Goal: Task Accomplishment & Management: Manage account settings

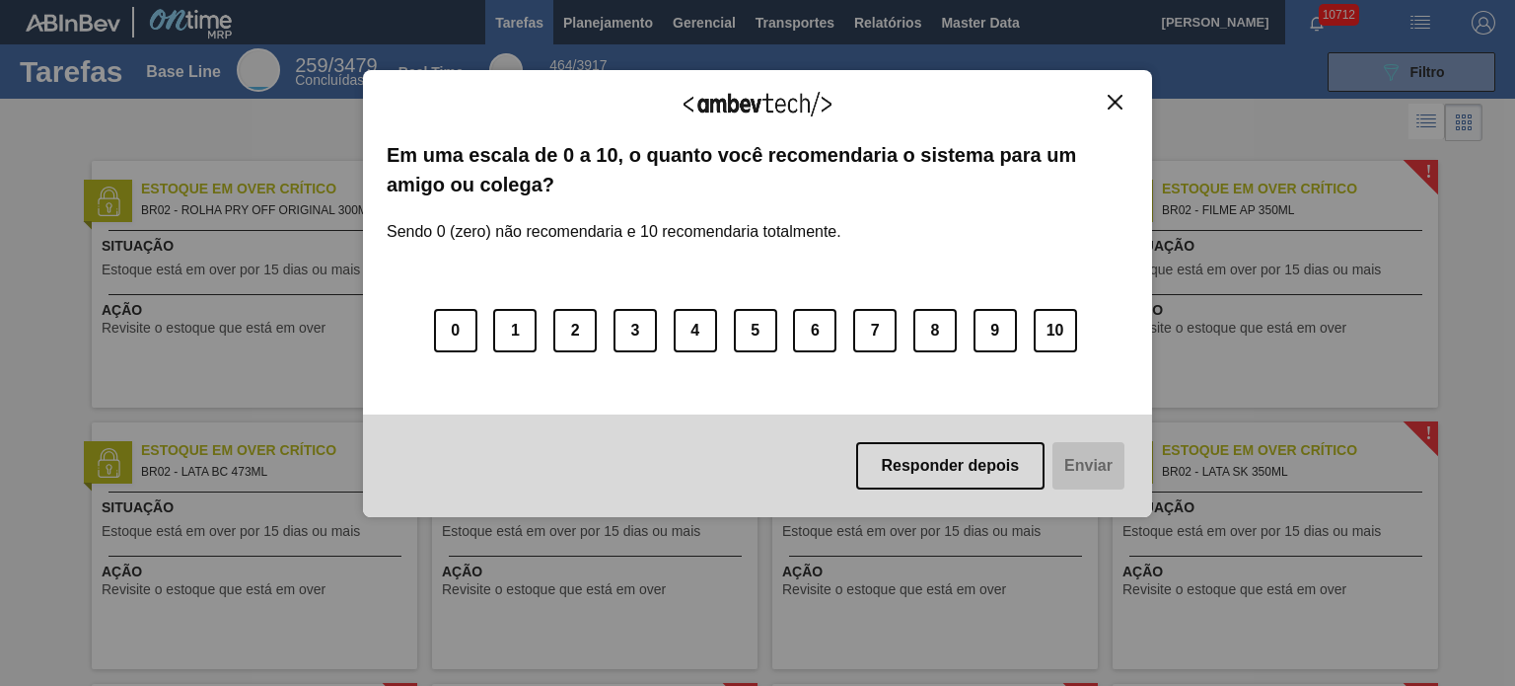
click at [1123, 99] on button "Close" at bounding box center [1115, 102] width 27 height 17
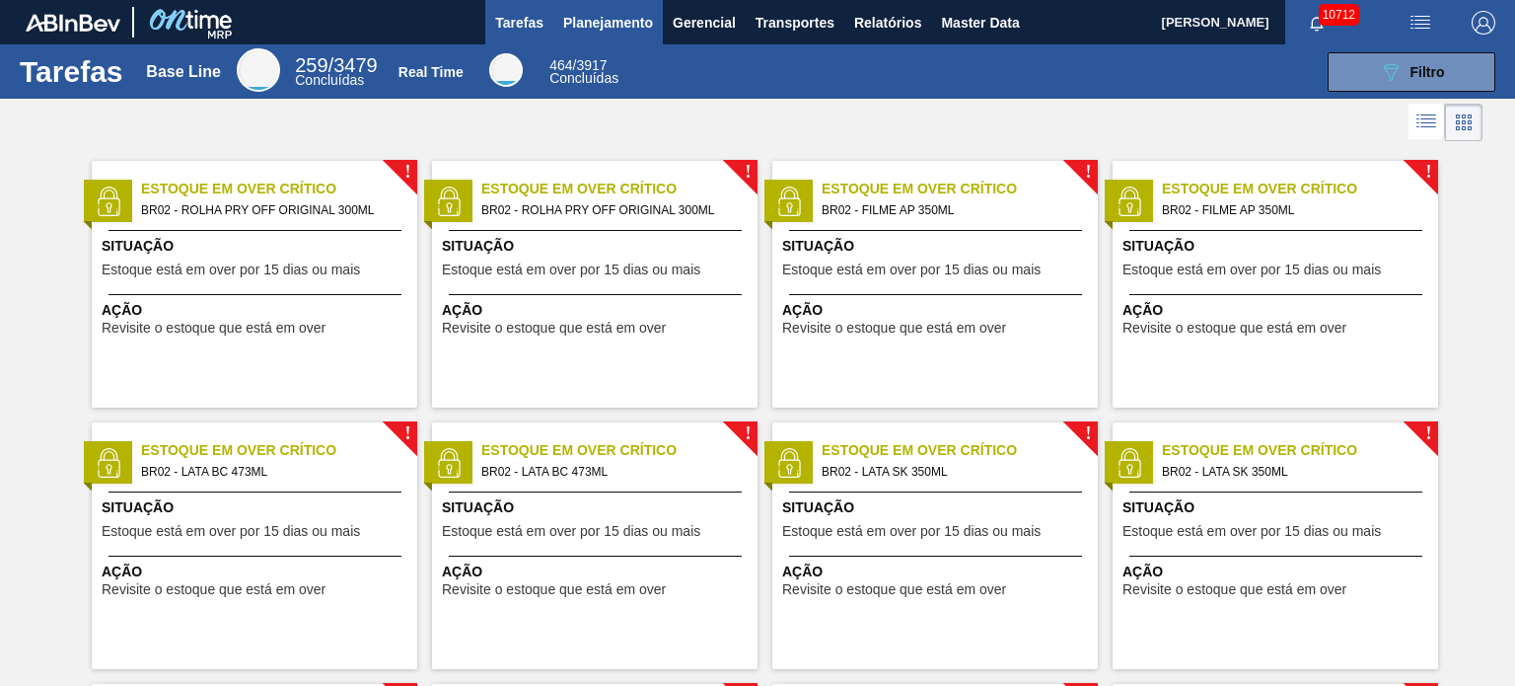
click at [600, 7] on button "Planejamento" at bounding box center [607, 22] width 109 height 44
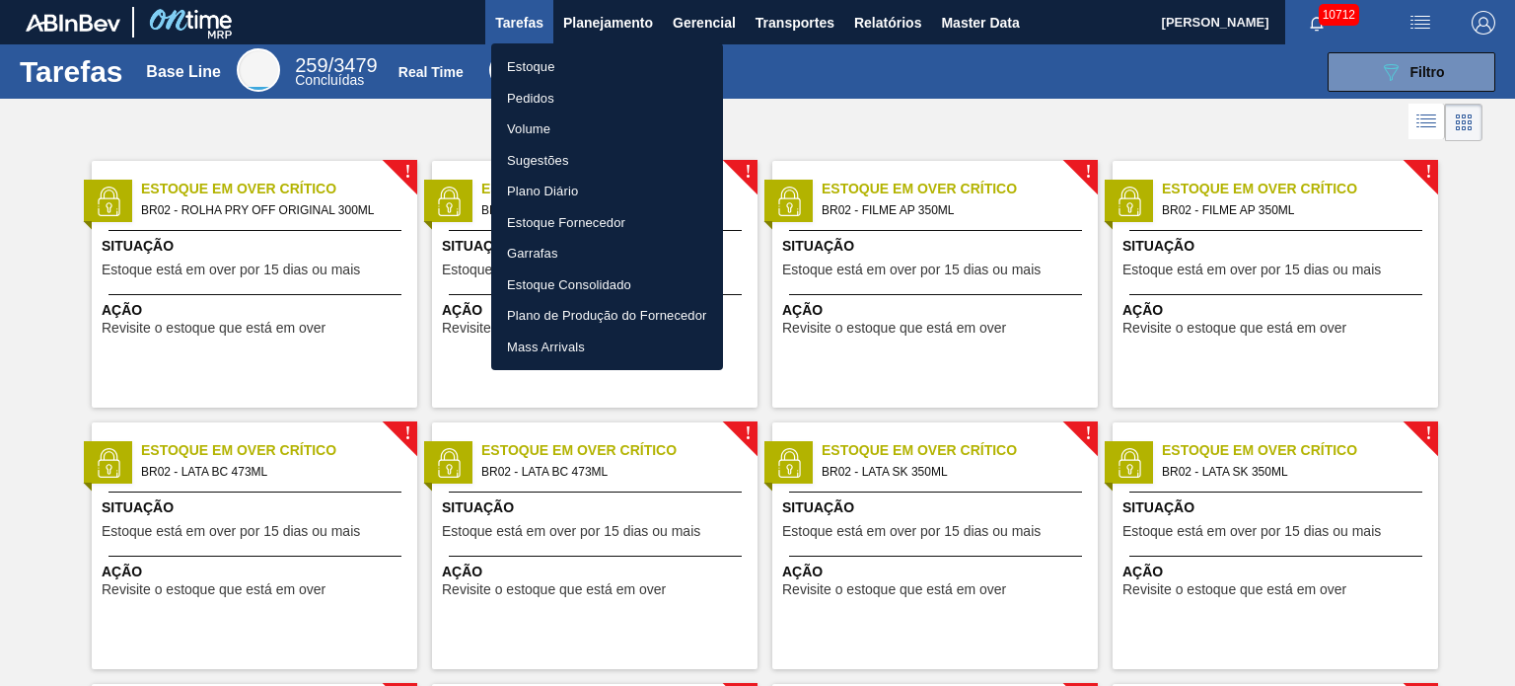
click at [561, 60] on li "Estoque" at bounding box center [607, 67] width 232 height 32
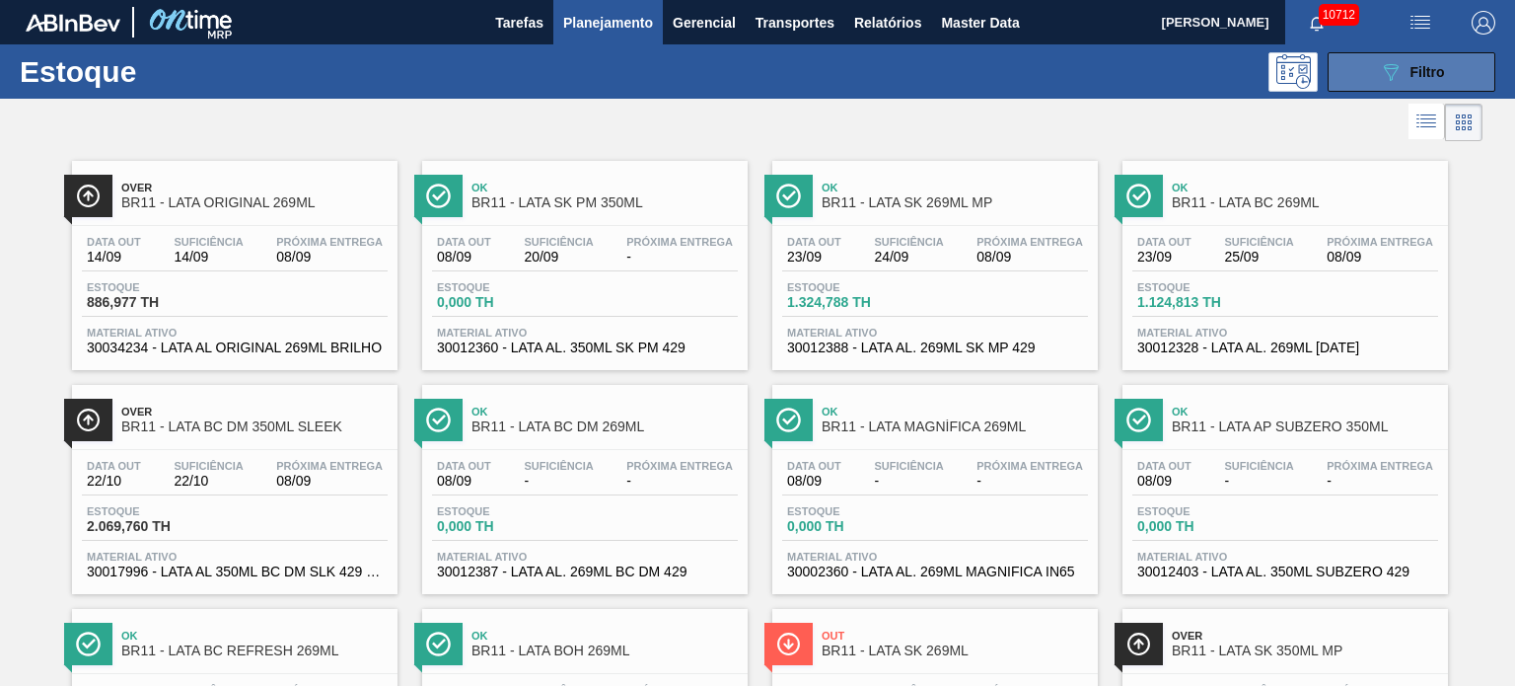
click at [1418, 61] on div "089F7B8B-B2A5-4AFE-B5C0-19BA573D28AC Filtro" at bounding box center [1412, 72] width 66 height 24
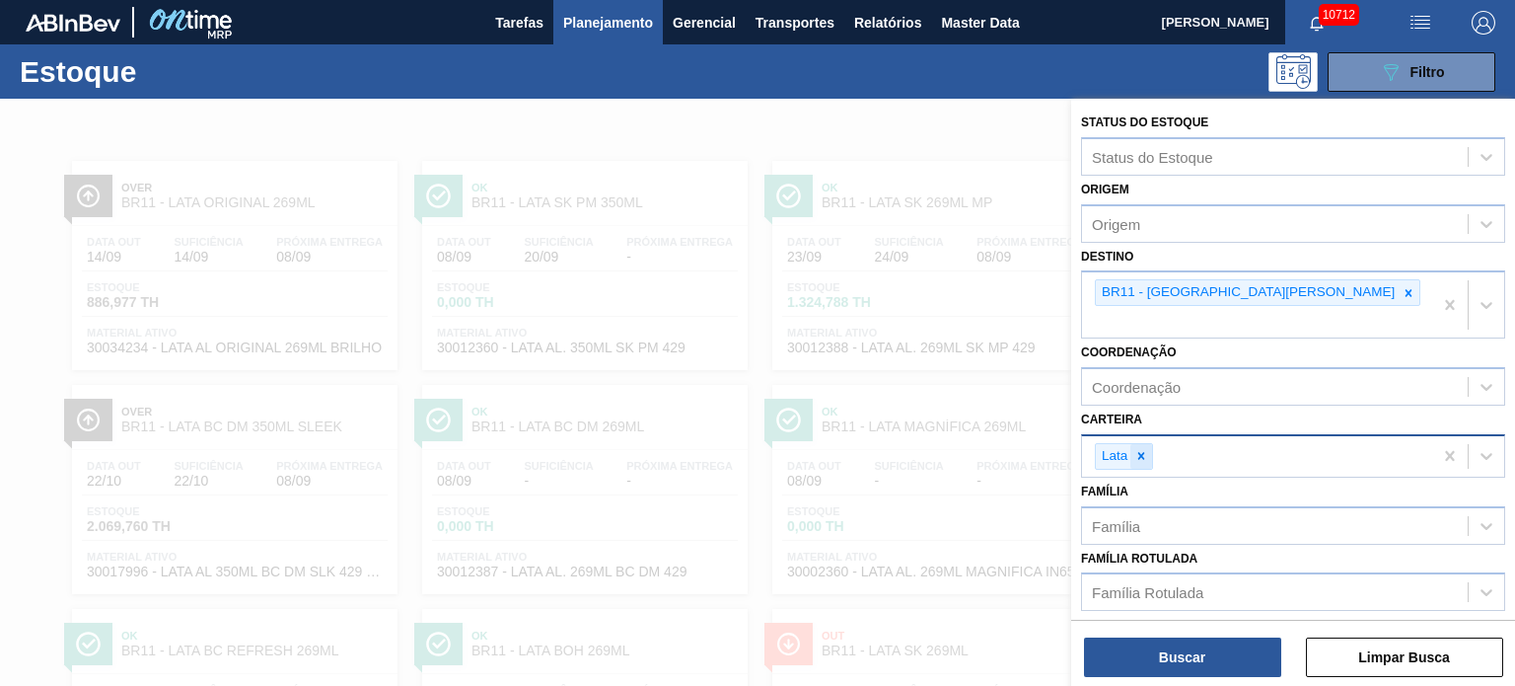
click at [1144, 449] on icon at bounding box center [1141, 456] width 14 height 14
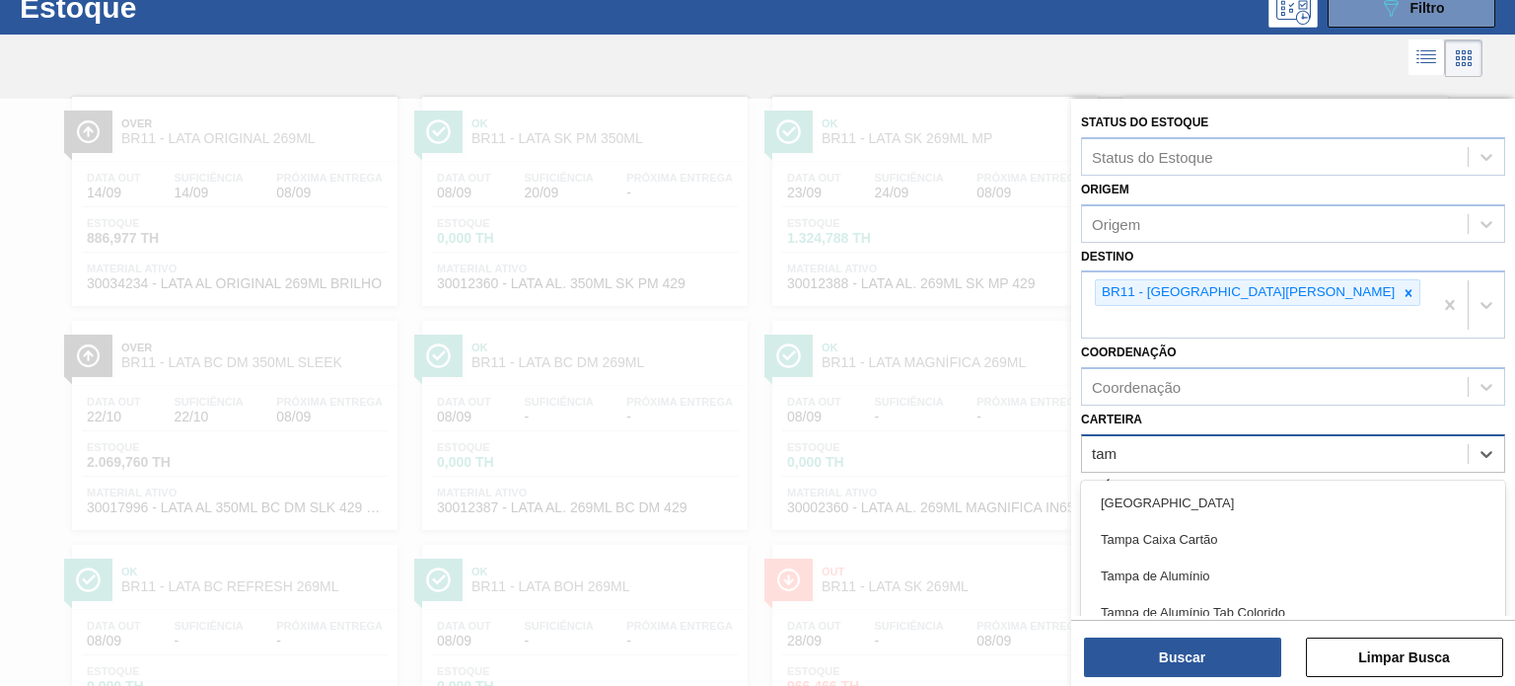
scroll to position [70, 0]
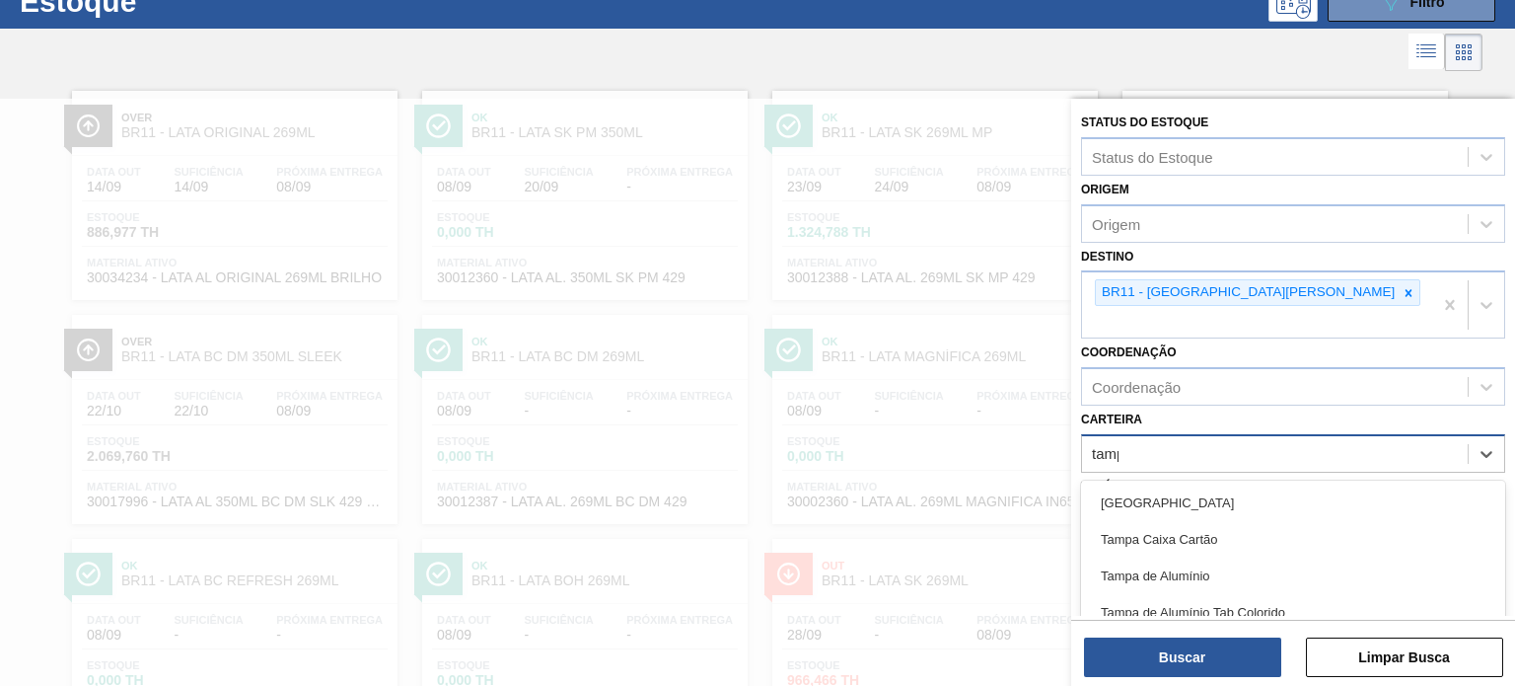
type input "tampa"
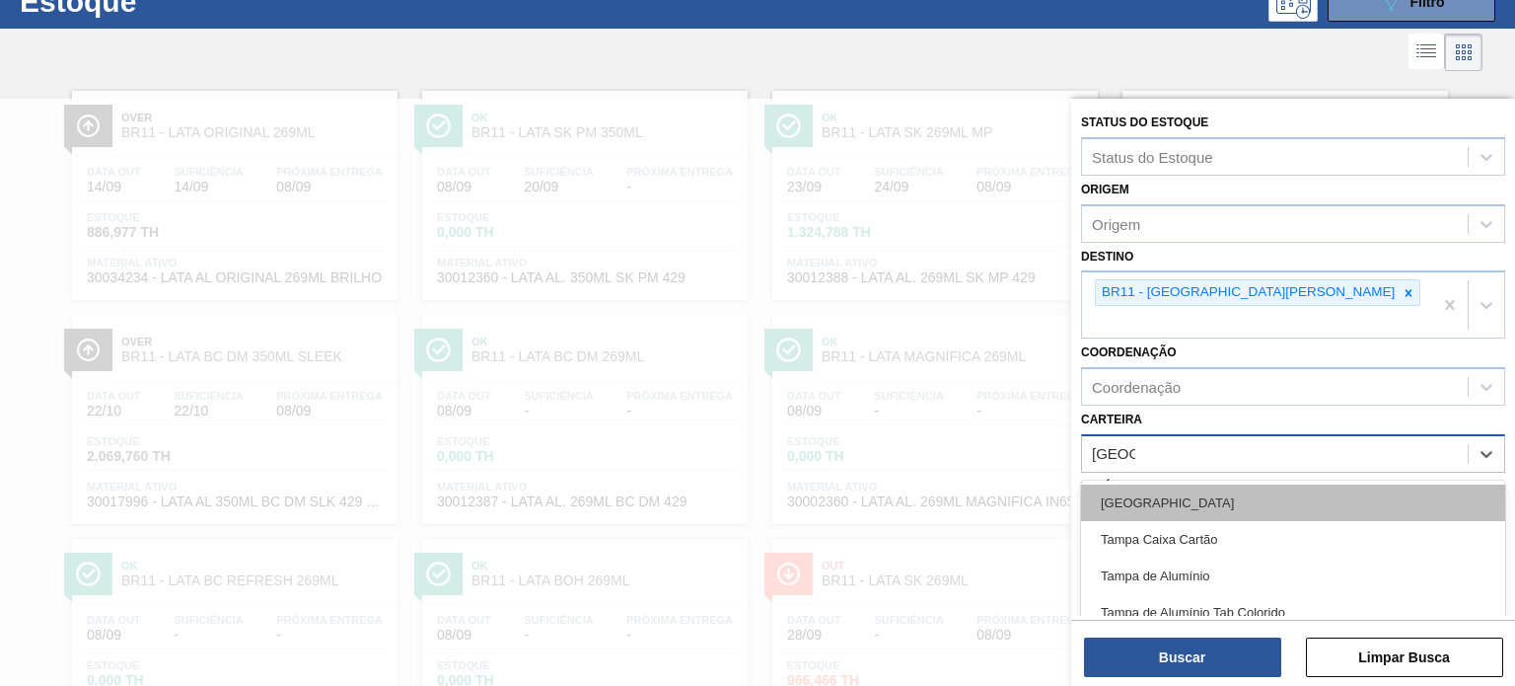
click at [1144, 484] on div "Tampa" at bounding box center [1293, 502] width 424 height 36
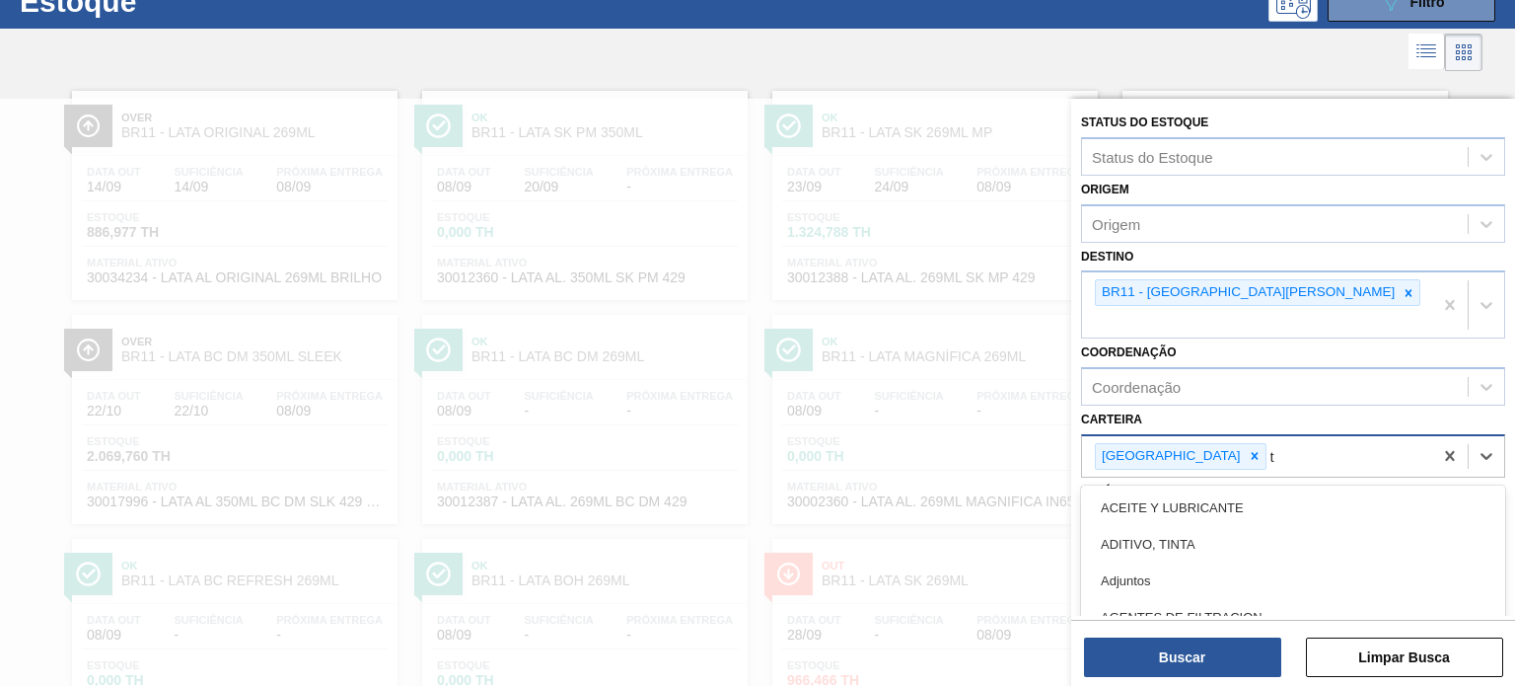
scroll to position [145, 0]
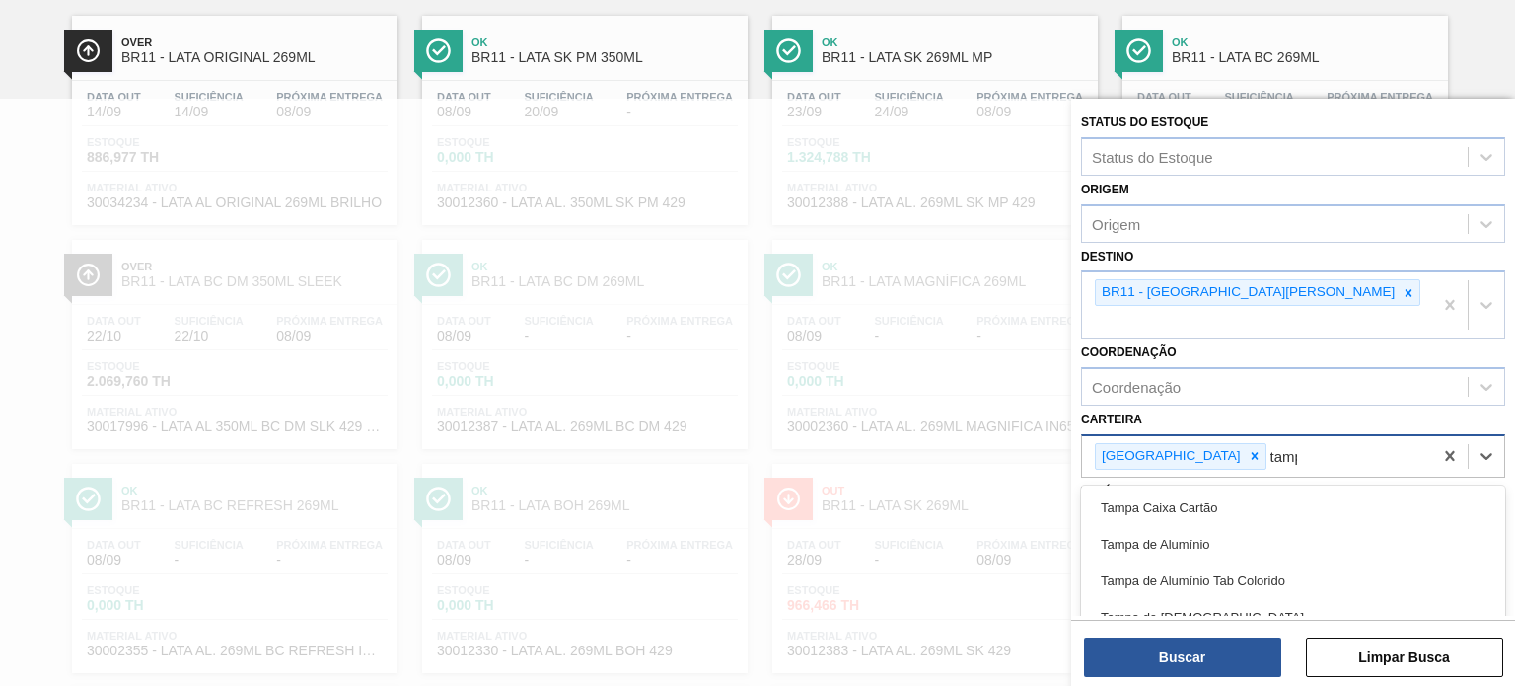
type input "tampa"
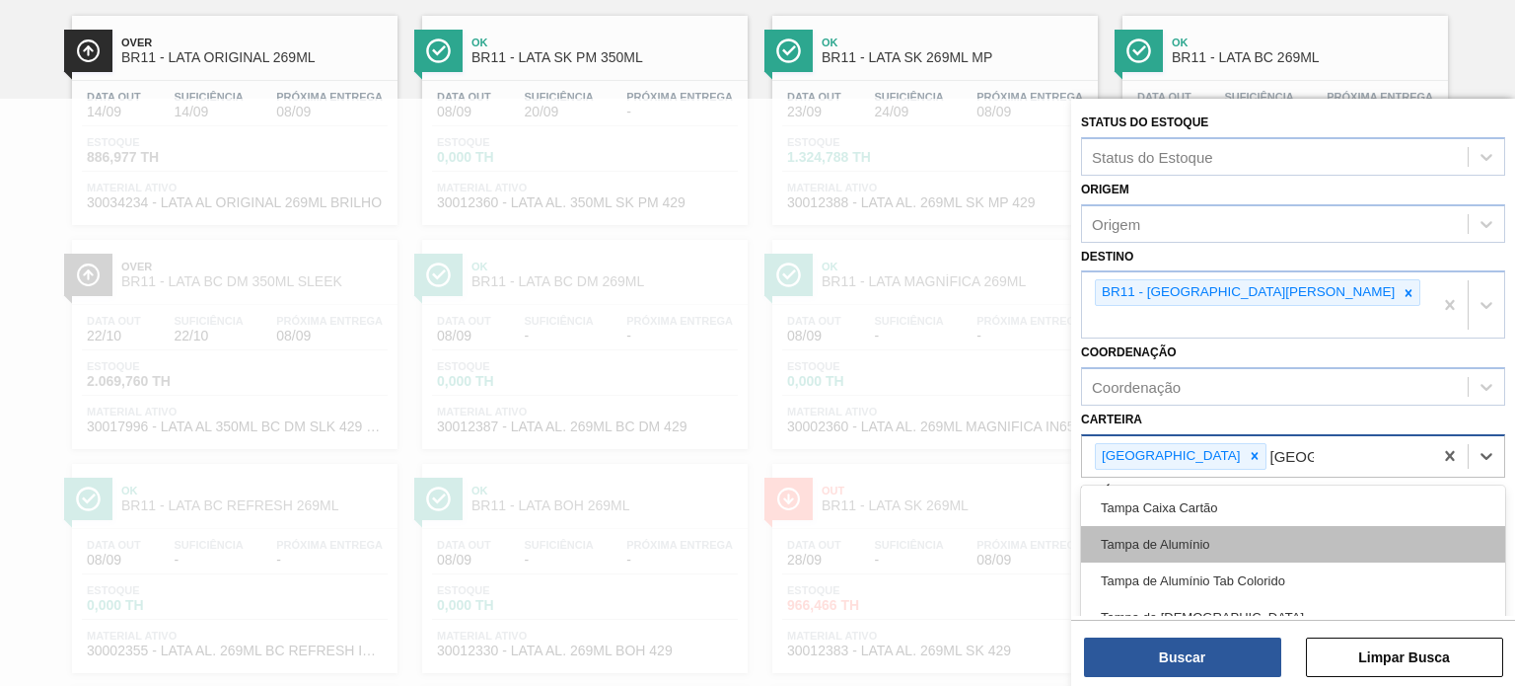
click at [1158, 529] on div "Tampa de Alumínio" at bounding box center [1293, 544] width 424 height 36
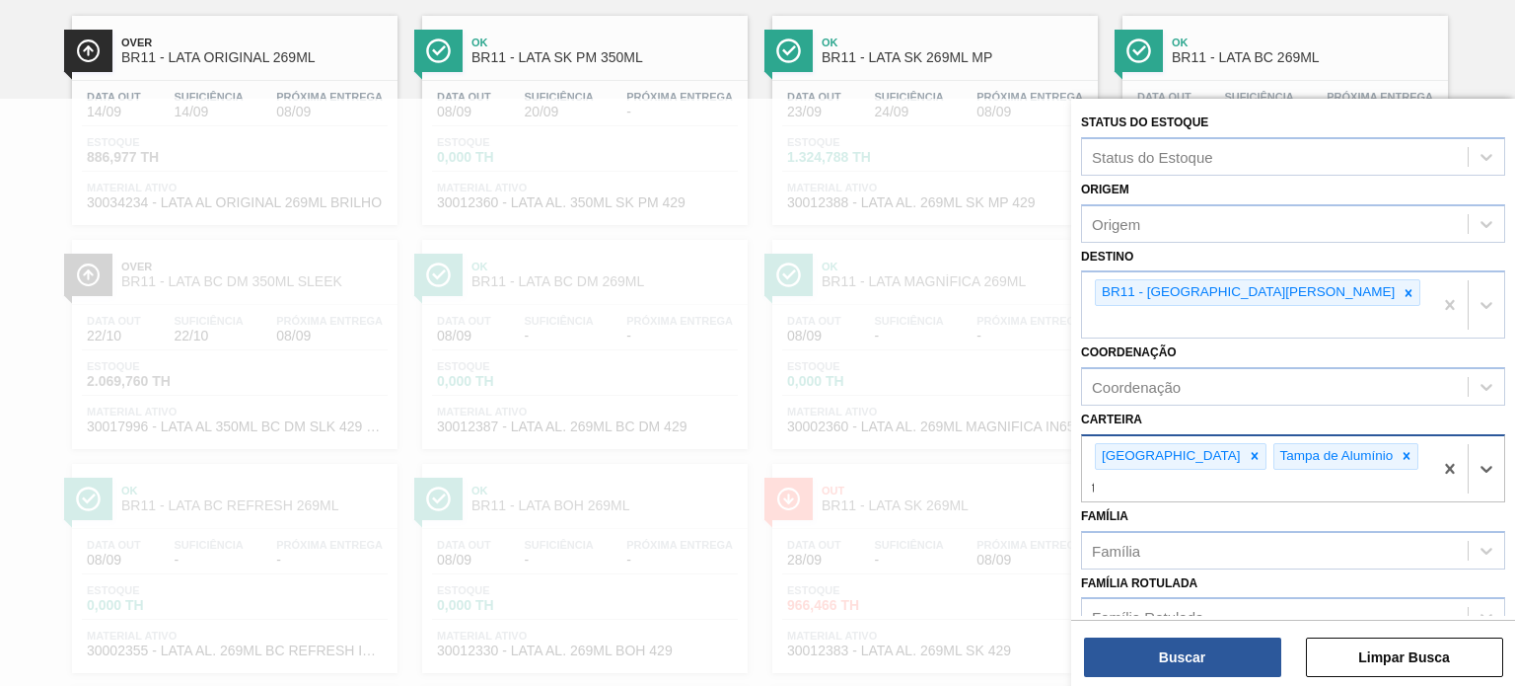
scroll to position [220, 0]
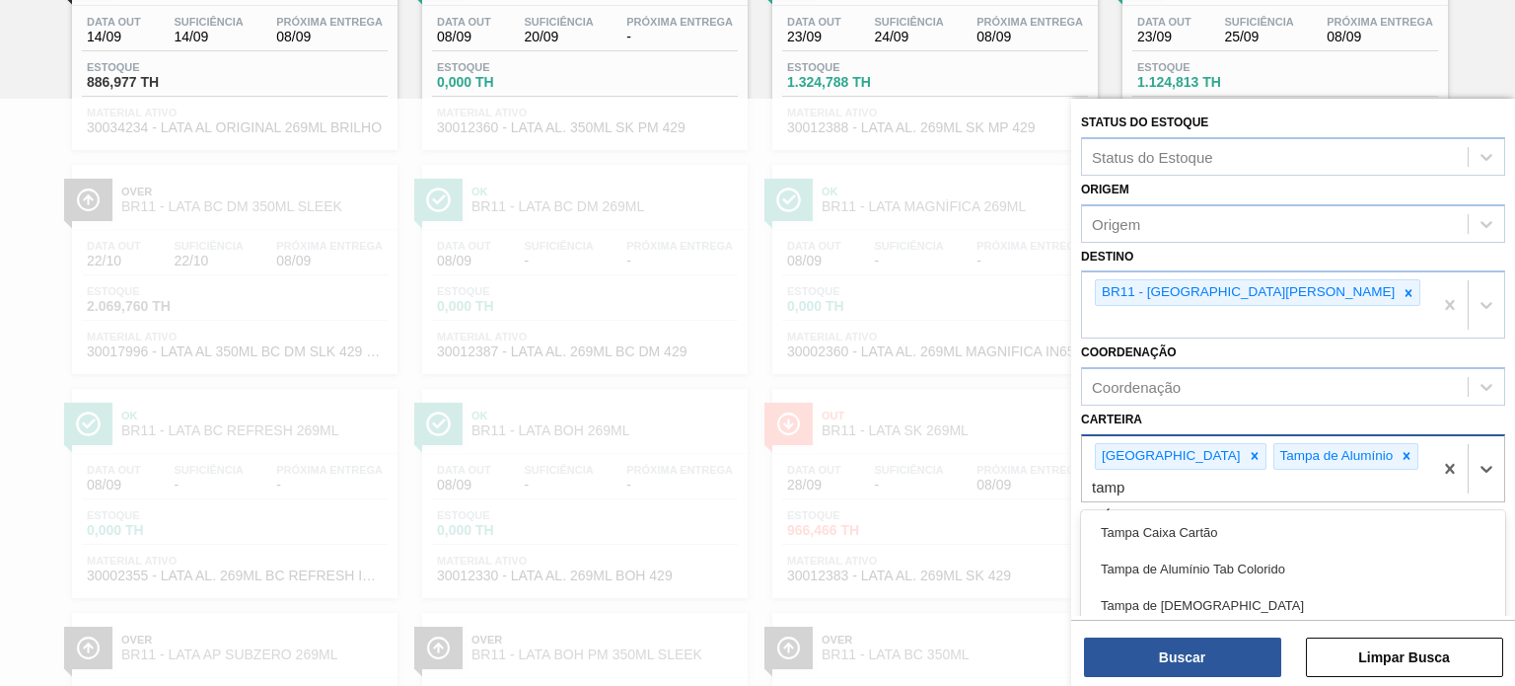
type input "tampa"
click at [1158, 550] on div "Tampa de Alumínio Tab Colorido" at bounding box center [1293, 568] width 424 height 36
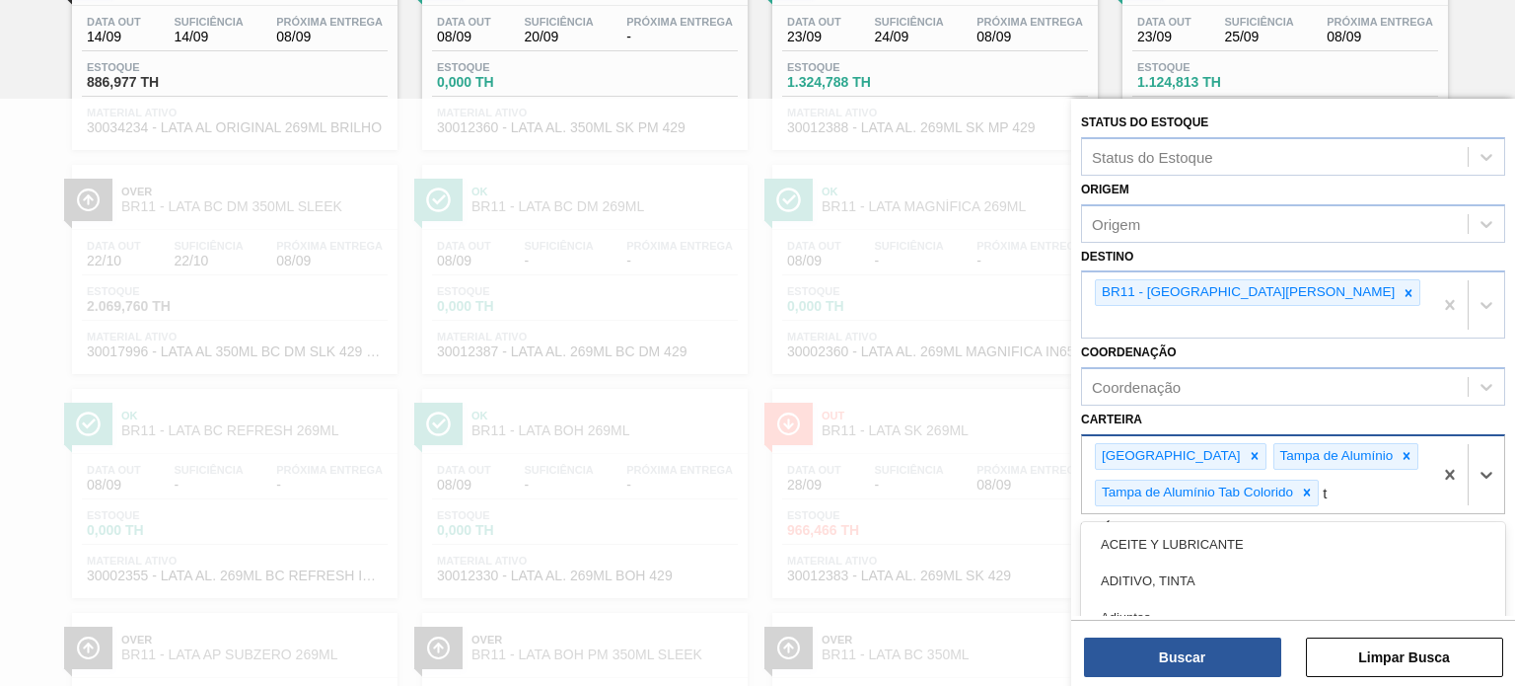
scroll to position [331, 0]
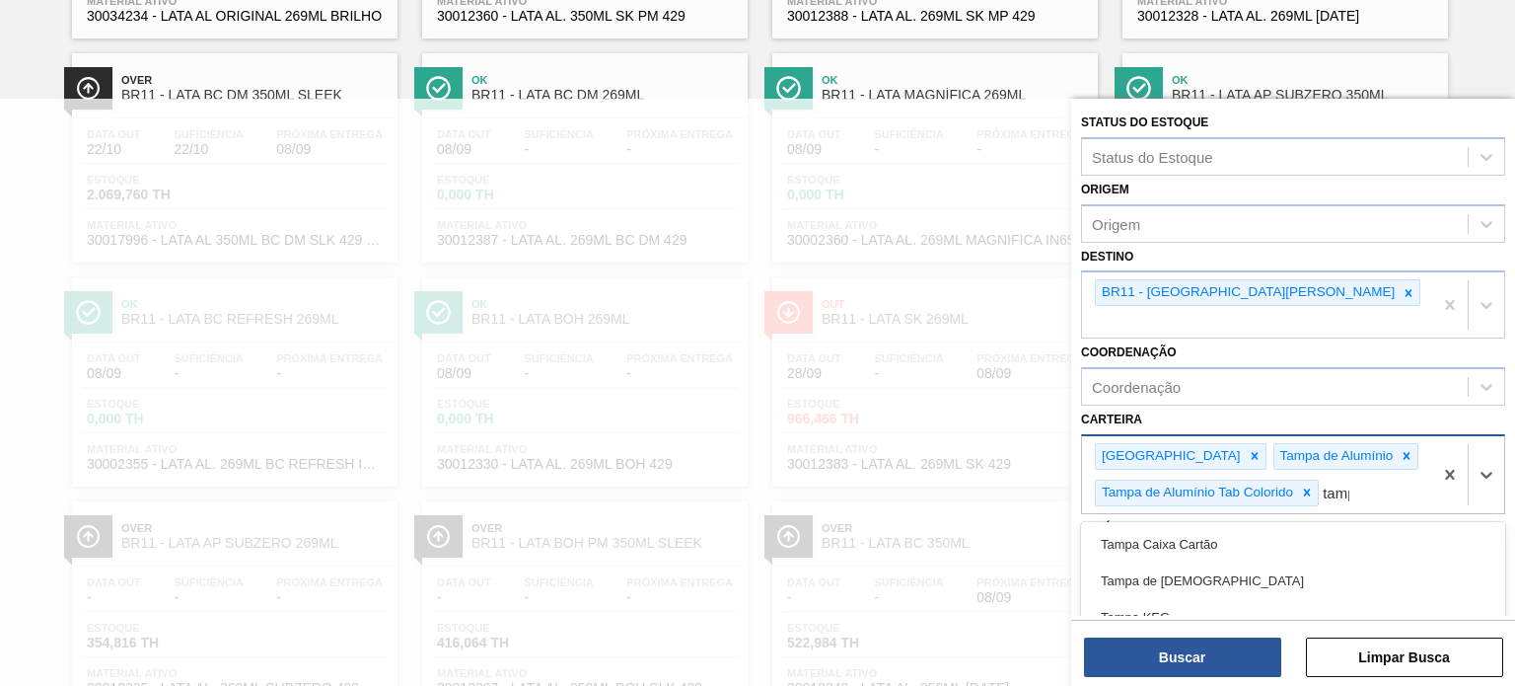
type input "tampa"
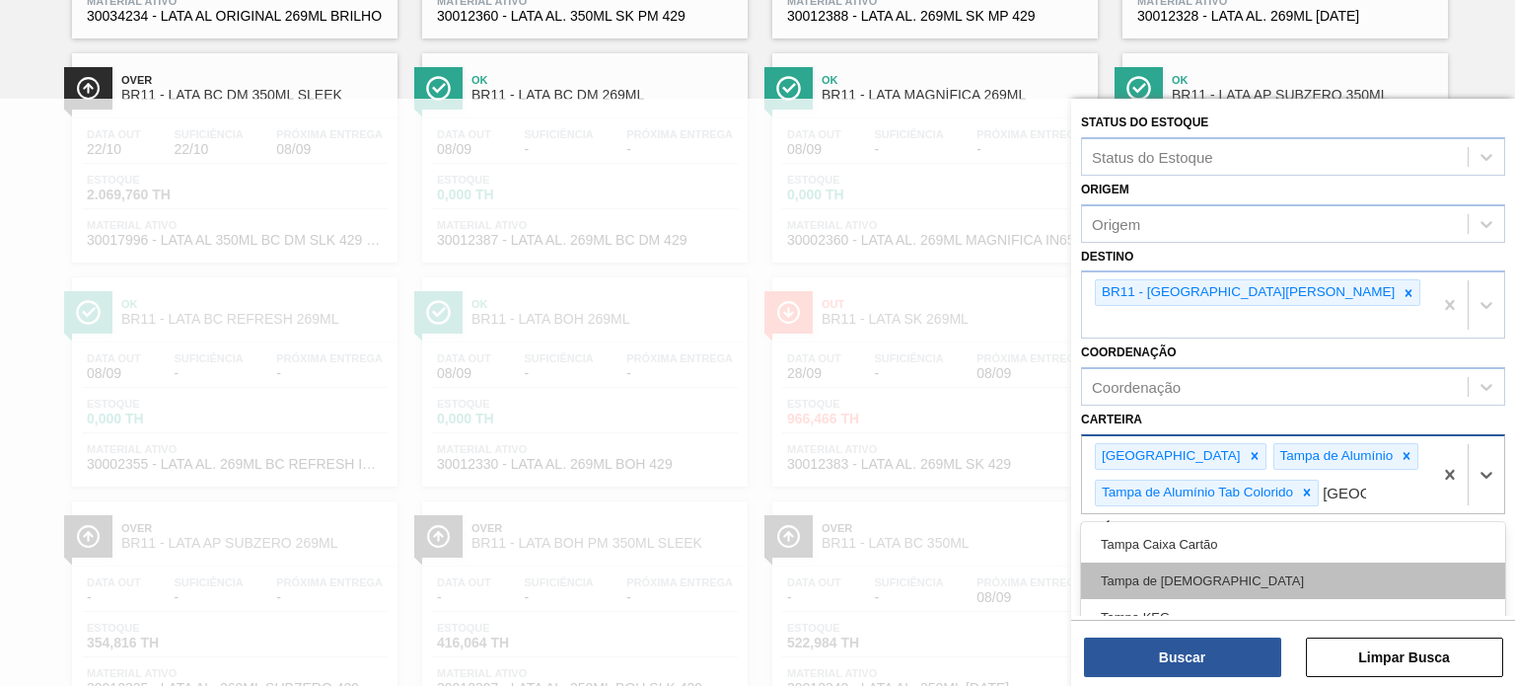
click at [1160, 562] on div "Tampa de Lata" at bounding box center [1293, 580] width 424 height 36
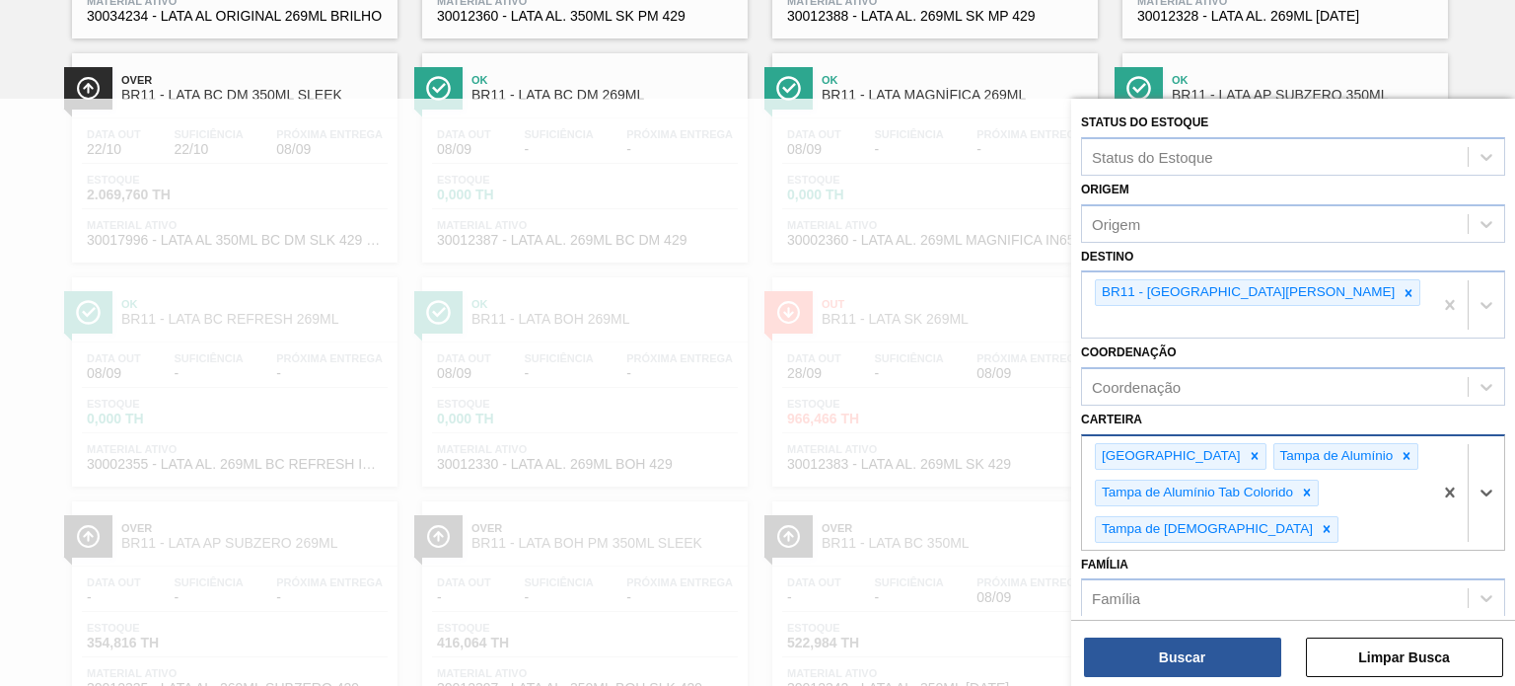
click at [713, 336] on div at bounding box center [757, 442] width 1515 height 686
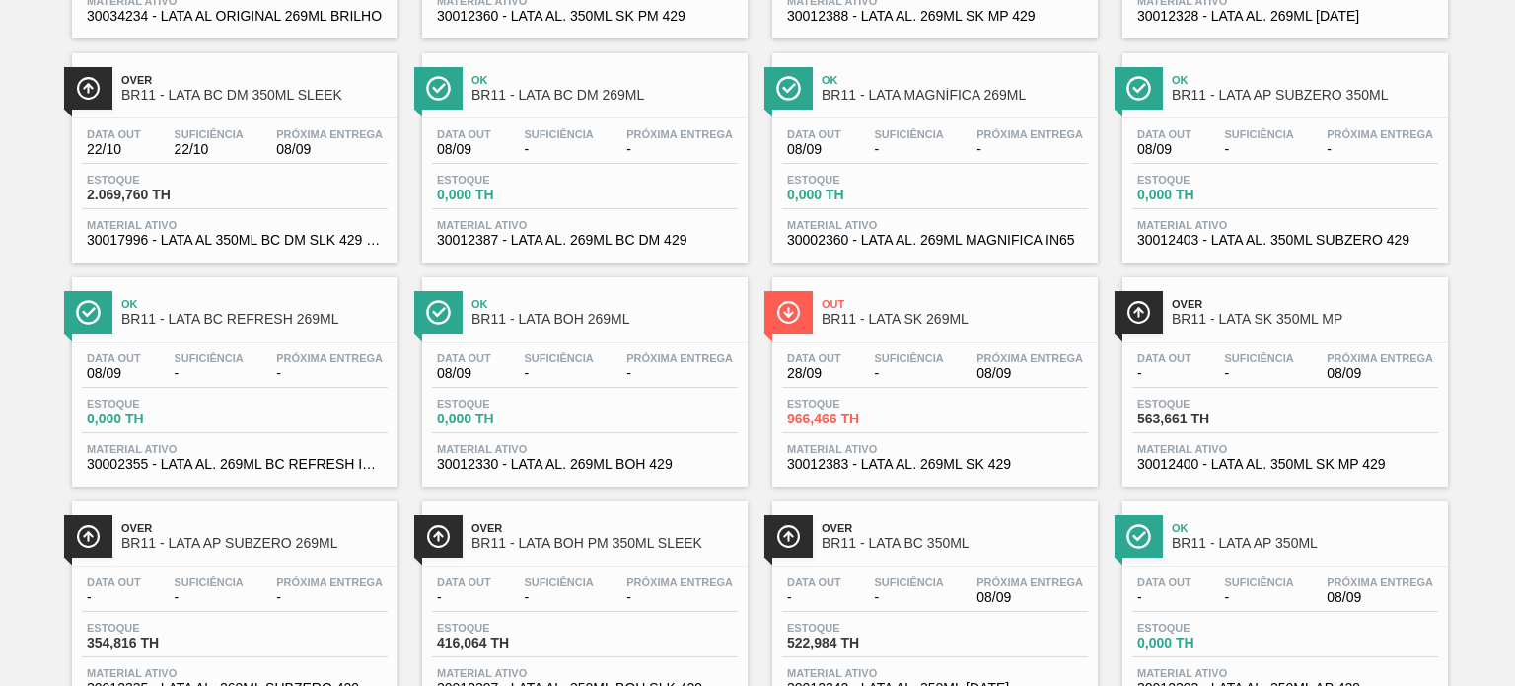
scroll to position [0, 0]
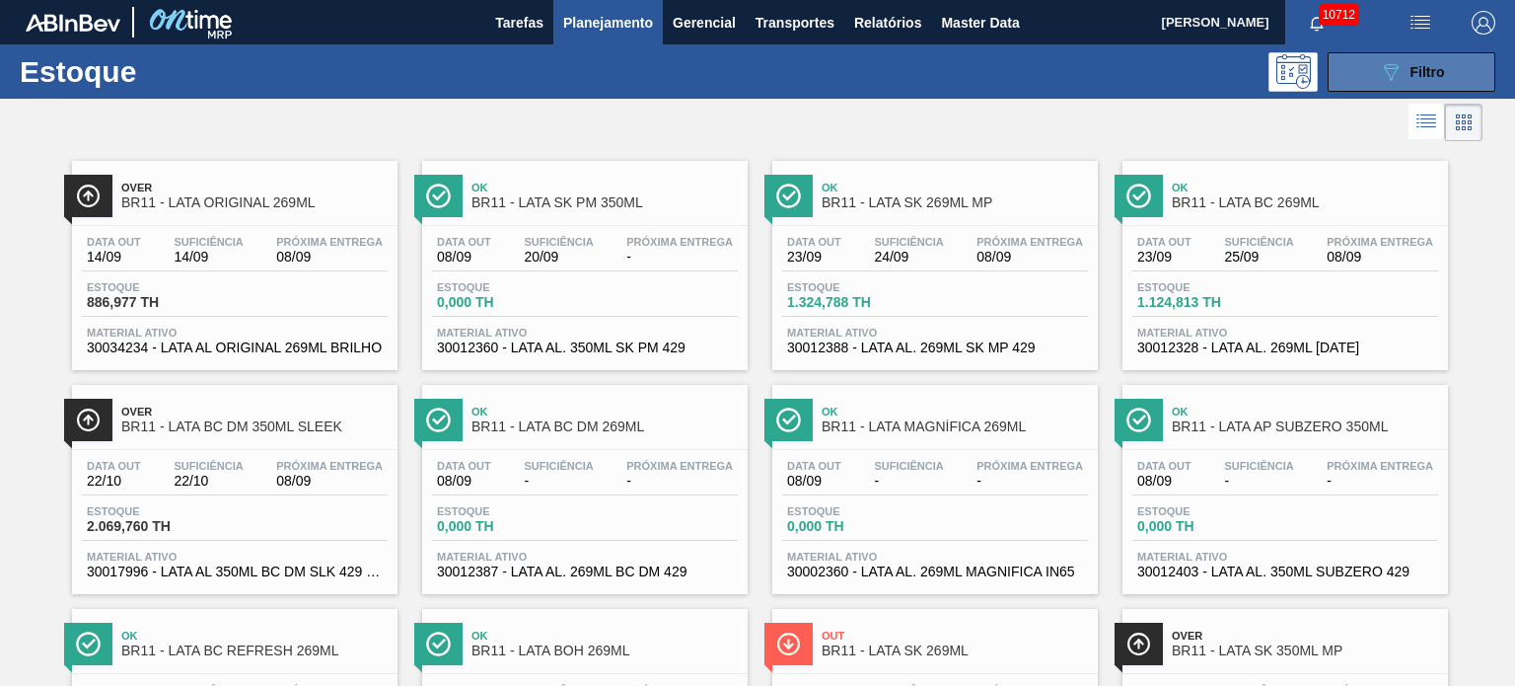
click at [1434, 64] on span "Filtro" at bounding box center [1428, 72] width 35 height 16
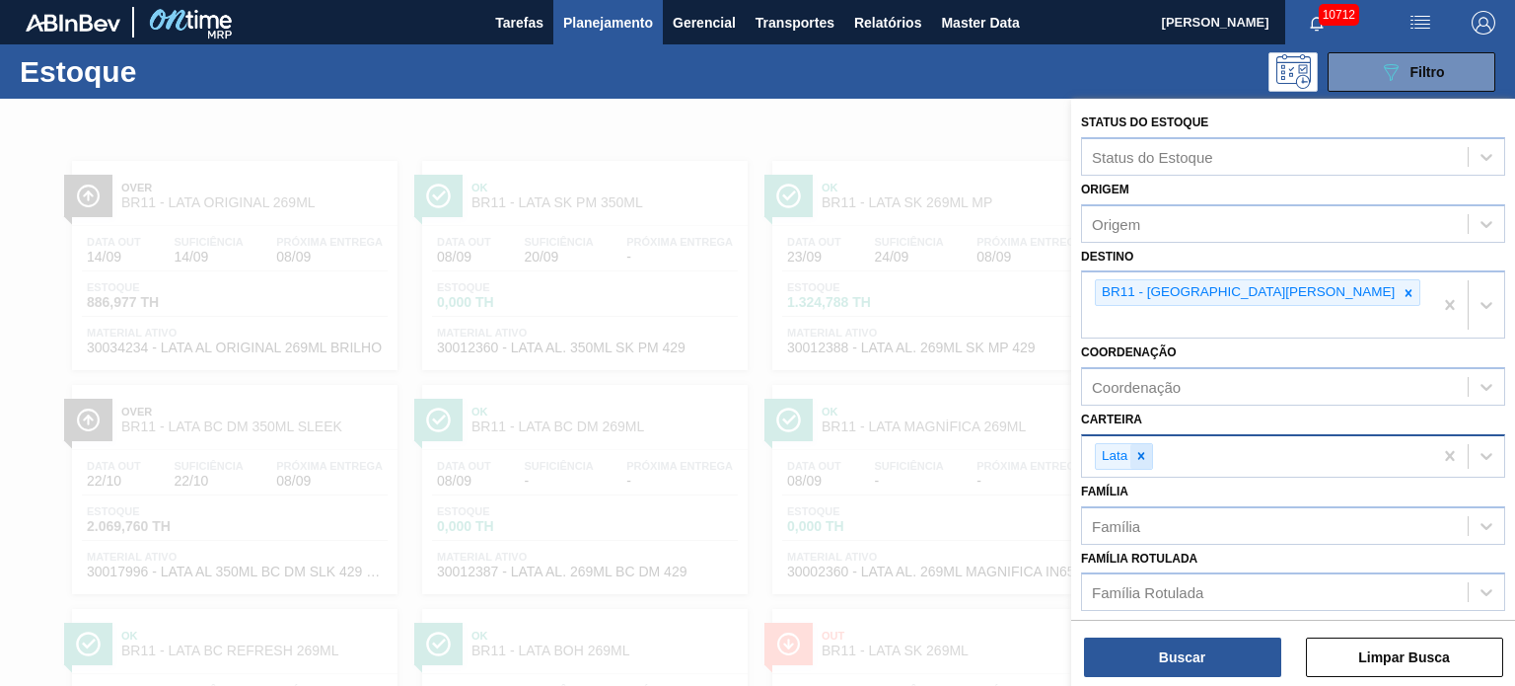
click at [1137, 444] on div at bounding box center [1141, 456] width 22 height 25
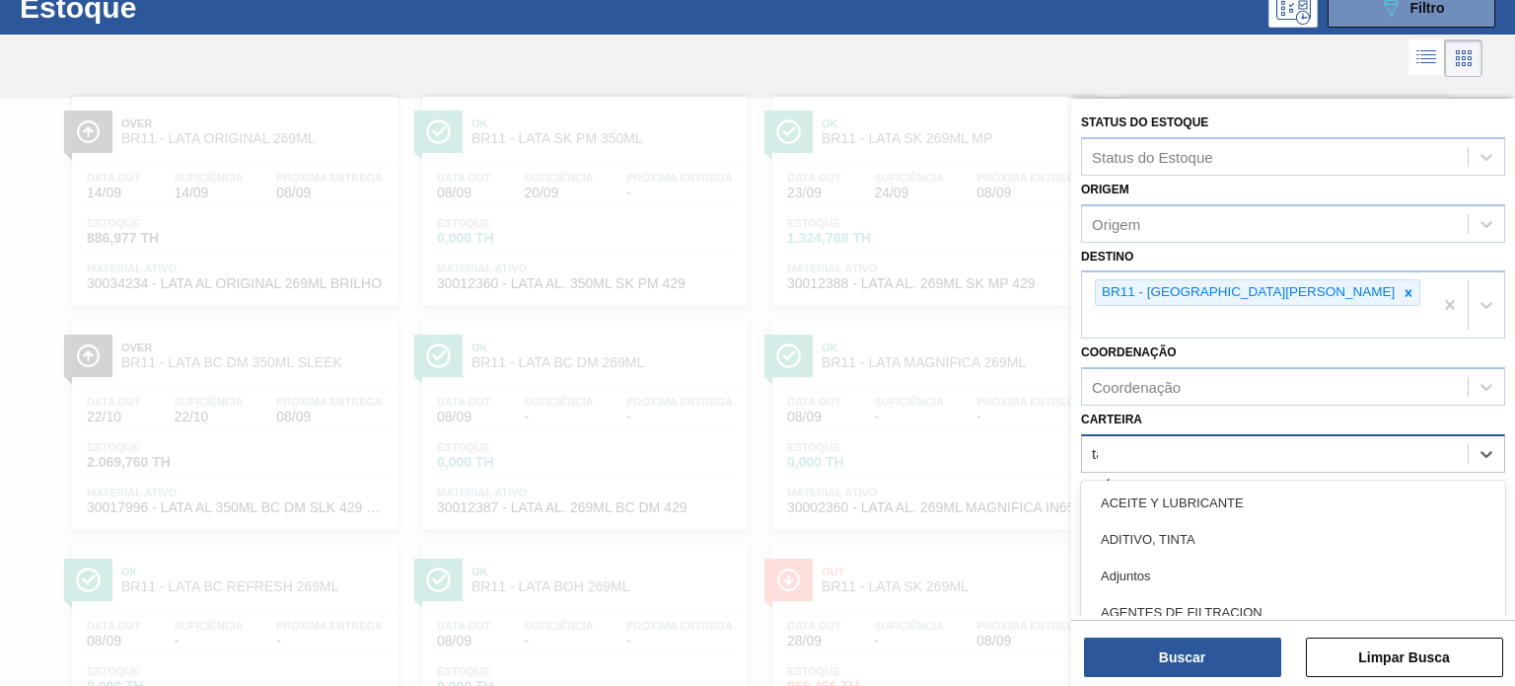
scroll to position [70, 0]
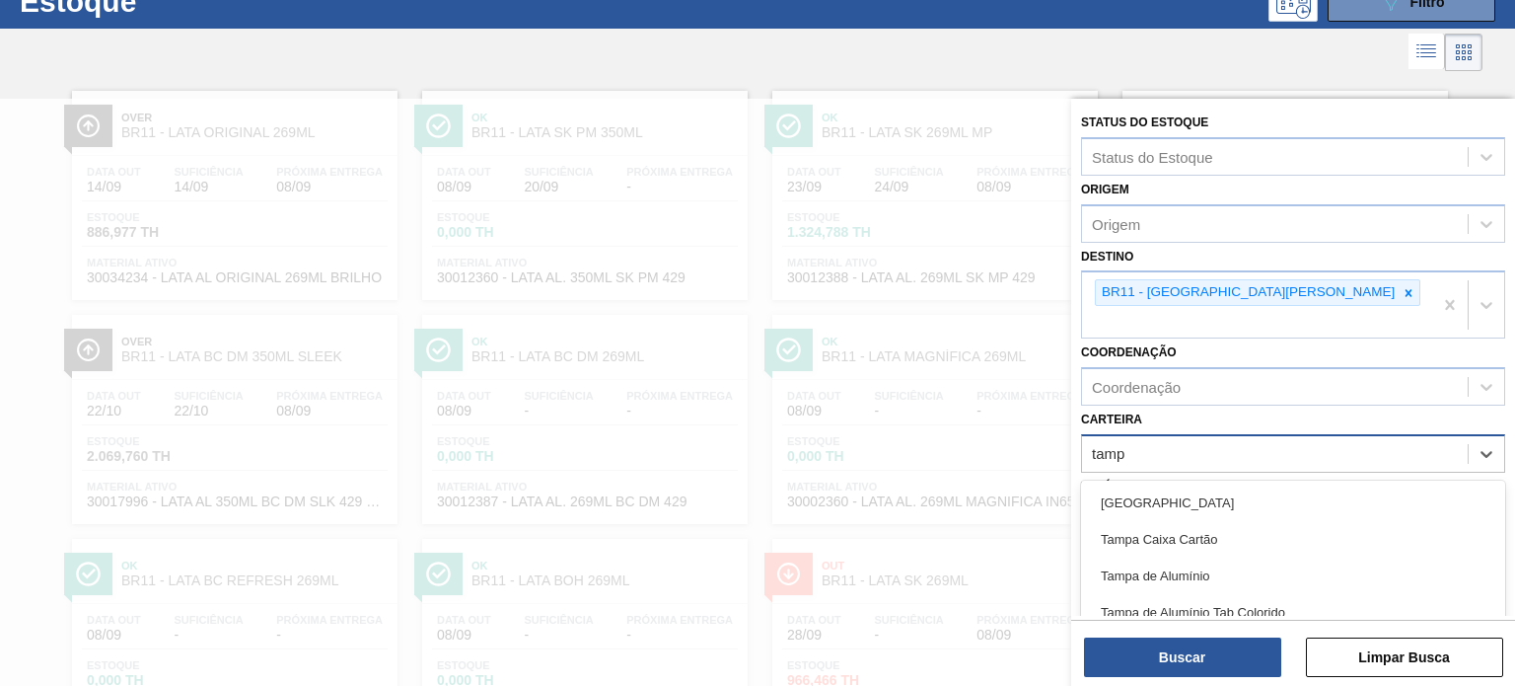
type input "tampa"
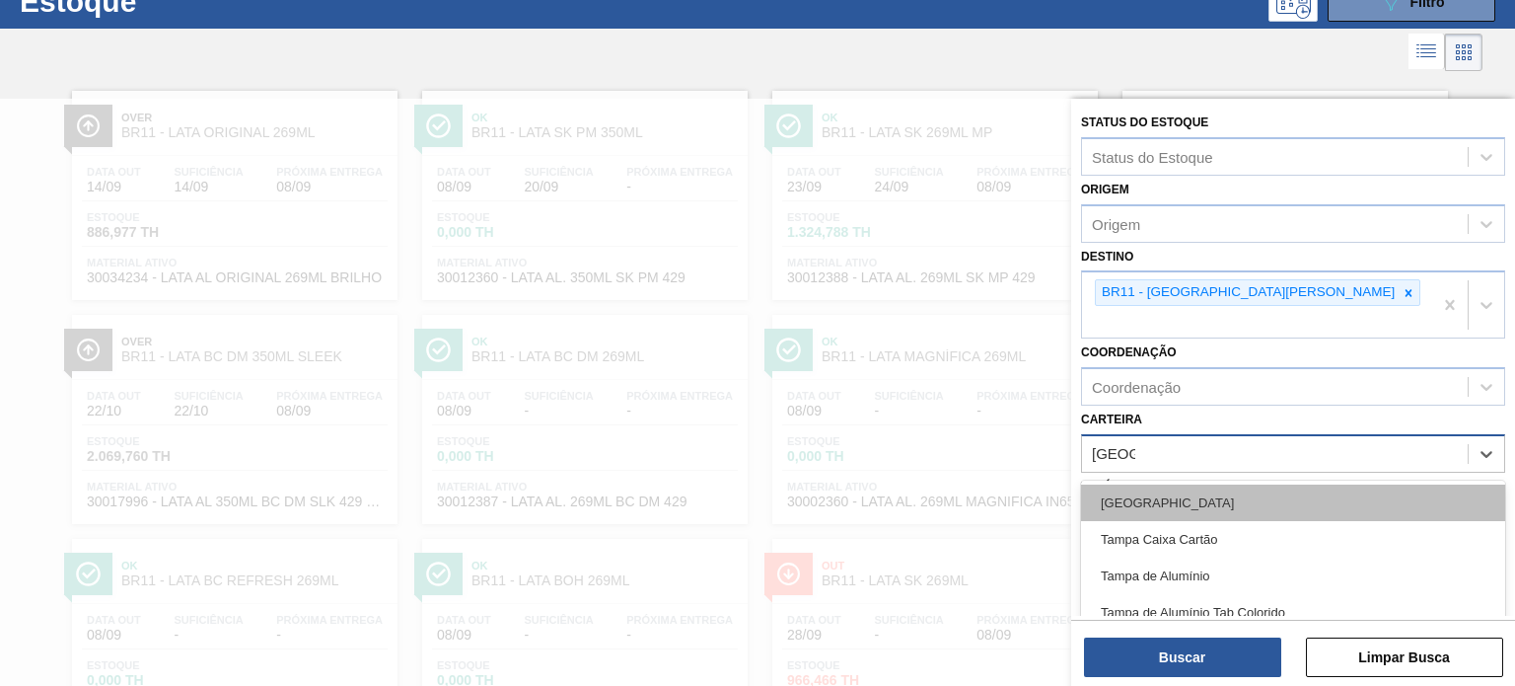
click at [1139, 484] on div "Tampa" at bounding box center [1293, 502] width 424 height 36
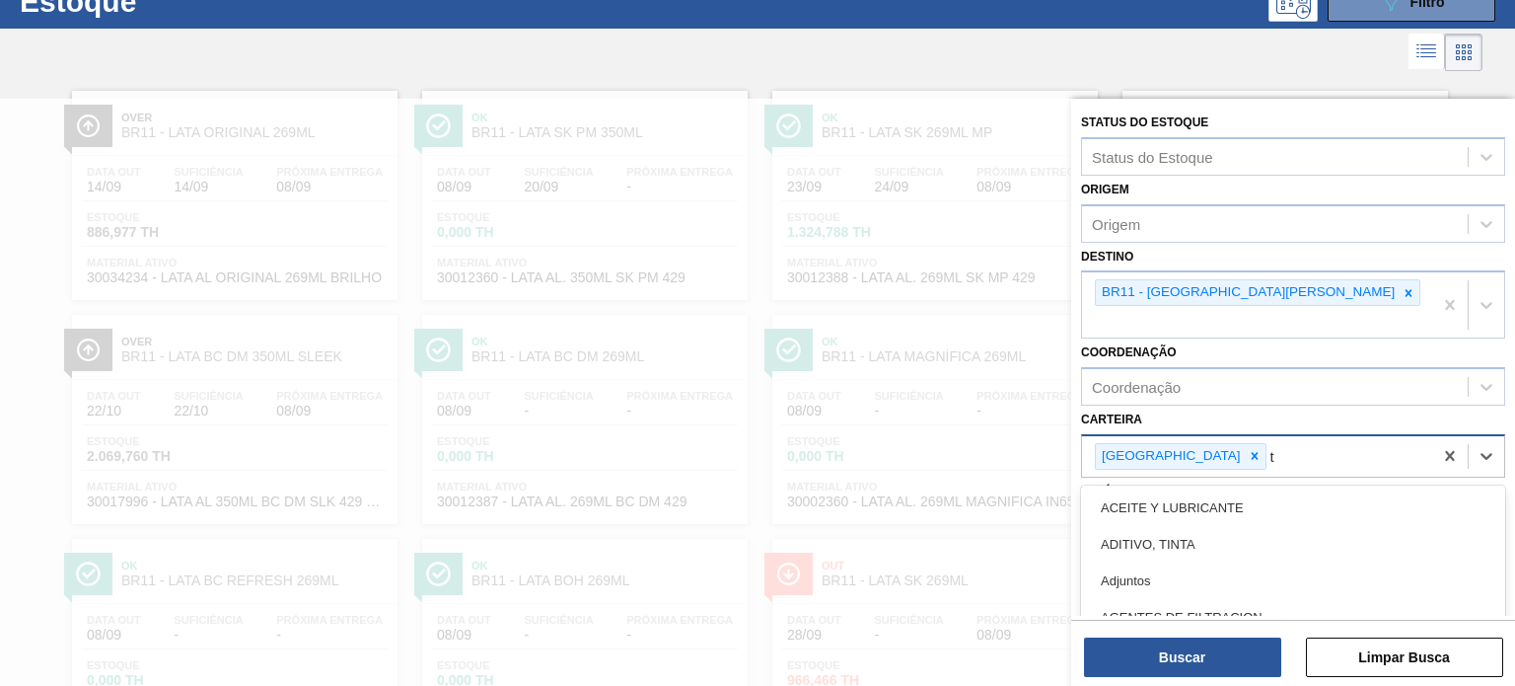
scroll to position [145, 0]
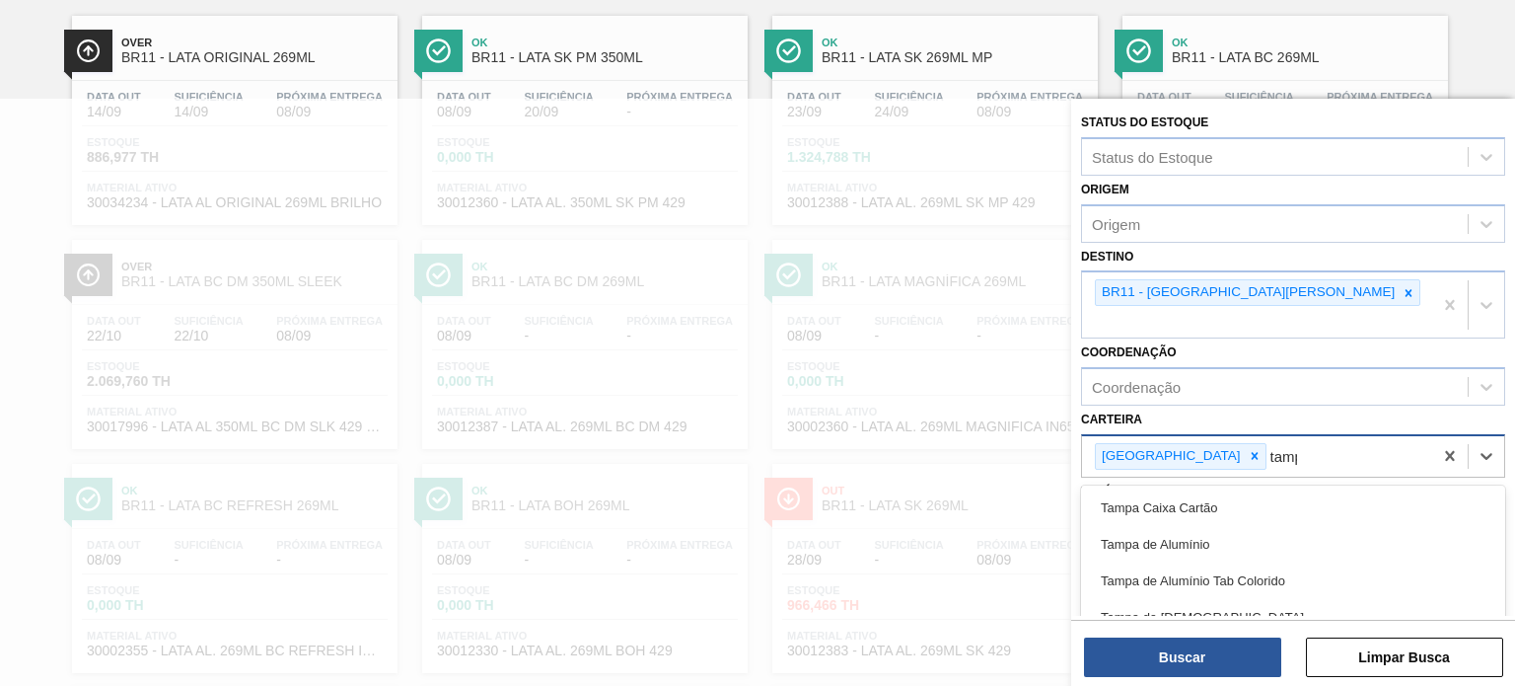
type input "tampa"
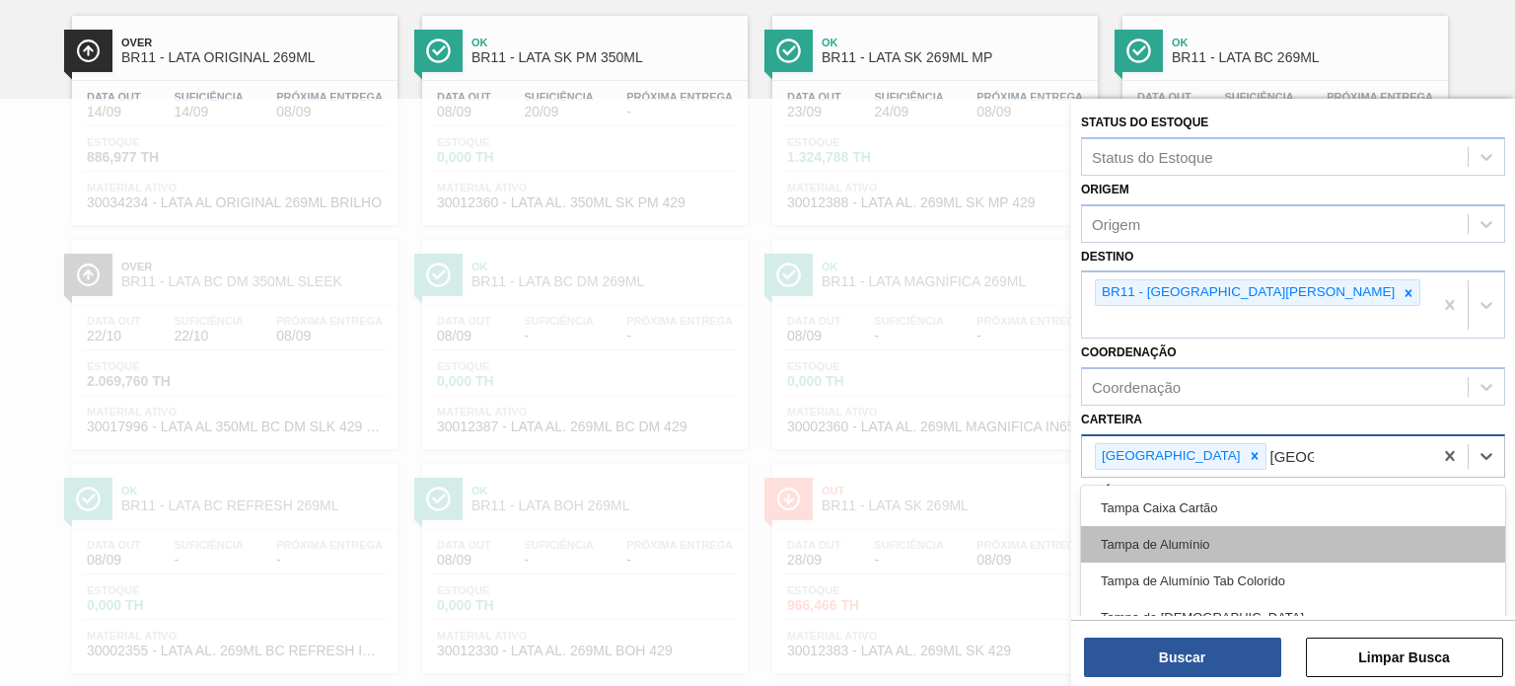
click at [1166, 526] on div "Tampa de Alumínio" at bounding box center [1293, 544] width 424 height 36
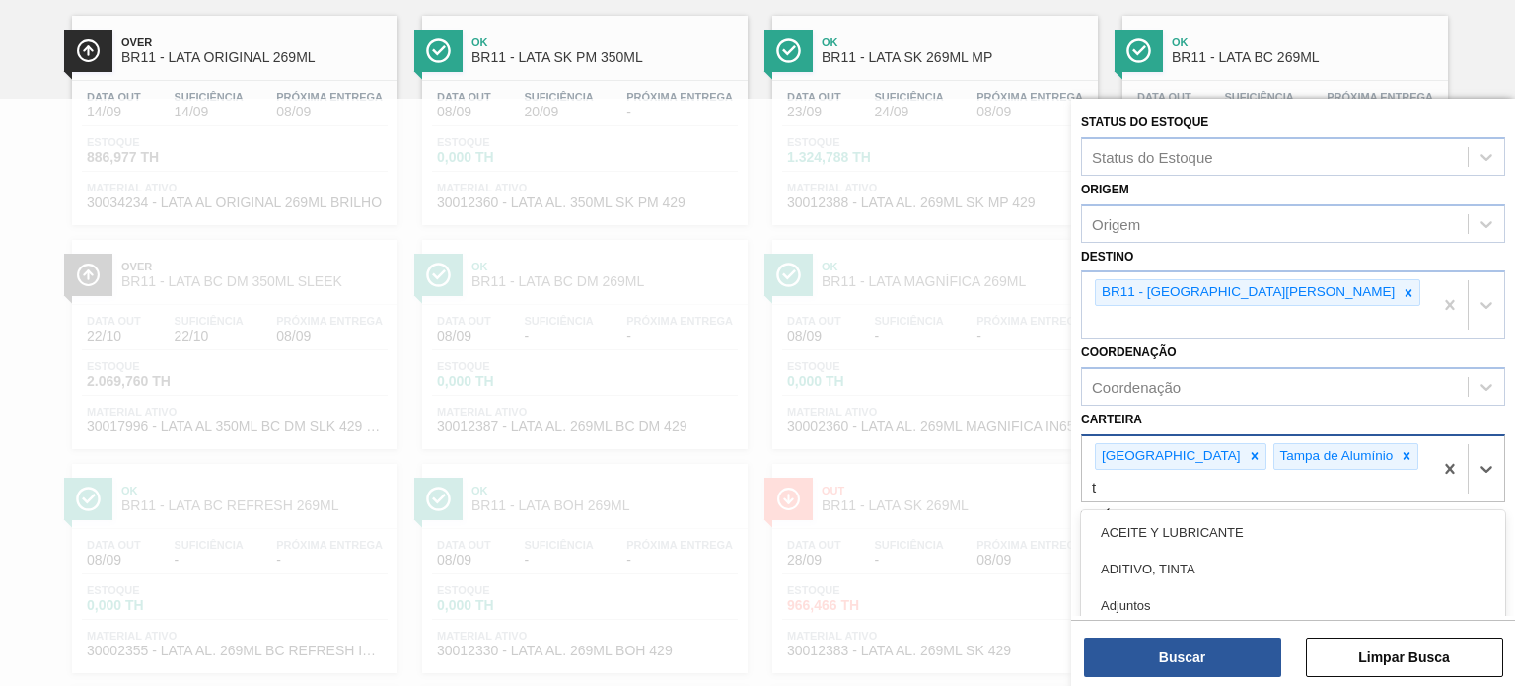
scroll to position [220, 0]
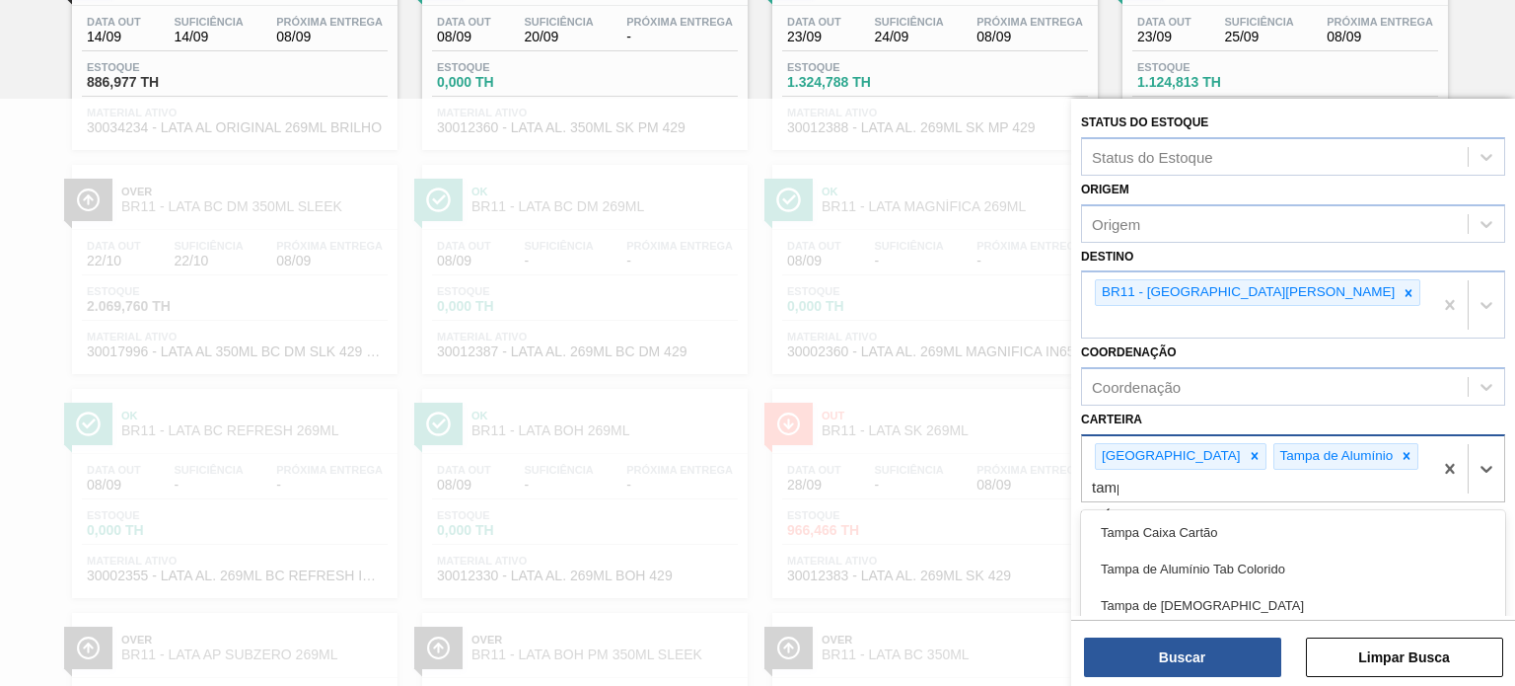
type input "tampa"
click at [1166, 550] on div "Tampa de Alumínio Tab Colorido" at bounding box center [1293, 568] width 424 height 36
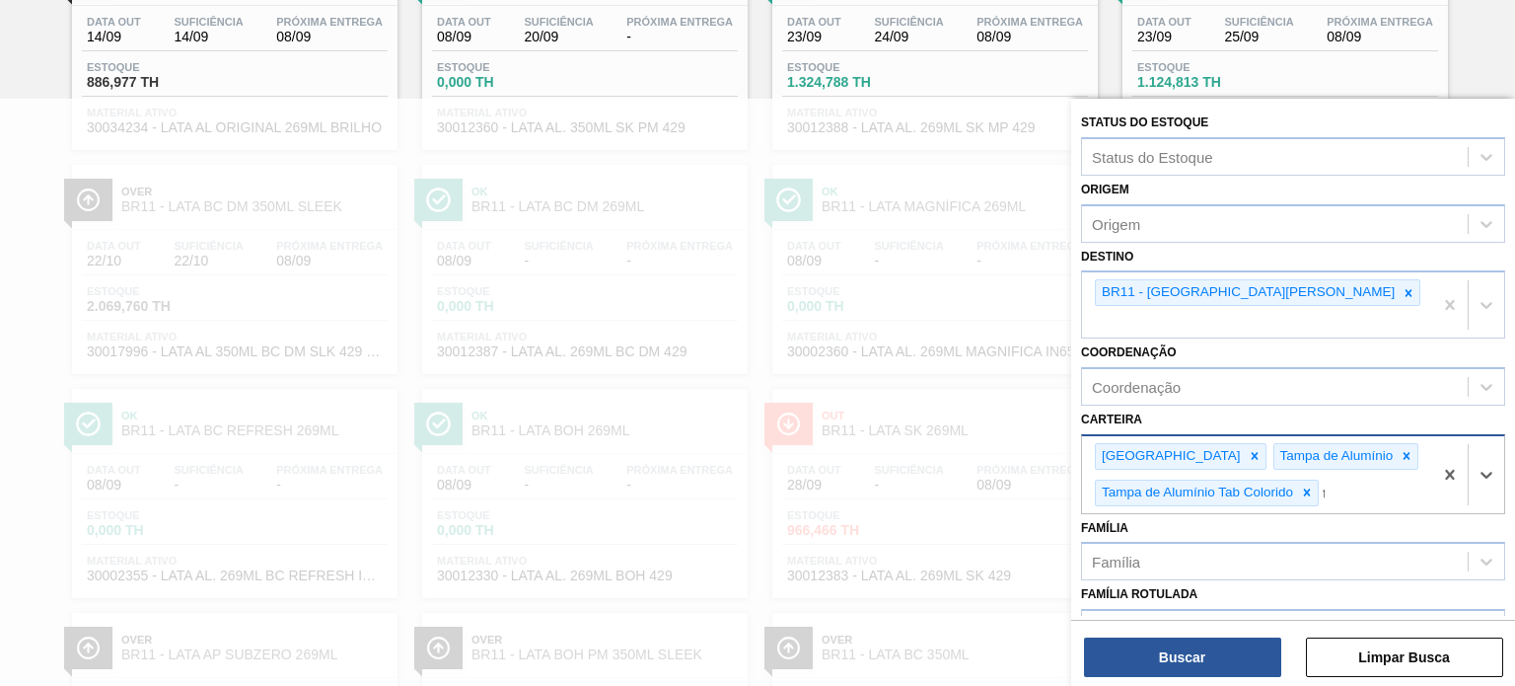
scroll to position [331, 0]
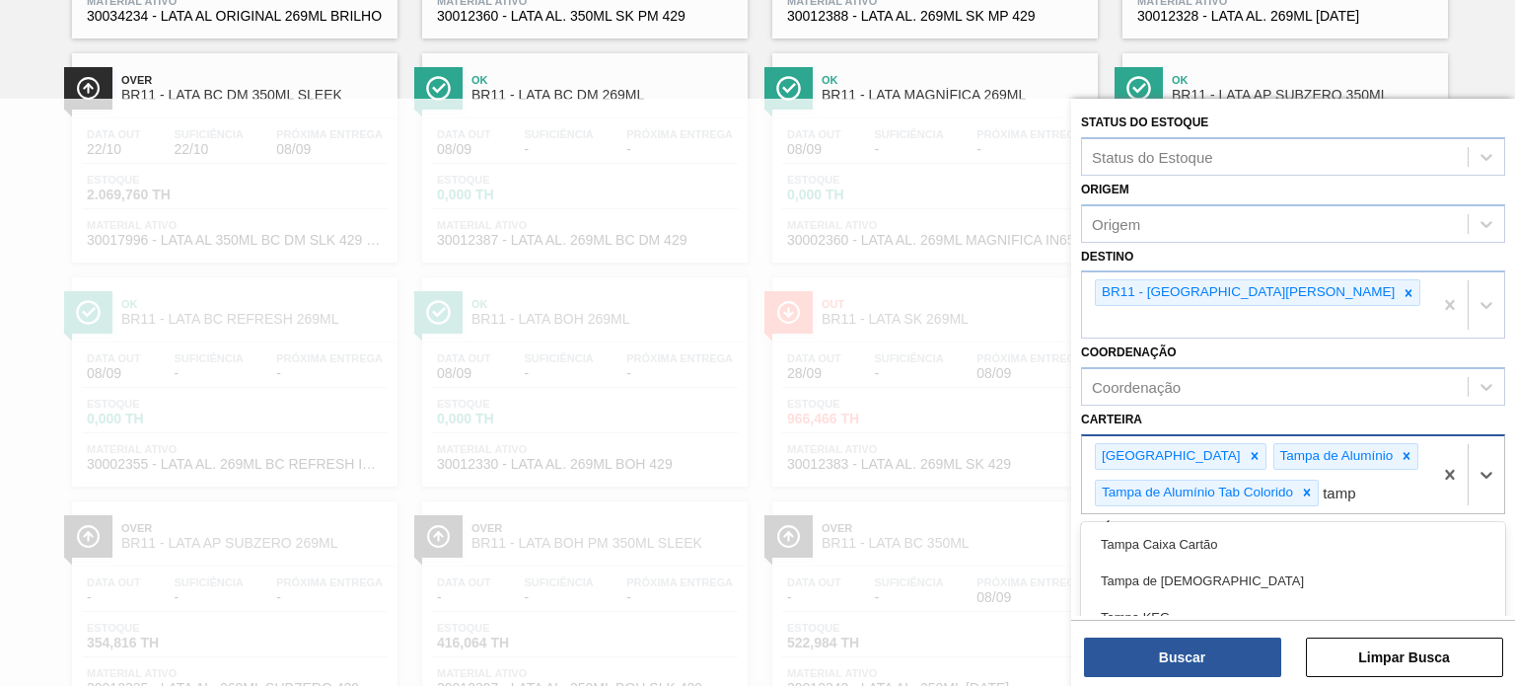
type input "tampa"
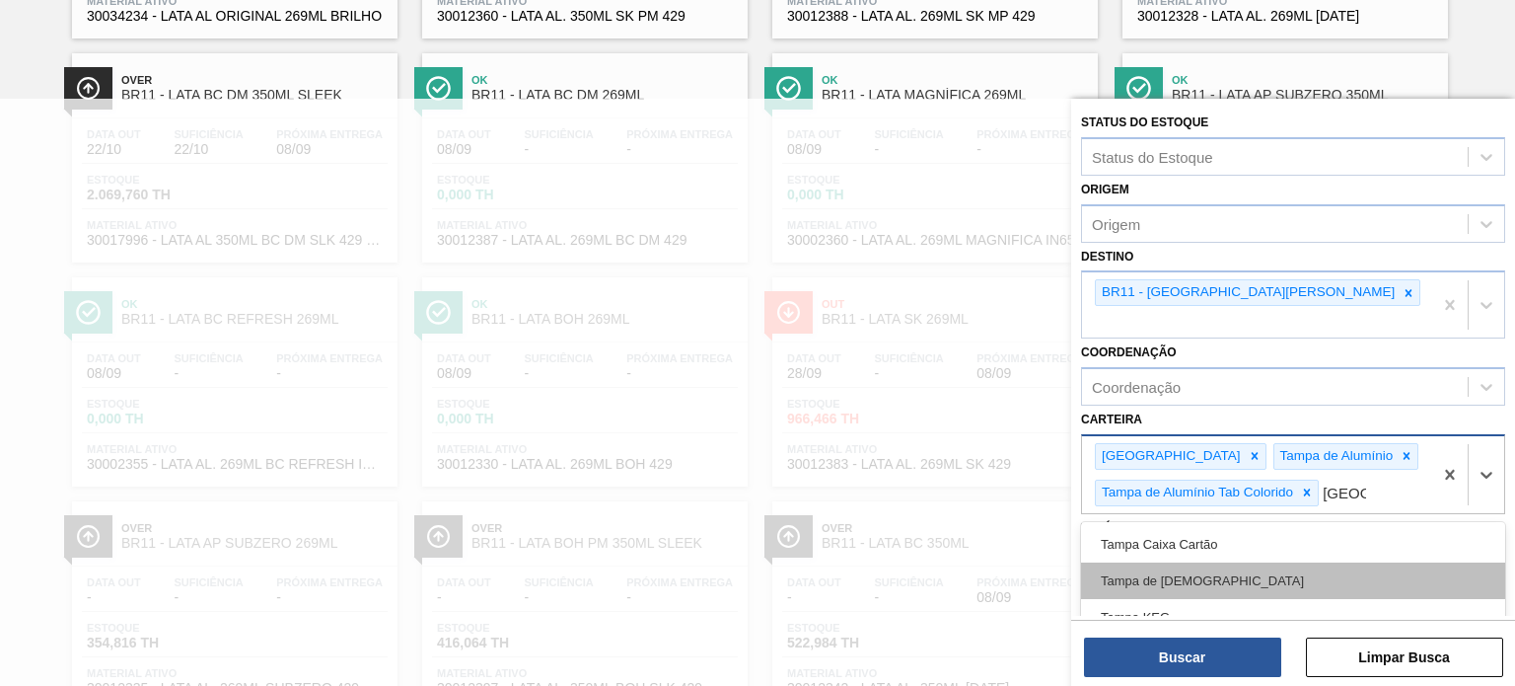
click at [1165, 562] on div "Tampa de Lata" at bounding box center [1293, 580] width 424 height 36
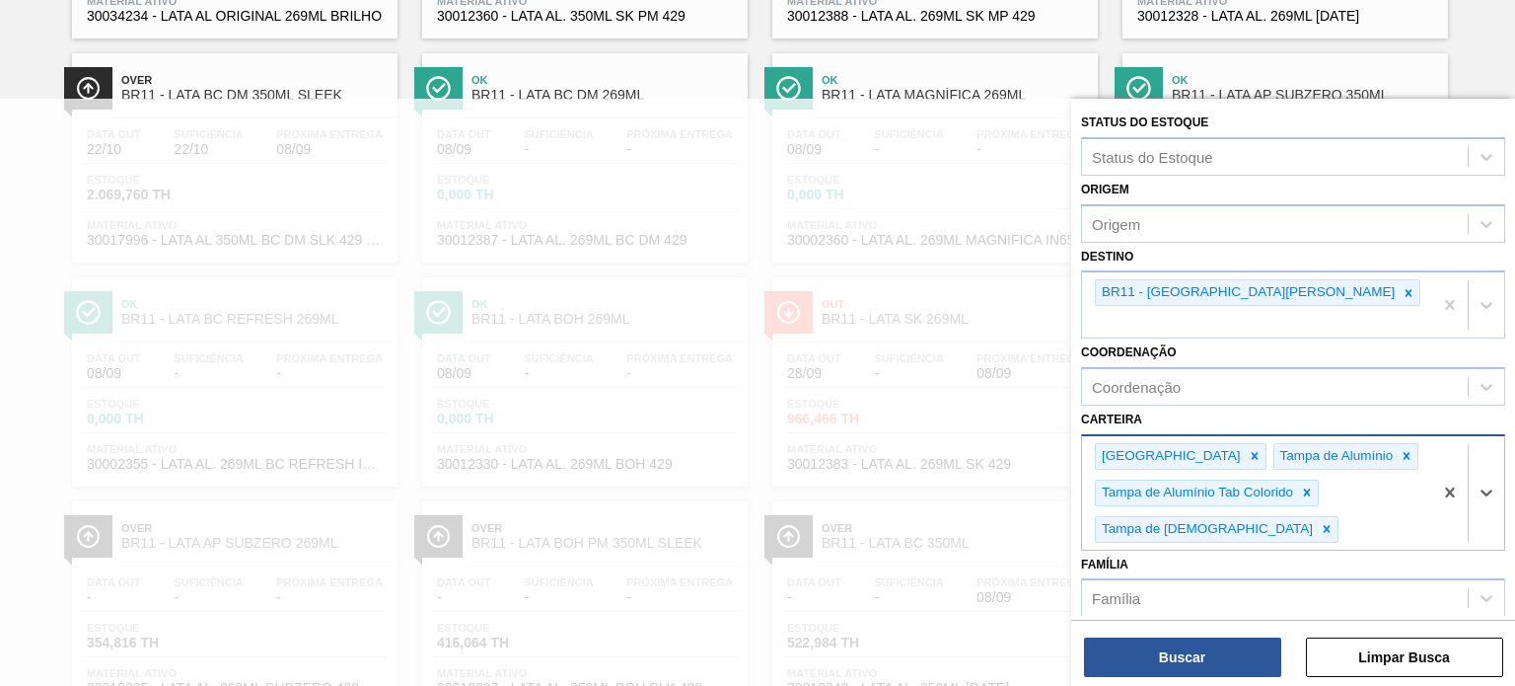
click at [641, 277] on div at bounding box center [757, 442] width 1515 height 686
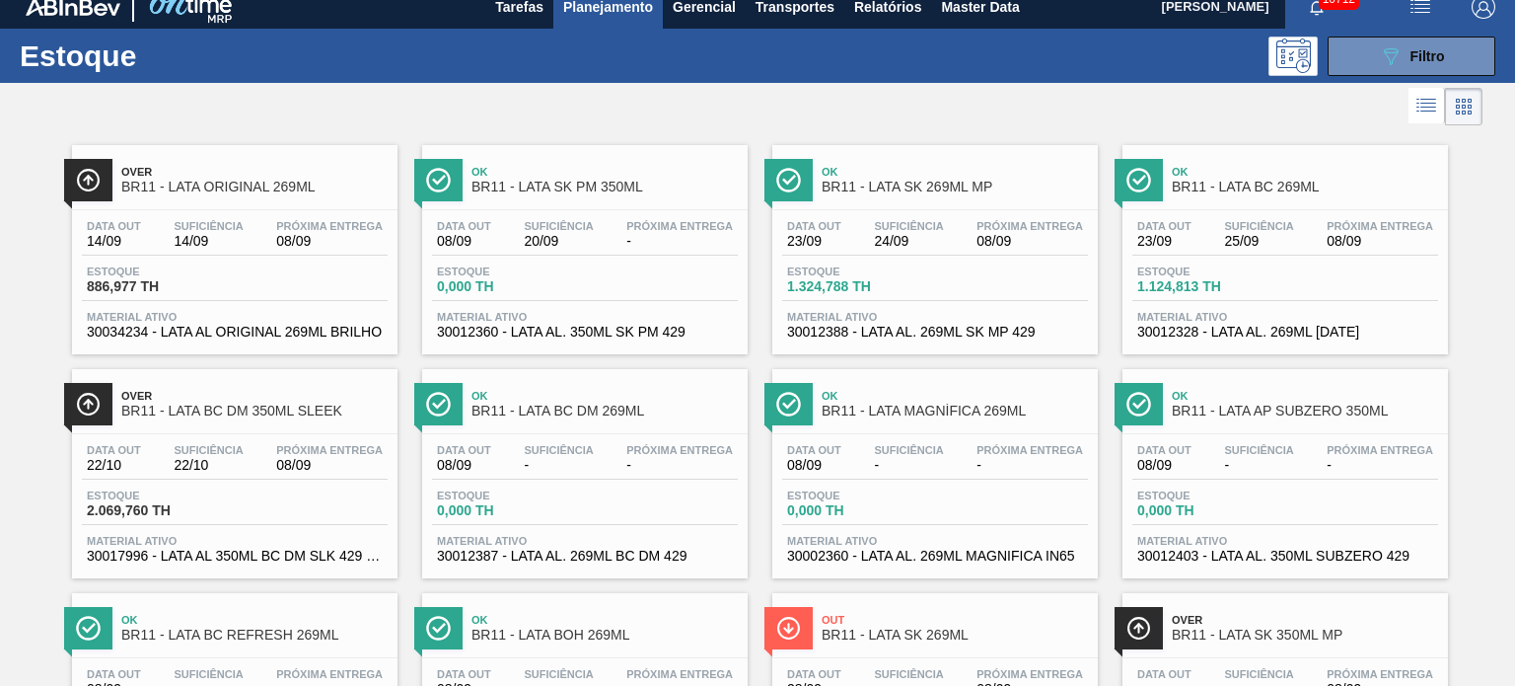
scroll to position [0, 0]
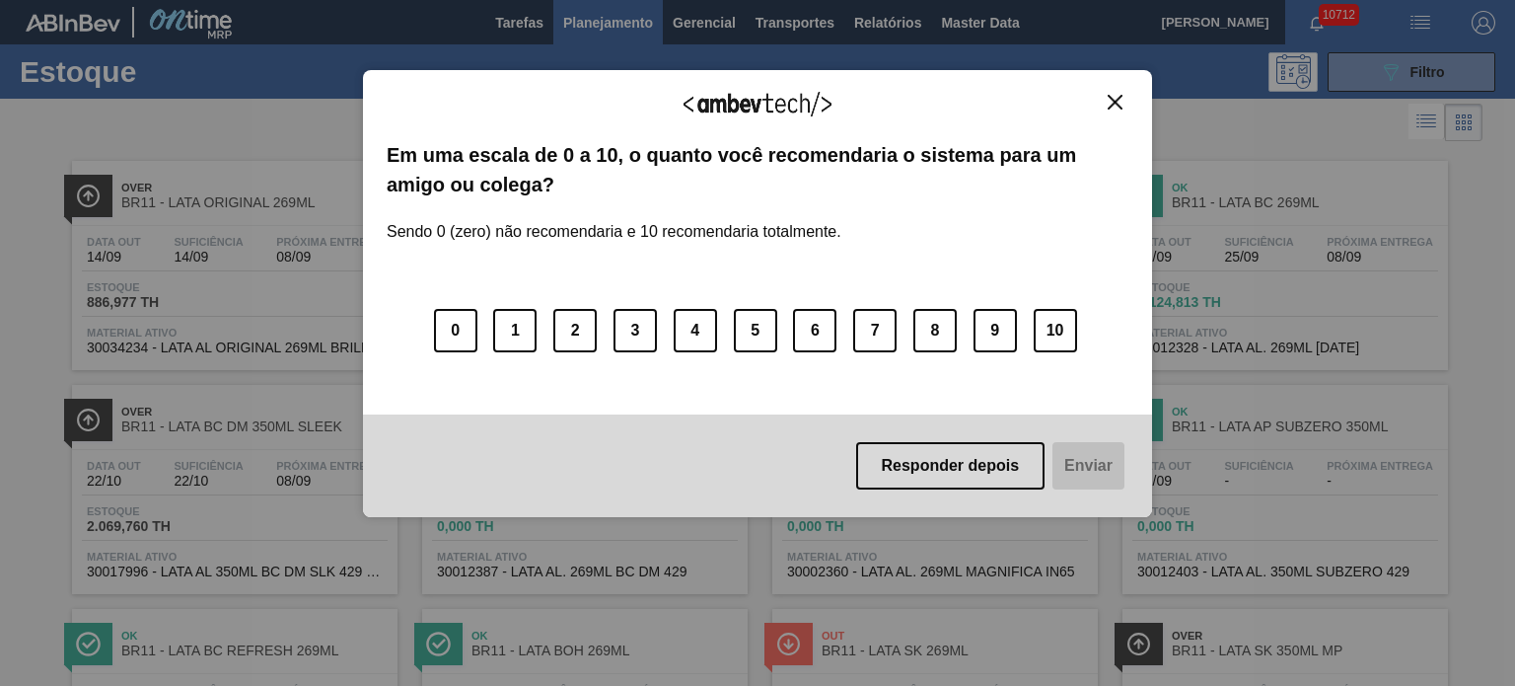
click at [1127, 105] on button "Close" at bounding box center [1115, 102] width 27 height 17
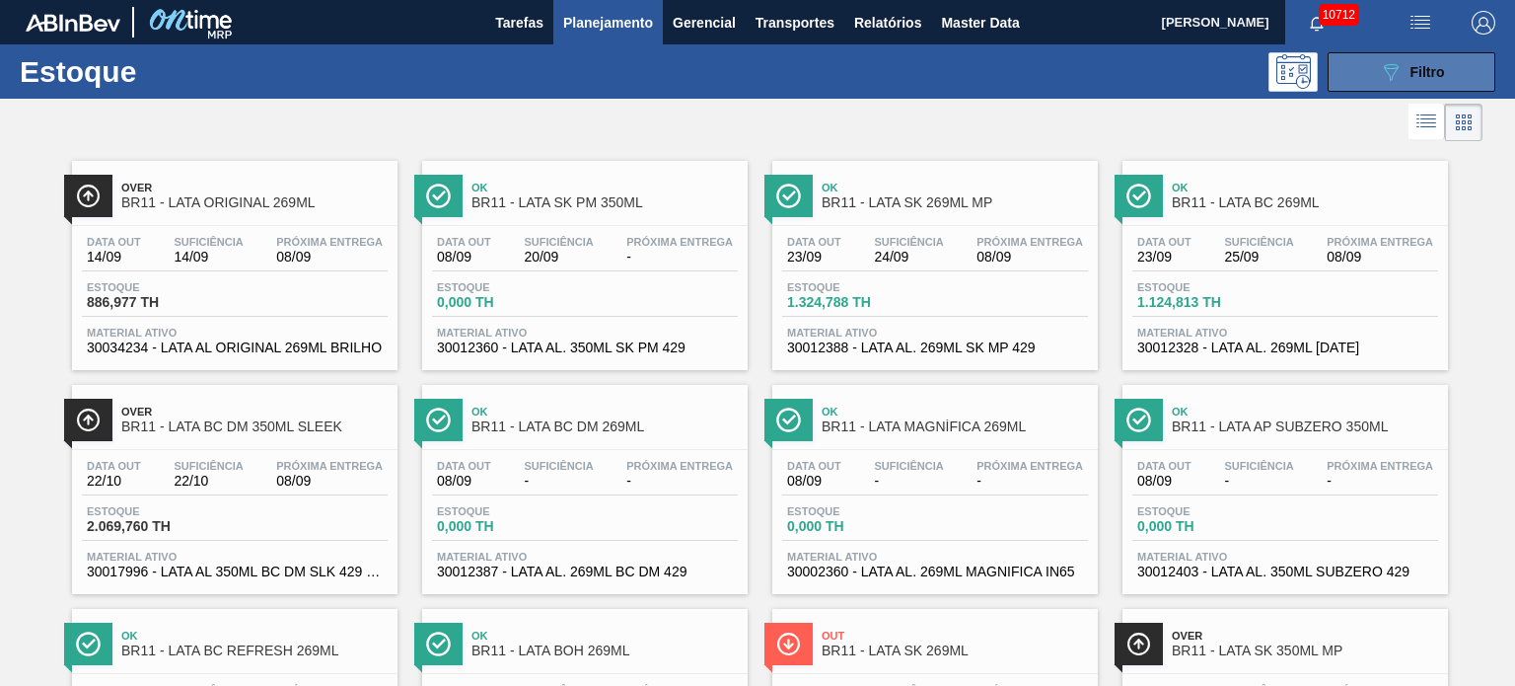
click at [1389, 67] on icon at bounding box center [1391, 72] width 15 height 17
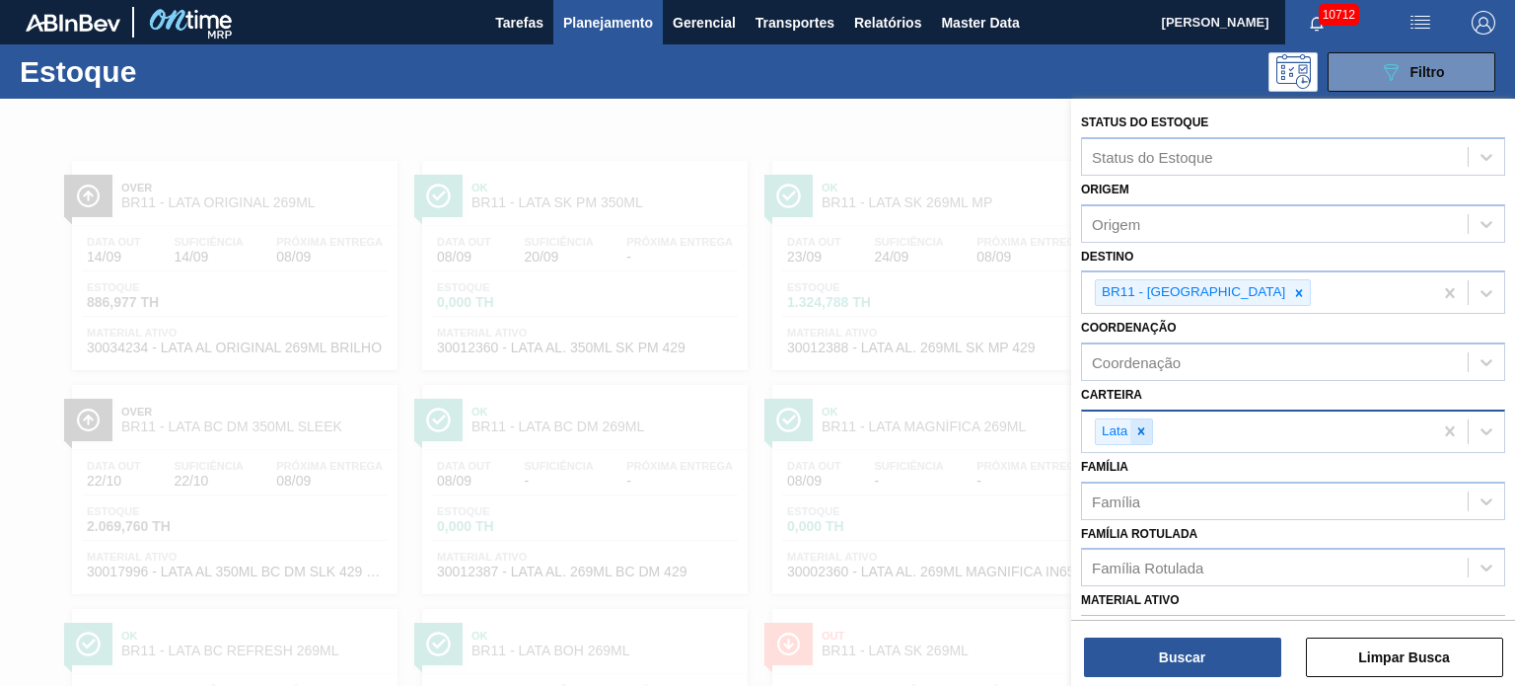
click at [1144, 426] on icon at bounding box center [1141, 431] width 14 height 14
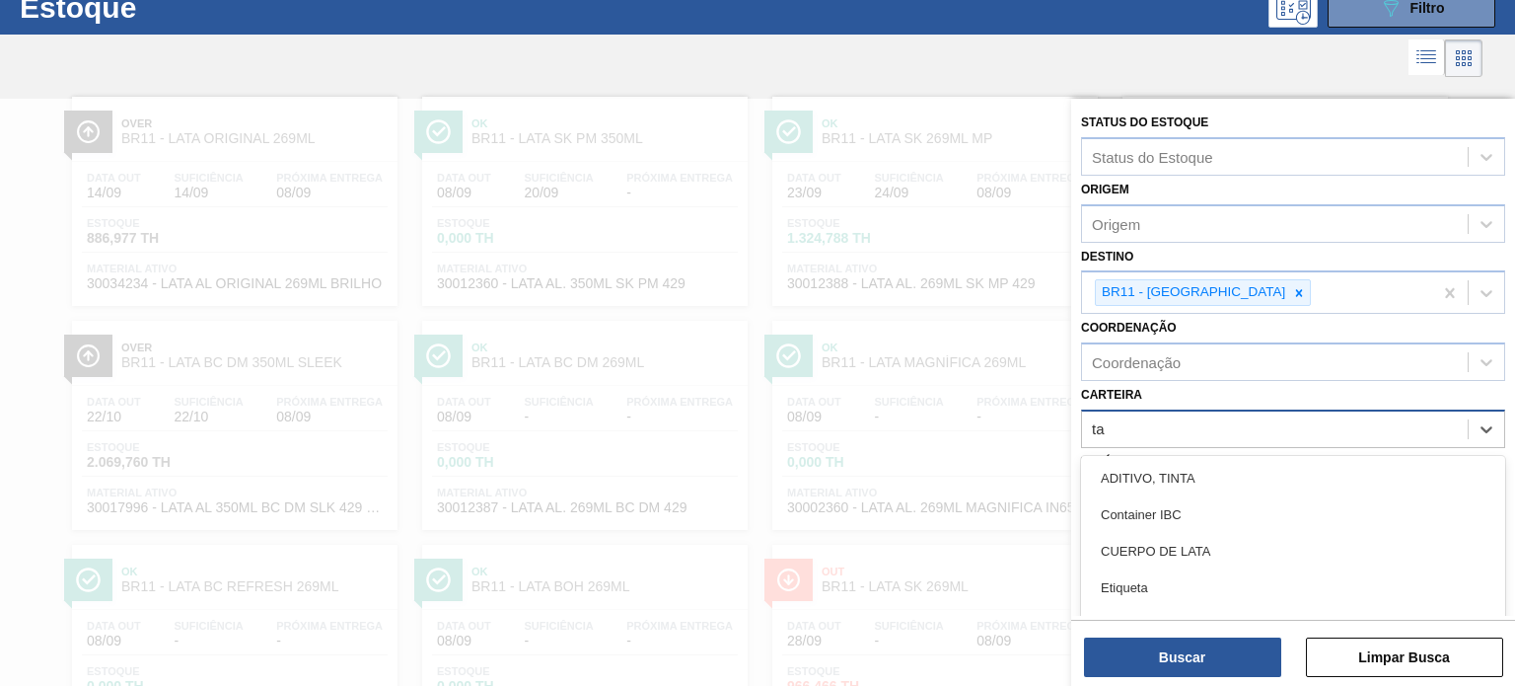
scroll to position [70, 0]
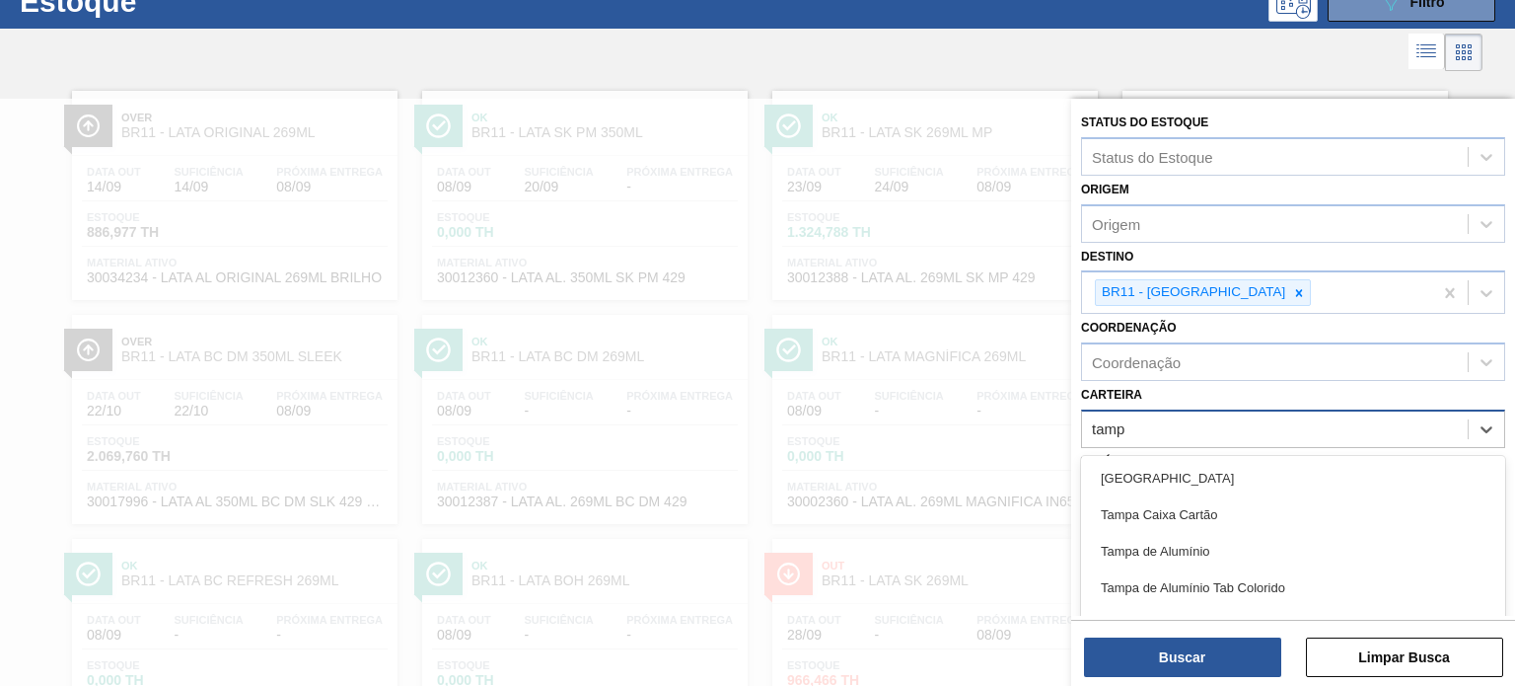
type input "tampa"
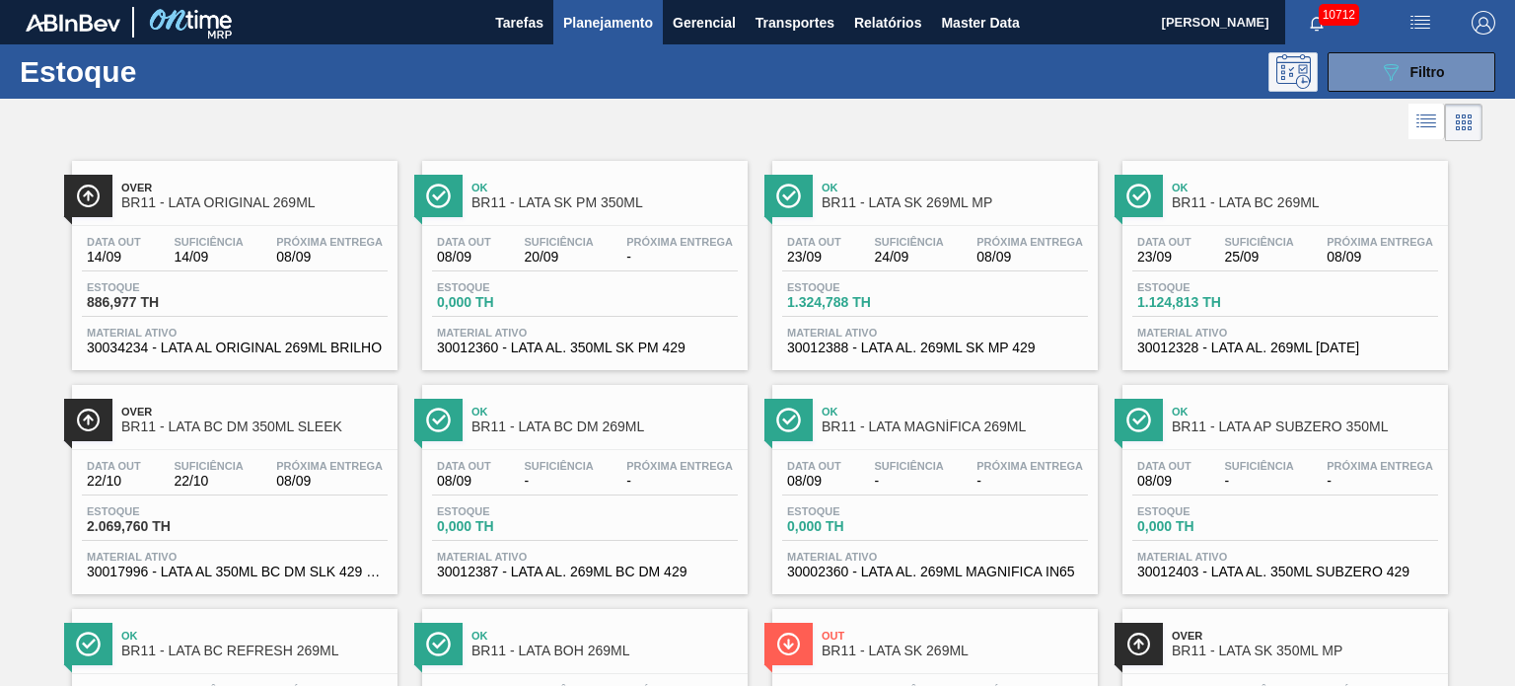
scroll to position [0, 0]
click at [1399, 78] on icon "089F7B8B-B2A5-4AFE-B5C0-19BA573D28AC" at bounding box center [1391, 72] width 24 height 24
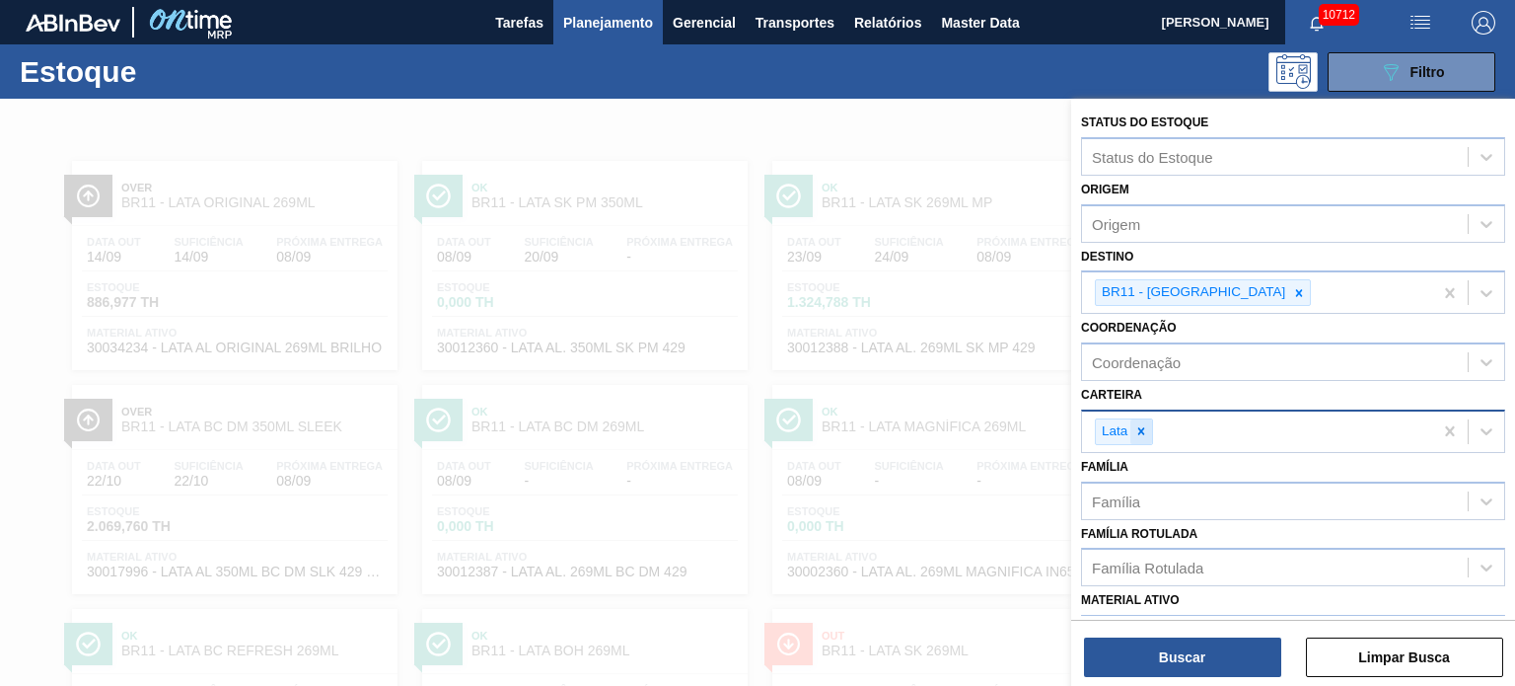
click at [1137, 432] on icon at bounding box center [1141, 431] width 14 height 14
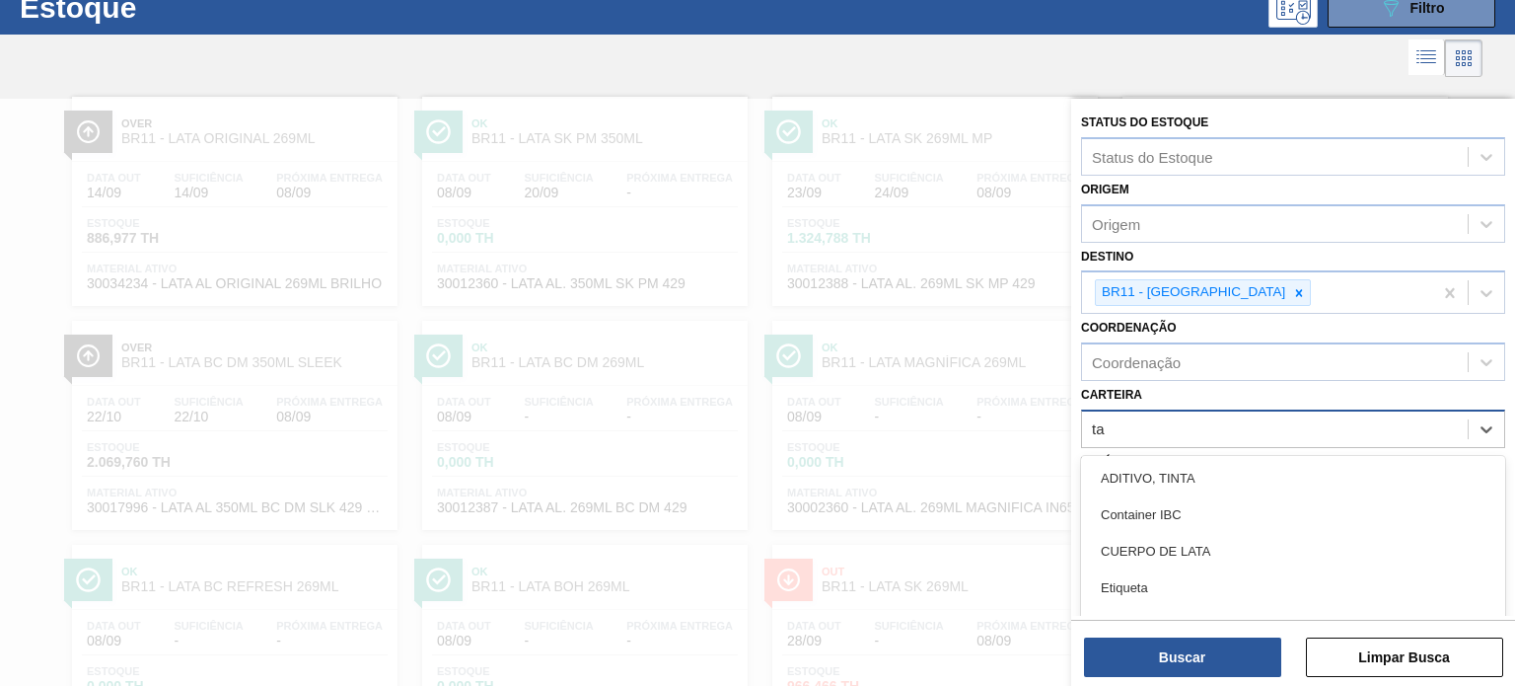
scroll to position [70, 0]
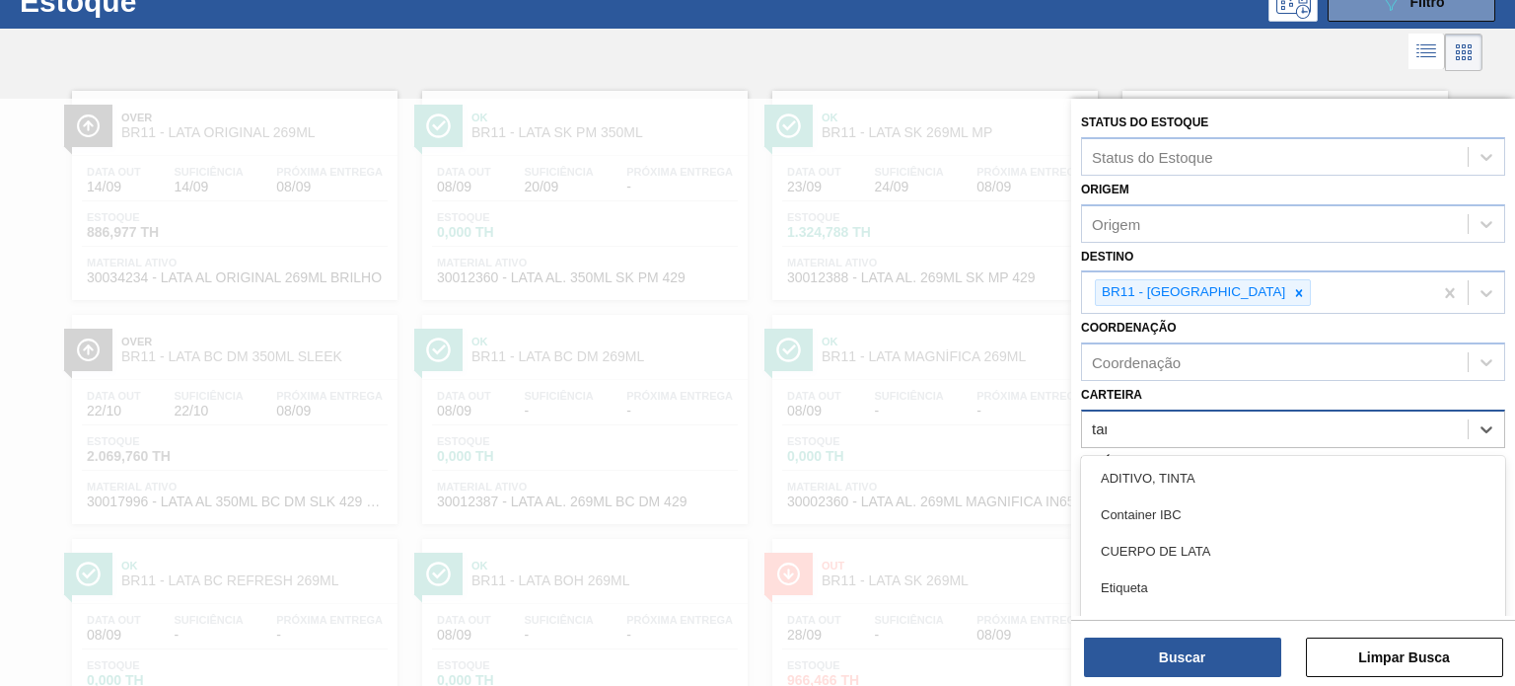
type input "tampa"
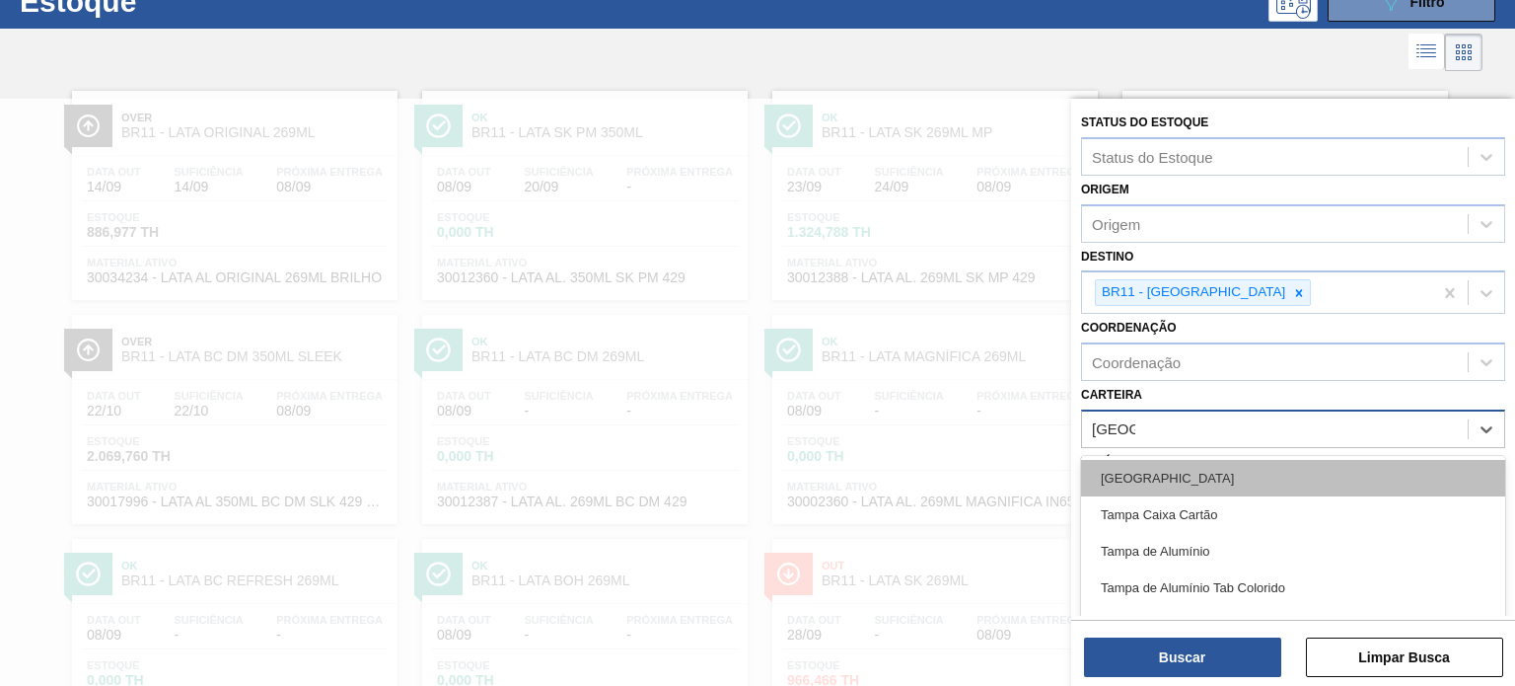
click at [1148, 468] on div "Tampa" at bounding box center [1293, 478] width 424 height 36
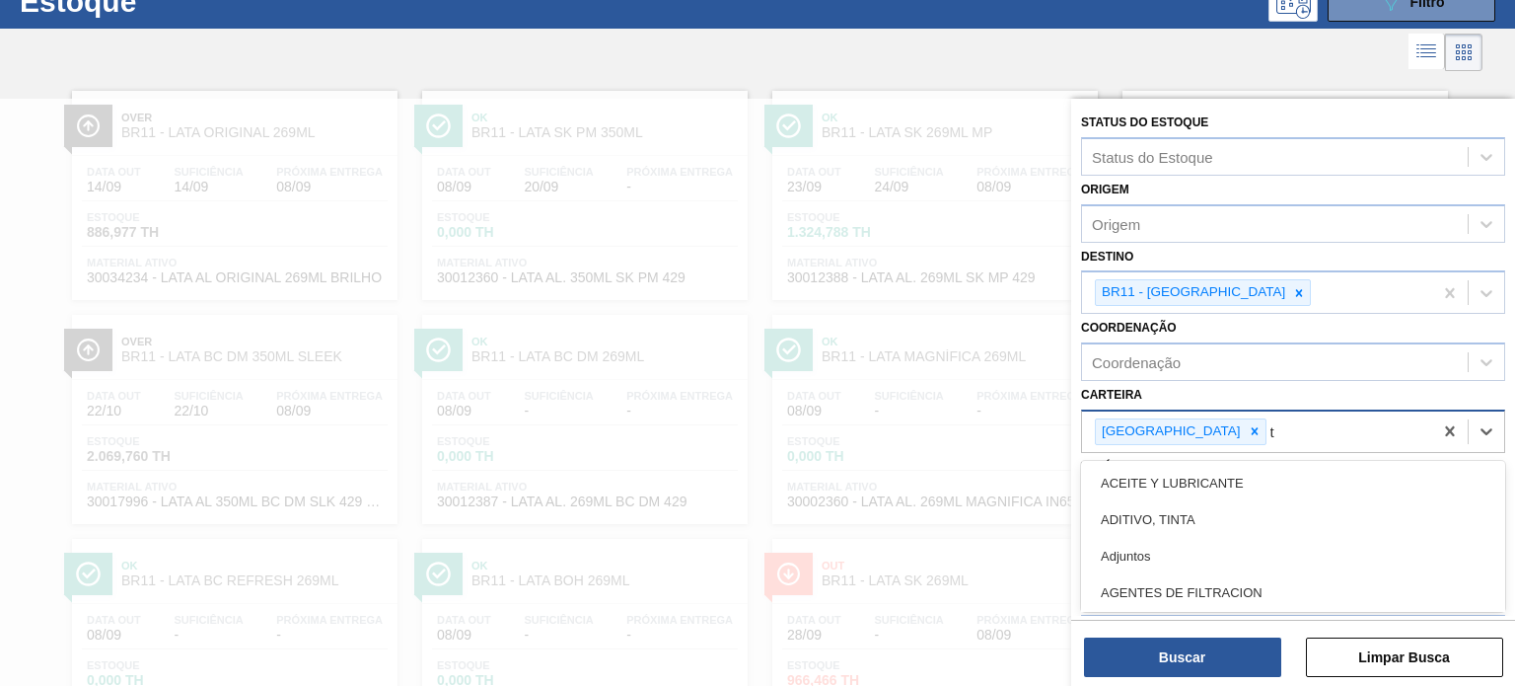
scroll to position [145, 0]
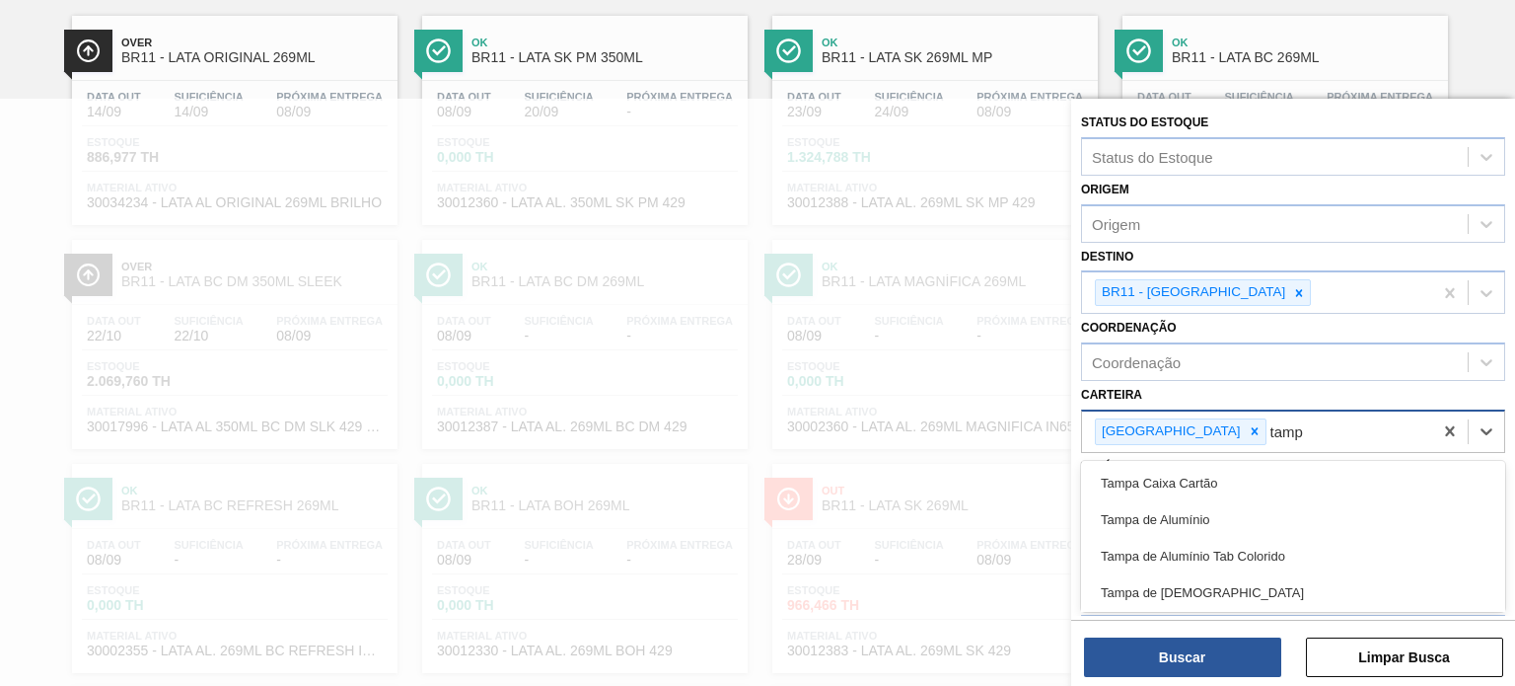
type input "tampa"
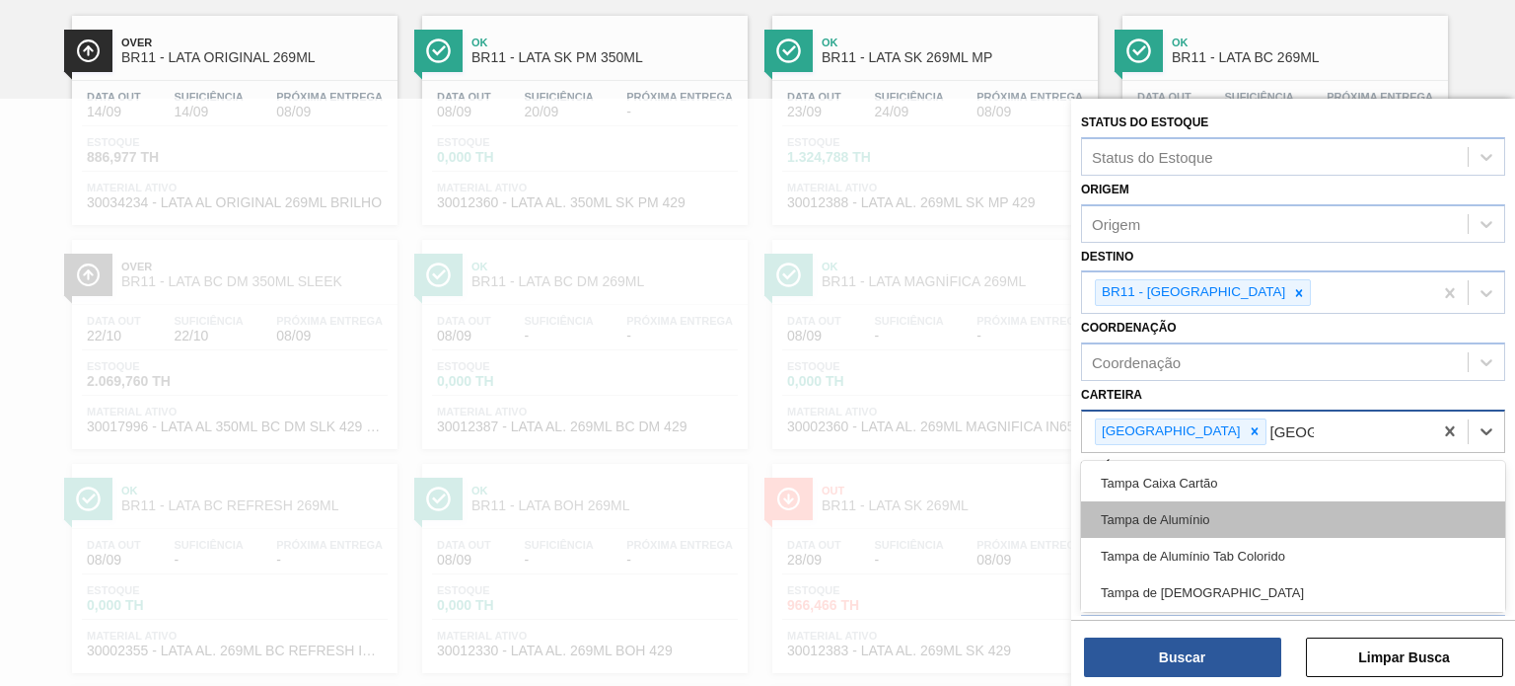
click at [1197, 523] on div "Tampa de Alumínio" at bounding box center [1293, 519] width 424 height 36
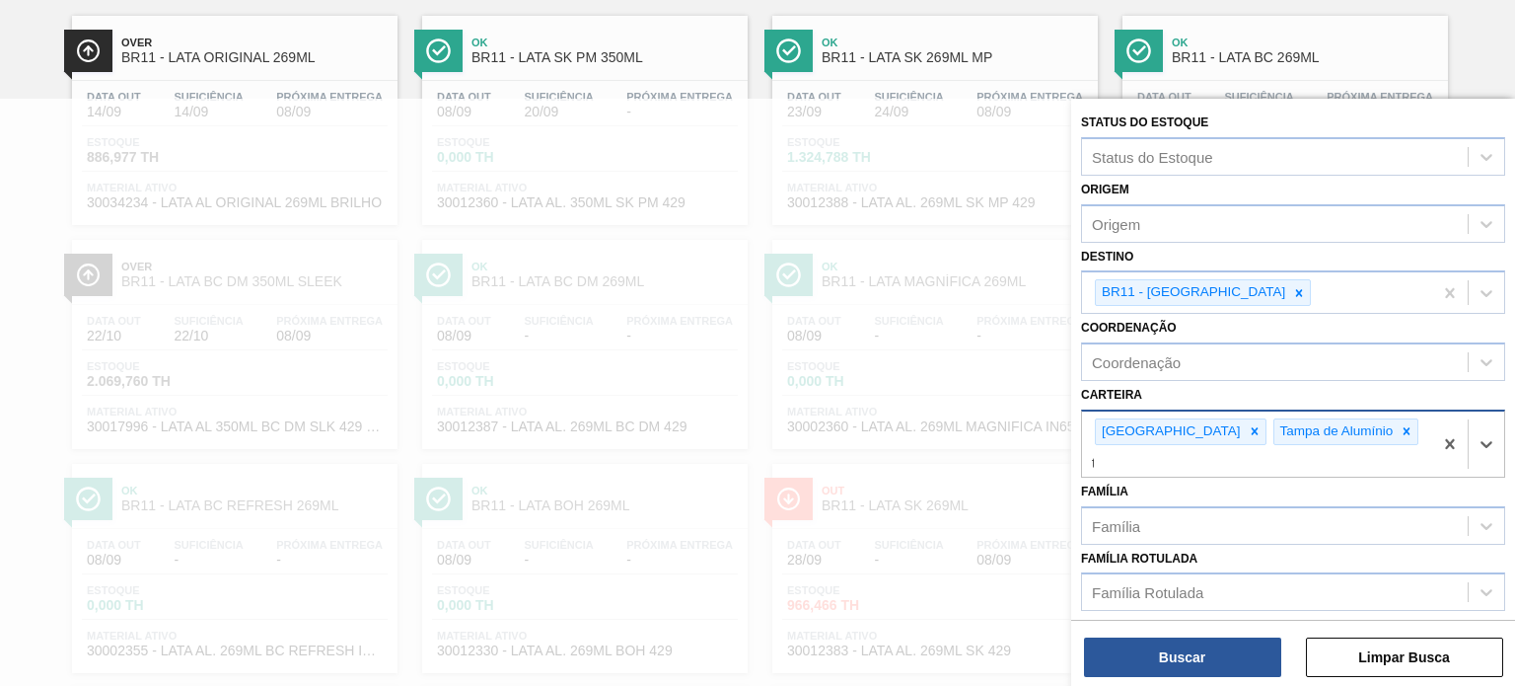
scroll to position [220, 0]
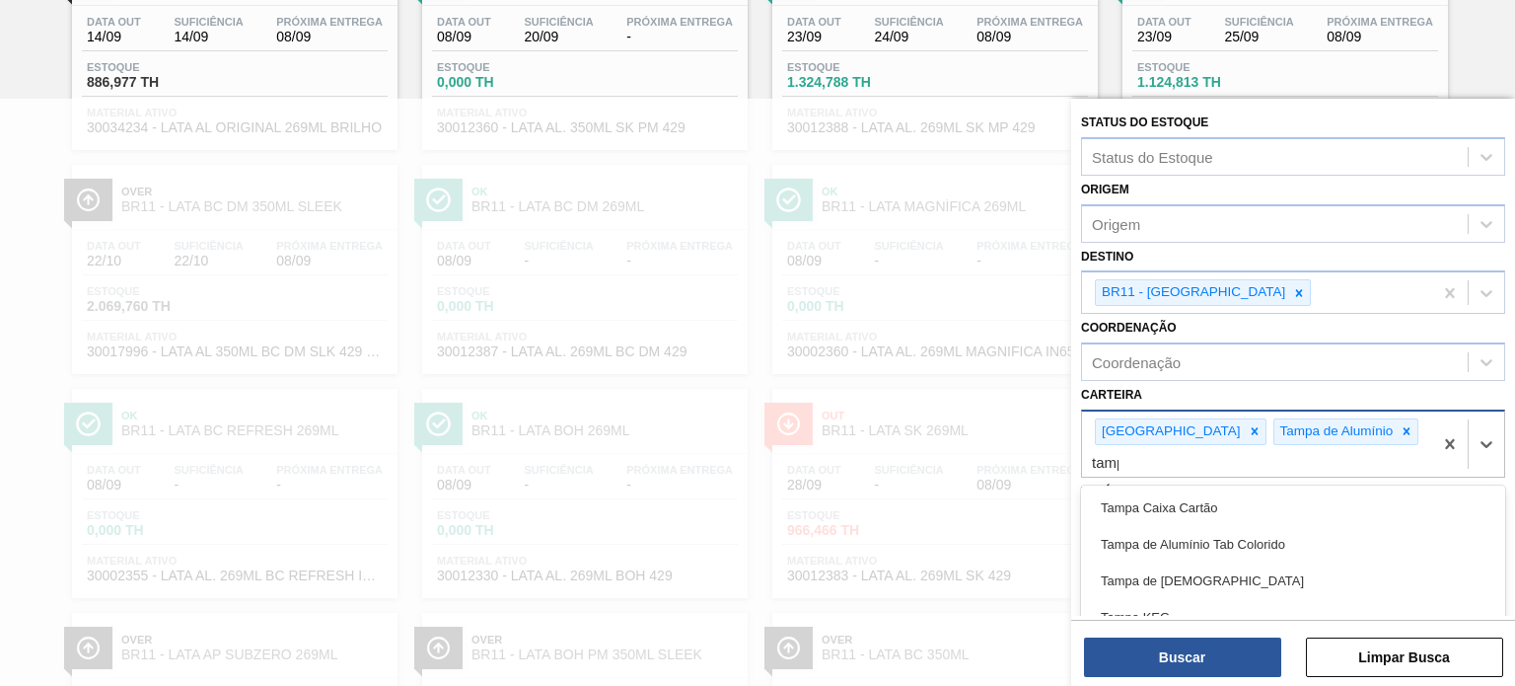
type input "tampa"
click at [1197, 526] on div "Tampa de Alumínio Tab Colorido" at bounding box center [1293, 544] width 424 height 36
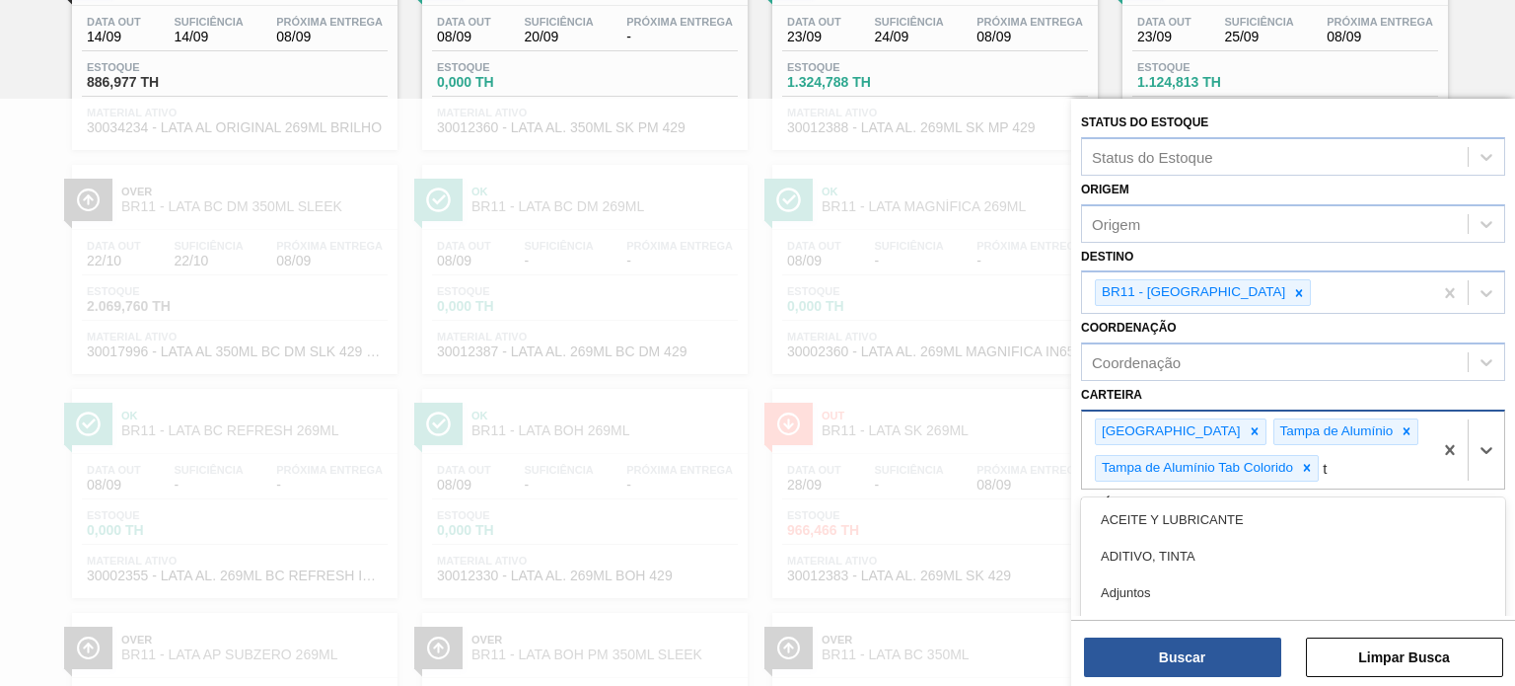
scroll to position [331, 0]
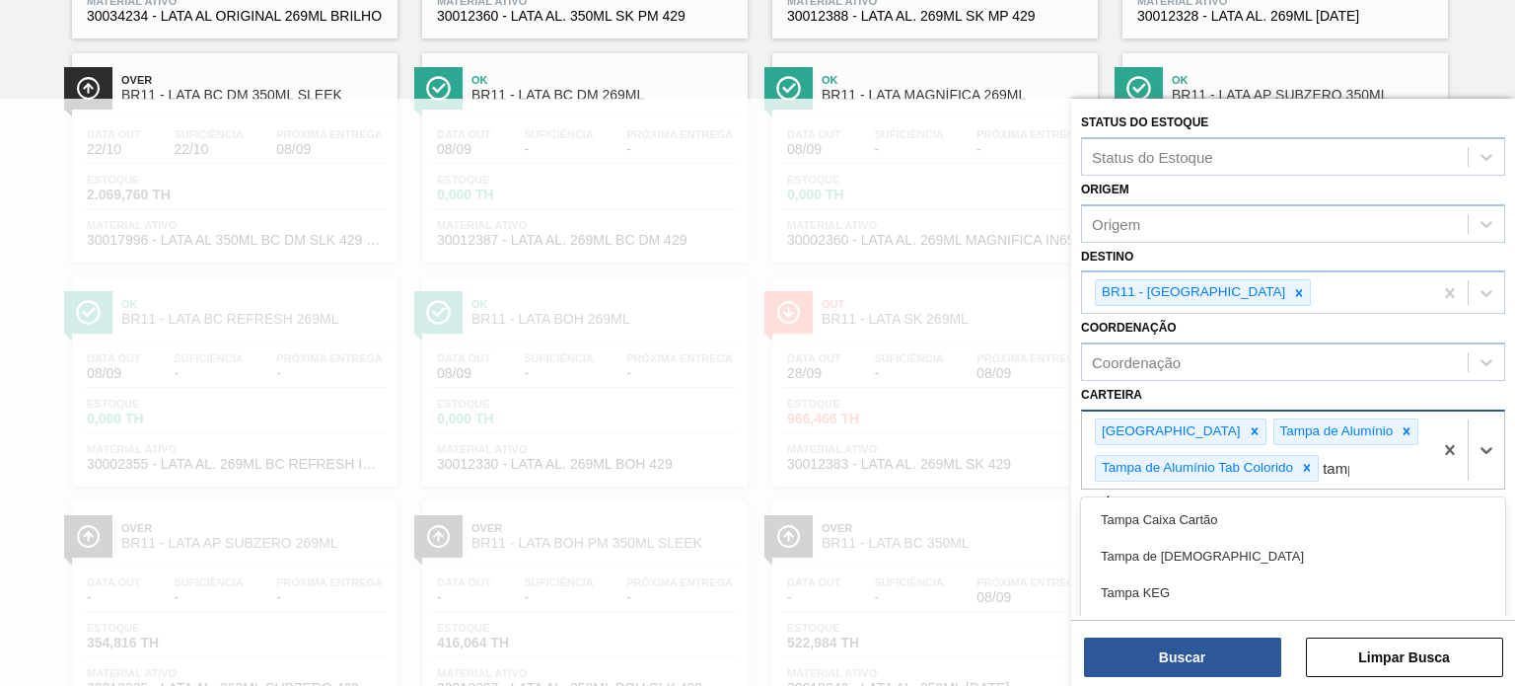
type input "tampa"
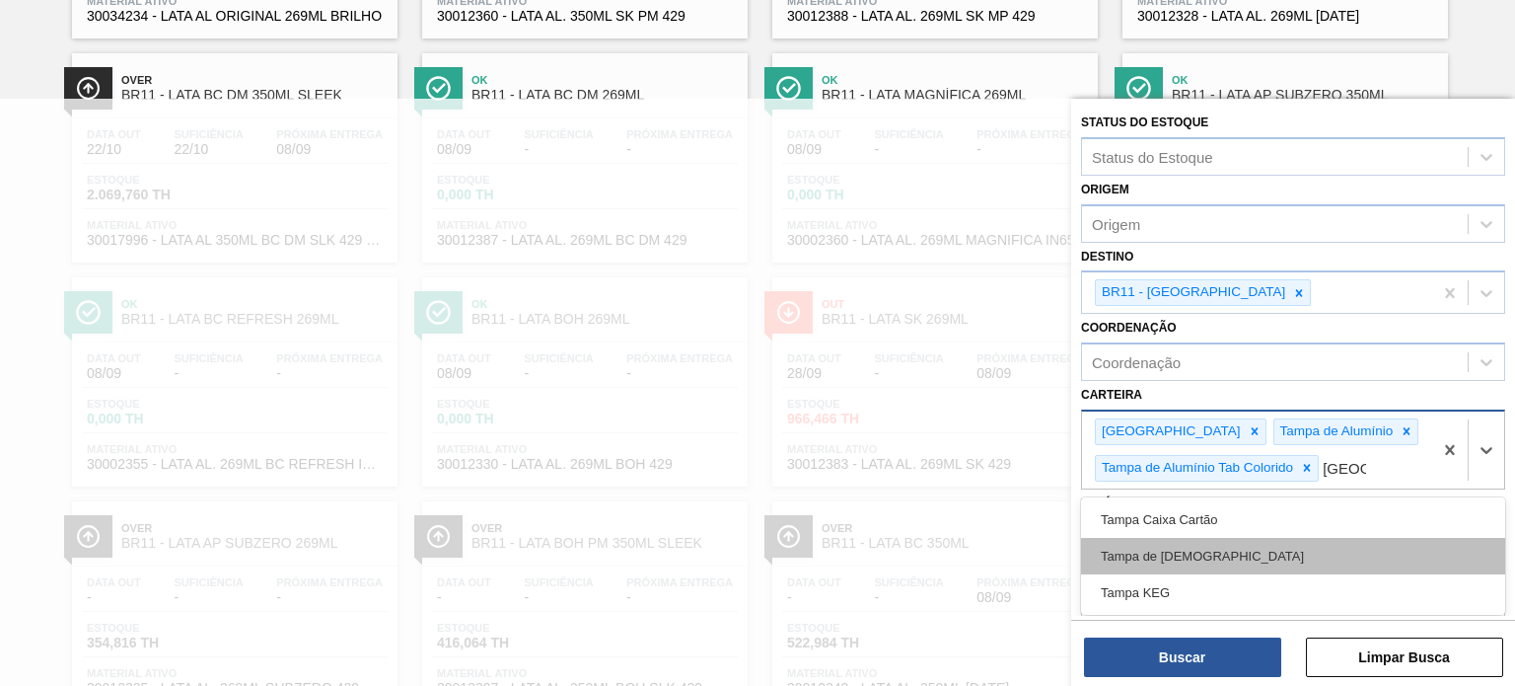
click at [1197, 547] on div "Tampa de Lata" at bounding box center [1293, 556] width 424 height 36
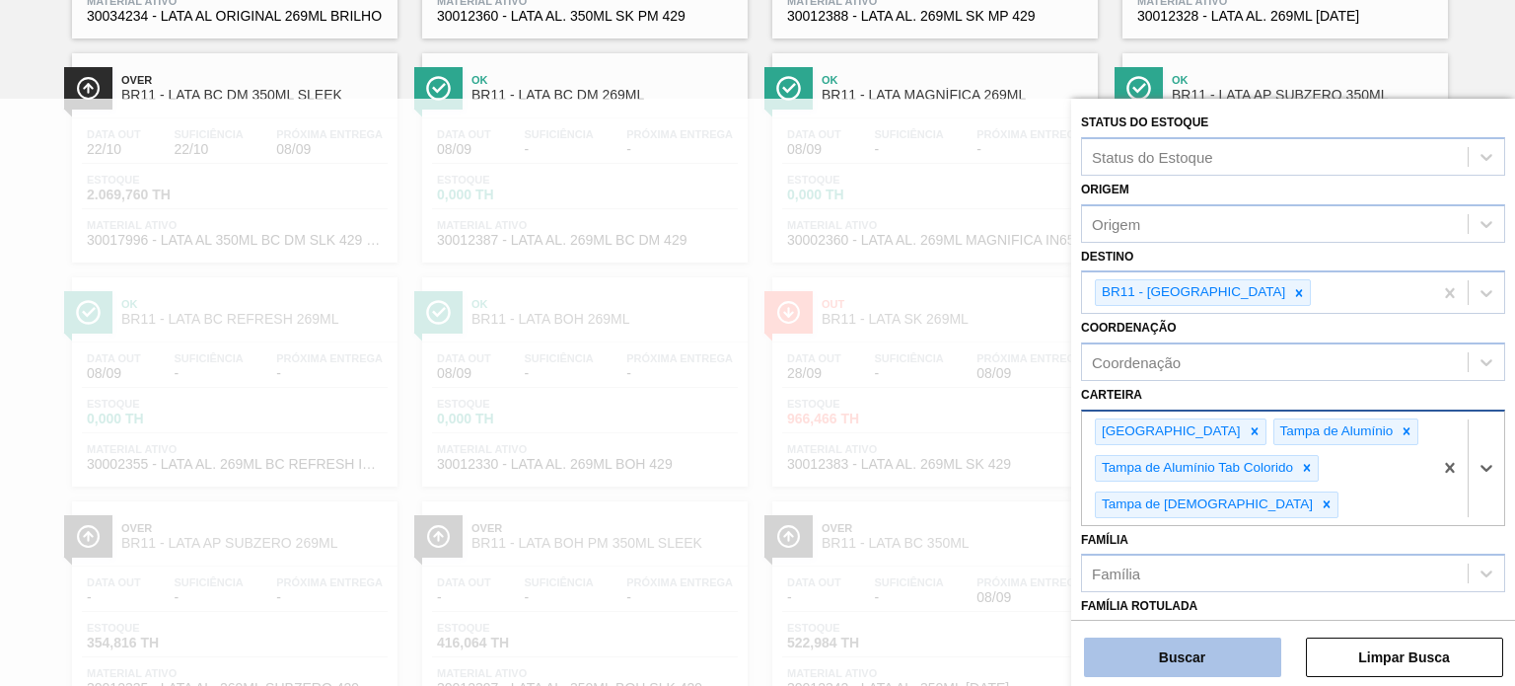
click at [1194, 650] on button "Buscar" at bounding box center [1182, 656] width 197 height 39
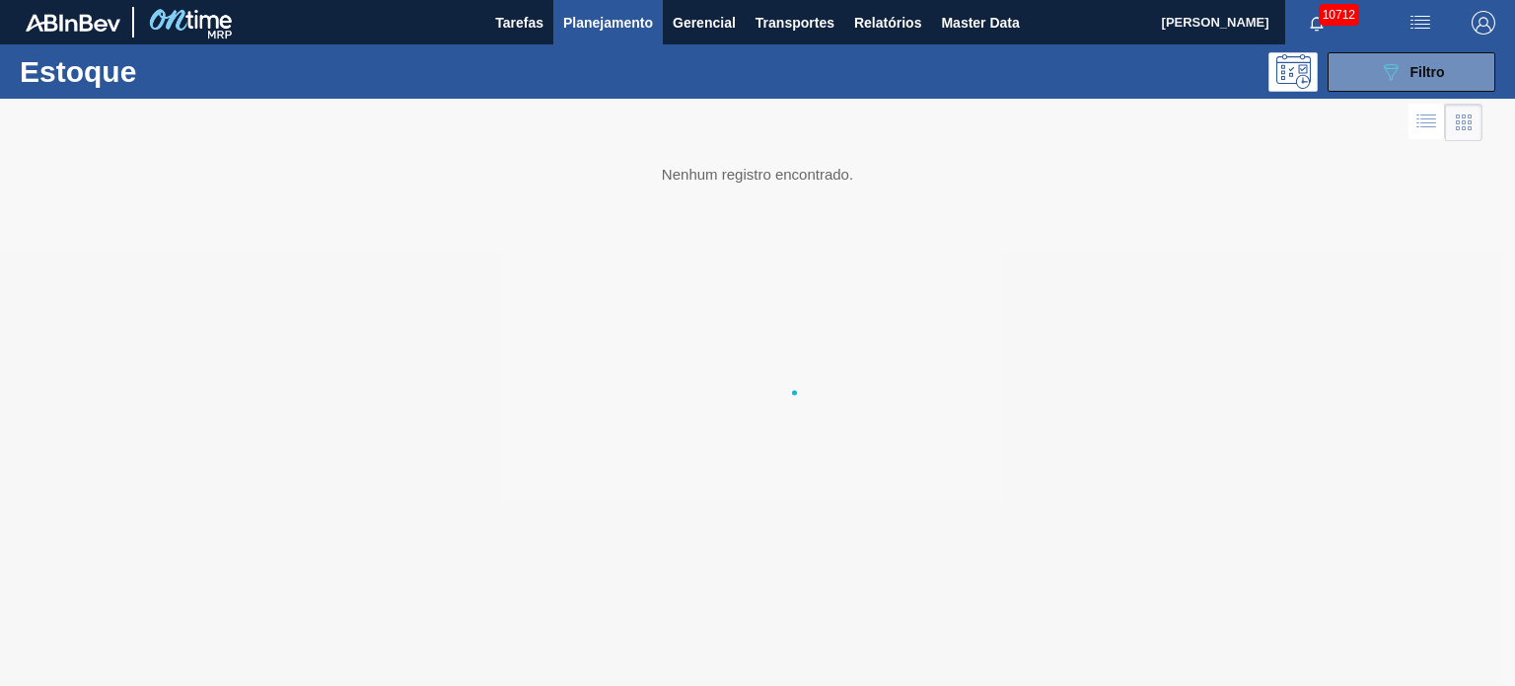
scroll to position [0, 0]
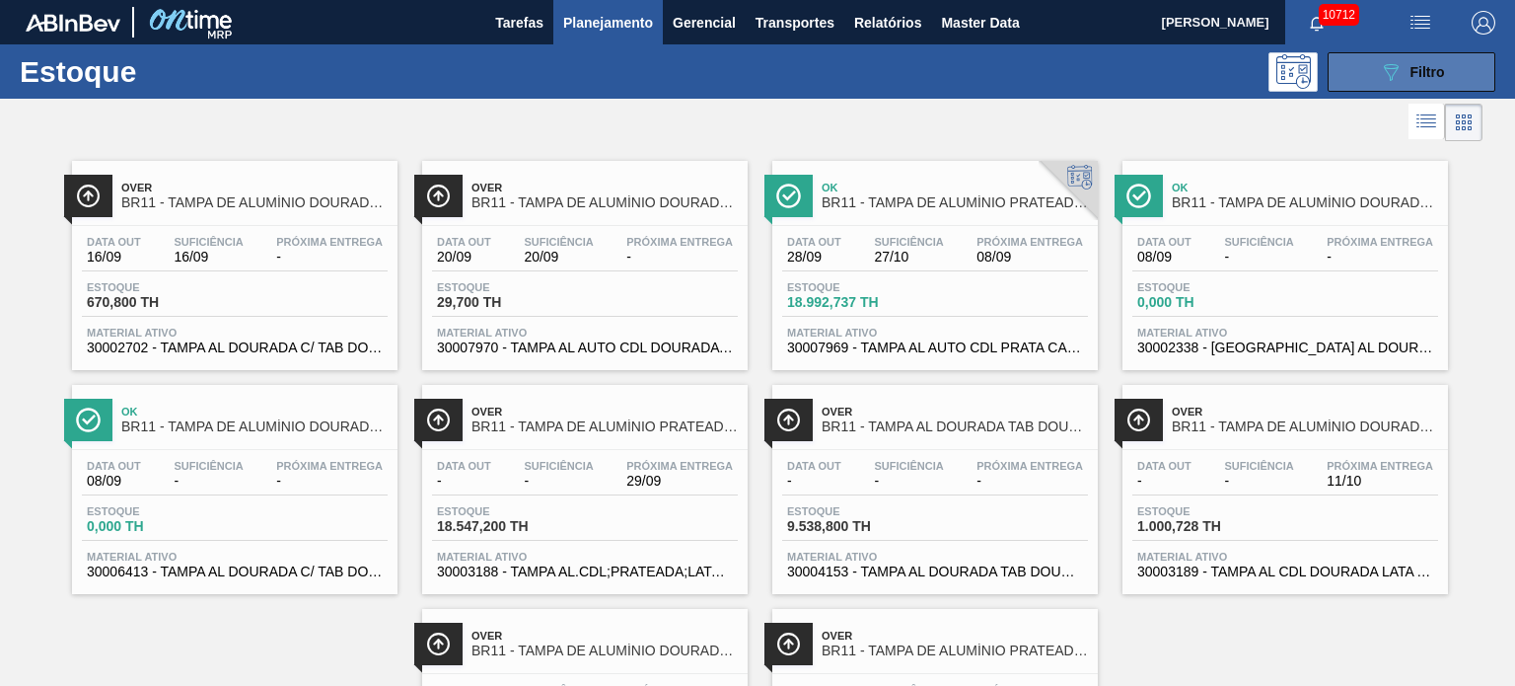
click at [1372, 52] on button "089F7B8B-B2A5-4AFE-B5C0-19BA573D28AC Filtro" at bounding box center [1412, 71] width 168 height 39
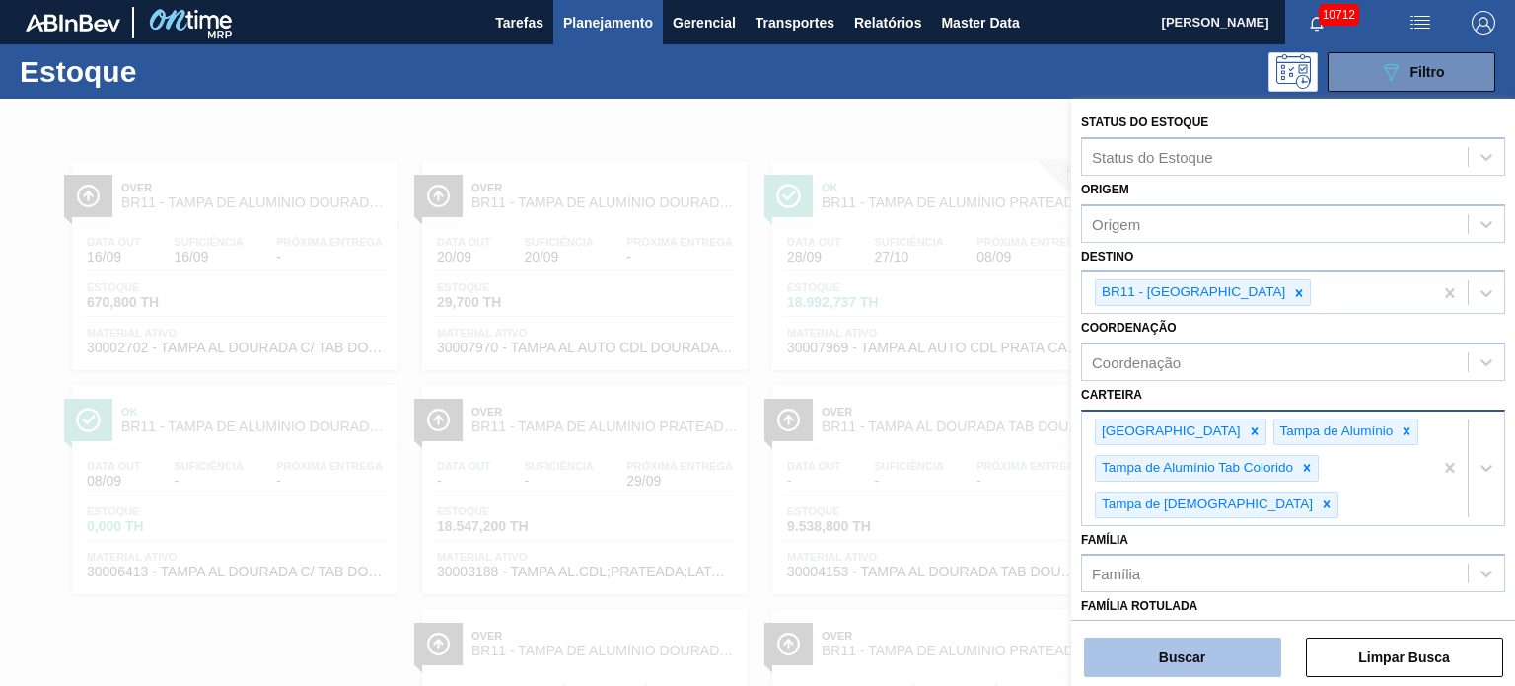
click at [1188, 666] on button "Buscar" at bounding box center [1182, 656] width 197 height 39
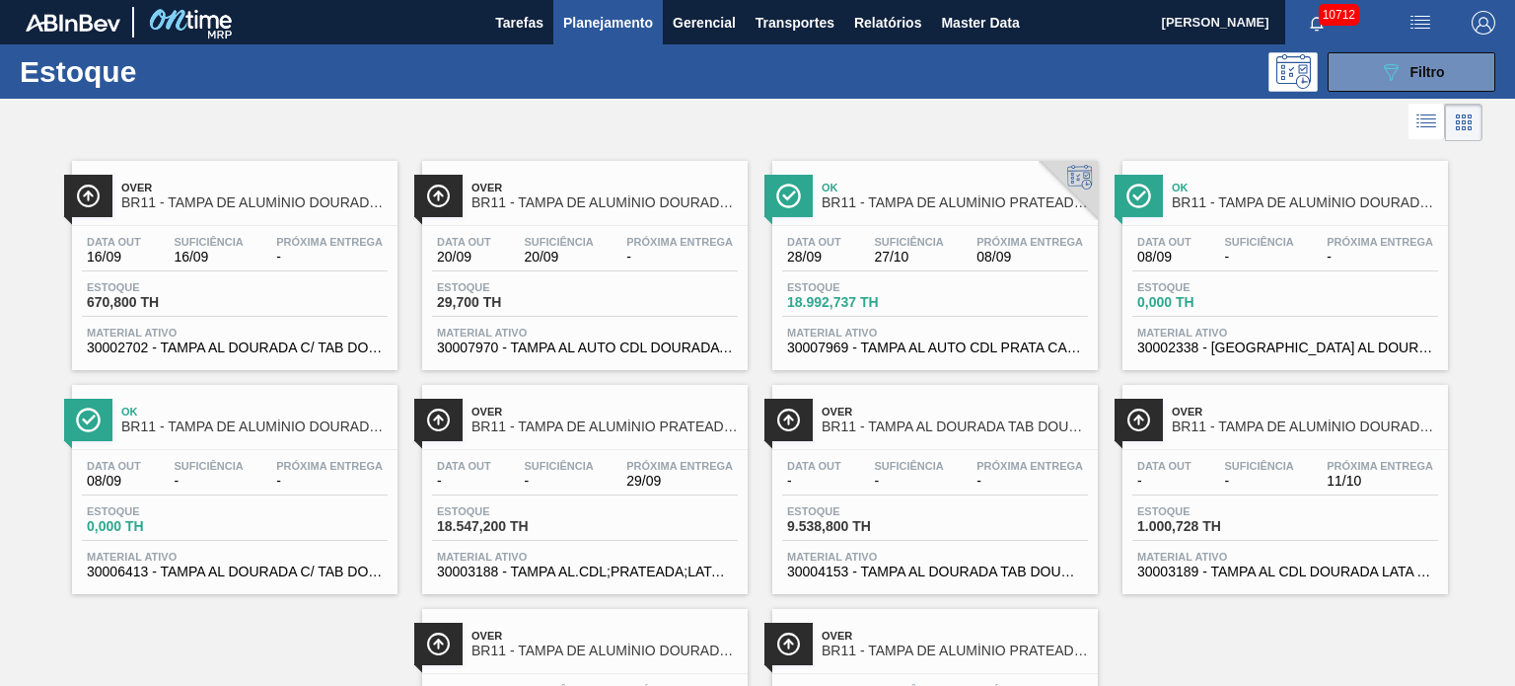
drag, startPoint x: 943, startPoint y: 418, endPoint x: 1245, endPoint y: 647, distance: 378.8
click at [1245, 647] on div "Over BR11 - TAMPA DE ALUMÍNIO DOURADA TAB DOURADO Data out 16/09 Suficiência 16…" at bounding box center [757, 482] width 1515 height 672
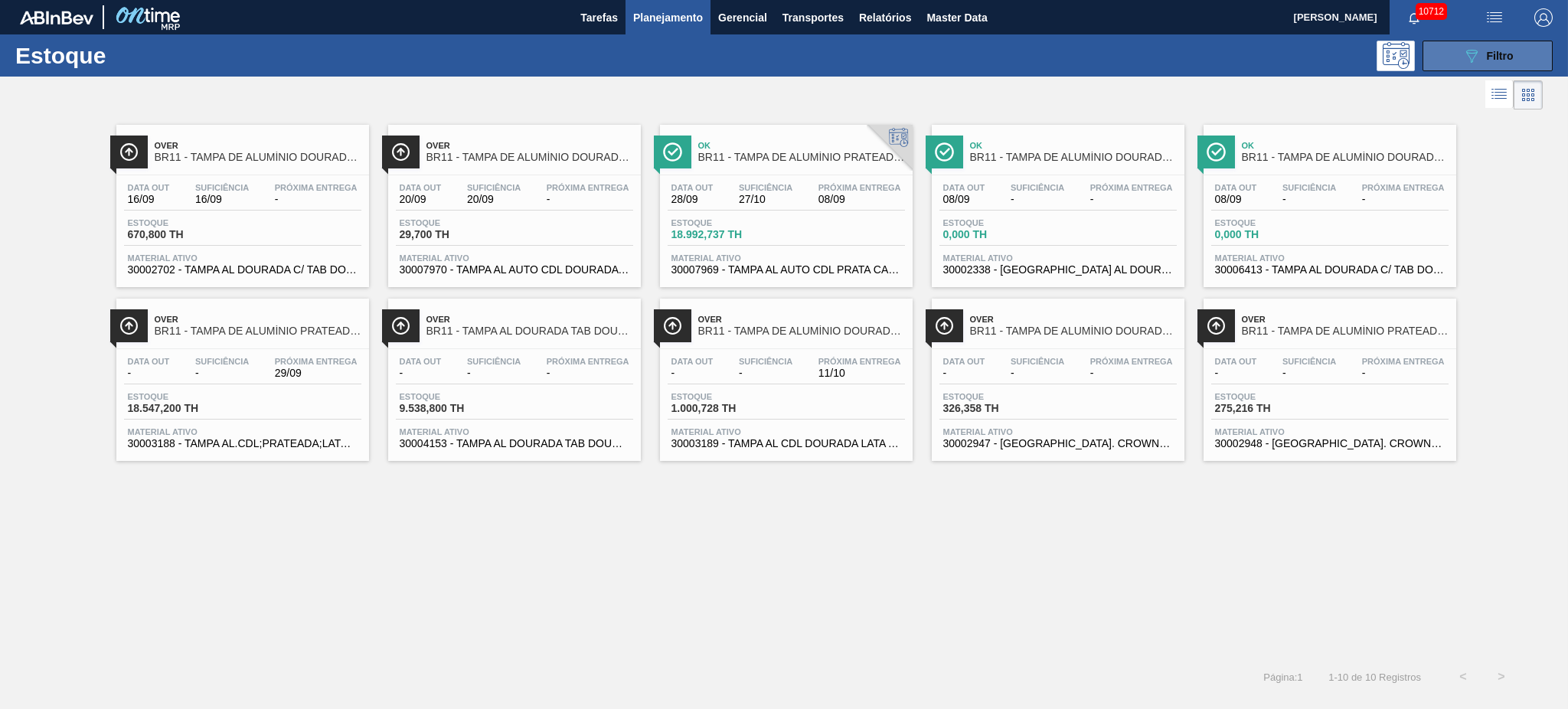
click at [1175, 50] on icon at bounding box center [1472, 56] width 12 height 13
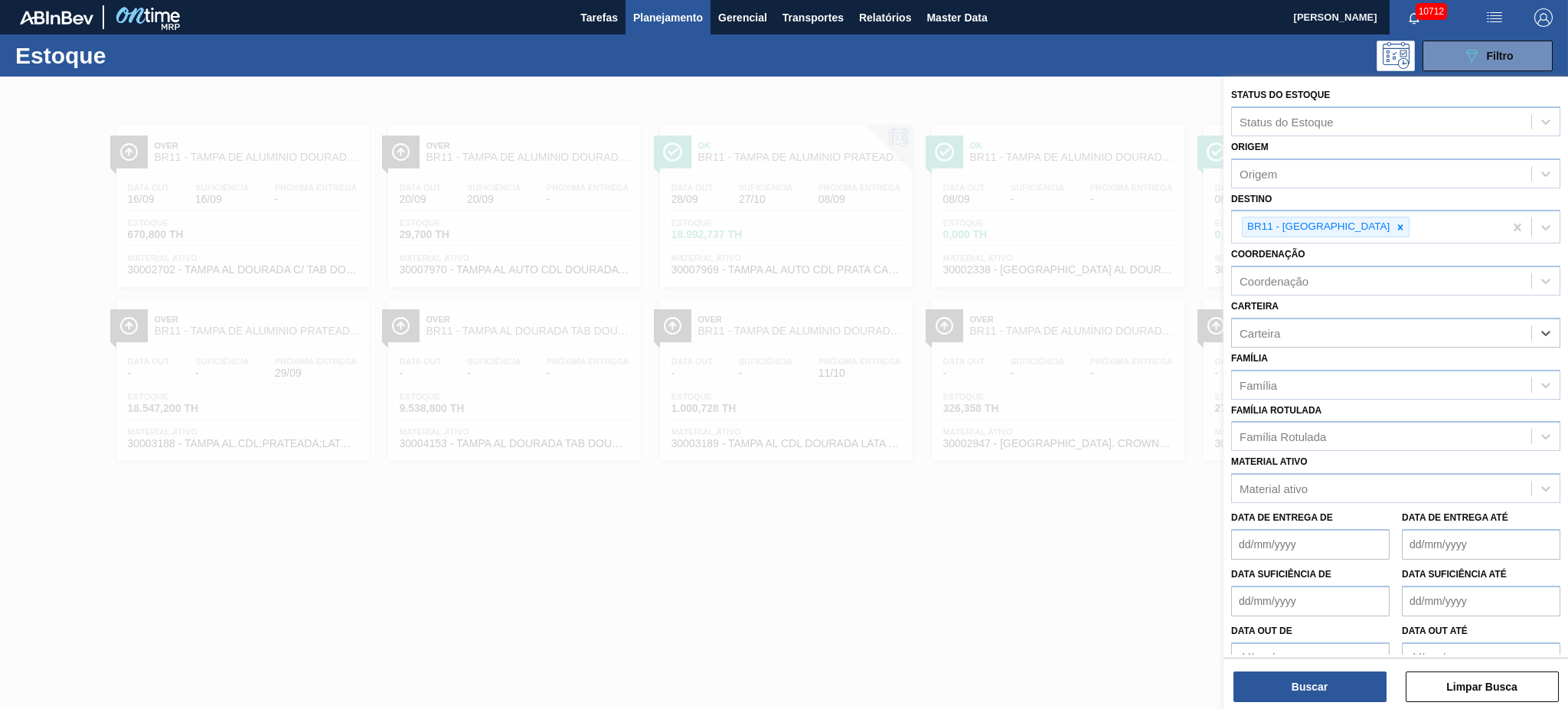
drag, startPoint x: 1520, startPoint y: 362, endPoint x: 1428, endPoint y: 362, distance: 92.0
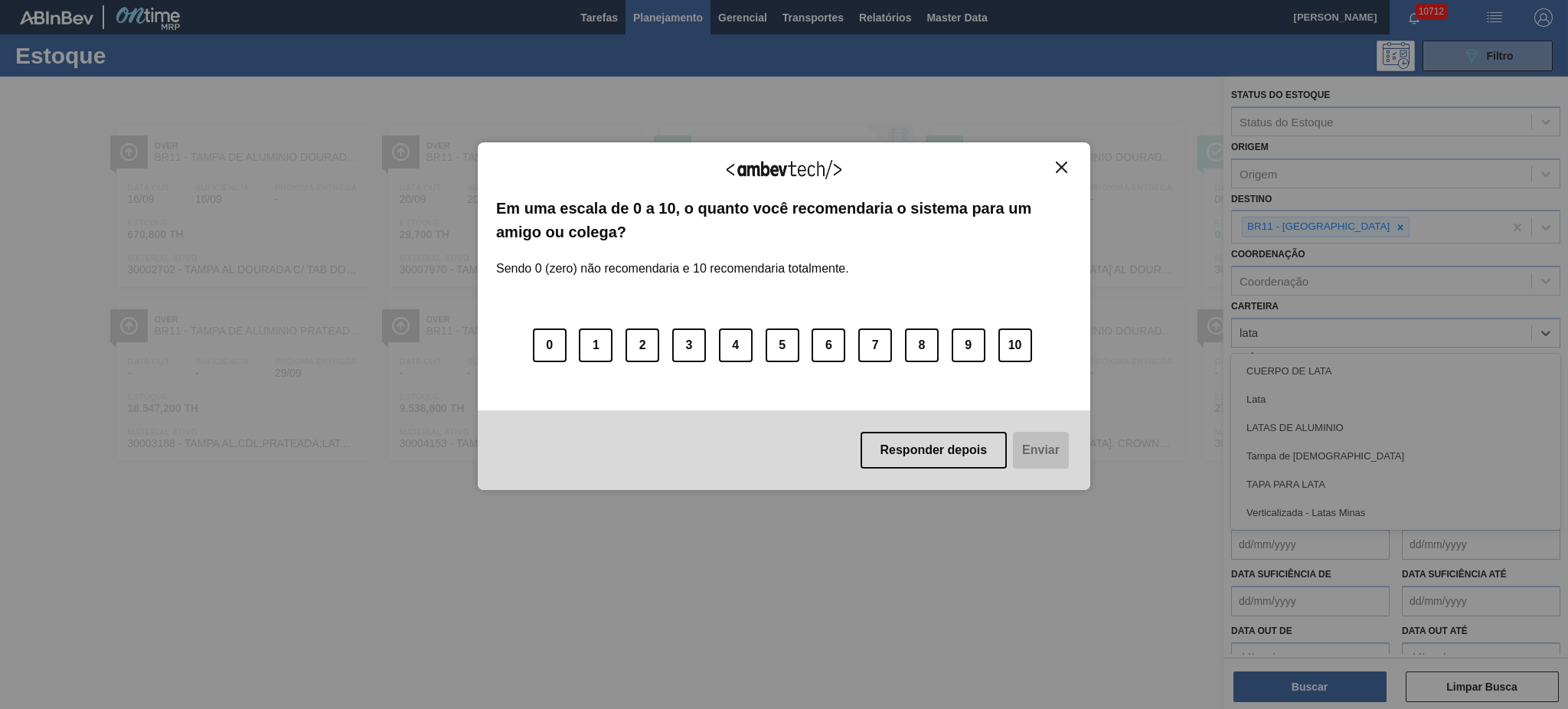
type input "lata"
click at [1052, 167] on button "Close" at bounding box center [1061, 167] width 21 height 13
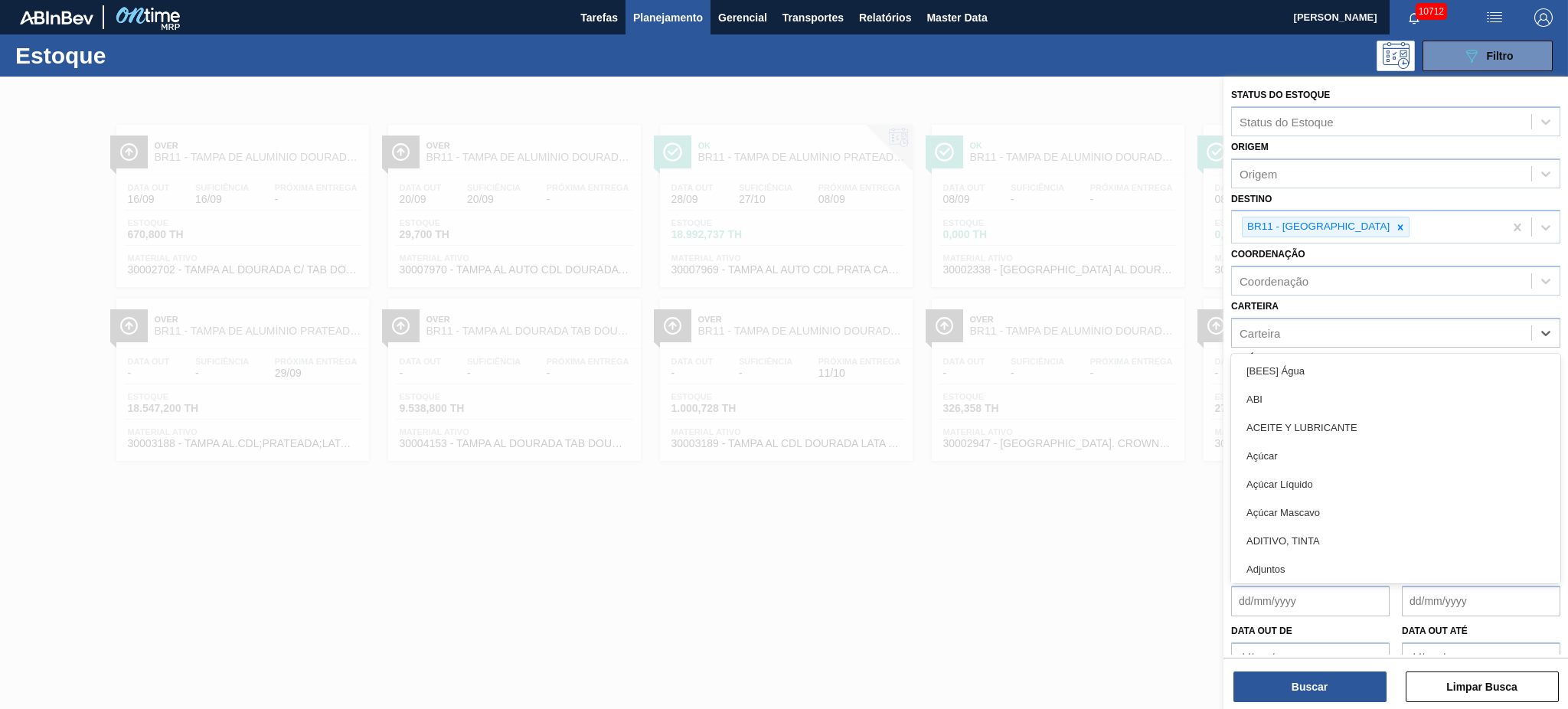
click at [1175, 329] on div "Carteira" at bounding box center [1382, 332] width 300 height 23
type input "lata"
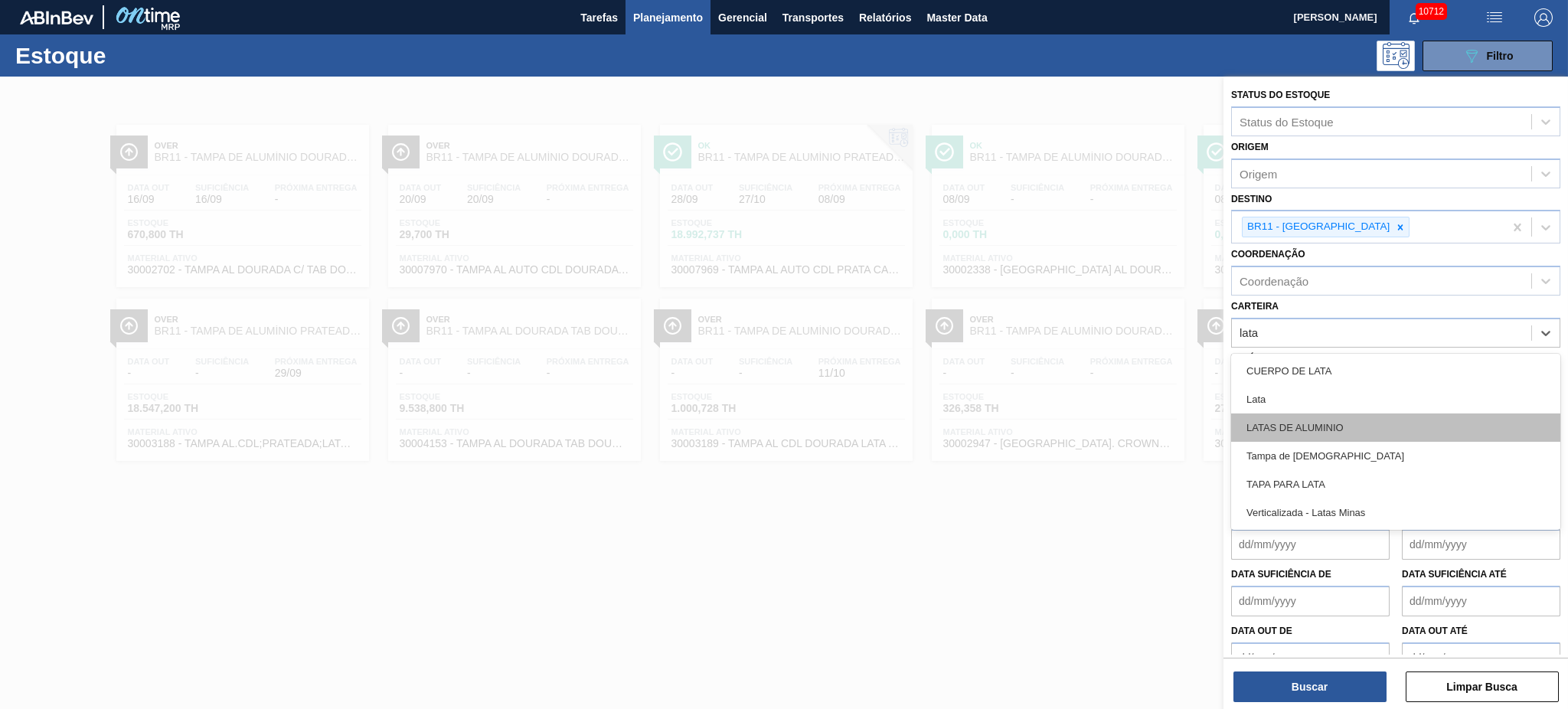
click at [1175, 414] on div "LATAS DE ALUMINIO" at bounding box center [1396, 428] width 329 height 28
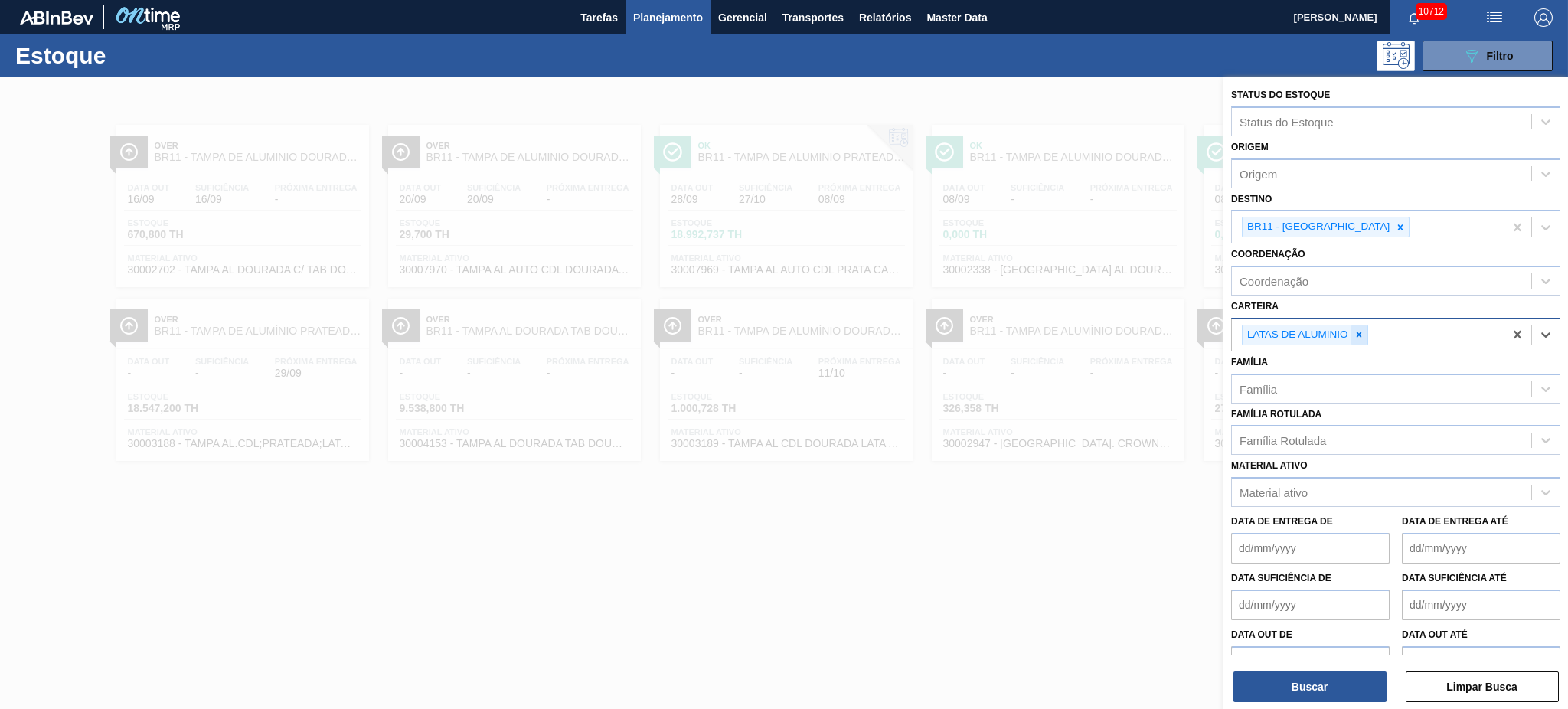
click at [1175, 337] on div at bounding box center [1359, 335] width 17 height 19
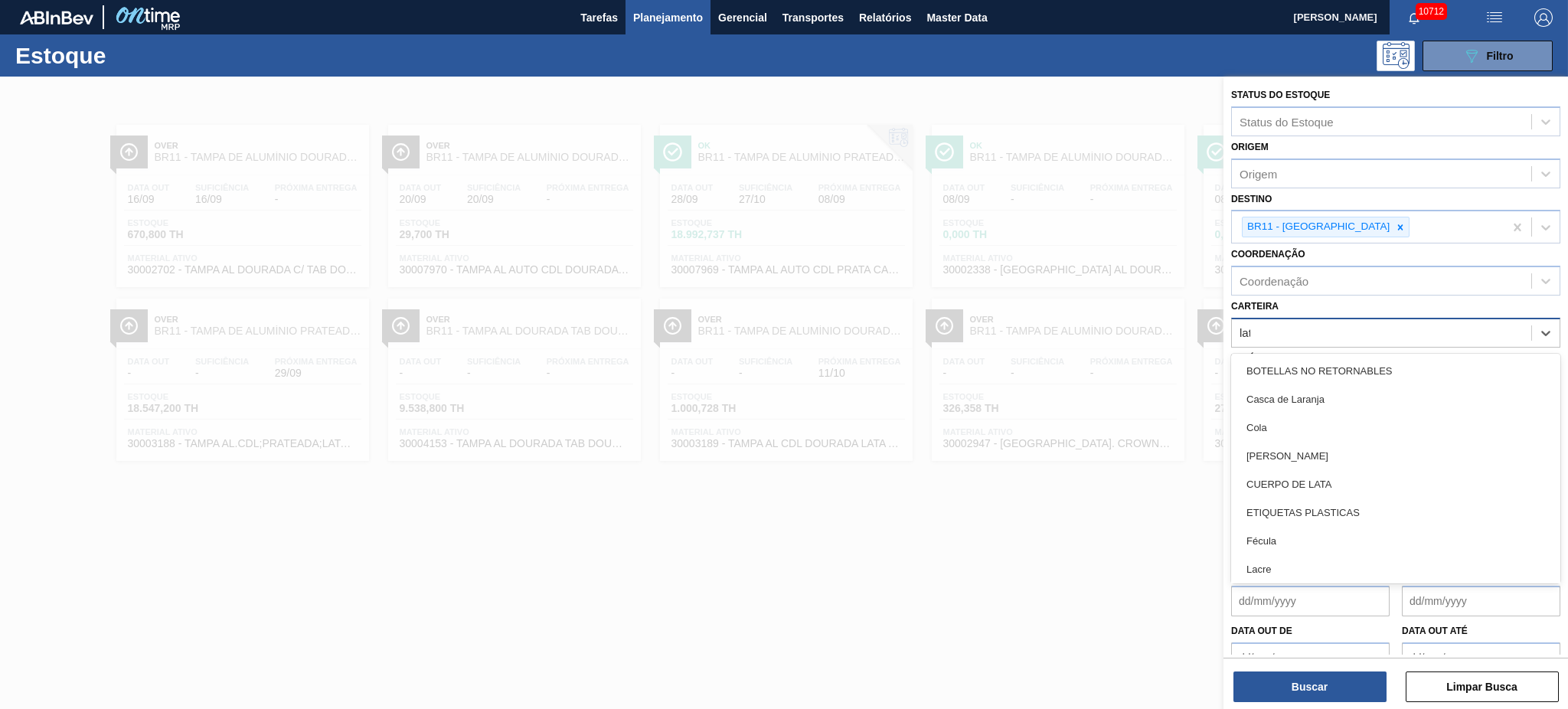
type input "lata"
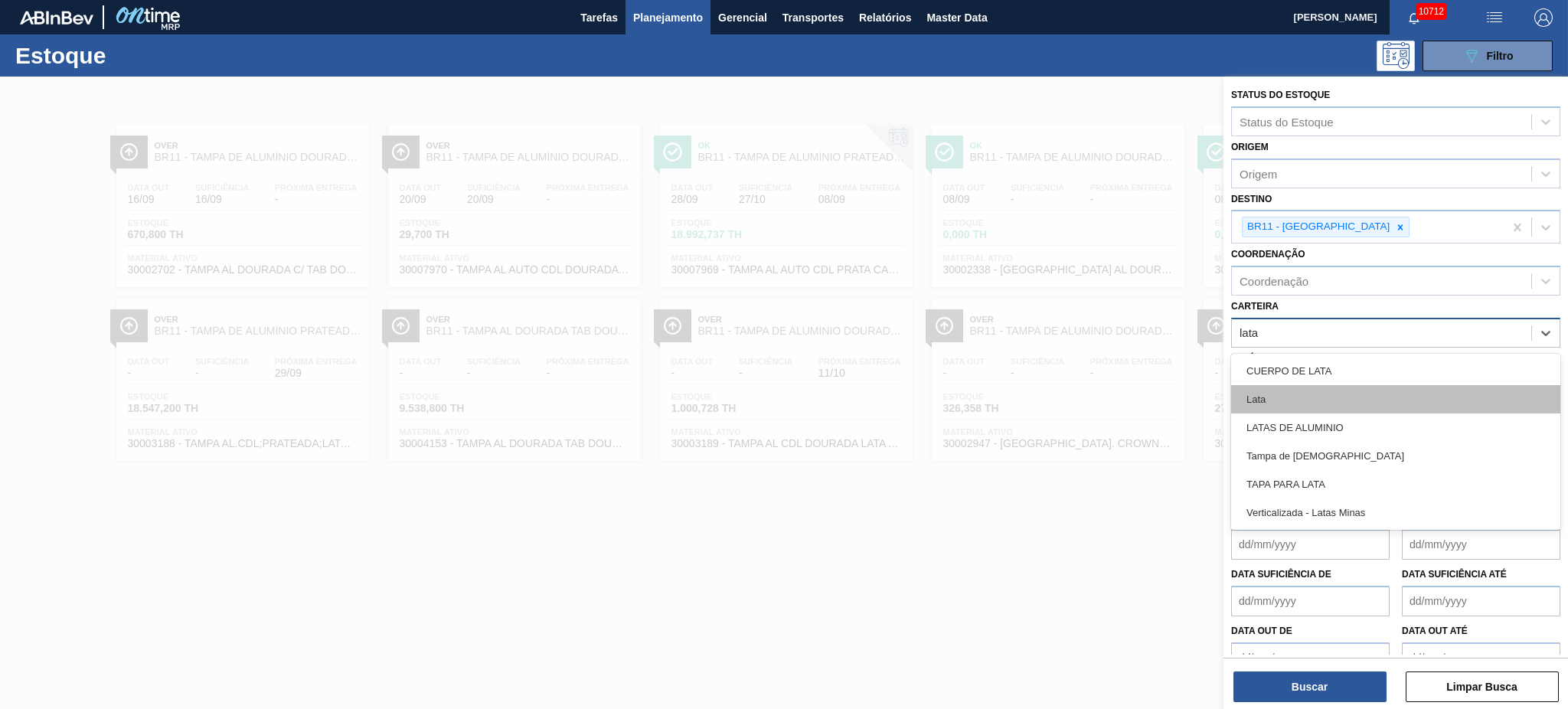
click at [1175, 385] on div "Lata" at bounding box center [1396, 399] width 329 height 28
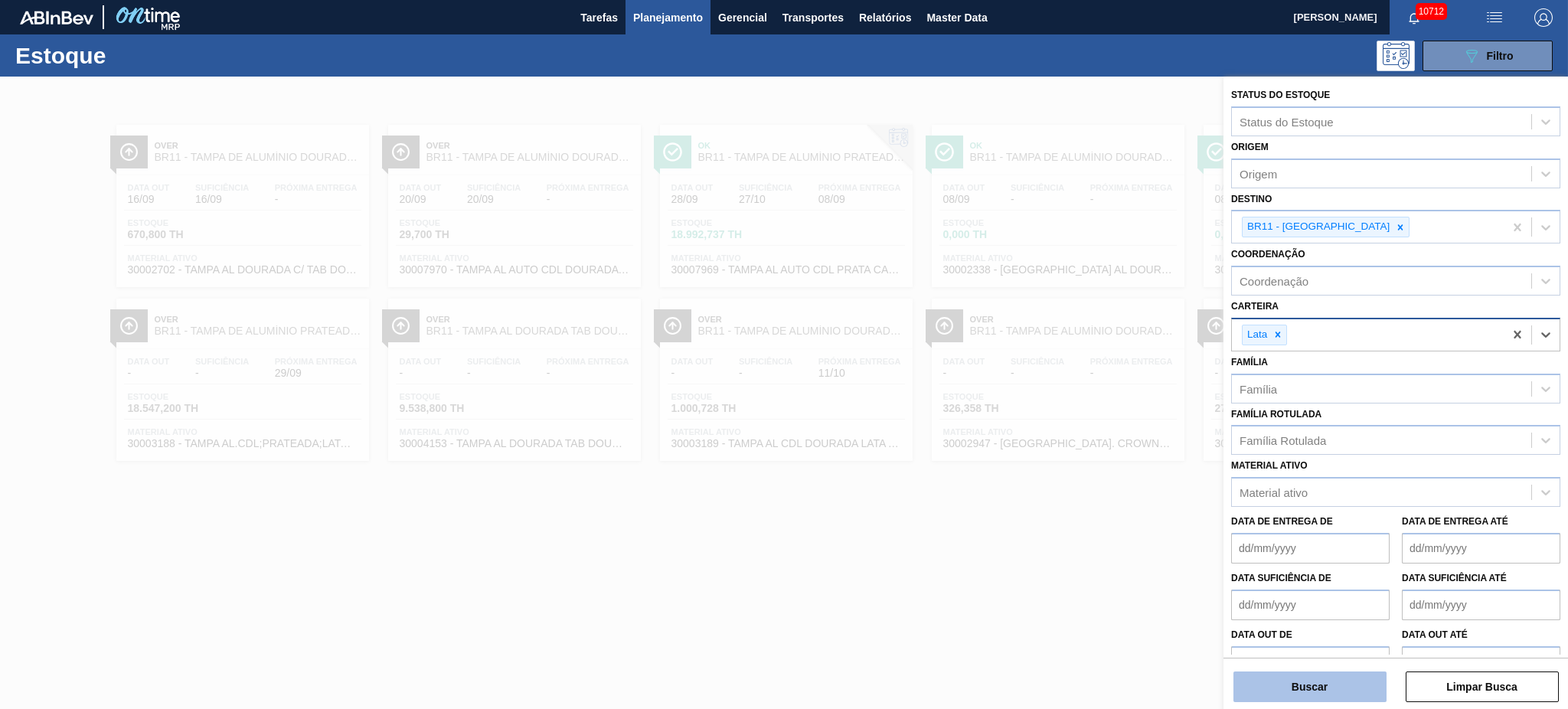
click at [1175, 532] on button "Buscar" at bounding box center [1310, 686] width 153 height 30
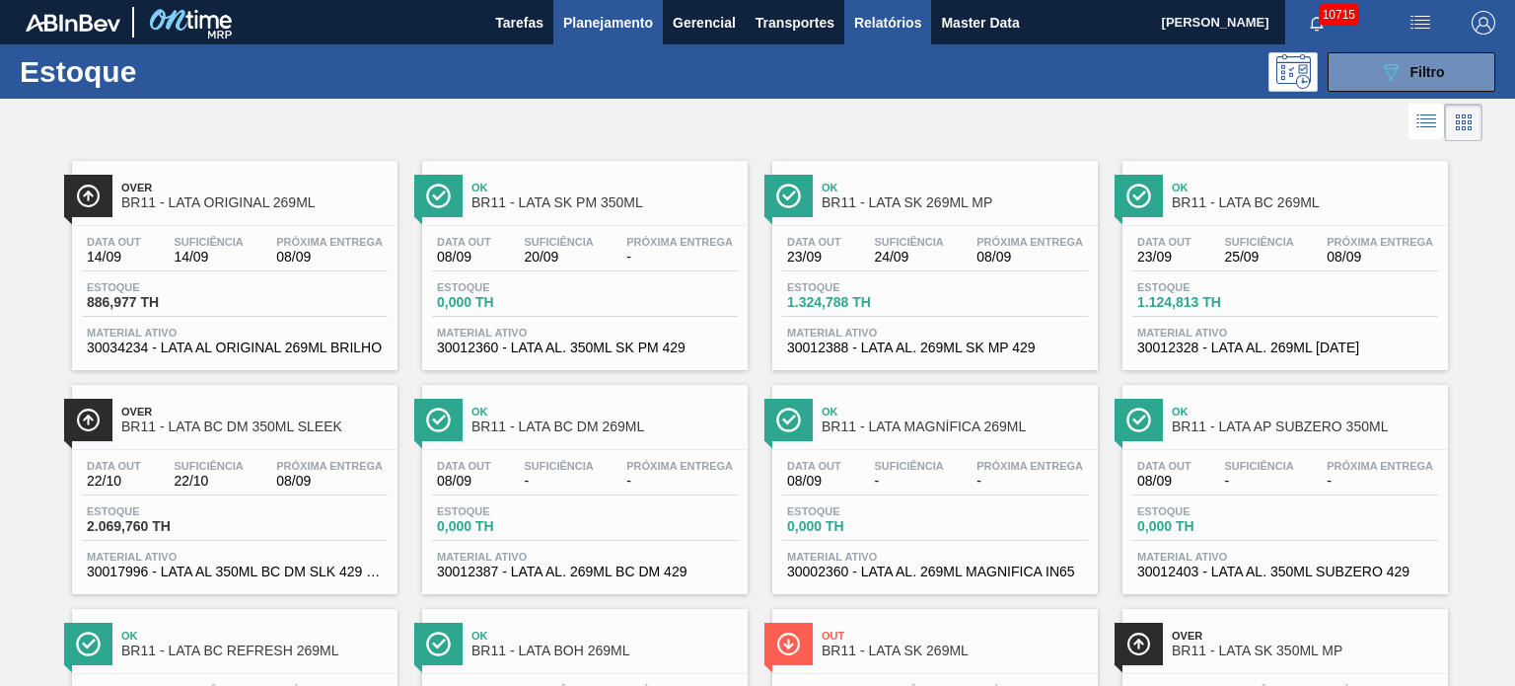
click at [869, 21] on span "Relatórios" at bounding box center [887, 23] width 67 height 24
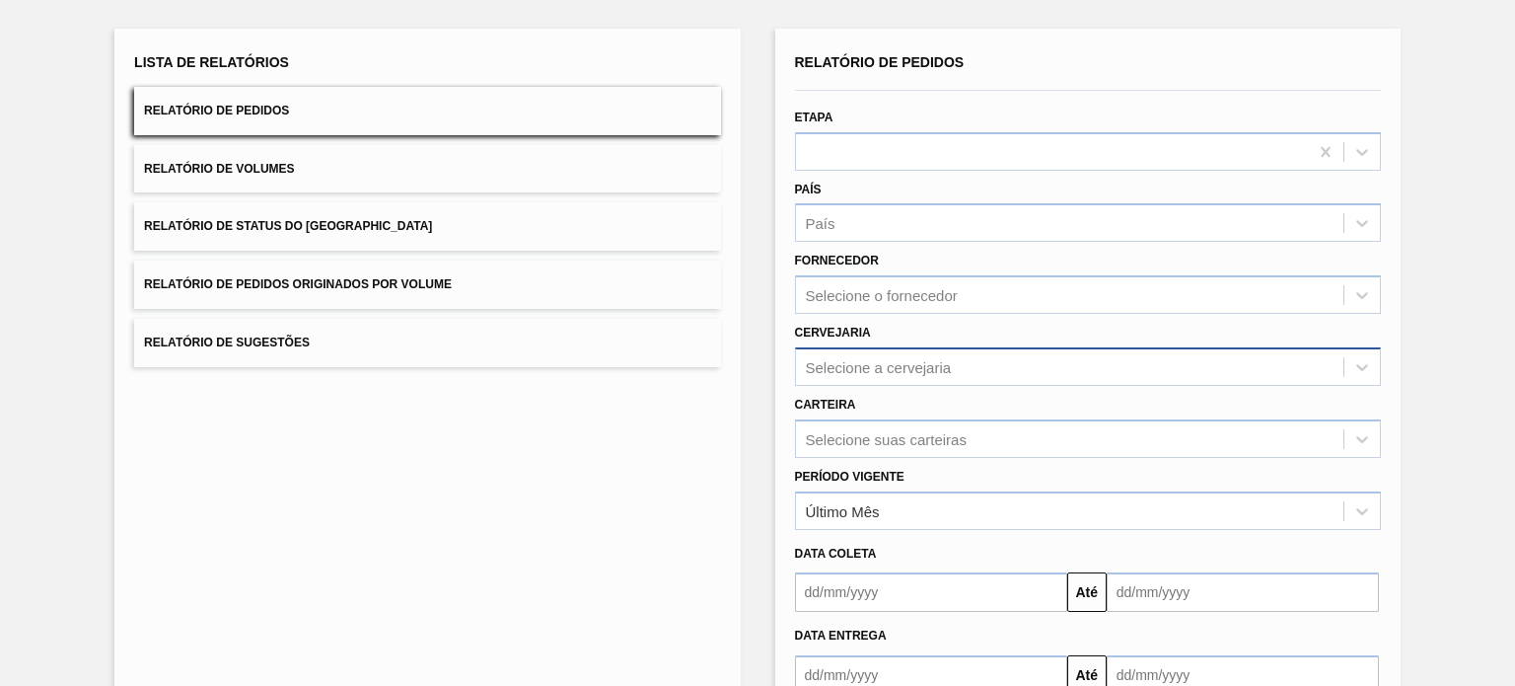
click at [919, 386] on div "Selecione a cervejaria" at bounding box center [1088, 366] width 586 height 38
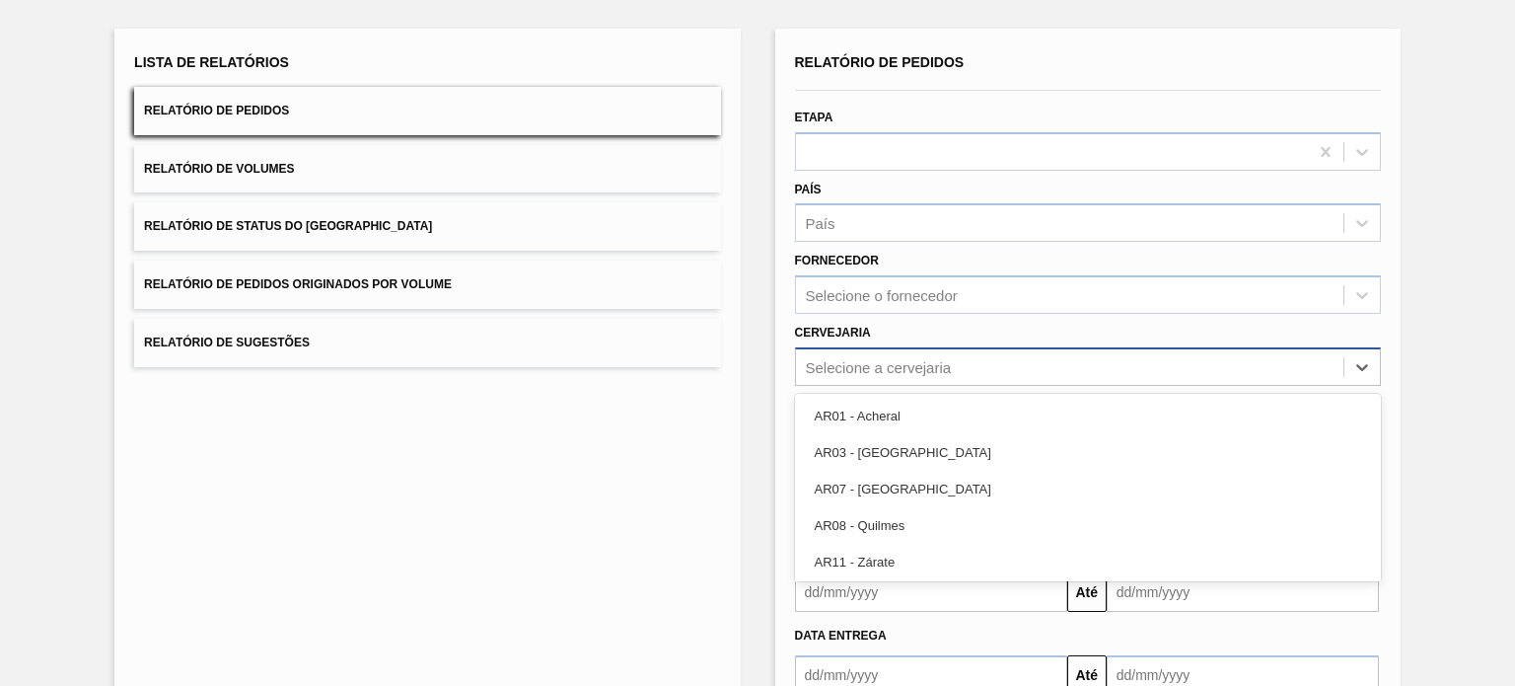
scroll to position [109, 0]
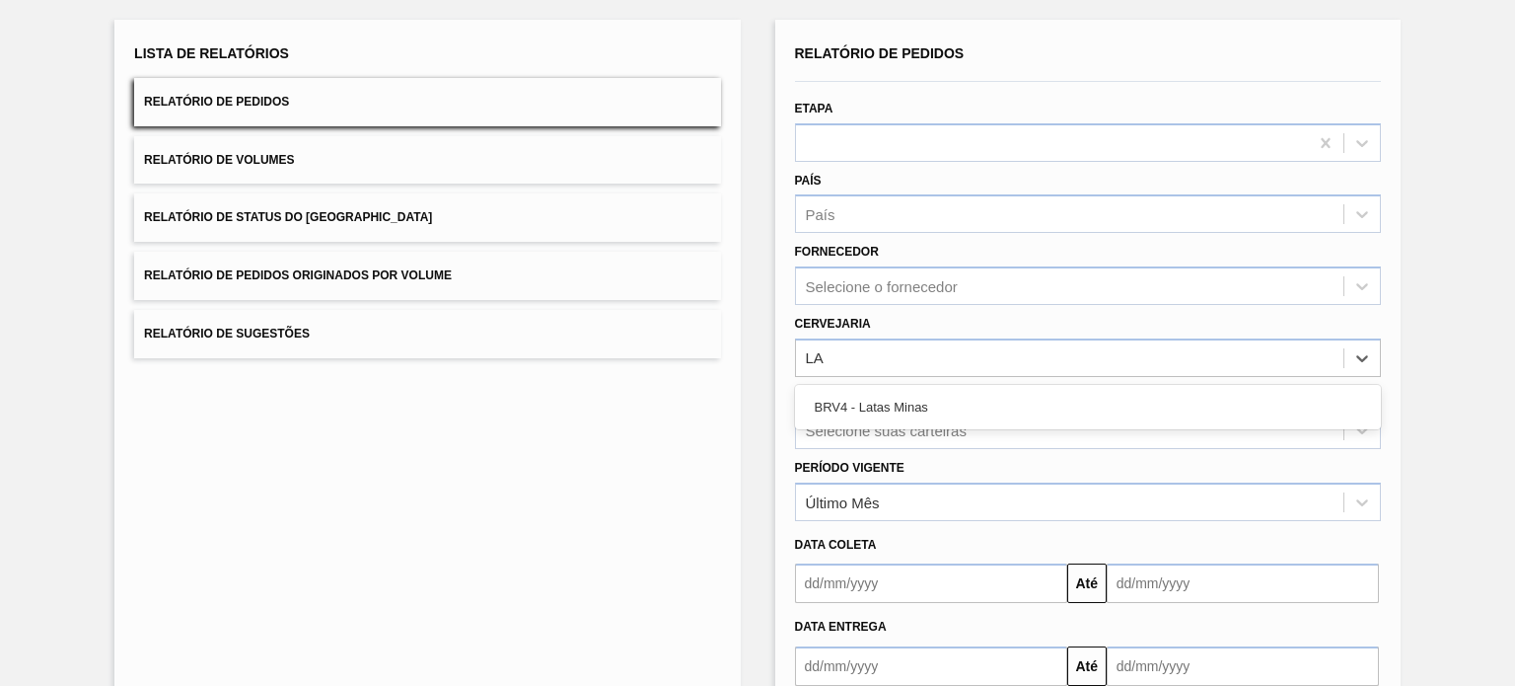
type input "L"
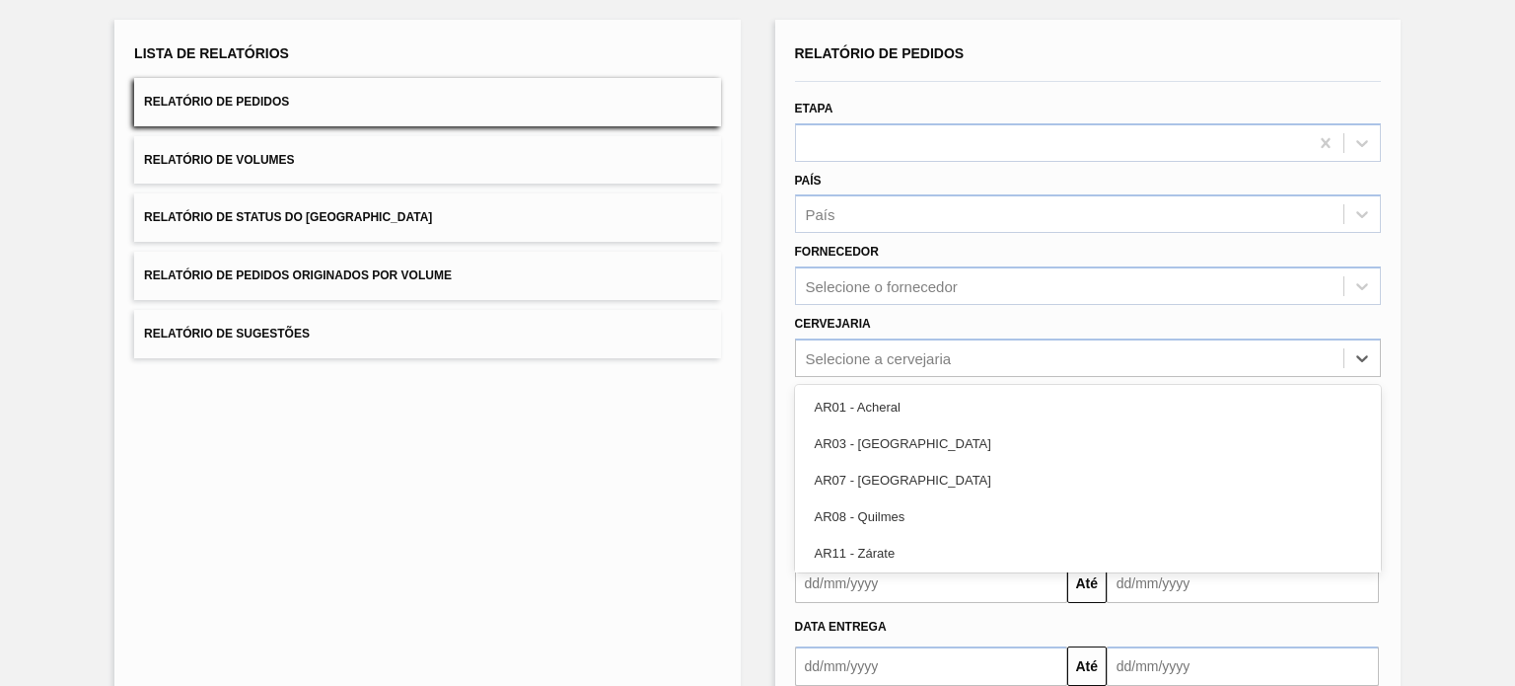
click at [1459, 250] on div "Lista de Relatórios Relatório de Pedidos Relatório de Volumes Relatório de Stat…" at bounding box center [757, 397] width 1515 height 815
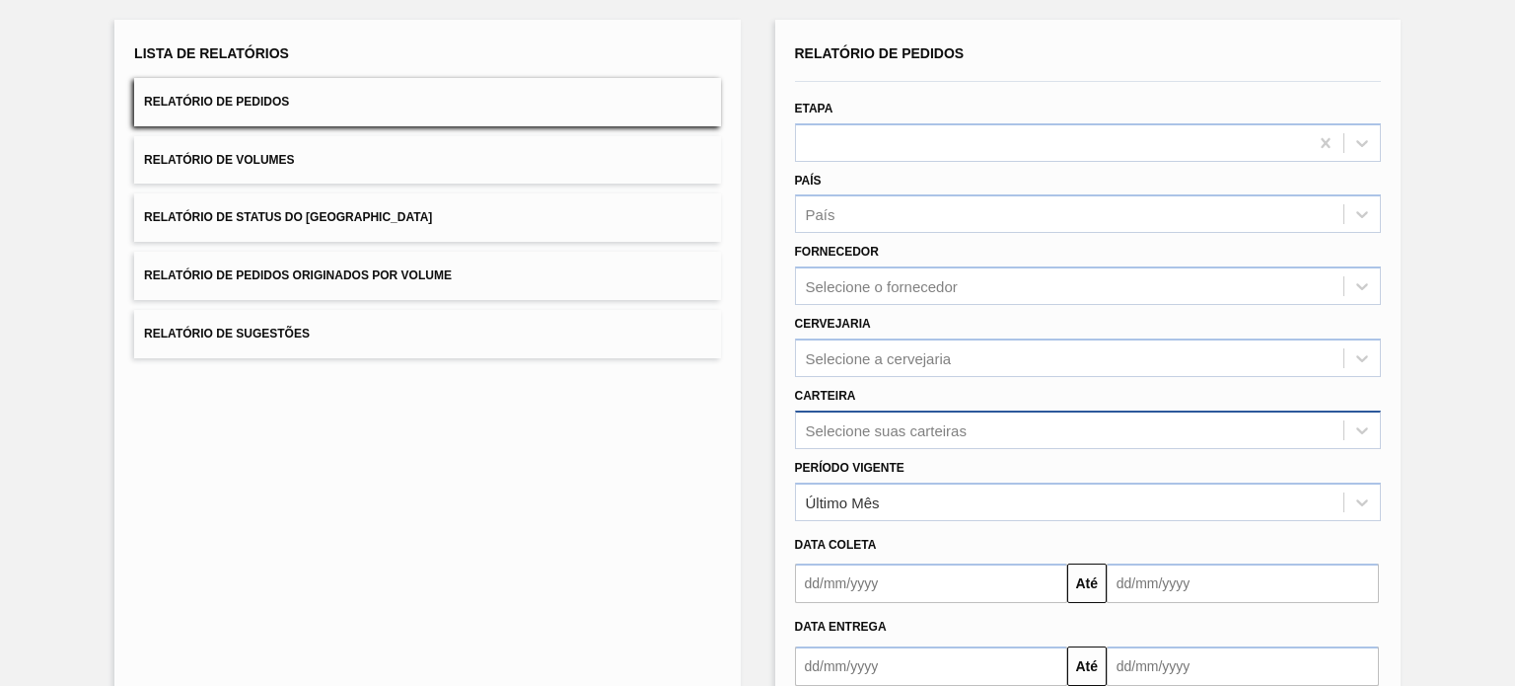
click at [907, 432] on div "Selecione suas carteiras" at bounding box center [1088, 429] width 586 height 38
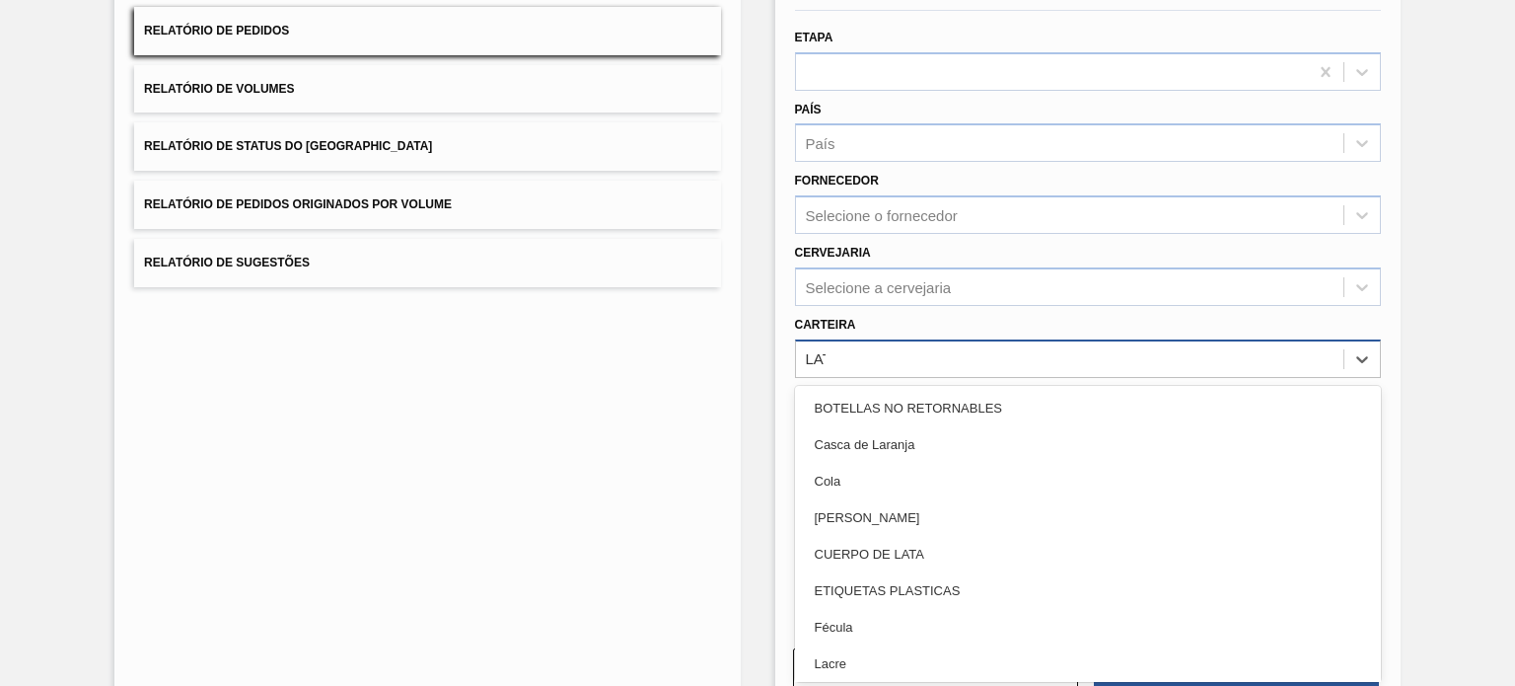
type input "LATA"
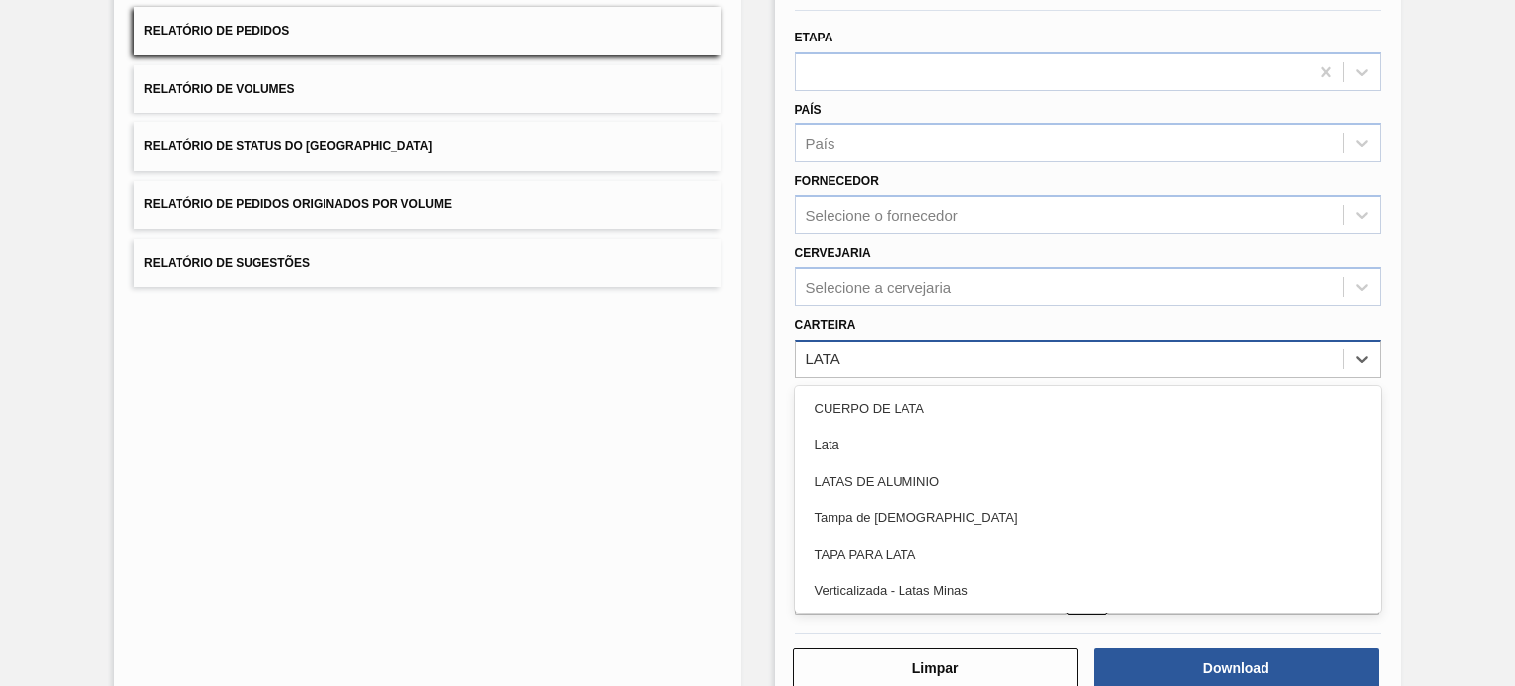
click at [907, 432] on div "Lata" at bounding box center [1088, 444] width 586 height 36
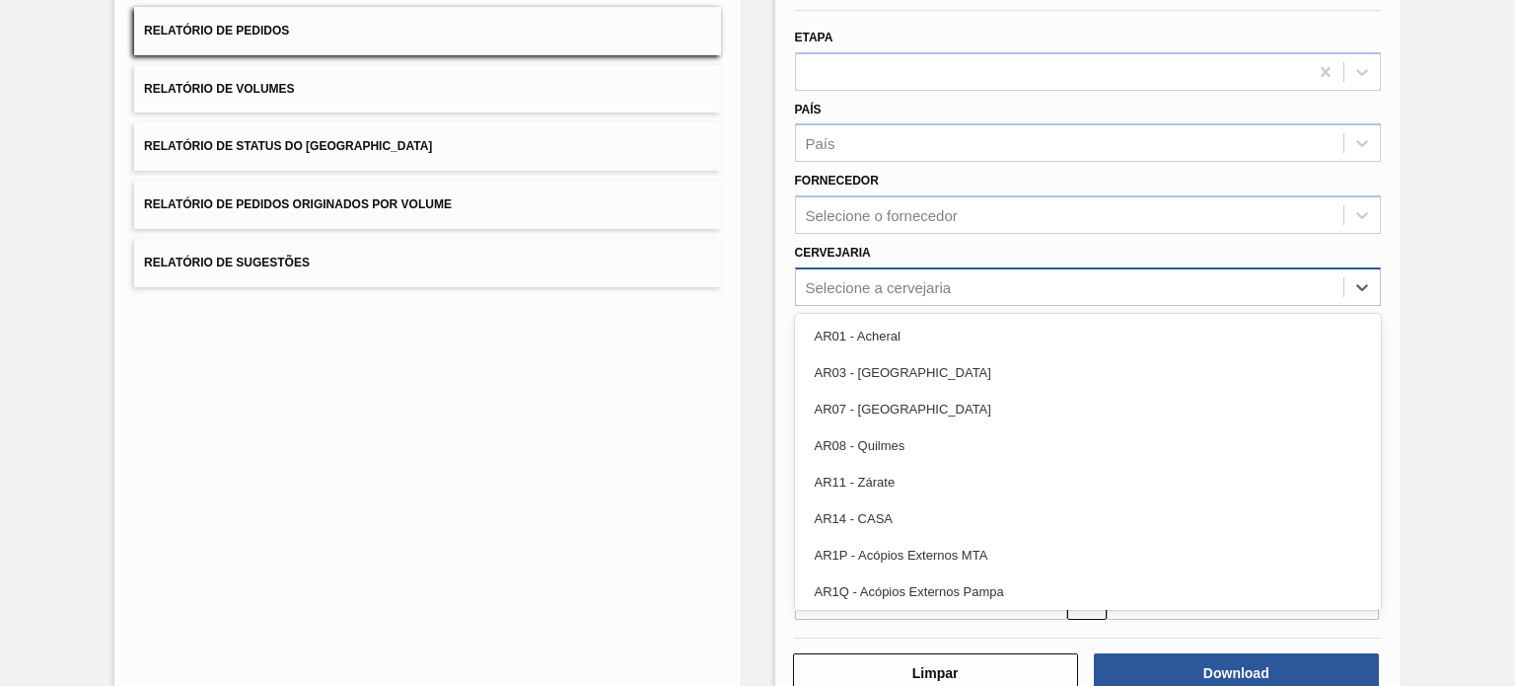
click at [923, 269] on div "Selecione a cervejaria" at bounding box center [1088, 286] width 586 height 38
click at [1447, 257] on div "Lista de Relatórios Relatório de Pedidos Relatório de Volumes Relatório de Stat…" at bounding box center [757, 329] width 1515 height 820
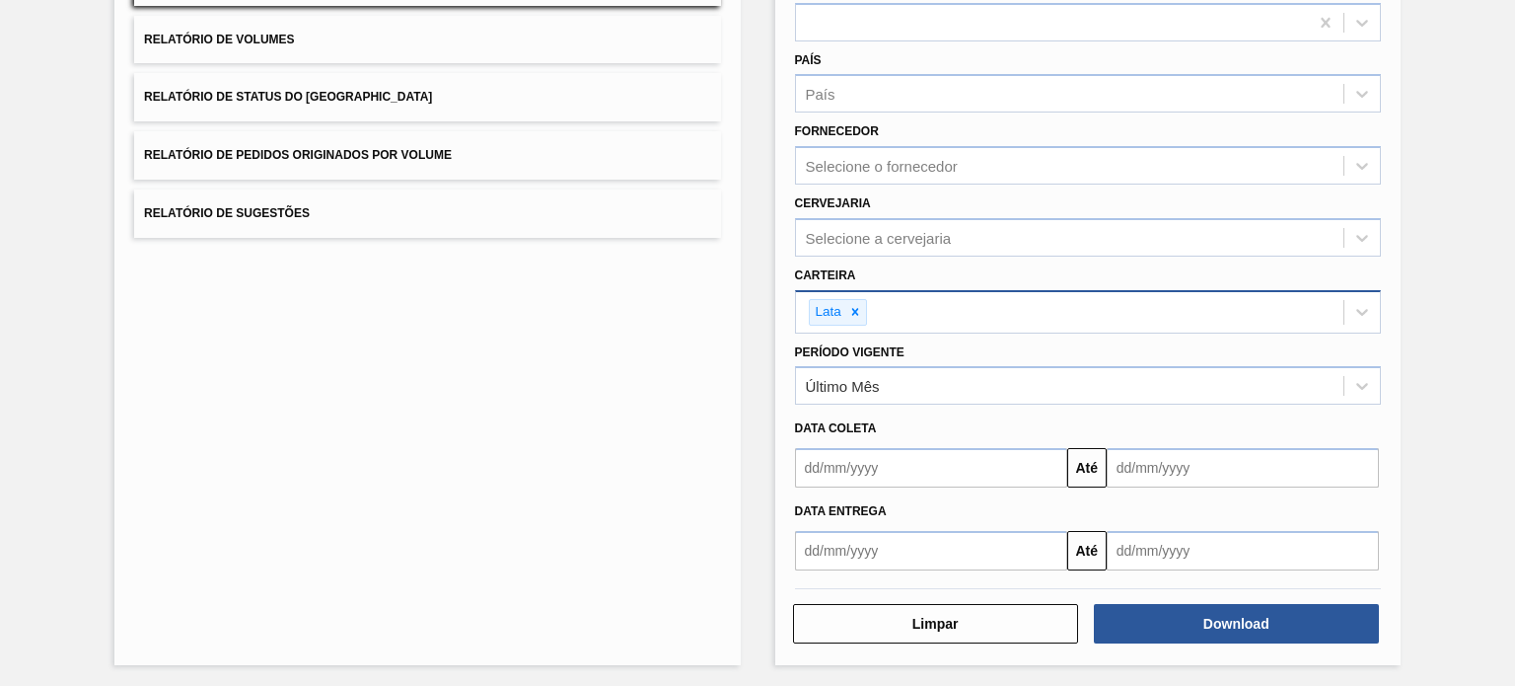
scroll to position [130, 0]
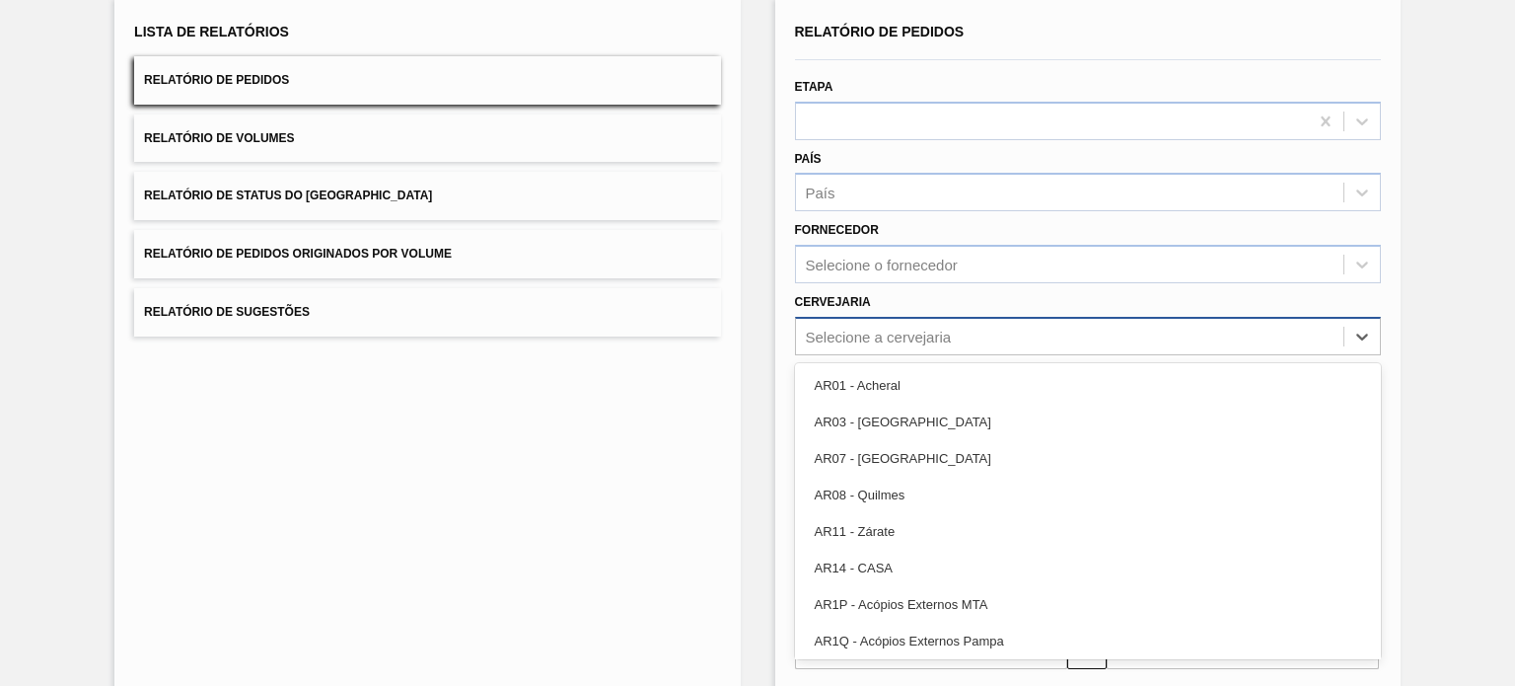
click at [881, 324] on div "Selecione a cervejaria" at bounding box center [1069, 336] width 547 height 29
click at [1467, 221] on div "Lista de Relatórios Relatório de Pedidos Relatório de Volumes Relatório de Stat…" at bounding box center [757, 378] width 1515 height 820
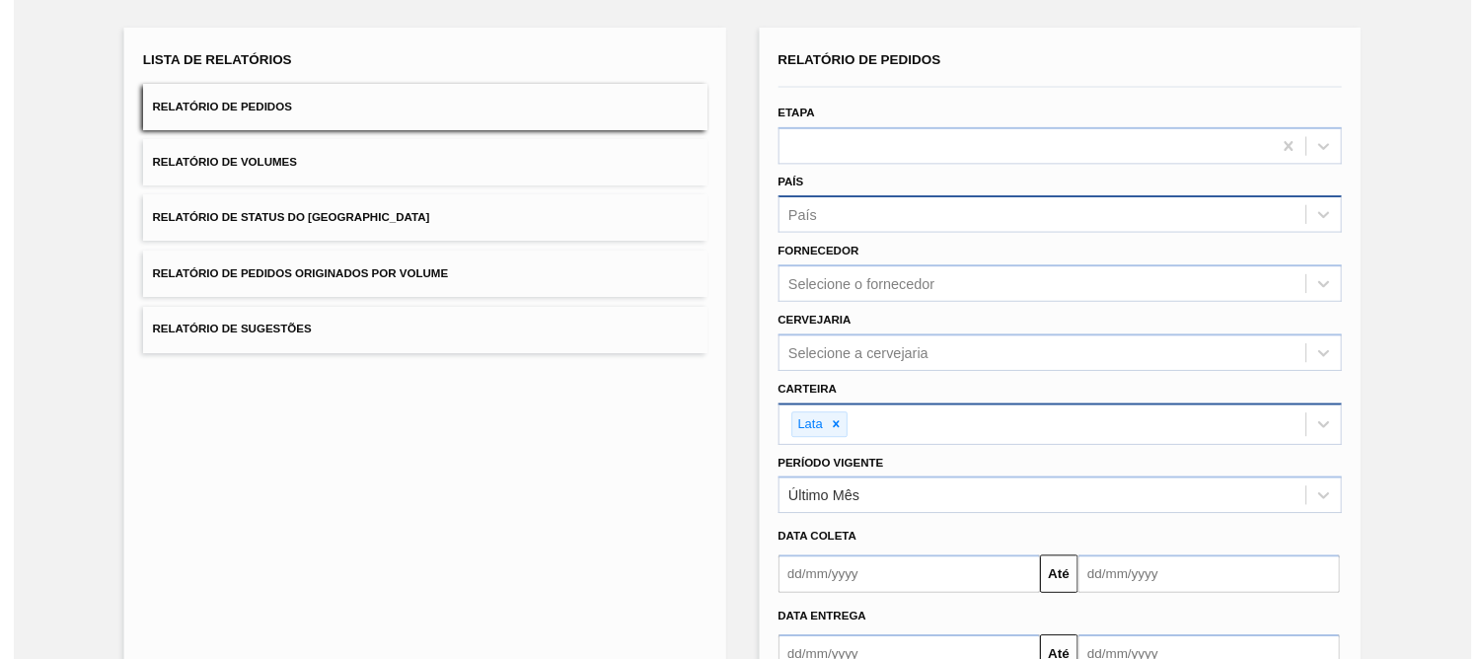
scroll to position [197, 0]
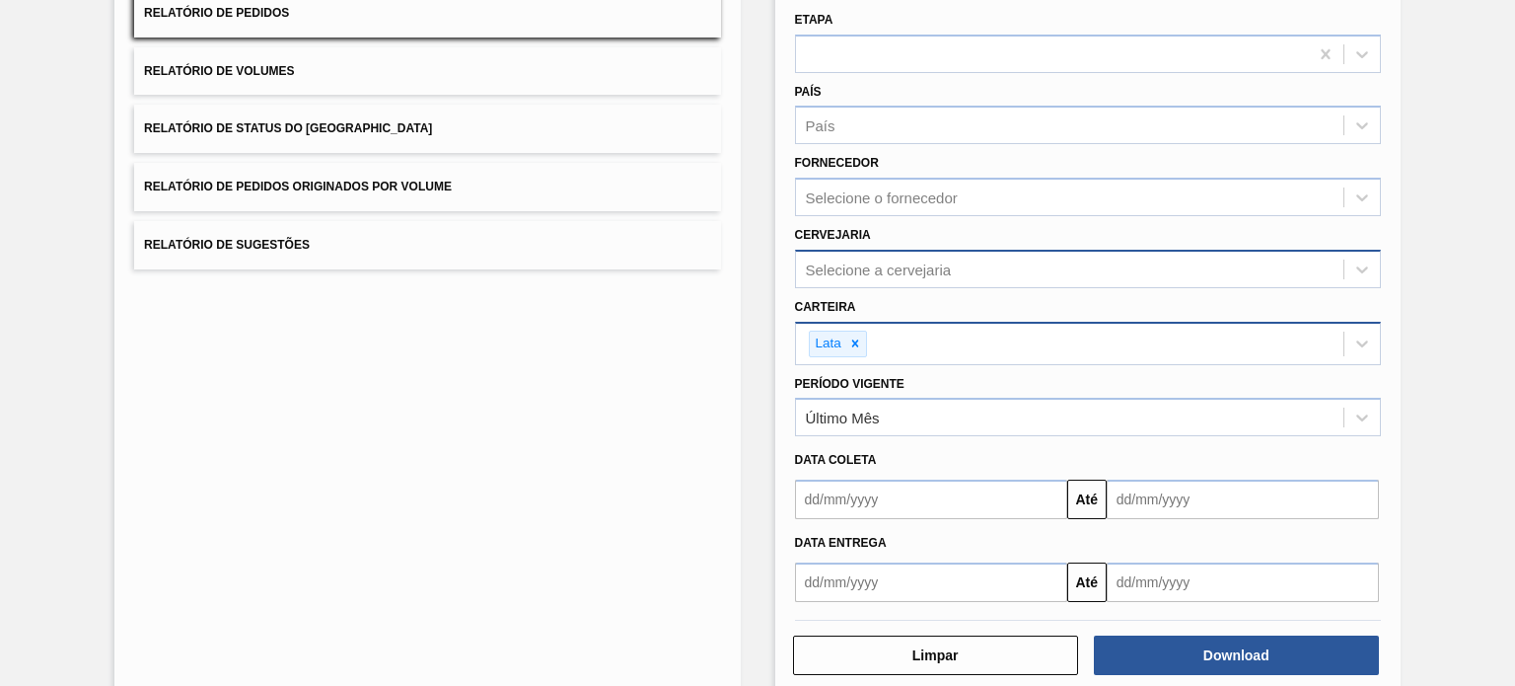
click at [948, 275] on div "Selecione a cervejaria" at bounding box center [1069, 268] width 547 height 29
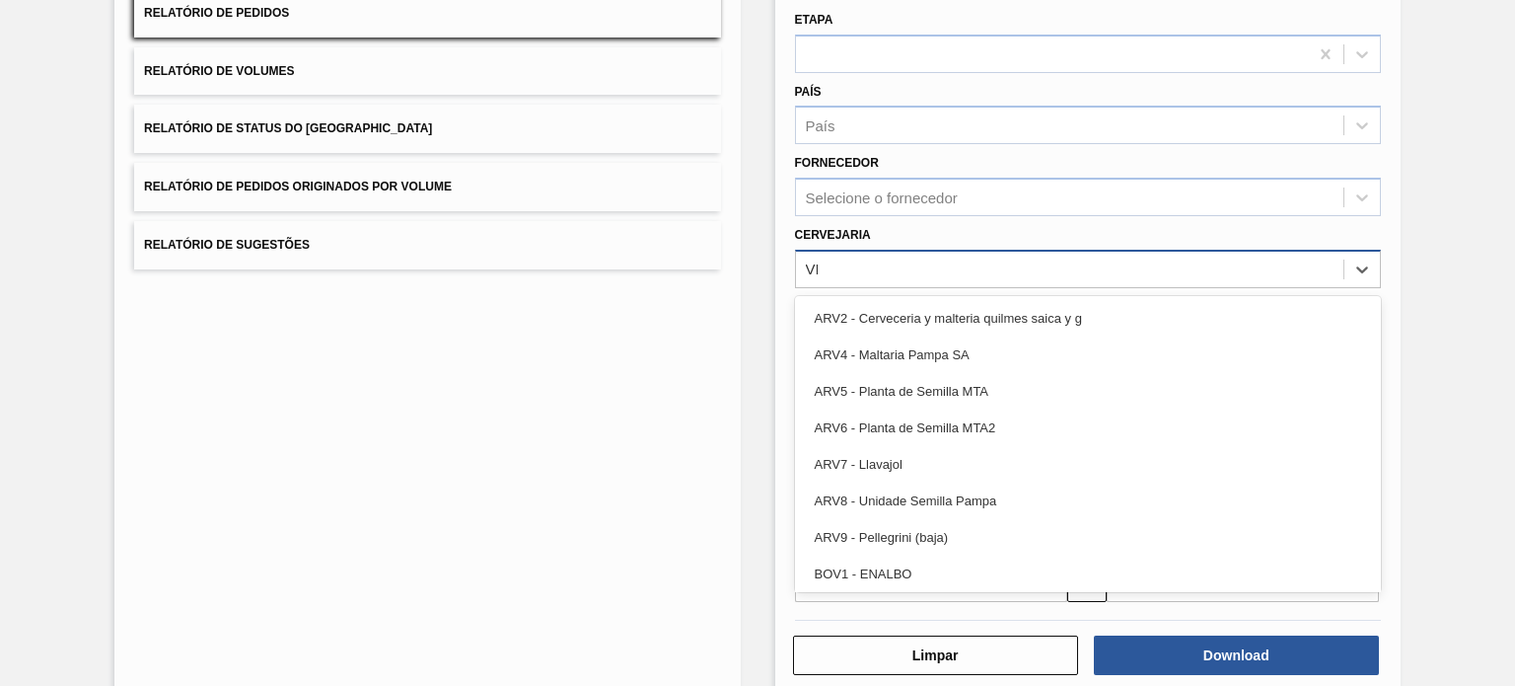
type input "VIAM"
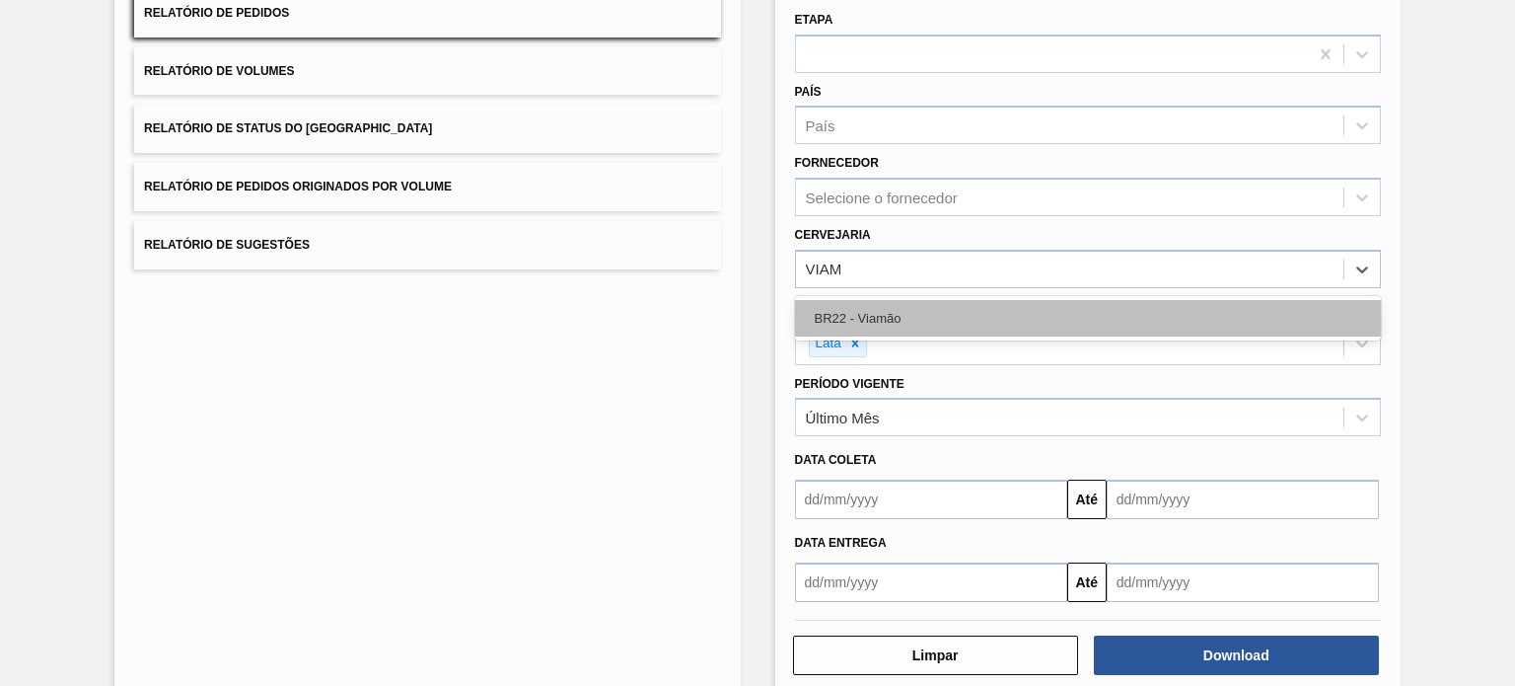
click at [947, 304] on div "BR22 - Viamão" at bounding box center [1088, 318] width 586 height 36
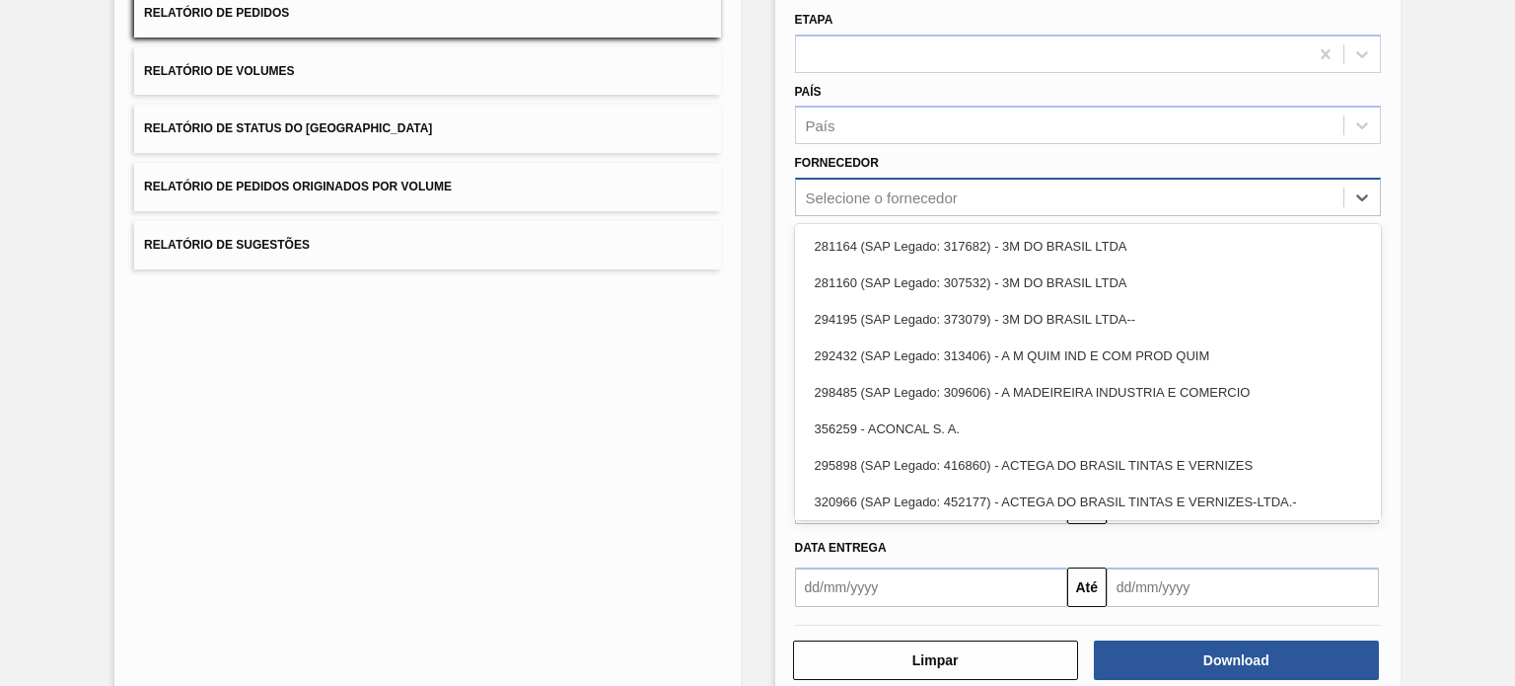
click at [1002, 183] on div "Selecione o fornecedor" at bounding box center [1069, 197] width 547 height 29
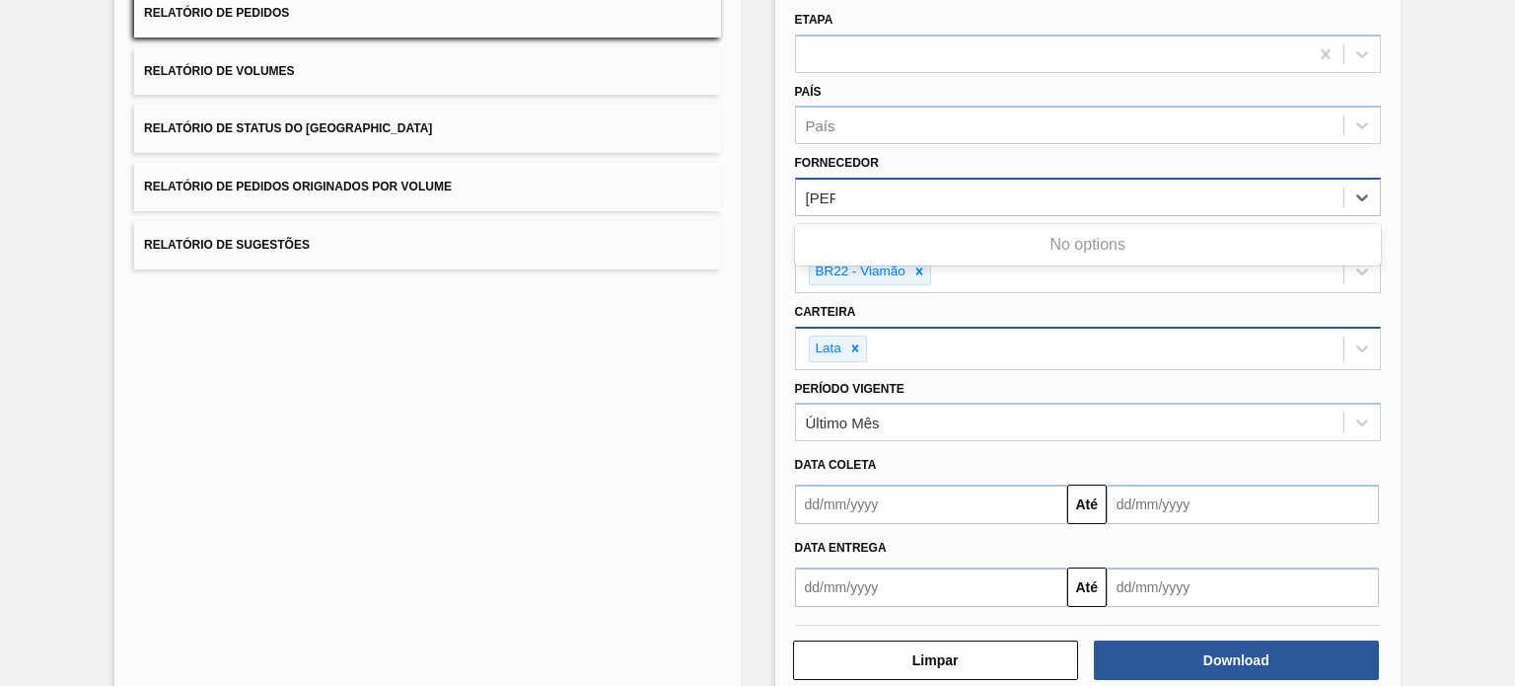
type input "J"
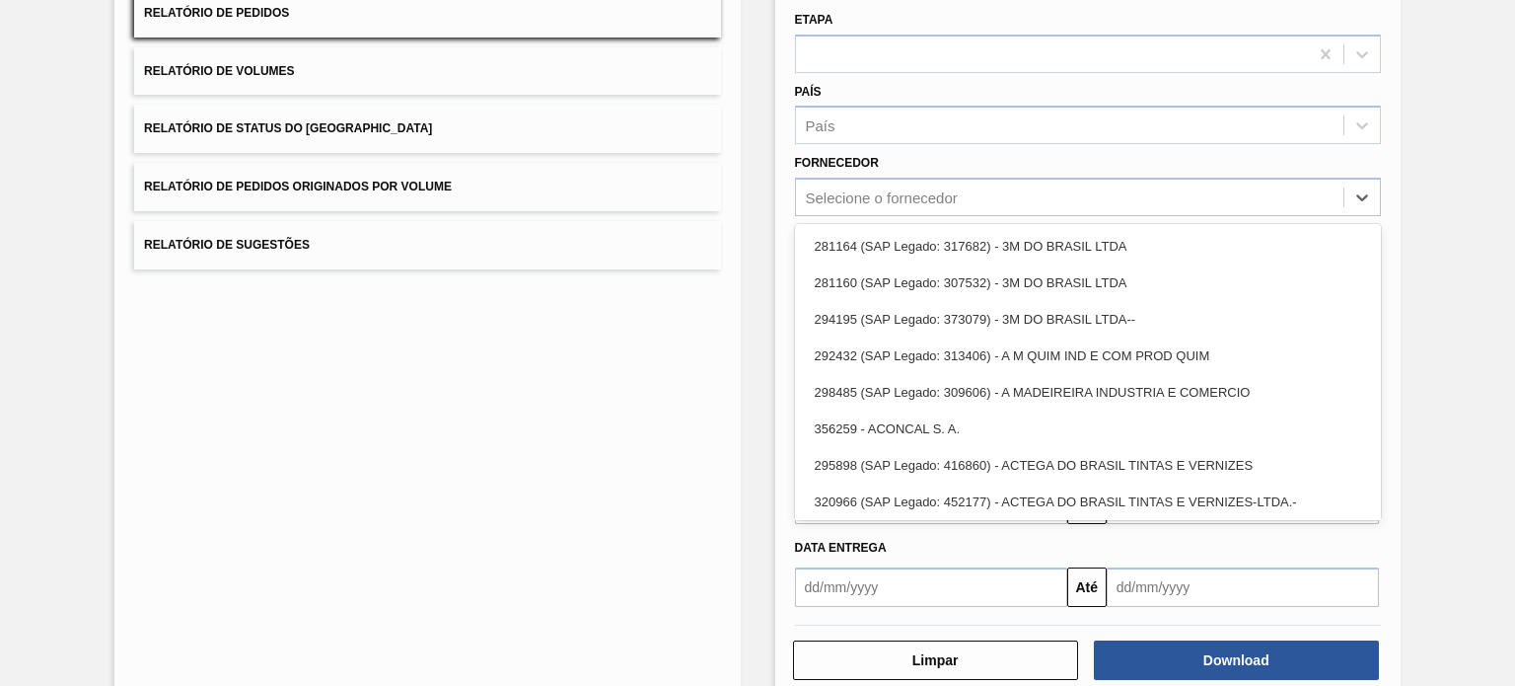
click at [1431, 228] on div "Lista de Relatórios Relatório de Pedidos Relatório de Volumes Relatório de Stat…" at bounding box center [757, 313] width 1515 height 825
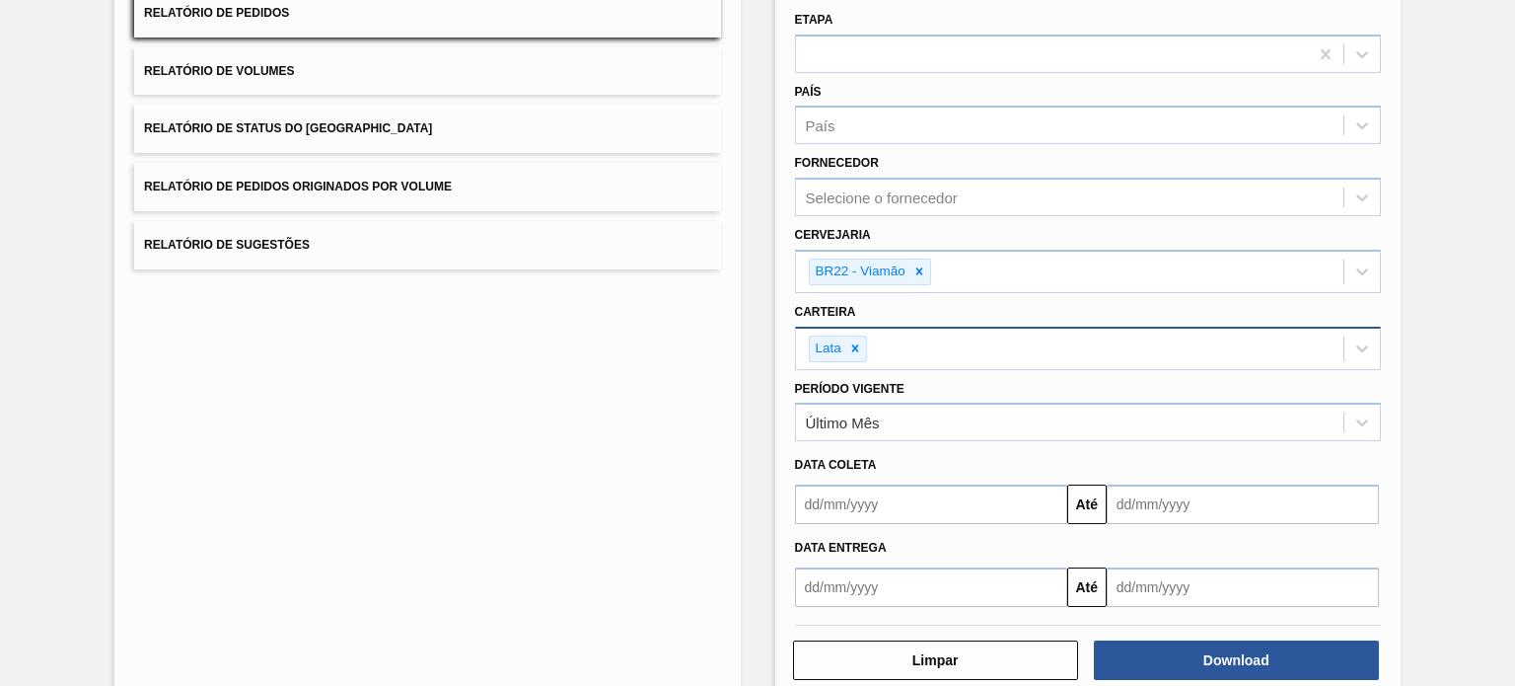
click at [883, 493] on input "text" at bounding box center [931, 503] width 272 height 39
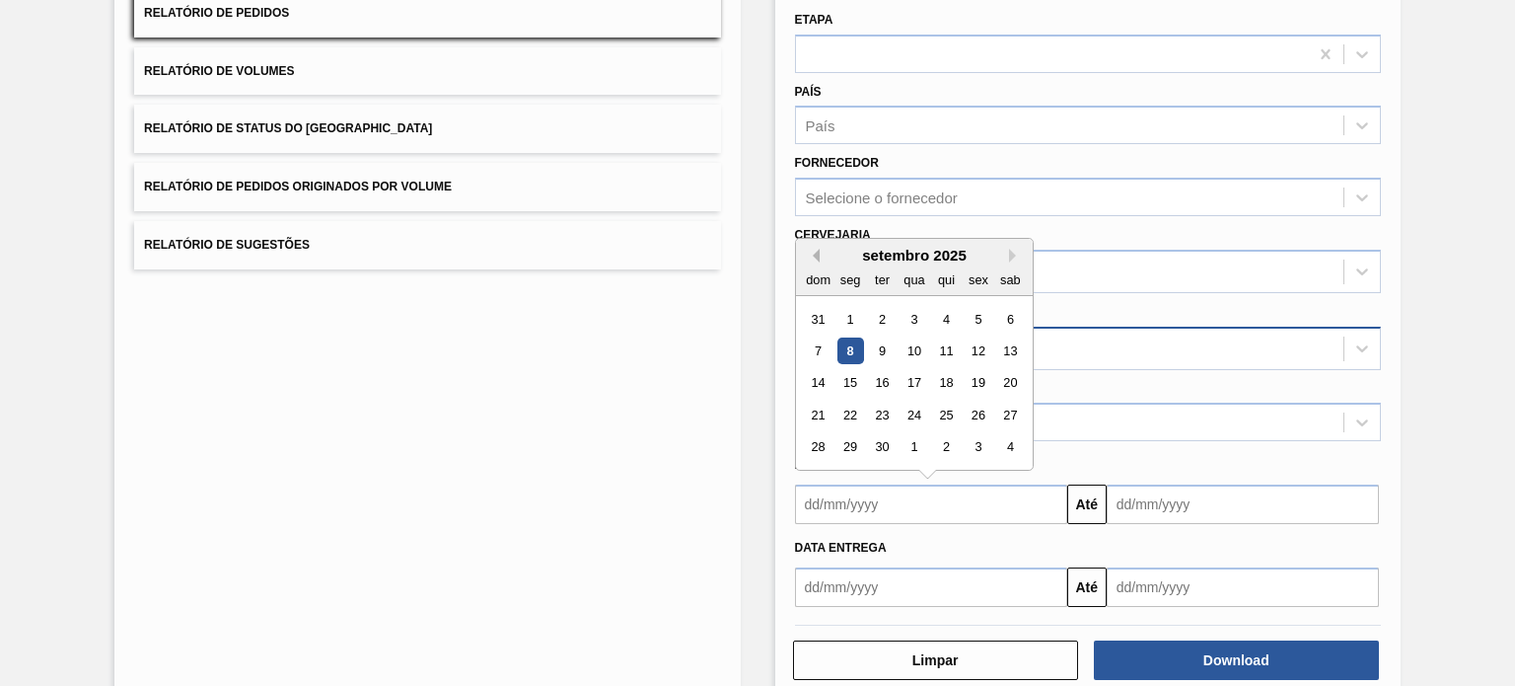
click at [810, 249] on button "Previous Month" at bounding box center [813, 256] width 14 height 14
click at [969, 319] on div "1" at bounding box center [978, 319] width 27 height 27
type input "01/08/2025"
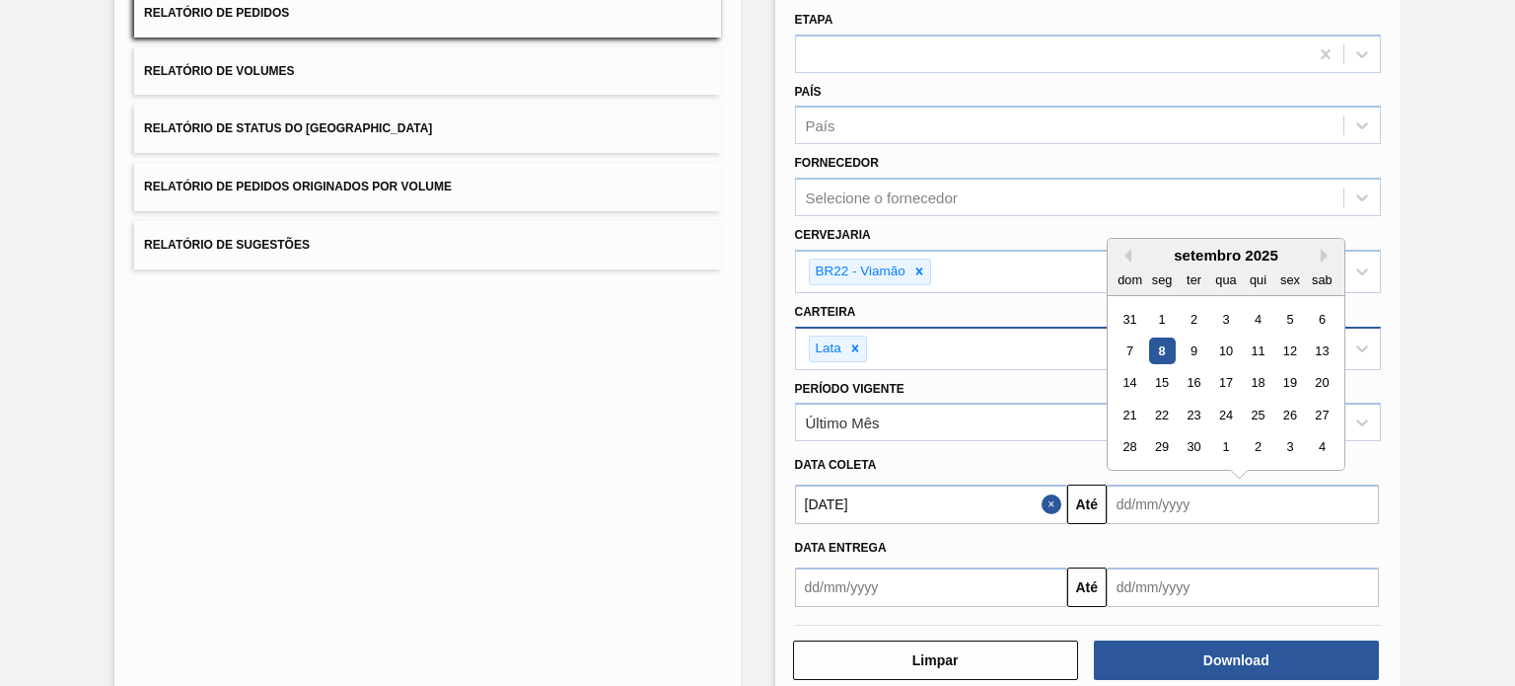
click at [1251, 501] on input "text" at bounding box center [1243, 503] width 272 height 39
click at [1261, 343] on div "11" at bounding box center [1258, 350] width 27 height 27
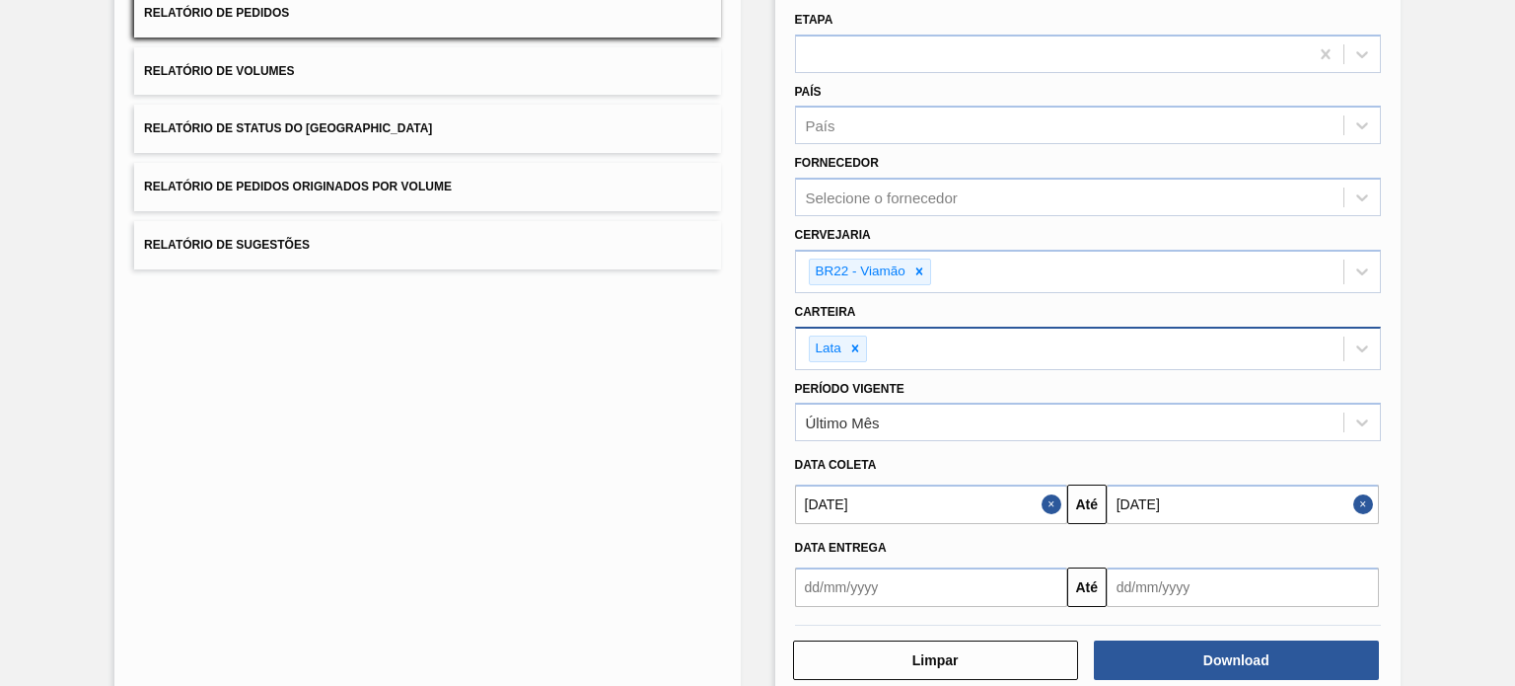
type input "[DATE]"
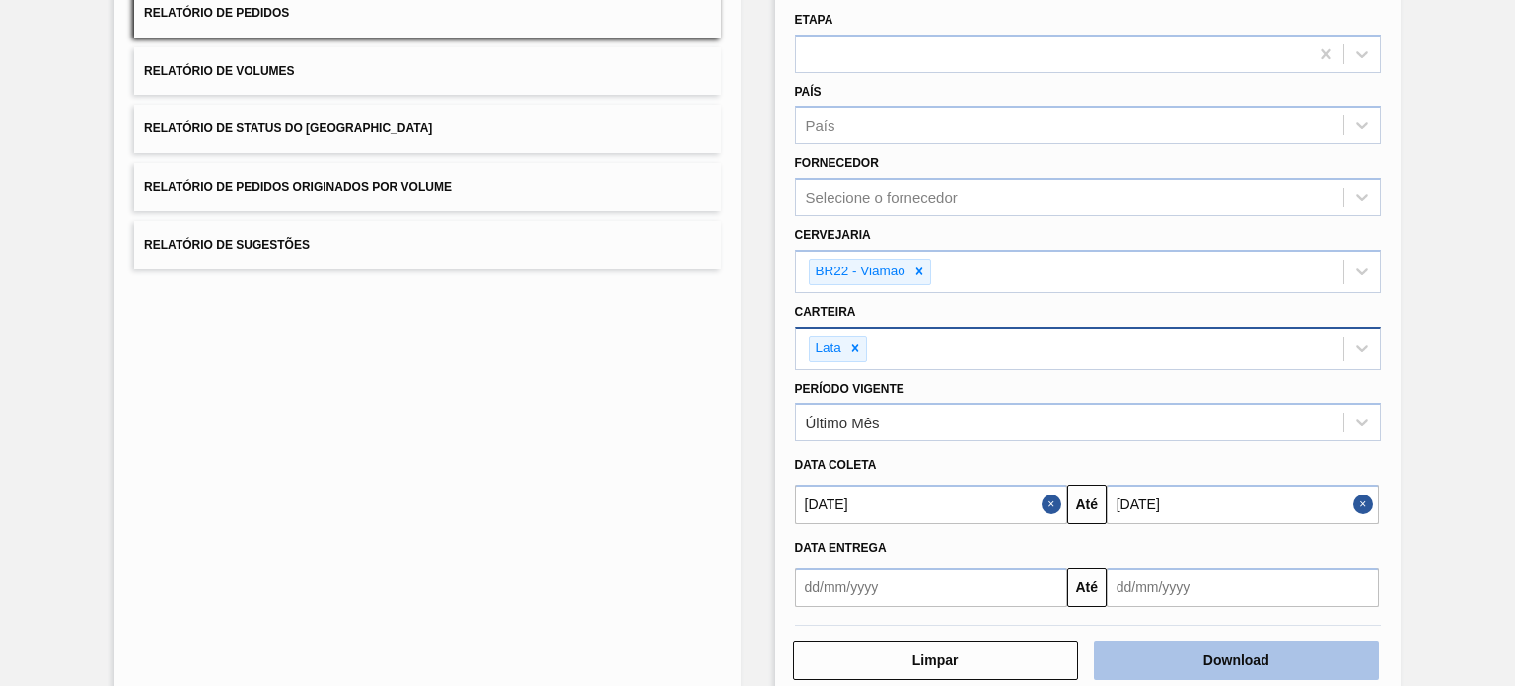
click at [1261, 650] on button "Download" at bounding box center [1236, 659] width 285 height 39
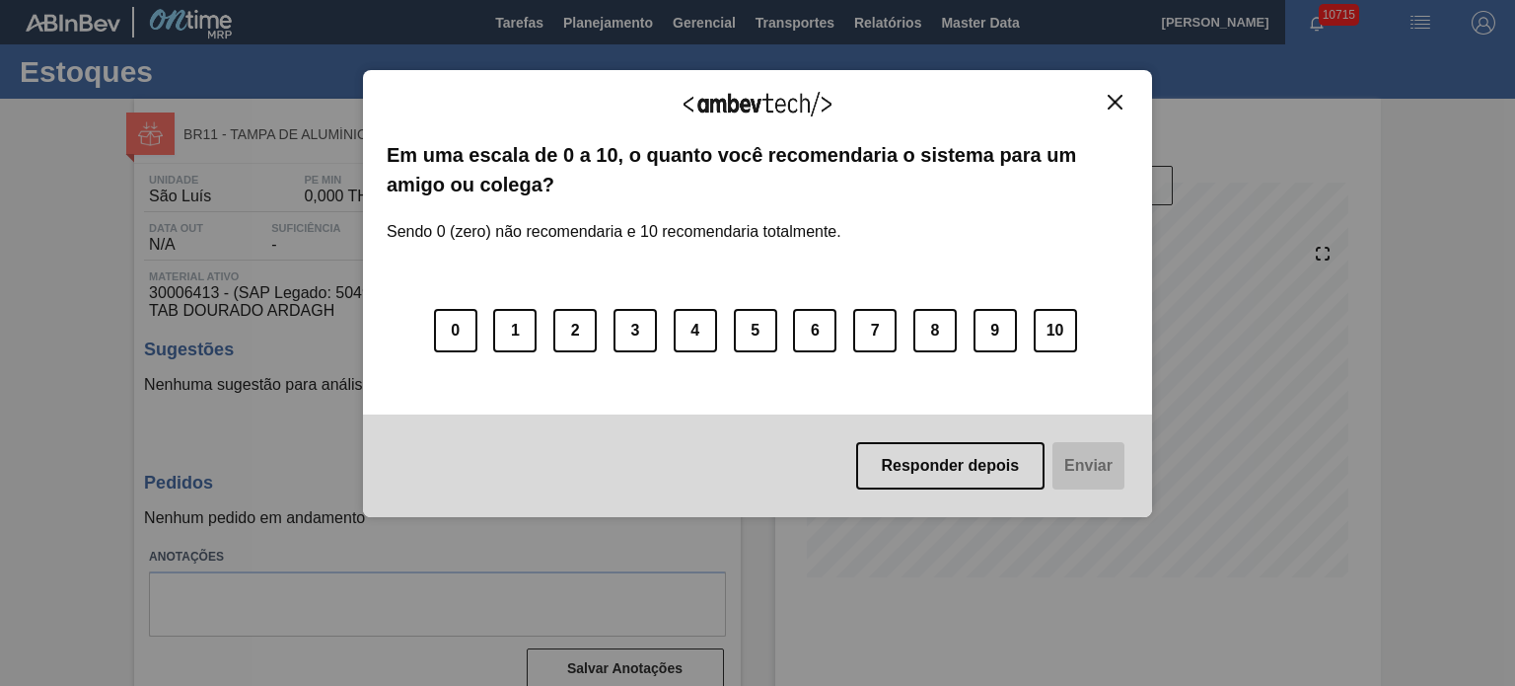
click at [1112, 100] on img "Close" at bounding box center [1115, 102] width 15 height 15
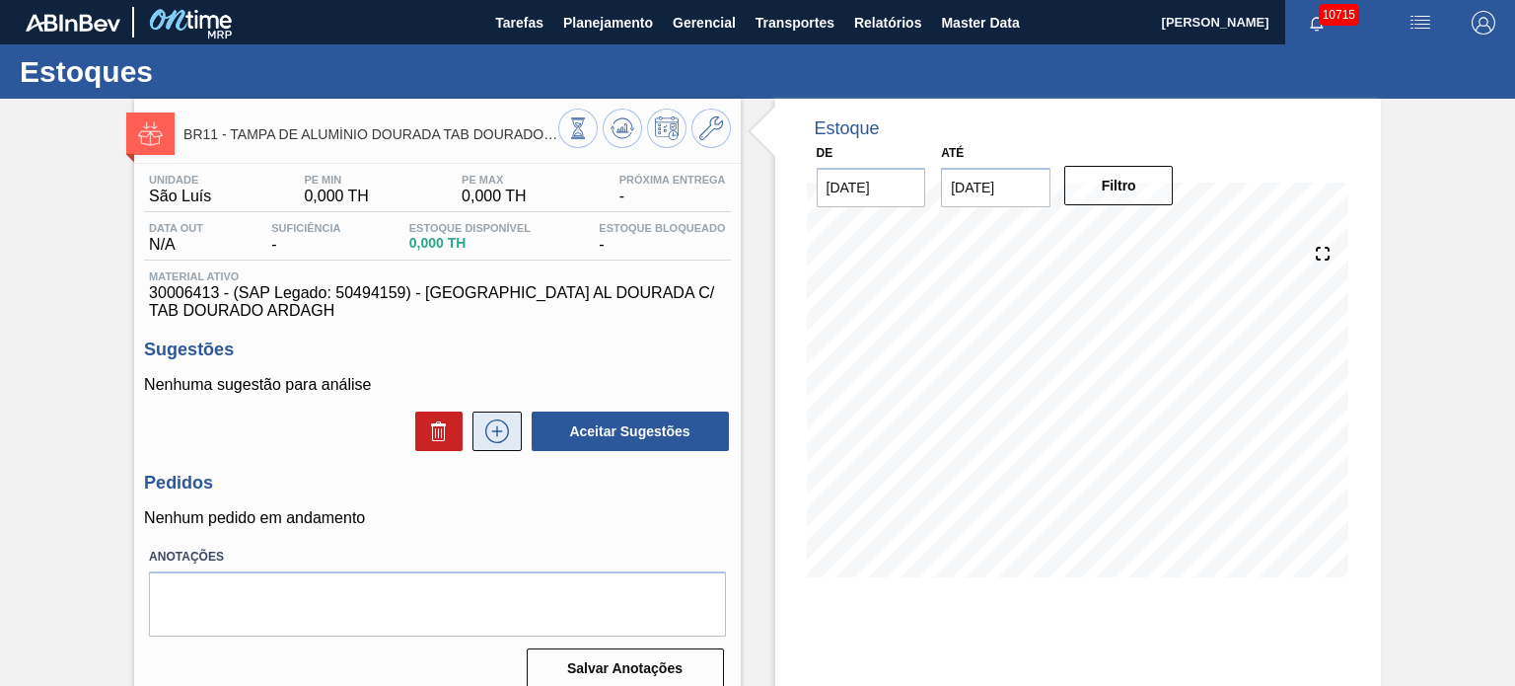
click at [494, 433] on icon at bounding box center [497, 431] width 32 height 24
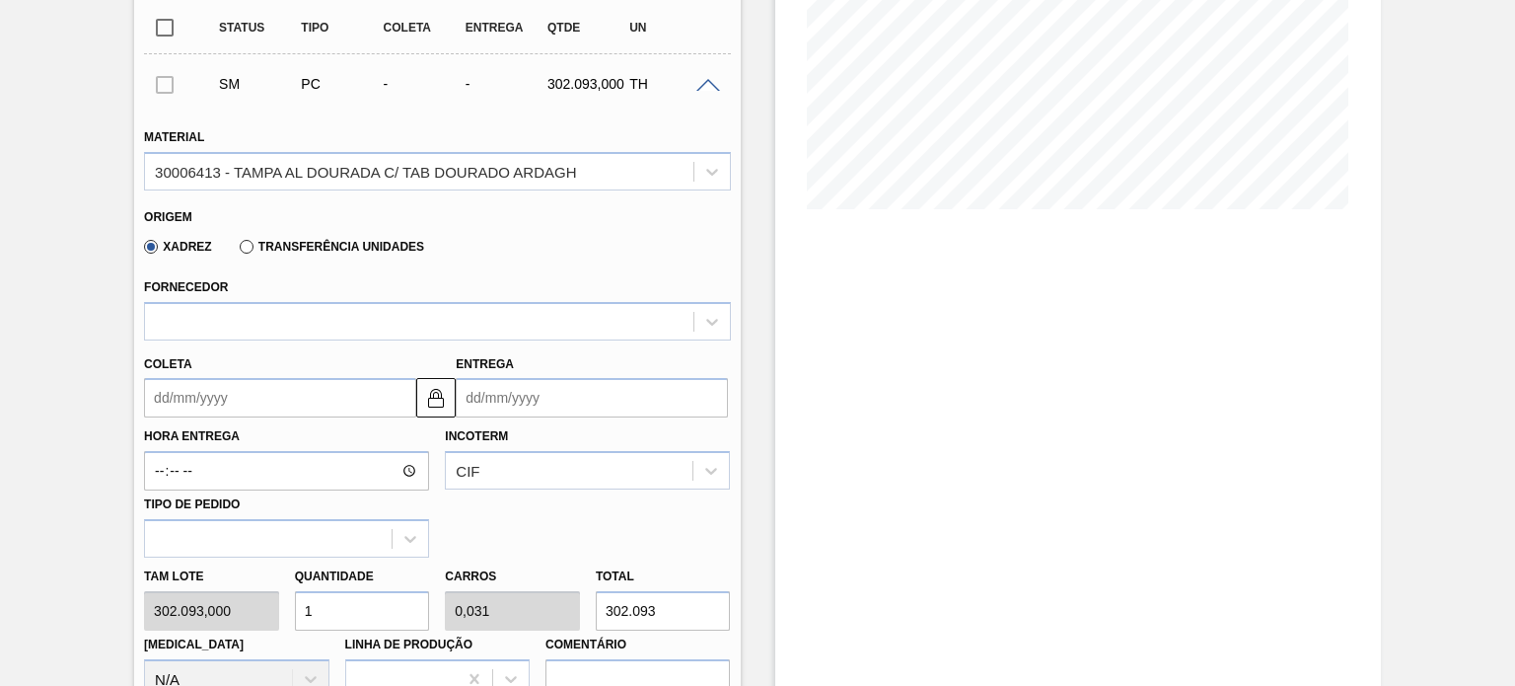
scroll to position [395, 0]
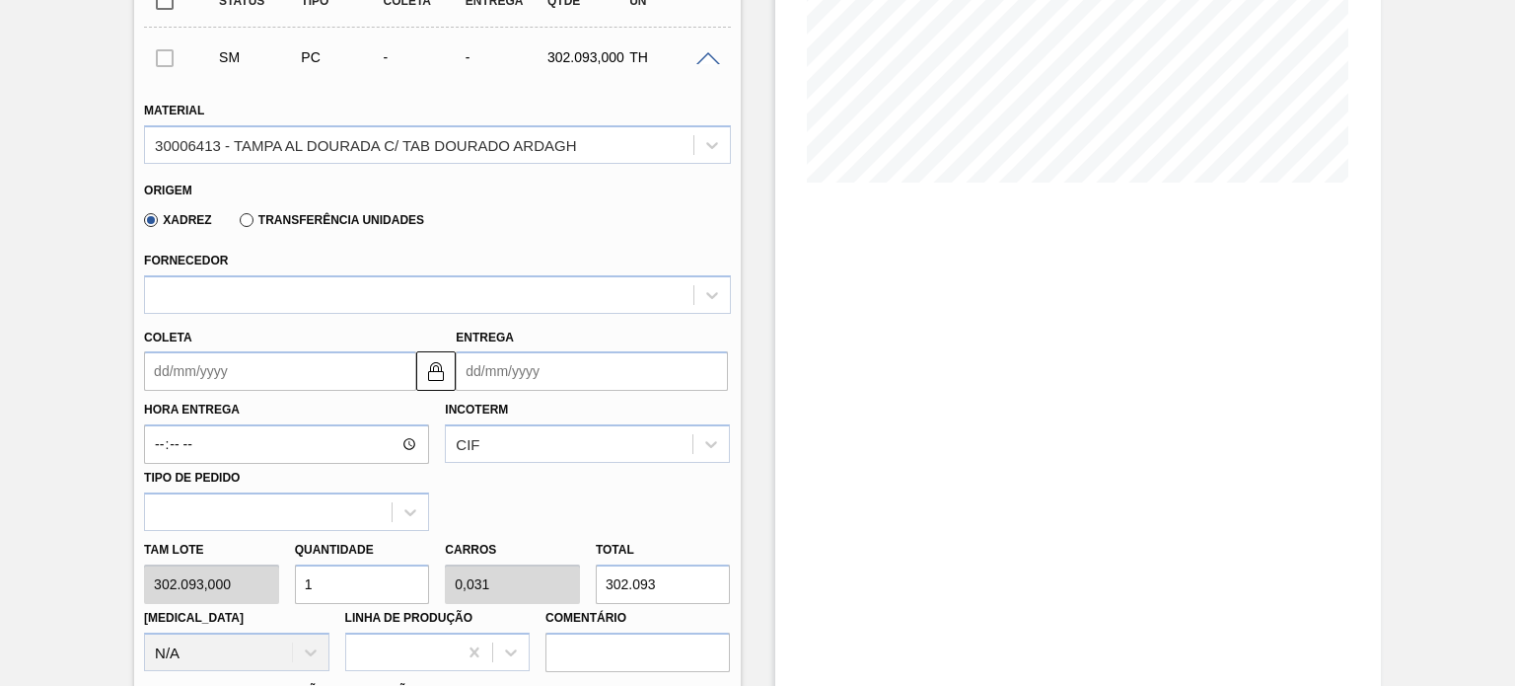
click at [246, 222] on label "Transferência Unidades" at bounding box center [332, 220] width 184 height 14
click at [237, 224] on input "Transferência Unidades" at bounding box center [237, 224] width 0 height 0
click at [212, 366] on input "Coleta" at bounding box center [280, 370] width 272 height 39
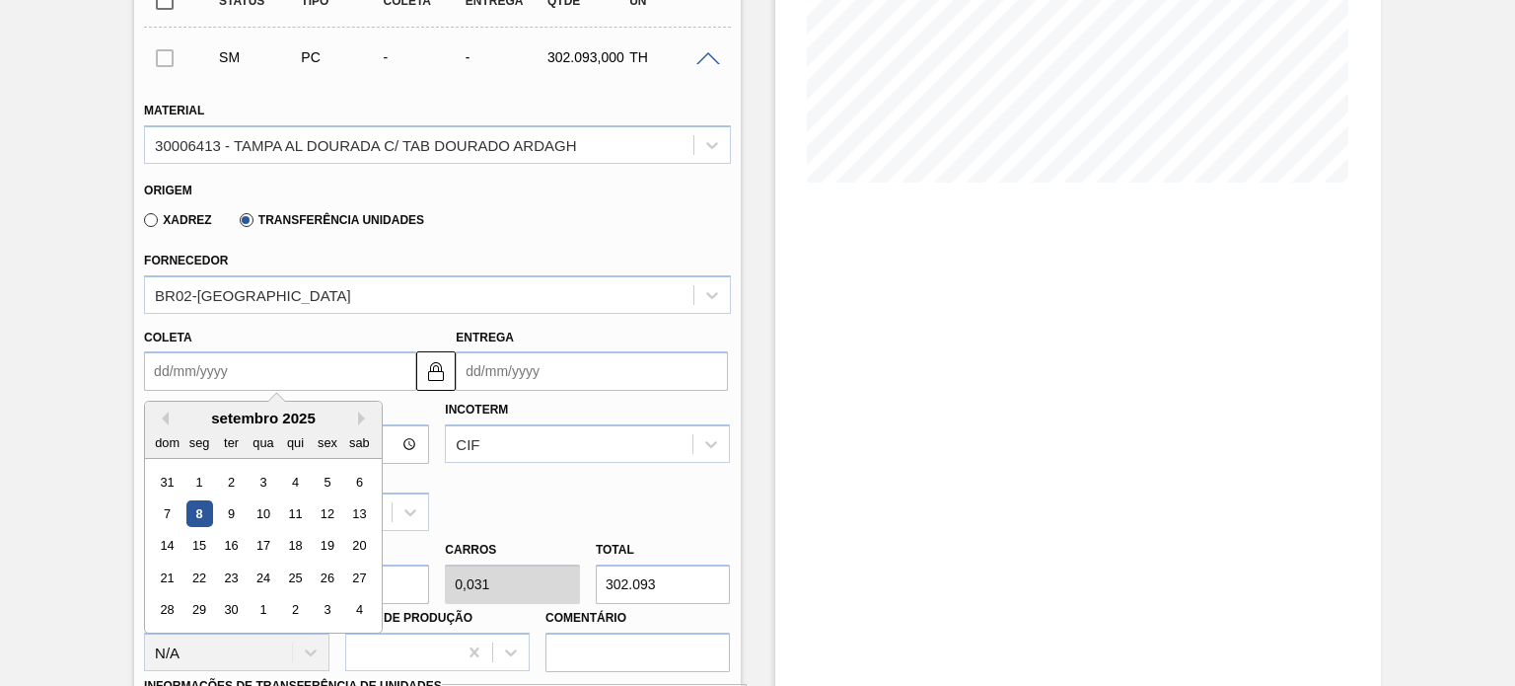
click at [205, 508] on div "8" at bounding box center [199, 513] width 27 height 27
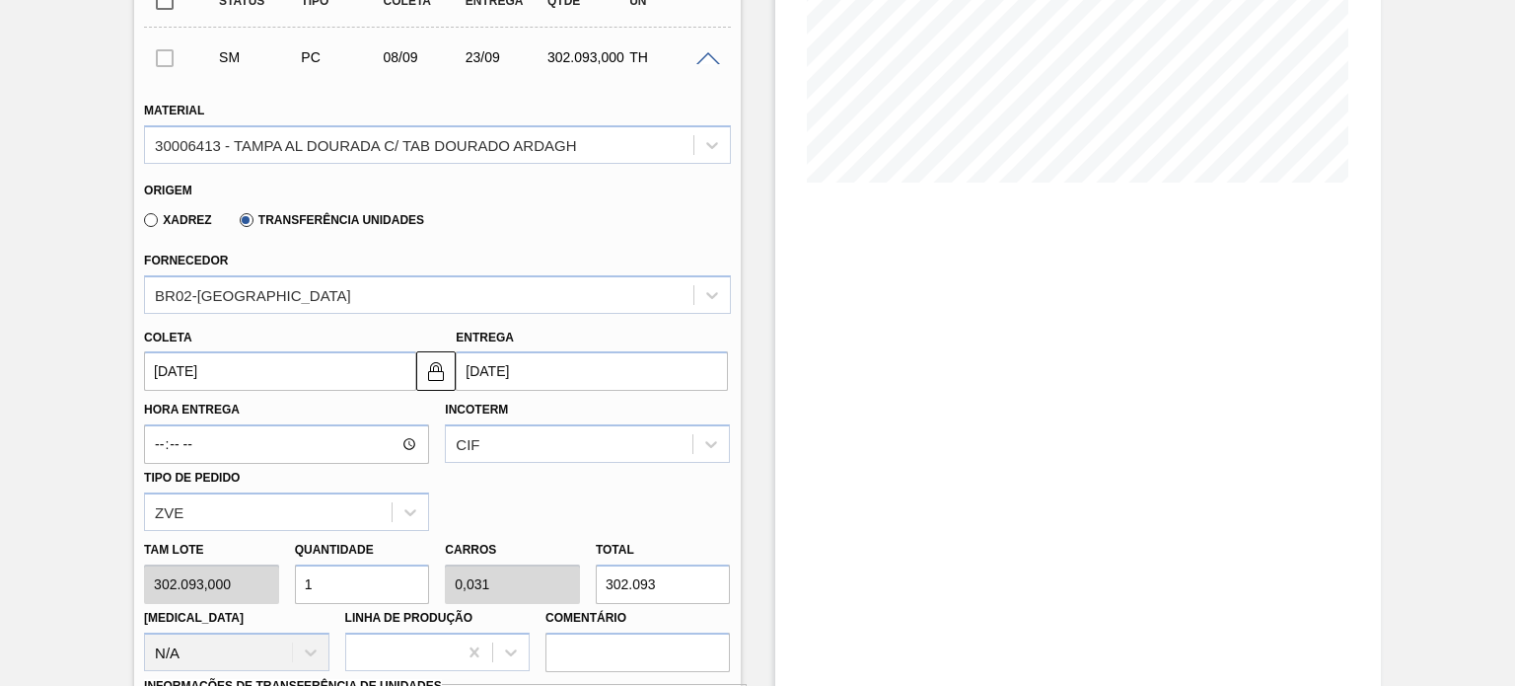
type input "[DATE]"
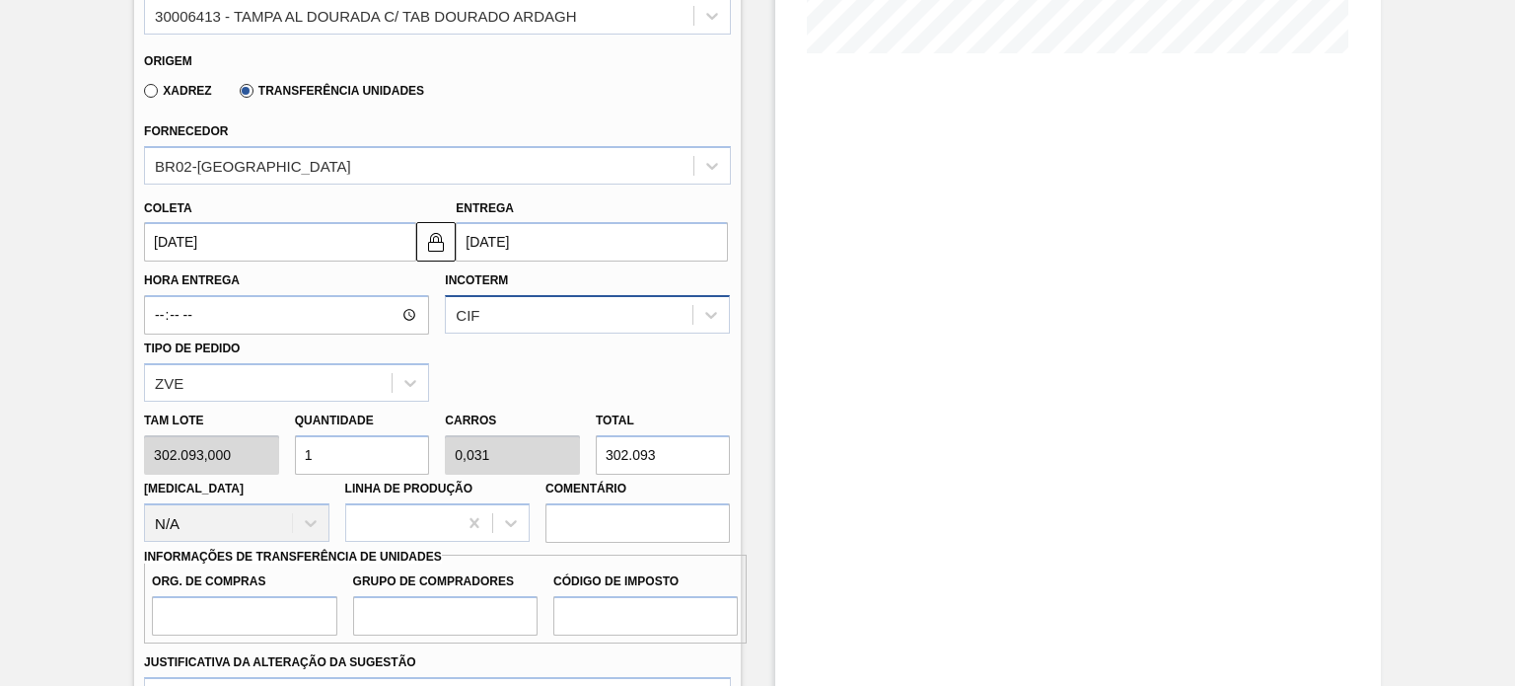
scroll to position [690, 0]
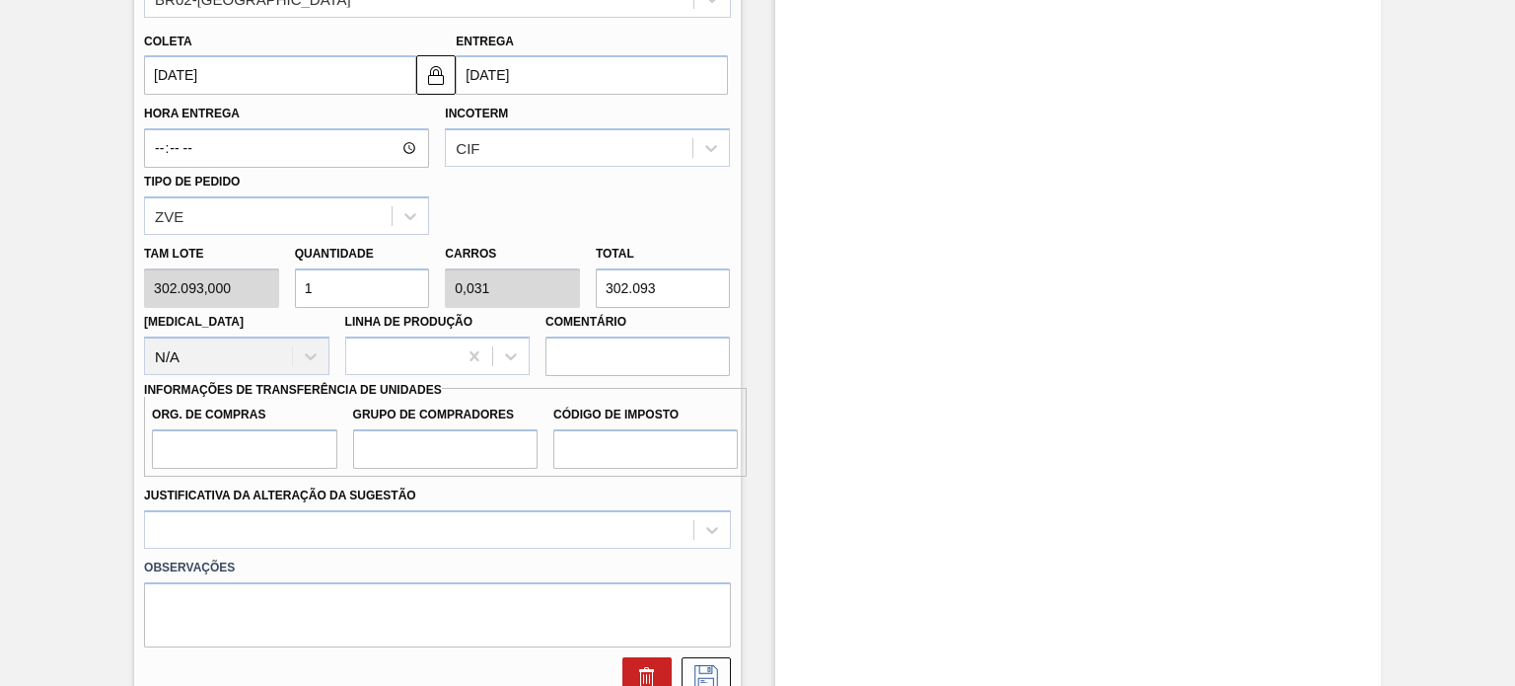
click at [341, 298] on input "1" at bounding box center [362, 287] width 135 height 39
type input "10"
type input "0,313"
type input "3.020.930"
click at [228, 304] on div "Tam lote 302.093,000 Quantidade 10 Carros 0,313 Total 3.020.930 Doca N/A Linha …" at bounding box center [437, 305] width 602 height 141
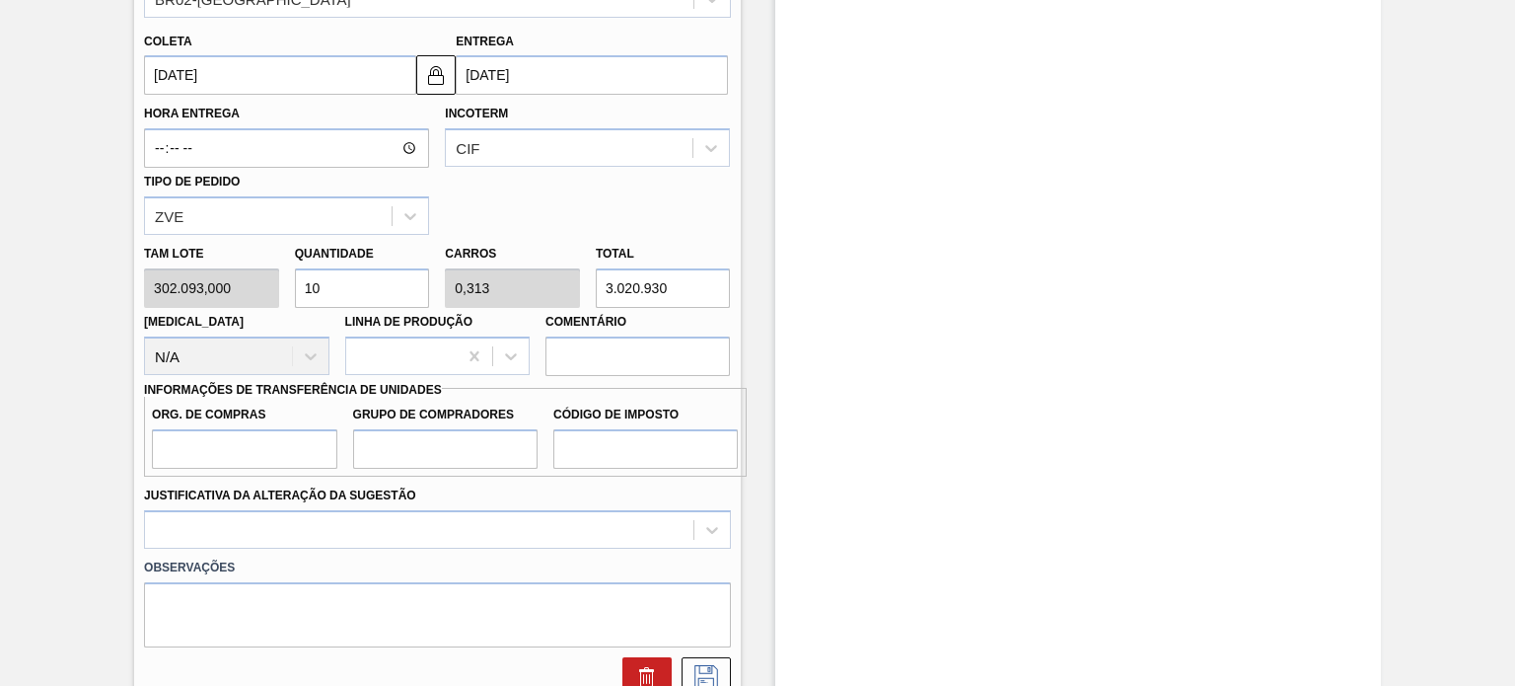
type input "2"
type input "0,063"
type input "604.186"
type input "25"
type input "0,781"
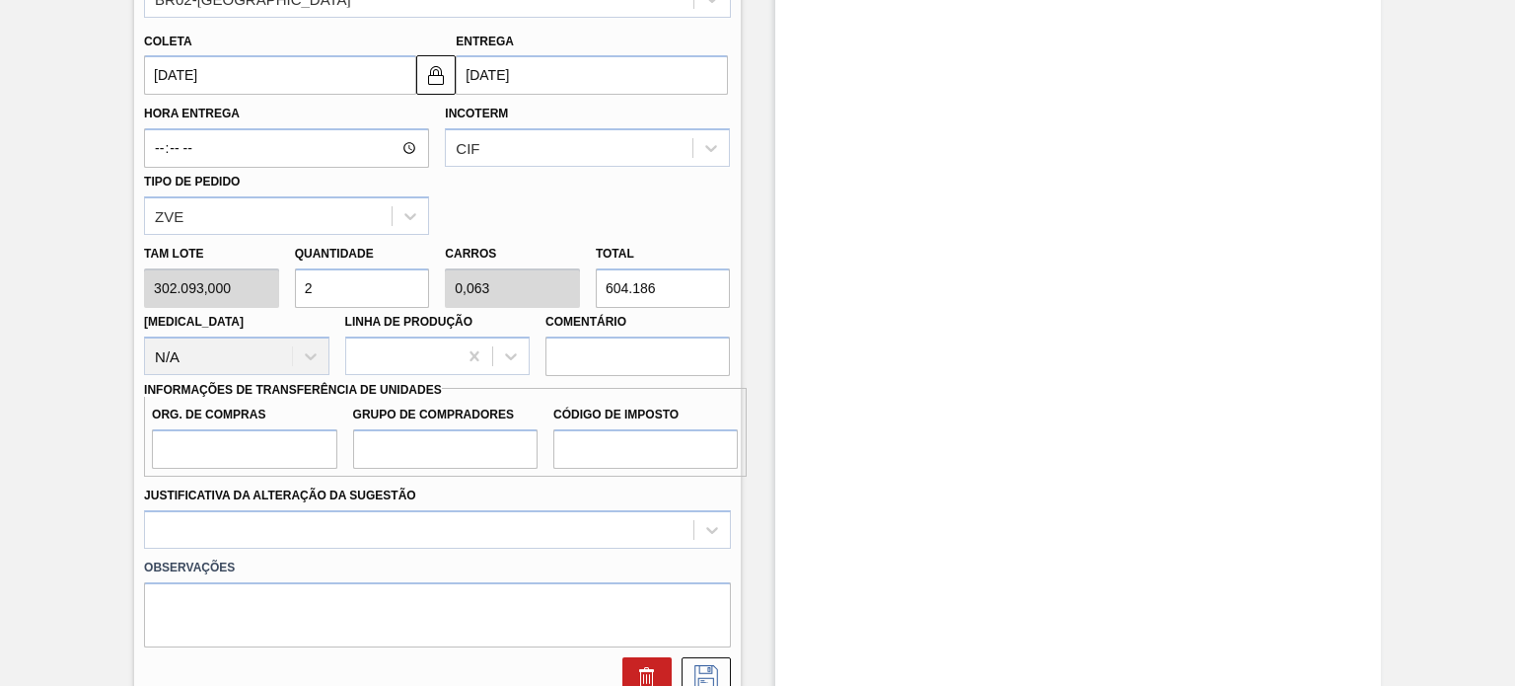
type input "7.552.325"
drag, startPoint x: 320, startPoint y: 298, endPoint x: 251, endPoint y: 307, distance: 69.6
click at [251, 307] on div "Tam lote 302.093,000 Quantidade 25 Carros 0,781 Total 7.552.325 Doca N/A Linha …" at bounding box center [437, 305] width 602 height 141
type input "3"
type input "0,094"
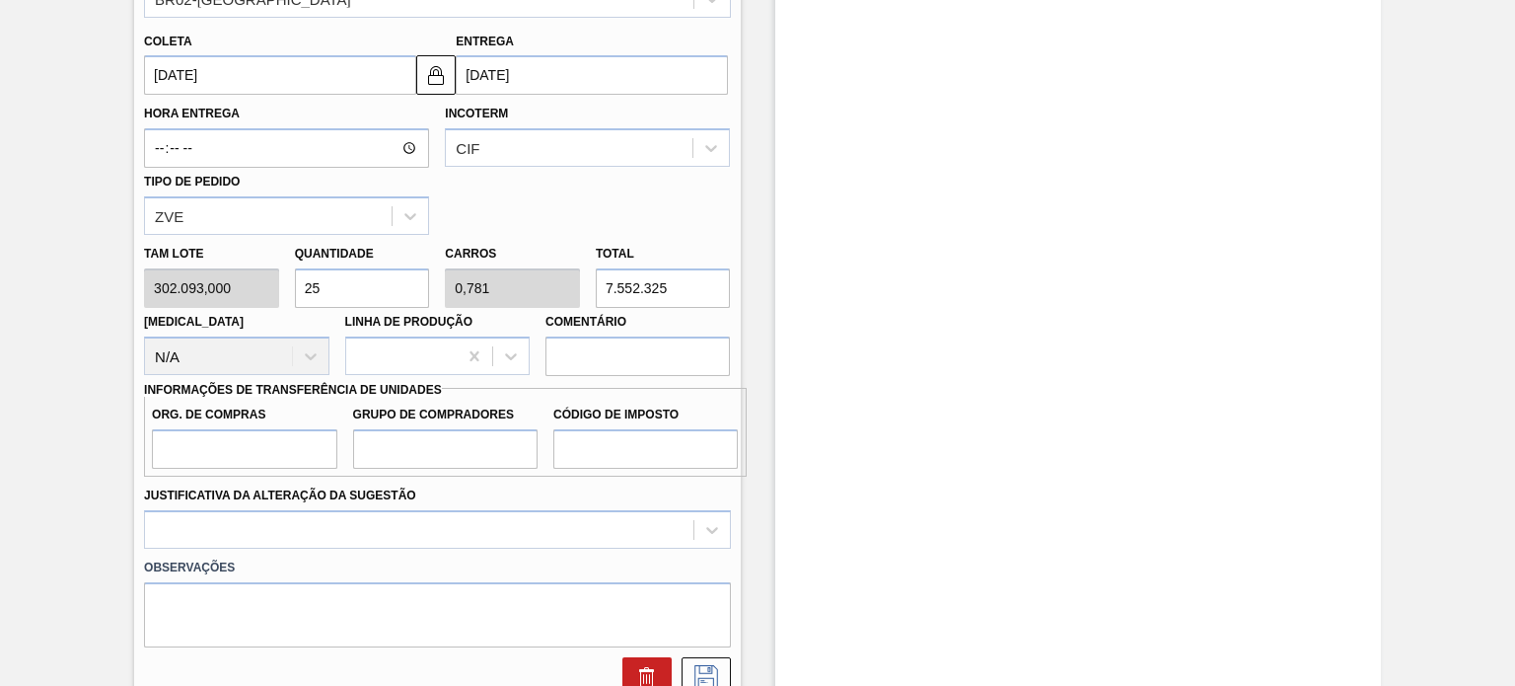
type input "906.279"
type input "32"
type input "1"
type input "9.666.976"
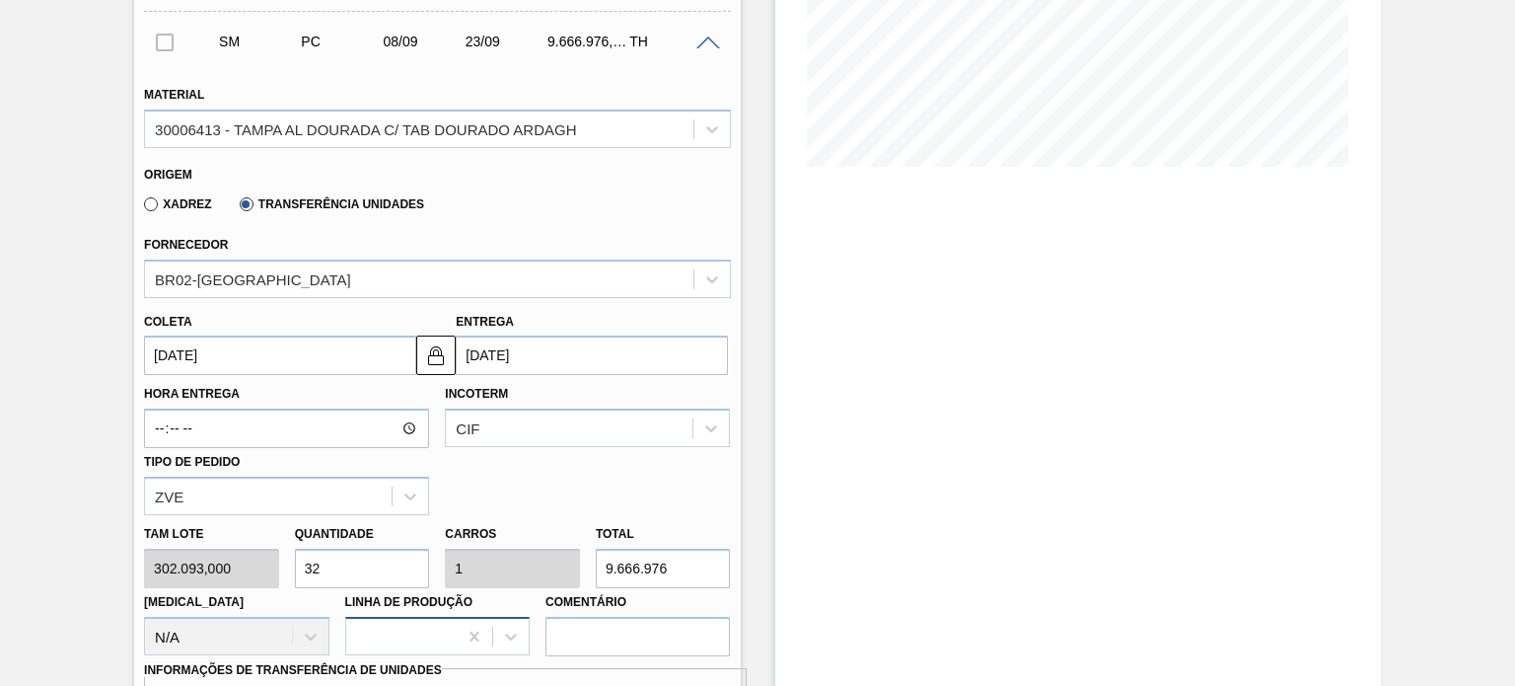
scroll to position [493, 0]
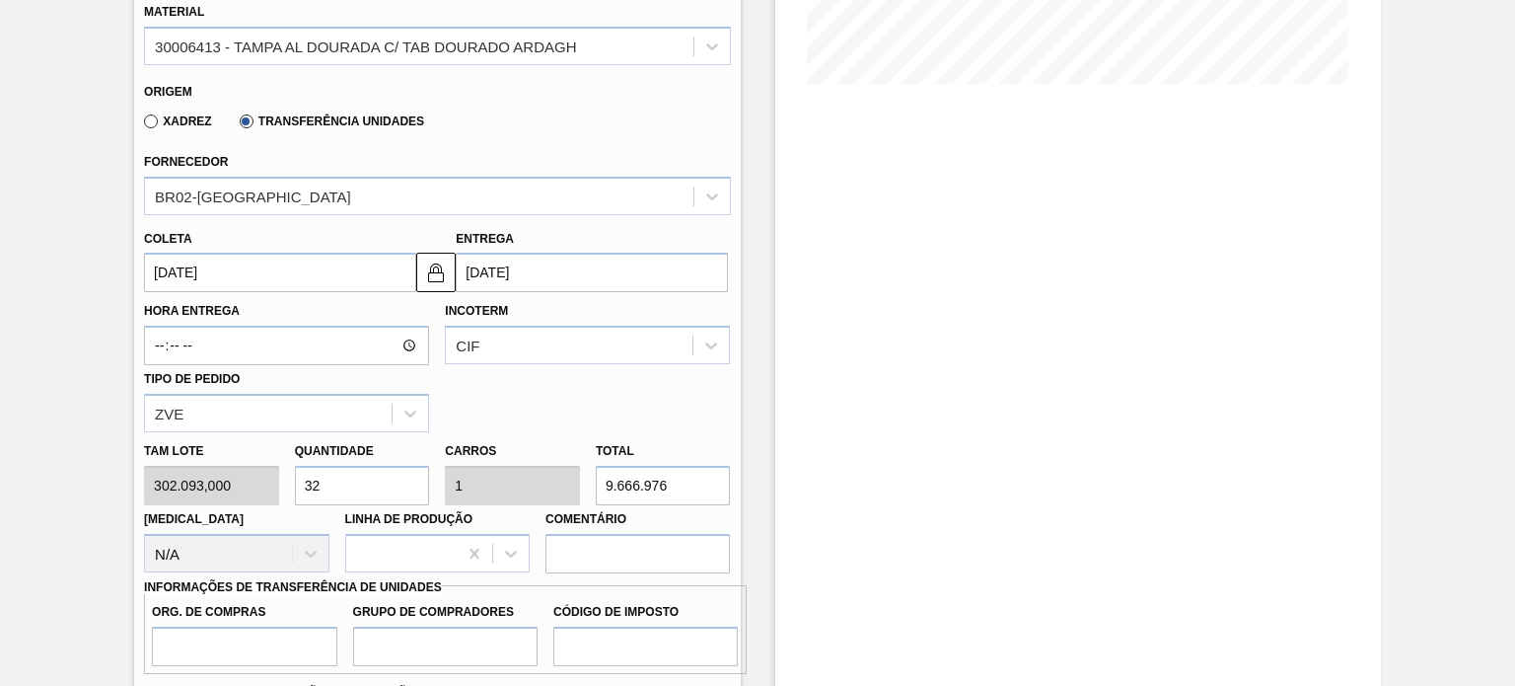
click at [267, 496] on div "Tam lote 302.093,000 Quantidade 32 Carros 1 Total 9.666.976 Doca N/A Linha de P…" at bounding box center [437, 502] width 602 height 141
type input "1"
type input "0,031"
type input "302.093"
type input "10"
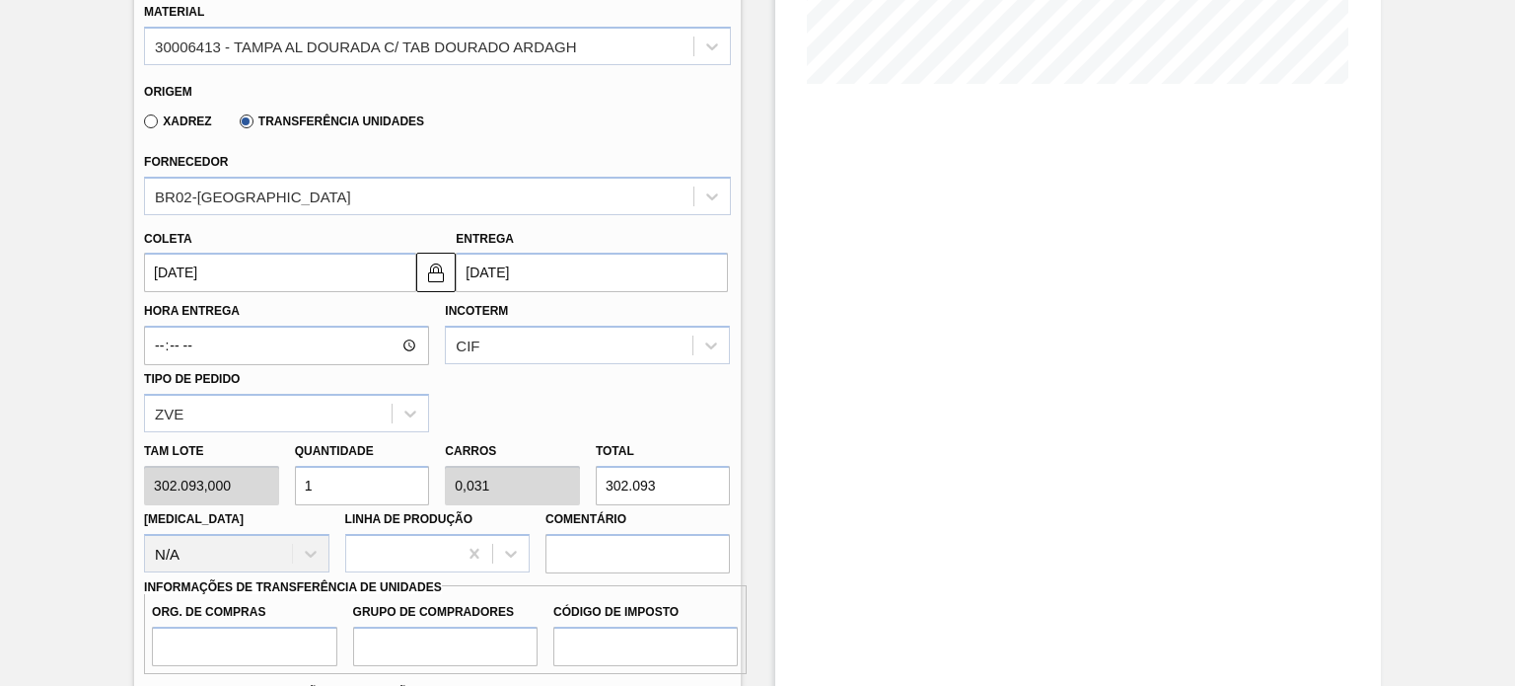
type input "0,313"
type input "3.020.930"
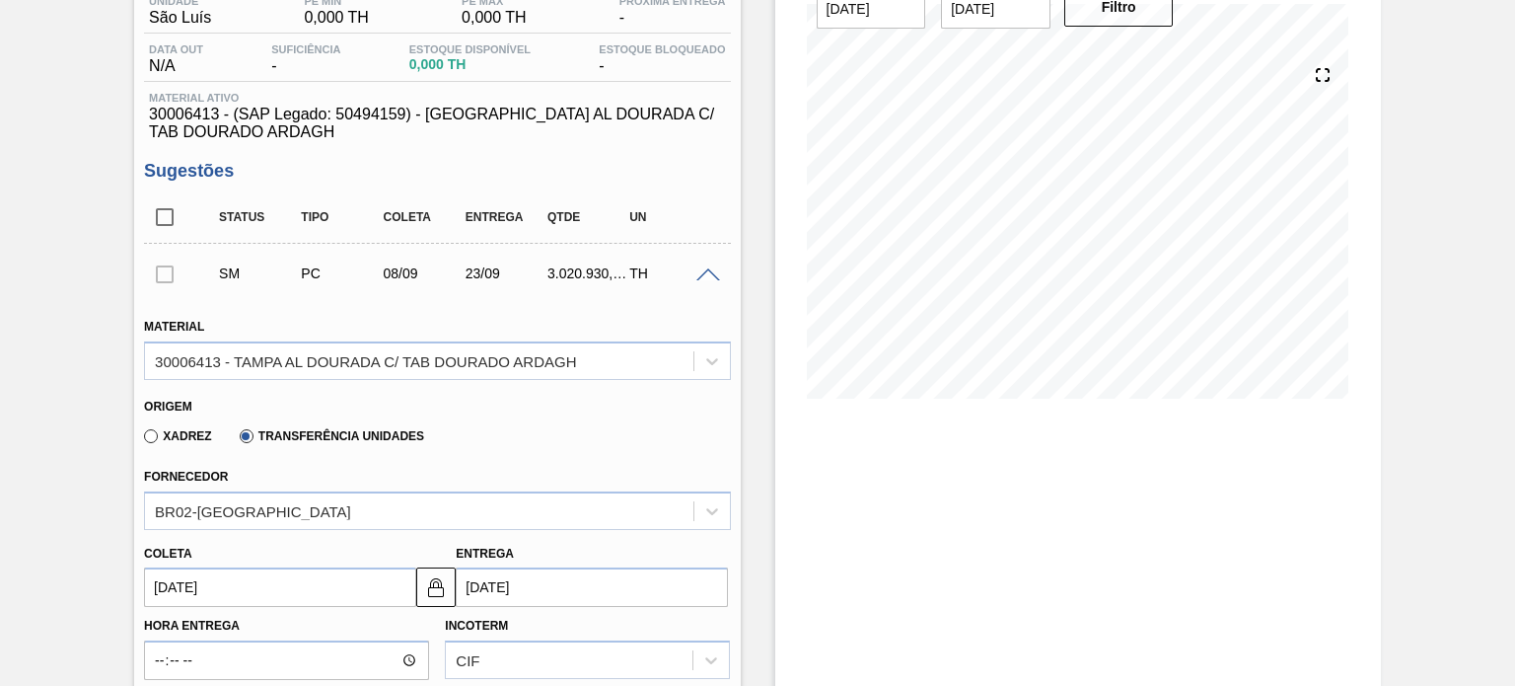
scroll to position [99, 0]
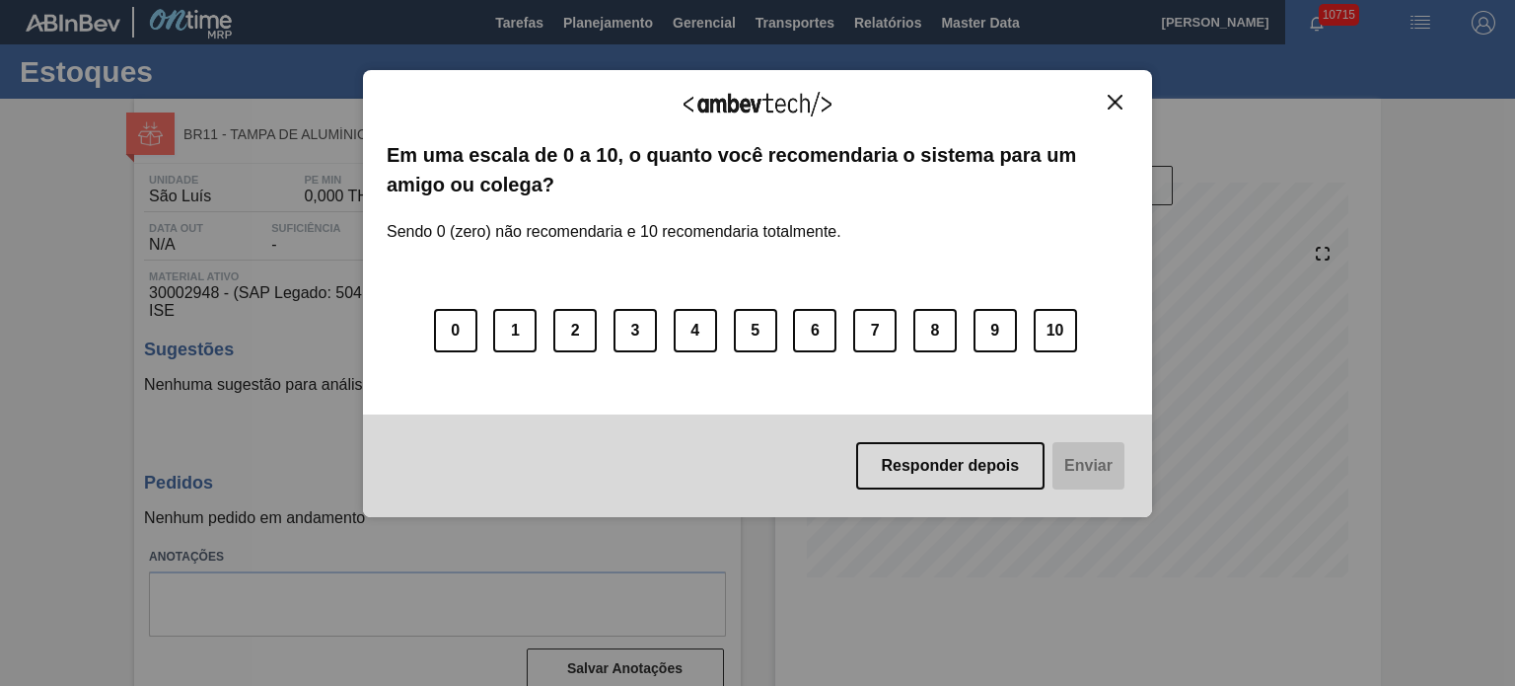
click at [1122, 95] on img "Close" at bounding box center [1115, 102] width 15 height 15
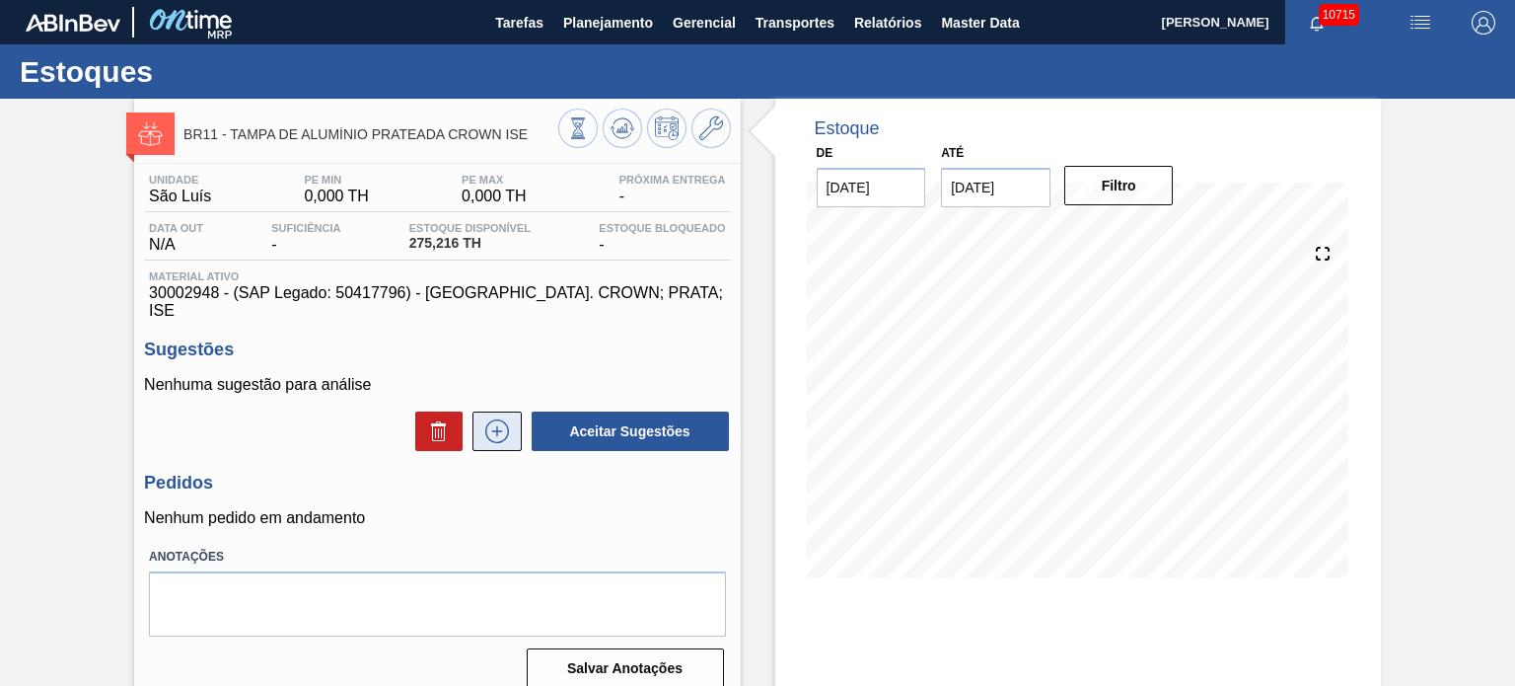
click at [507, 419] on icon at bounding box center [497, 431] width 32 height 24
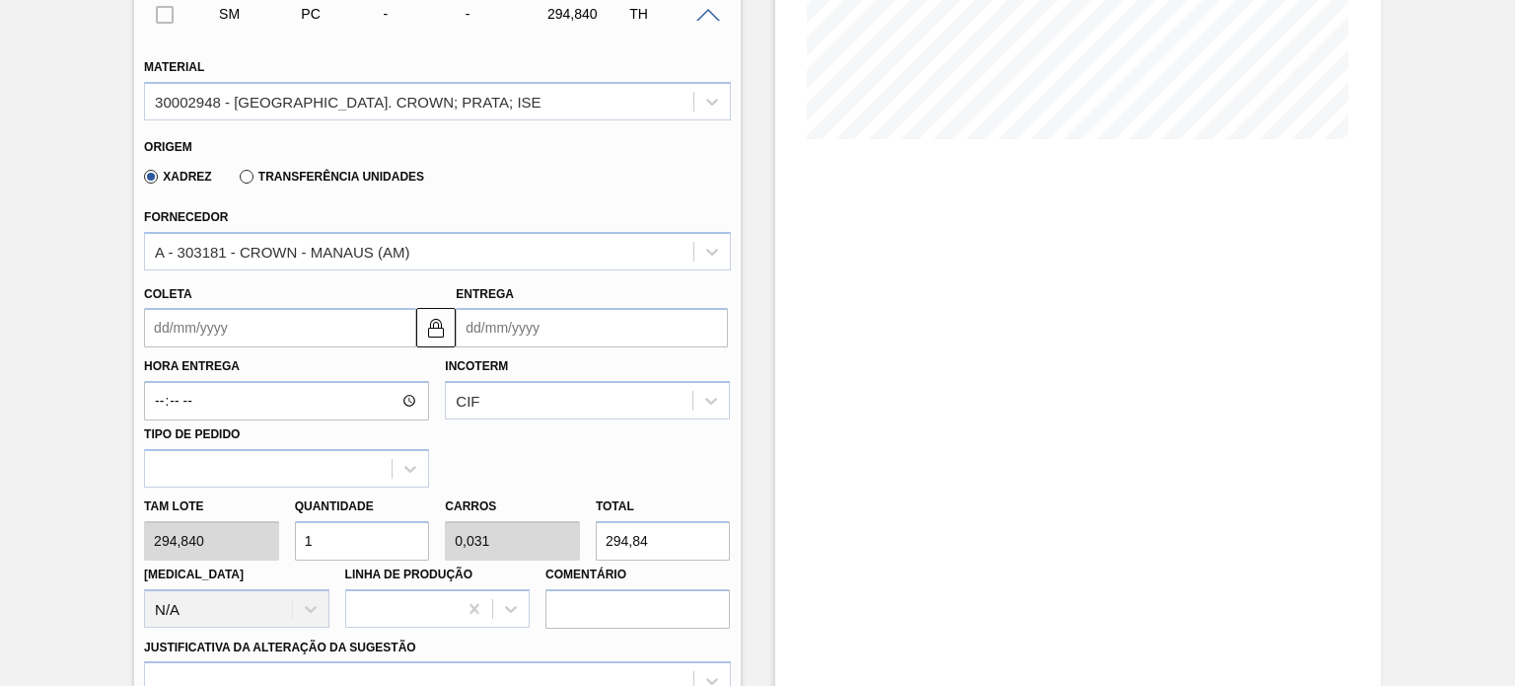
scroll to position [493, 0]
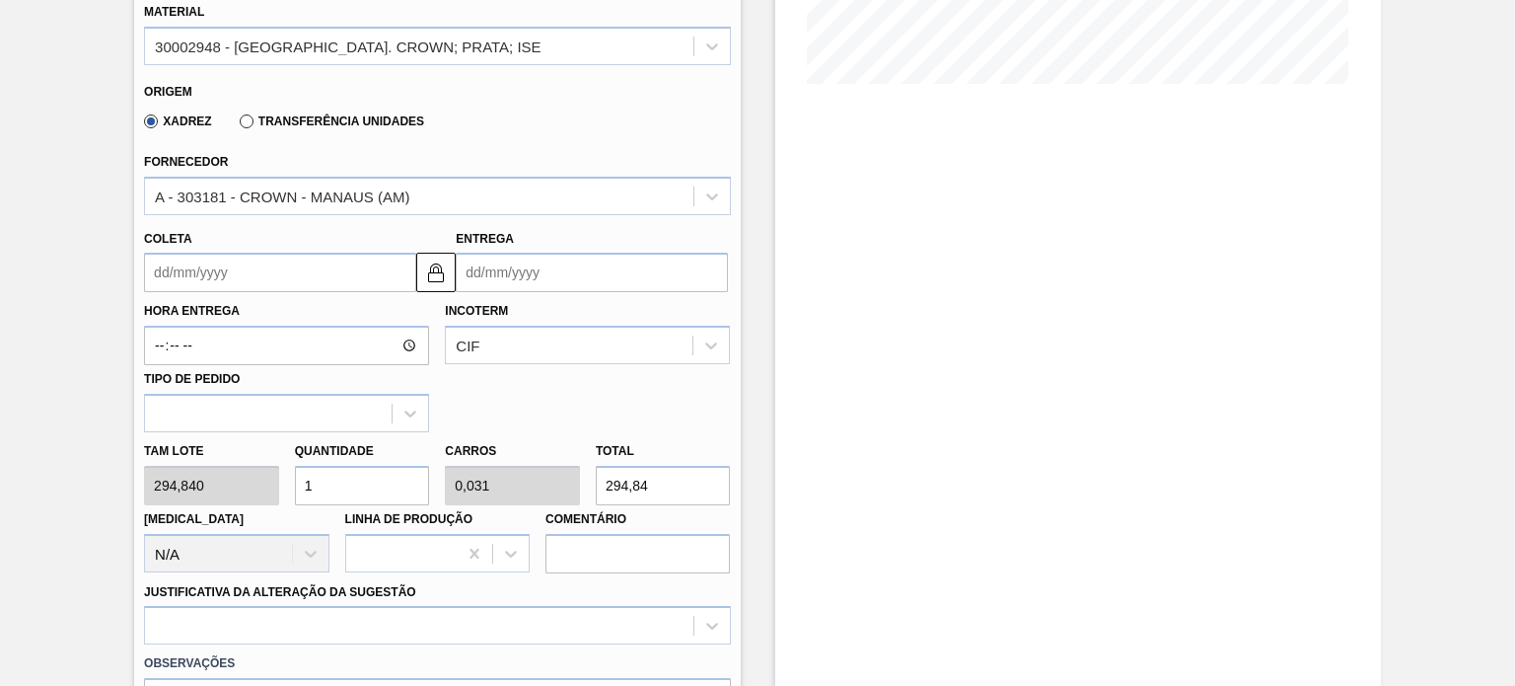
click at [242, 114] on label "Transferência Unidades" at bounding box center [332, 121] width 184 height 14
click at [237, 125] on input "Transferência Unidades" at bounding box center [237, 125] width 0 height 0
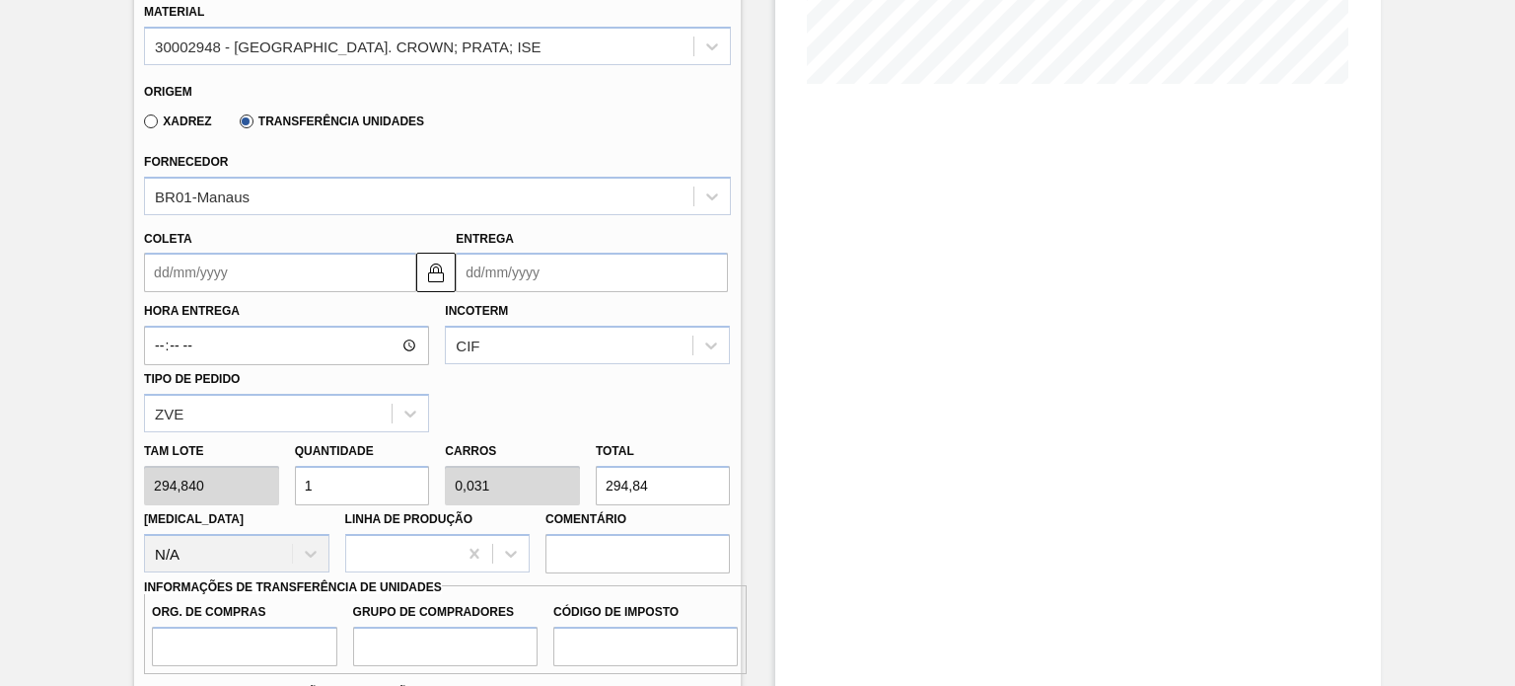
click at [263, 253] on input "Coleta" at bounding box center [280, 272] width 272 height 39
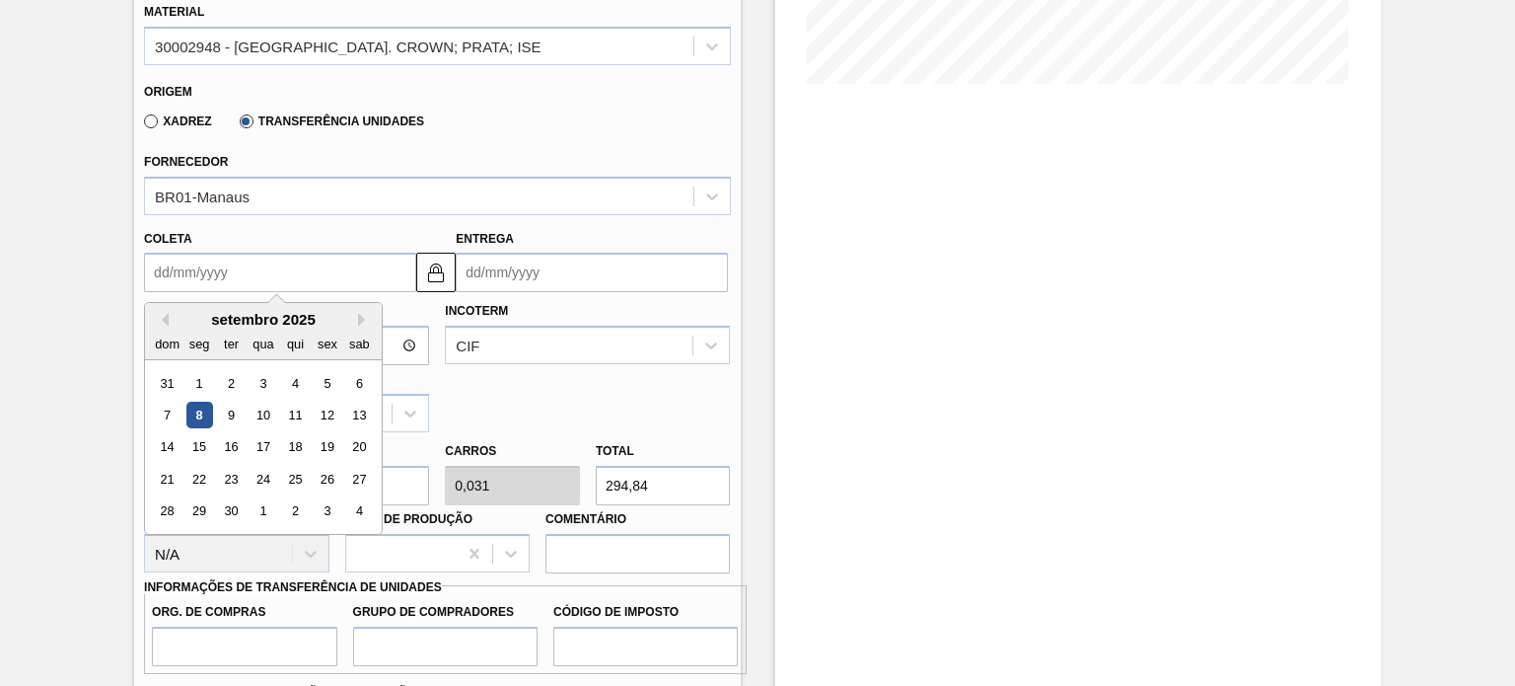
click at [198, 401] on div "8" at bounding box center [199, 414] width 27 height 27
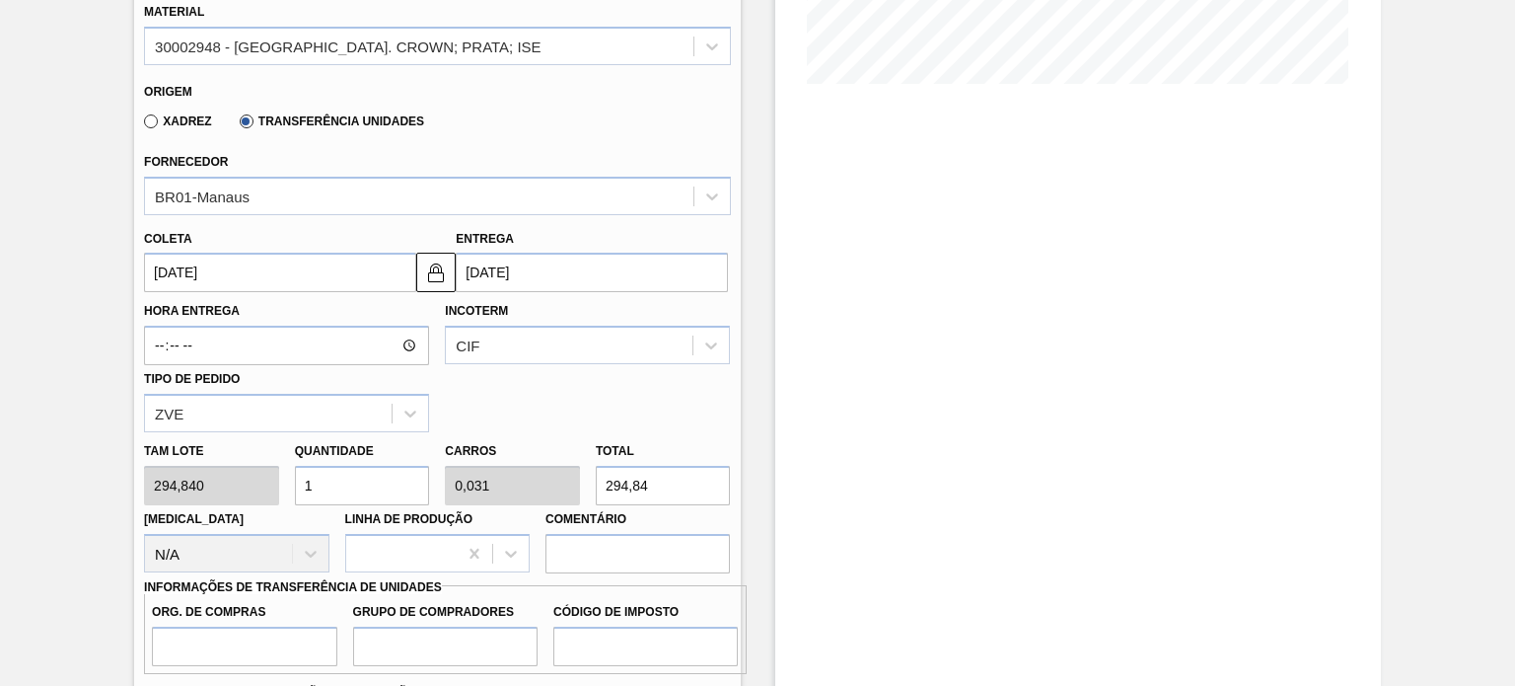
type input "[DATE]"
type input "03/10/2025"
click at [240, 483] on div "Tam lote 294,840 Quantidade 1 Carros 0,031 Total 294,84 Doca N/A Linha de Produ…" at bounding box center [437, 502] width 602 height 141
type input "10"
type input "0,313"
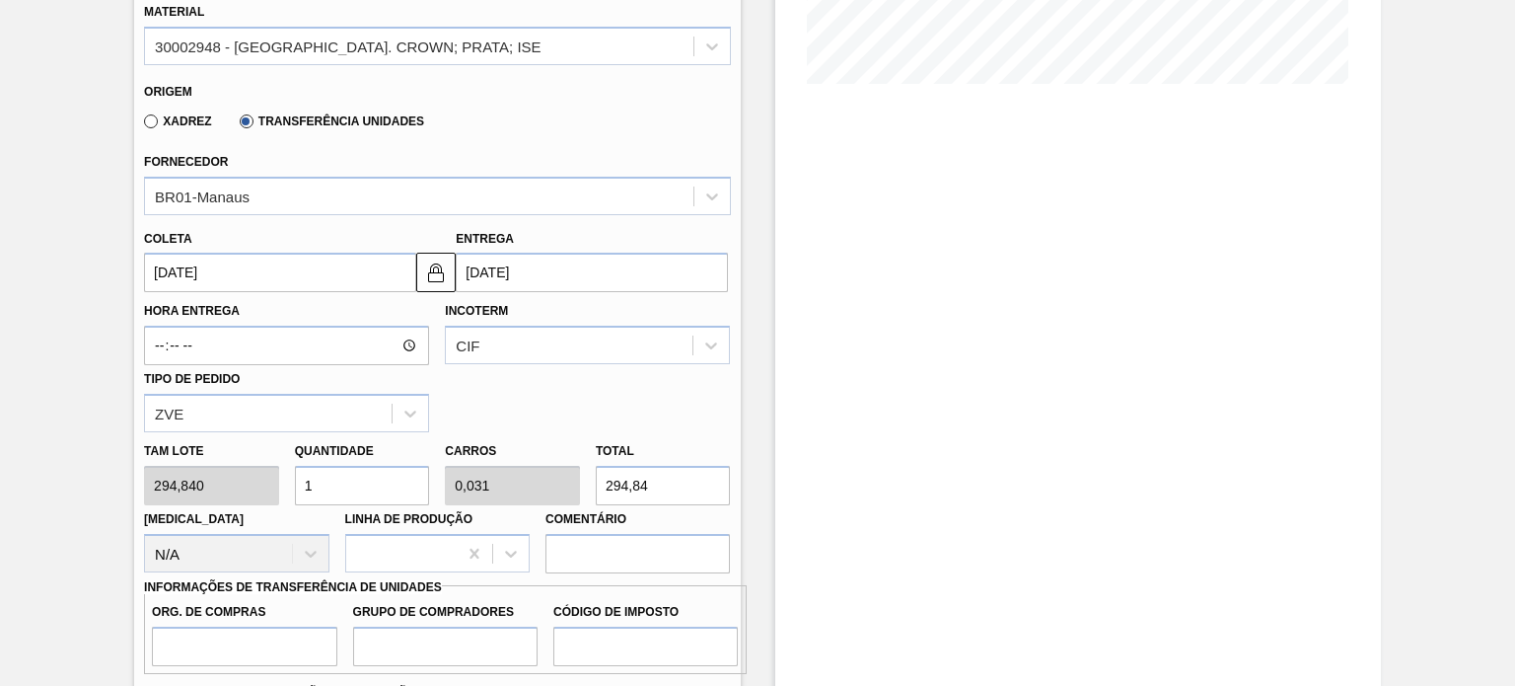
type input "2.948,4"
type input "1"
type input "0,031"
type input "294,84"
type input "0"
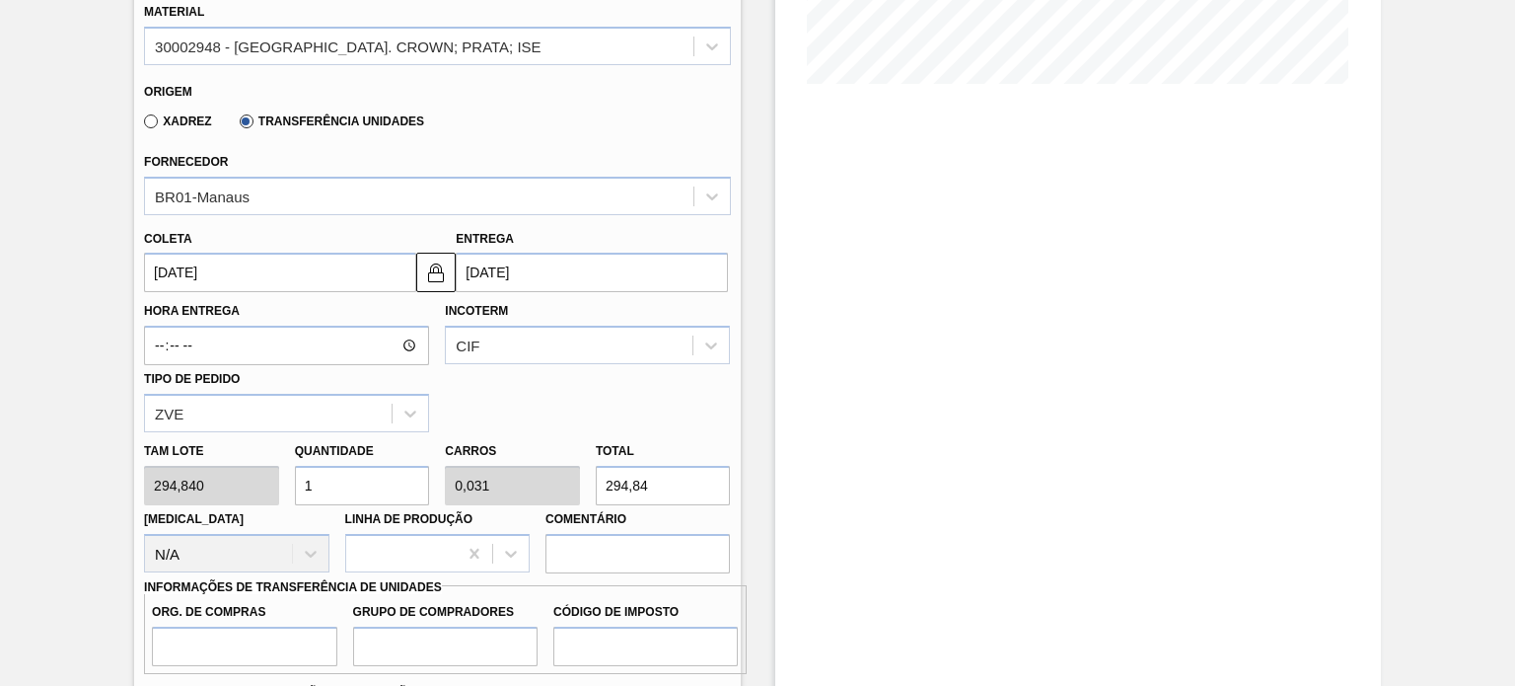
type input "0"
type input "3"
type input "0,094"
type input "884,52"
type input "32"
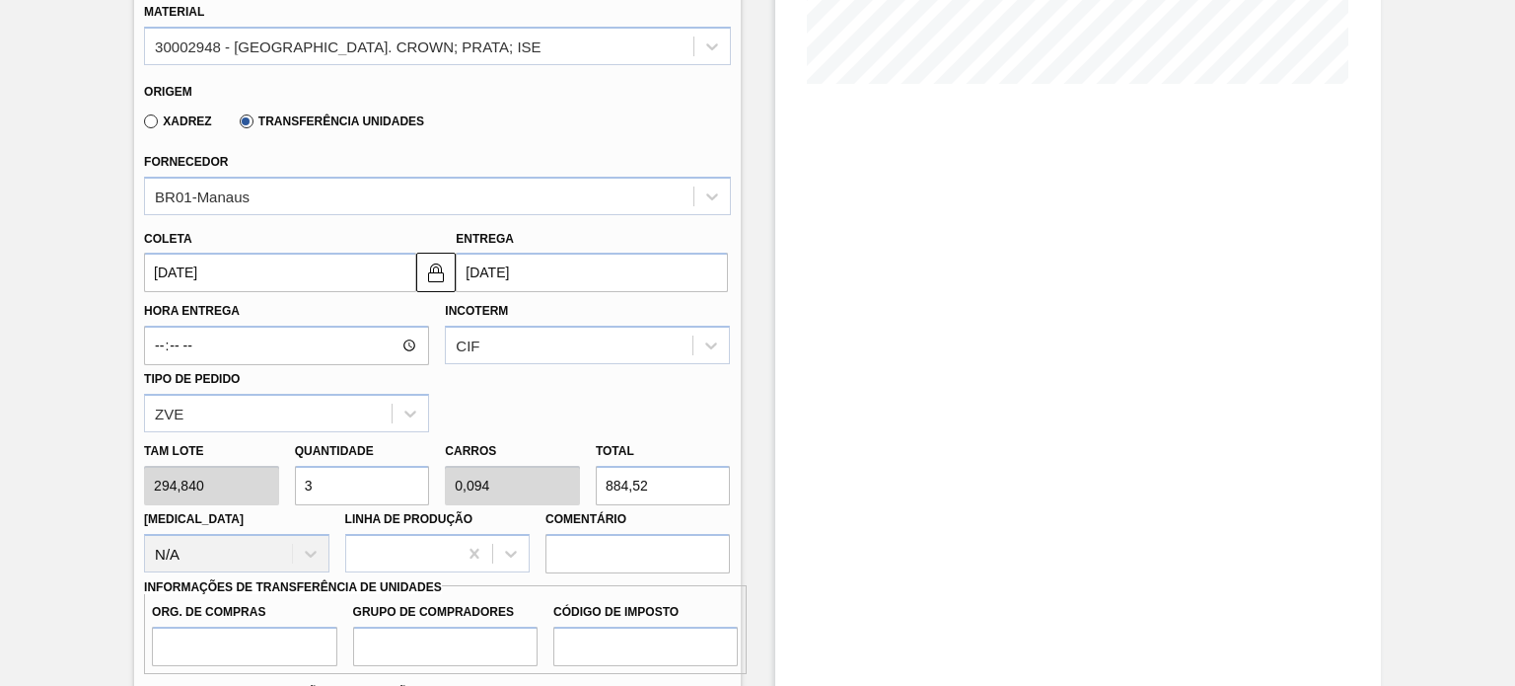
type input "1"
type input "9.434,88"
type input "3"
type input "0,094"
type input "884,52"
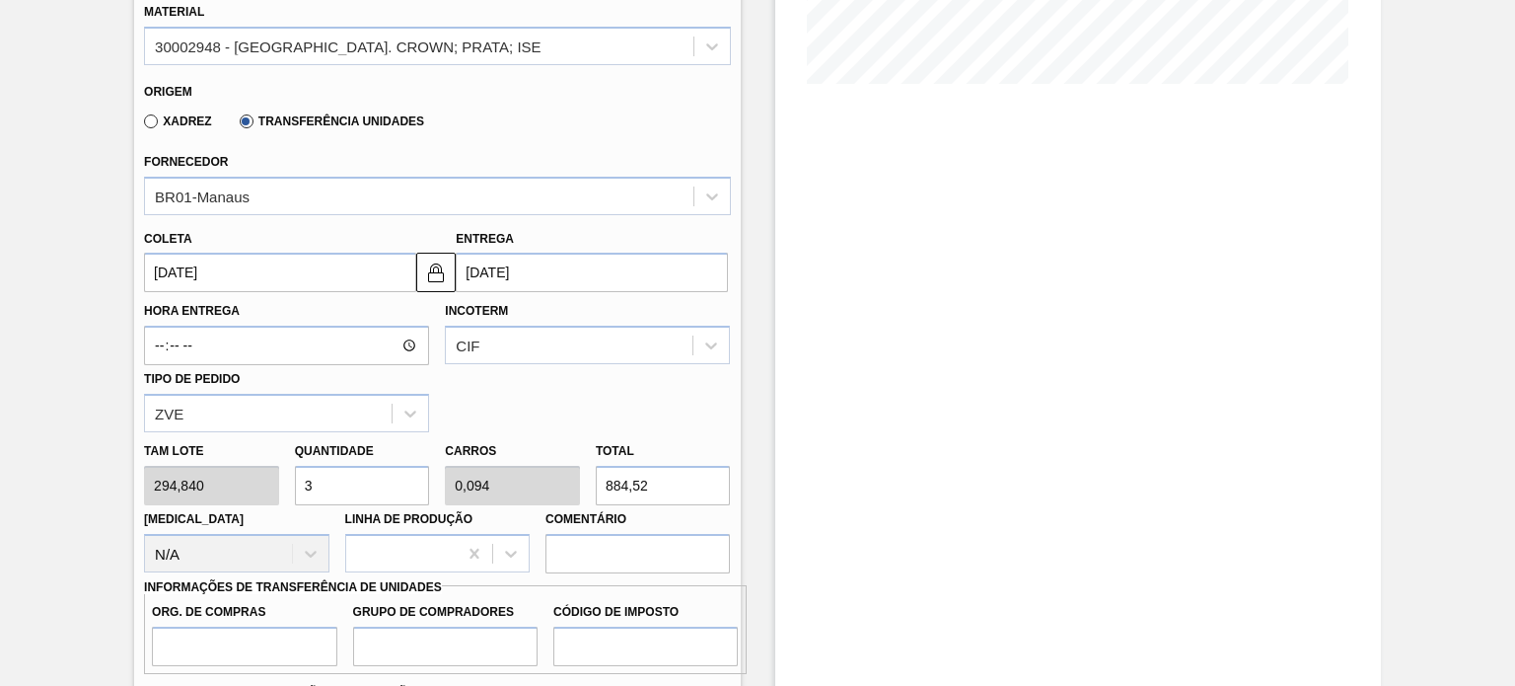
type input "0"
type input "2"
type input "0,063"
type input "589,68"
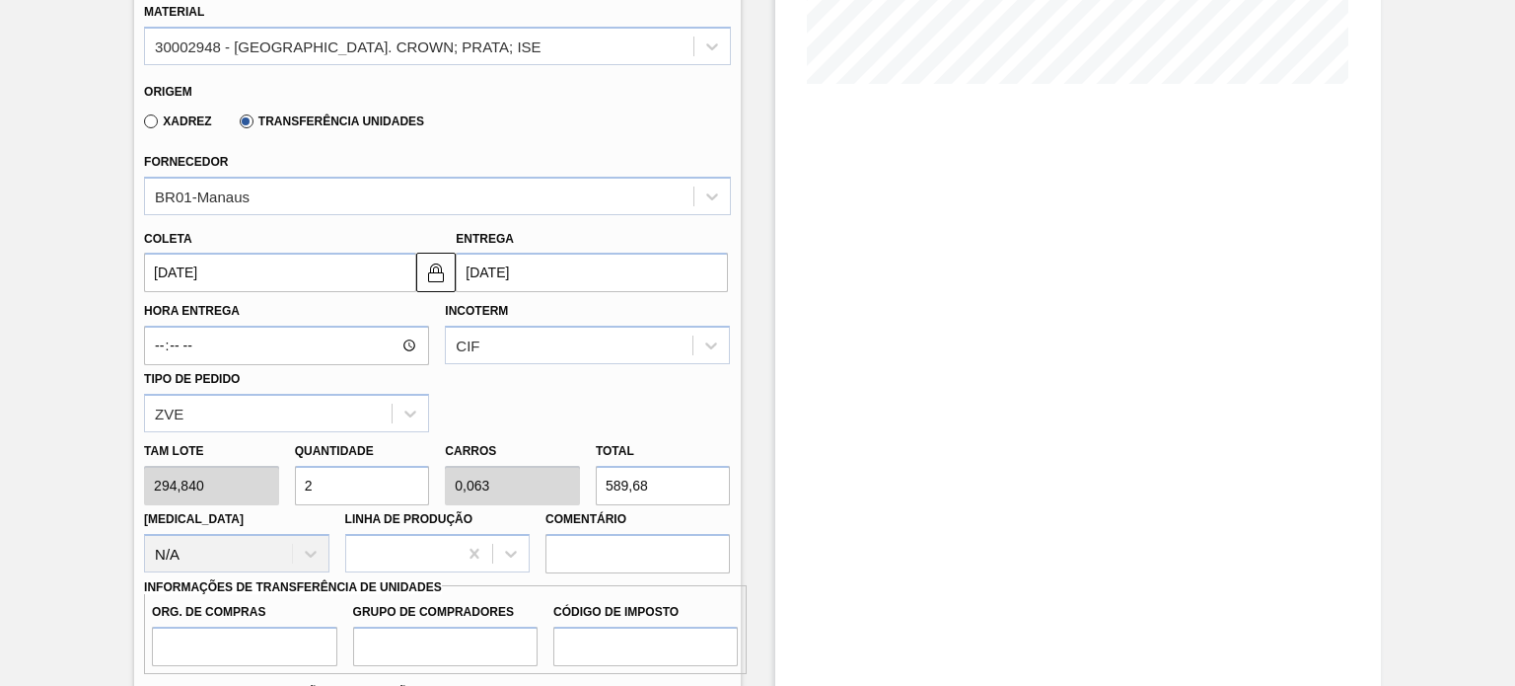
type input "20"
type input "0,625"
type input "5.896,8"
type input "2"
type input "0,063"
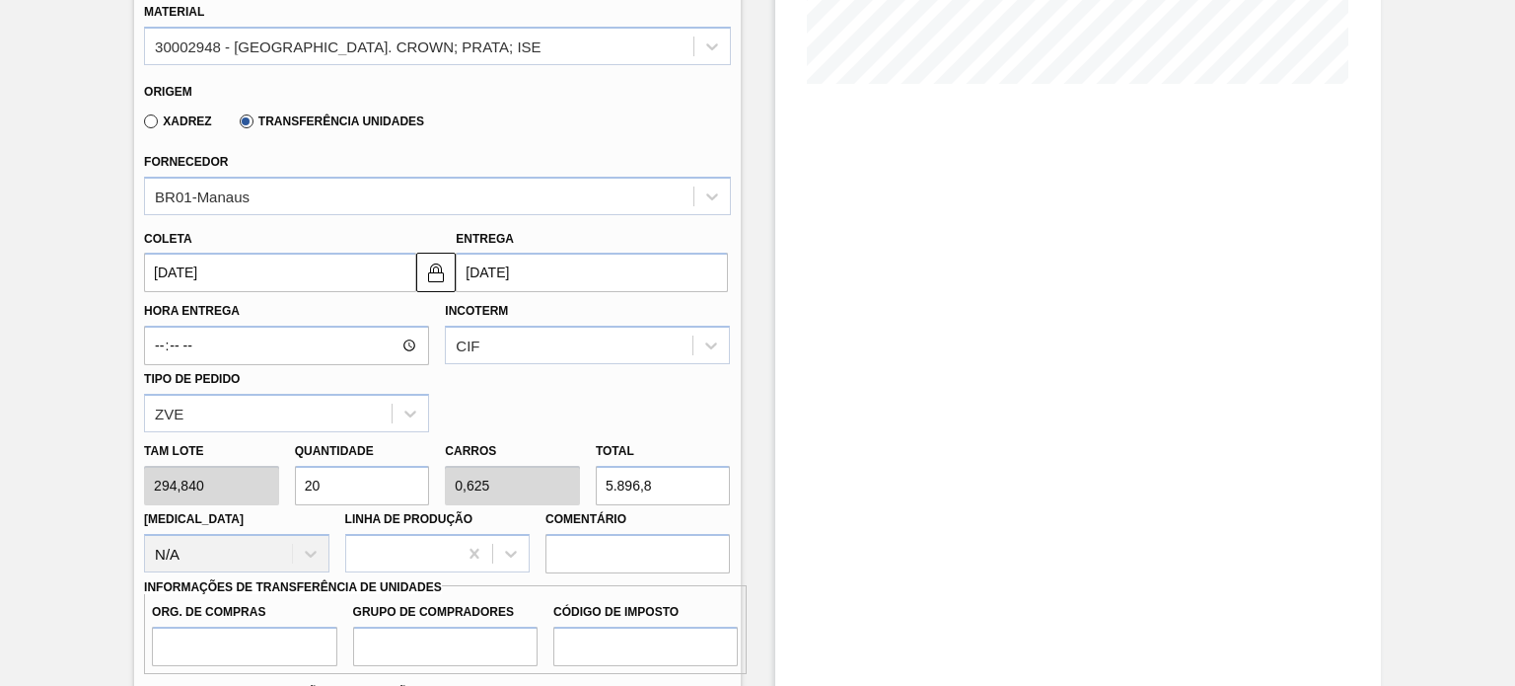
type input "589,68"
type input "0"
type input "1"
type input "0,031"
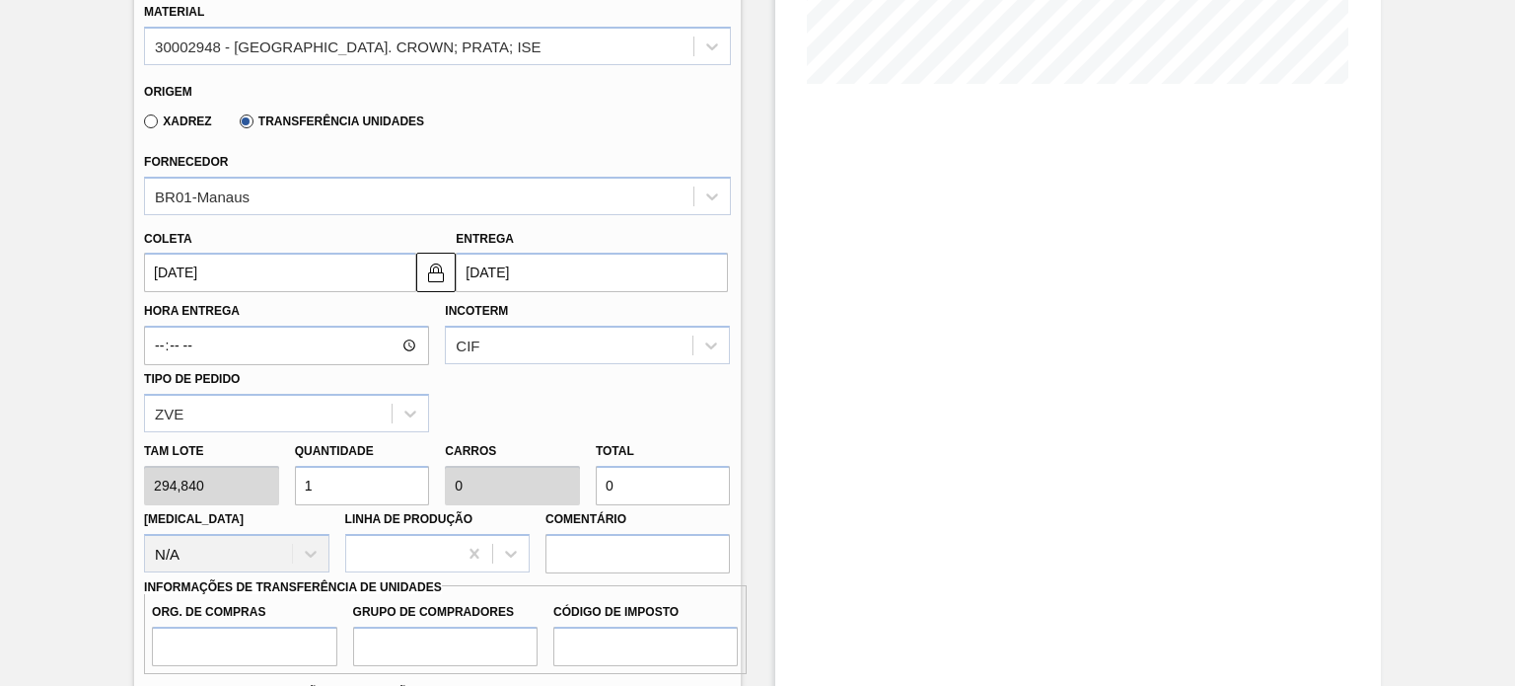
type input "294,84"
type input "10"
type input "0,313"
type input "2.948,4"
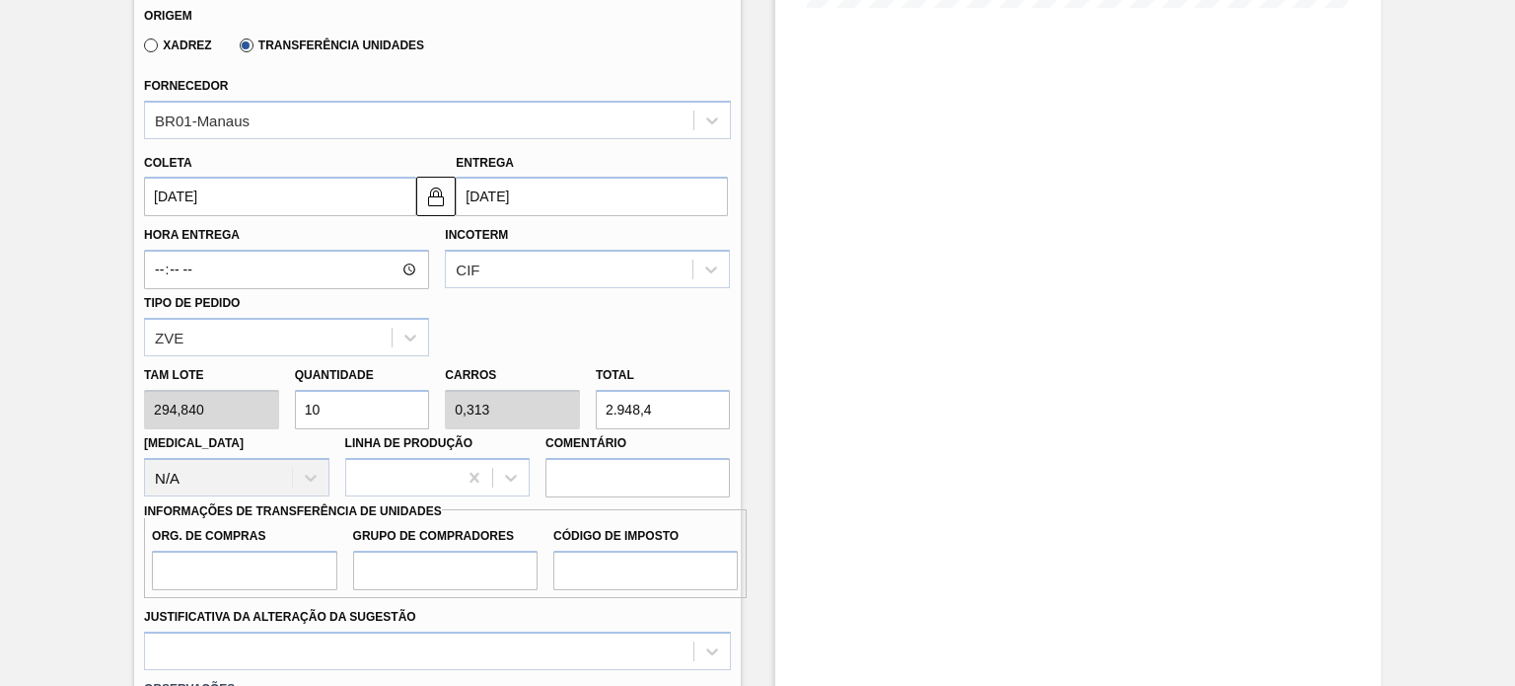
scroll to position [592, 0]
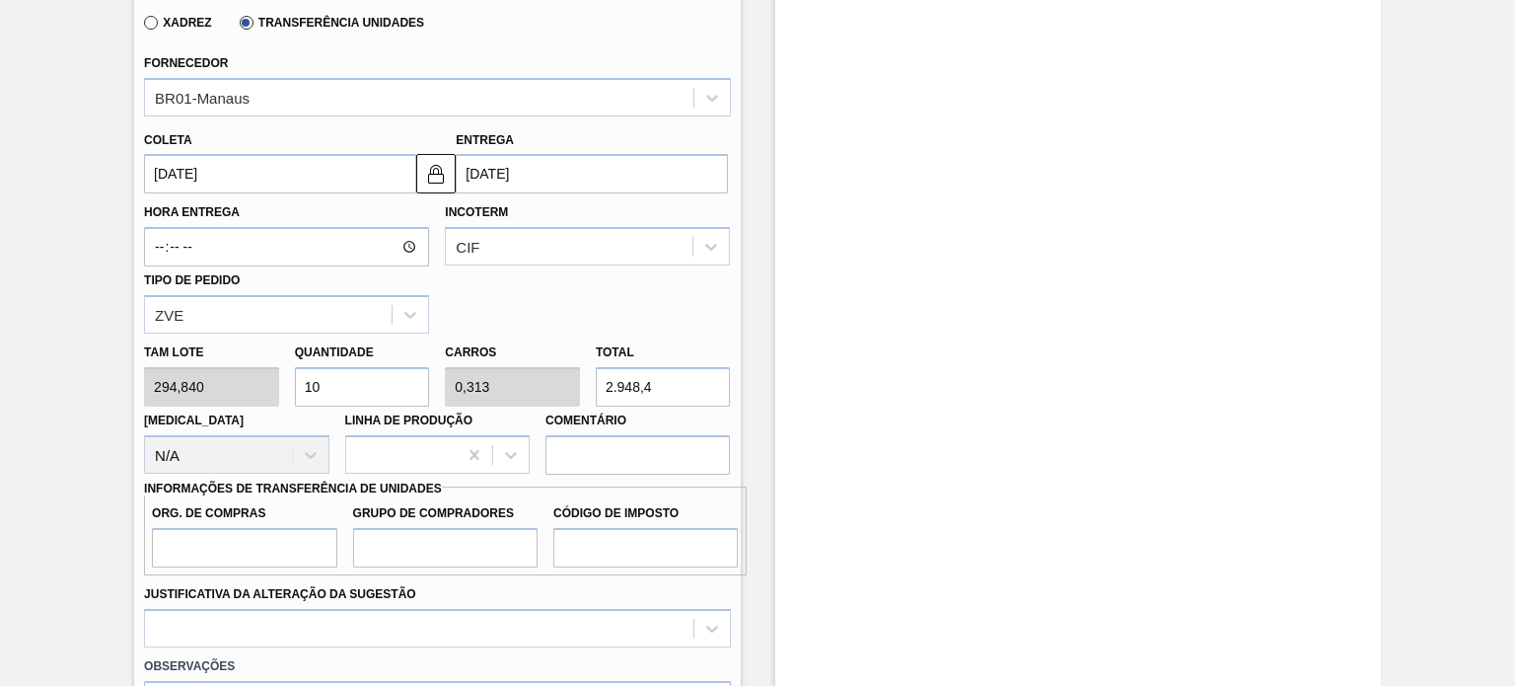
type input "10"
click at [244, 530] on input "Org. de Compras" at bounding box center [244, 547] width 184 height 39
type input "A01"
click at [456, 528] on input "Grupo de Compradores" at bounding box center [445, 547] width 184 height 39
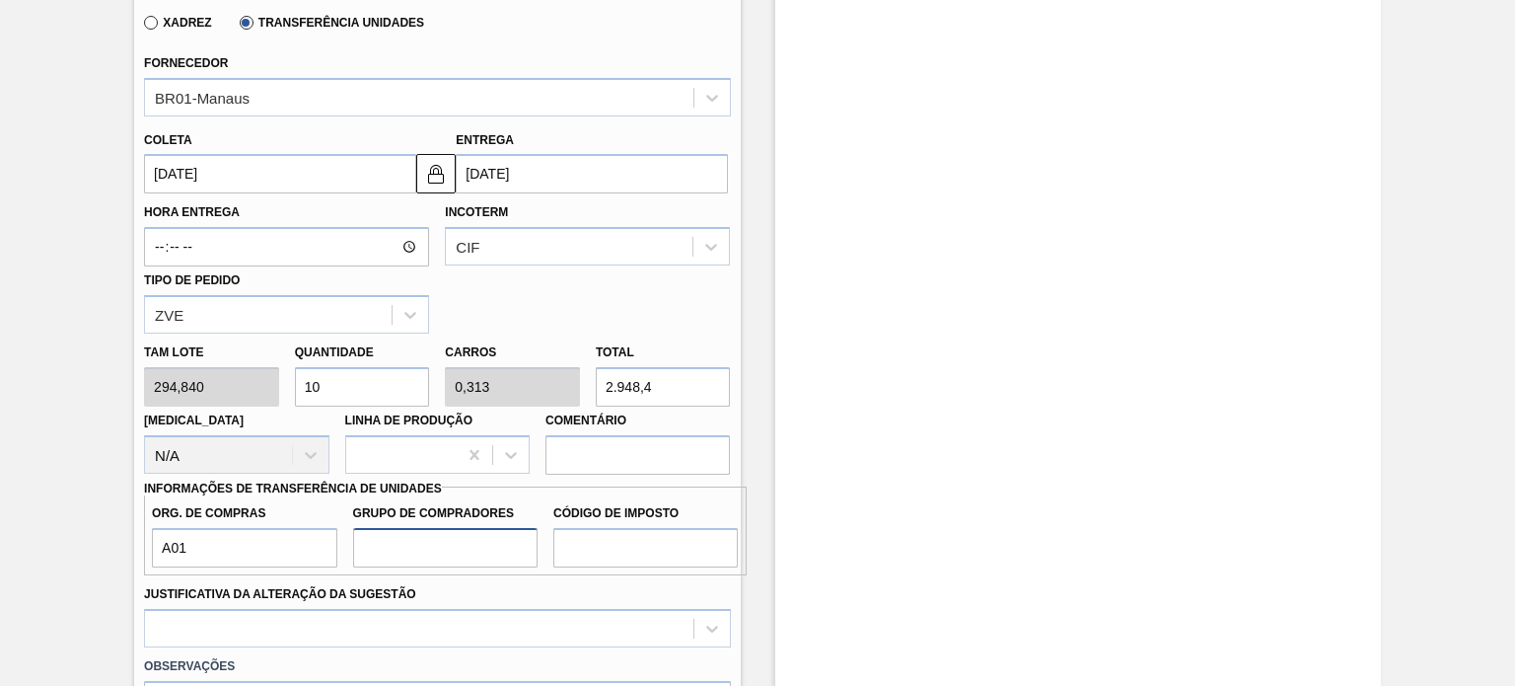
type input "BR0"
click at [667, 528] on input "Código de Imposto" at bounding box center [645, 547] width 184 height 39
click at [664, 528] on input "Código de Imposto" at bounding box center [645, 547] width 184 height 39
type input "I1"
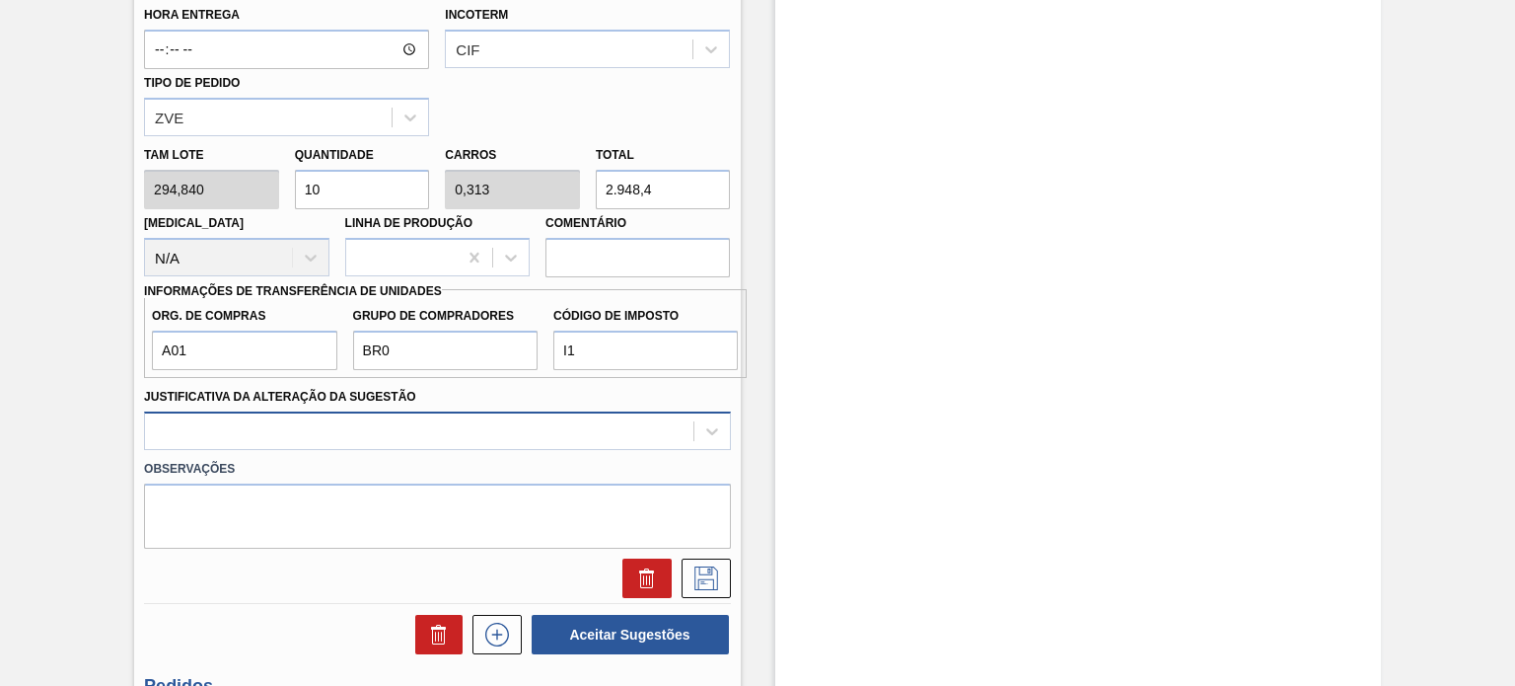
click at [274, 411] on div at bounding box center [437, 430] width 586 height 38
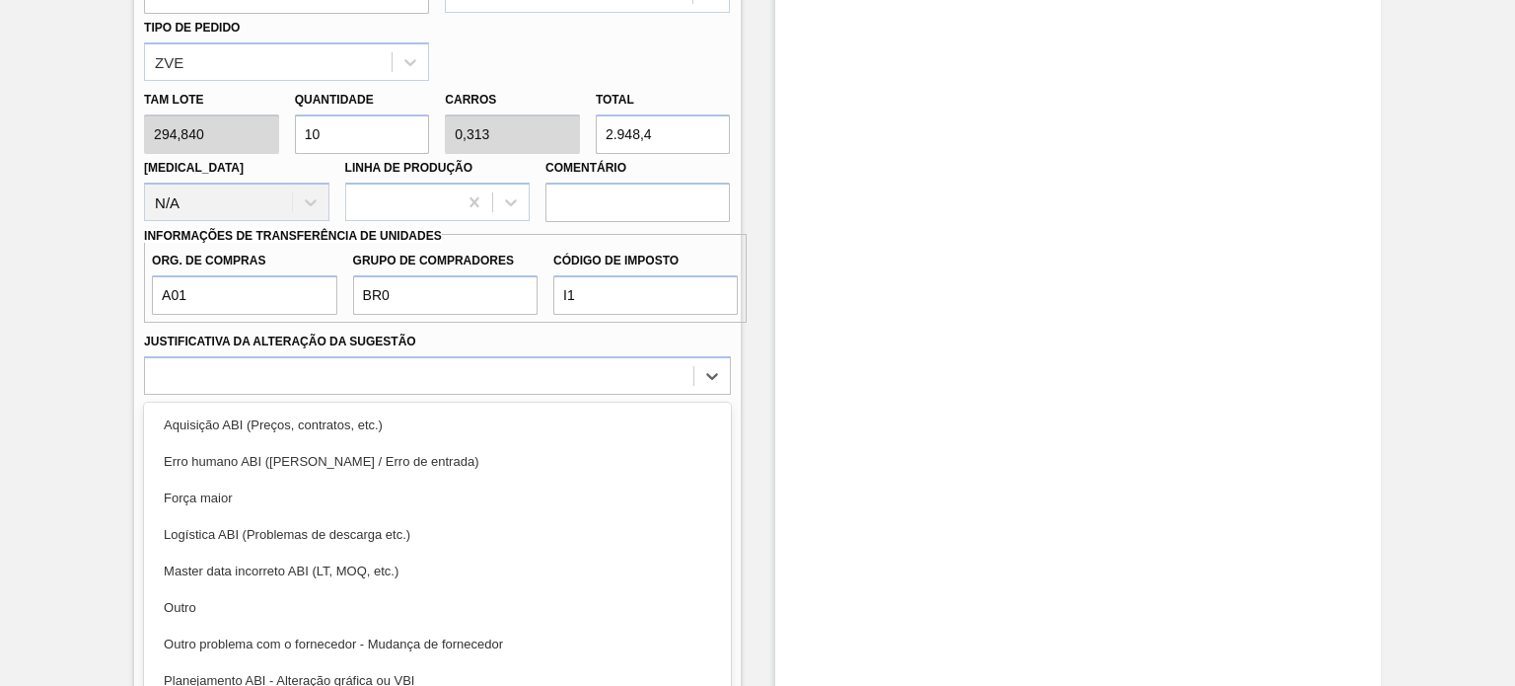
click at [935, 441] on div "Estoque De 08/09/2025 Até 22/09/2025 Filtro 08/09 Projeção de Estoque 275.216 N…" at bounding box center [1078, 53] width 606 height 1598
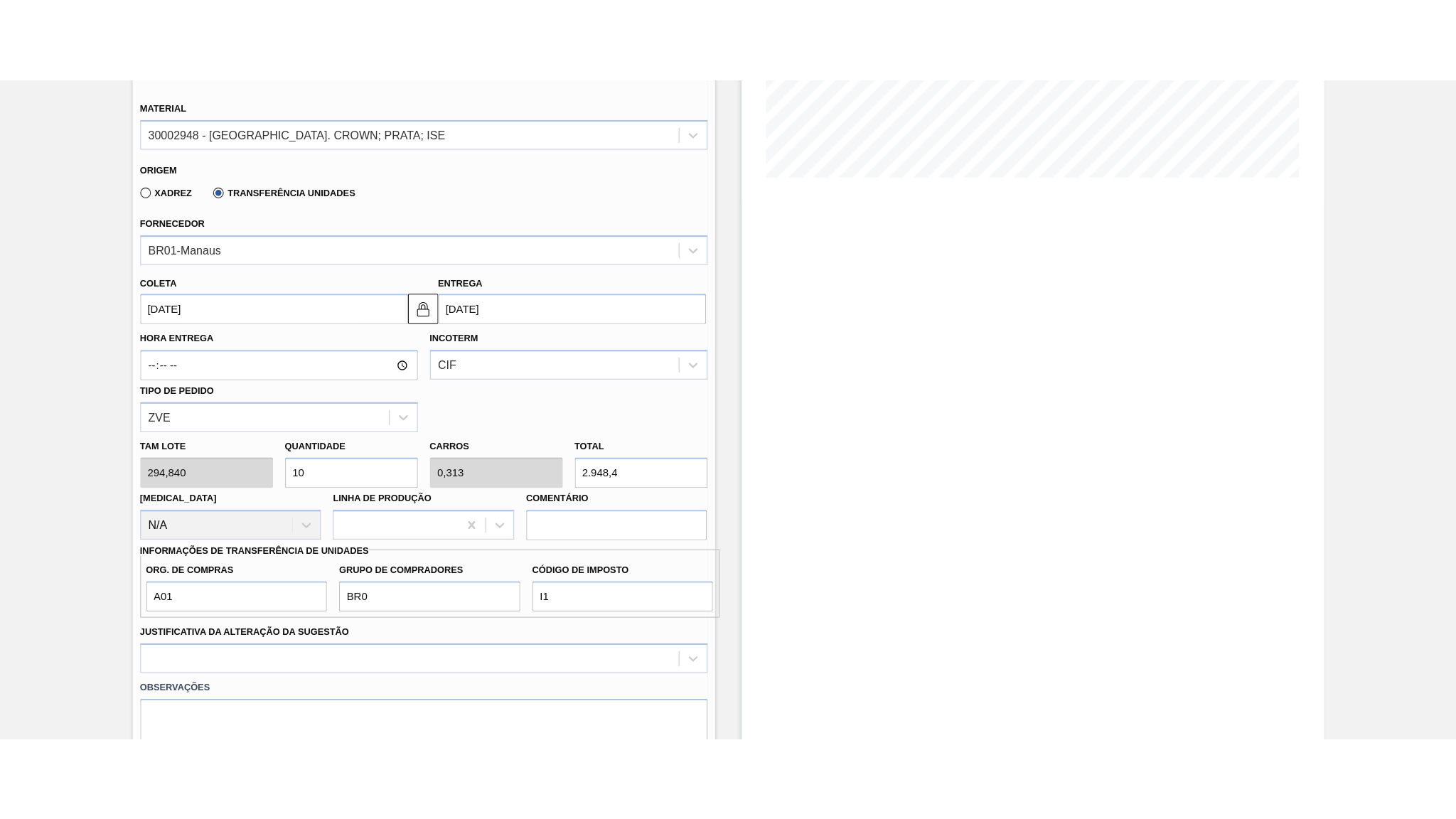
scroll to position [324, 0]
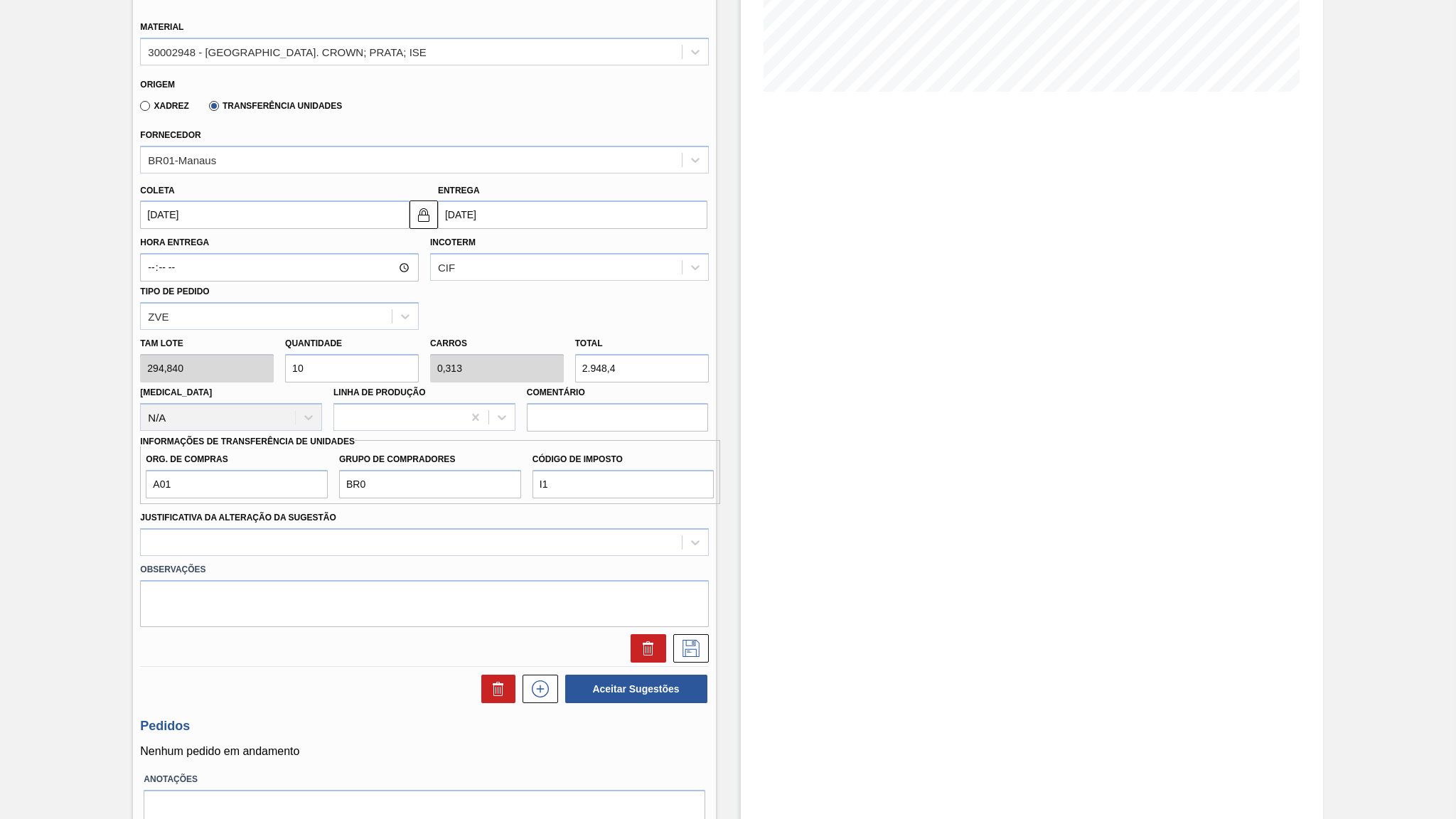
click at [928, 494] on div "Estoque De 08/09/2025 Até 22/09/2025 Filtro 08/09 Projeção de Estoque 275.216 N…" at bounding box center [1032, 316] width 582 height 1139
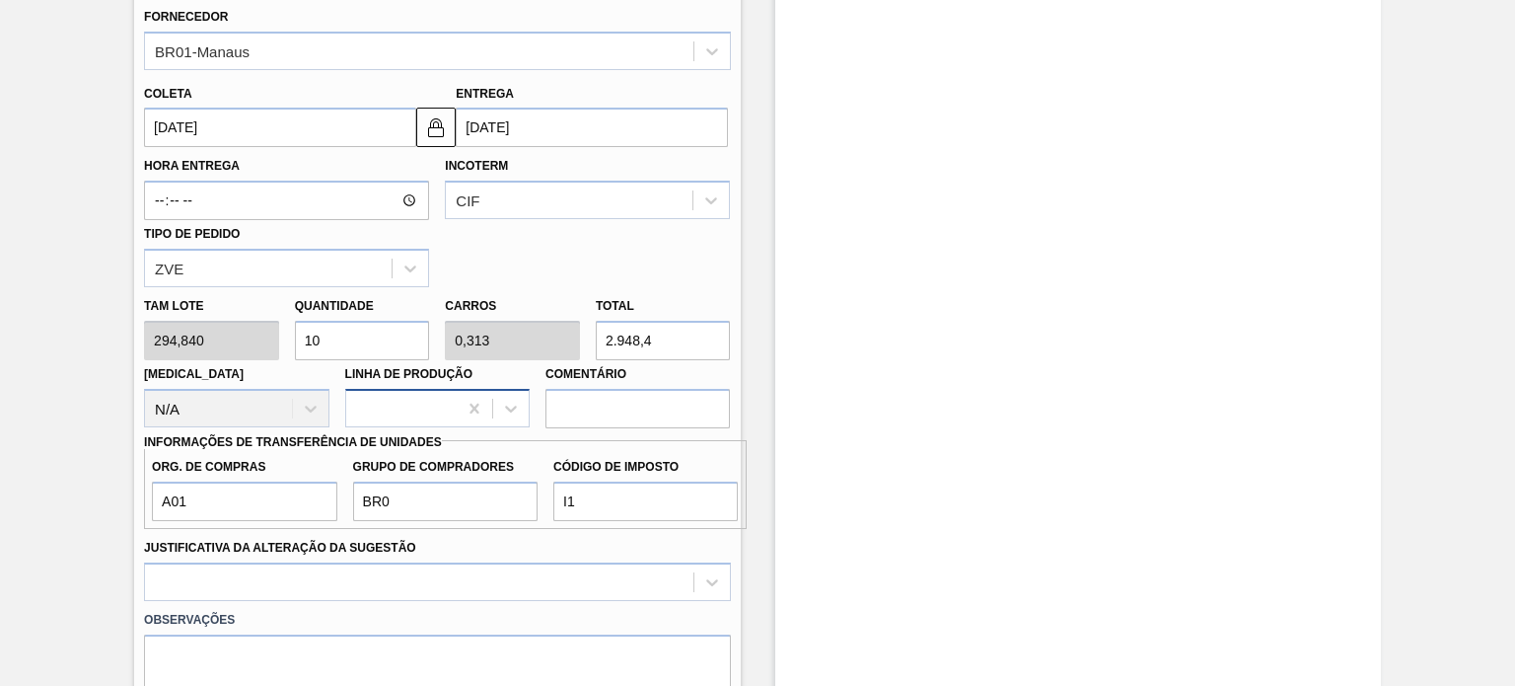
scroll to position [789, 0]
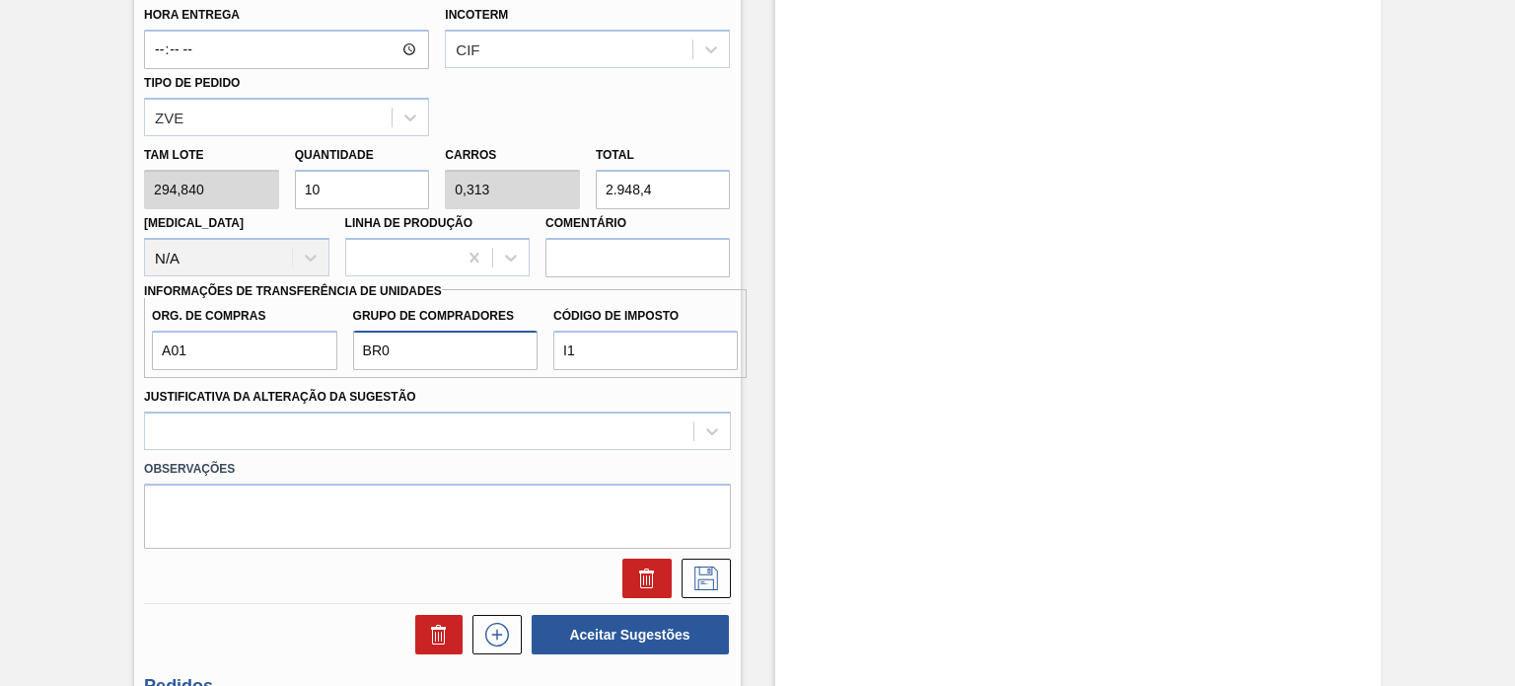
drag, startPoint x: 414, startPoint y: 313, endPoint x: 318, endPoint y: 332, distance: 98.7
click at [319, 332] on div "Org. de Compras A01 Grupo de Compradores BR0 Código de Imposto I1" at bounding box center [445, 333] width 602 height 73
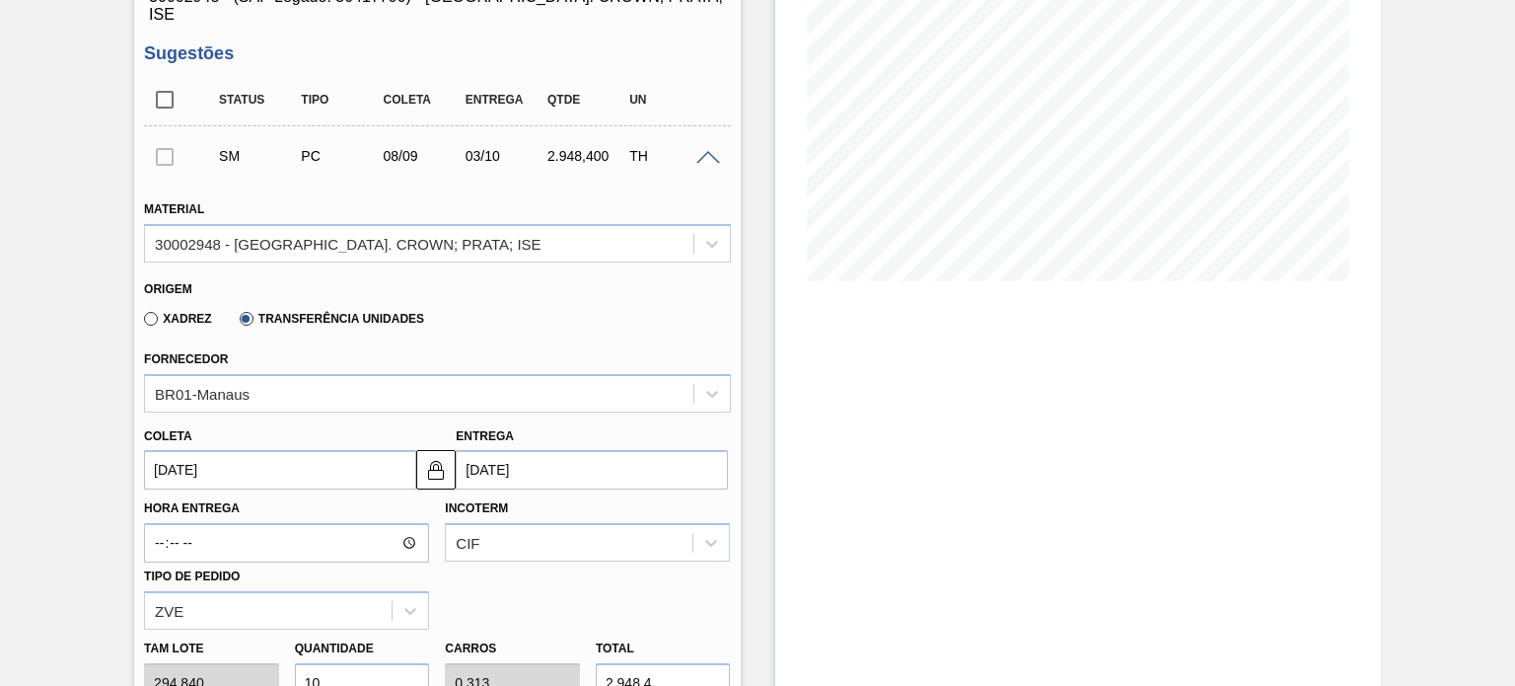
scroll to position [0, 0]
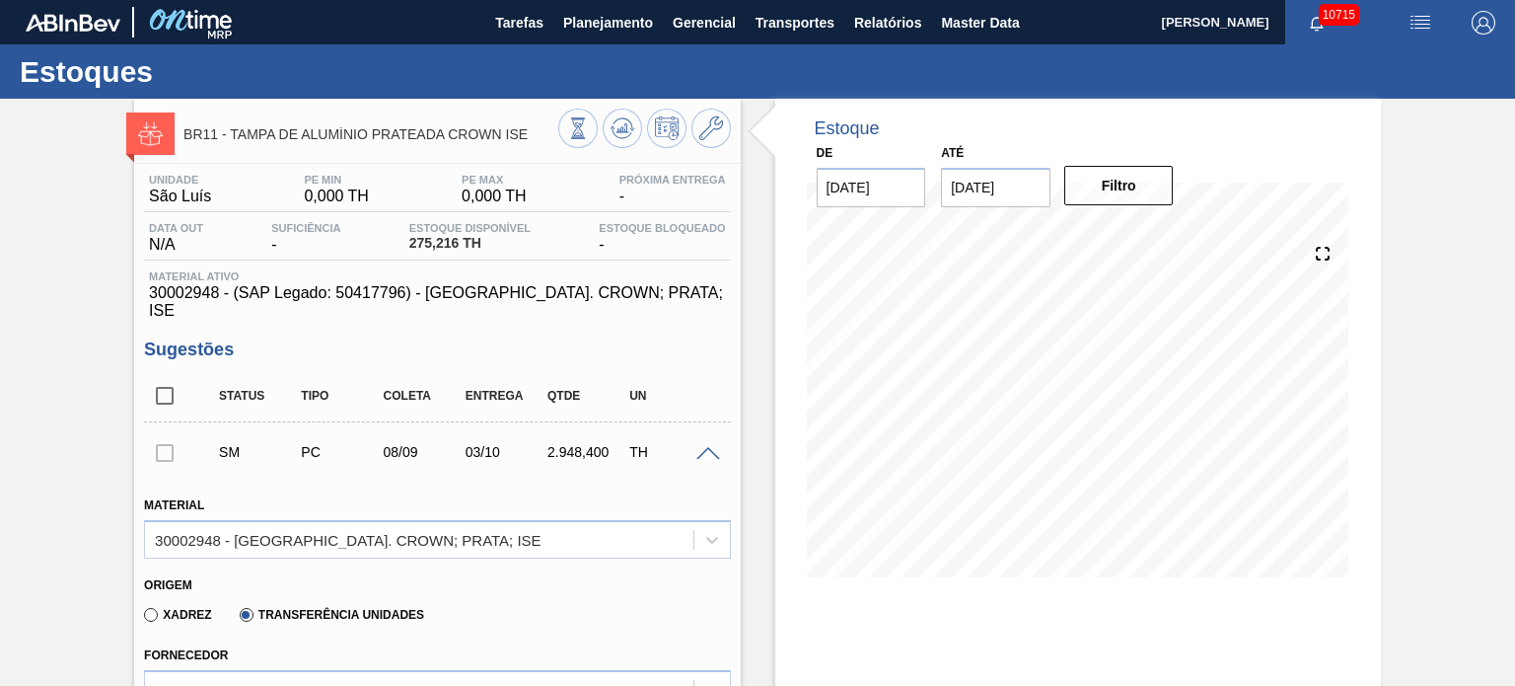
click at [166, 432] on div at bounding box center [164, 451] width 41 height 39
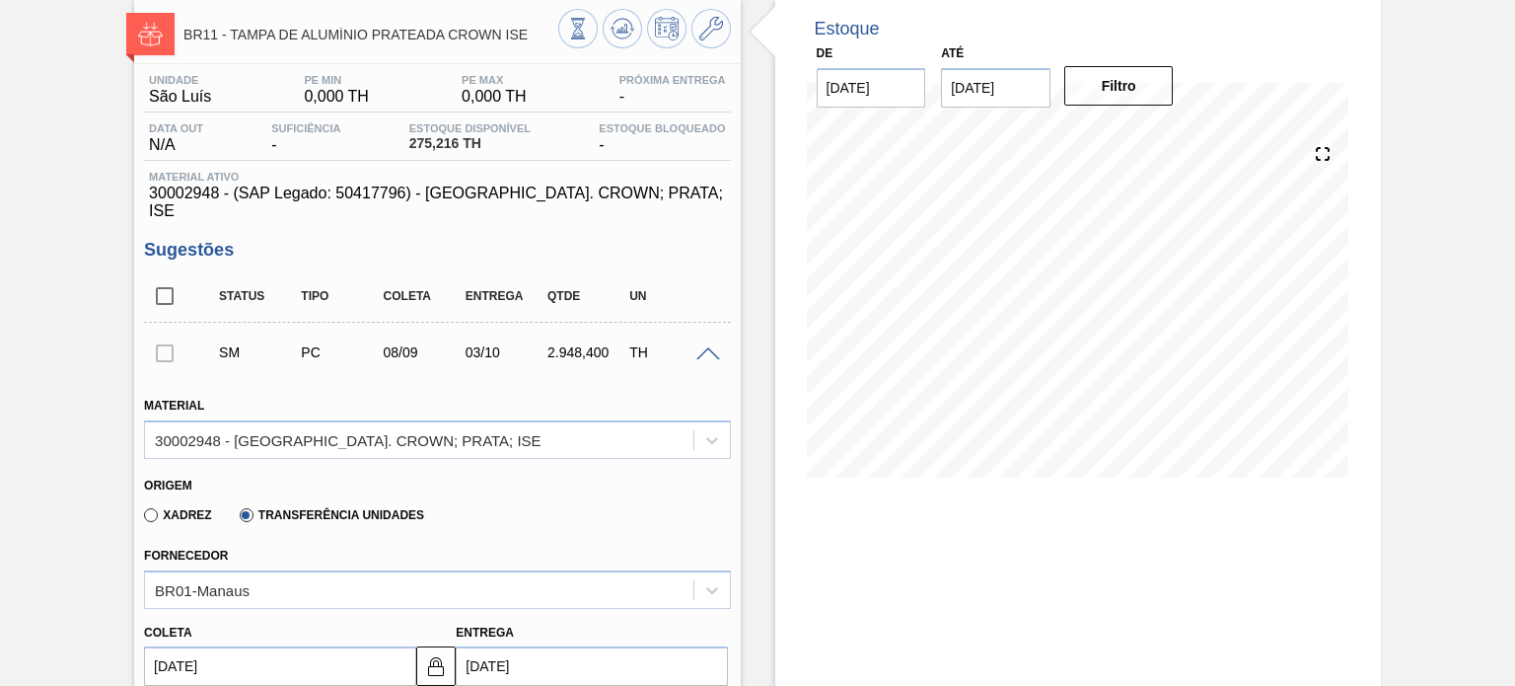
scroll to position [99, 0]
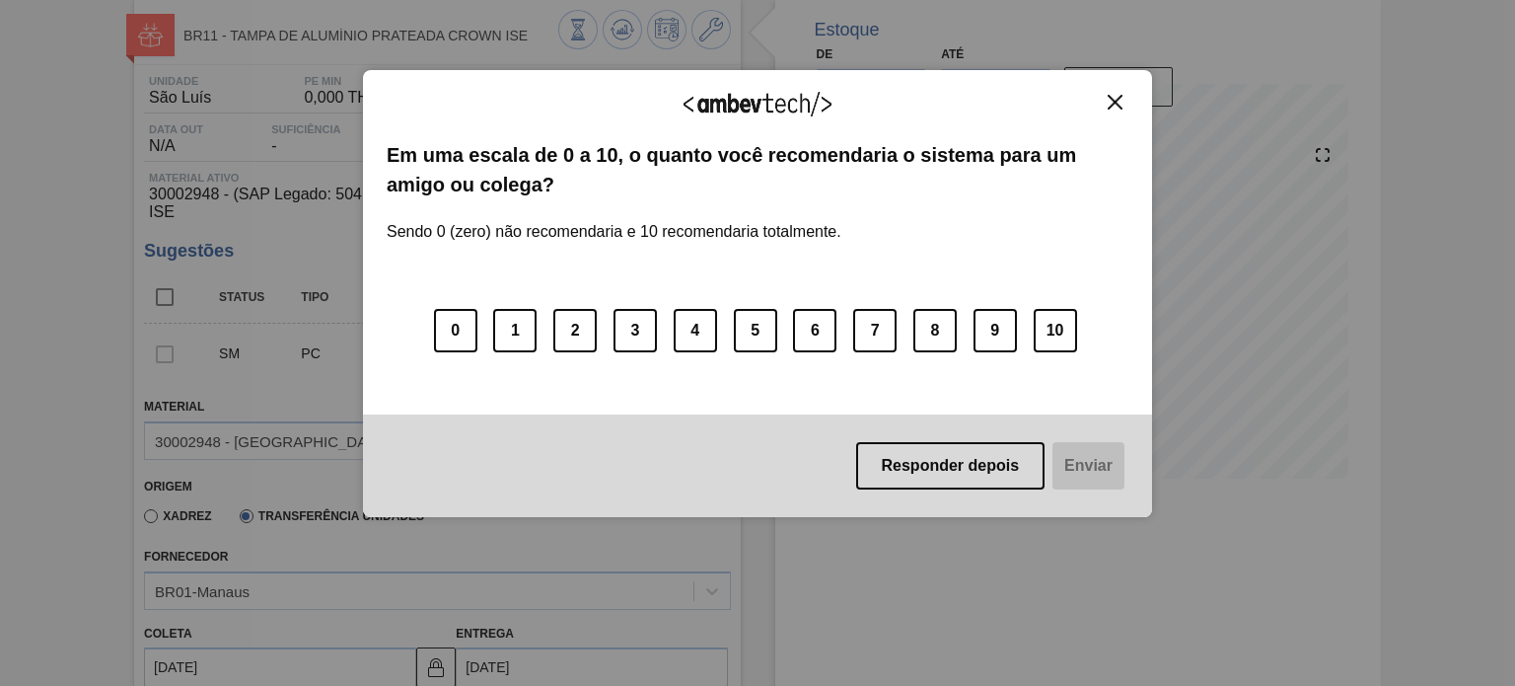
click at [1115, 105] on img "Close" at bounding box center [1115, 102] width 15 height 15
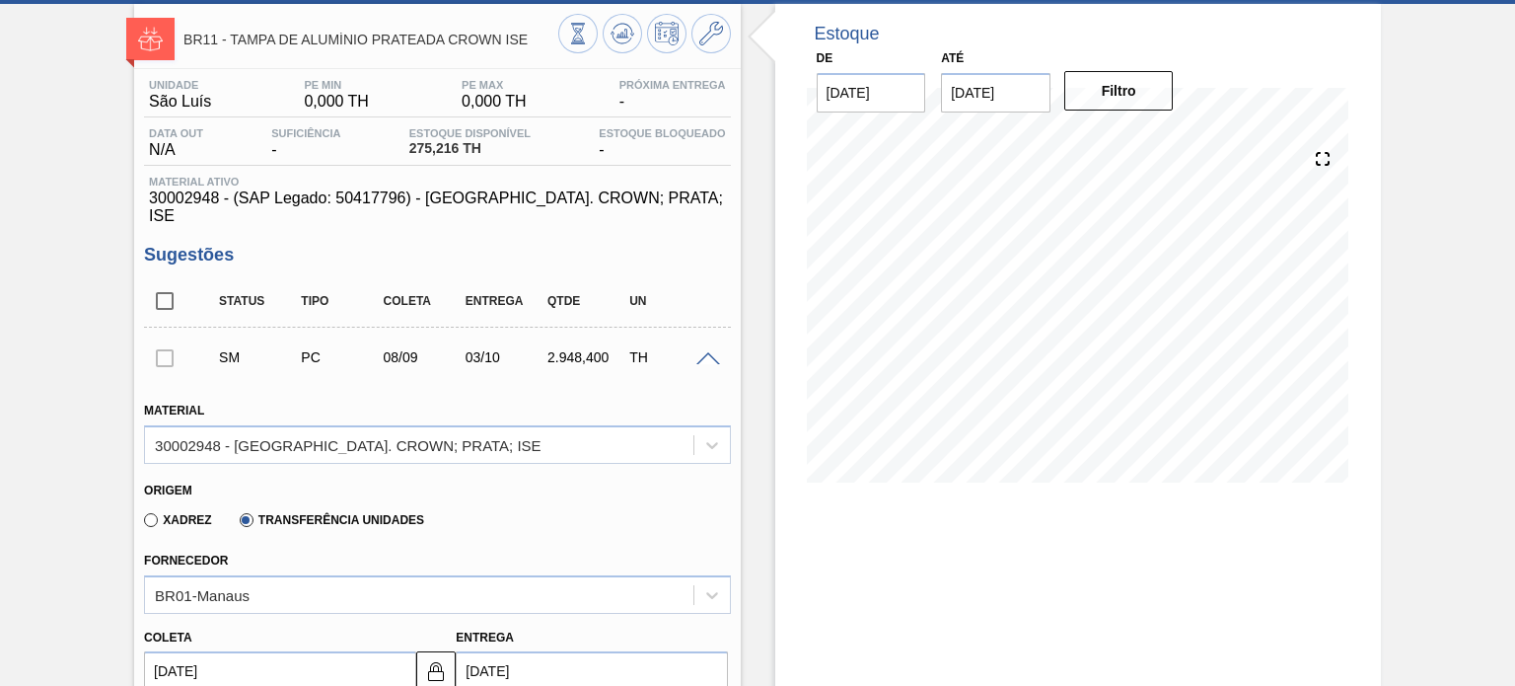
scroll to position [0, 0]
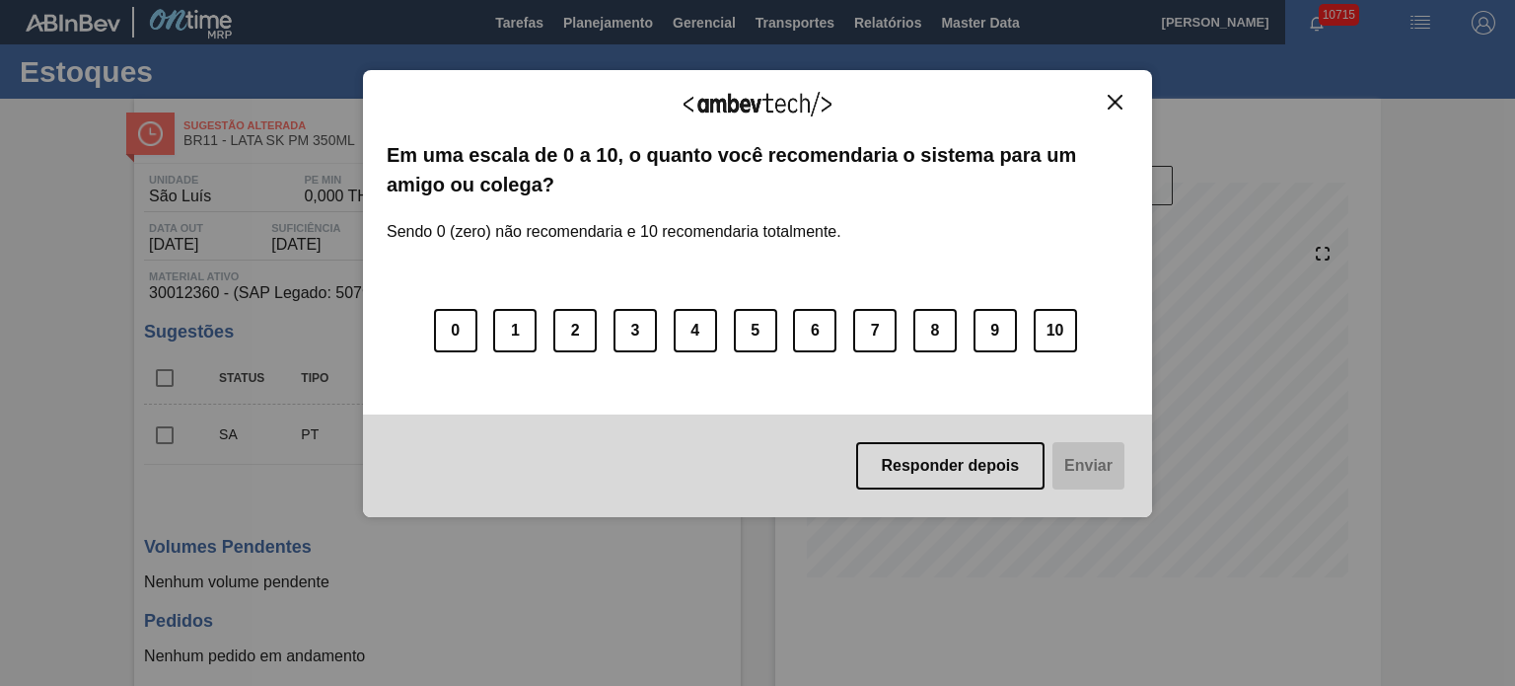
click at [1113, 108] on img "Close" at bounding box center [1115, 102] width 15 height 15
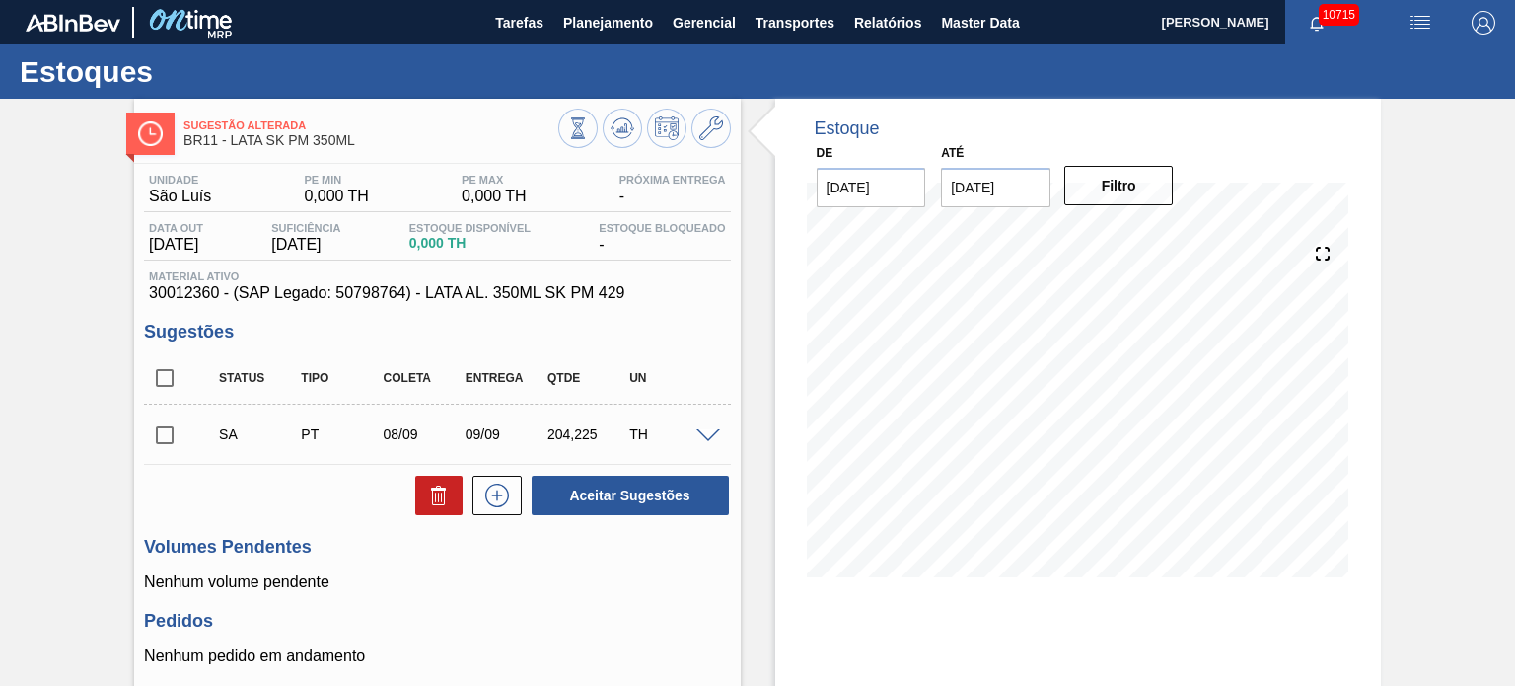
scroll to position [99, 0]
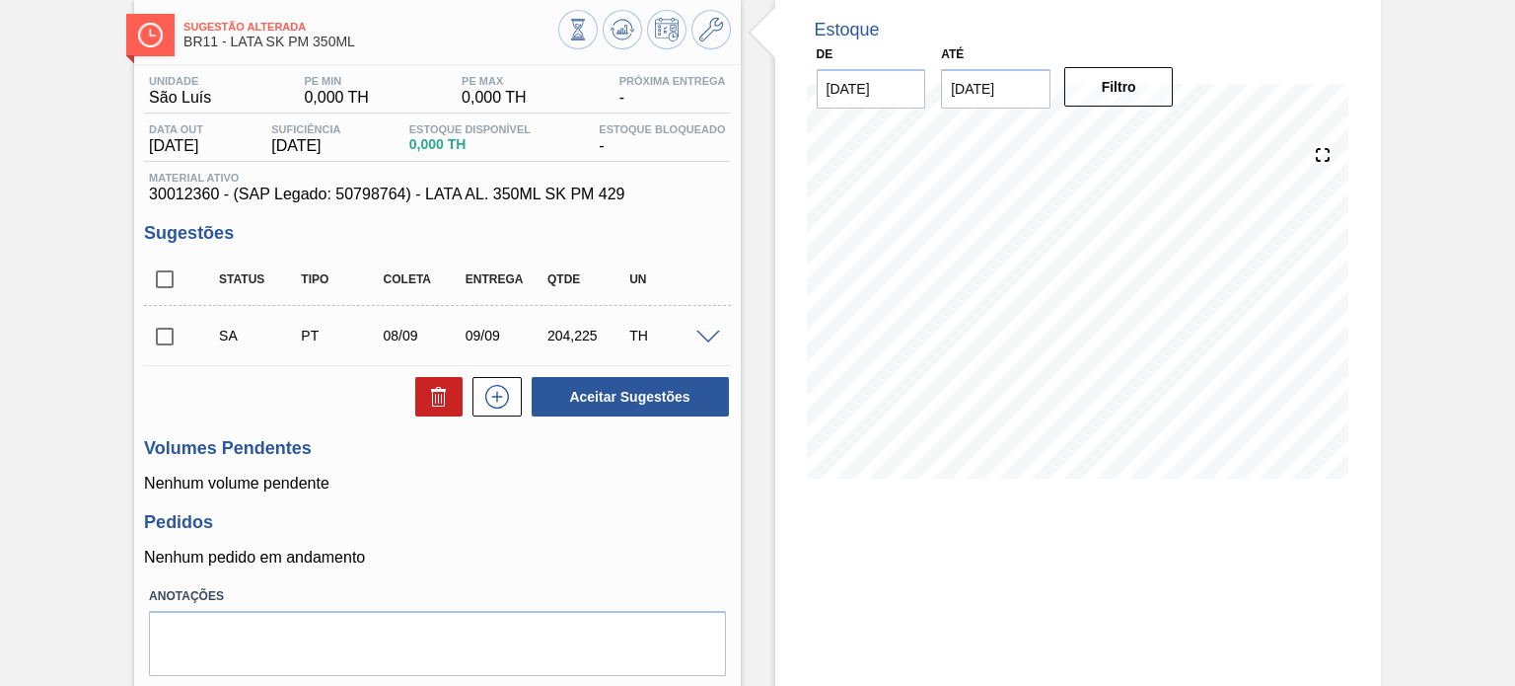
click at [696, 339] on span at bounding box center [708, 337] width 24 height 15
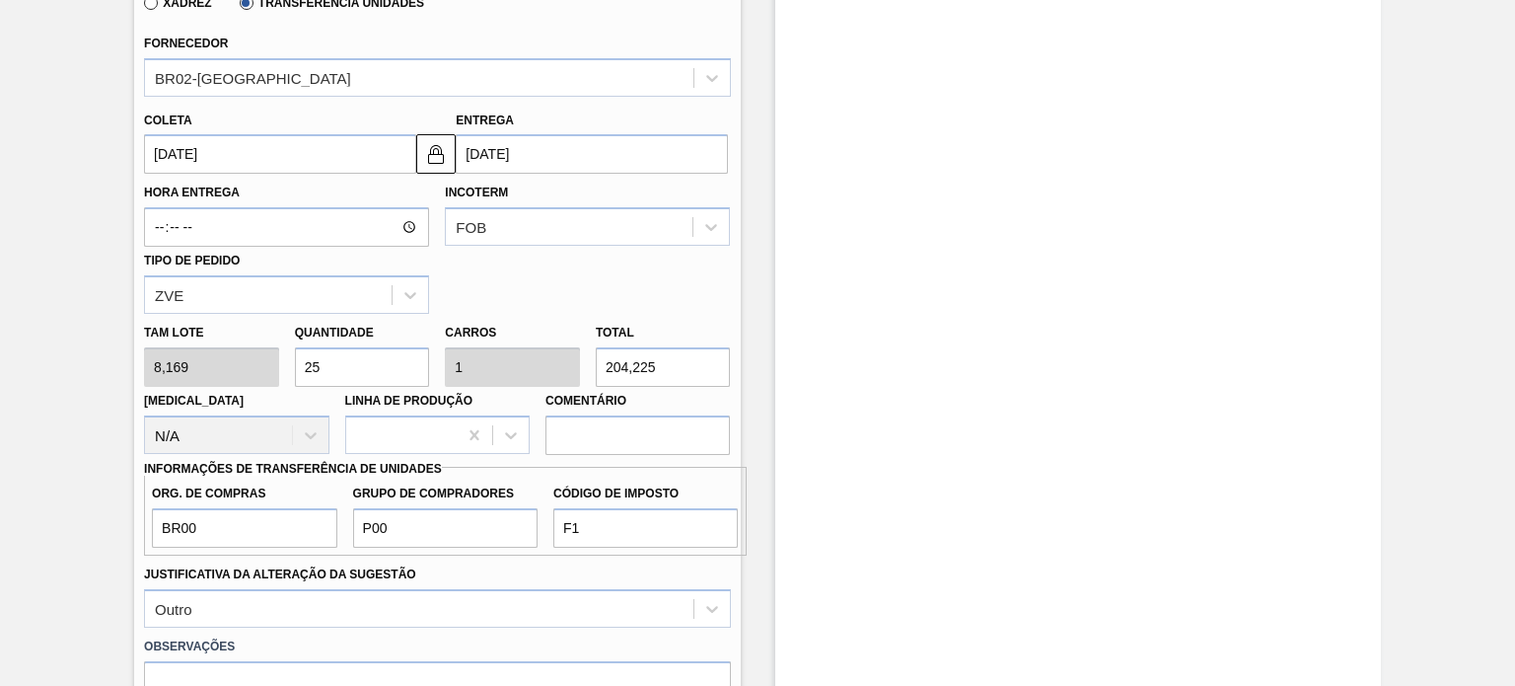
scroll to position [690, 0]
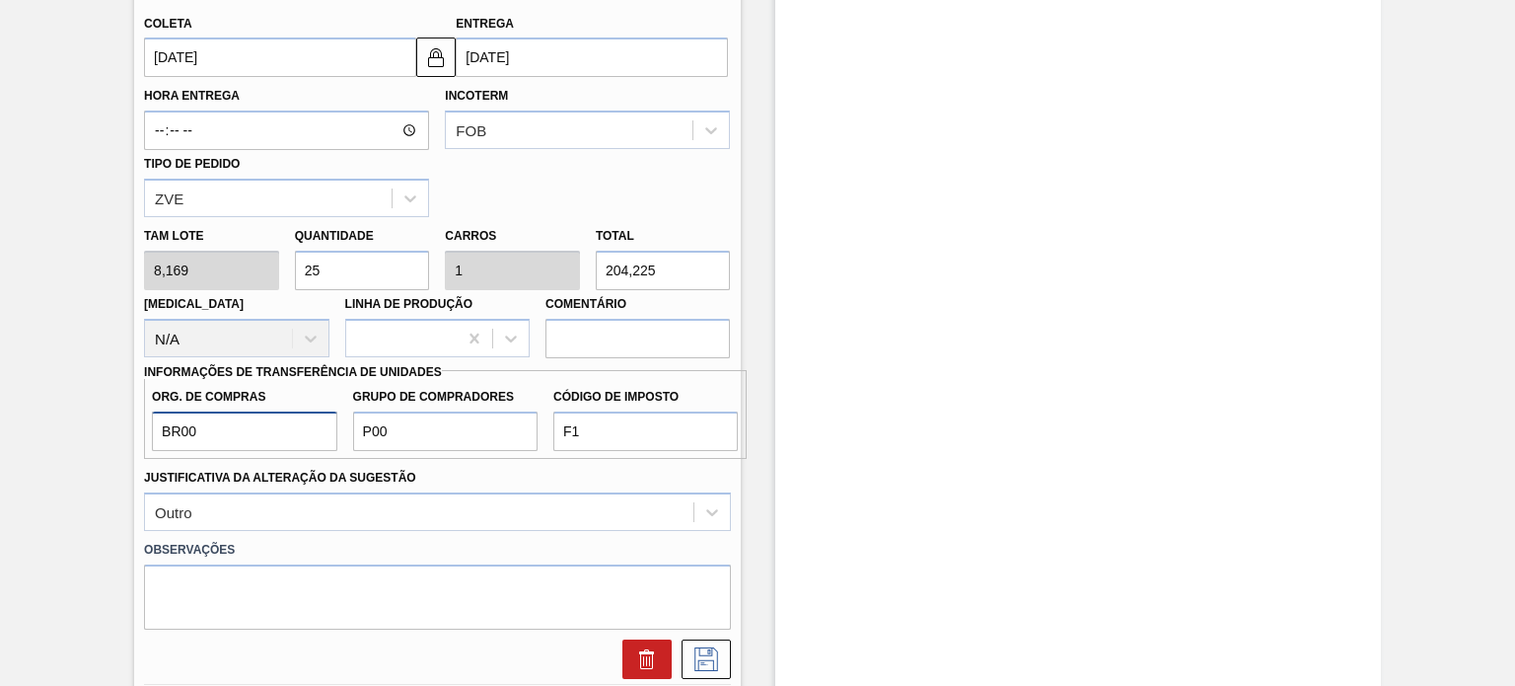
drag, startPoint x: 109, startPoint y: 435, endPoint x: 43, endPoint y: 438, distance: 65.2
click at [43, 438] on div "Sugestão Alterada BR11 - LATA SK PM 350ML Unidade São Luís PE MIN 0,000 TH PE M…" at bounding box center [757, 235] width 1515 height 1654
type input "A01"
type input "BR0"
type input "I1"
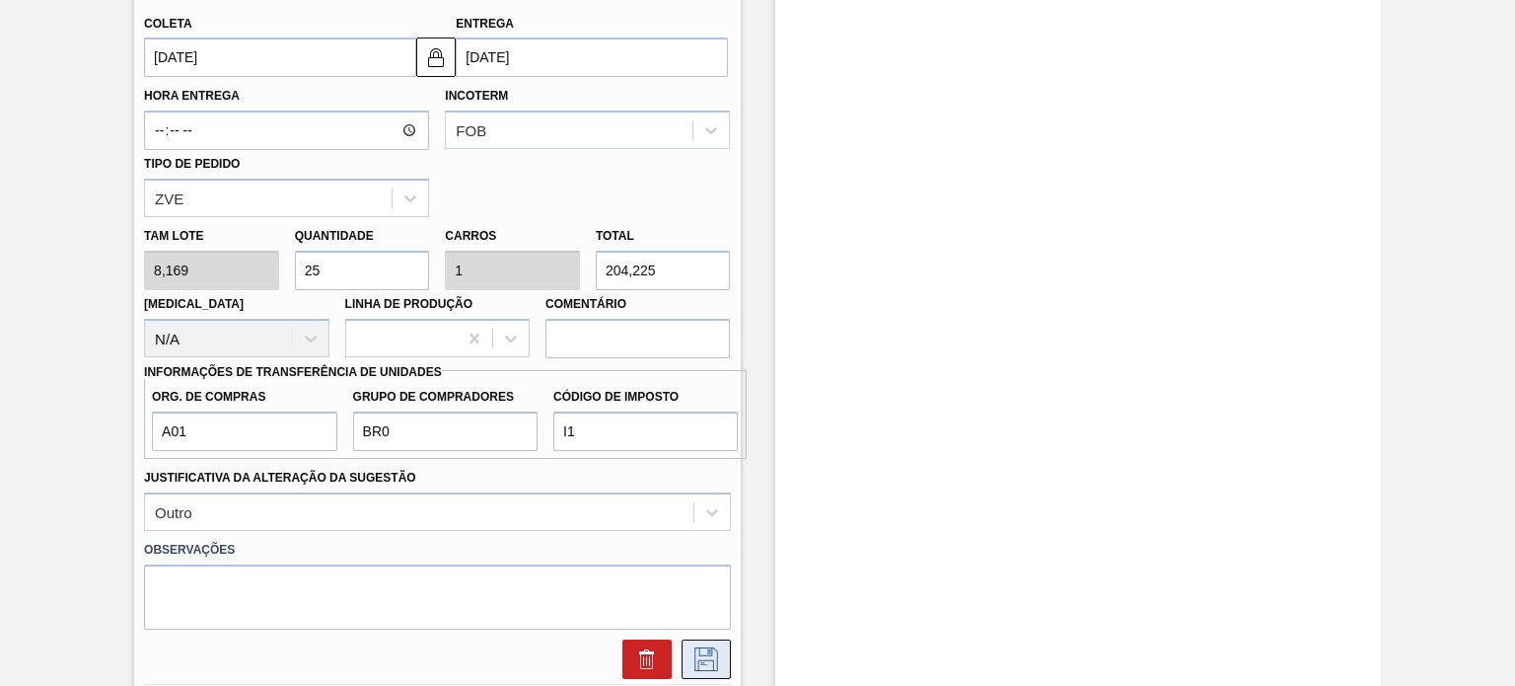
click at [700, 647] on icon at bounding box center [706, 659] width 32 height 24
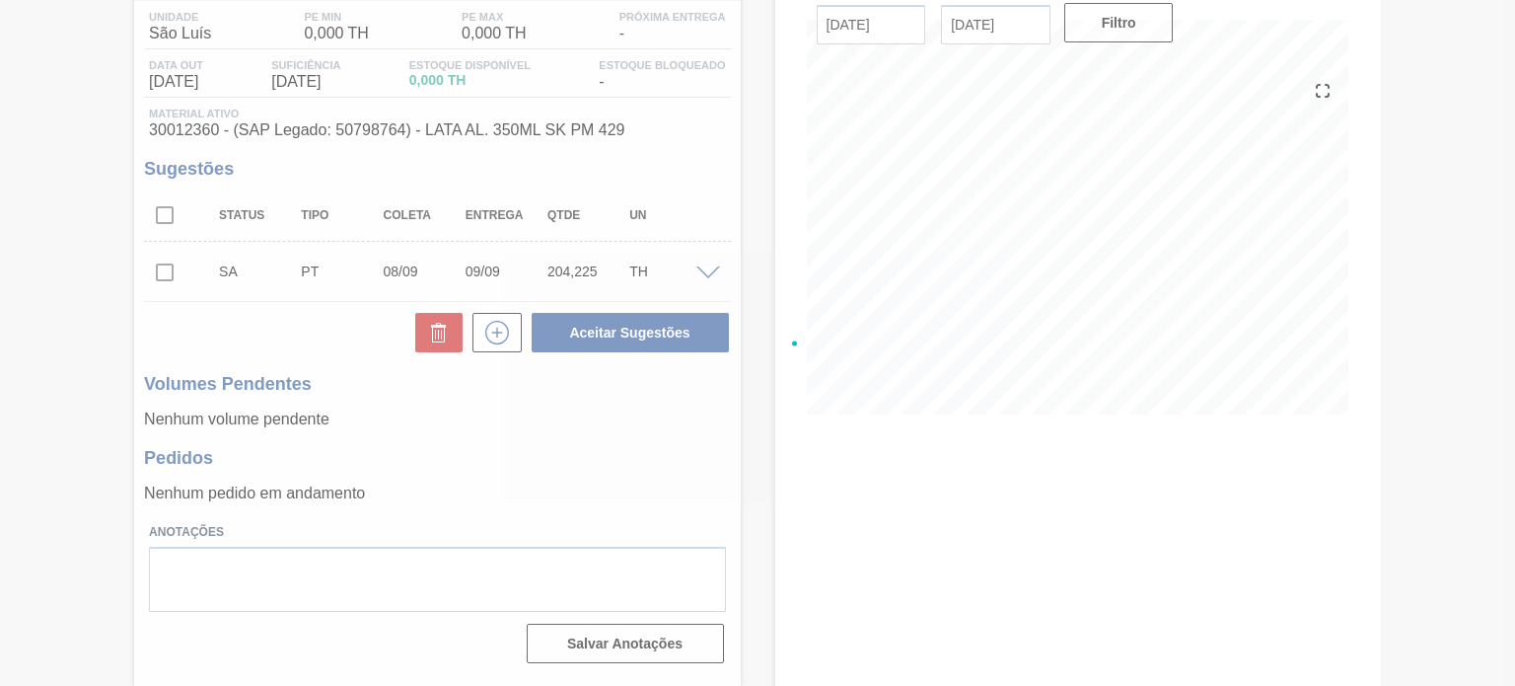
scroll to position [162, 0]
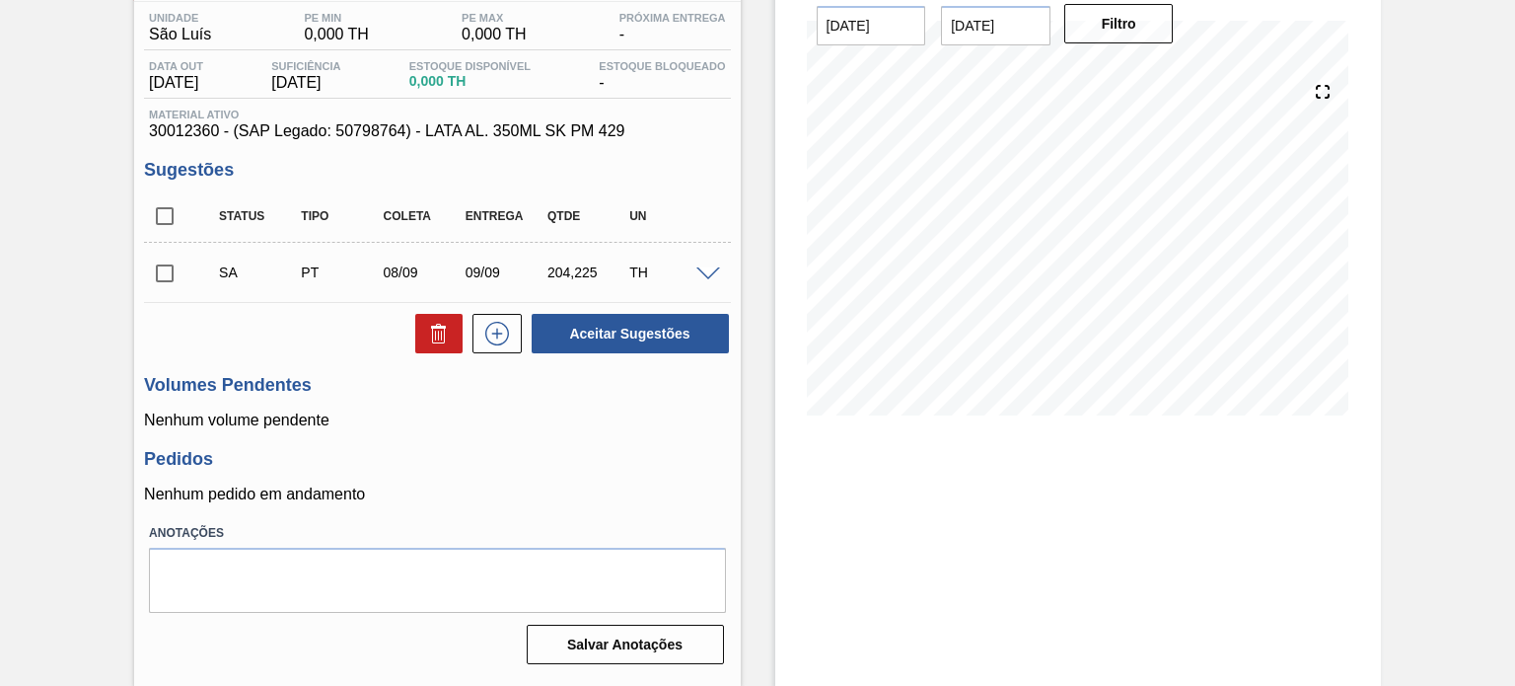
click at [155, 272] on input "checkbox" at bounding box center [164, 273] width 41 height 41
click at [630, 334] on button "Aceitar Sugestões" at bounding box center [630, 333] width 197 height 39
checkbox input "false"
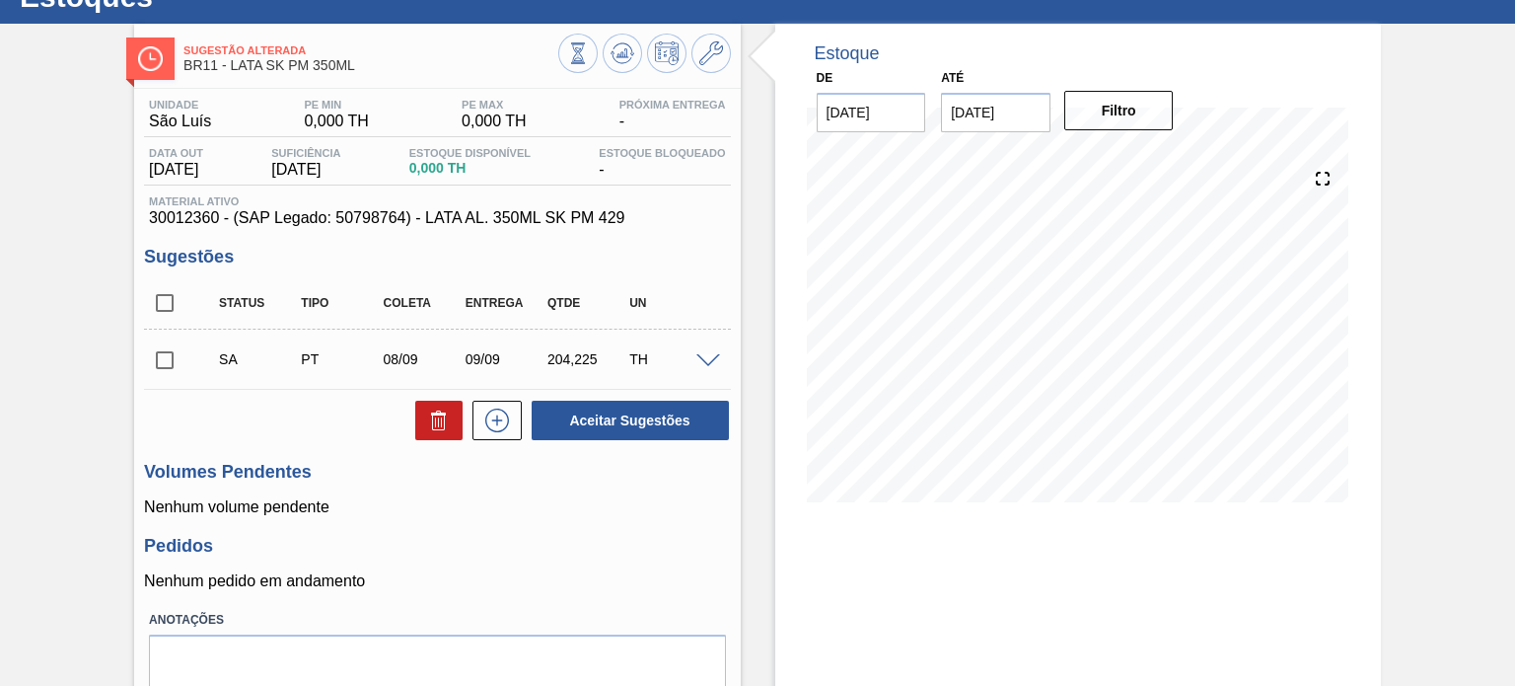
scroll to position [0, 0]
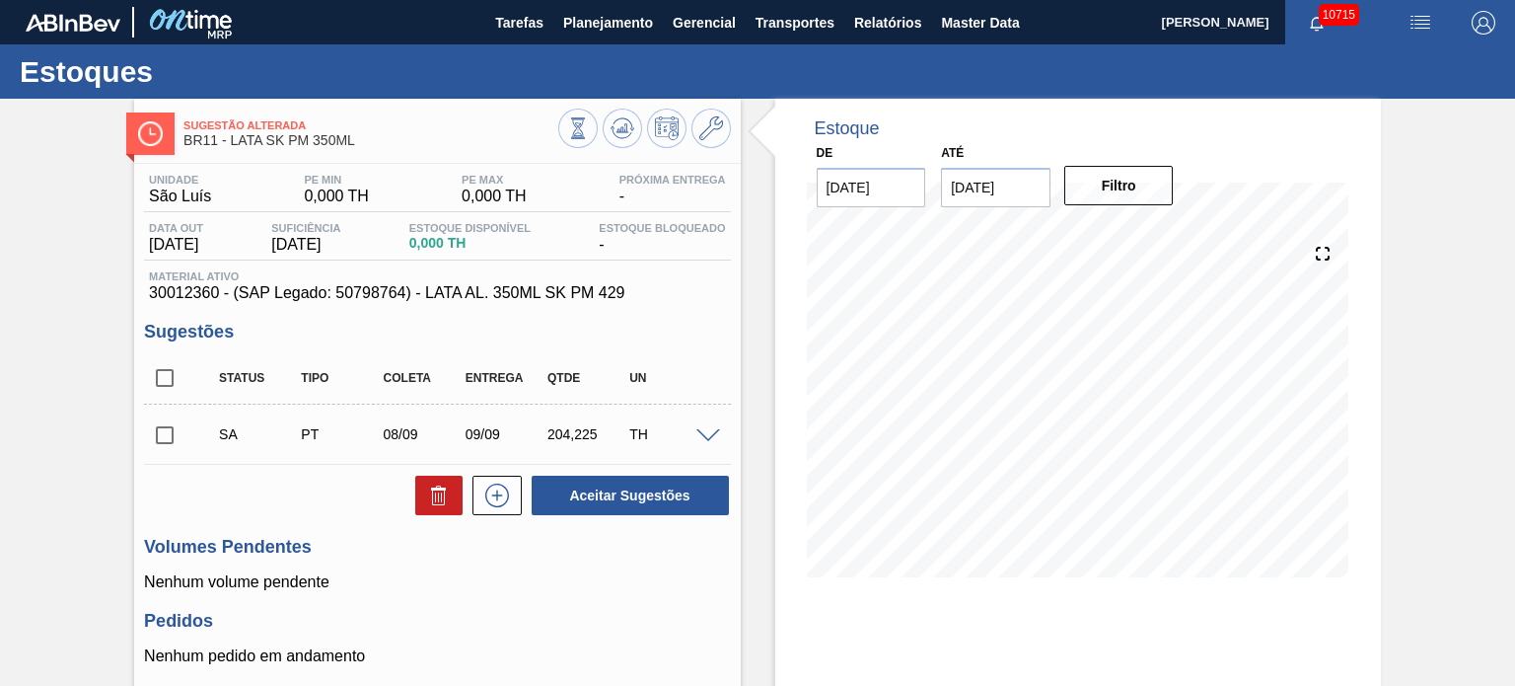
click at [712, 437] on span at bounding box center [708, 436] width 24 height 15
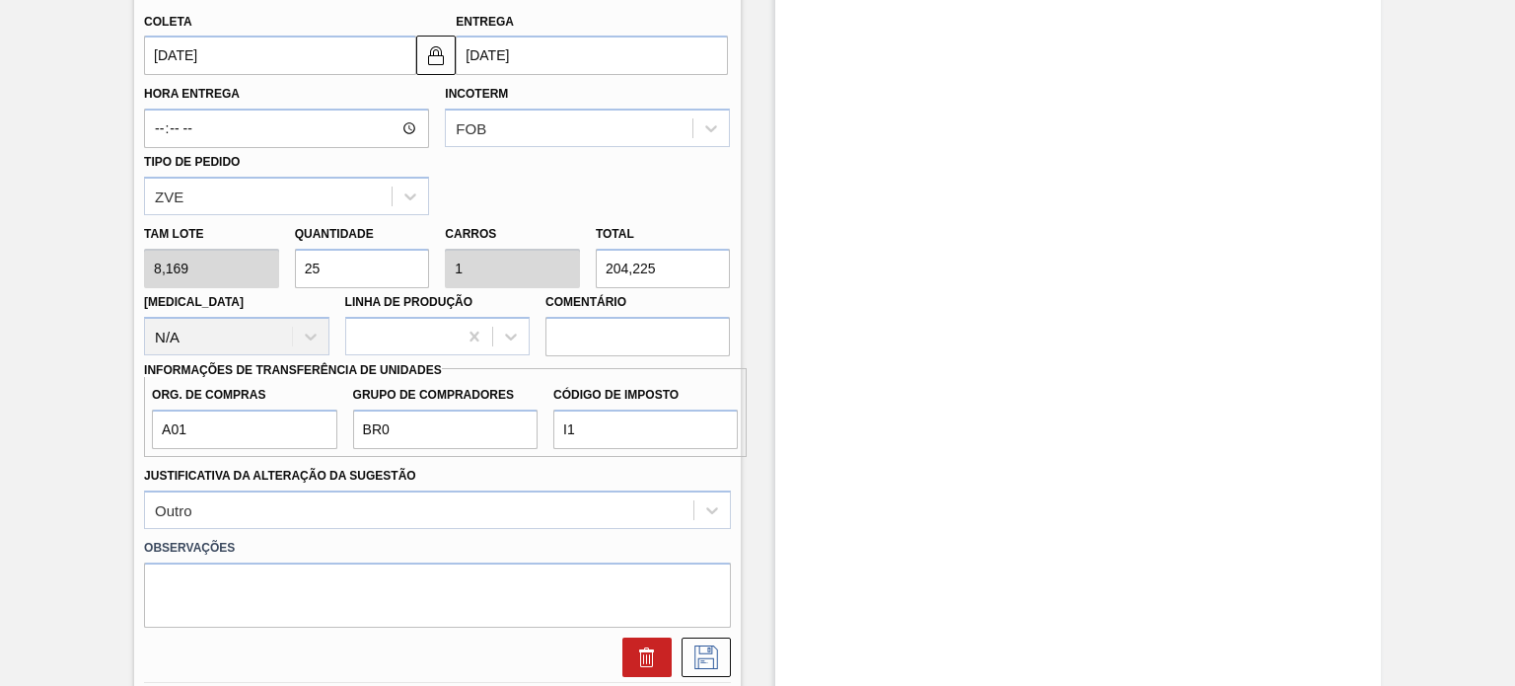
scroll to position [789, 0]
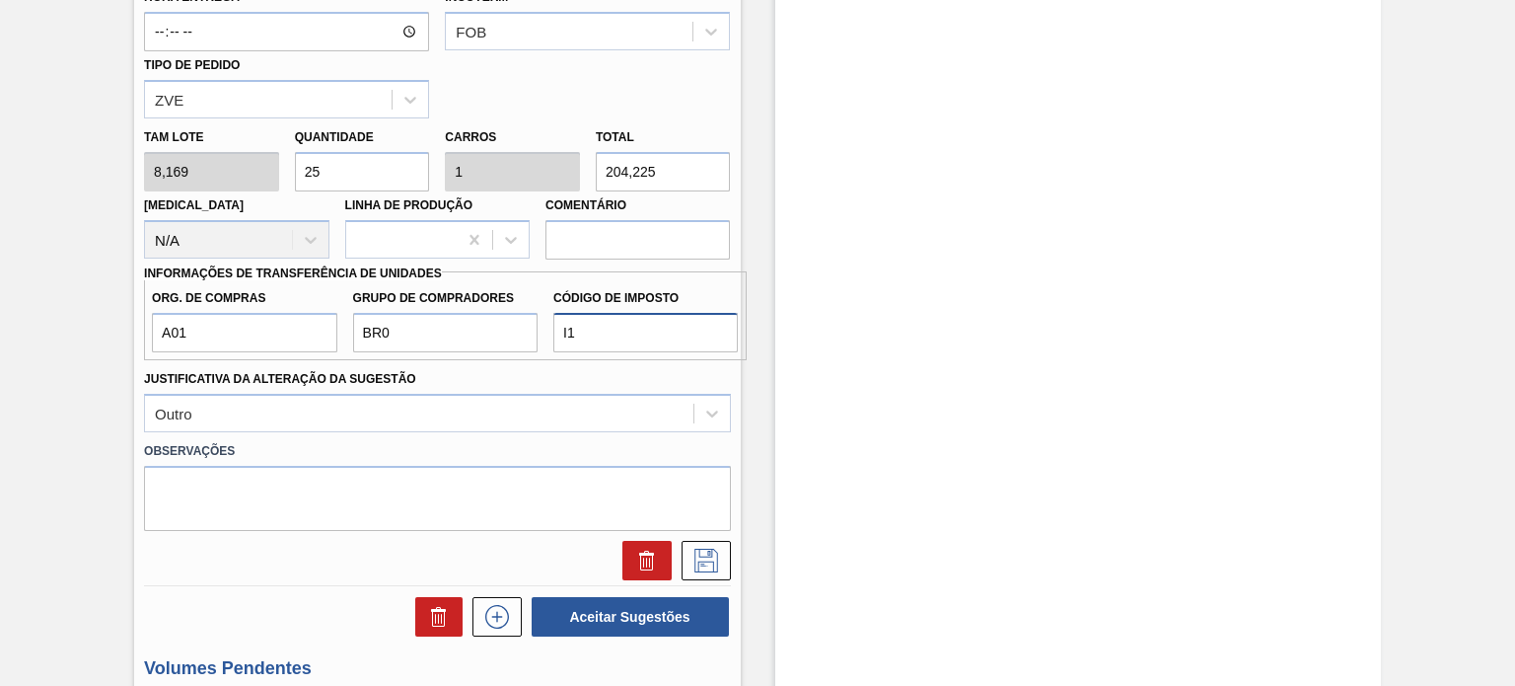
click at [596, 315] on input "I1" at bounding box center [645, 332] width 184 height 39
drag, startPoint x: 591, startPoint y: 323, endPoint x: 529, endPoint y: 327, distance: 62.3
click at [529, 327] on div "Org. de Compras A01 Grupo de Compradores BR0 Código de Imposto I1" at bounding box center [445, 315] width 602 height 73
click at [643, 336] on input "Código de Imposto" at bounding box center [645, 332] width 184 height 39
type input "F1"
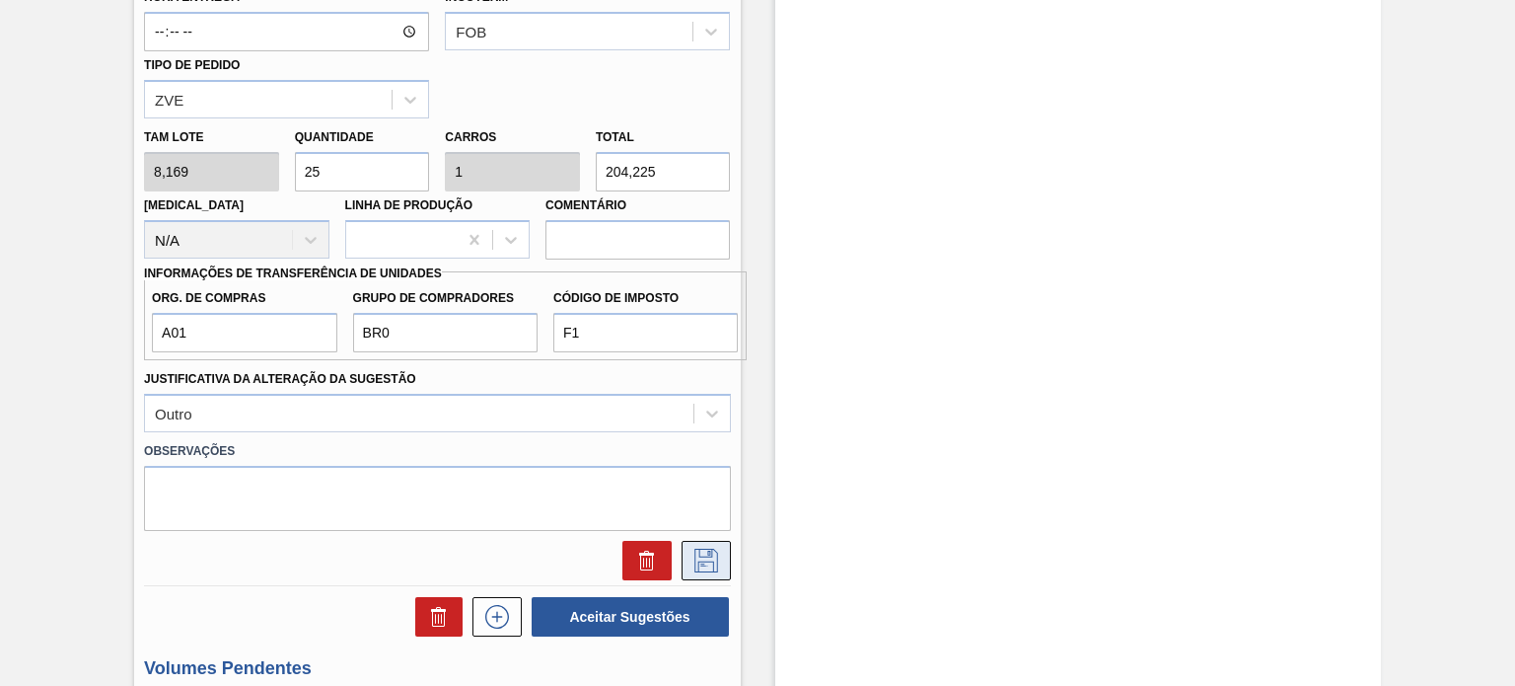
click at [710, 555] on icon at bounding box center [706, 560] width 32 height 24
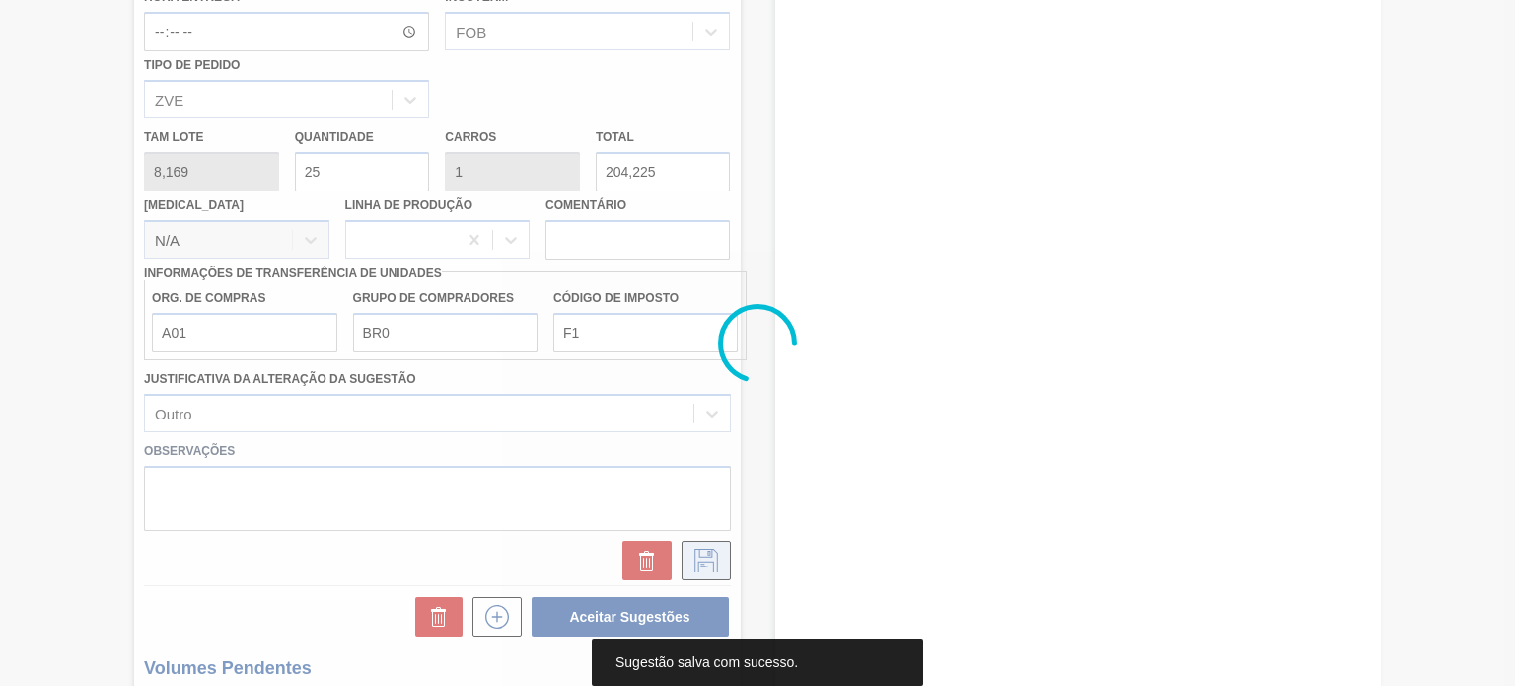
scroll to position [162, 0]
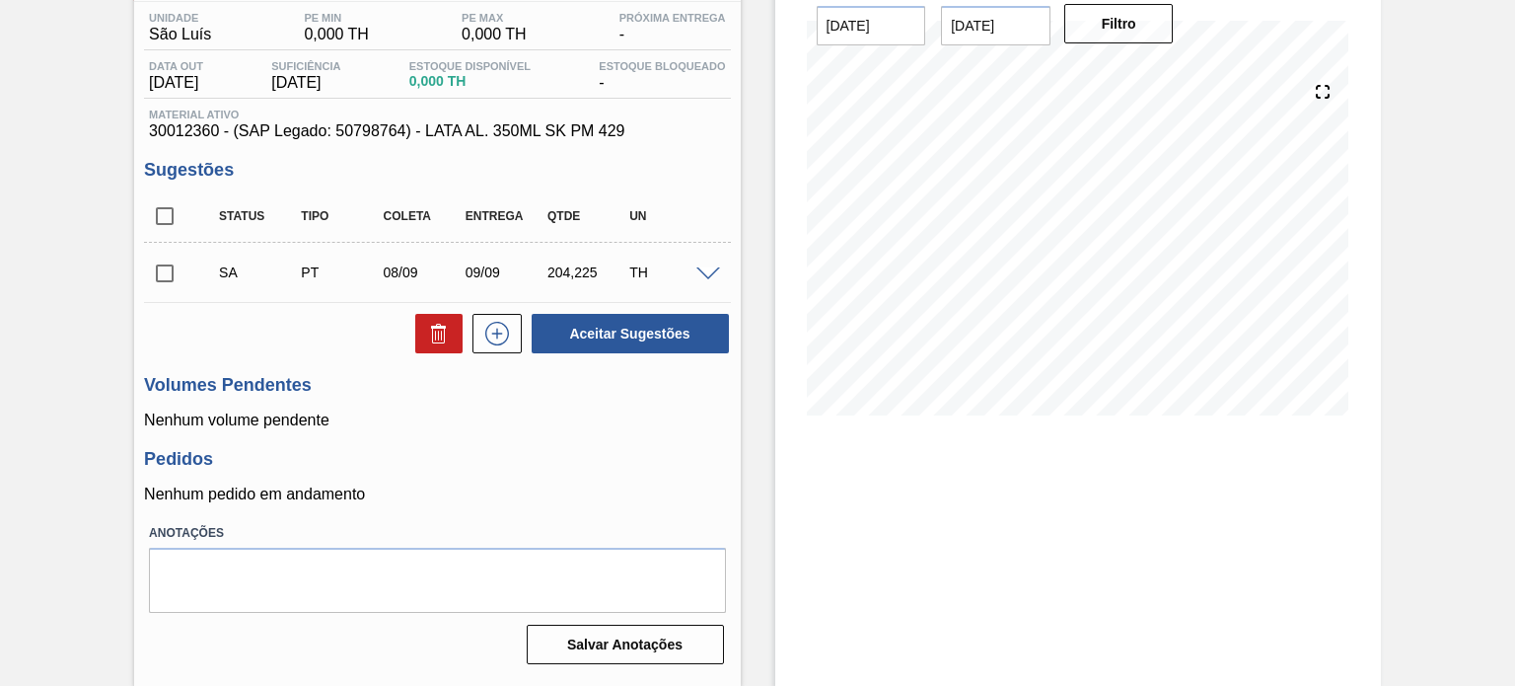
drag, startPoint x: 165, startPoint y: 265, endPoint x: 246, endPoint y: 288, distance: 84.0
click at [165, 265] on input "checkbox" at bounding box center [164, 273] width 41 height 41
click at [603, 317] on button "Aceitar Sugestões" at bounding box center [630, 333] width 197 height 39
checkbox input "false"
click at [162, 219] on input "checkbox" at bounding box center [164, 215] width 41 height 41
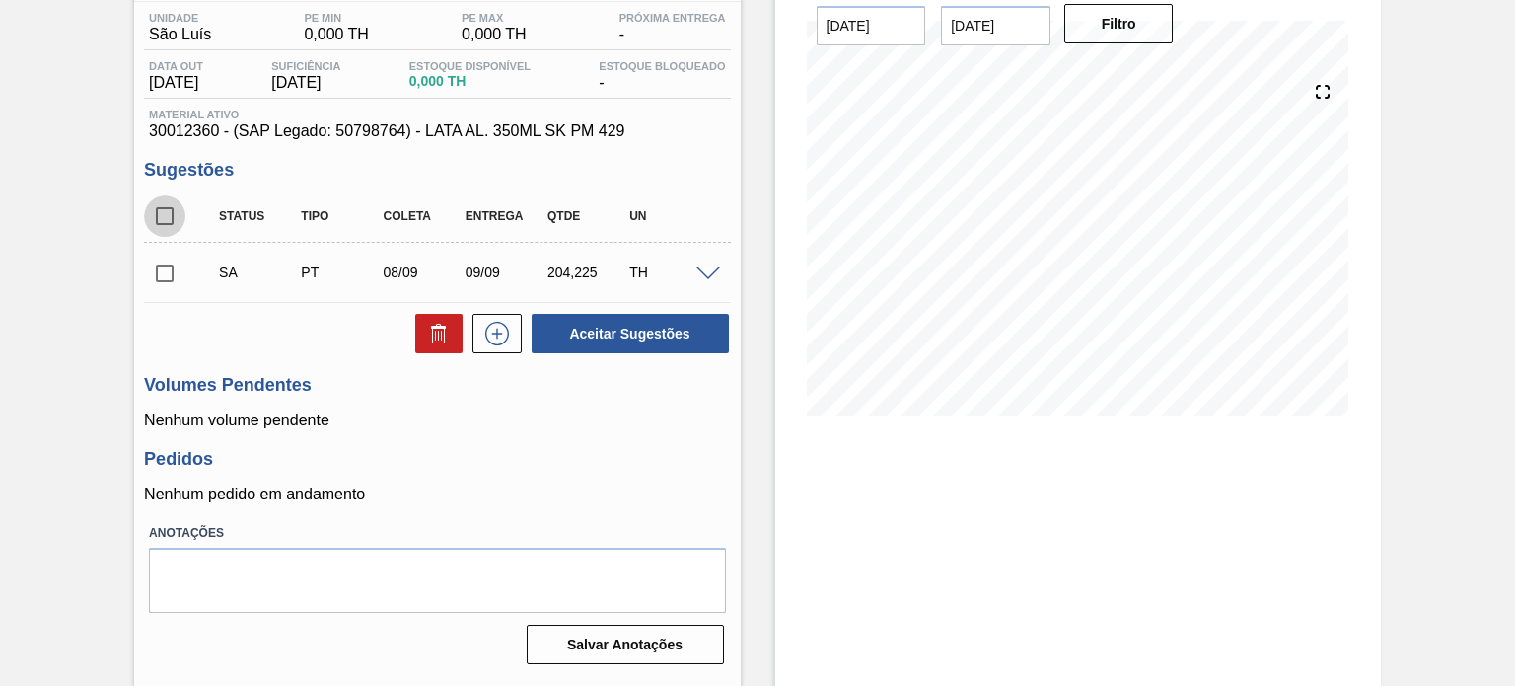
checkbox input "true"
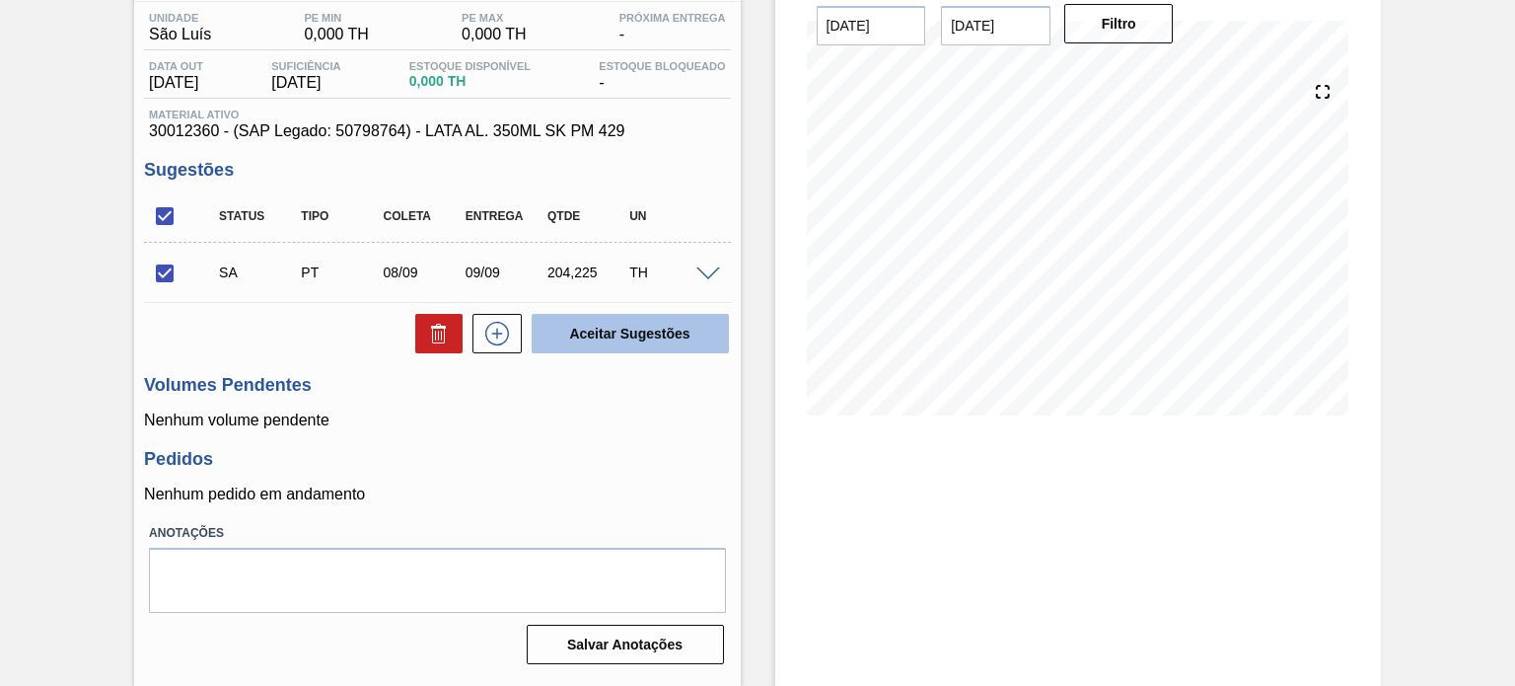
click at [617, 347] on button "Aceitar Sugestões" at bounding box center [630, 333] width 197 height 39
checkbox input "false"
click at [168, 221] on input "checkbox" at bounding box center [164, 215] width 41 height 41
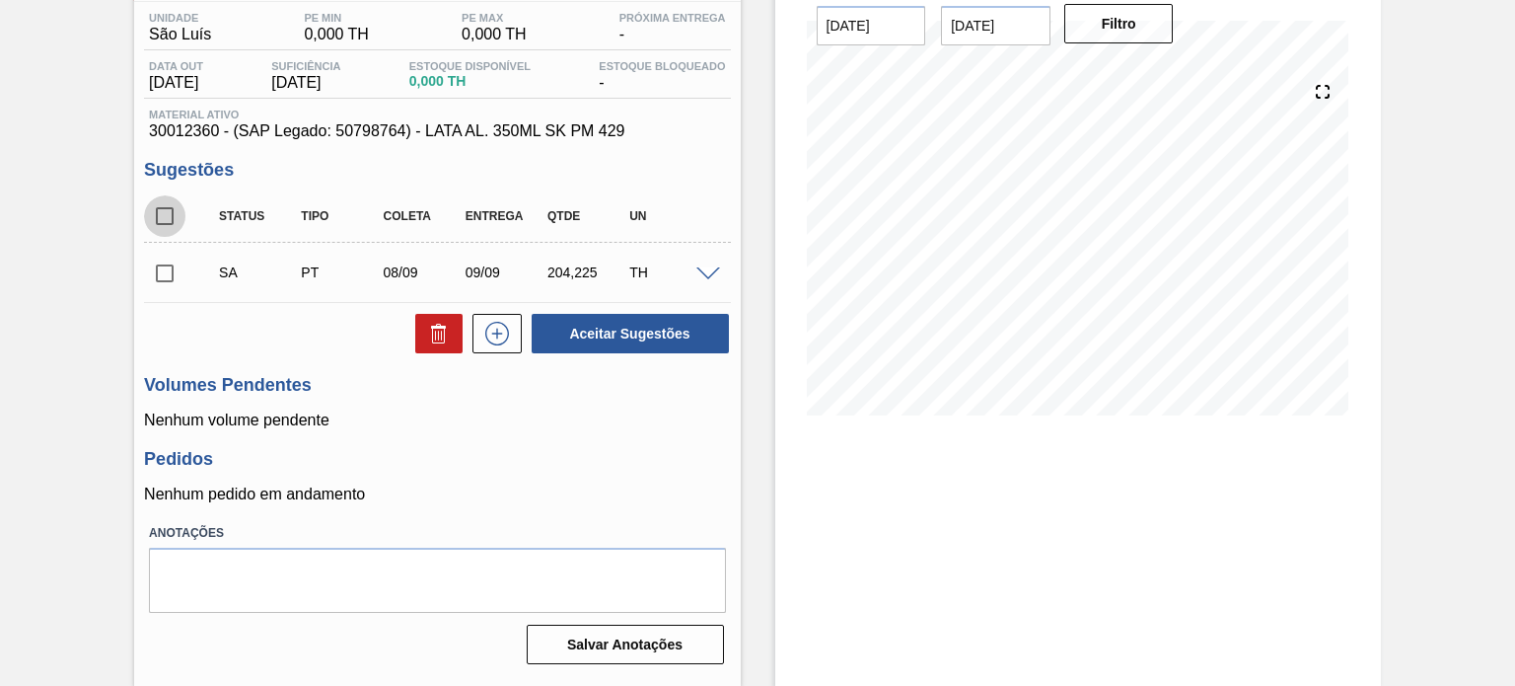
click at [168, 221] on input "checkbox" at bounding box center [164, 215] width 41 height 41
checkbox input "true"
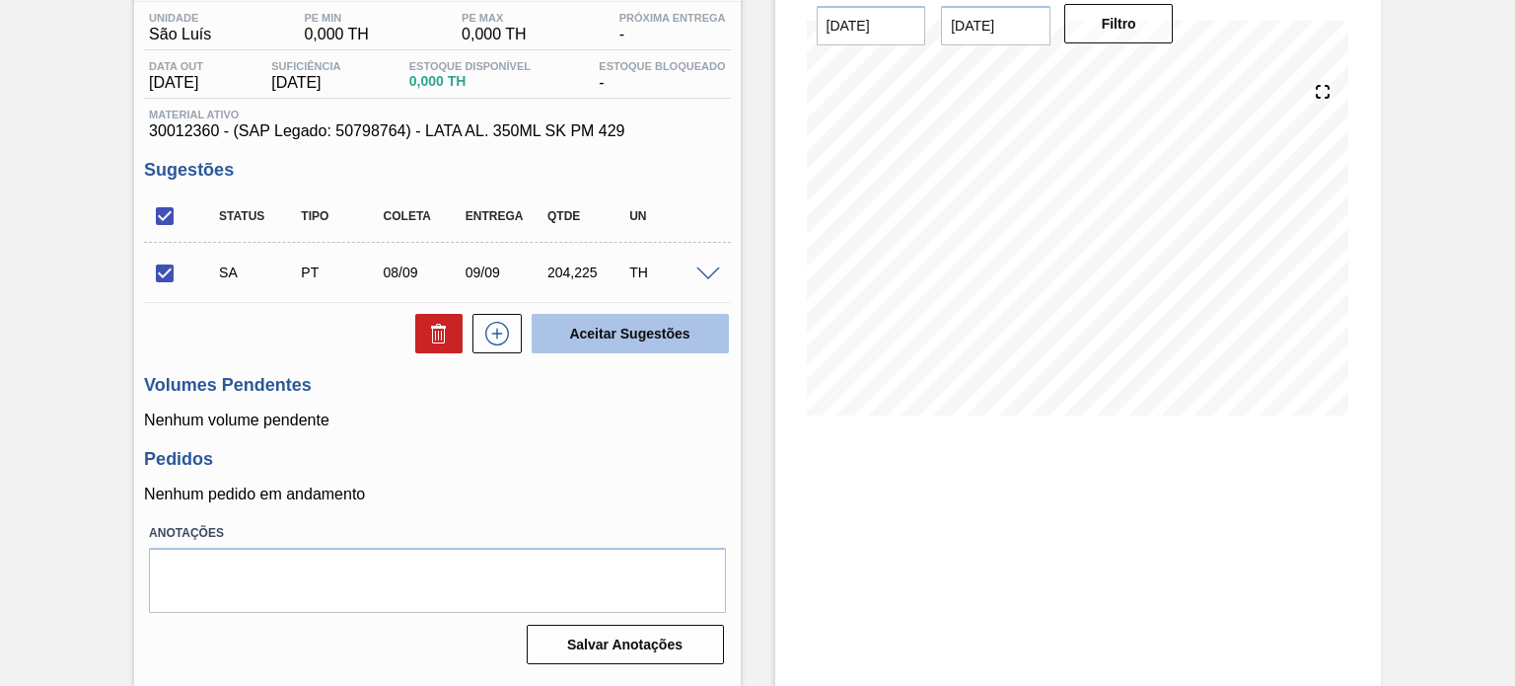
click at [627, 326] on button "Aceitar Sugestões" at bounding box center [630, 333] width 197 height 39
checkbox input "false"
click at [710, 267] on span at bounding box center [708, 274] width 24 height 15
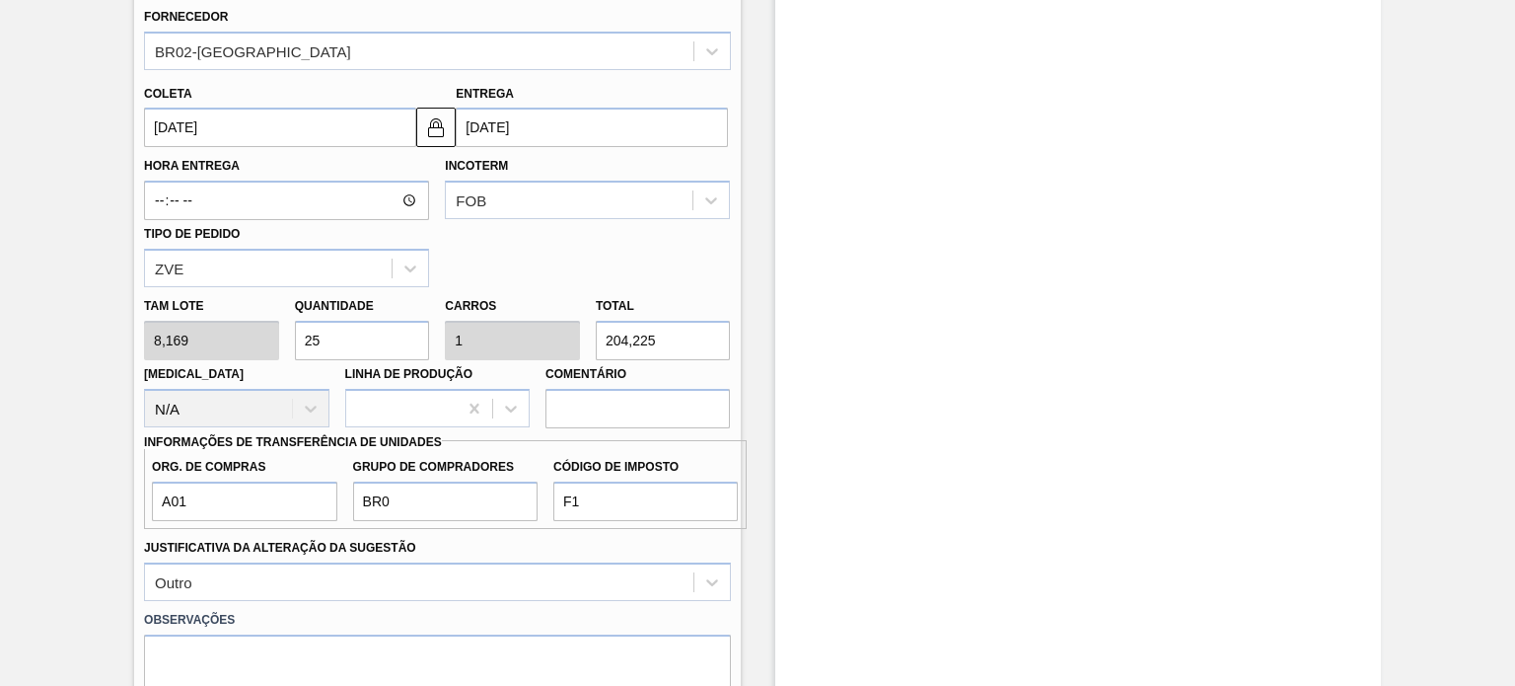
scroll to position [655, 0]
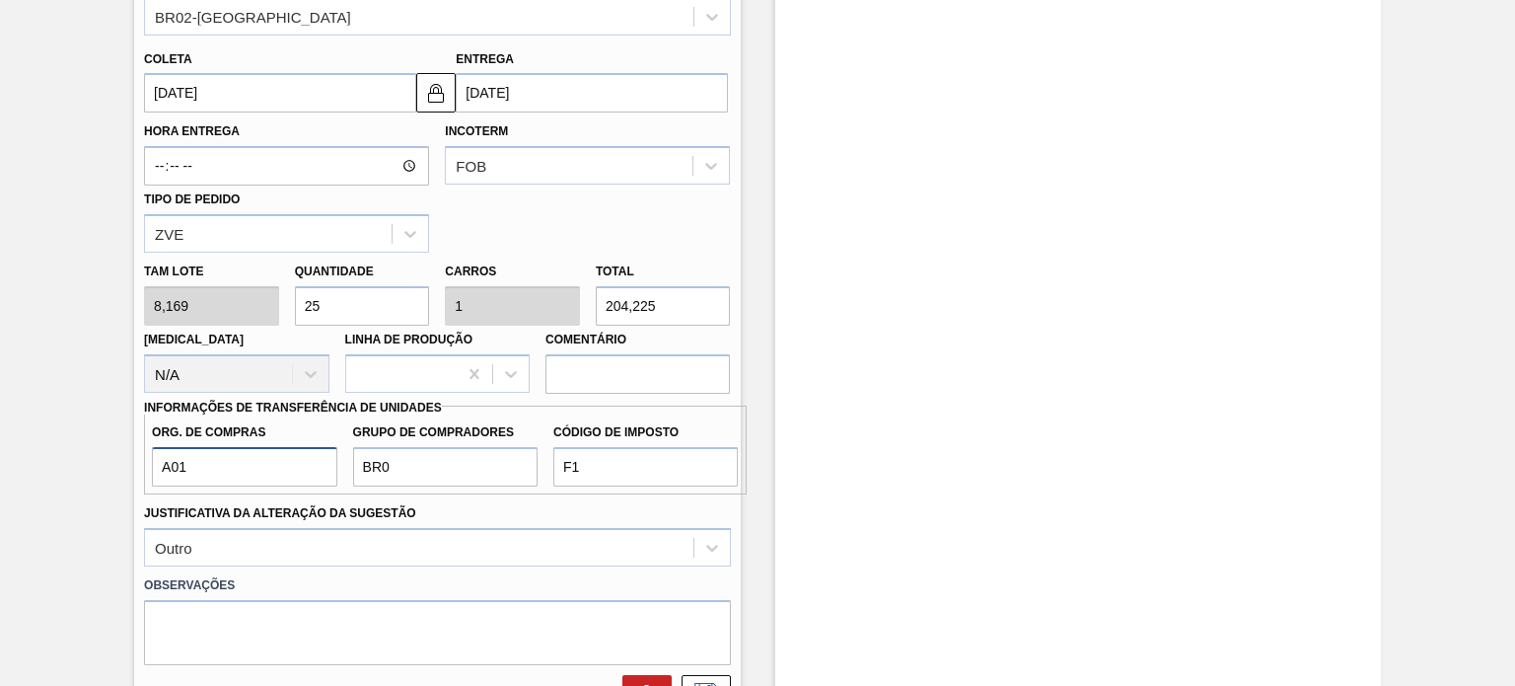
drag, startPoint x: 267, startPoint y: 474, endPoint x: 0, endPoint y: 469, distance: 267.4
click at [0, 469] on div "Sugestão Alterada BR11 - LATA SK PM 350ML Unidade São Luís PE MIN 0,000 TH PE M…" at bounding box center [757, 271] width 1515 height 1654
type input "R"
type input "BR00"
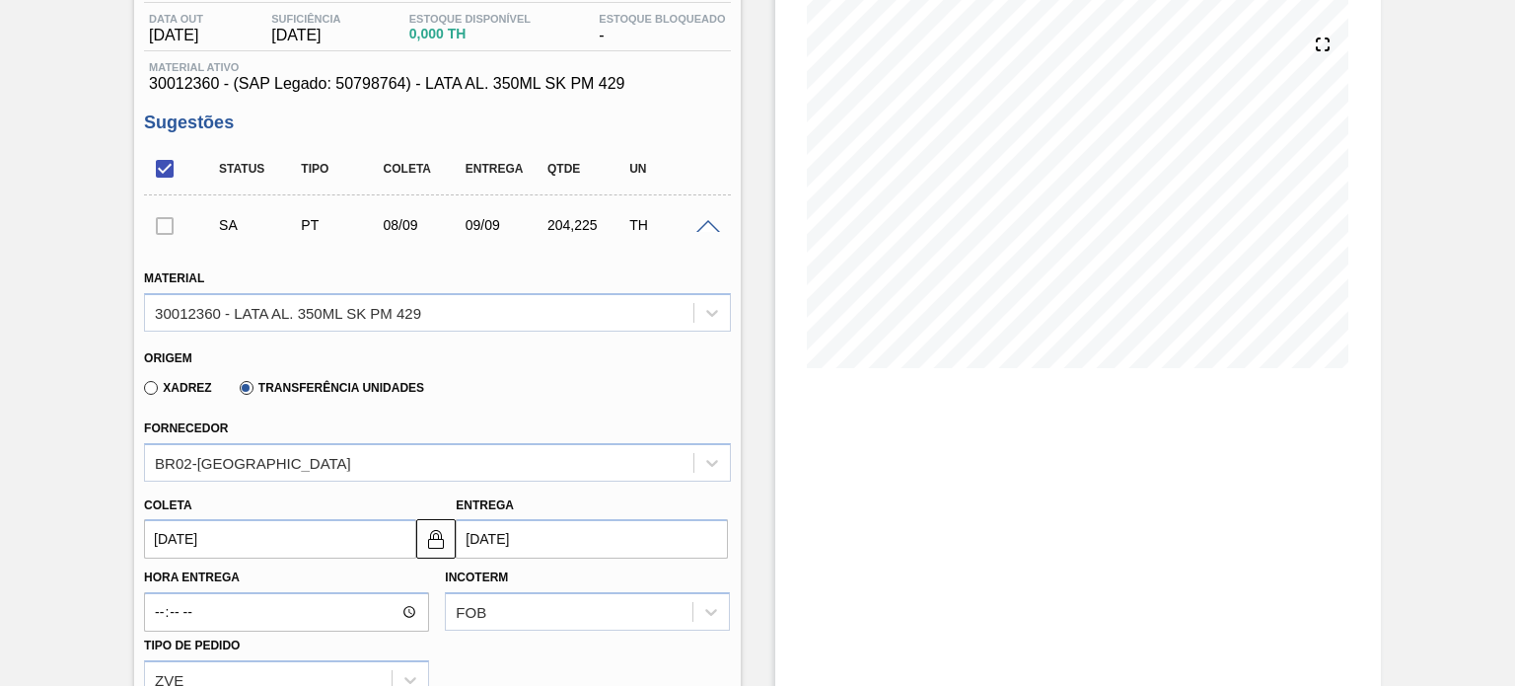
scroll to position [690, 0]
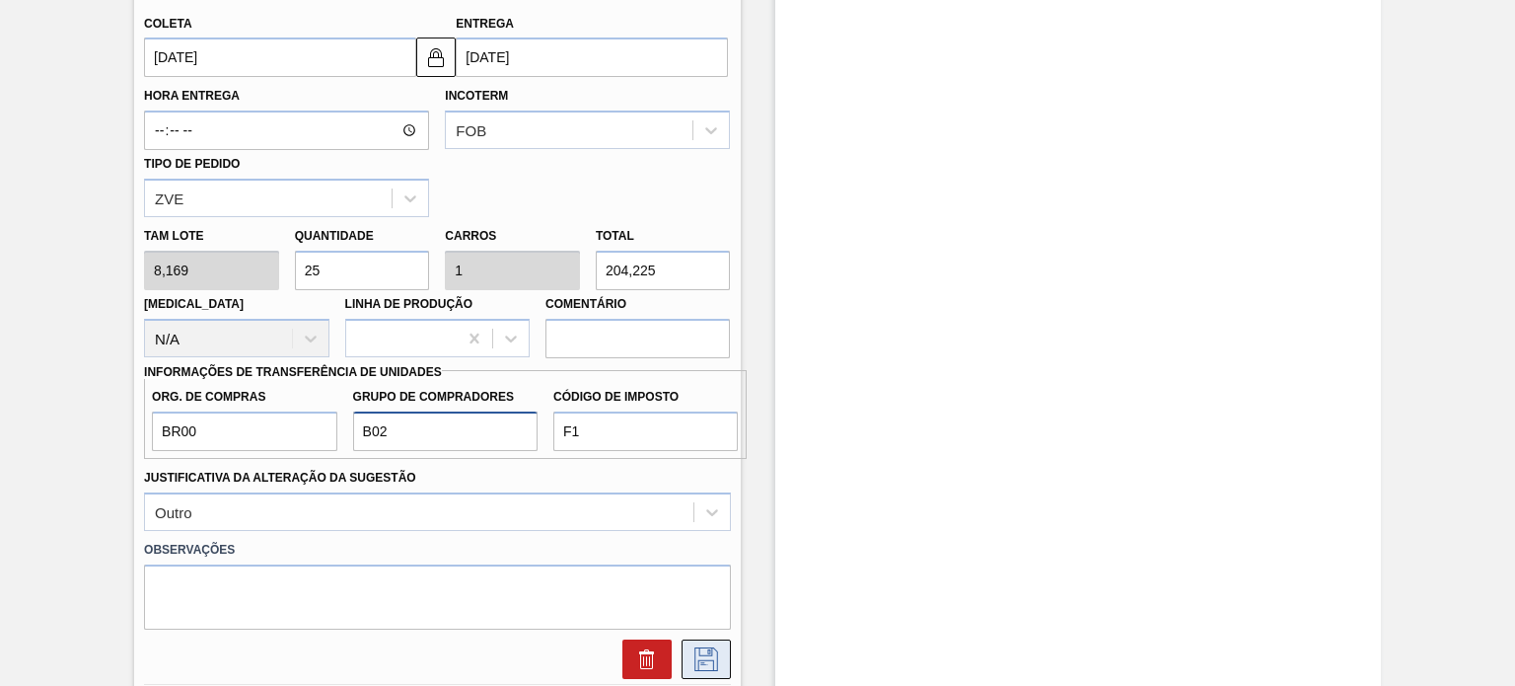
type input "B02"
click at [713, 666] on icon at bounding box center [706, 659] width 32 height 24
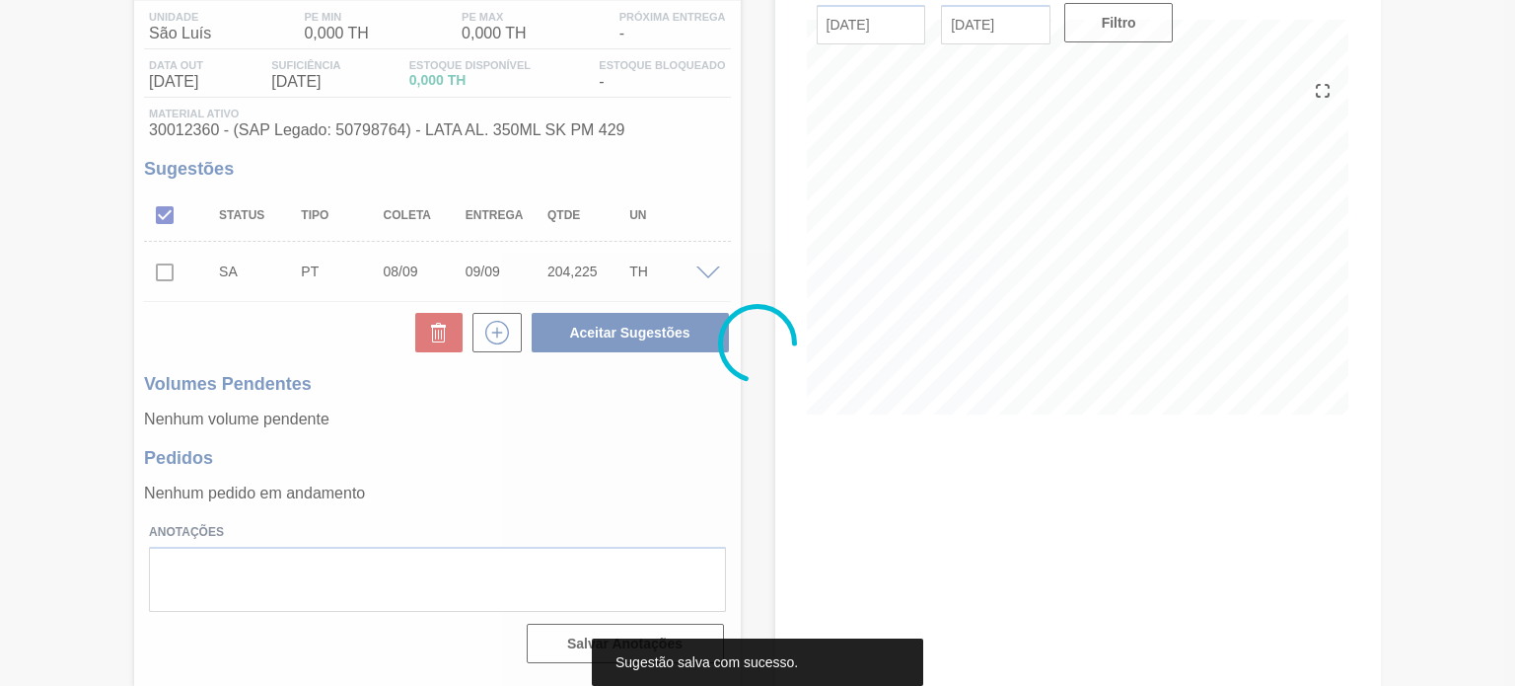
scroll to position [162, 0]
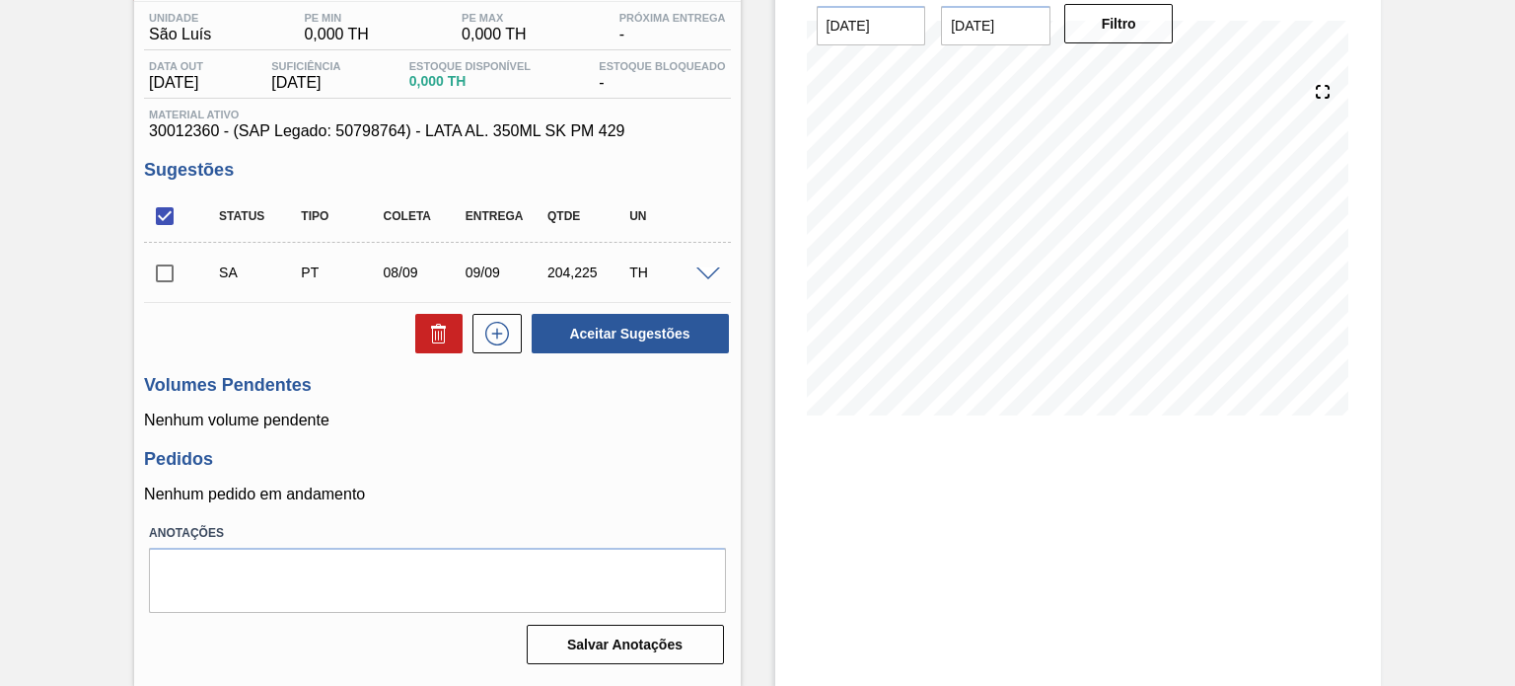
click at [161, 269] on input "checkbox" at bounding box center [164, 273] width 41 height 41
click at [695, 343] on button "Aceitar Sugestões" at bounding box center [630, 333] width 197 height 39
click at [168, 270] on input "checkbox" at bounding box center [164, 273] width 41 height 41
click at [706, 275] on span at bounding box center [708, 274] width 24 height 15
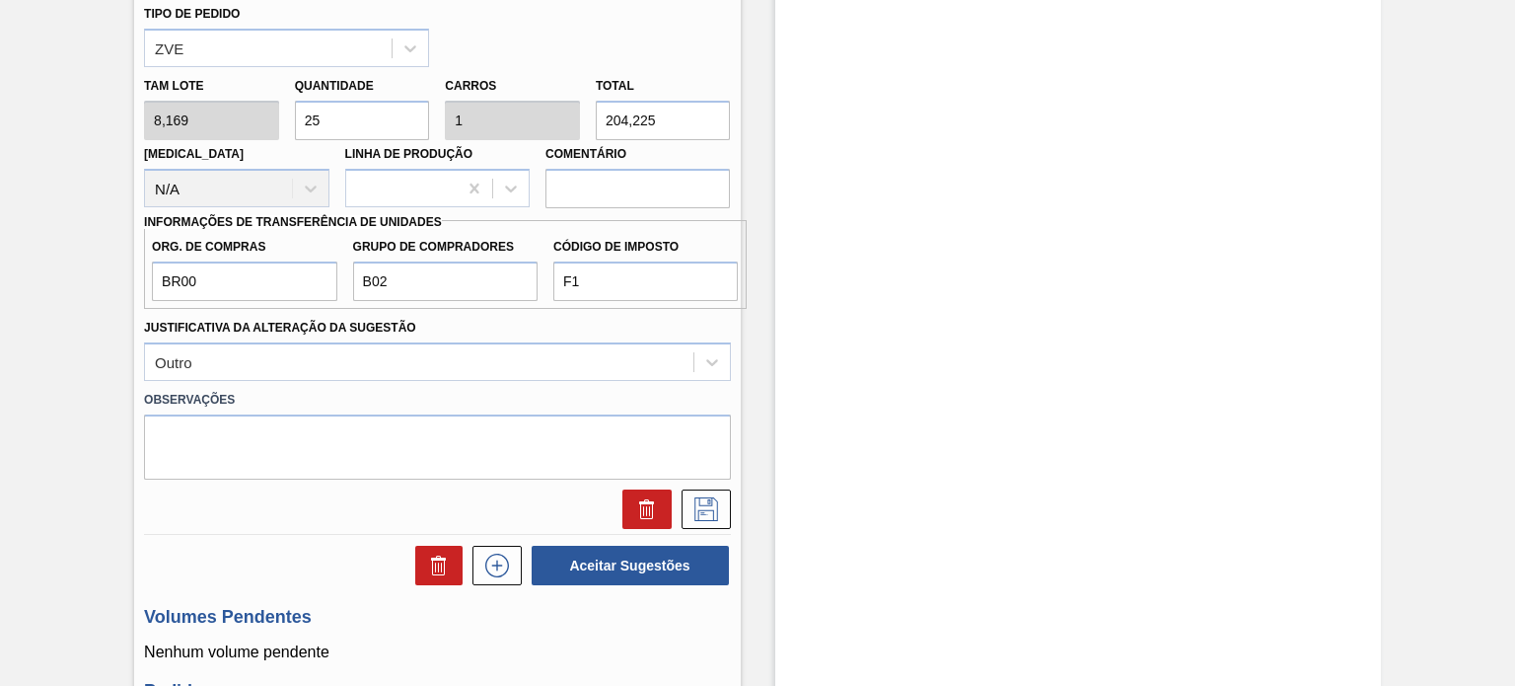
scroll to position [852, 0]
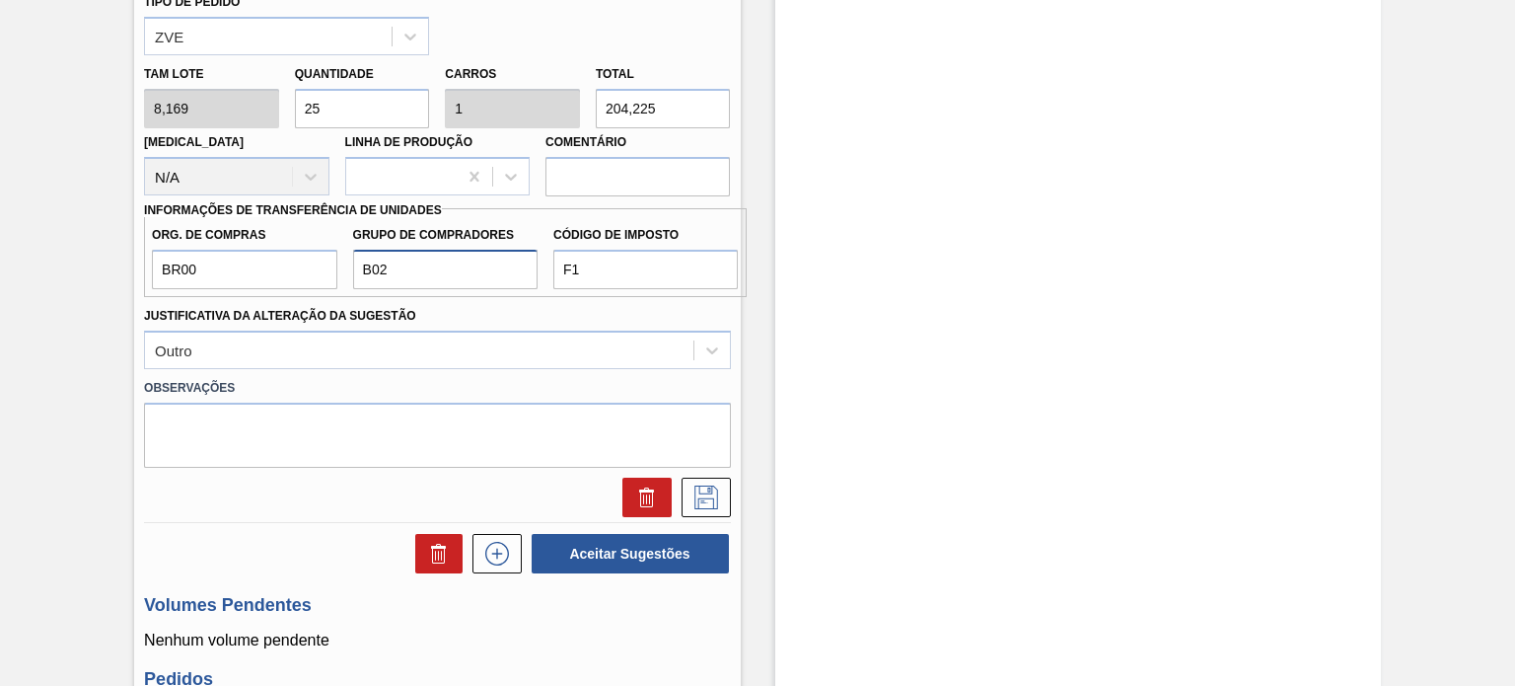
drag, startPoint x: 435, startPoint y: 260, endPoint x: 262, endPoint y: 261, distance: 172.6
click at [262, 261] on div "Org. de Compras BR00 Grupo de Compradores B02 Código de Imposto F1" at bounding box center [445, 252] width 602 height 73
checkbox input "false"
type input "P00"
click at [606, 267] on input "F1" at bounding box center [645, 269] width 184 height 39
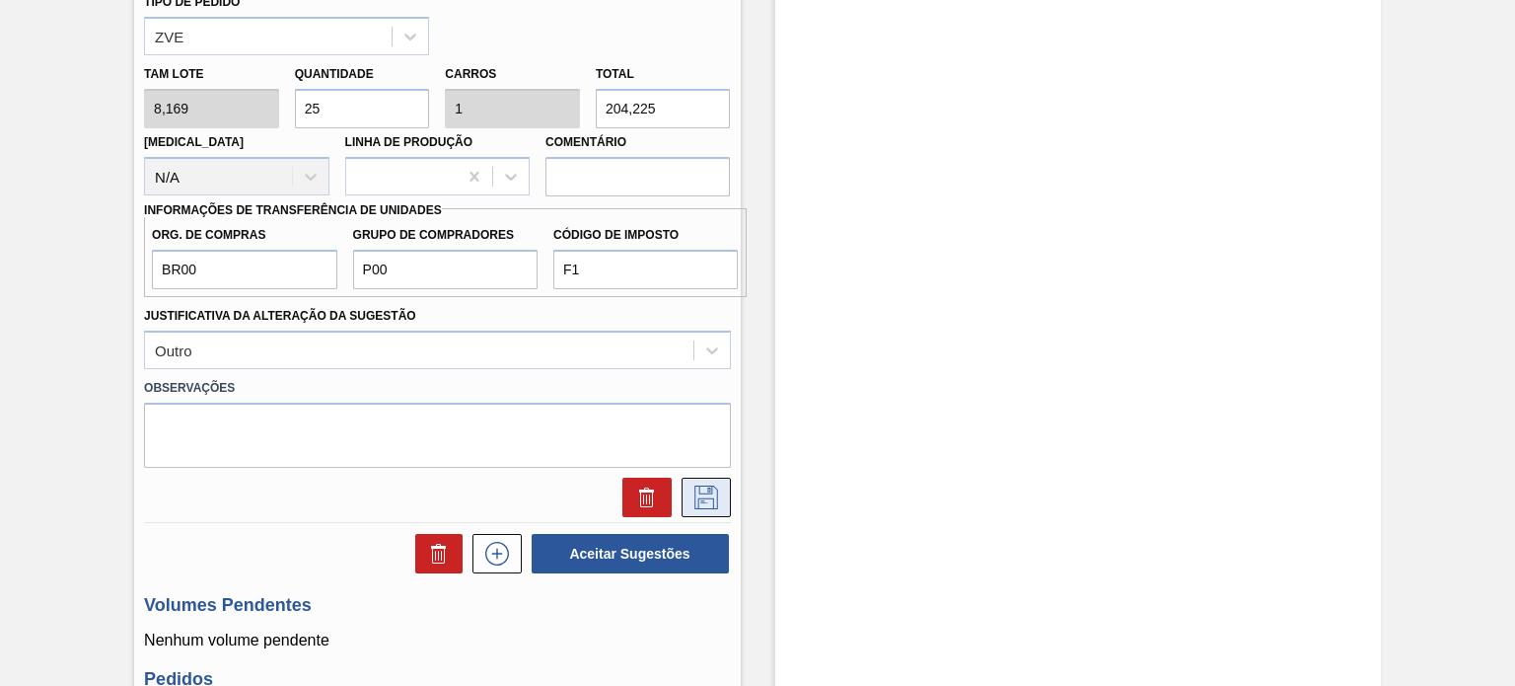
click at [702, 489] on icon at bounding box center [706, 497] width 24 height 24
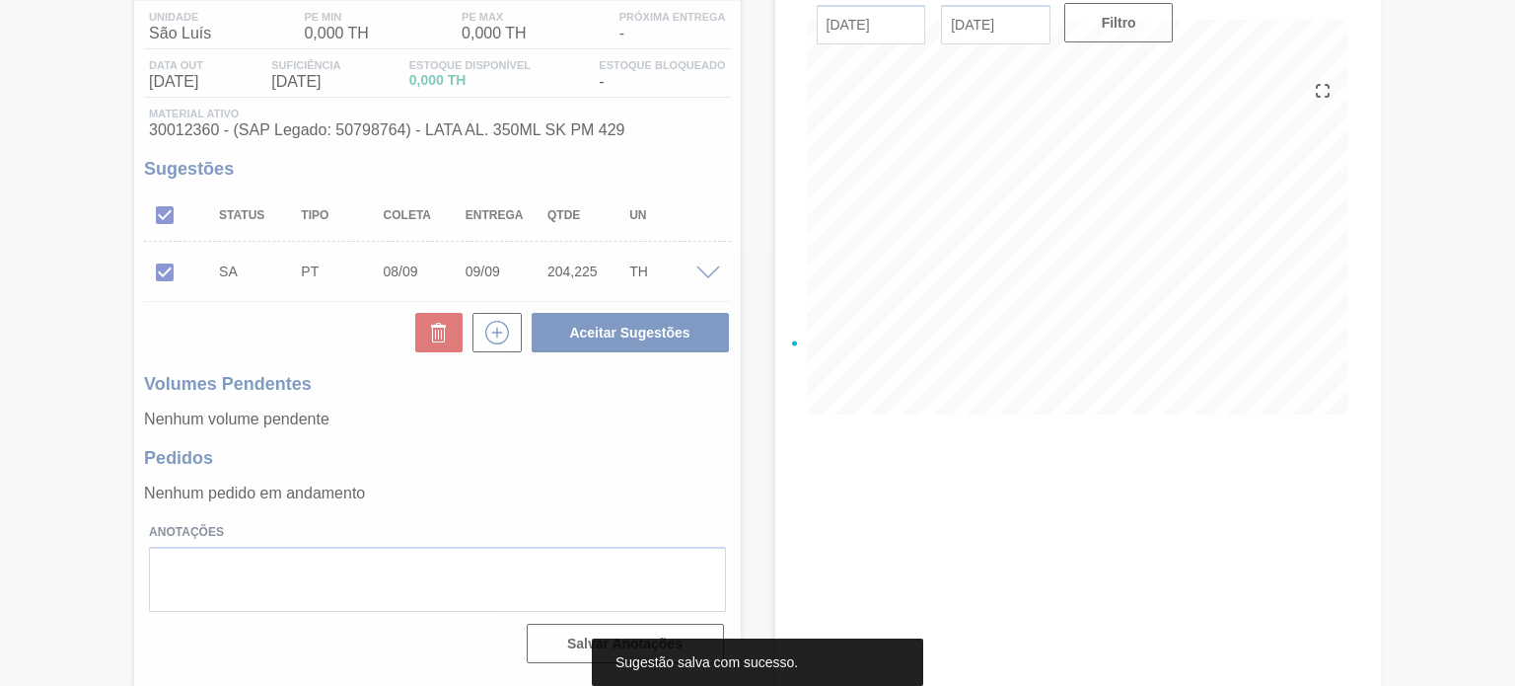
scroll to position [162, 0]
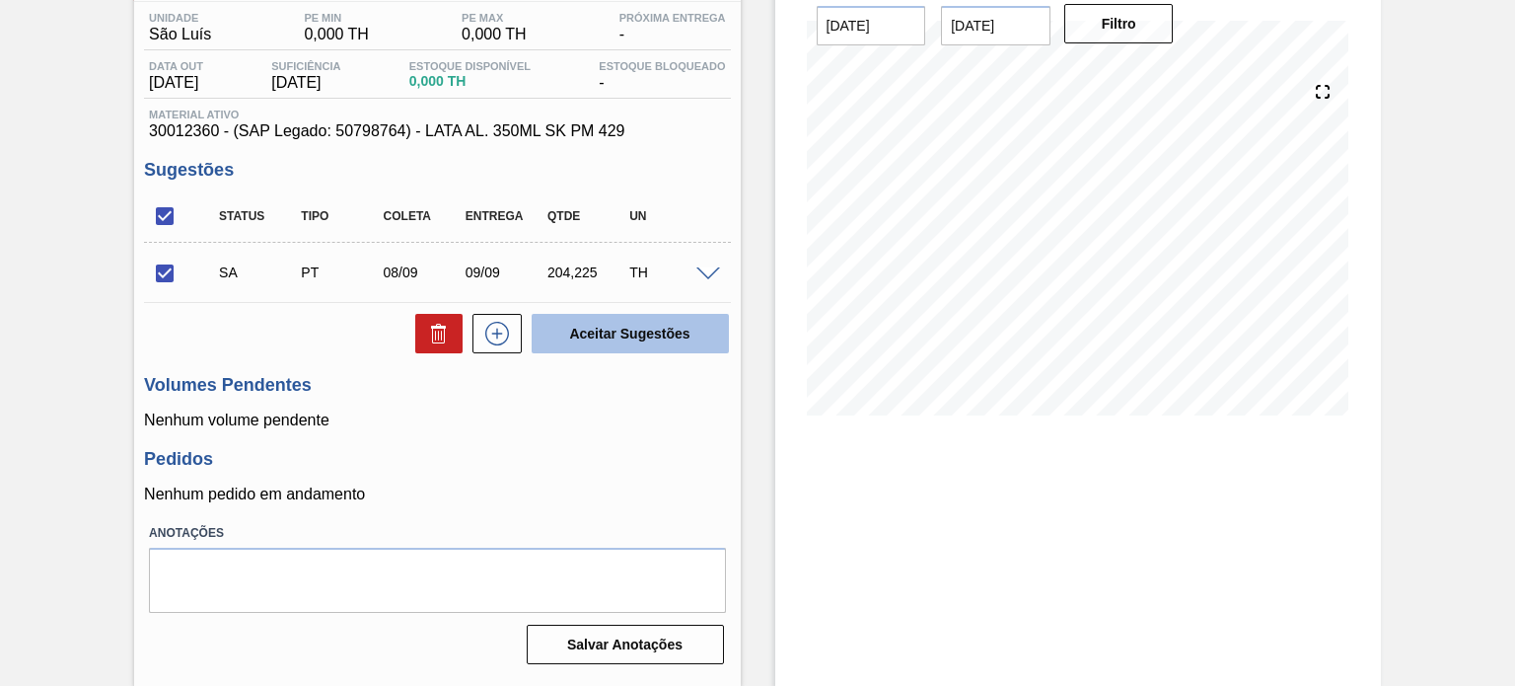
click at [592, 333] on button "Aceitar Sugestões" at bounding box center [630, 333] width 197 height 39
checkbox input "false"
click at [698, 271] on span at bounding box center [708, 274] width 24 height 15
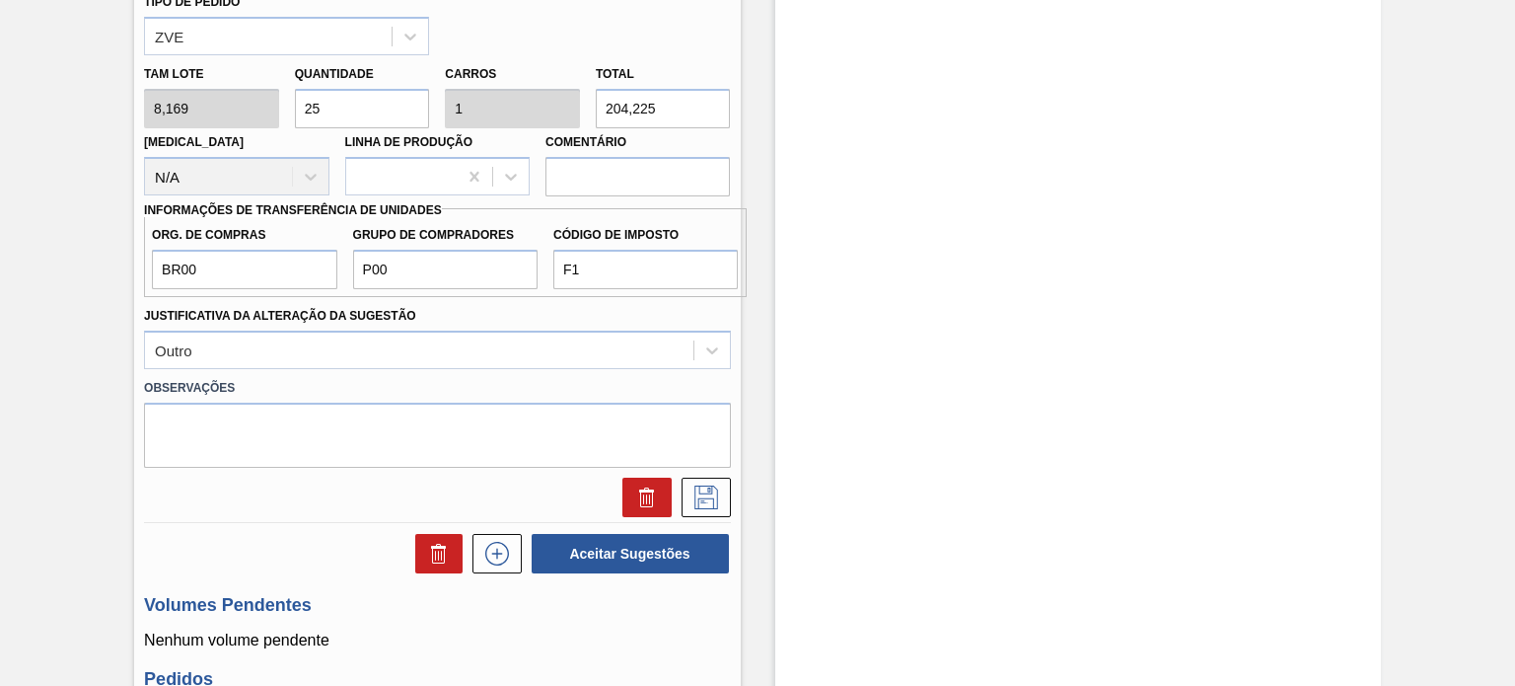
scroll to position [852, 0]
click at [272, 276] on input "BR00" at bounding box center [244, 269] width 184 height 39
type input "BR08"
type input "P01"
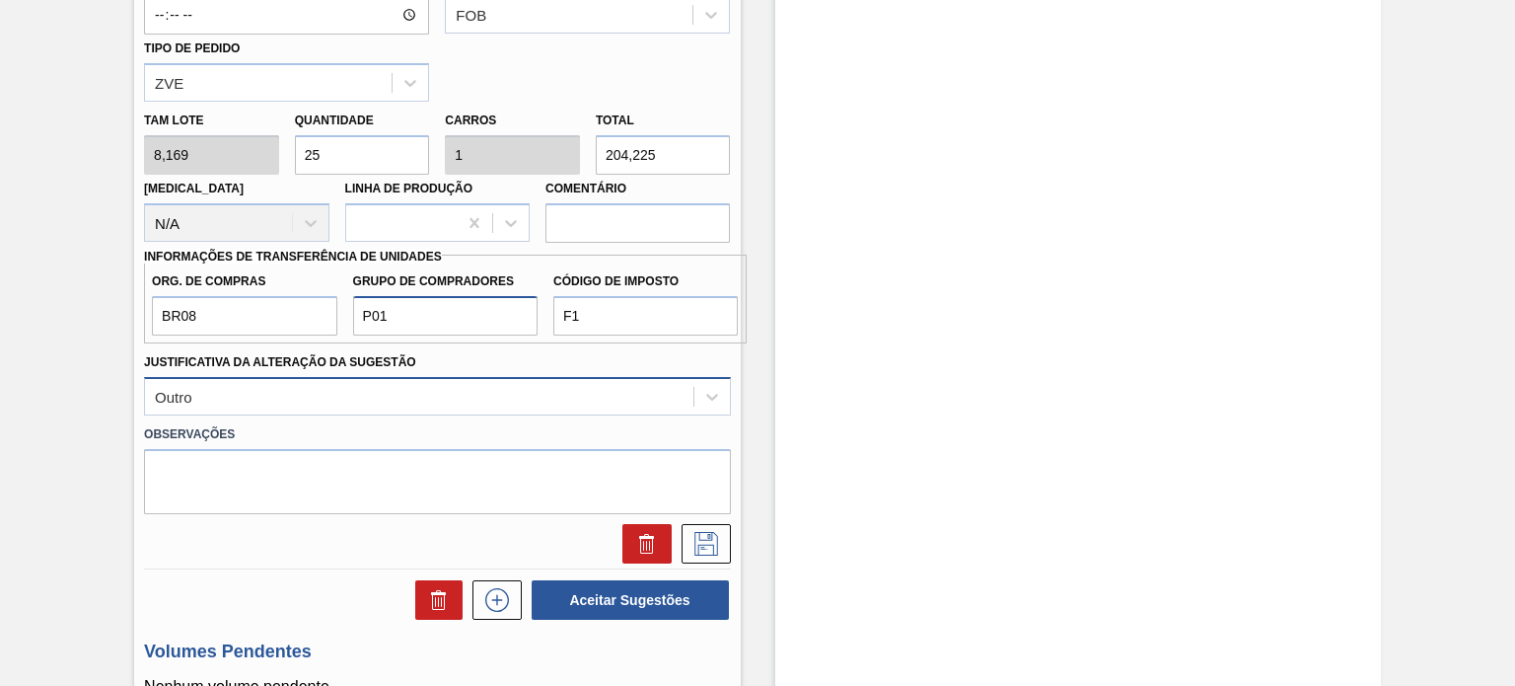
scroll to position [690, 0]
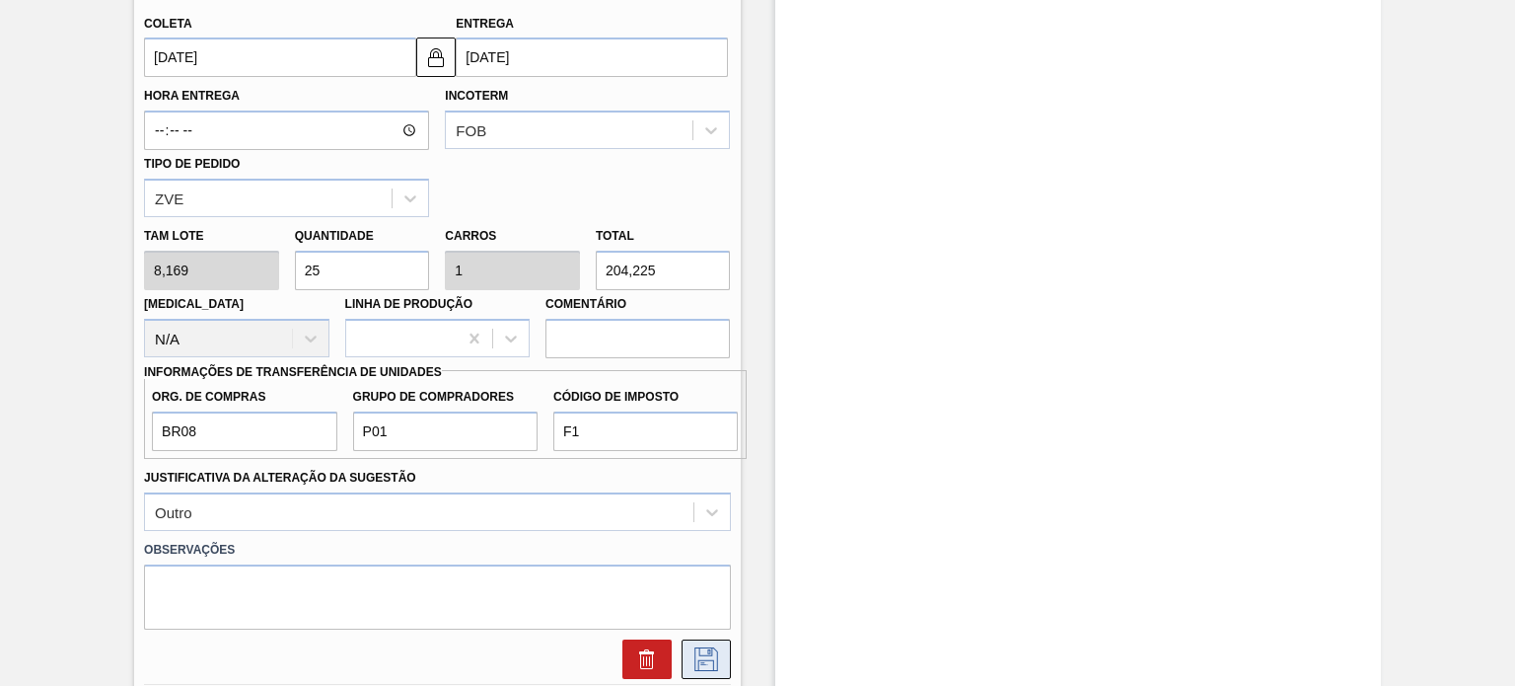
click at [694, 649] on icon at bounding box center [706, 659] width 24 height 24
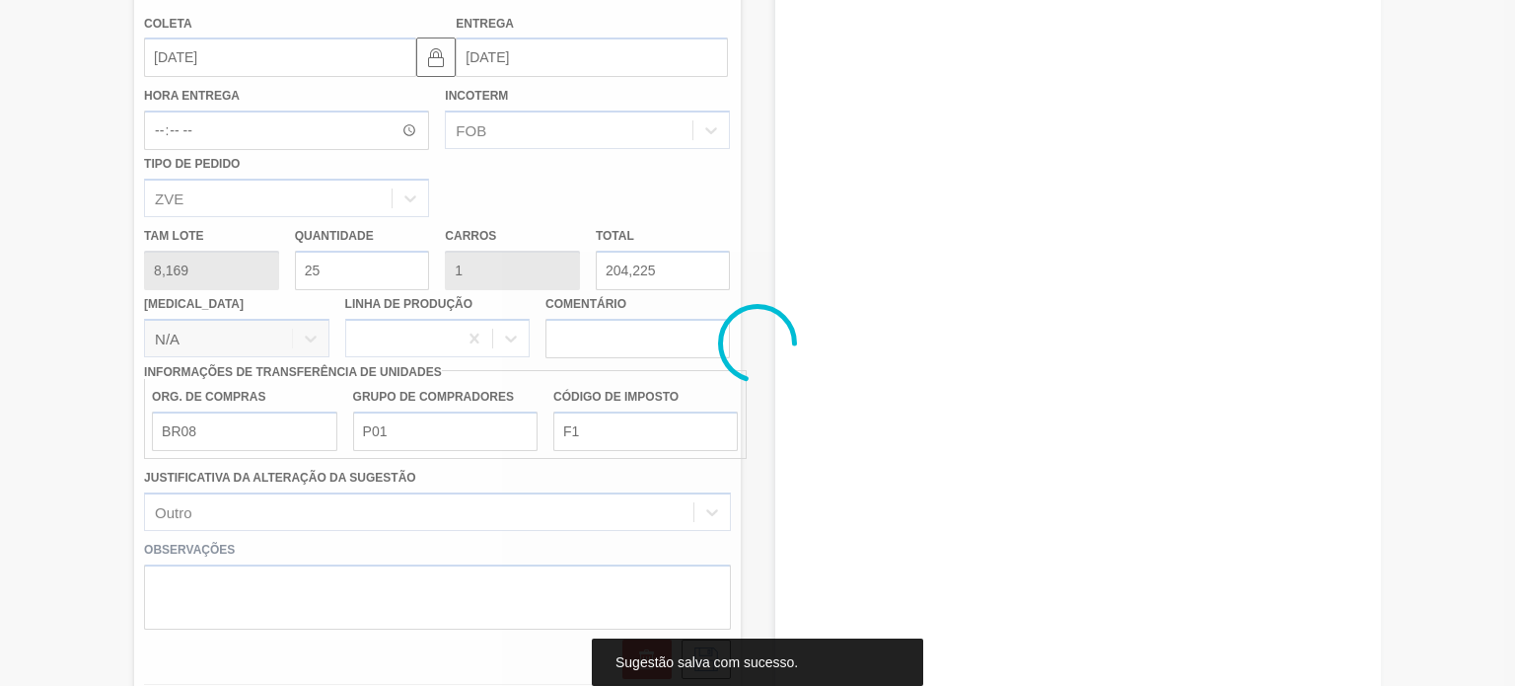
scroll to position [162, 0]
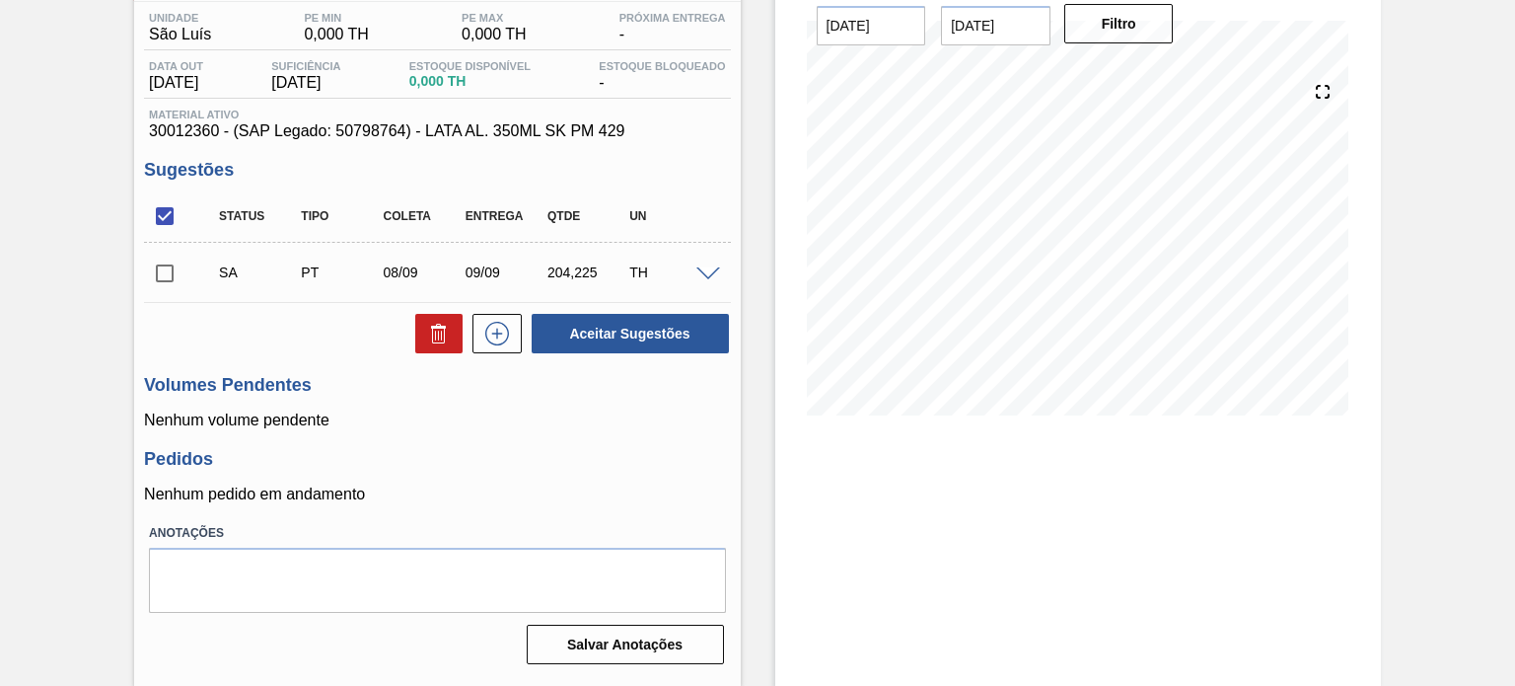
click at [164, 267] on input "checkbox" at bounding box center [164, 273] width 41 height 41
click at [610, 325] on button "Aceitar Sugestões" at bounding box center [630, 333] width 197 height 39
click at [703, 270] on span at bounding box center [708, 274] width 24 height 15
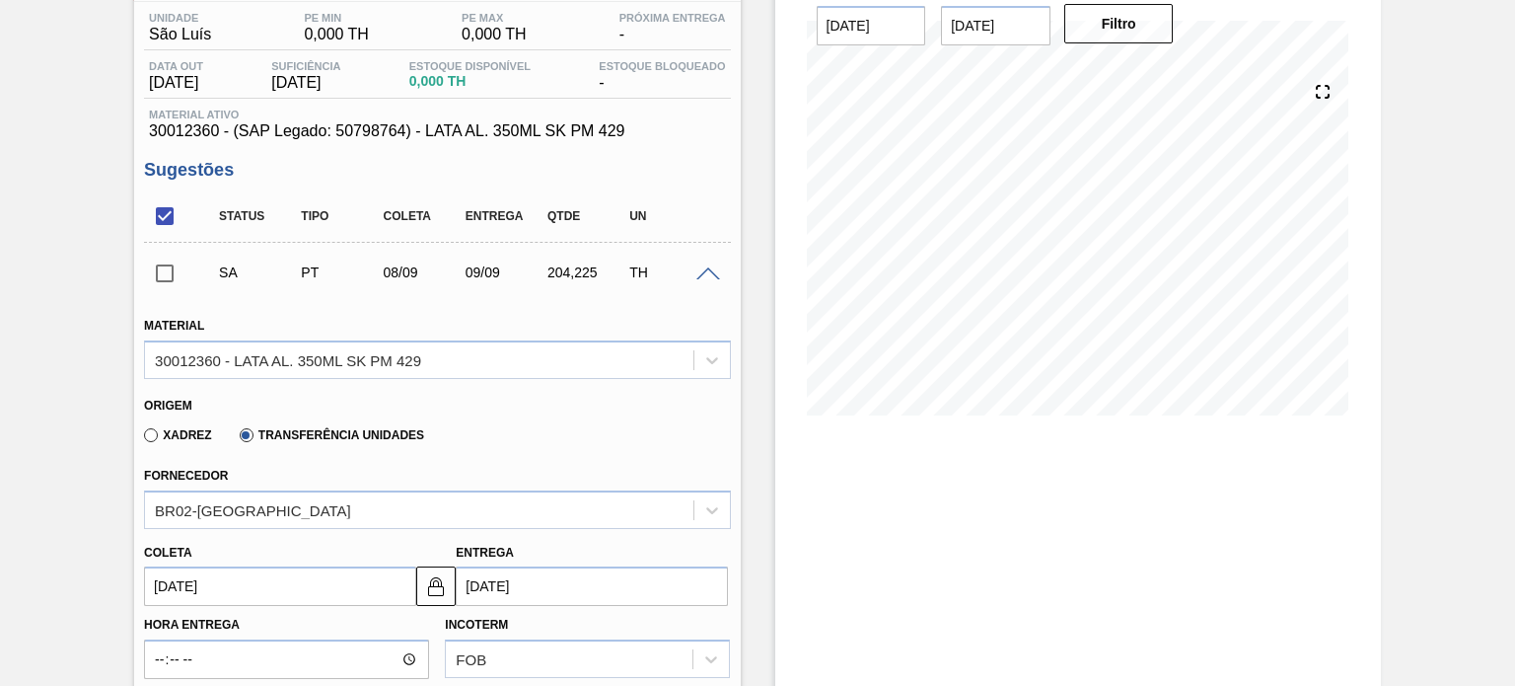
click at [163, 278] on input "checkbox" at bounding box center [164, 273] width 41 height 41
checkbox input "true"
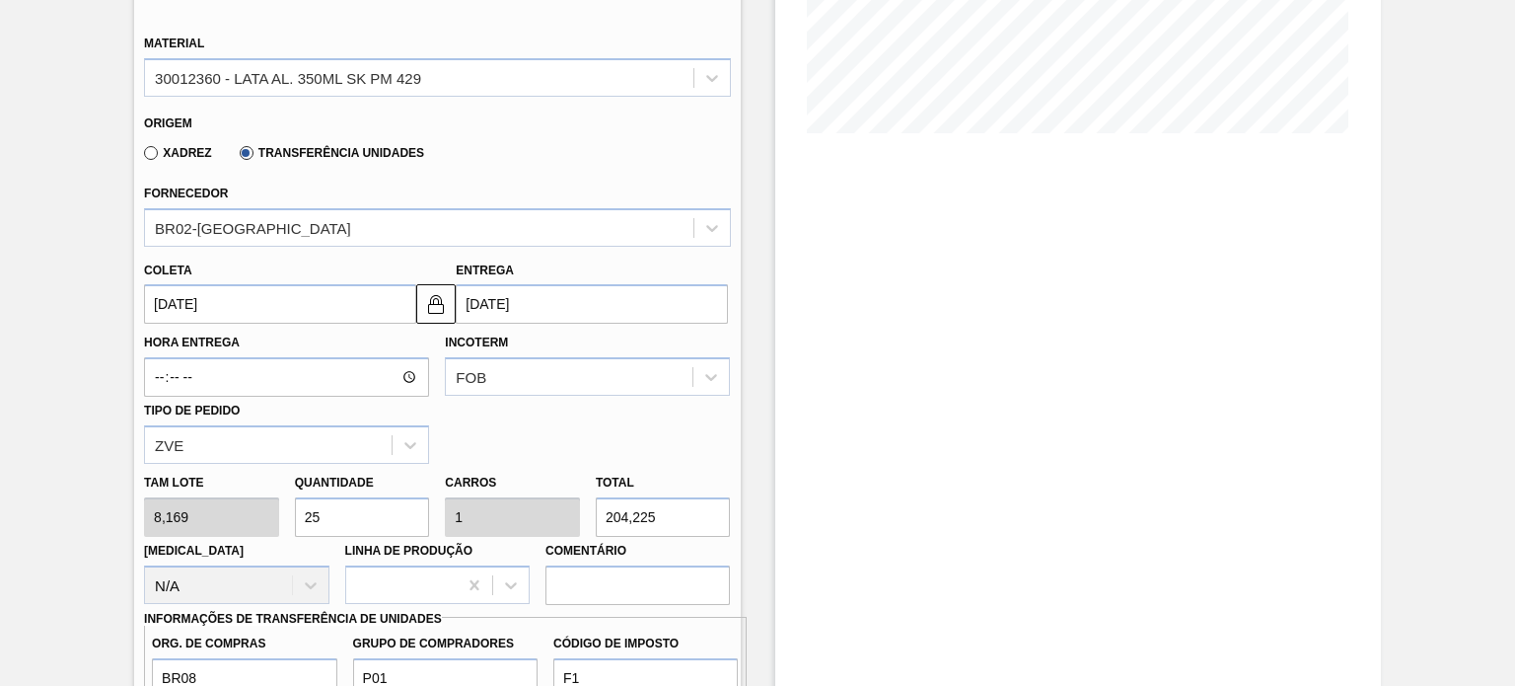
scroll to position [655, 0]
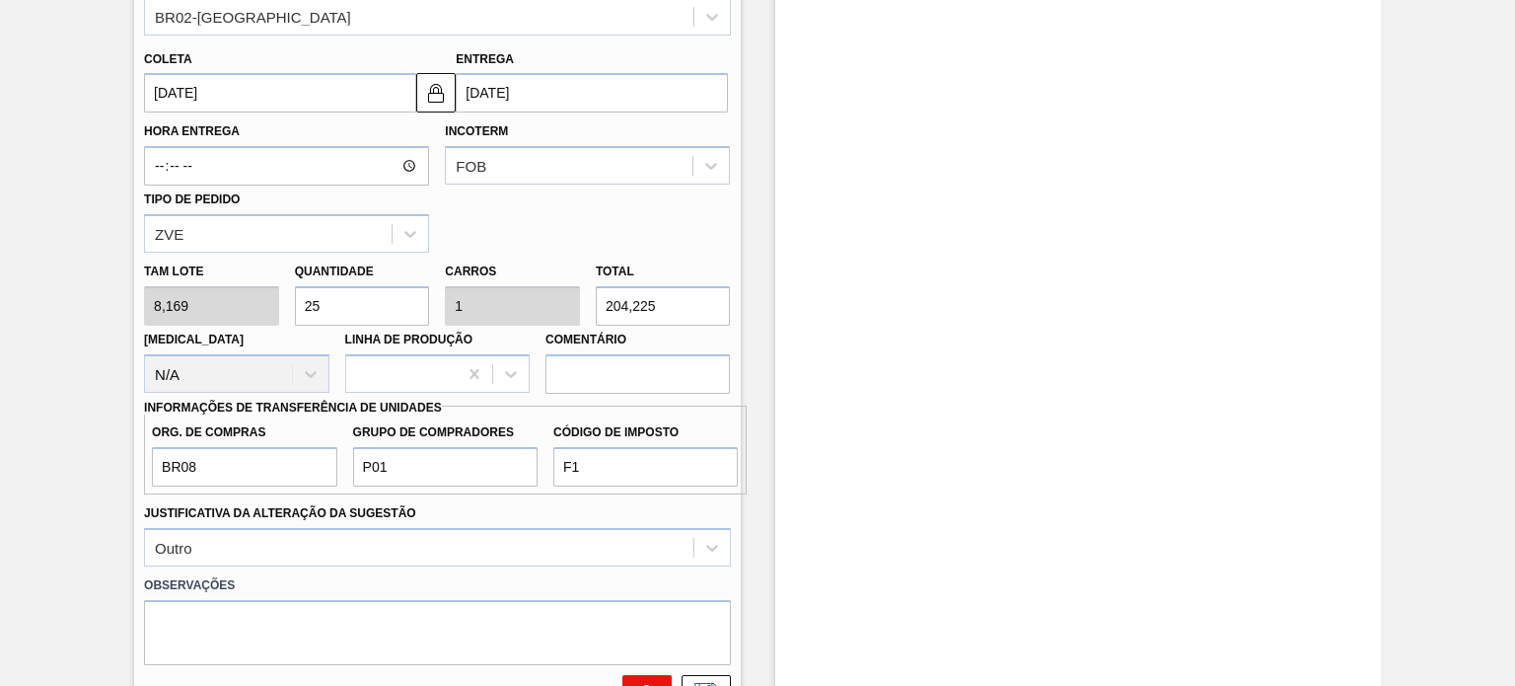
click at [651, 675] on button at bounding box center [646, 694] width 49 height 39
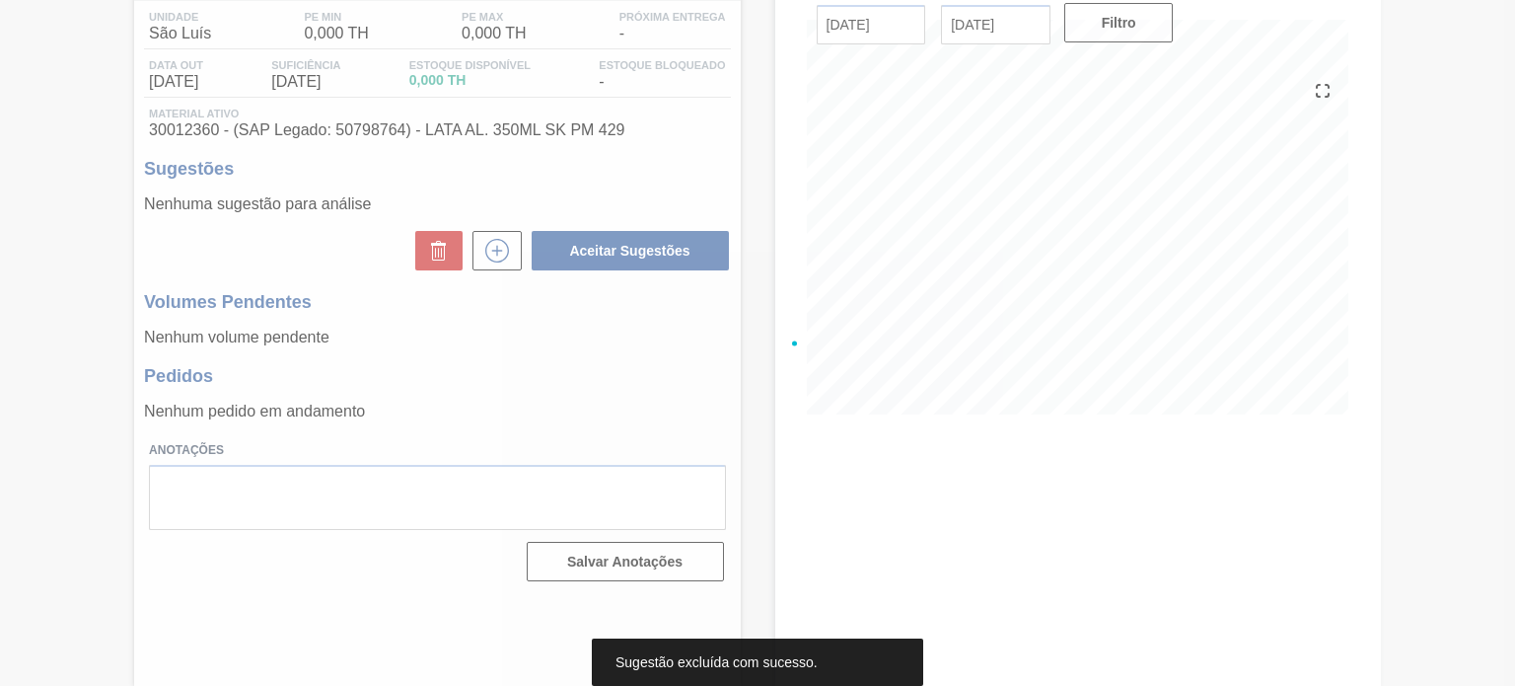
scroll to position [162, 0]
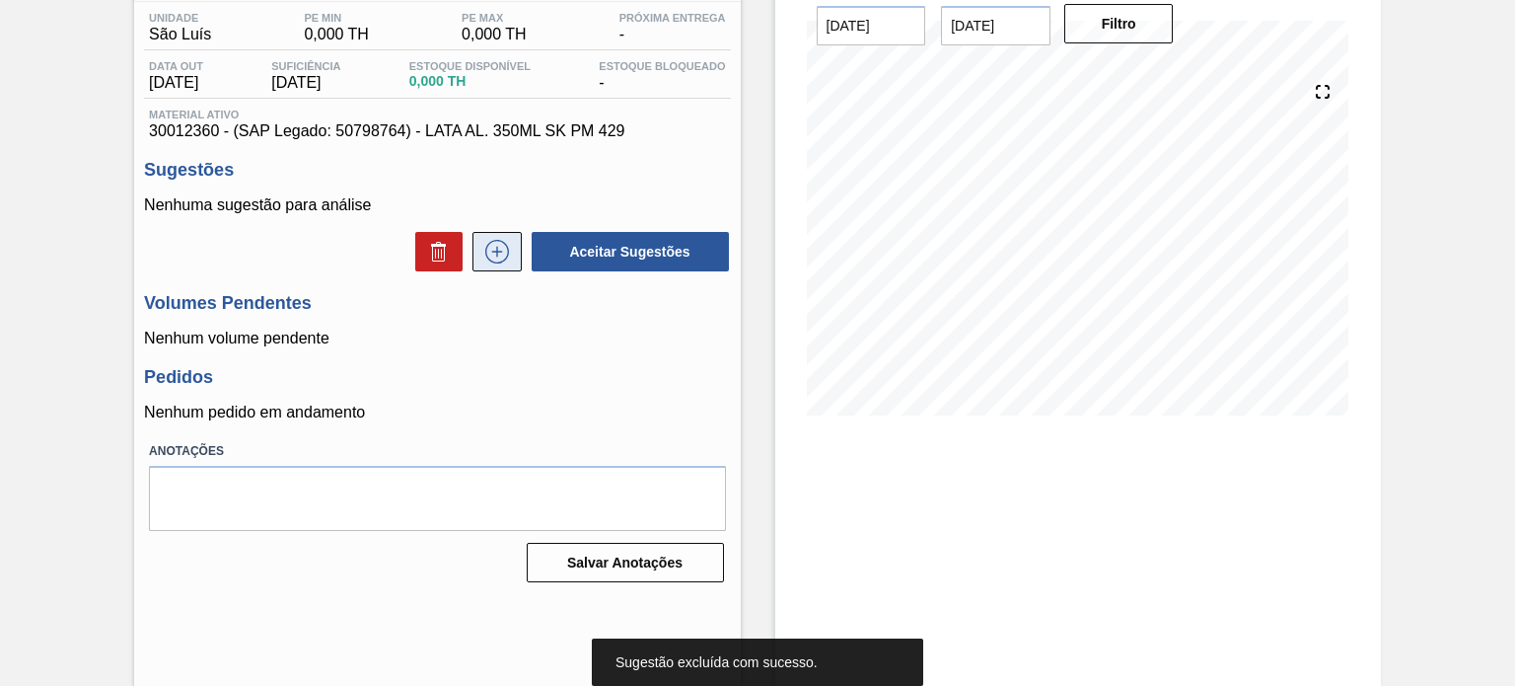
click at [507, 249] on icon at bounding box center [497, 252] width 32 height 24
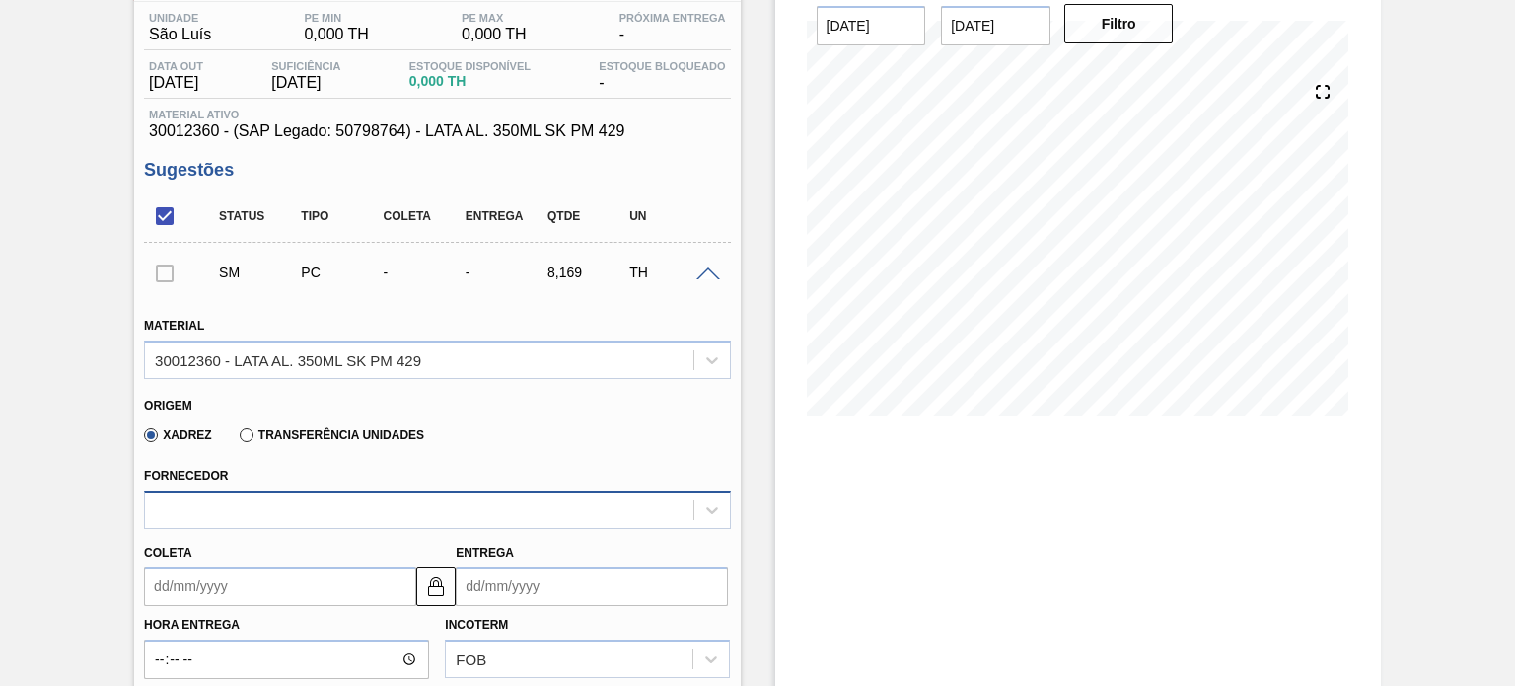
drag, startPoint x: 249, startPoint y: 436, endPoint x: 256, endPoint y: 488, distance: 52.9
click at [249, 435] on label "Transferência Unidades" at bounding box center [332, 435] width 184 height 14
click at [237, 439] on input "Transferência Unidades" at bounding box center [237, 439] width 0 height 0
click at [262, 503] on div "BR01-Manaus" at bounding box center [437, 509] width 586 height 38
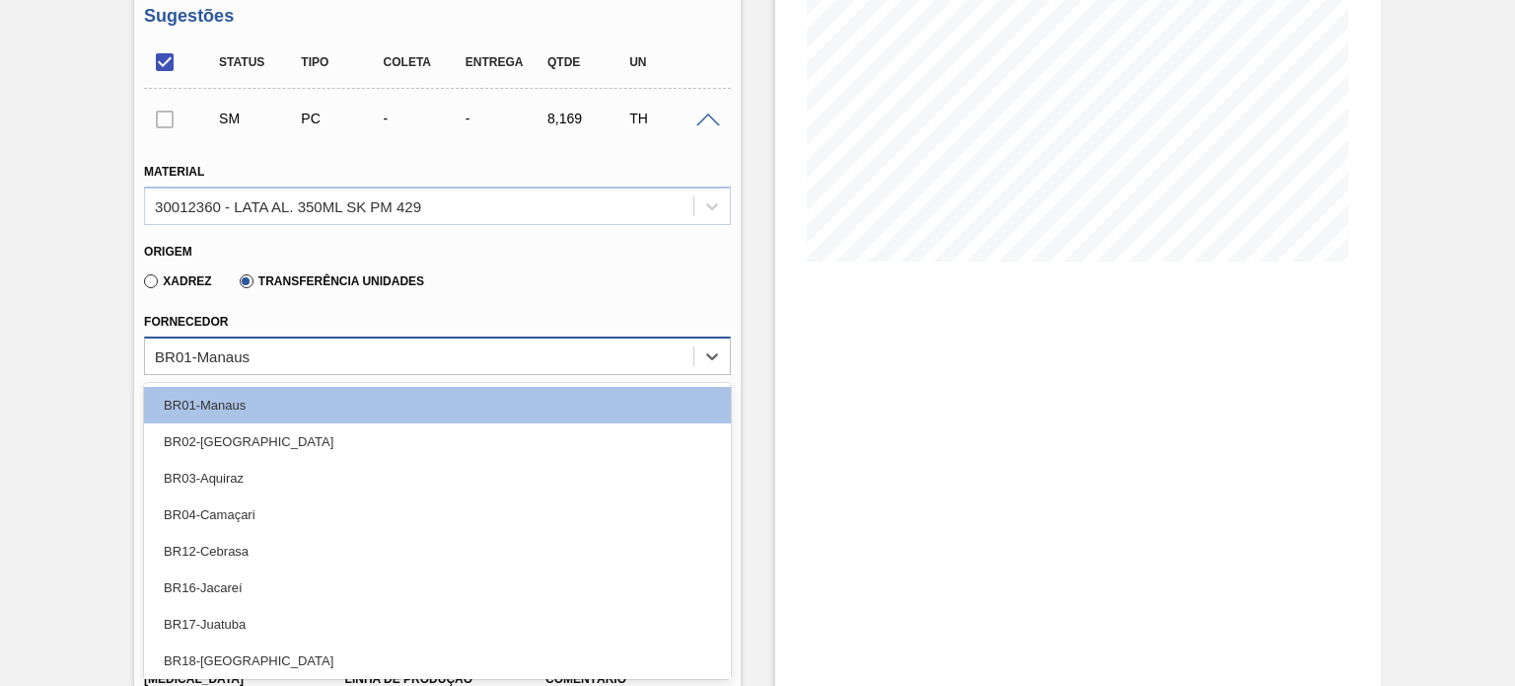
type input "SE"
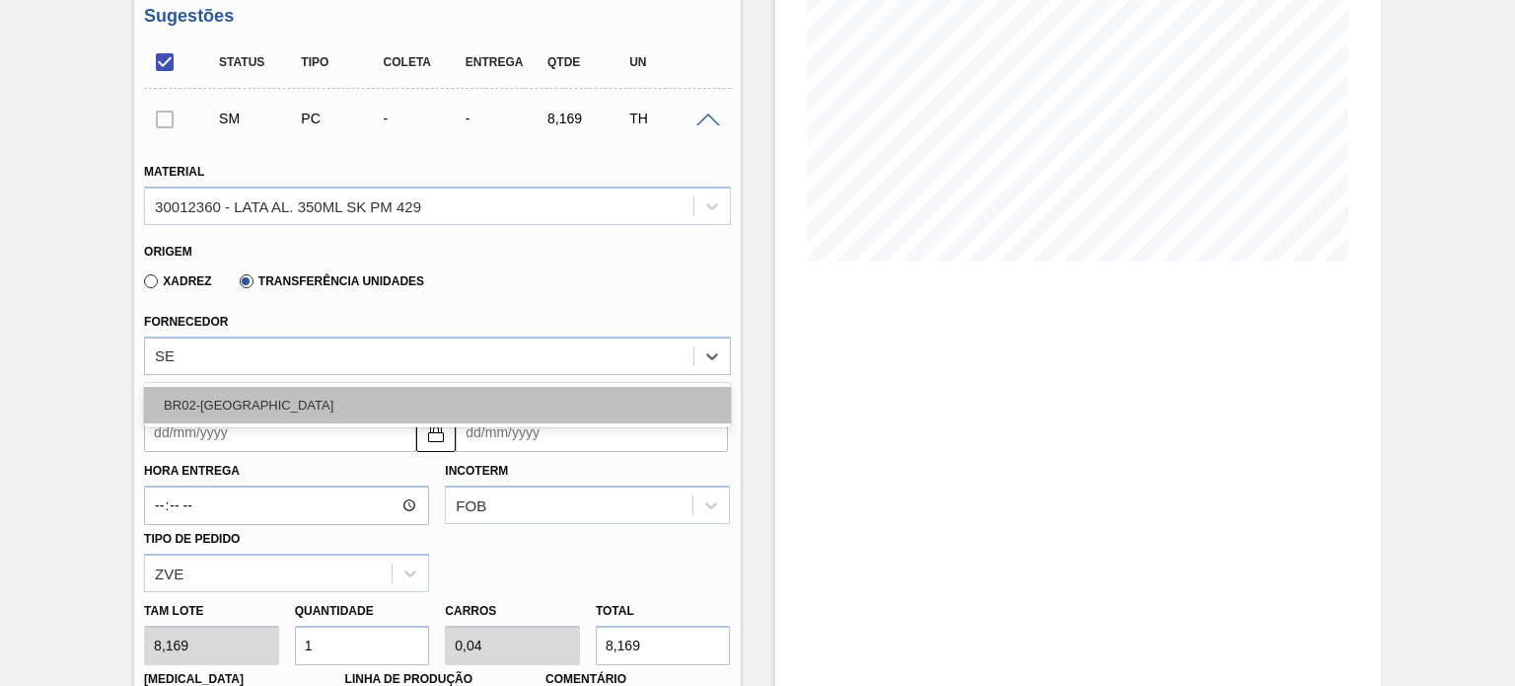
click at [290, 387] on div "BR02-Sergipe" at bounding box center [437, 405] width 586 height 36
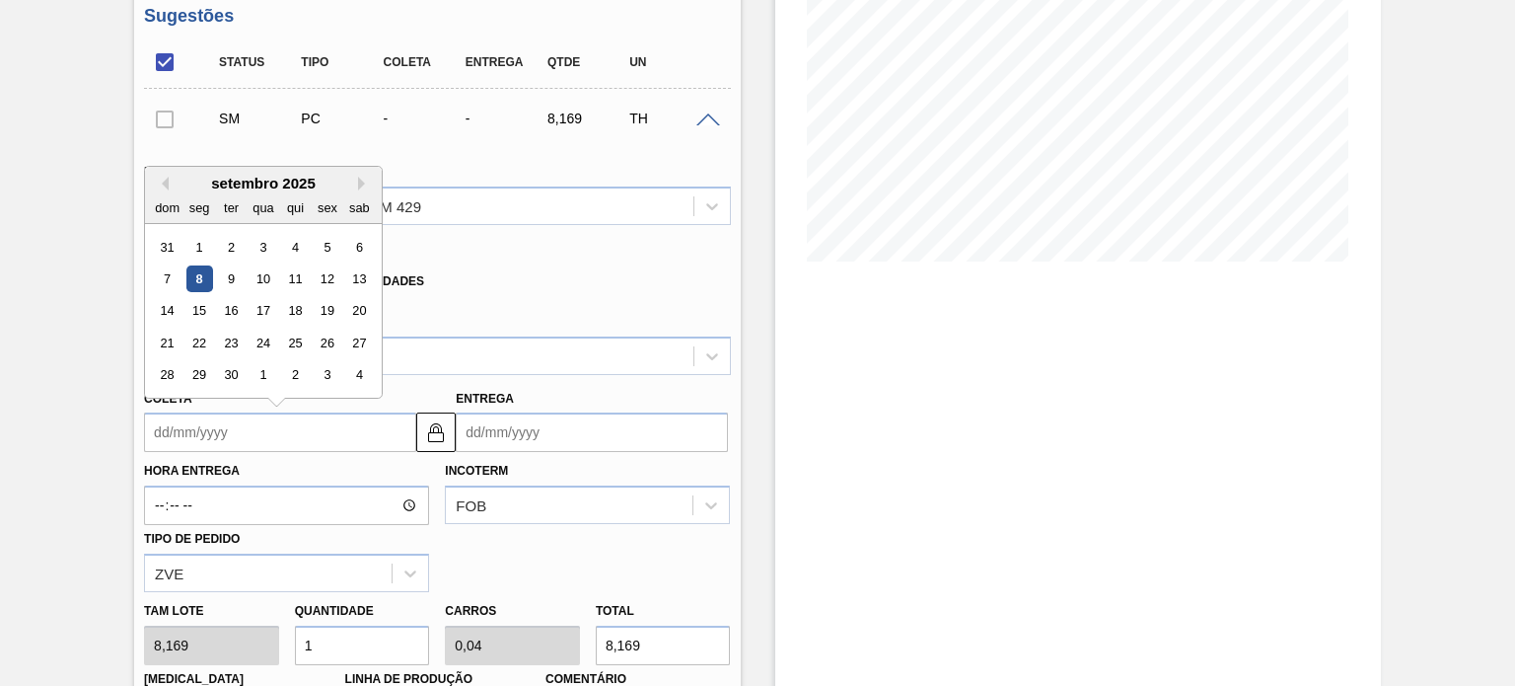
click at [268, 429] on input "Coleta" at bounding box center [280, 431] width 272 height 39
click at [190, 274] on div "8" at bounding box center [199, 278] width 27 height 27
type input "08/09/2025"
type input "09/09/2025"
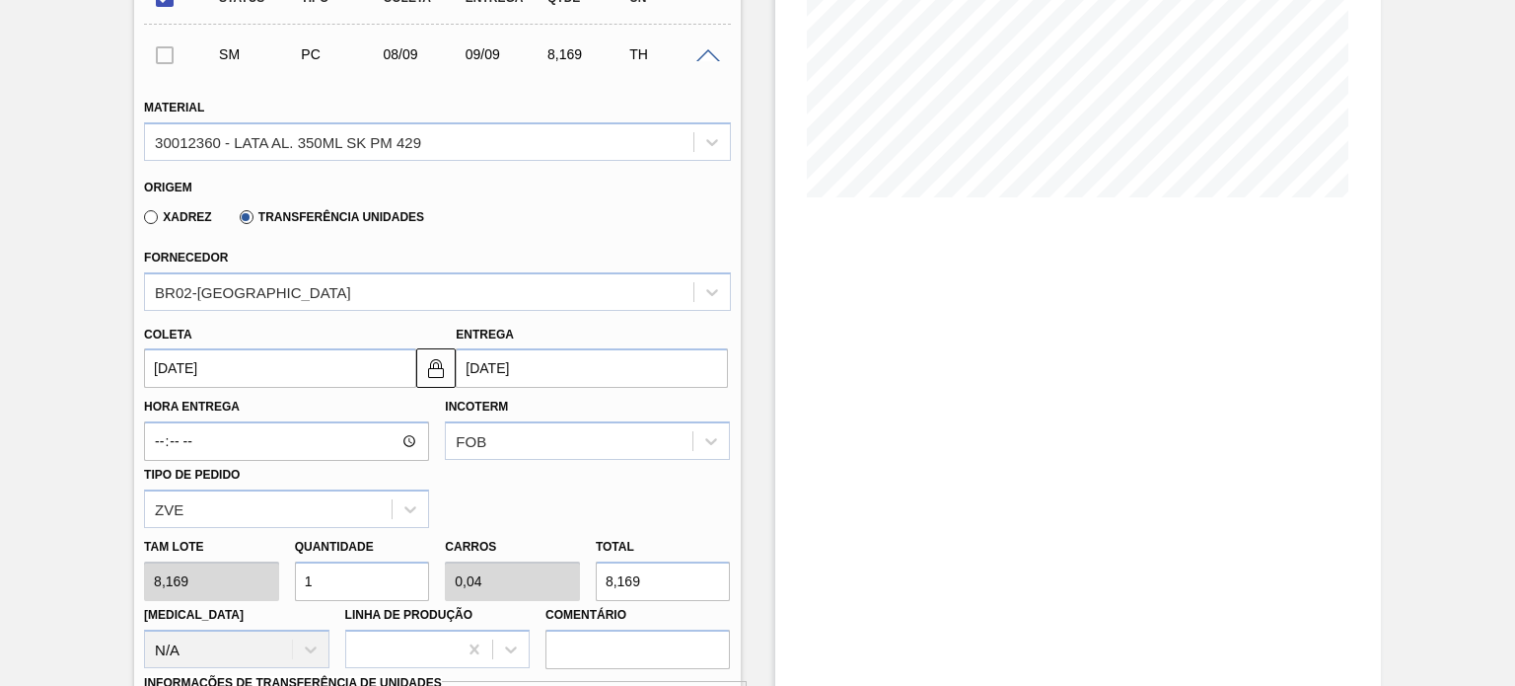
scroll to position [414, 0]
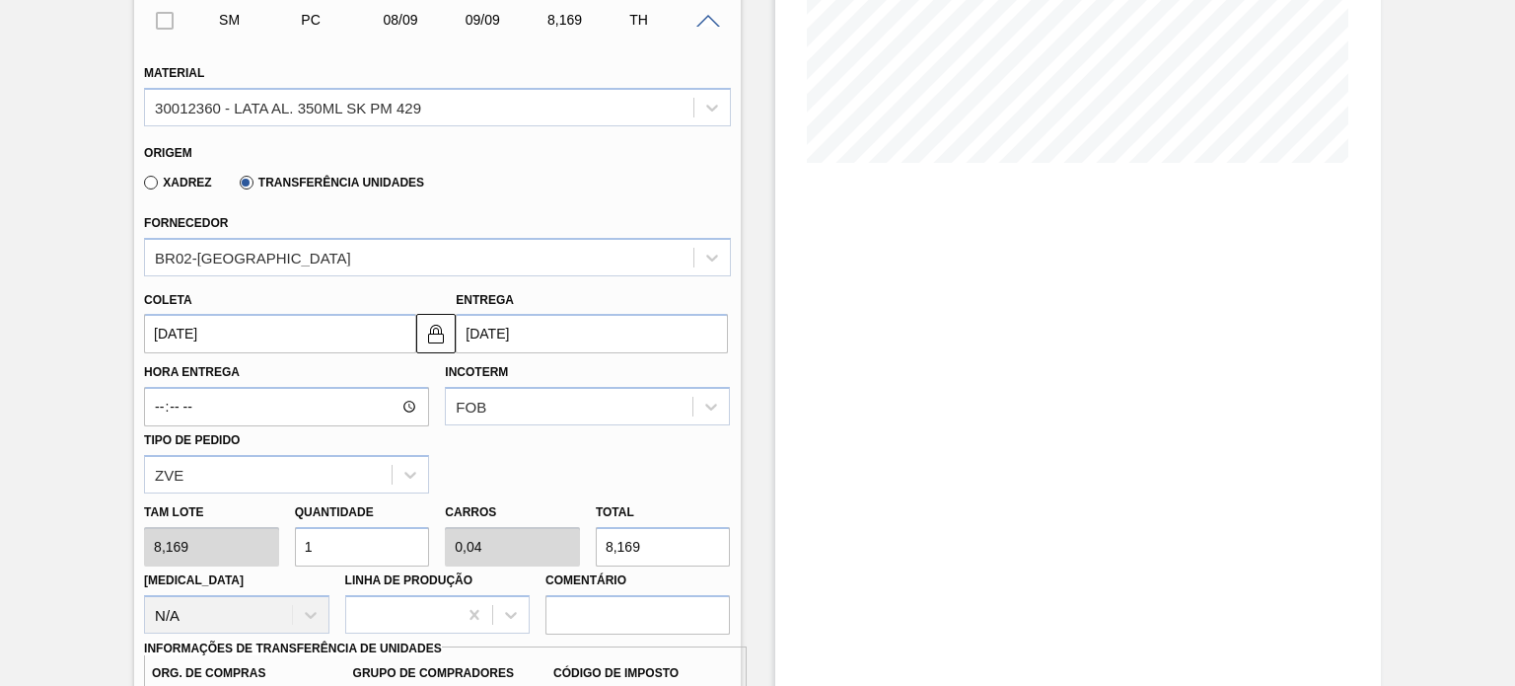
click at [205, 544] on div "Tam lote 8,169 Quantidade 1 Carros 0,04 Total 8,169 Doca N/A Linha de Produção …" at bounding box center [437, 563] width 602 height 141
type input "2"
type input "0,08"
type input "16,338"
type input "25"
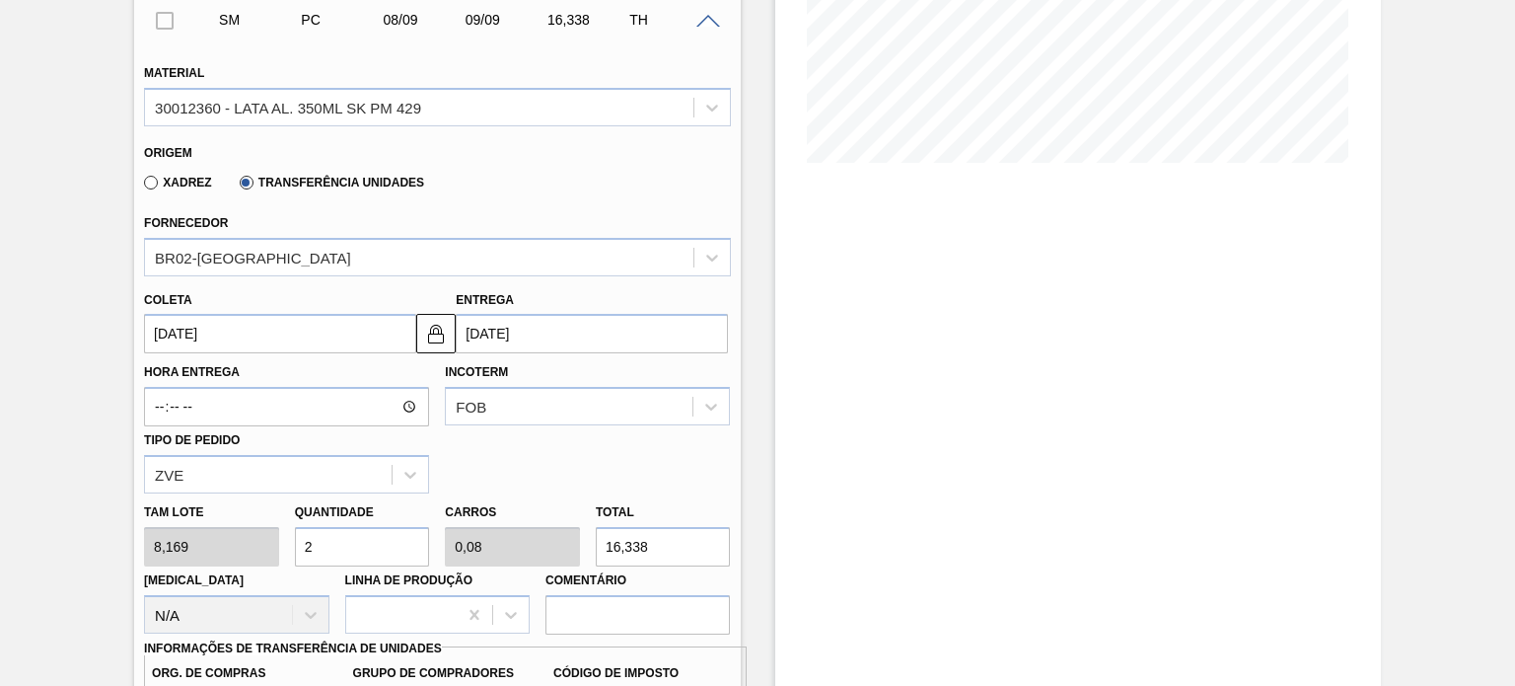
type input "1"
type input "204,225"
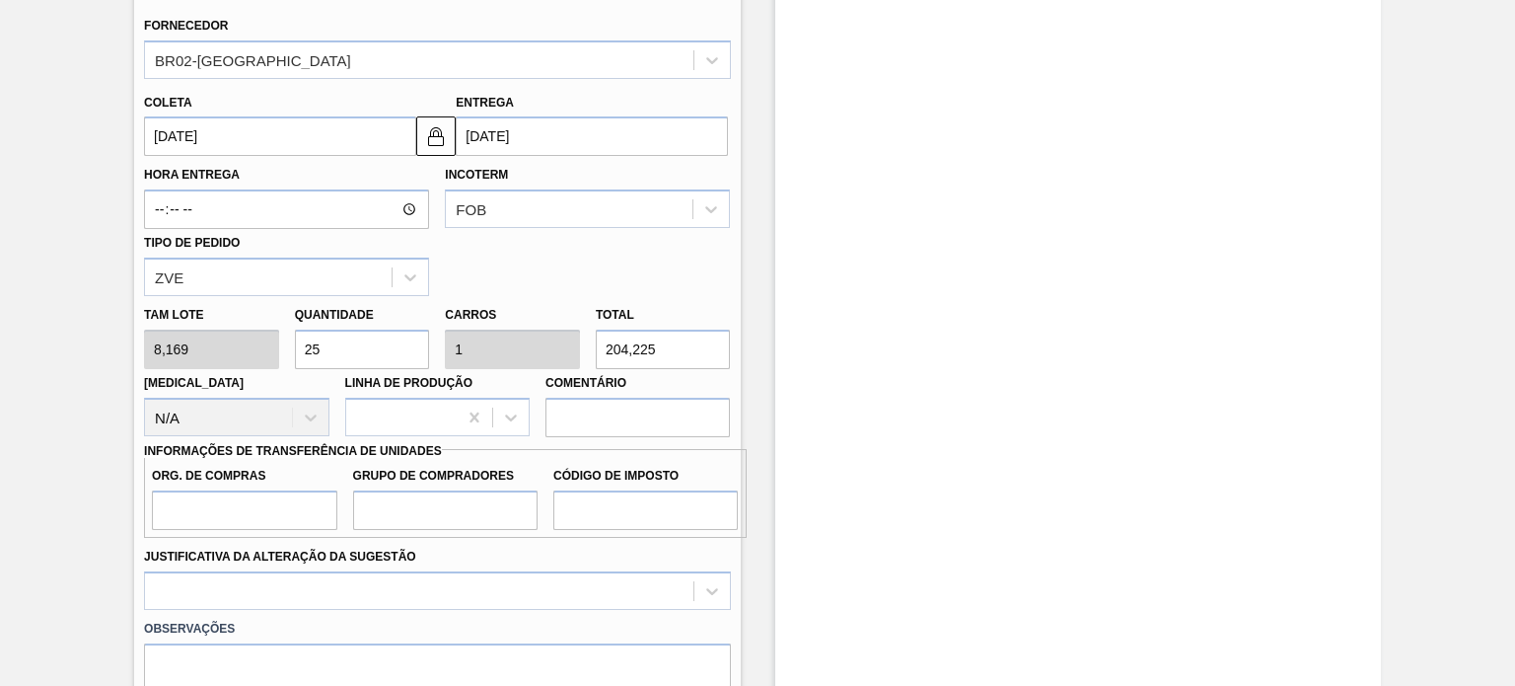
scroll to position [710, 0]
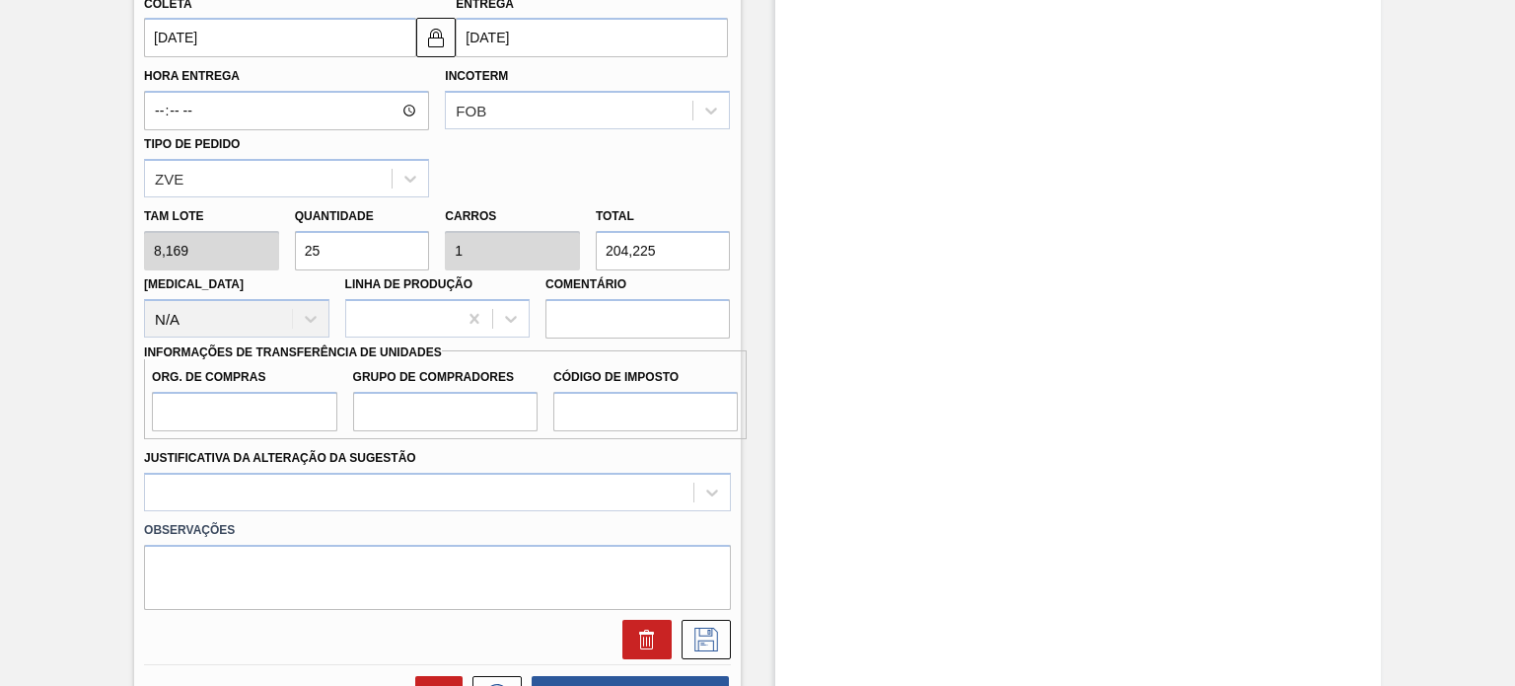
type input "25"
click at [246, 409] on input "Org. de Compras" at bounding box center [244, 411] width 184 height 39
type input "BR08"
type input "P01"
click at [594, 398] on input "Código de Imposto" at bounding box center [645, 411] width 184 height 39
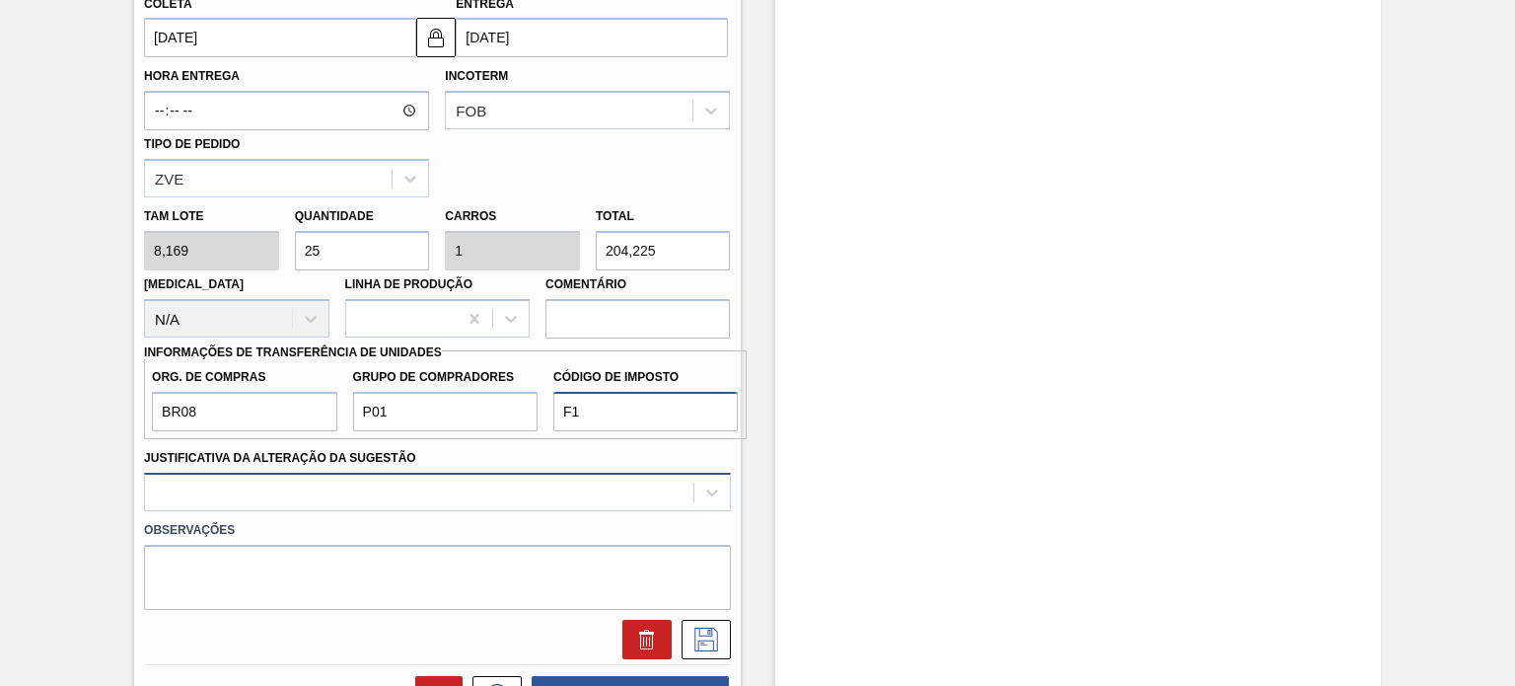
type input "F1"
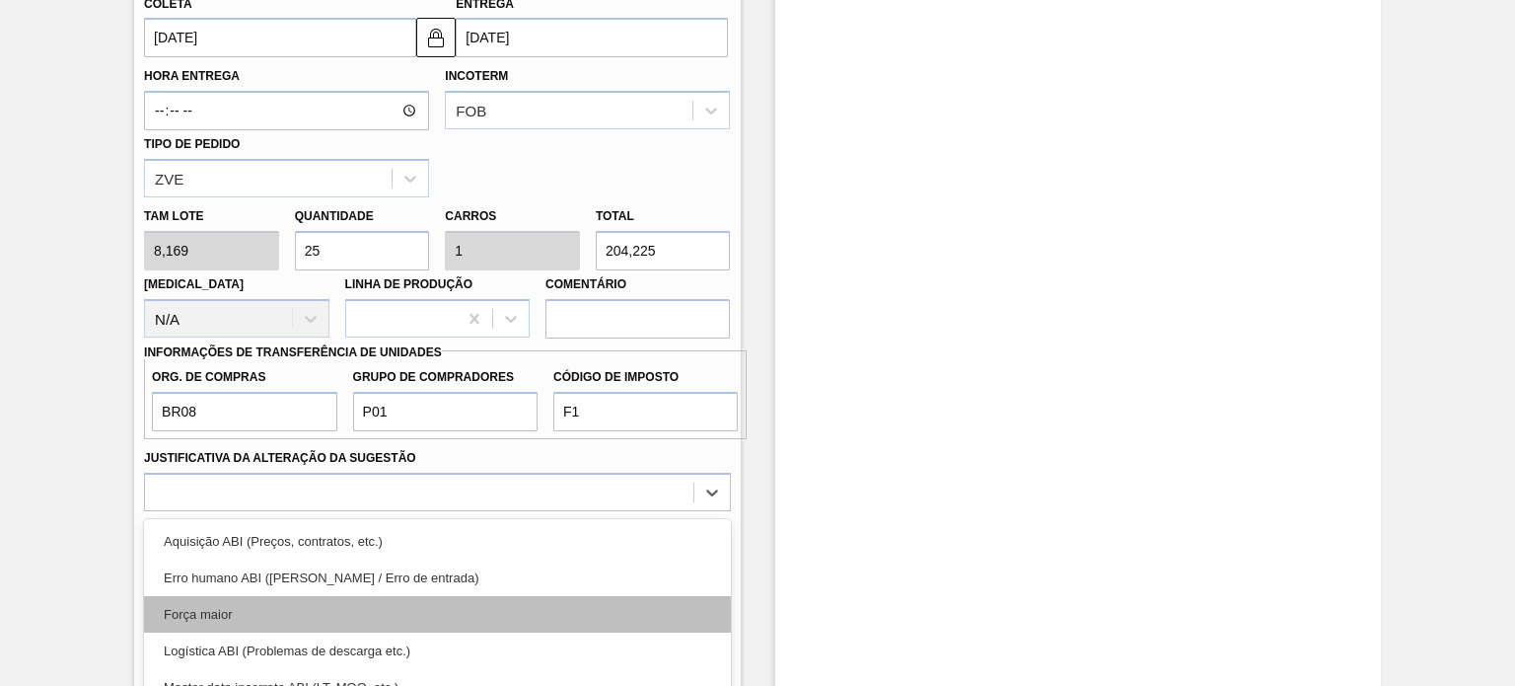
click at [380, 493] on div "option Força maior focused, 3 of 18. 18 results available. Use Up and Down to c…" at bounding box center [437, 491] width 586 height 38
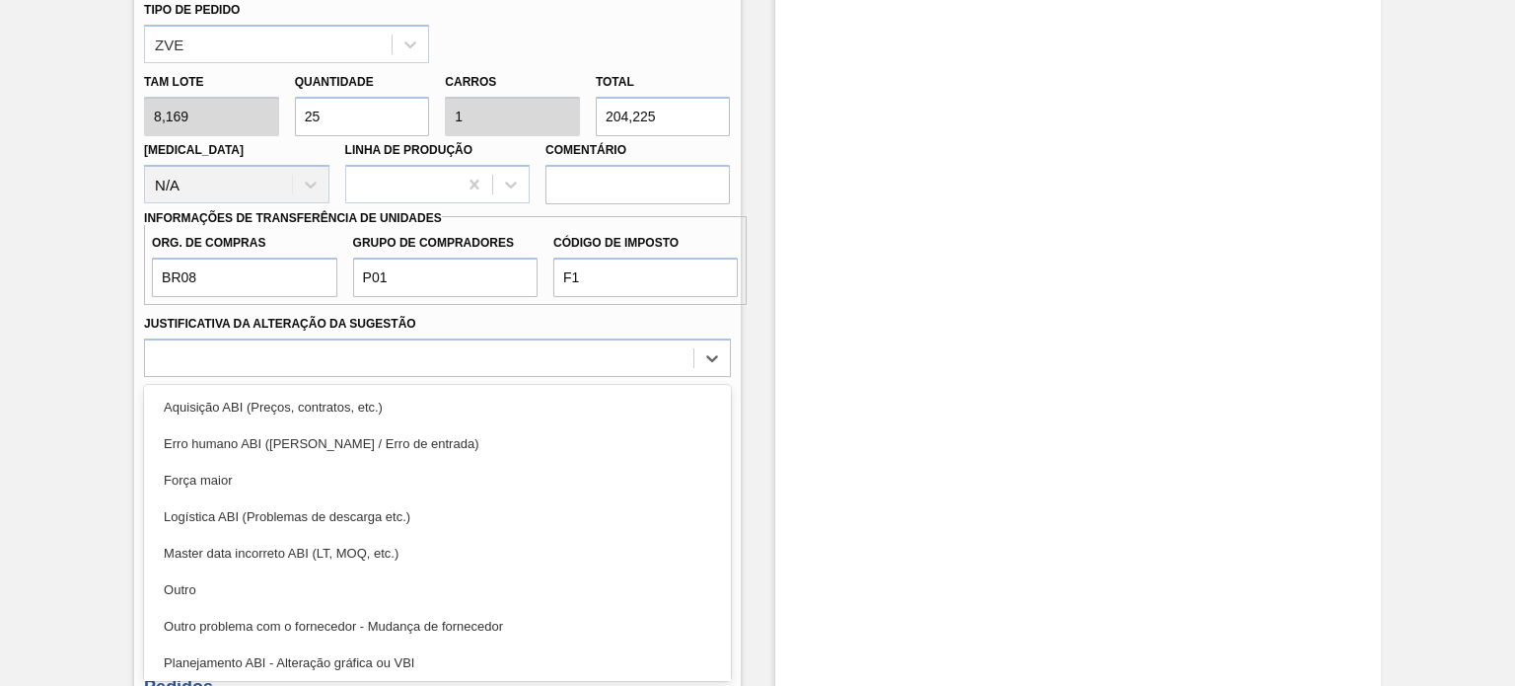
click at [326, 576] on div "Outro" at bounding box center [437, 589] width 586 height 36
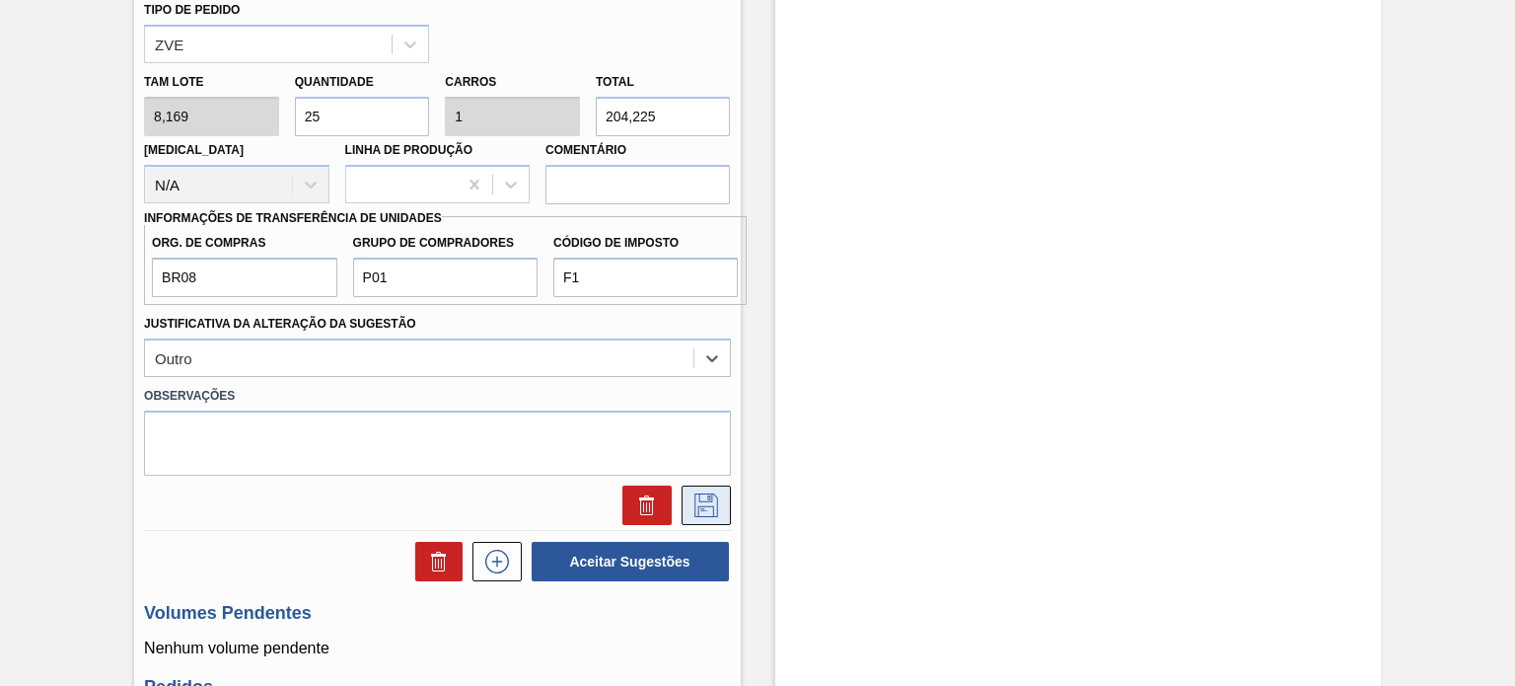
click at [701, 485] on button at bounding box center [706, 504] width 49 height 39
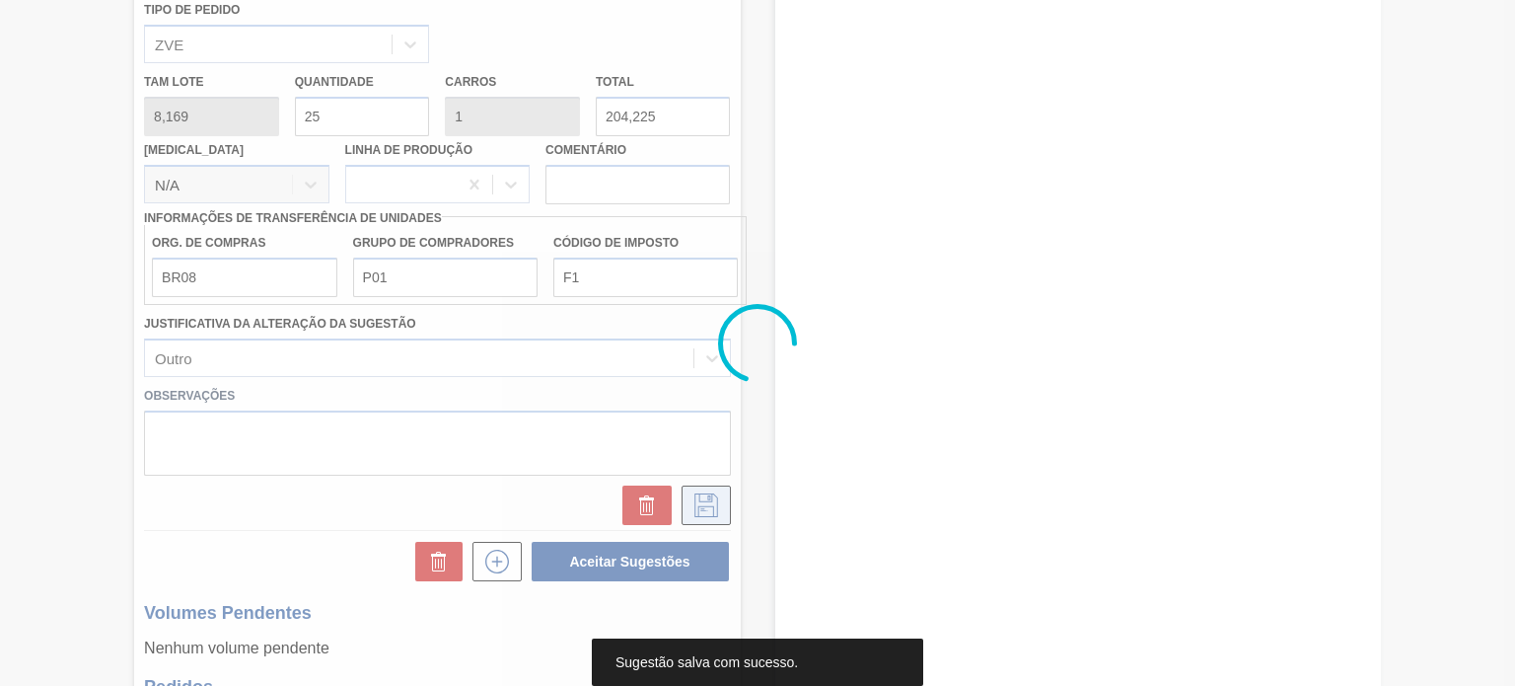
scroll to position [162, 0]
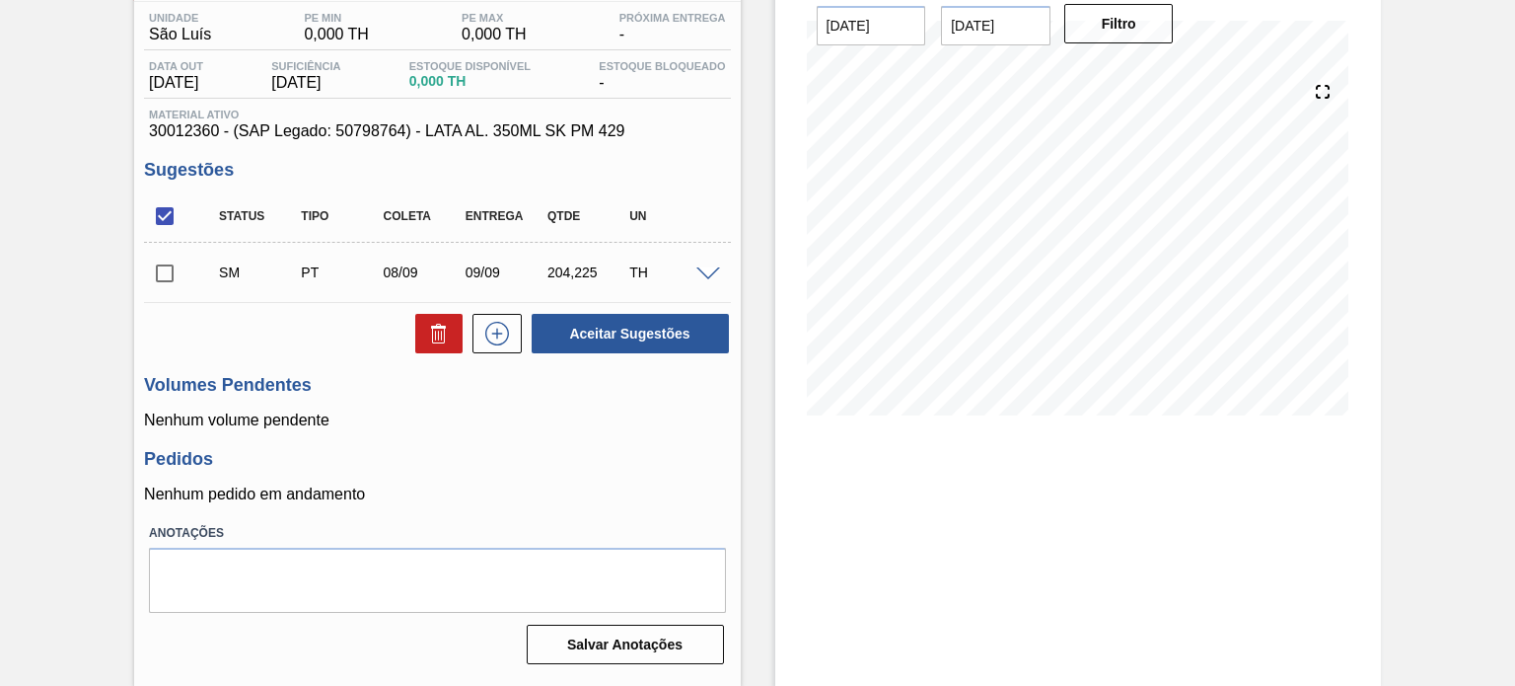
click at [162, 279] on input "checkbox" at bounding box center [164, 273] width 41 height 41
click at [622, 326] on button "Aceitar Sugestões" at bounding box center [630, 333] width 197 height 39
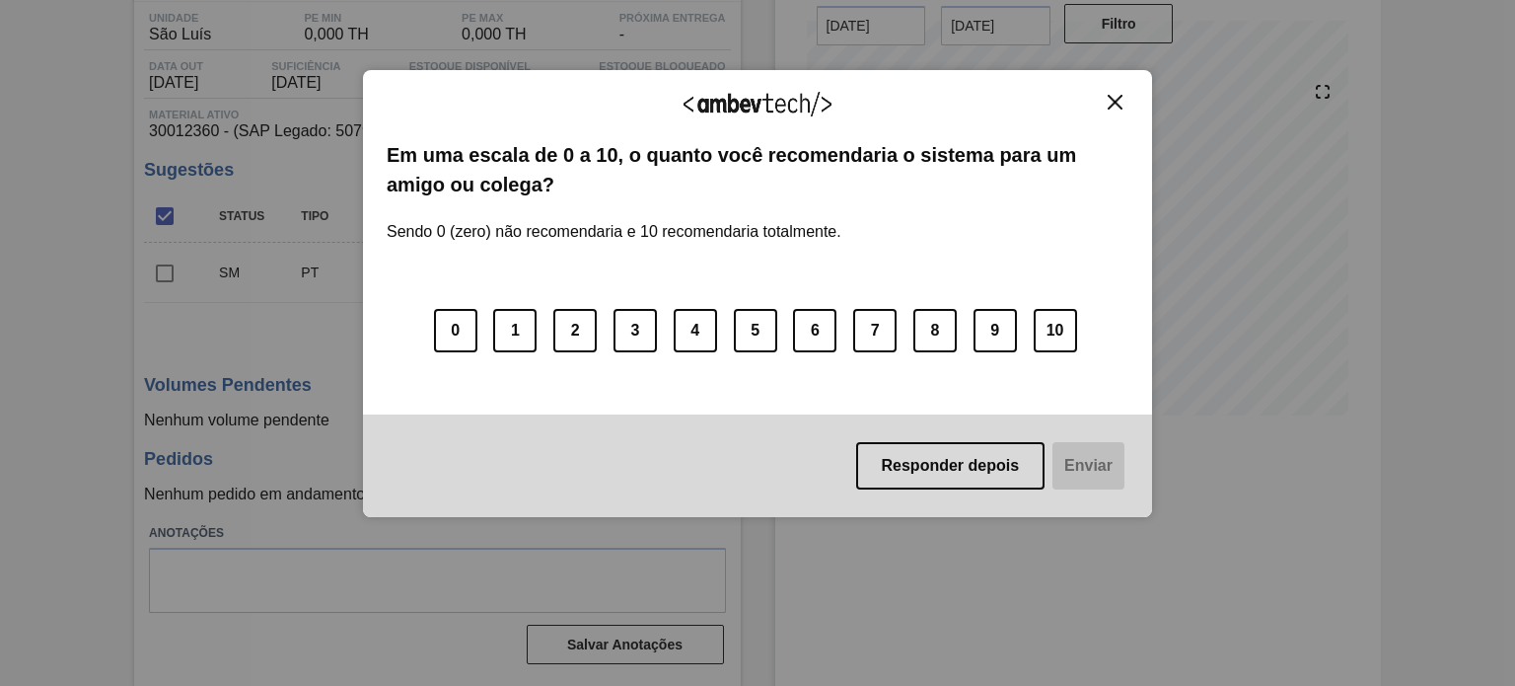
click at [1111, 101] on img "Close" at bounding box center [1115, 102] width 15 height 15
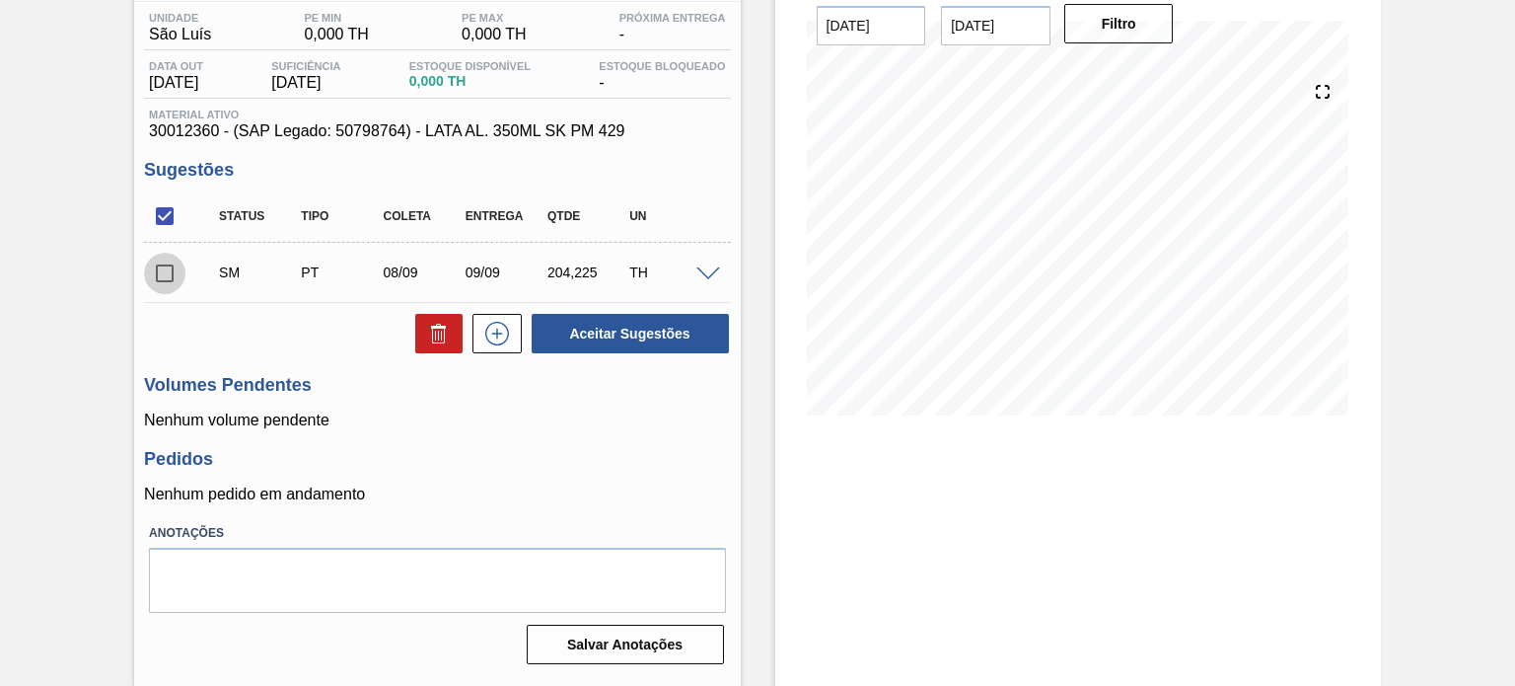
click at [157, 282] on input "checkbox" at bounding box center [164, 273] width 41 height 41
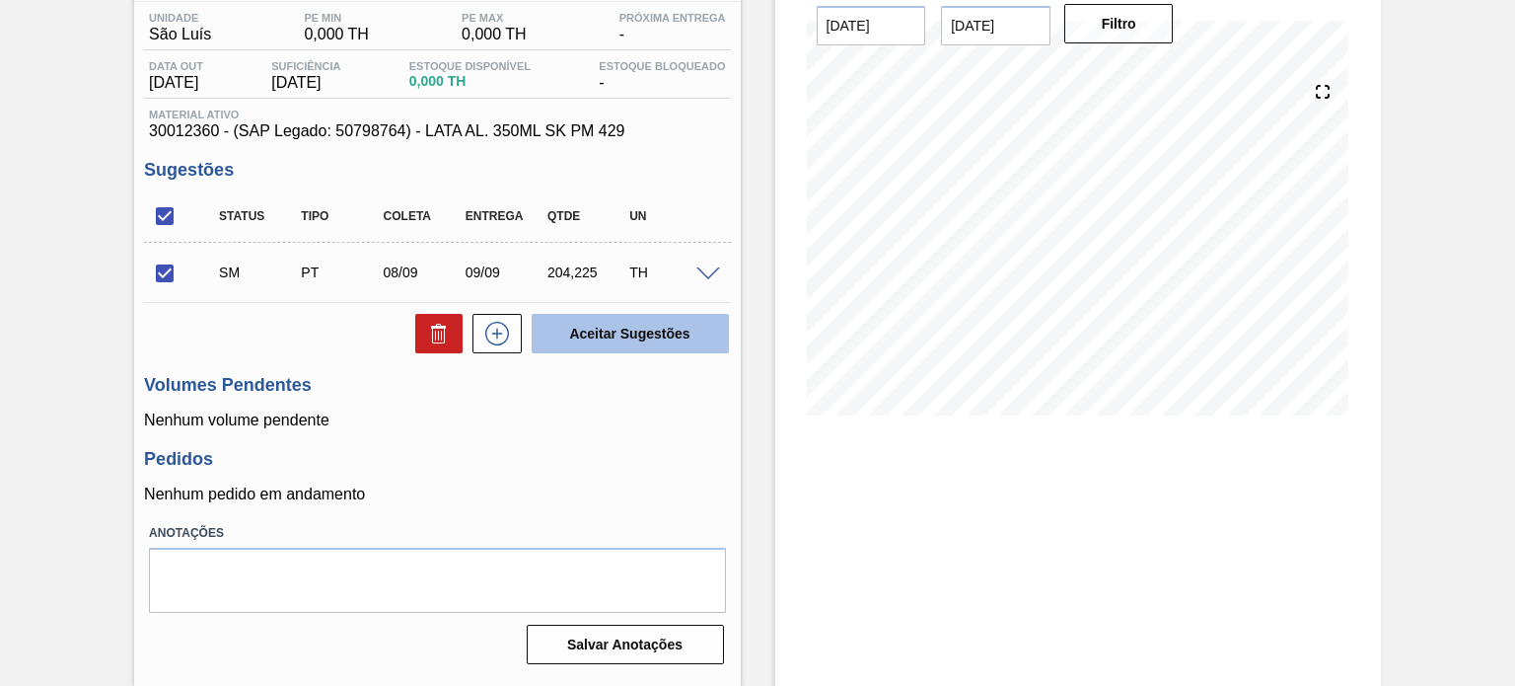
click at [572, 345] on button "Aceitar Sugestões" at bounding box center [630, 333] width 197 height 39
checkbox input "false"
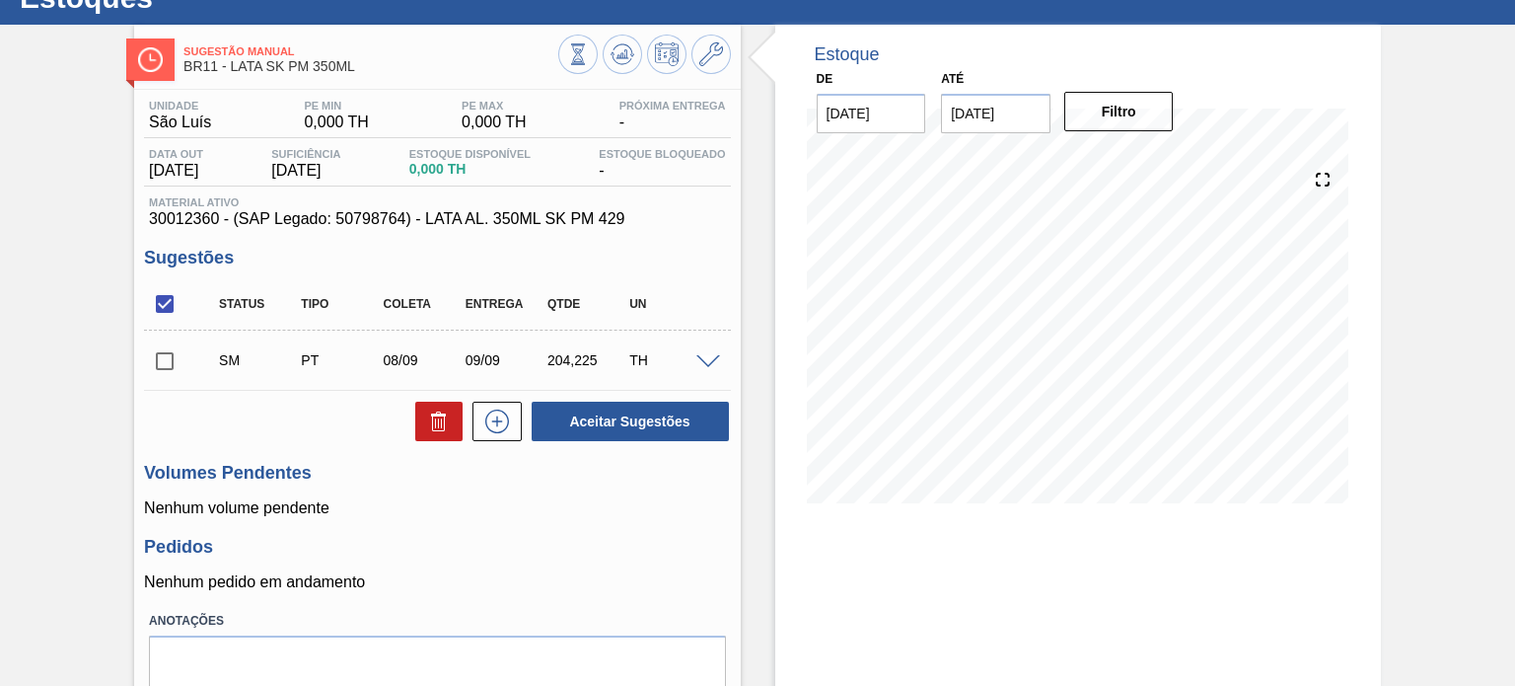
scroll to position [0, 0]
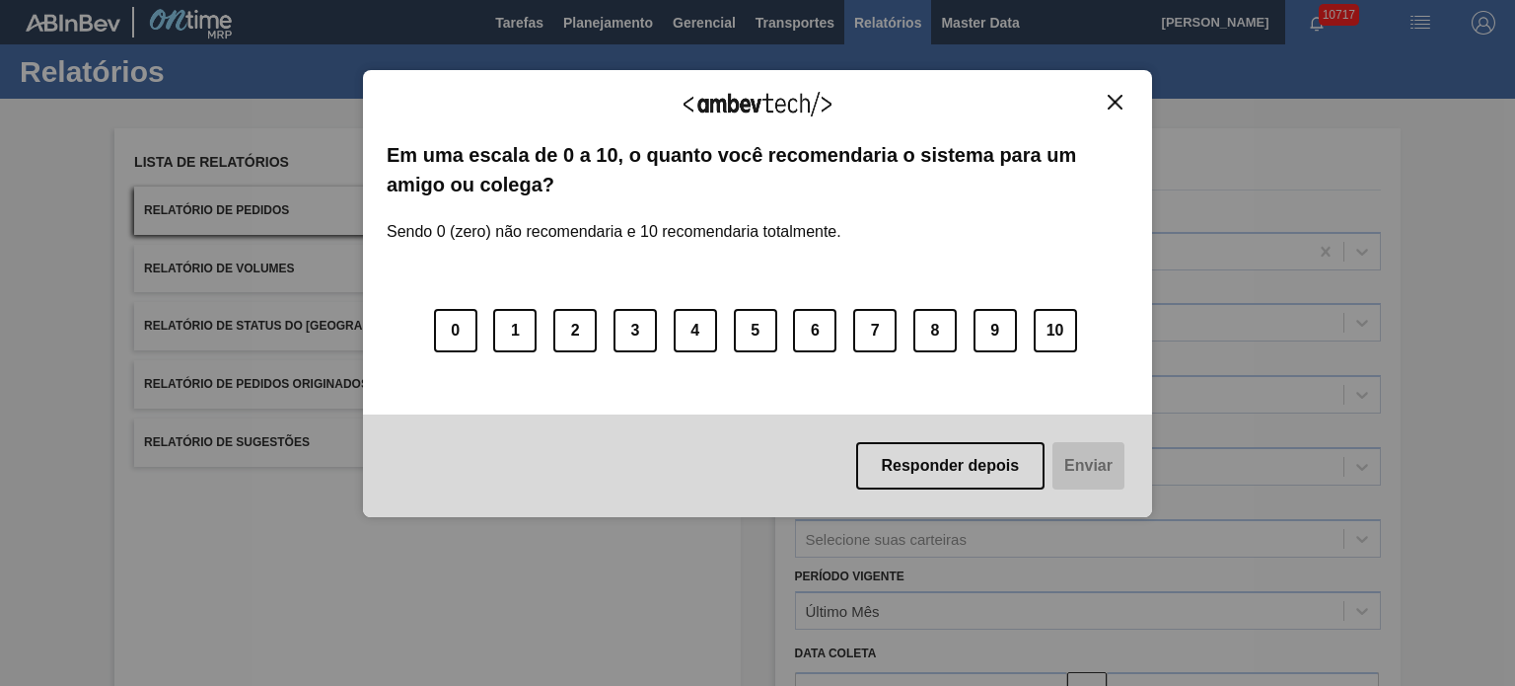
click at [1113, 97] on img "Close" at bounding box center [1115, 102] width 15 height 15
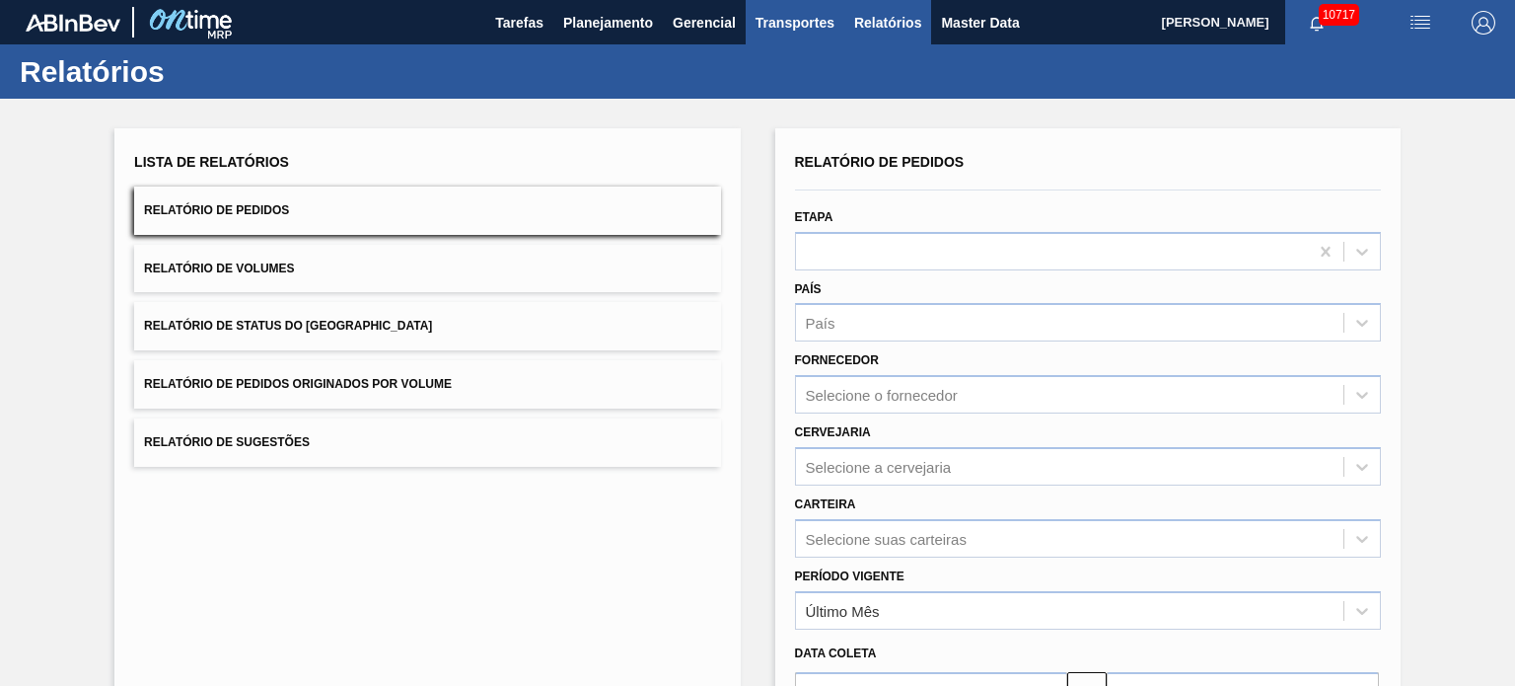
click at [783, 15] on span "Transportes" at bounding box center [795, 23] width 79 height 24
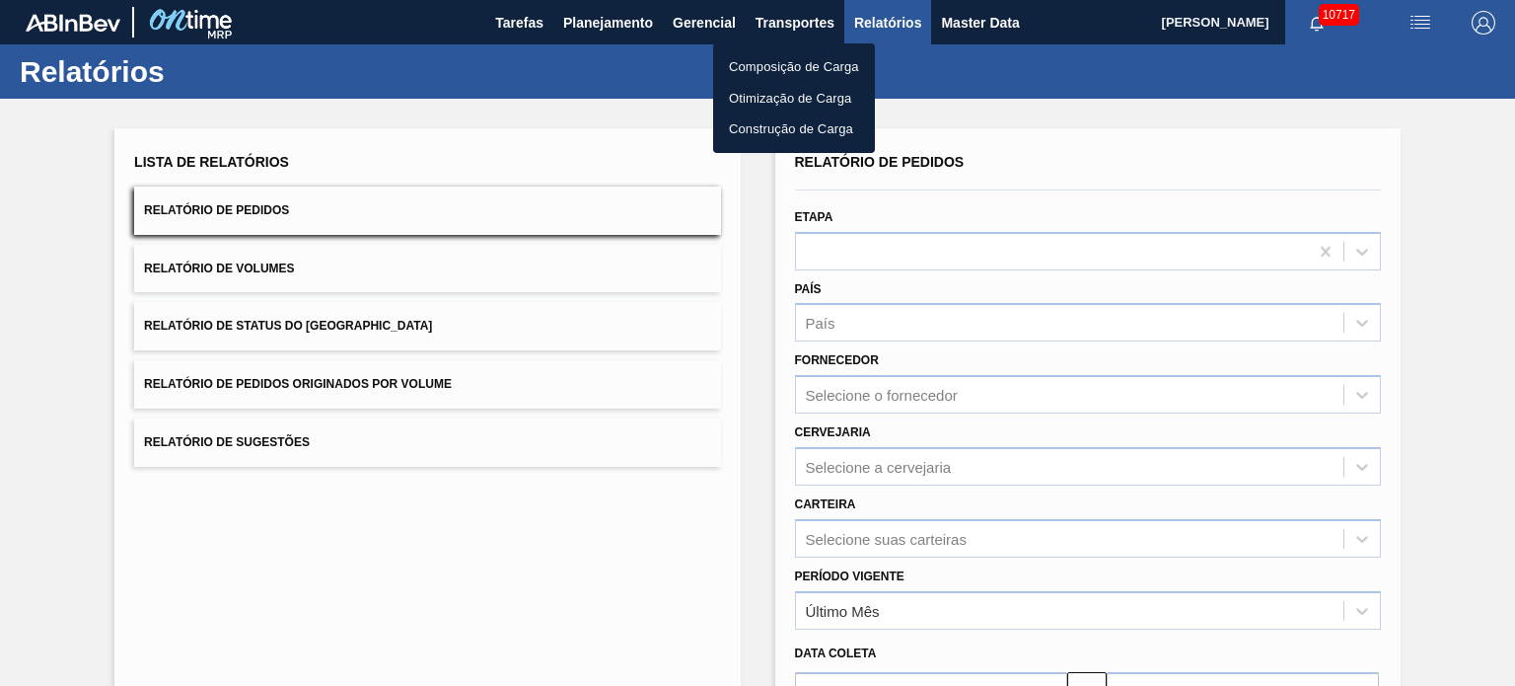
click at [792, 97] on li "Otimização de Carga" at bounding box center [794, 99] width 162 height 32
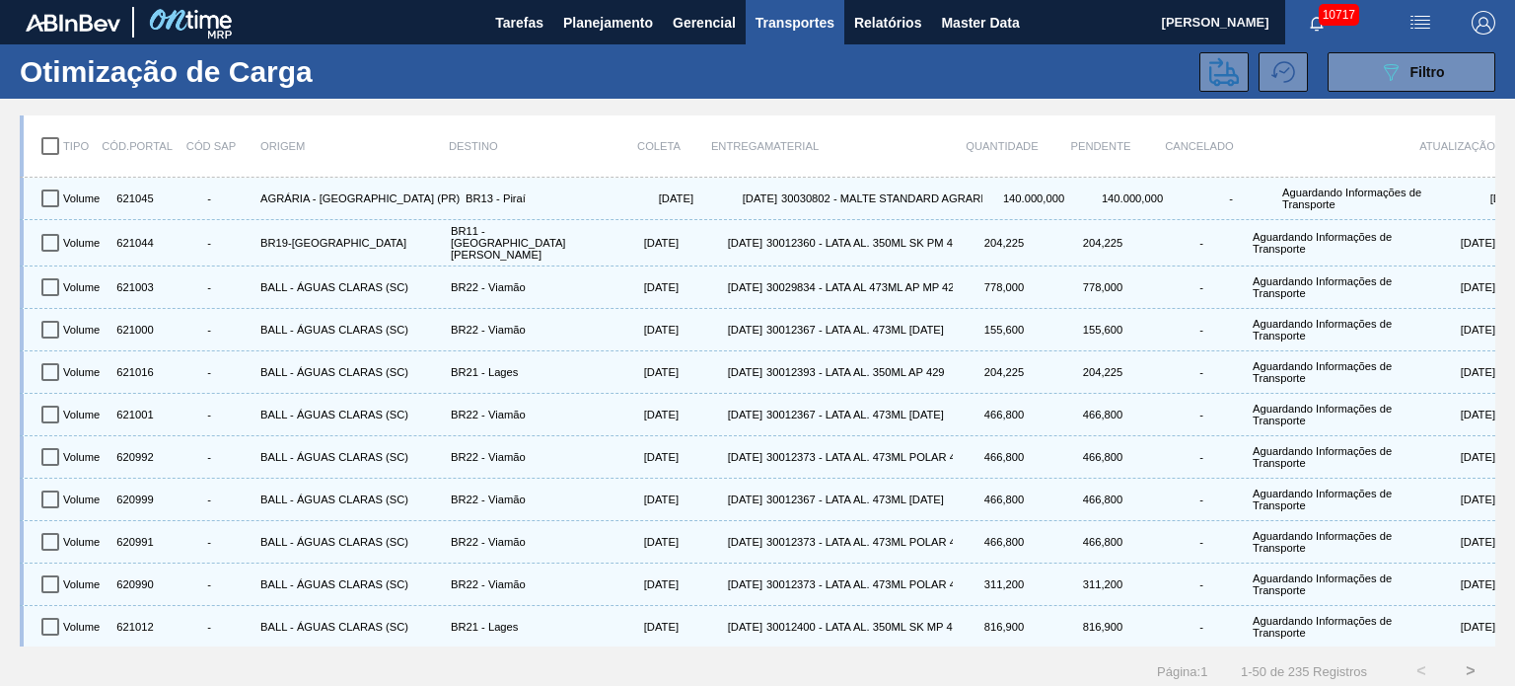
click at [795, 22] on span "Transportes" at bounding box center [795, 23] width 79 height 24
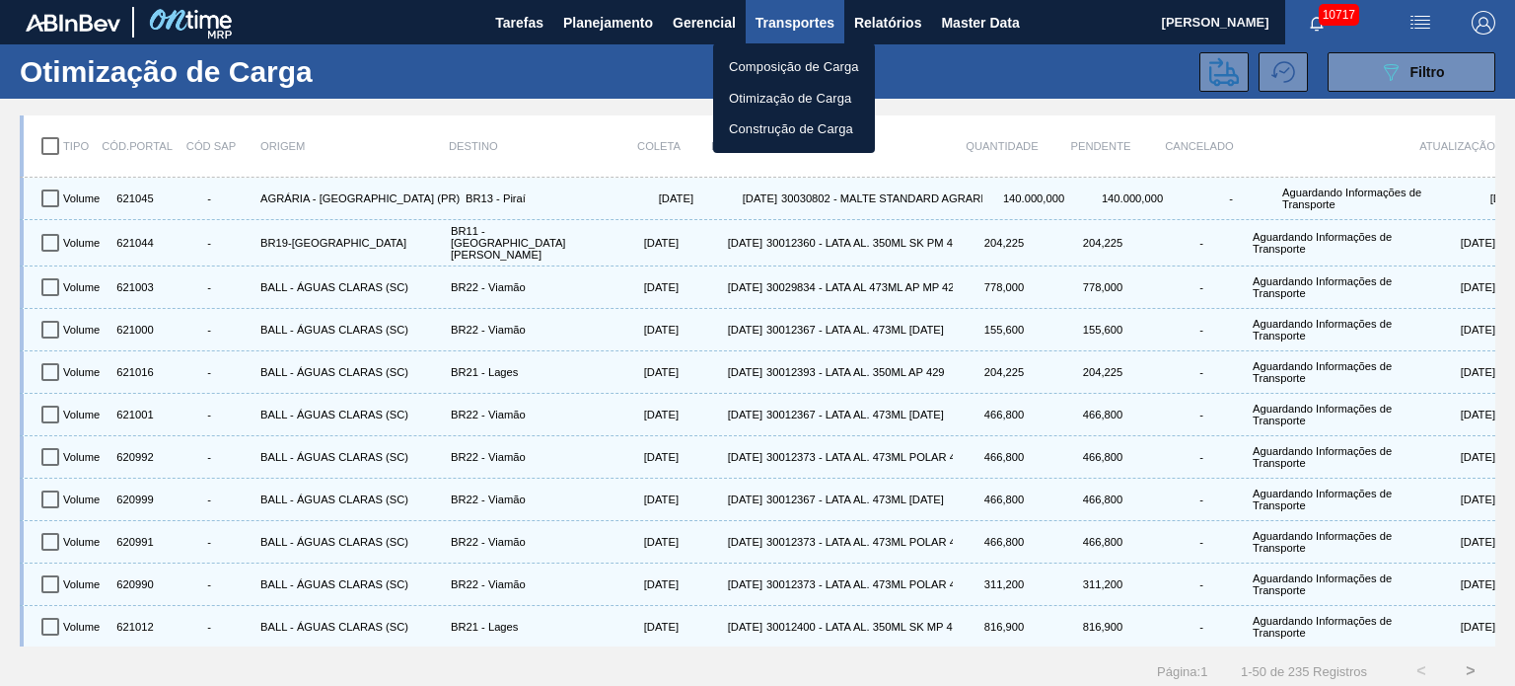
click at [785, 63] on li "Composição de Carga" at bounding box center [794, 67] width 162 height 32
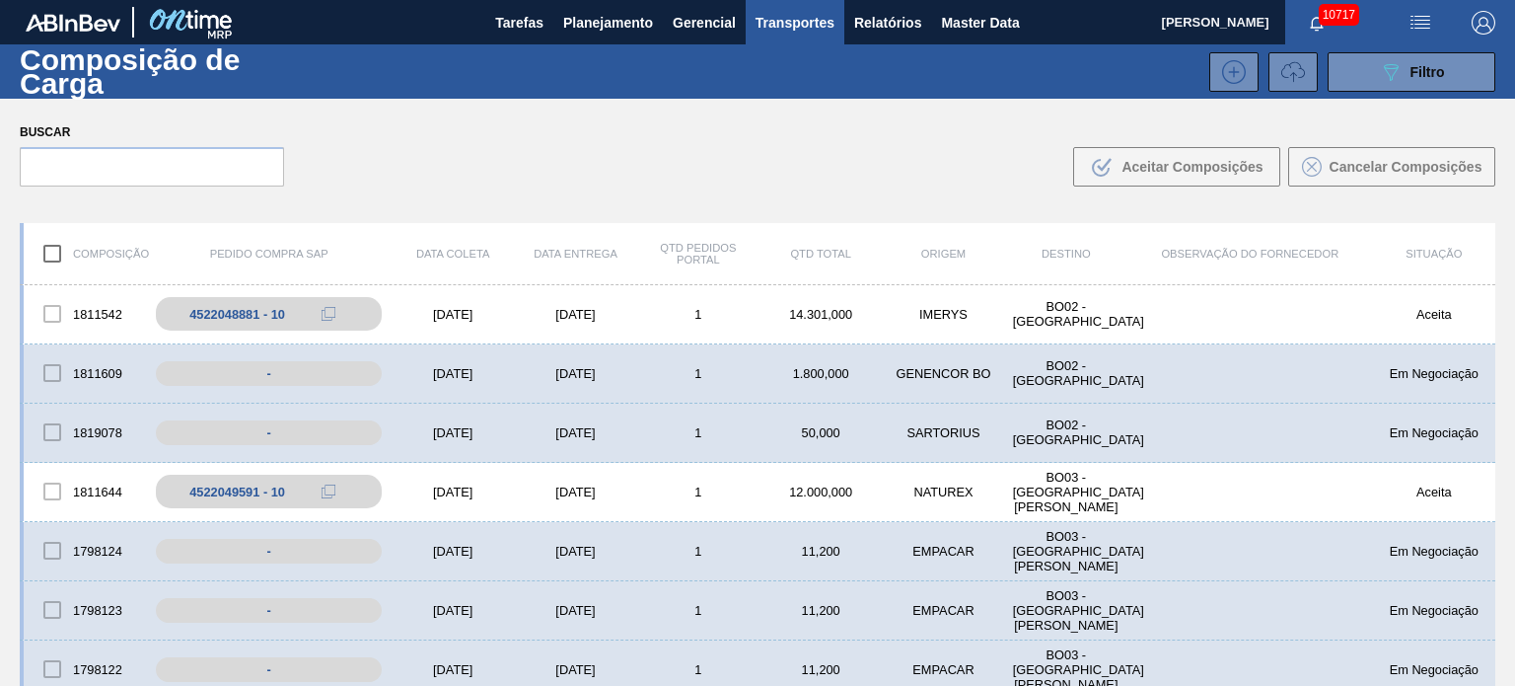
click at [782, 23] on span "Transportes" at bounding box center [795, 23] width 79 height 24
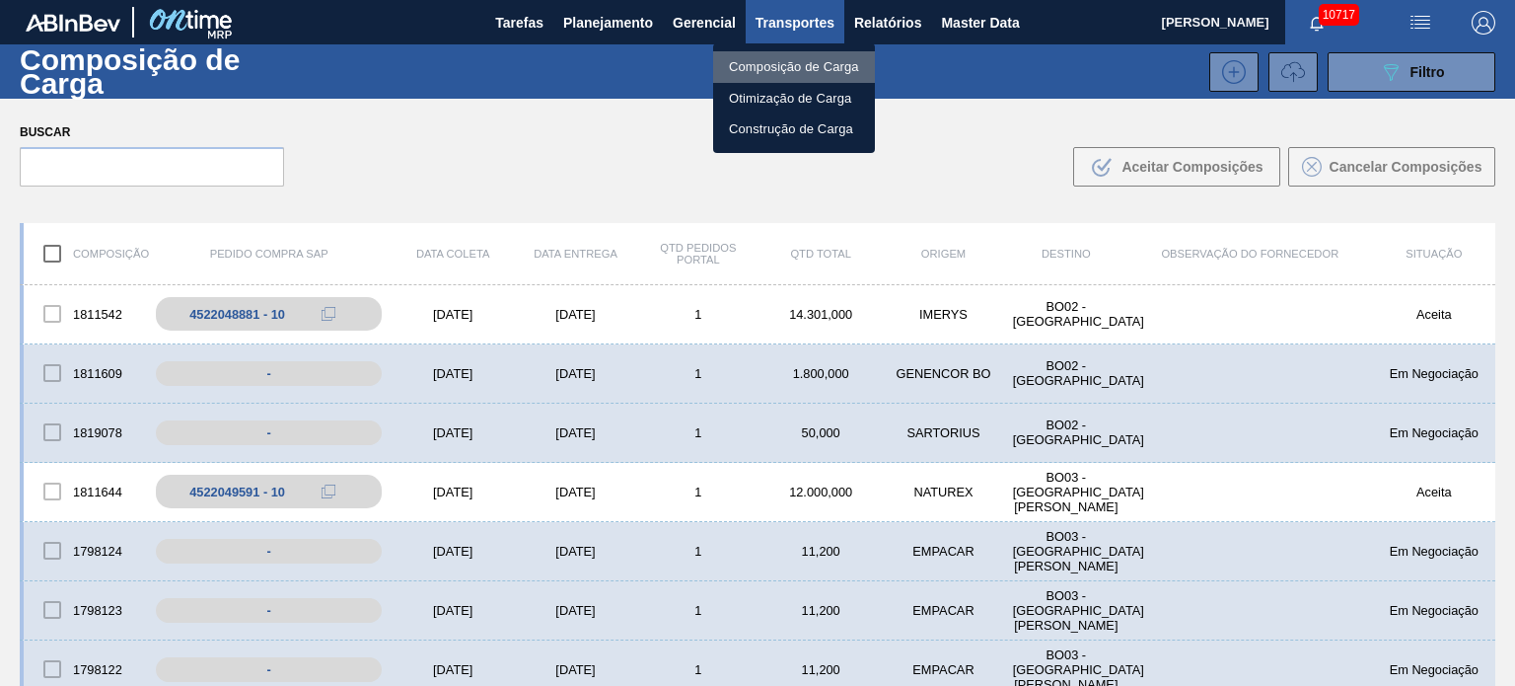
click at [839, 68] on li "Composição de Carga" at bounding box center [794, 67] width 162 height 32
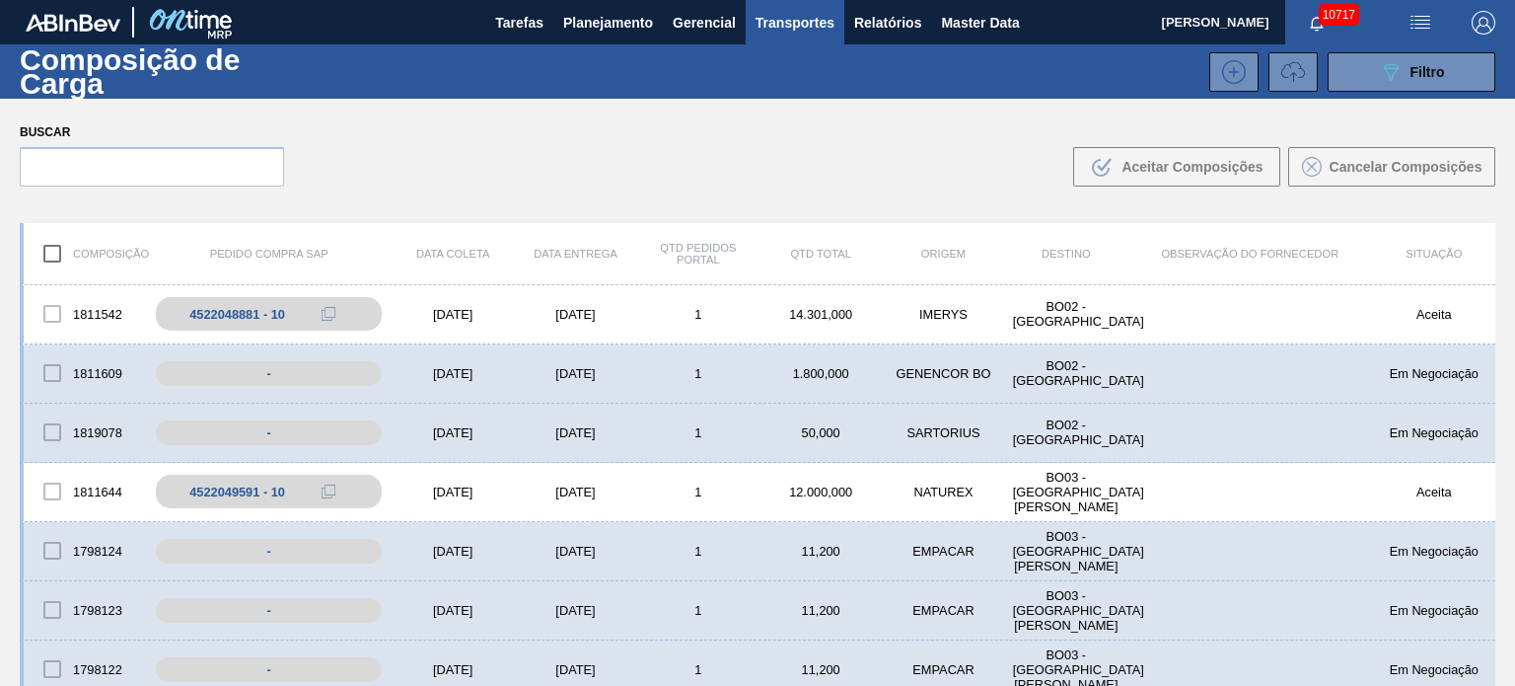
click at [813, 29] on span "Transportes" at bounding box center [795, 23] width 79 height 24
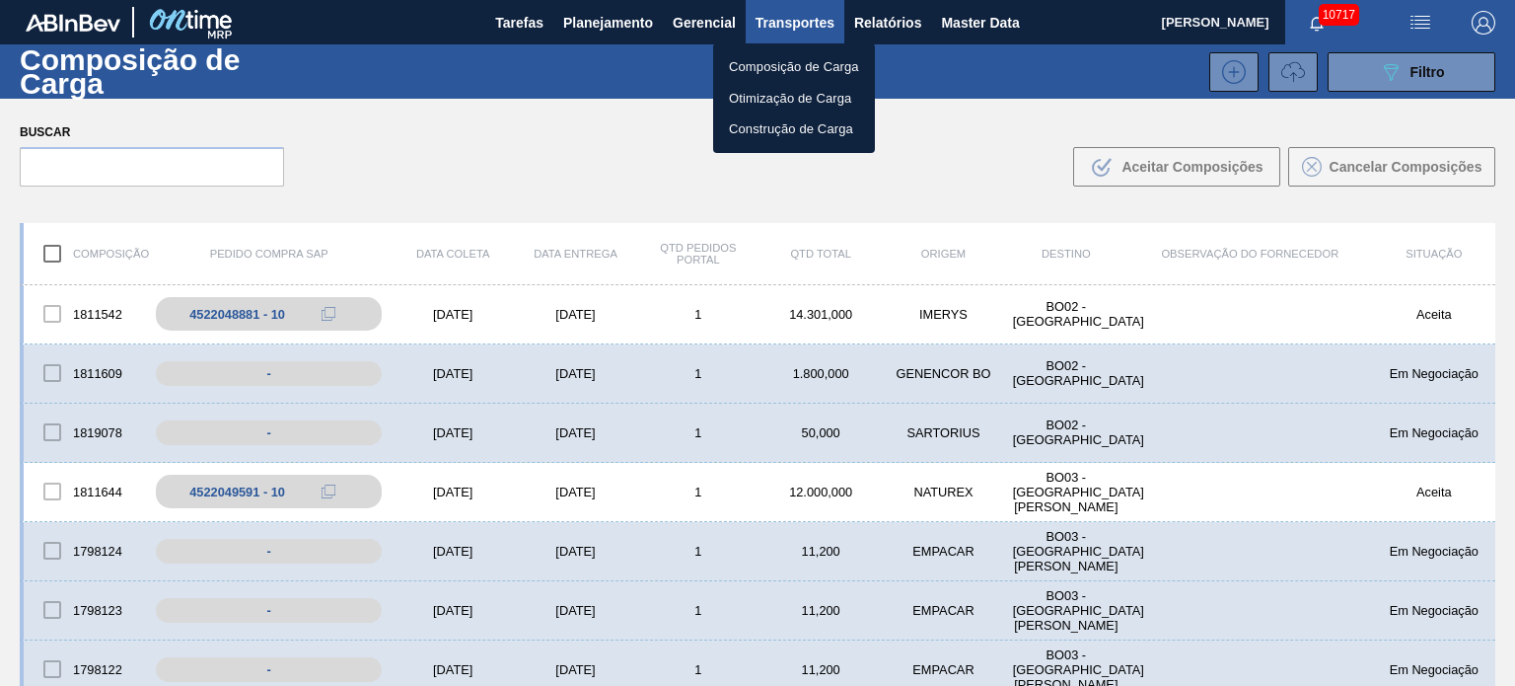
click at [1298, 73] on div at bounding box center [757, 343] width 1515 height 686
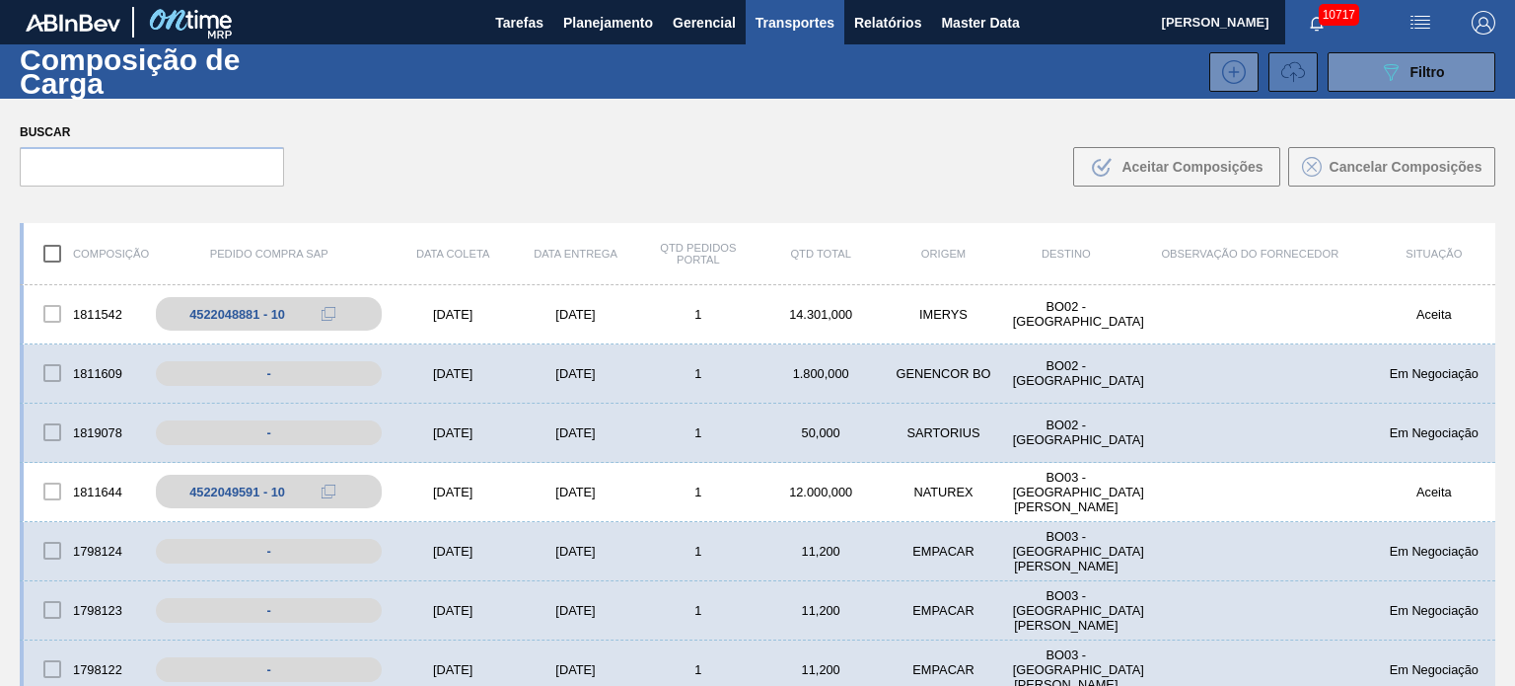
click at [1288, 73] on icon at bounding box center [1293, 72] width 24 height 24
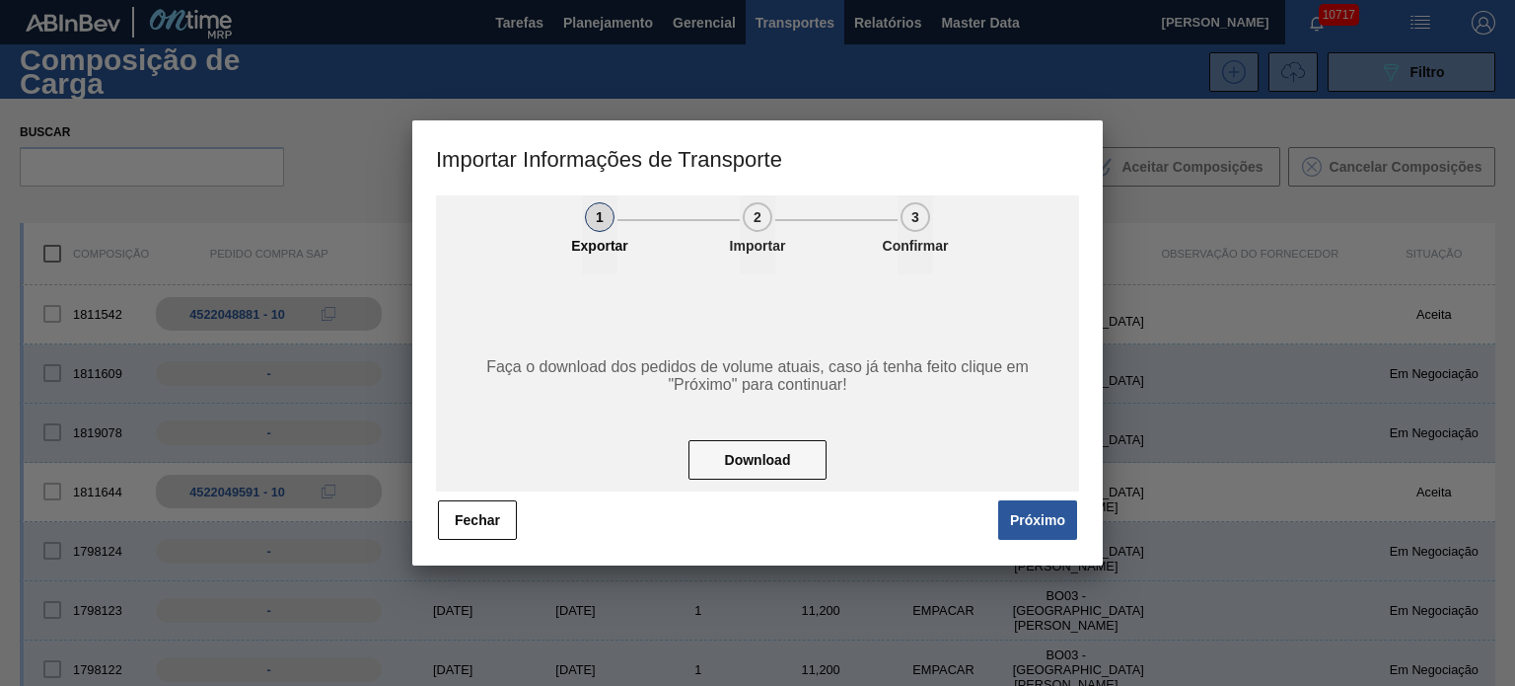
click at [1198, 334] on div at bounding box center [757, 343] width 1515 height 686
click at [464, 527] on button "Fechar" at bounding box center [477, 519] width 79 height 39
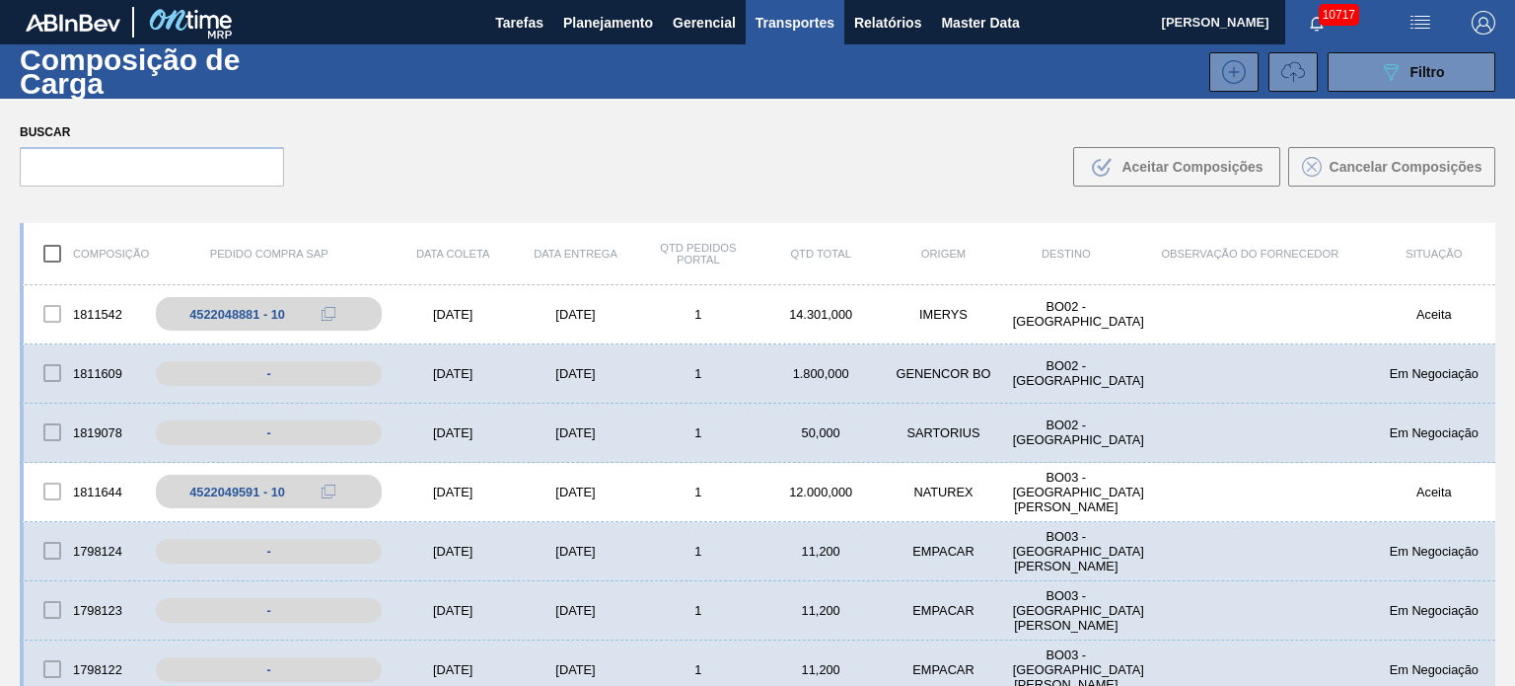
click at [793, 25] on span "Transportes" at bounding box center [795, 23] width 79 height 24
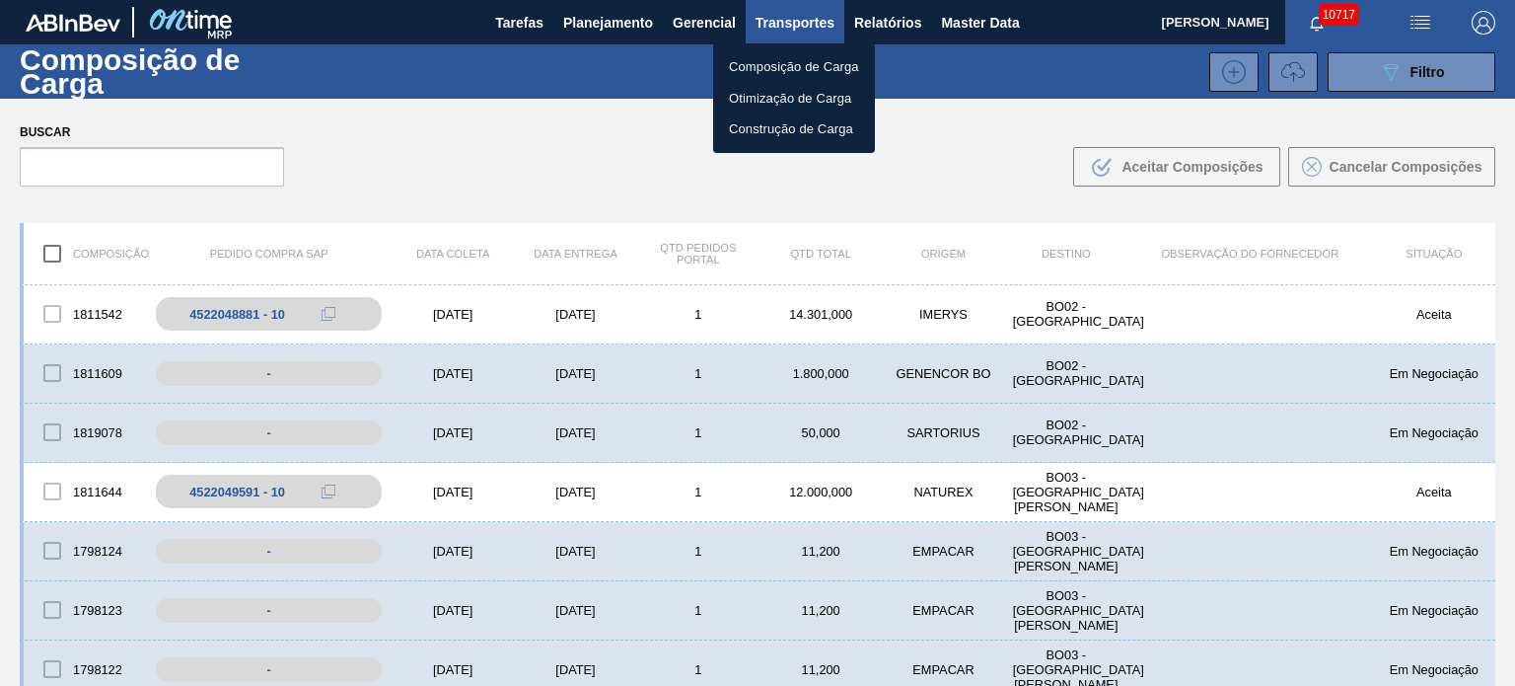
click at [1286, 73] on div at bounding box center [757, 343] width 1515 height 686
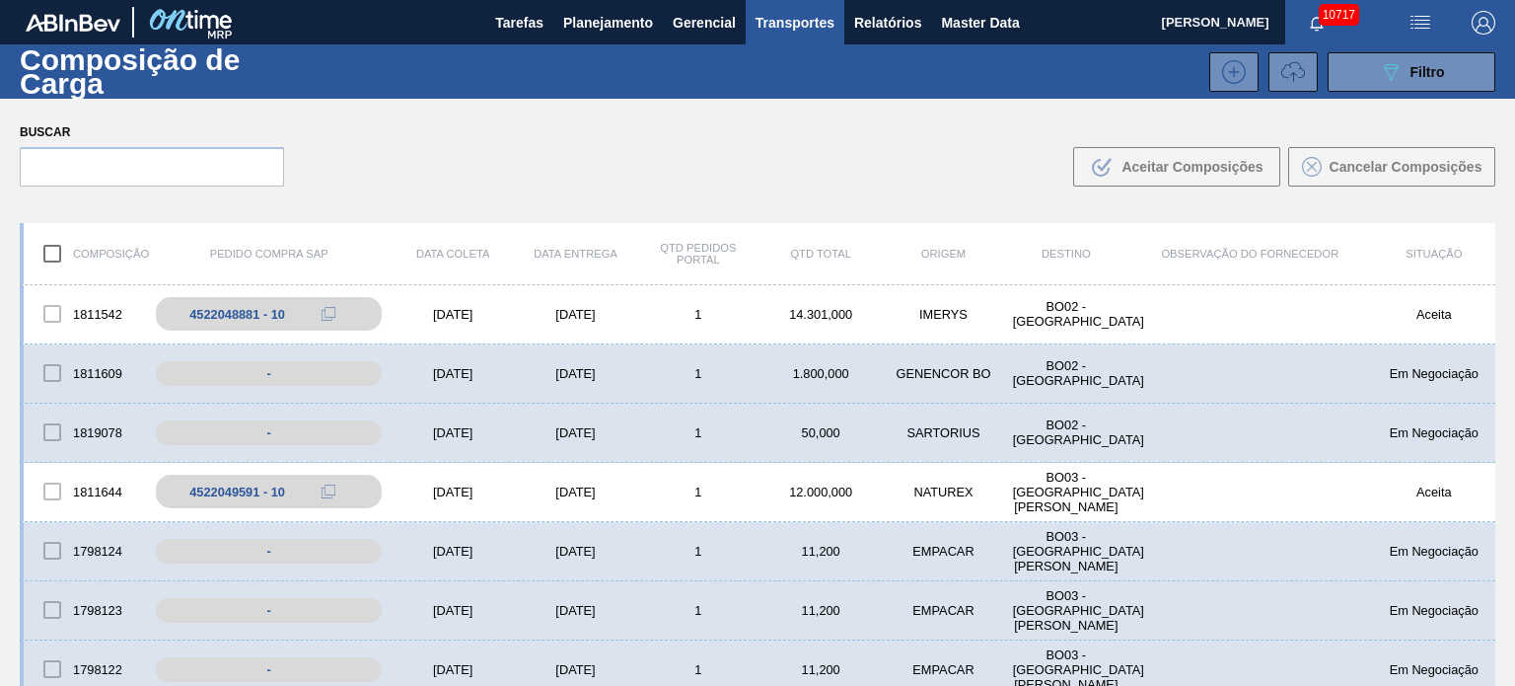
click at [1286, 73] on icon at bounding box center [1293, 72] width 24 height 24
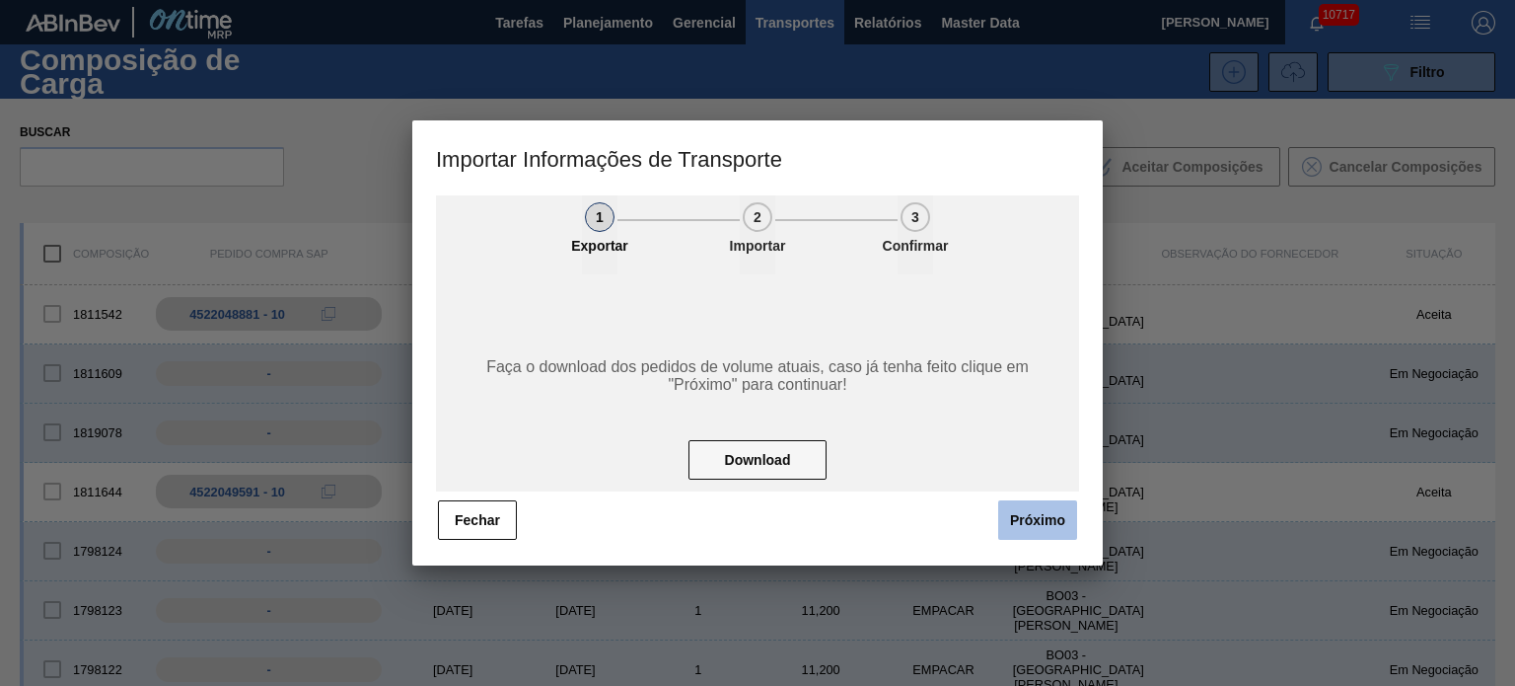
click at [1042, 512] on button "Próximo" at bounding box center [1037, 519] width 79 height 39
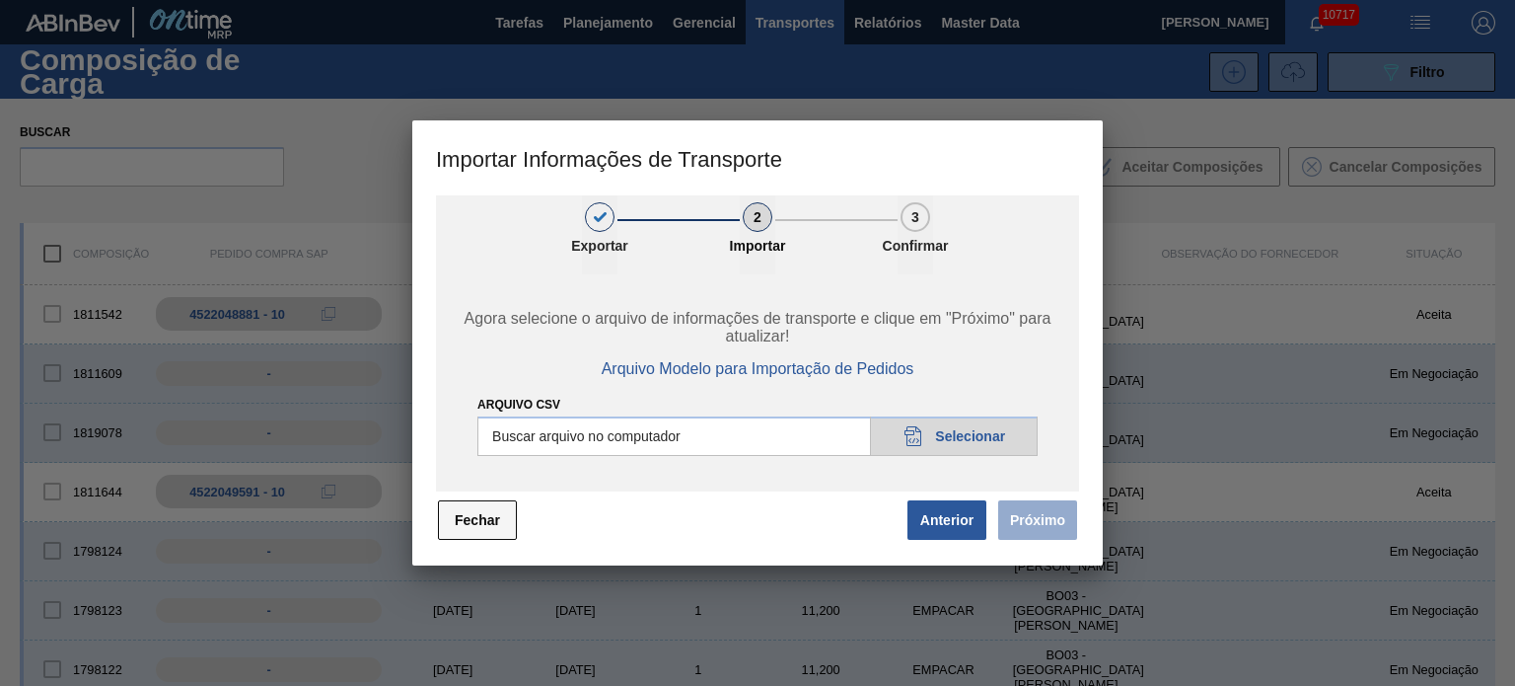
click at [462, 515] on button "Fechar" at bounding box center [477, 519] width 79 height 39
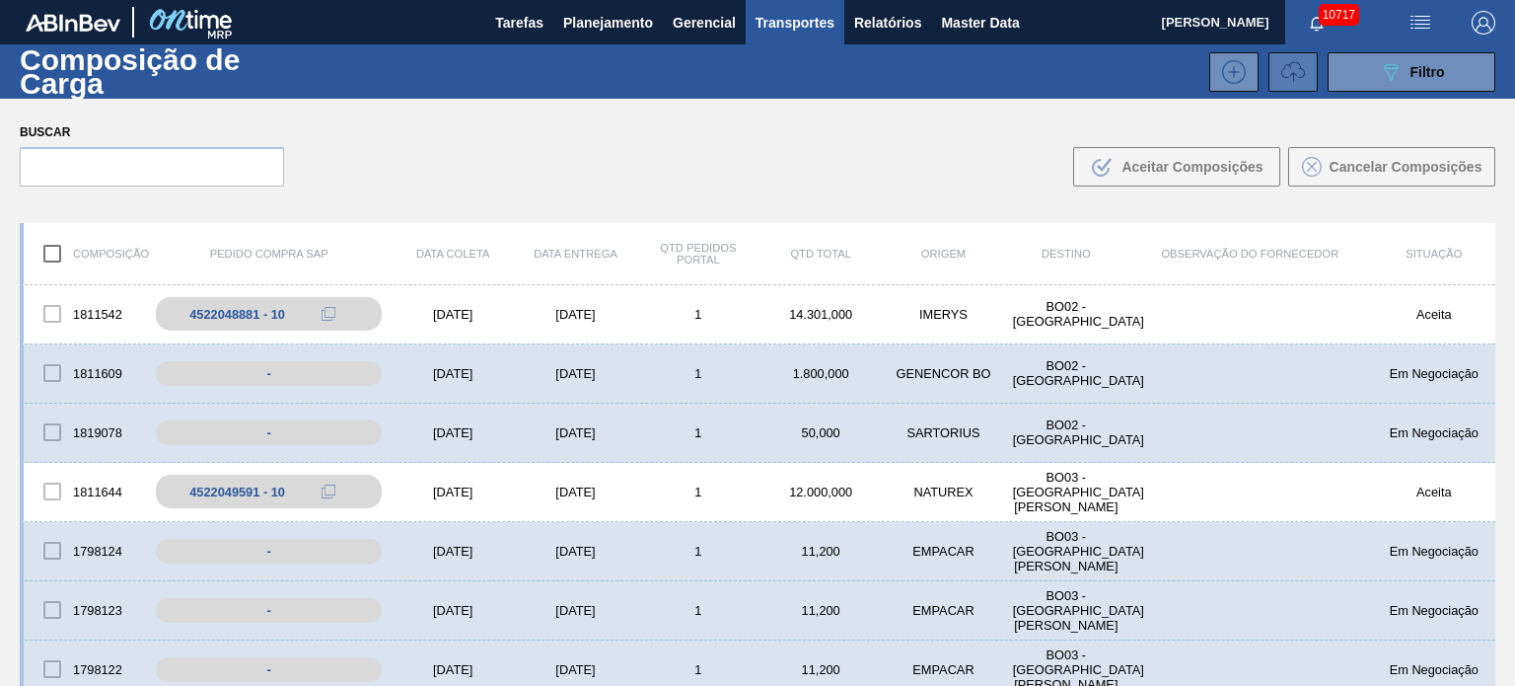
click at [1276, 74] on button at bounding box center [1293, 71] width 49 height 39
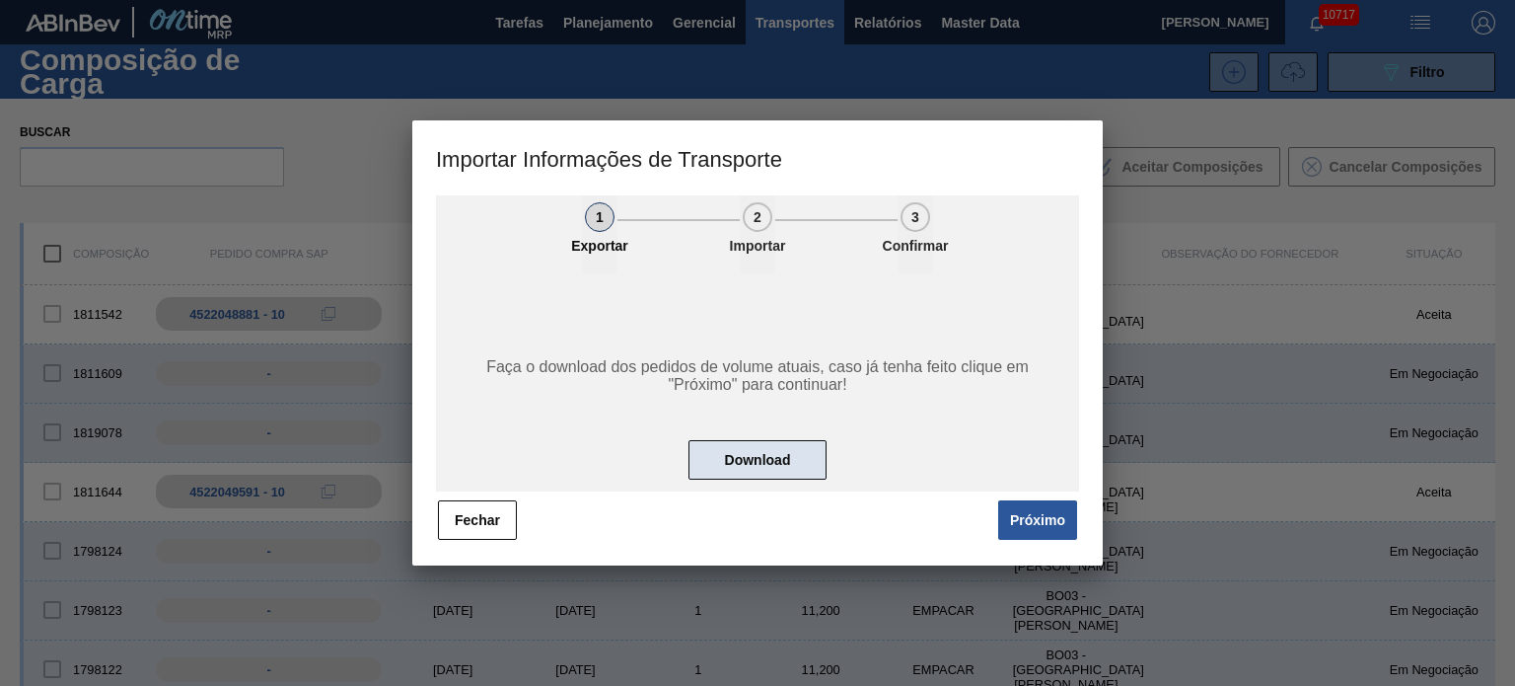
click at [704, 450] on button "Download" at bounding box center [758, 459] width 138 height 39
click at [1041, 516] on button "Próximo" at bounding box center [1037, 519] width 79 height 39
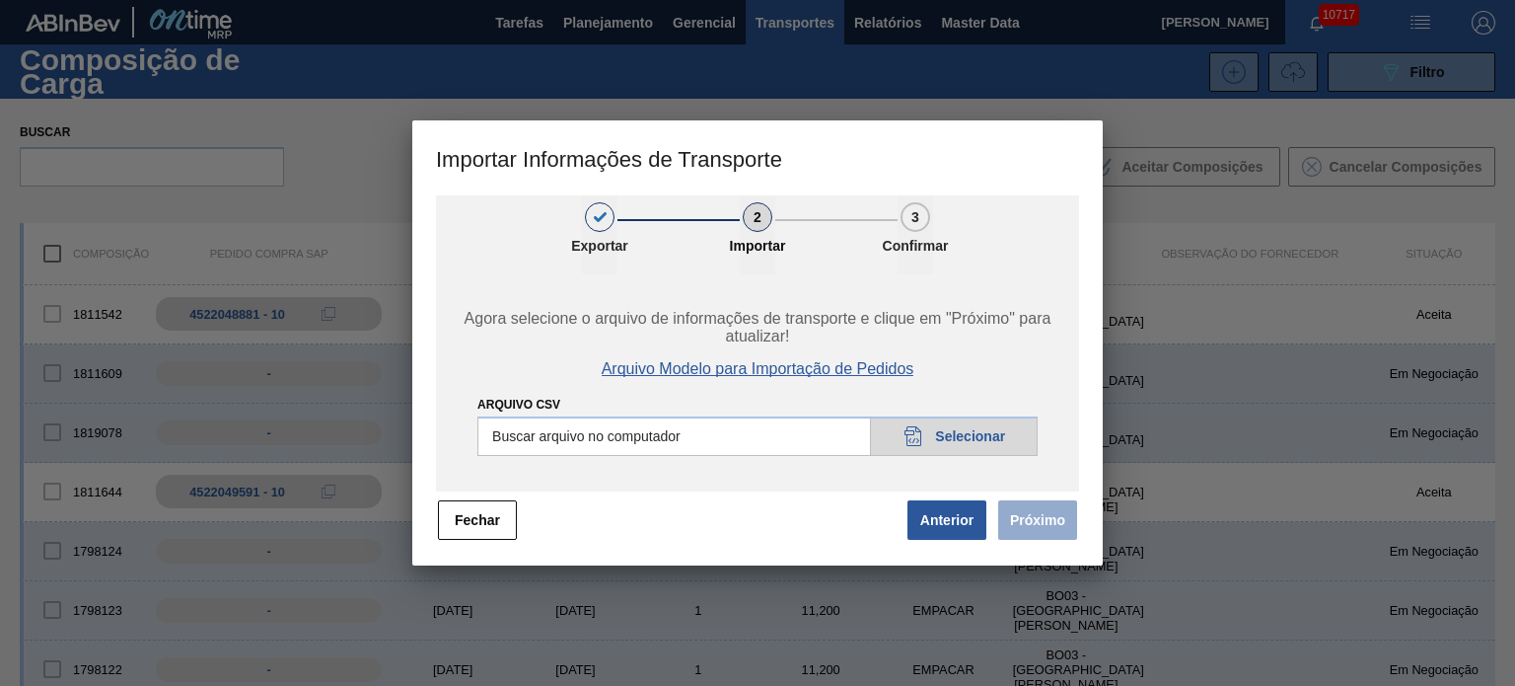
click at [741, 369] on span "Arquivo Modelo para Importação de Pedidos" at bounding box center [758, 369] width 313 height 18
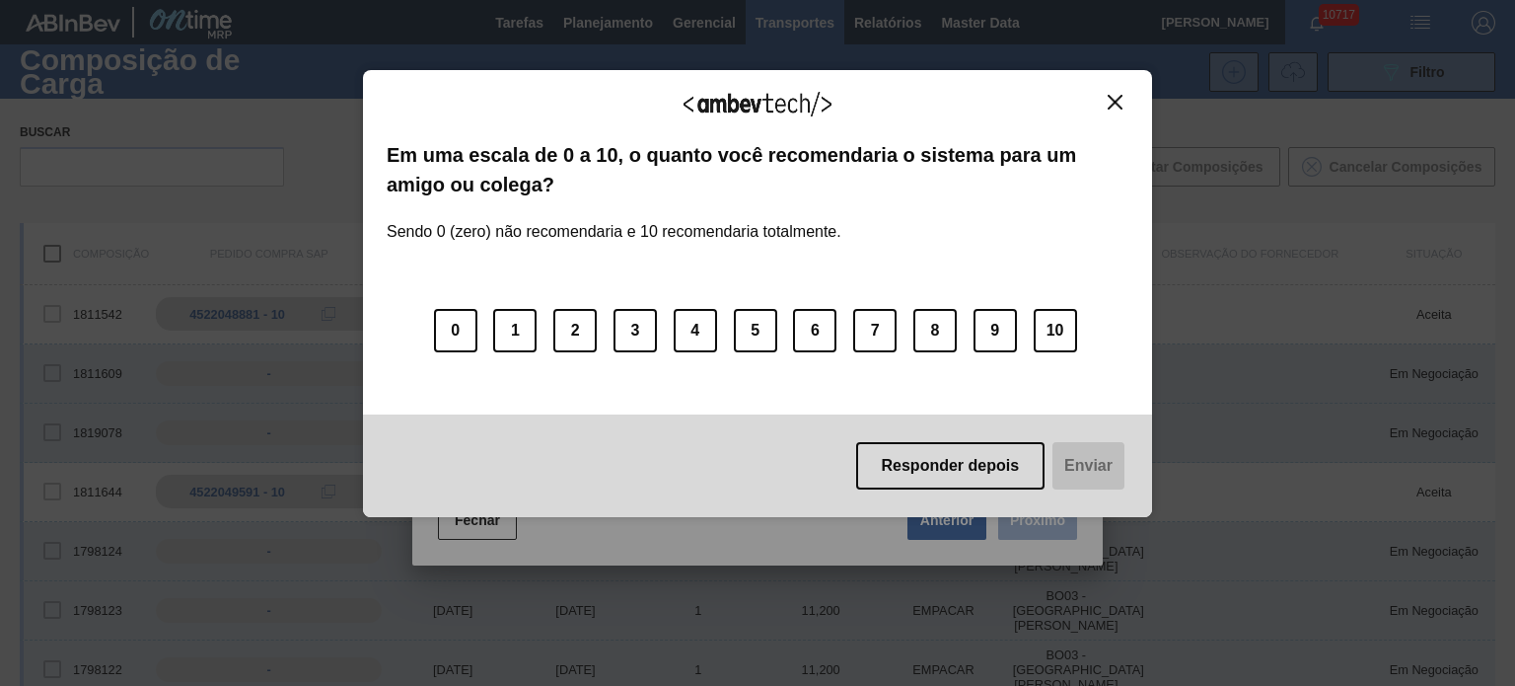
click at [1117, 103] on img "Close" at bounding box center [1115, 102] width 15 height 15
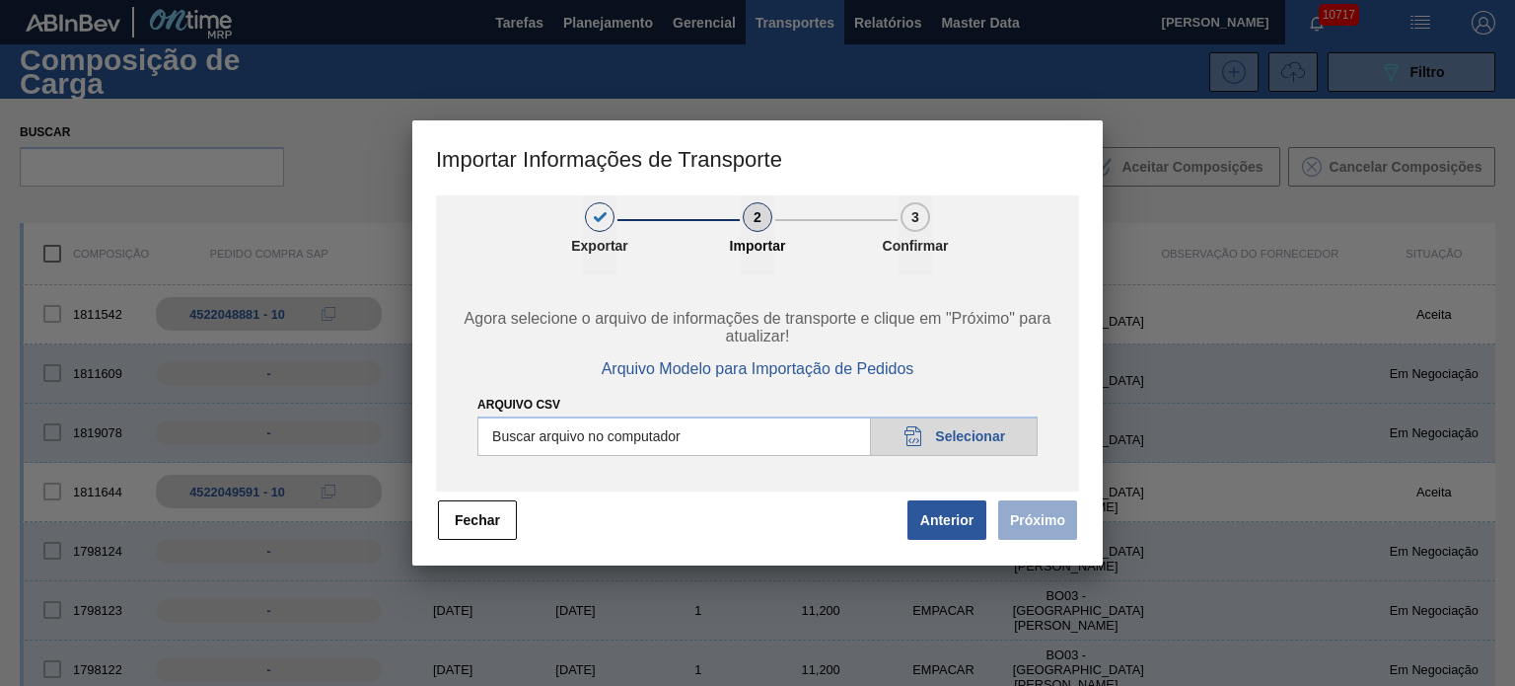
click at [974, 445] on input "Arquivo CSV" at bounding box center [757, 435] width 560 height 39
click at [911, 421] on input "Arquivo CSV" at bounding box center [757, 435] width 560 height 39
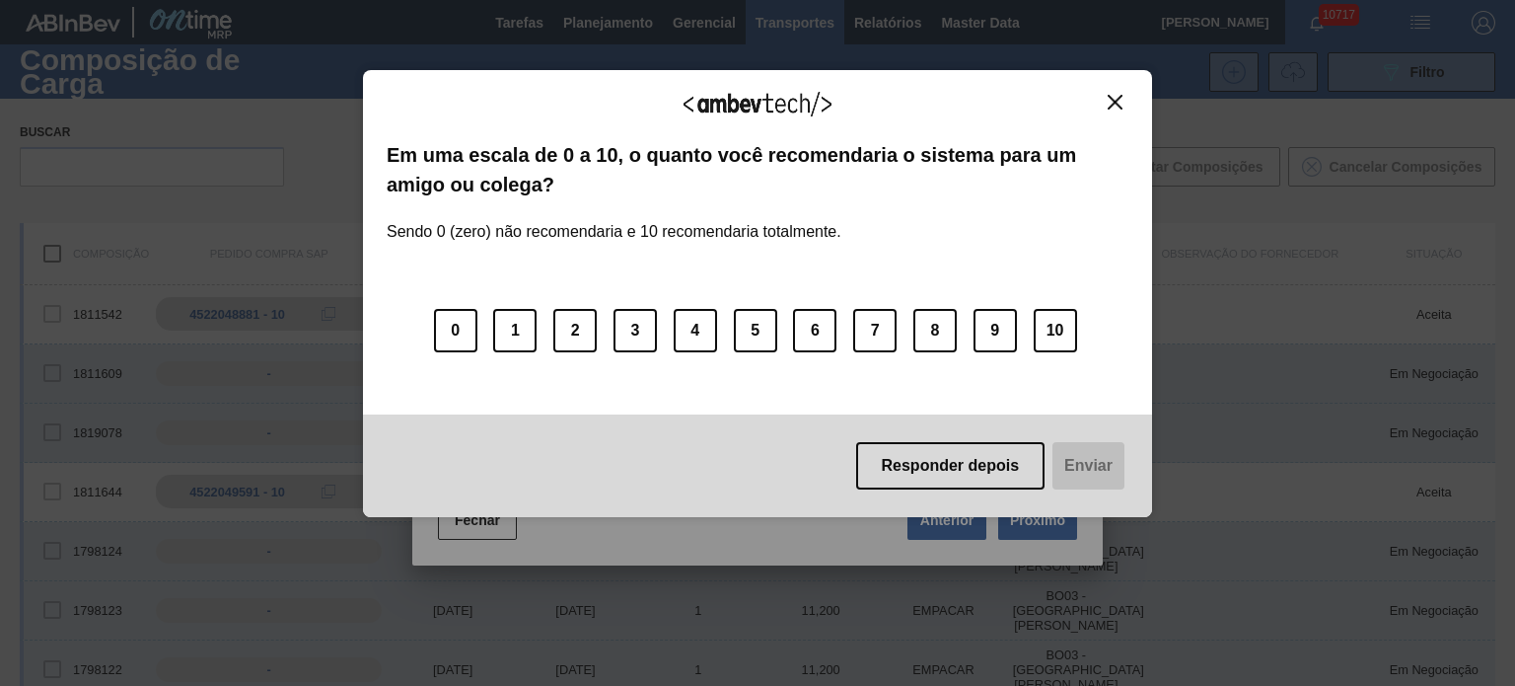
click at [1116, 101] on img "Close" at bounding box center [1115, 102] width 15 height 15
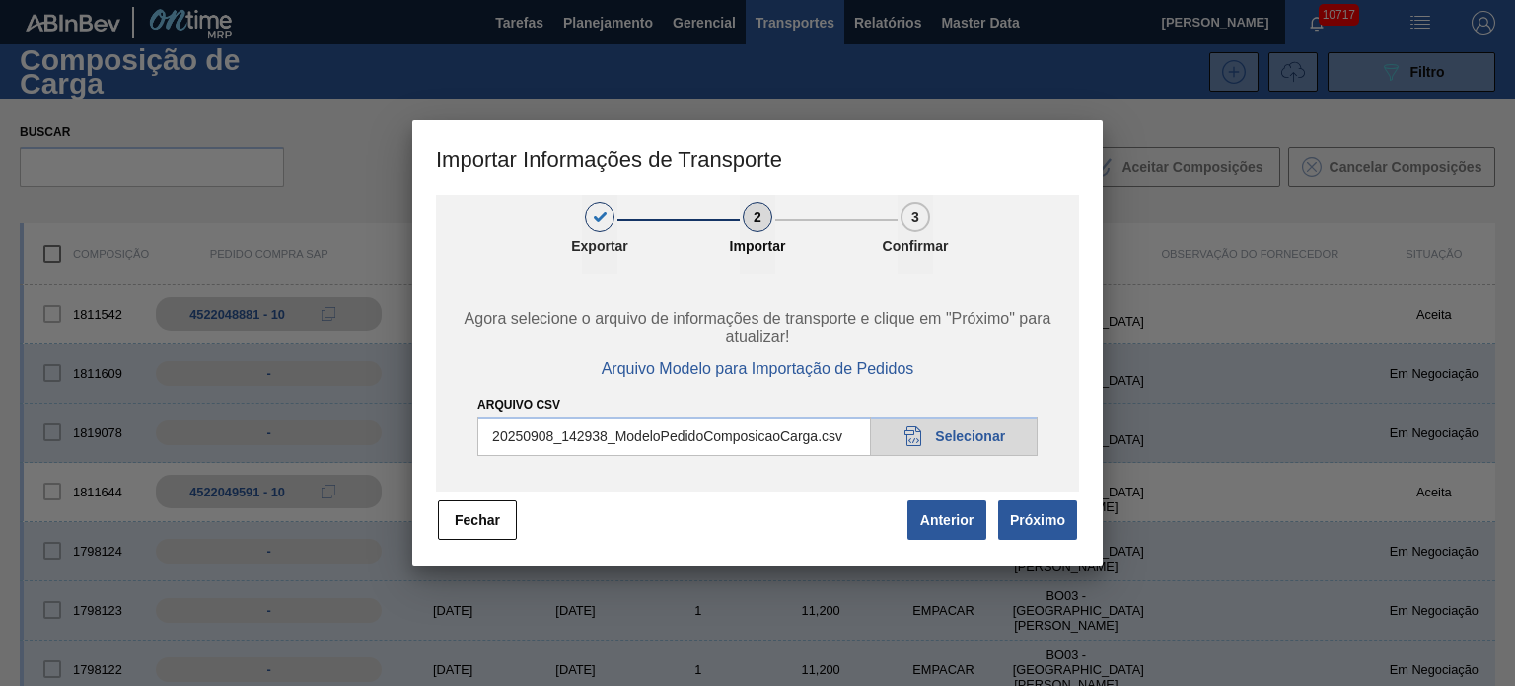
click at [946, 417] on input "Arquivo CSV" at bounding box center [757, 435] width 560 height 39
type input "C:\fakepath\IMP.csv"
click at [1032, 508] on button "Próximo" at bounding box center [1037, 519] width 79 height 39
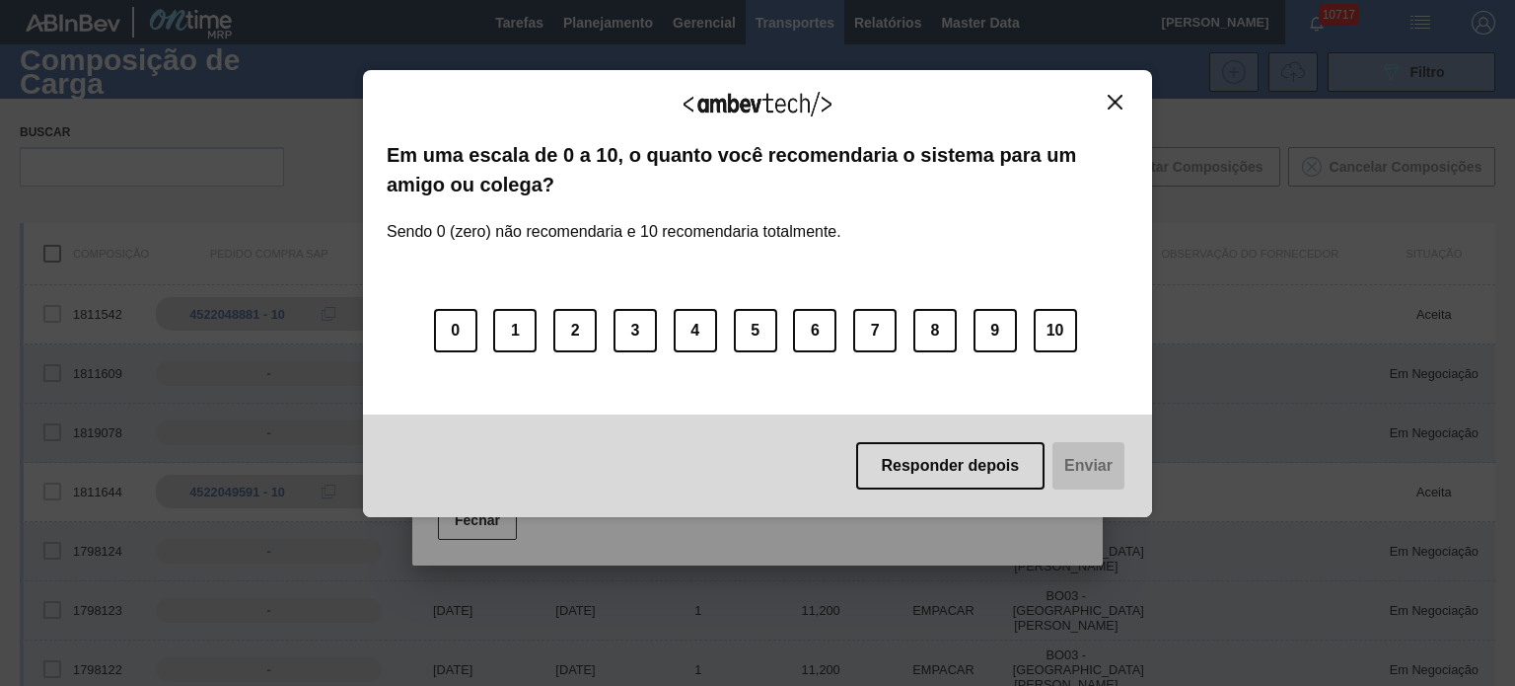
click at [1115, 103] on img "Close" at bounding box center [1115, 102] width 15 height 15
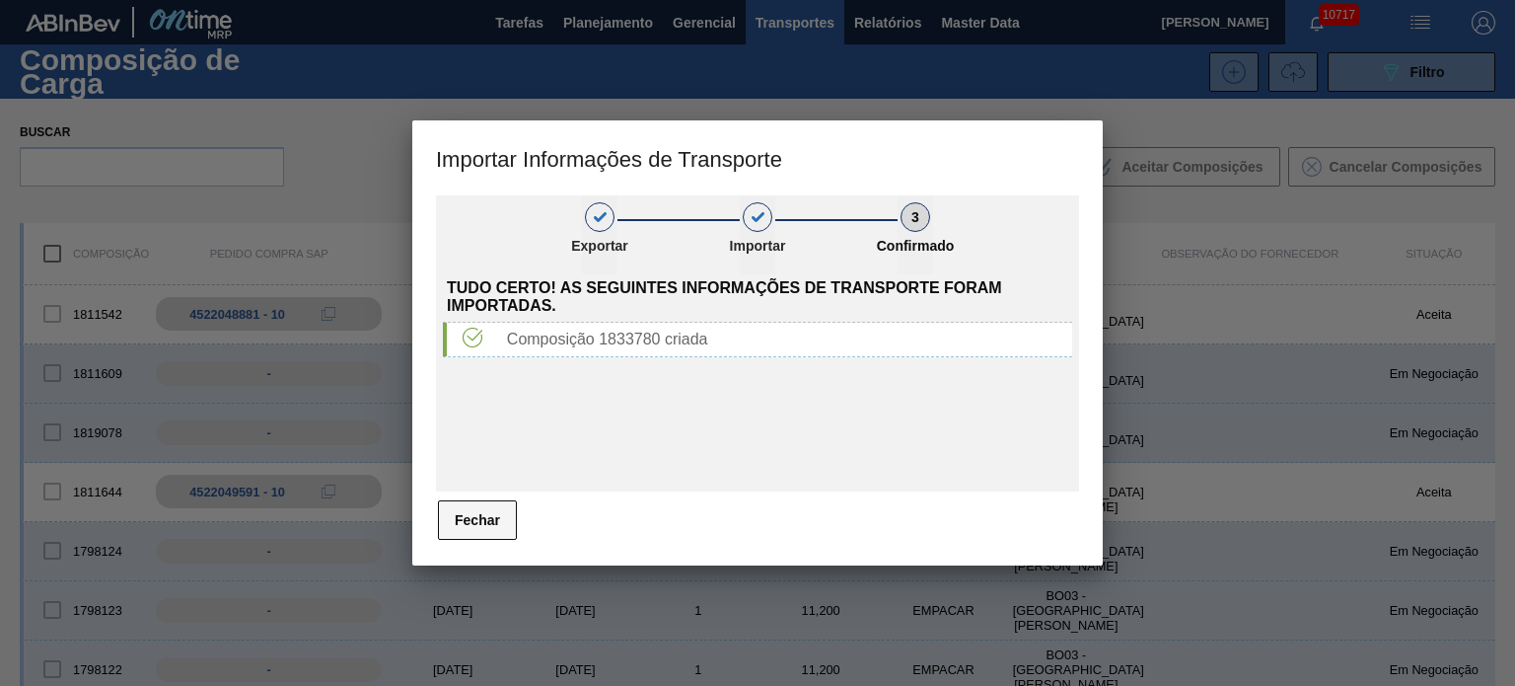
click at [480, 511] on button "Fechar" at bounding box center [477, 519] width 79 height 39
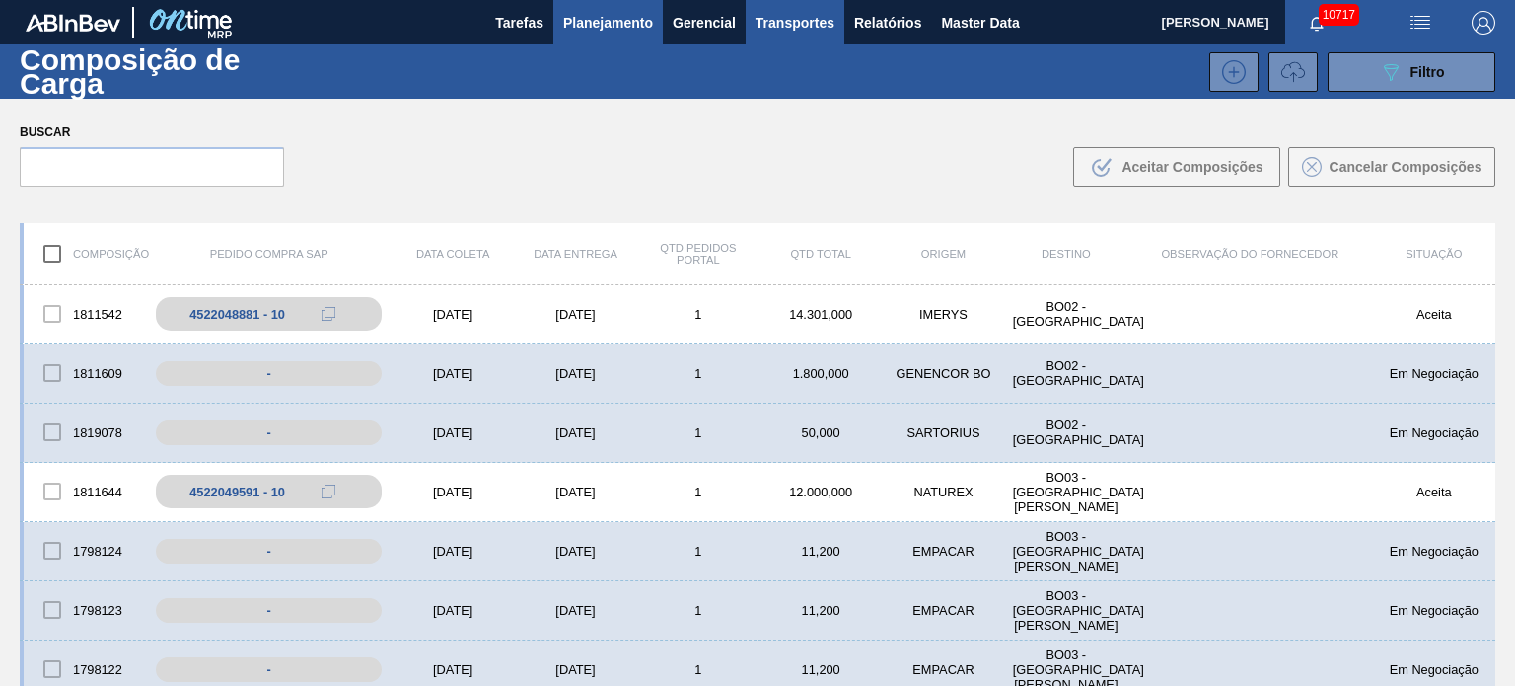
click at [635, 15] on span "Planejamento" at bounding box center [608, 23] width 90 height 24
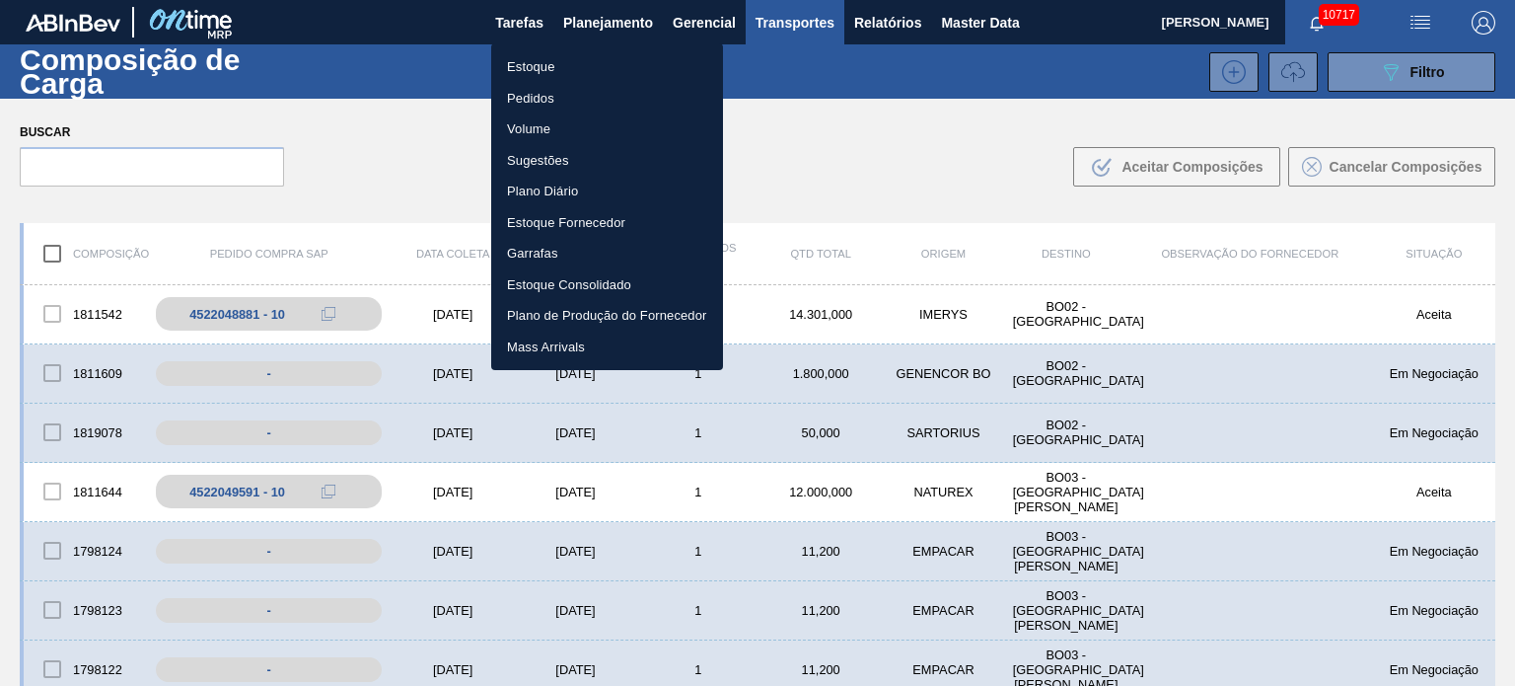
click at [568, 67] on li "Estoque" at bounding box center [607, 67] width 232 height 32
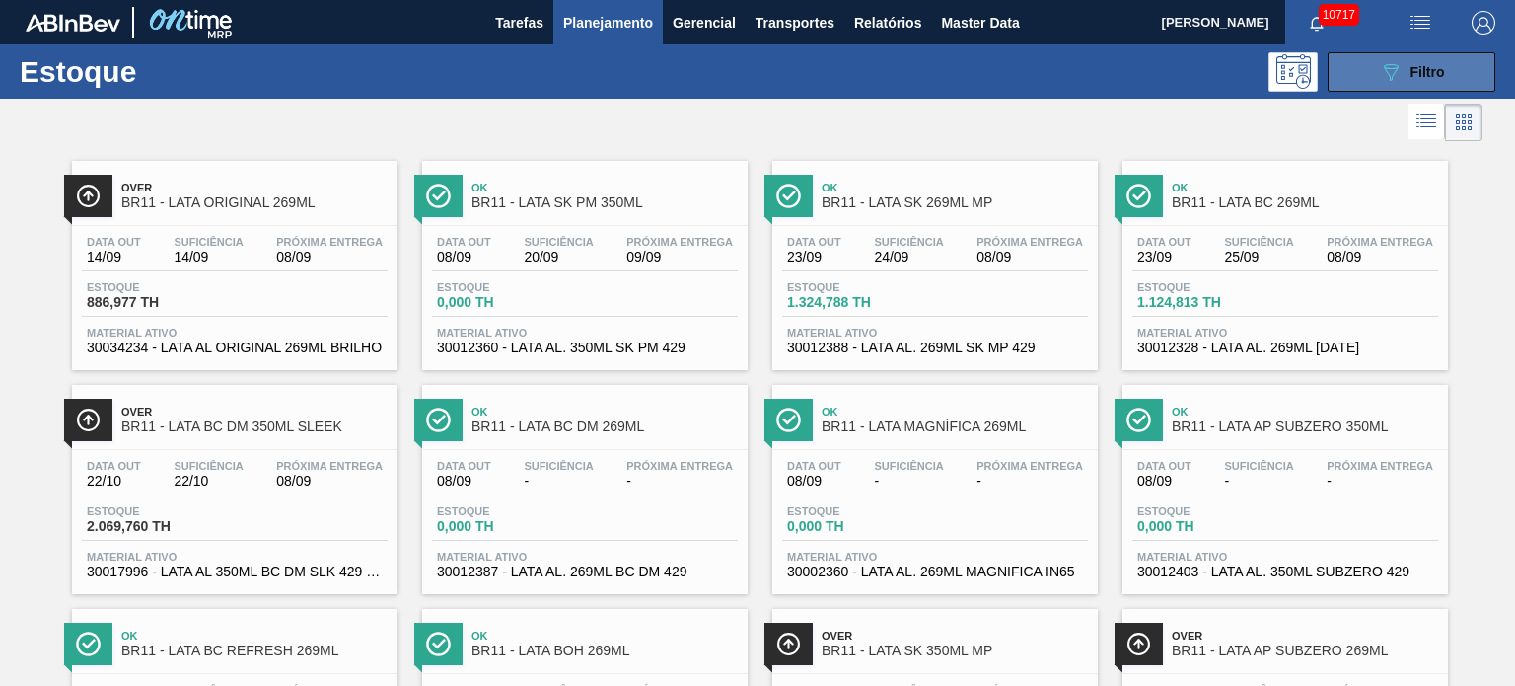
click at [1342, 68] on button "089F7B8B-B2A5-4AFE-B5C0-19BA573D28AC Filtro" at bounding box center [1412, 71] width 168 height 39
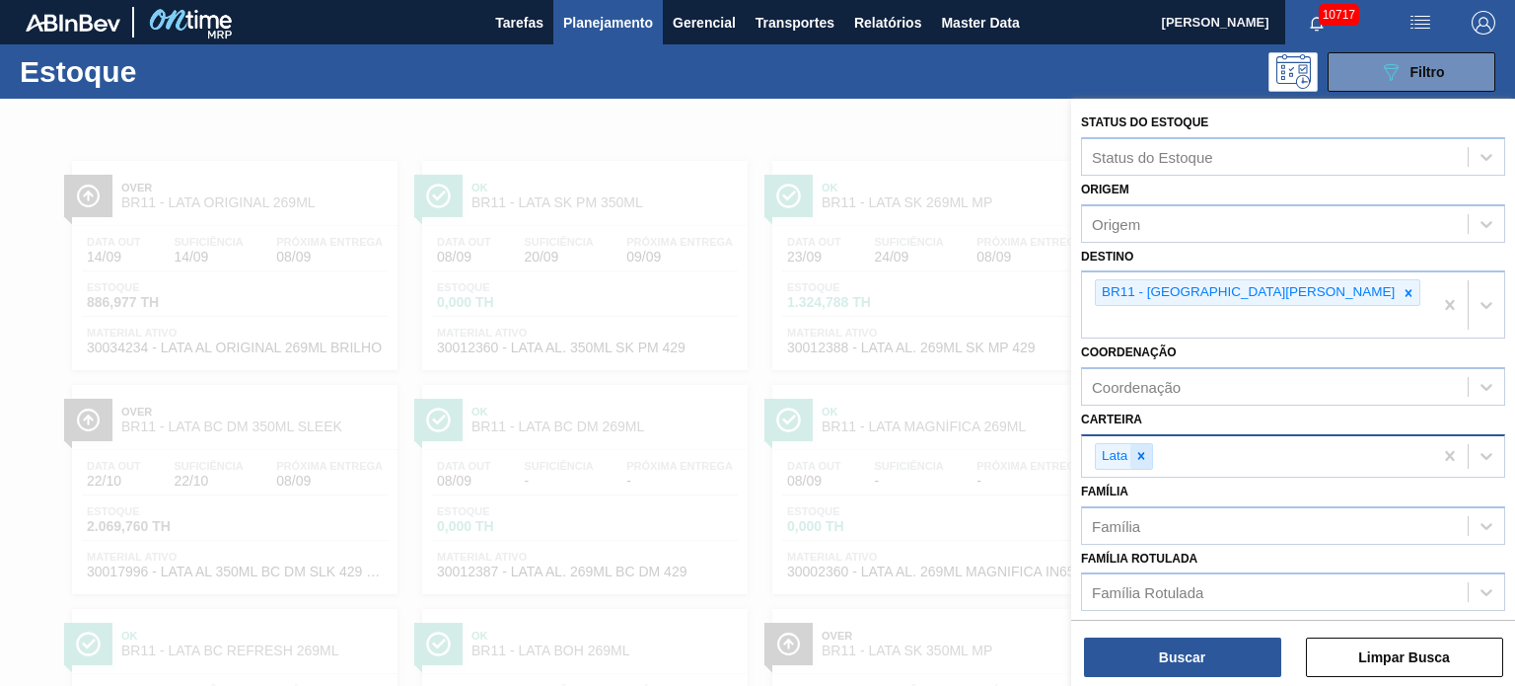
click at [1143, 453] on icon at bounding box center [1141, 456] width 7 height 7
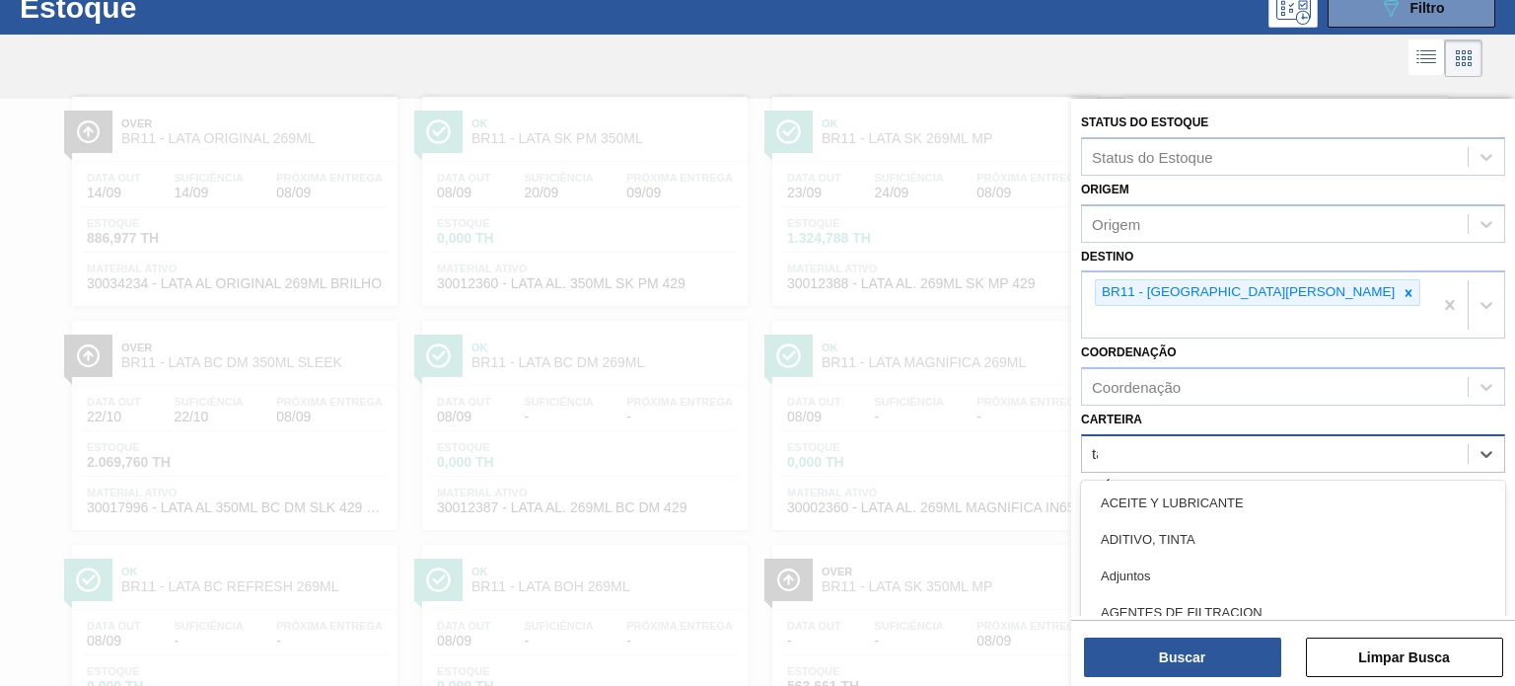
scroll to position [70, 0]
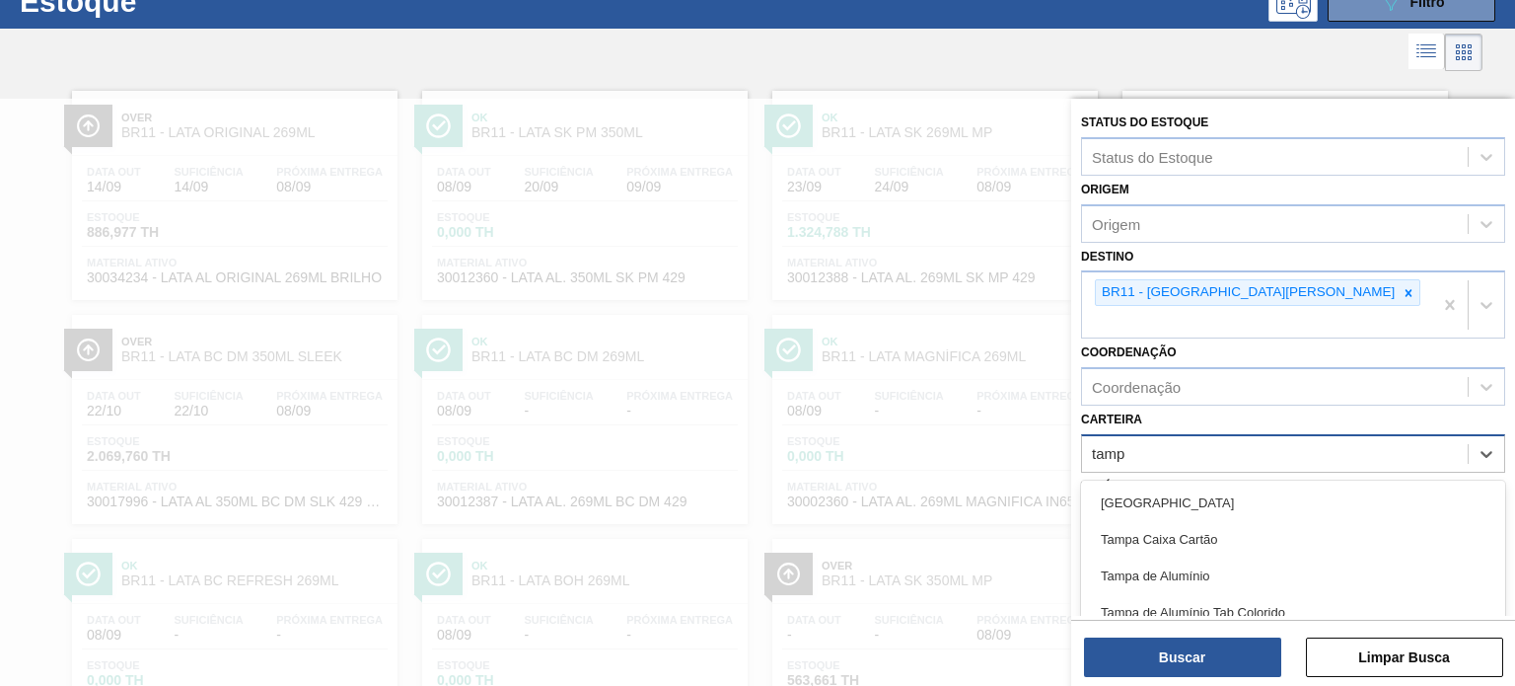
type input "tampa"
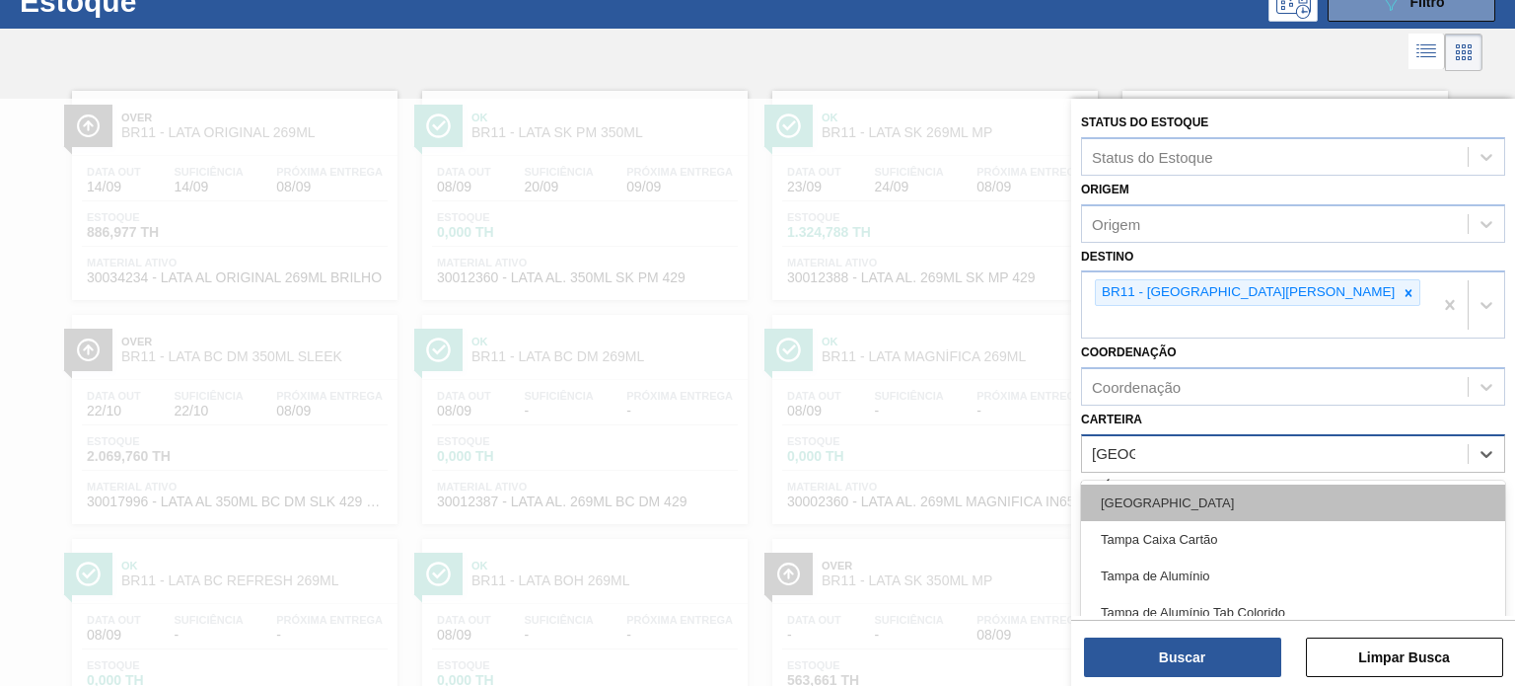
click at [1148, 484] on div "Tampa" at bounding box center [1293, 502] width 424 height 36
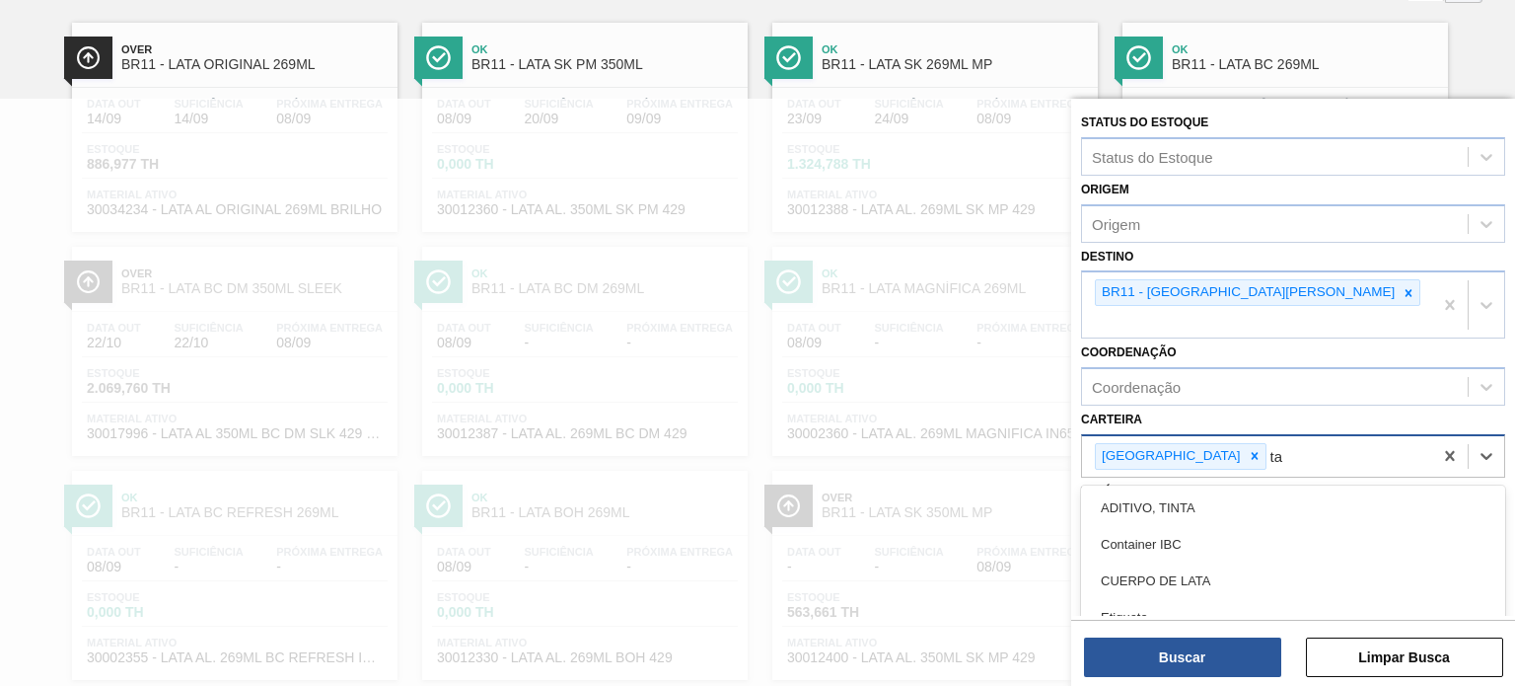
scroll to position [145, 0]
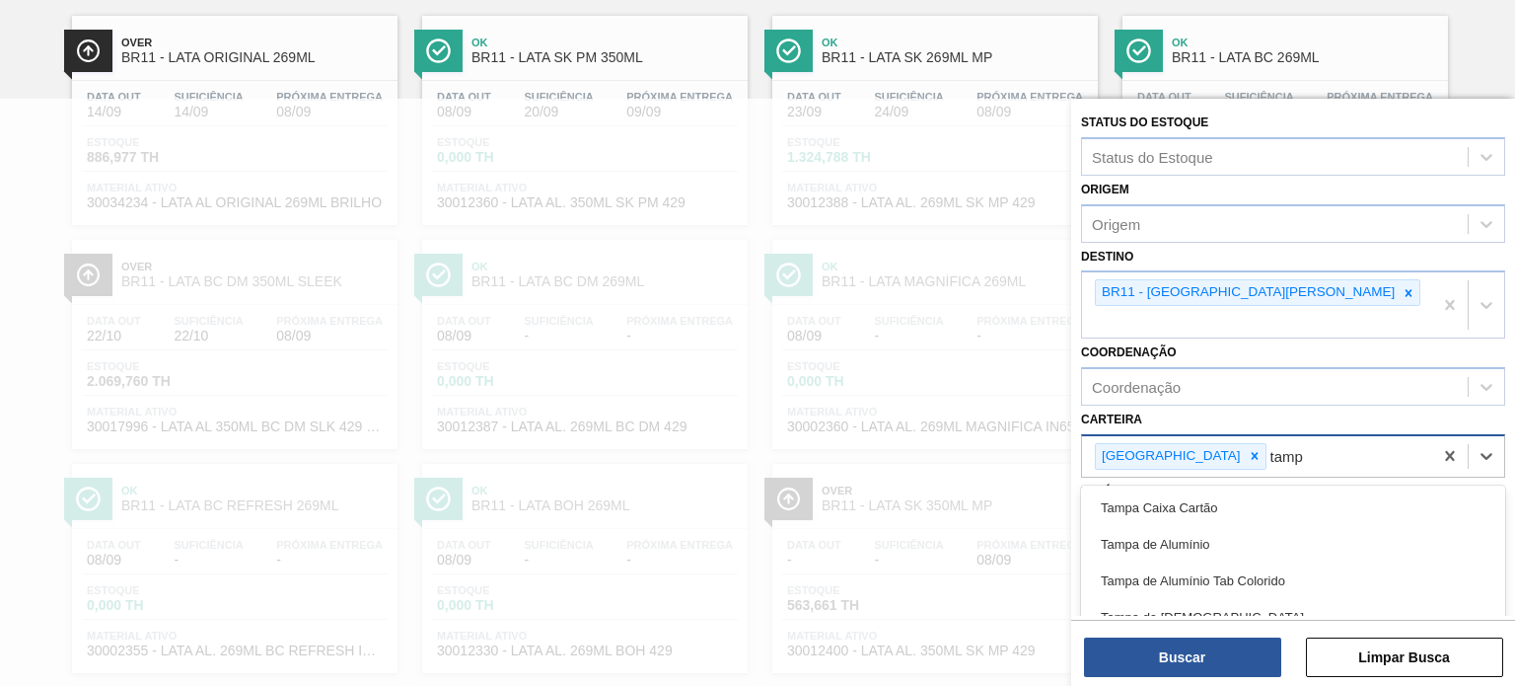
type input "tampa"
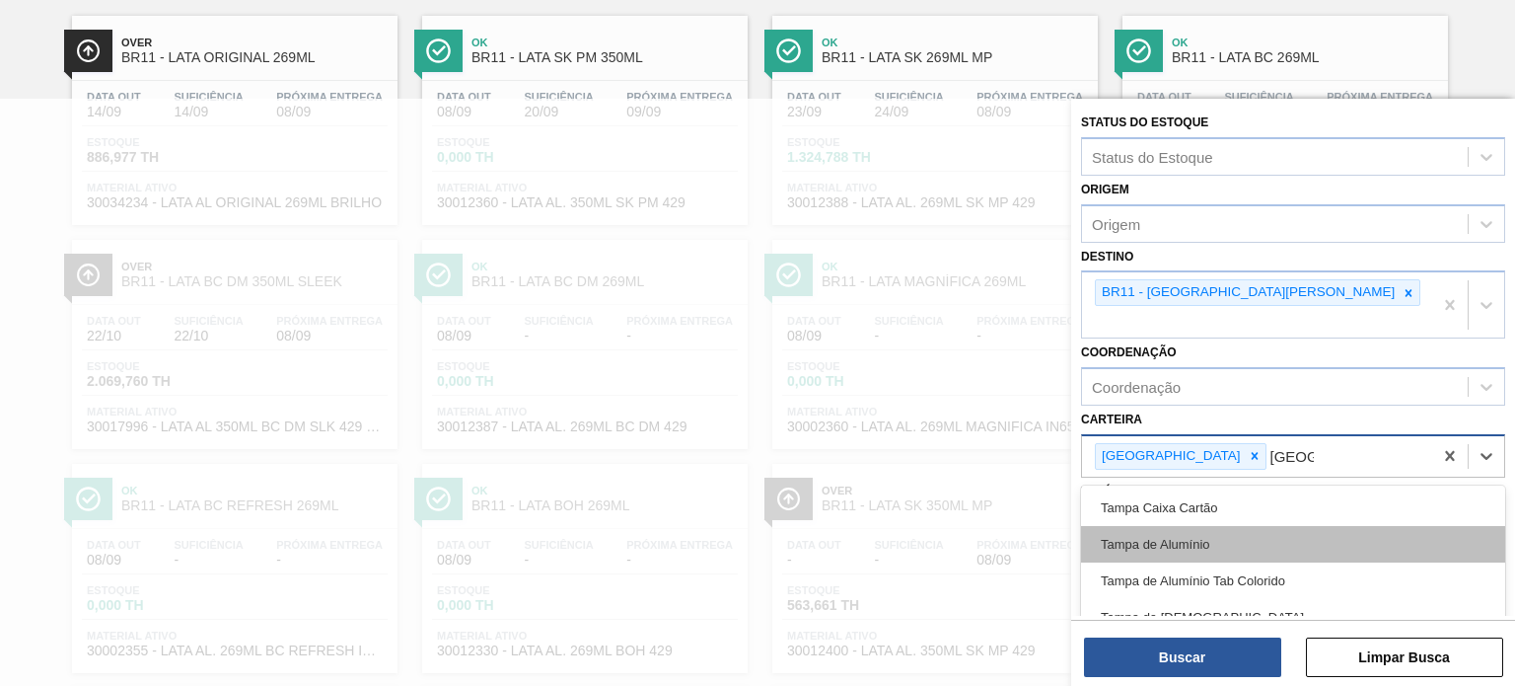
click at [1155, 526] on div "Tampa de Alumínio" at bounding box center [1293, 544] width 424 height 36
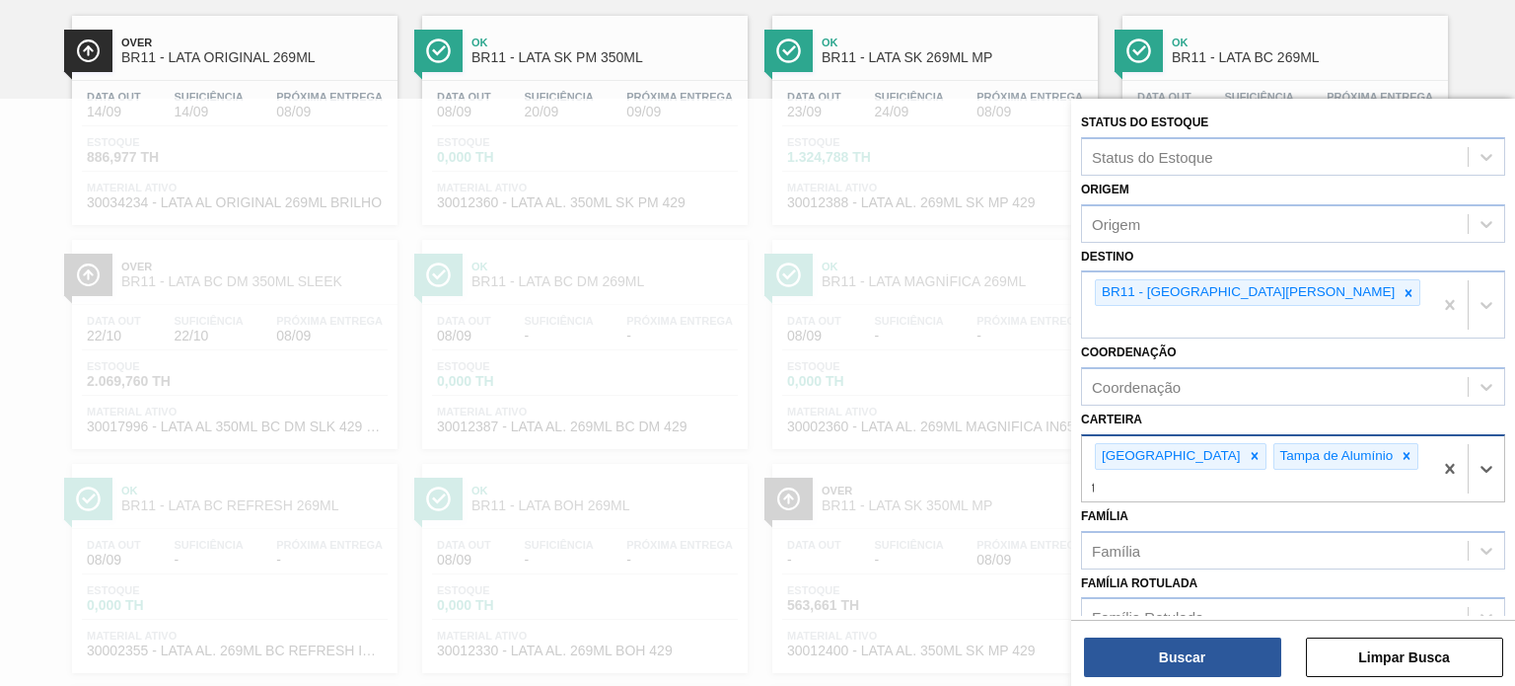
scroll to position [220, 0]
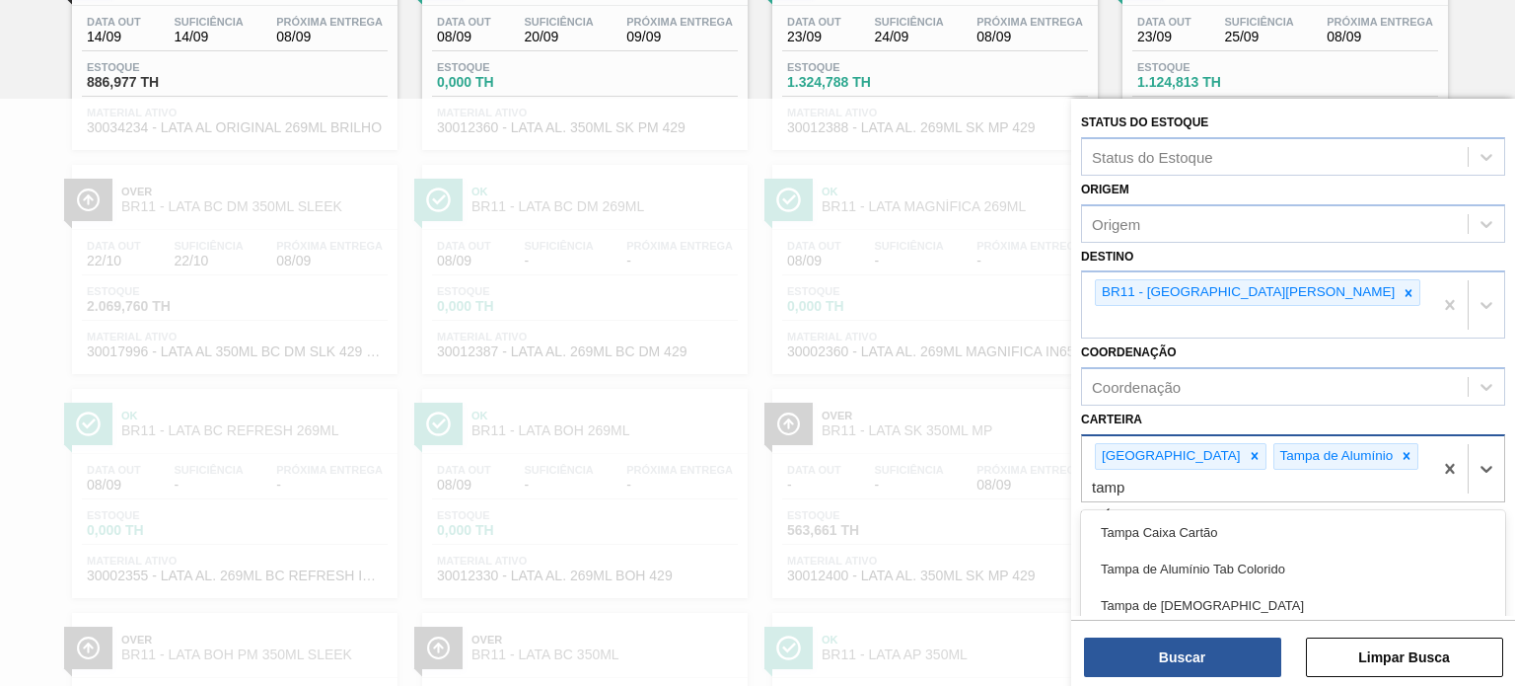
type input "tampa"
click at [1155, 550] on div "Tampa de Alumínio Tab Colorido" at bounding box center [1293, 568] width 424 height 36
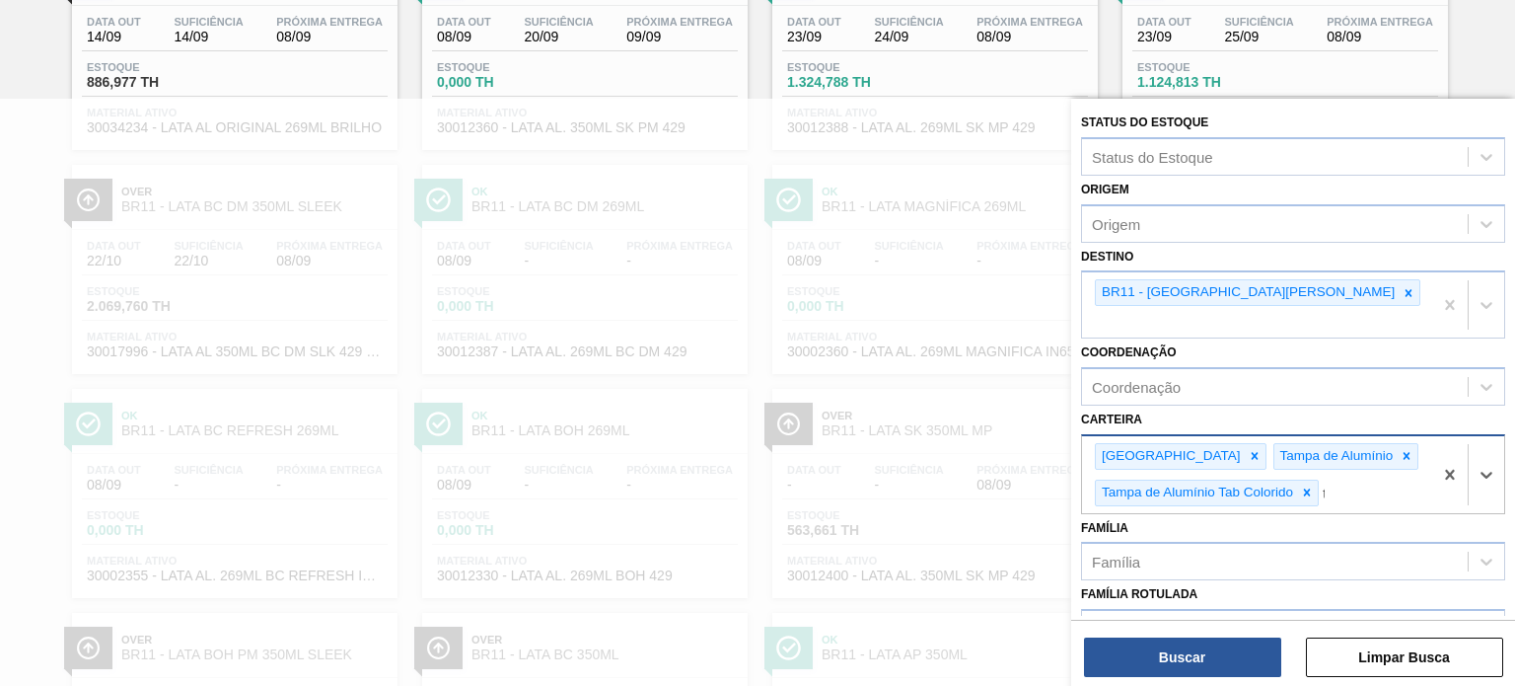
scroll to position [331, 0]
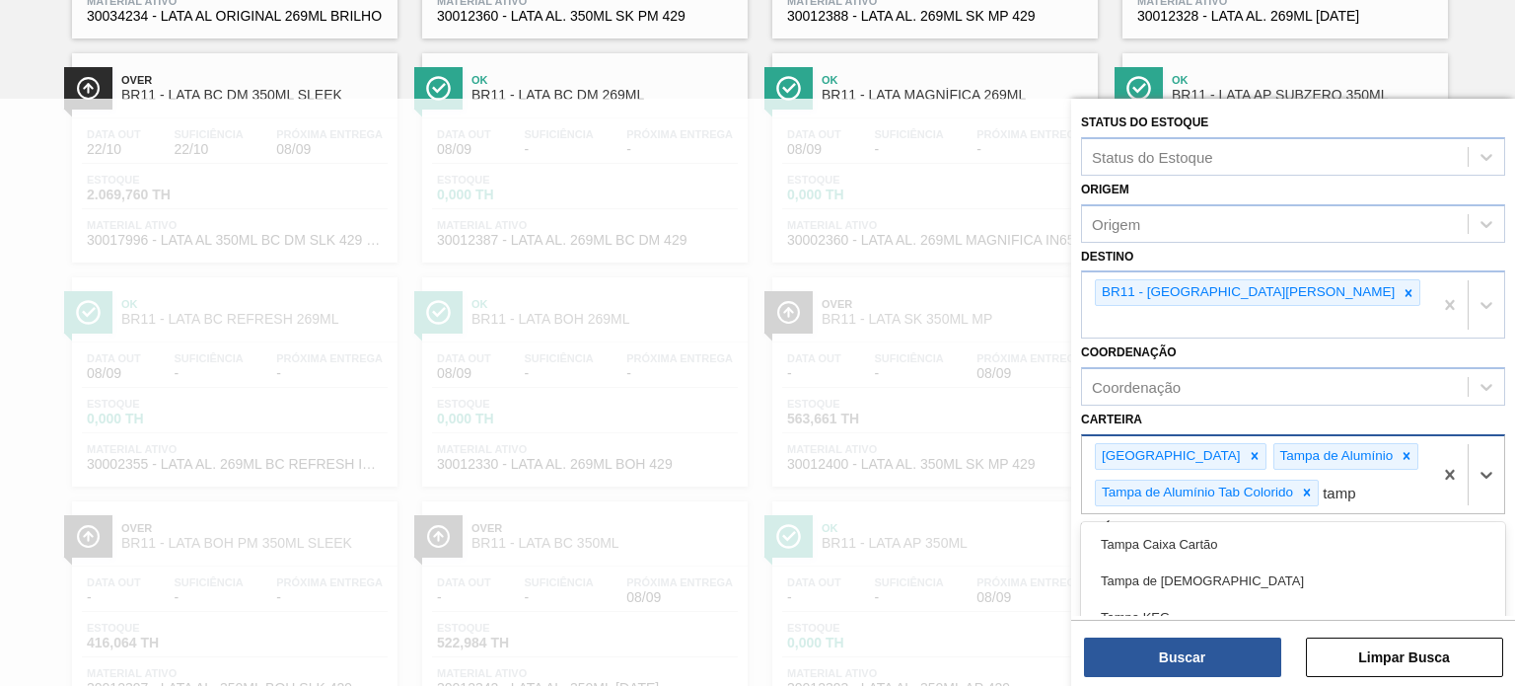
type input "tampa"
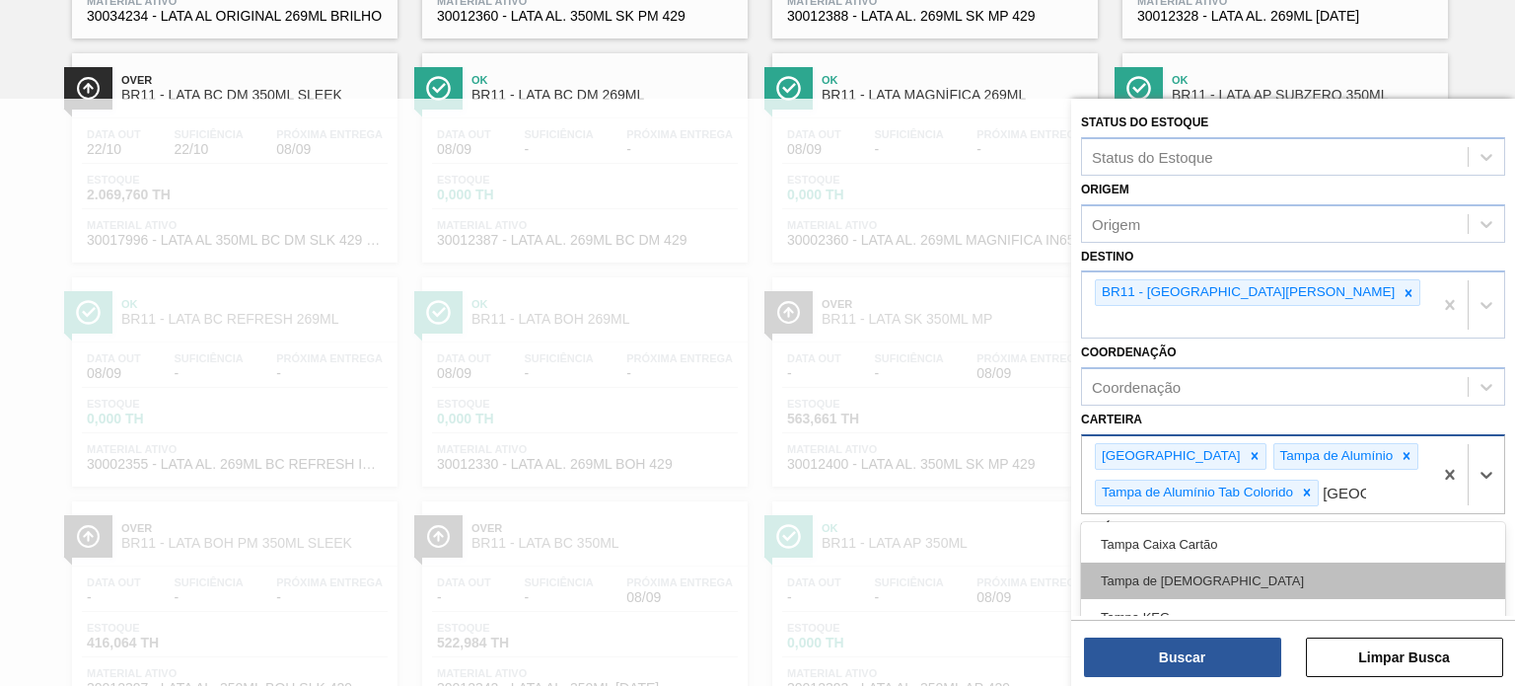
click at [1164, 562] on div "Tampa de [DEMOGRAPHIC_DATA]" at bounding box center [1293, 580] width 424 height 36
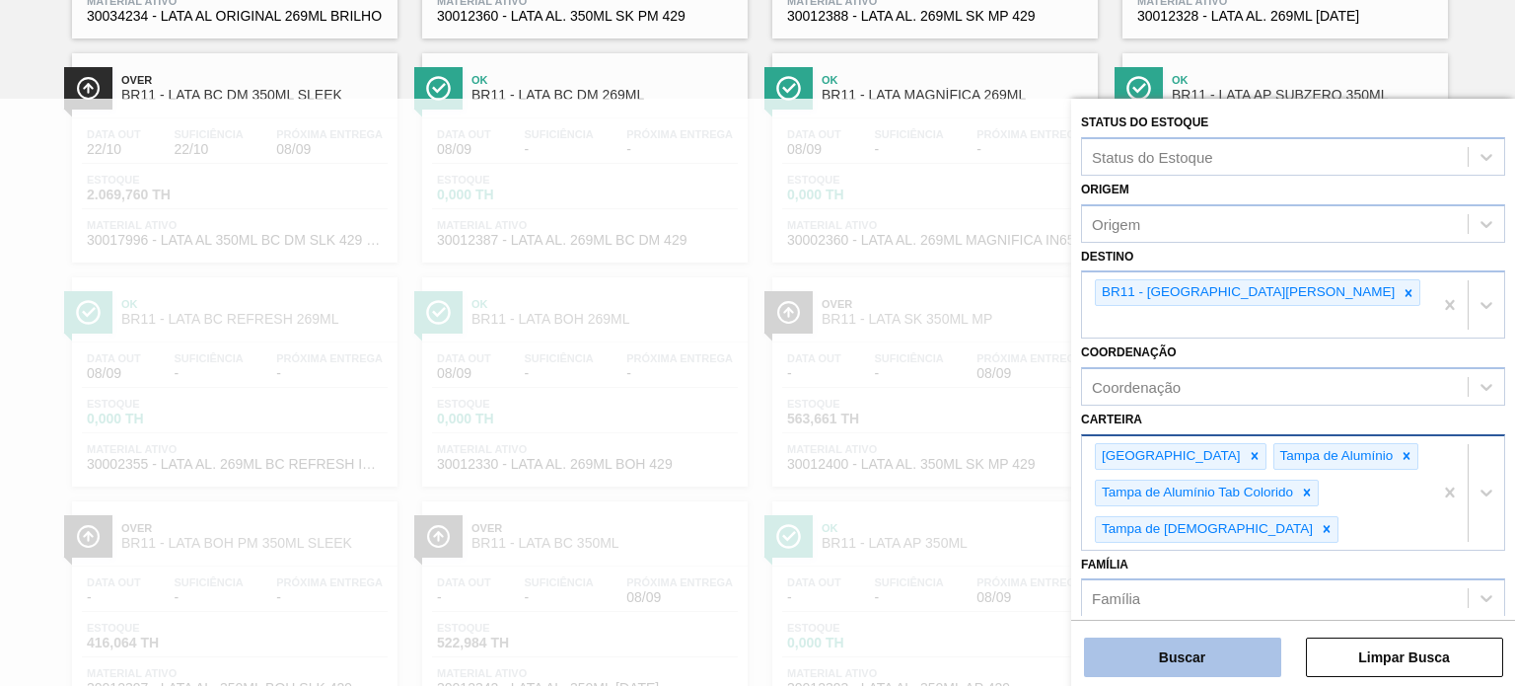
click at [1170, 658] on button "Buscar" at bounding box center [1182, 656] width 197 height 39
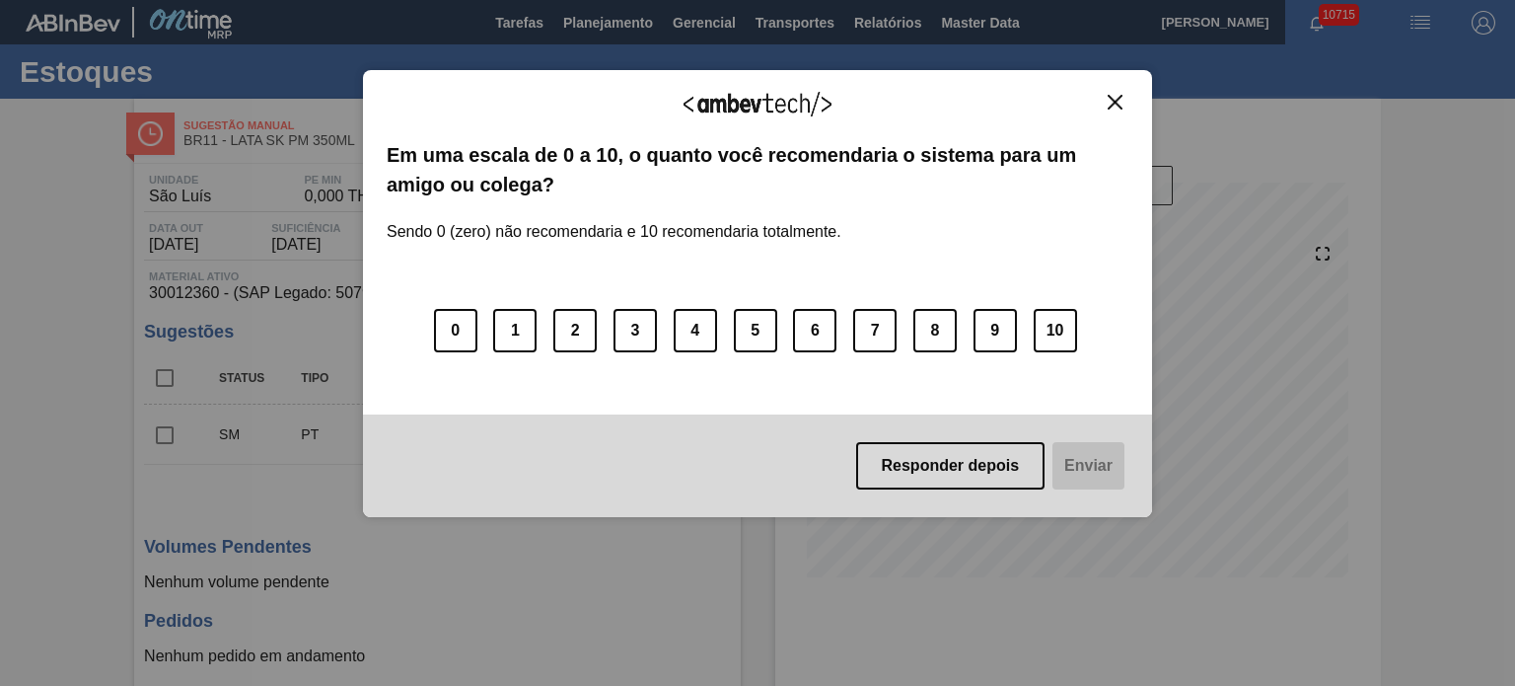
click at [1103, 90] on div "Agradecemos seu feedback! Em uma escala de 0 a 10, o quanto você recomendaria o…" at bounding box center [757, 294] width 789 height 448
click at [1118, 96] on img "Close" at bounding box center [1115, 102] width 15 height 15
click at [1124, 101] on button "Close" at bounding box center [1115, 102] width 27 height 17
click at [1119, 108] on img "Close" at bounding box center [1115, 102] width 15 height 15
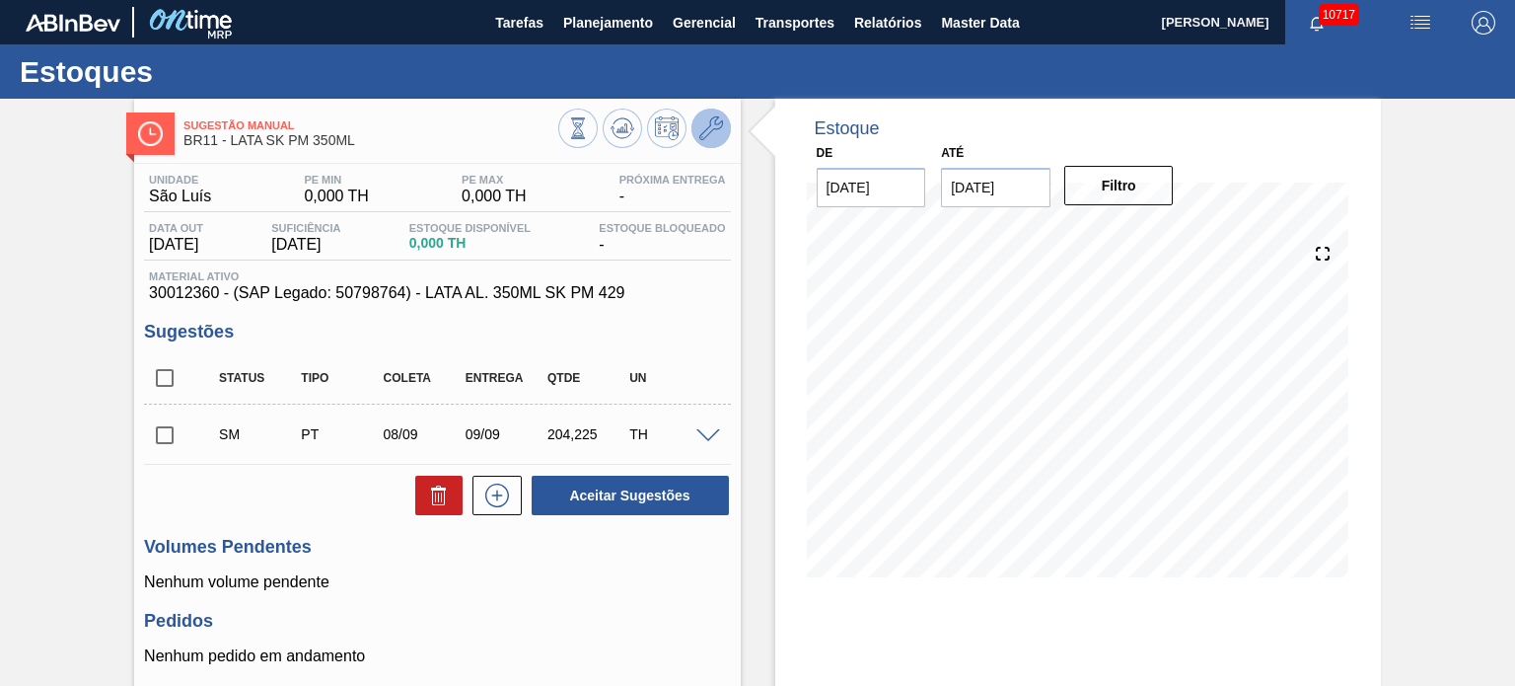
click at [706, 127] on icon at bounding box center [711, 128] width 24 height 24
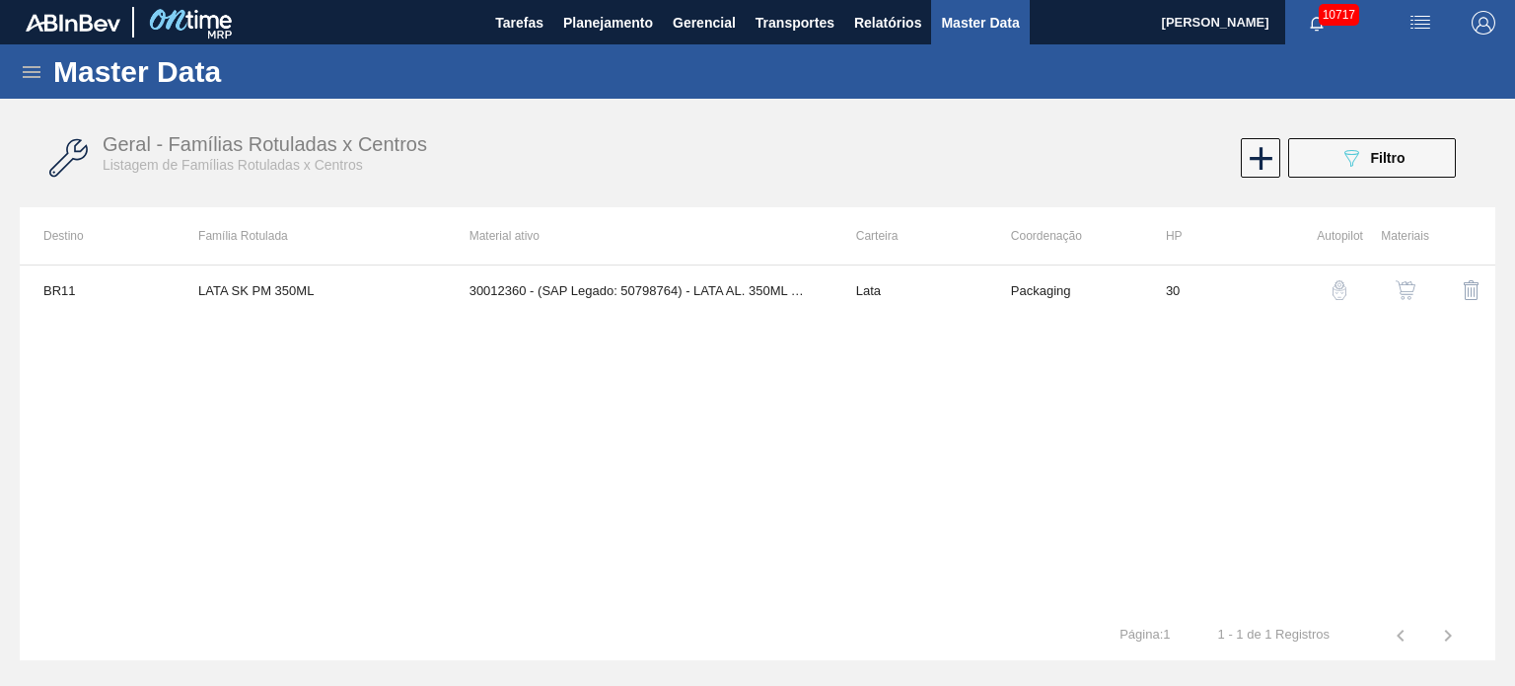
click at [1405, 287] on img "button" at bounding box center [1406, 290] width 20 height 20
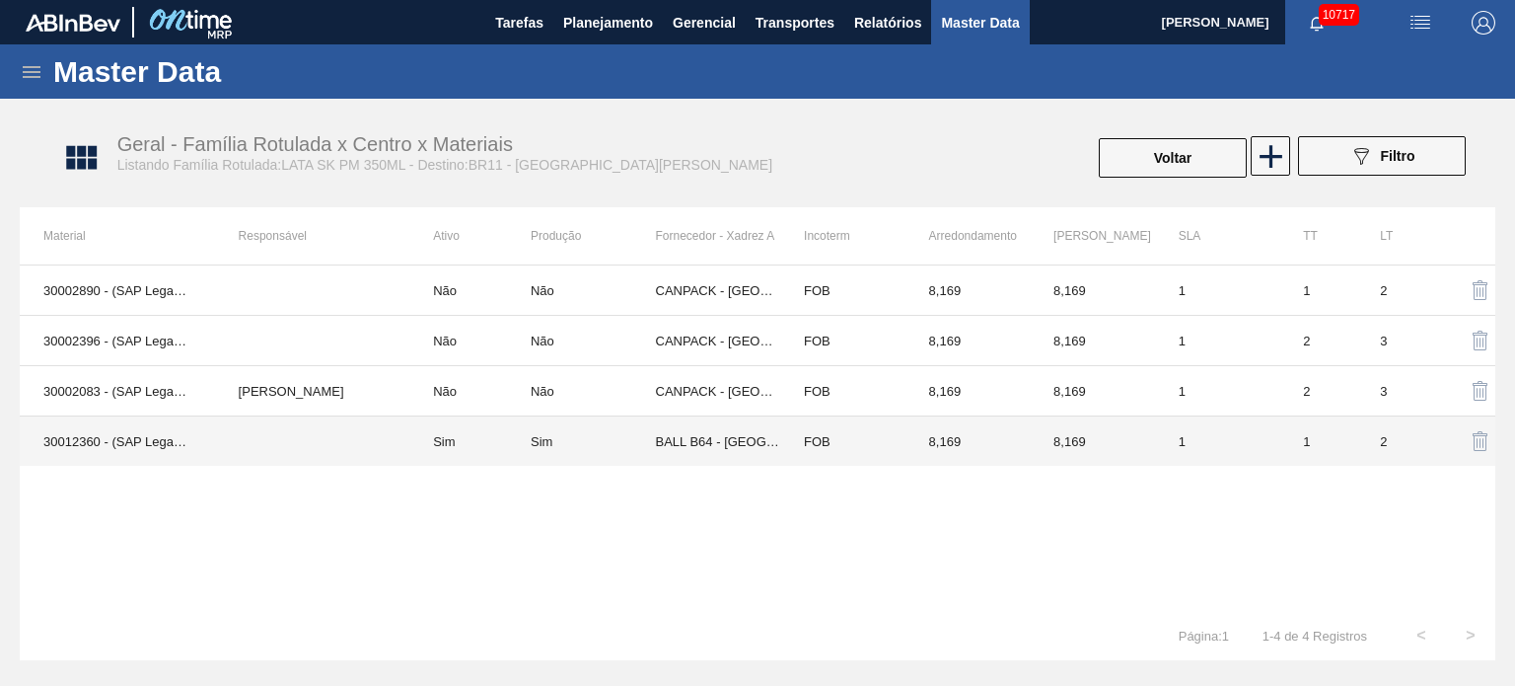
click at [454, 435] on td "Sim" at bounding box center [469, 441] width 121 height 50
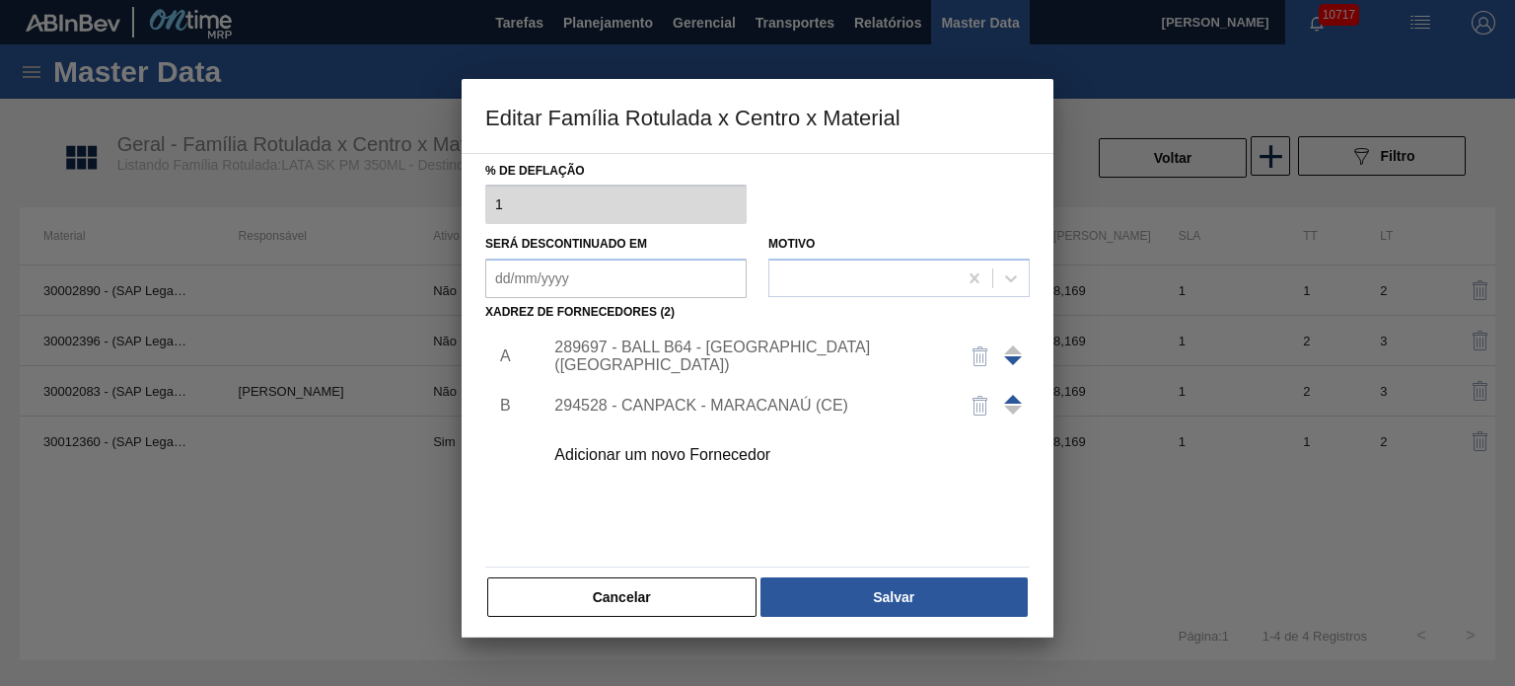
scroll to position [201, 0]
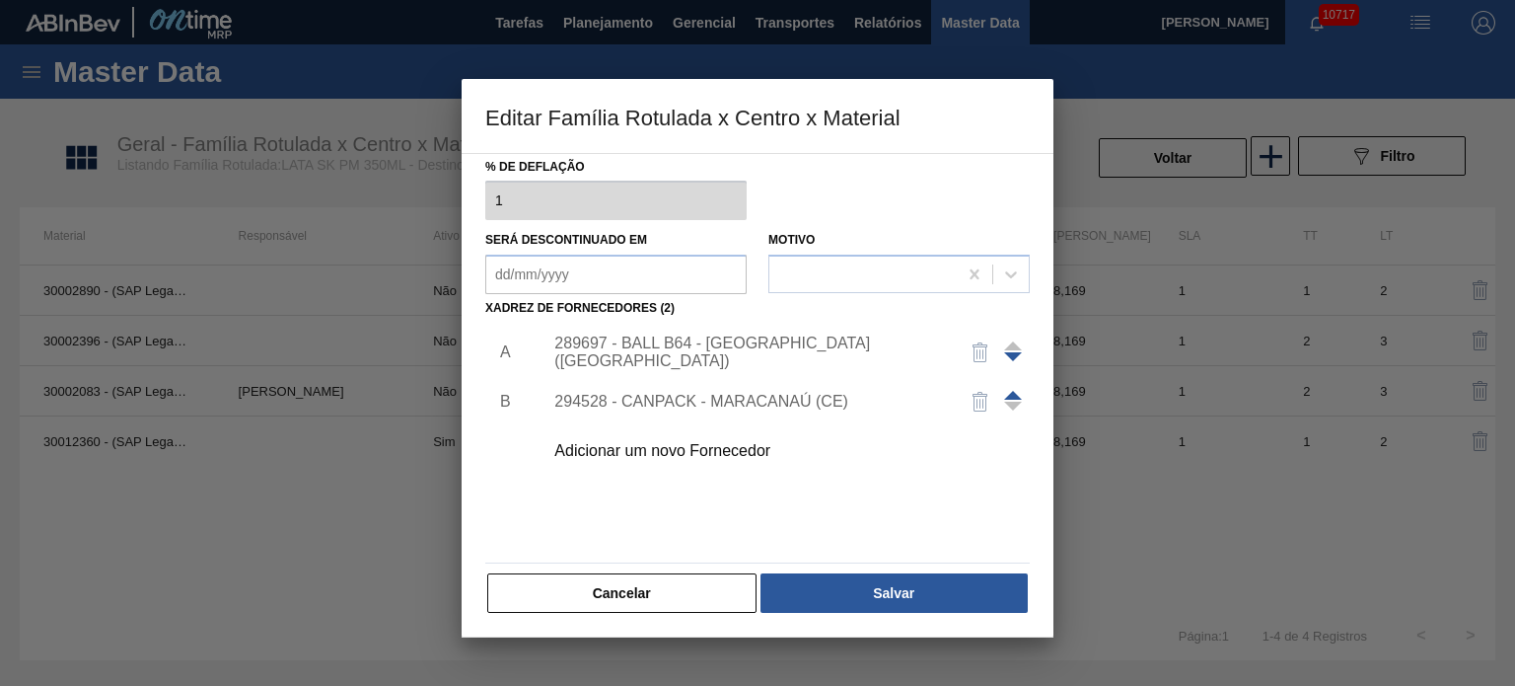
click at [713, 456] on div "Adicionar um novo Fornecedor" at bounding box center [747, 451] width 387 height 18
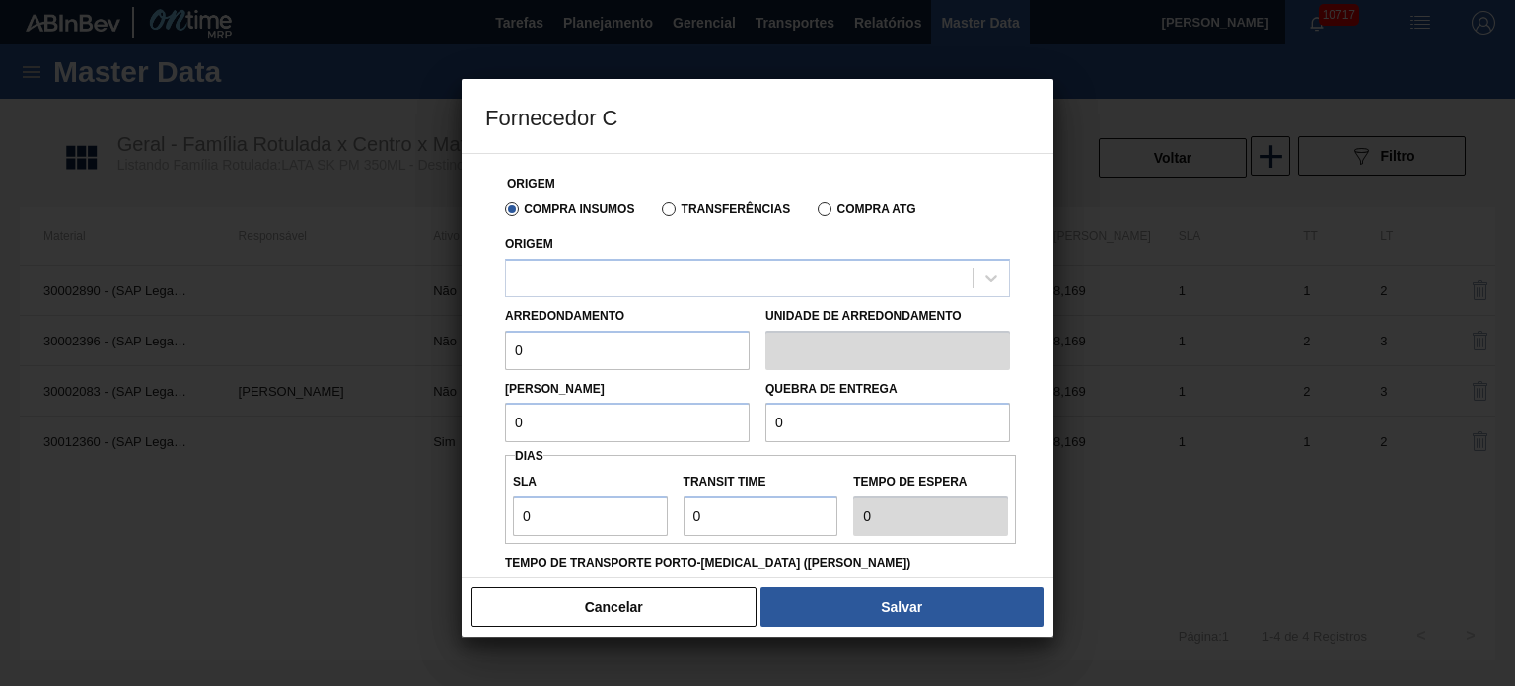
click at [665, 211] on label "Transferências" at bounding box center [726, 209] width 128 height 14
click at [659, 213] on input "Transferências" at bounding box center [659, 213] width 0 height 0
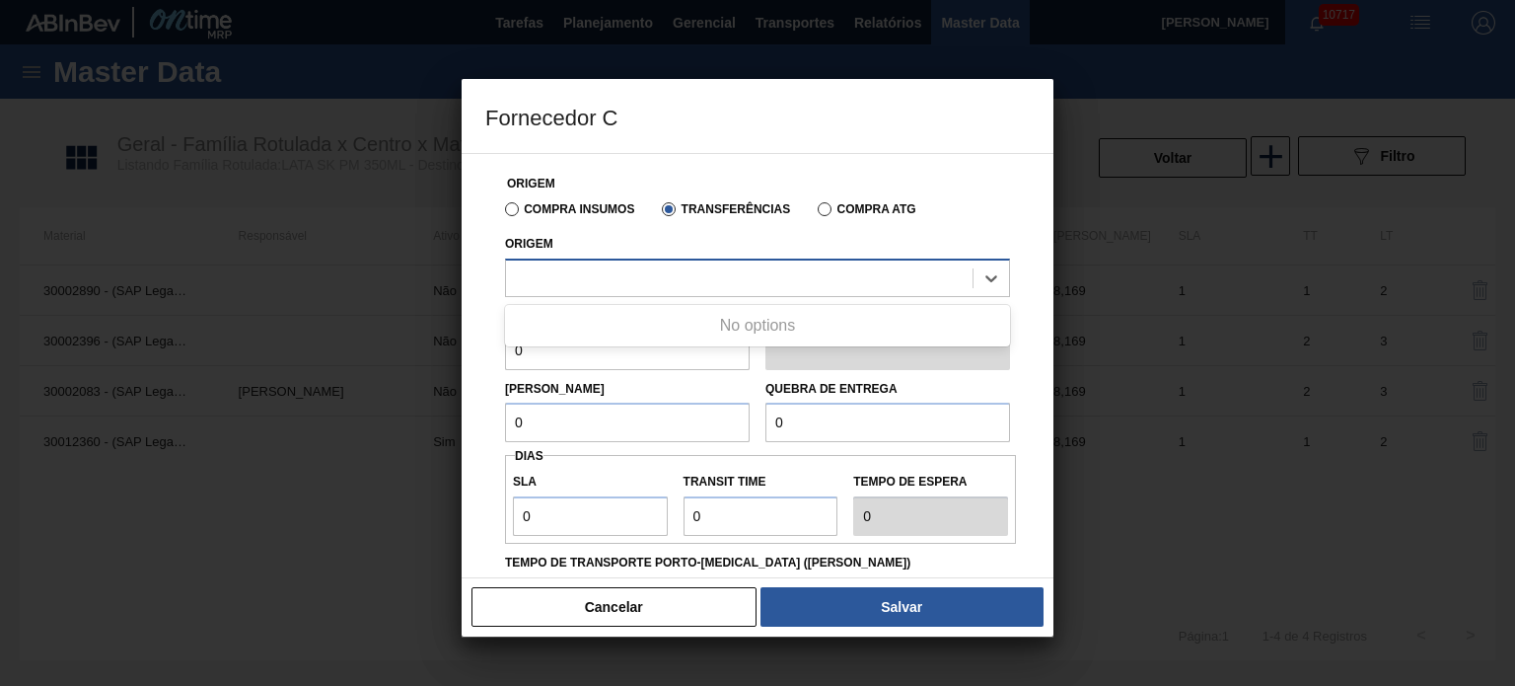
click at [650, 294] on div at bounding box center [757, 277] width 505 height 38
type input "ser"
click at [651, 279] on div at bounding box center [739, 277] width 467 height 29
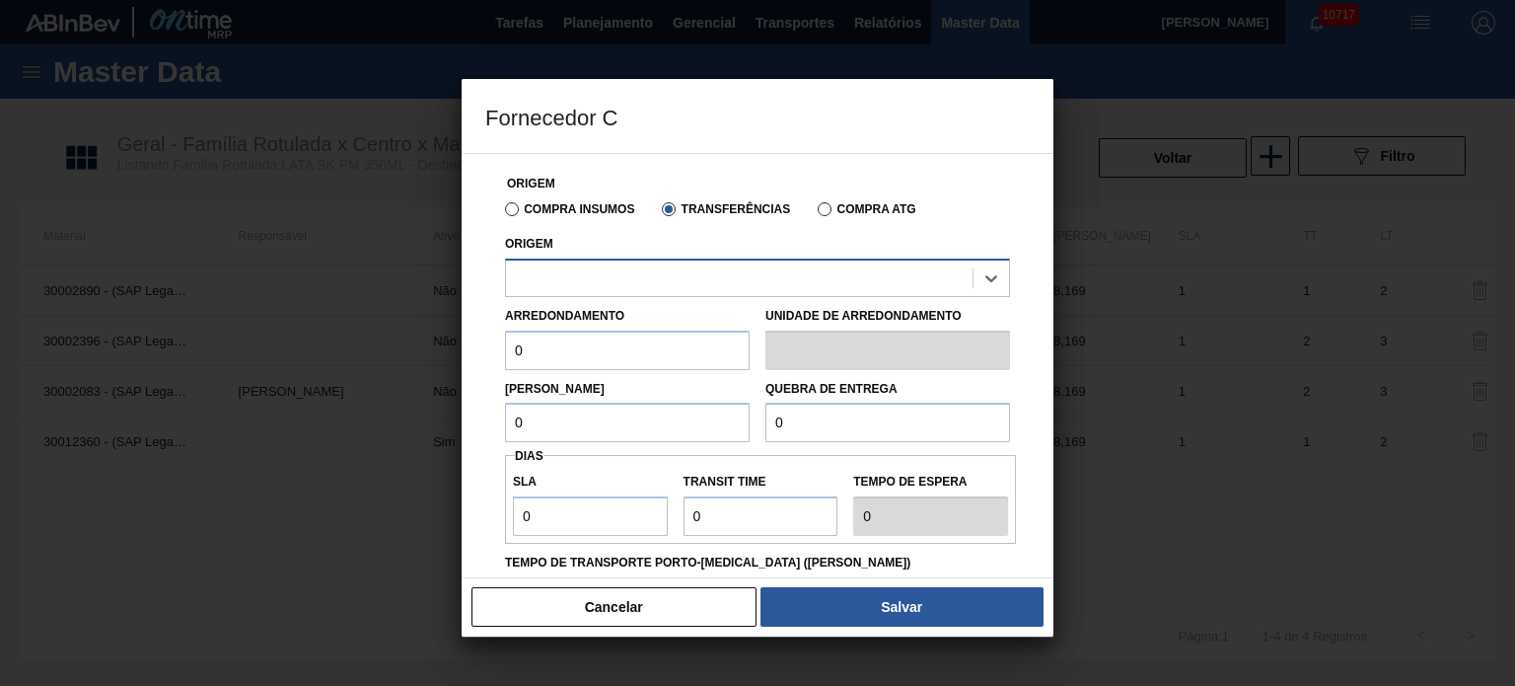
click at [870, 269] on div at bounding box center [739, 277] width 467 height 29
click at [870, 270] on div at bounding box center [739, 277] width 467 height 29
click at [650, 600] on button "Cancelar" at bounding box center [614, 606] width 285 height 39
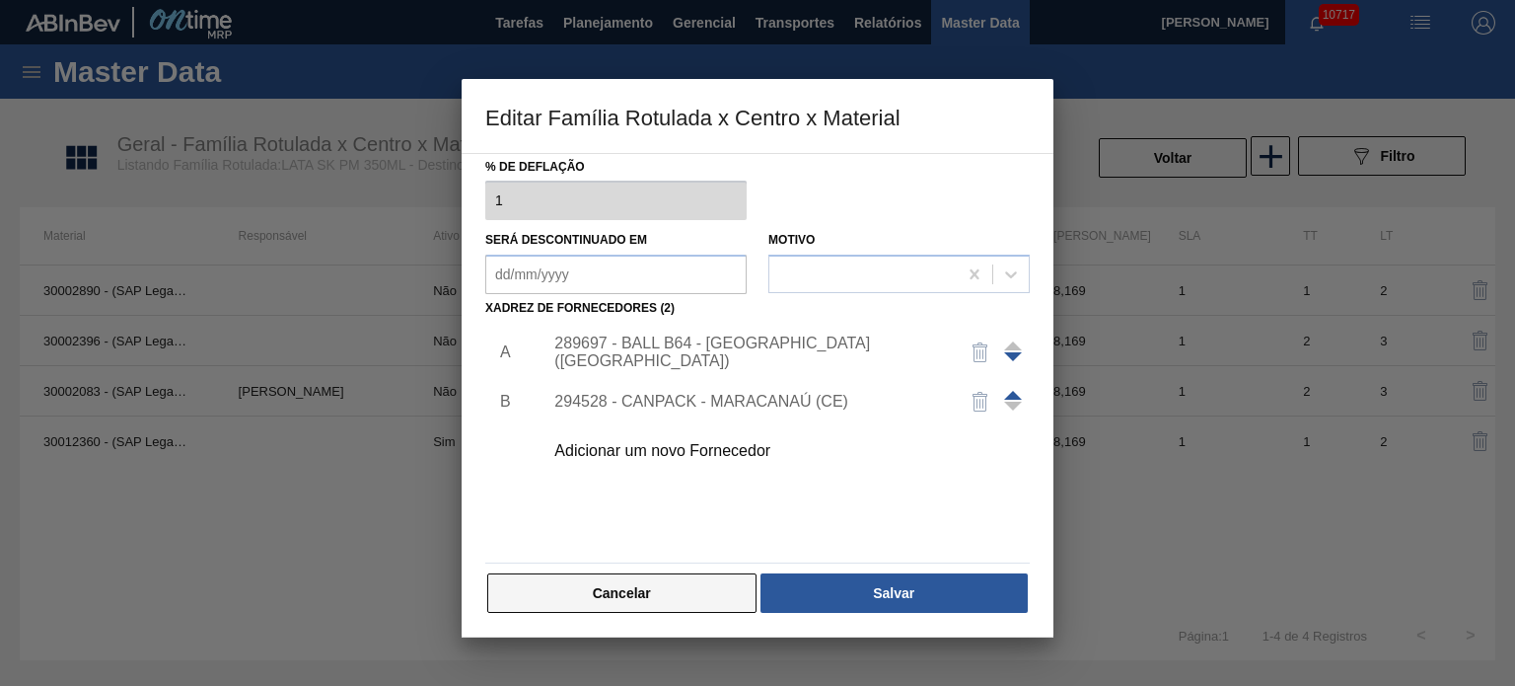
click at [628, 591] on button "Cancelar" at bounding box center [621, 592] width 269 height 39
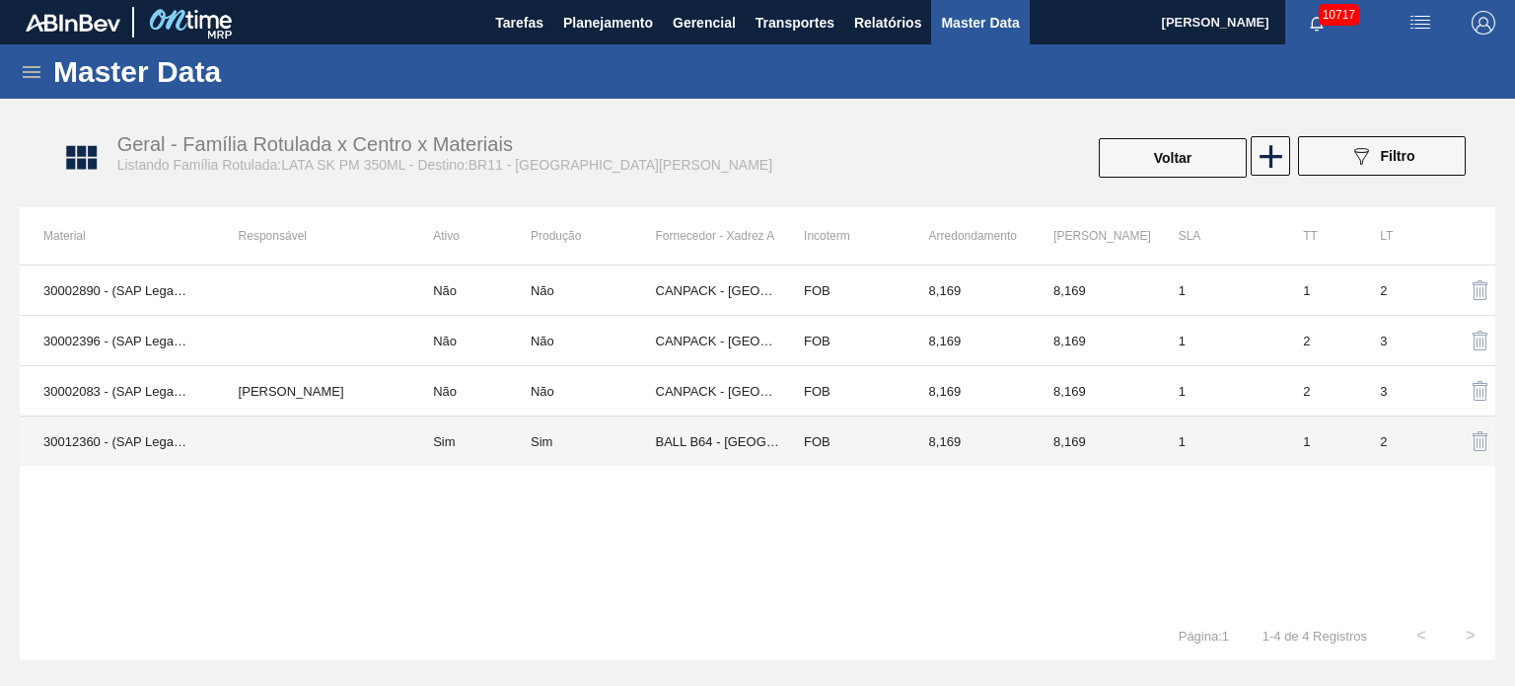
click at [447, 441] on td "Sim" at bounding box center [469, 441] width 121 height 50
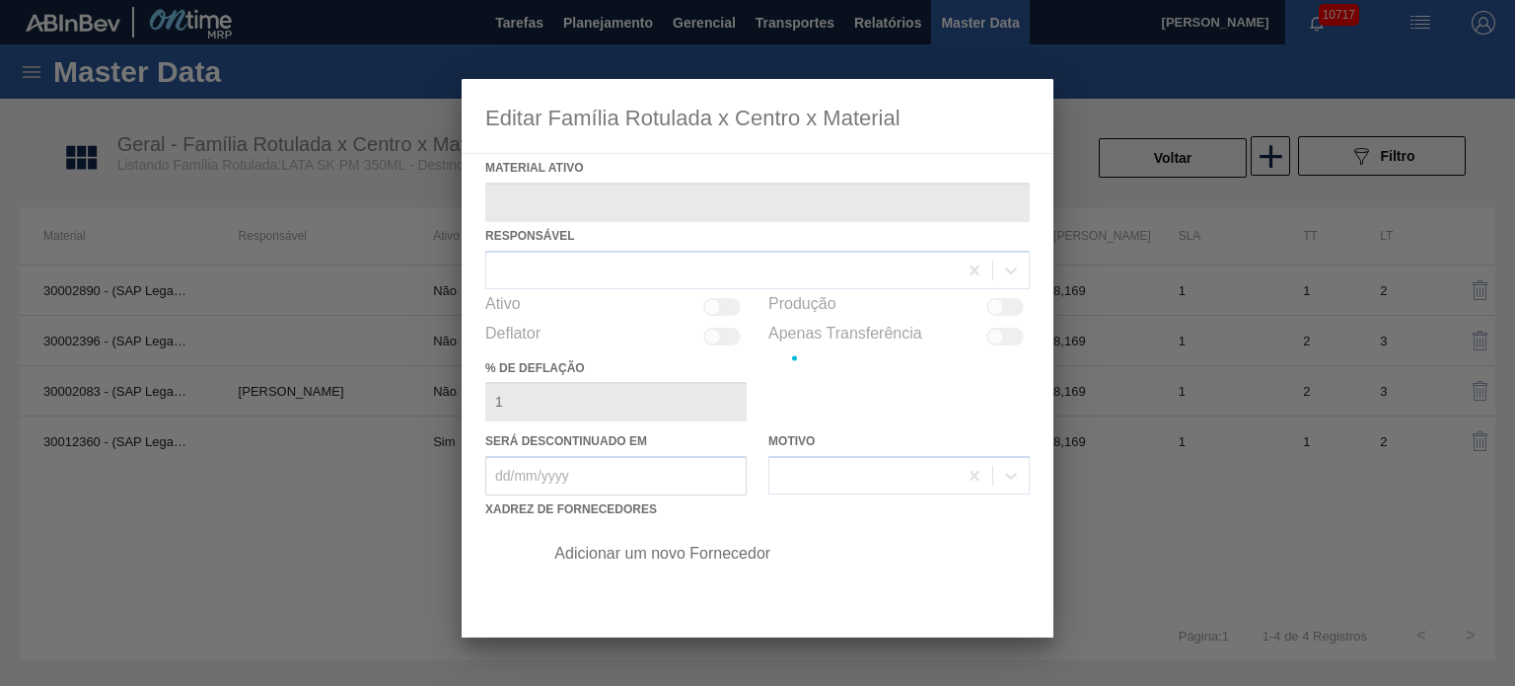
type ativo "30012360 - (SAP Legado: 50798764) - LATA AL. 350ML SK PM 429"
checkbox input "true"
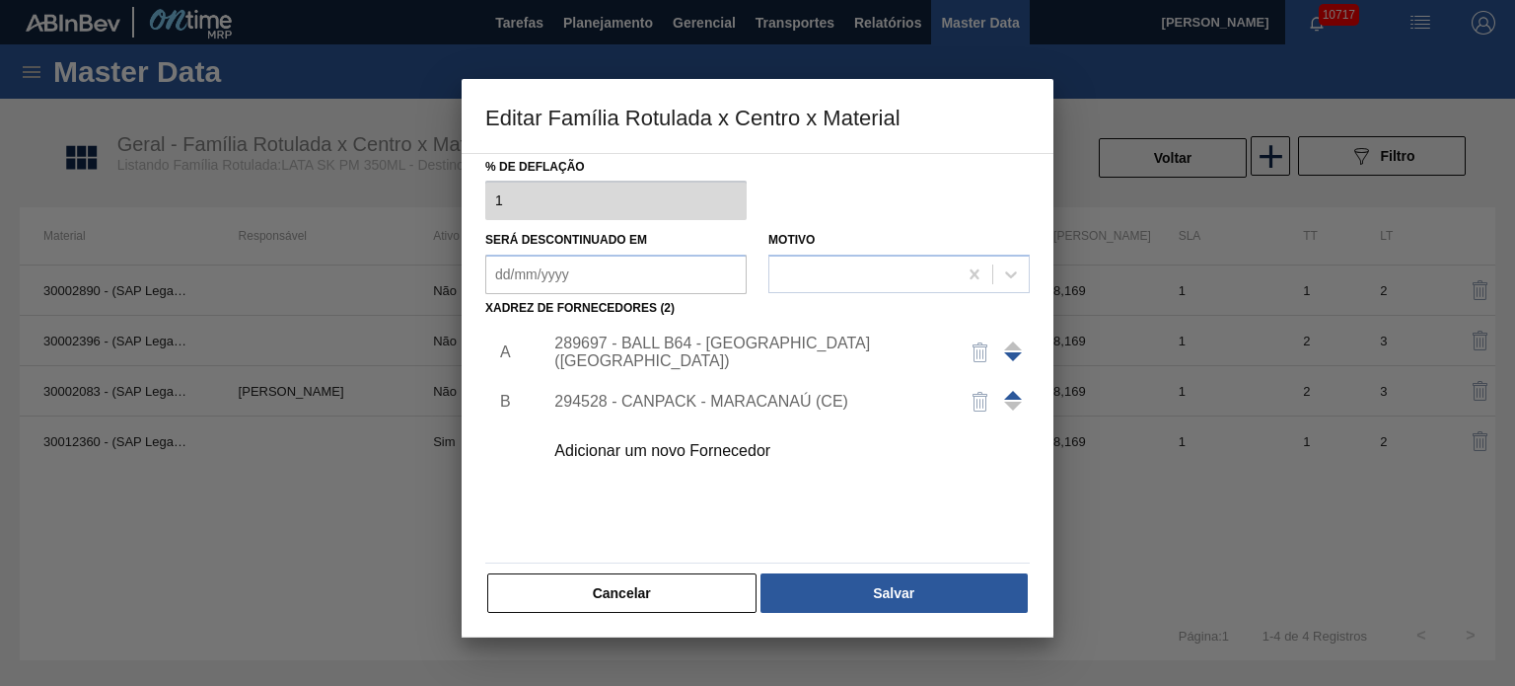
click at [686, 445] on div "Adicionar um novo Fornecedor" at bounding box center [747, 451] width 387 height 18
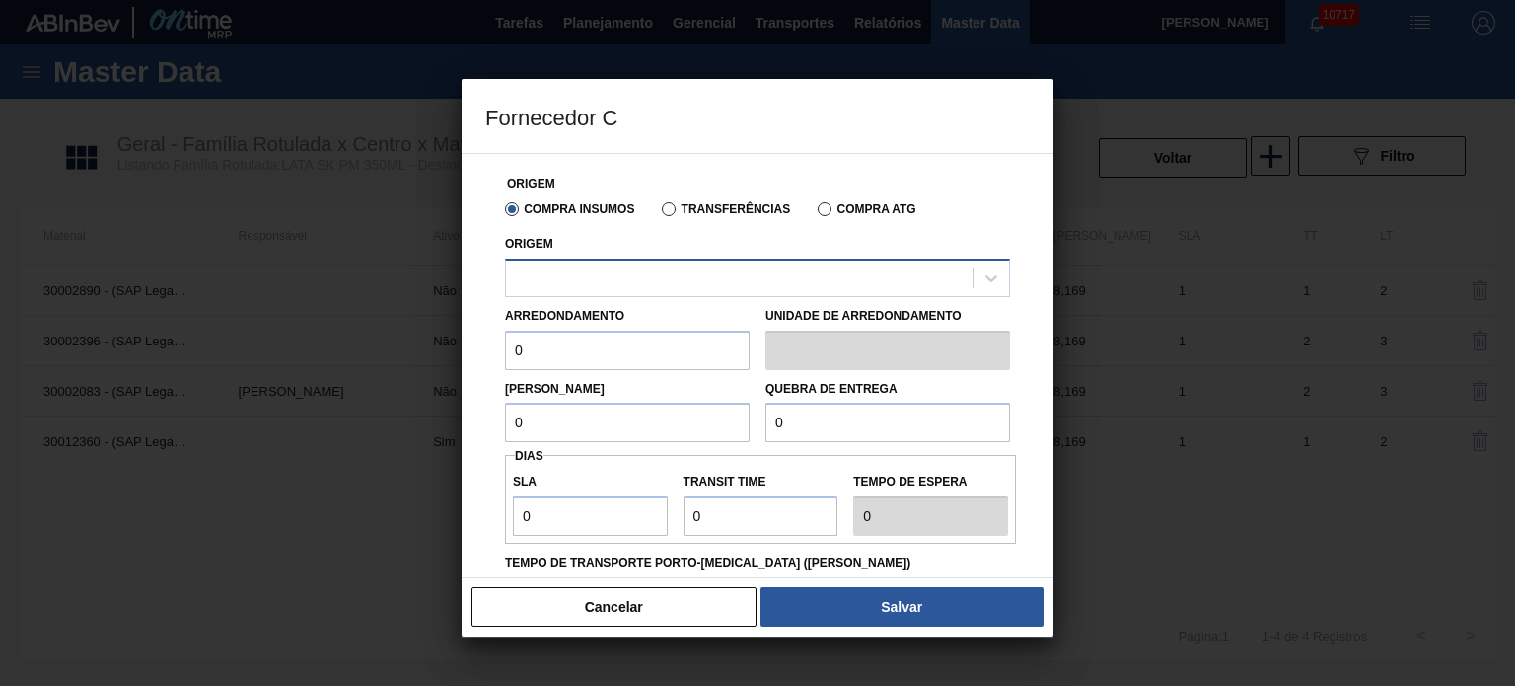
drag, startPoint x: 664, startPoint y: 205, endPoint x: 683, endPoint y: 263, distance: 61.1
click at [663, 205] on label "Transferências" at bounding box center [726, 209] width 128 height 14
click at [659, 213] on input "Transferências" at bounding box center [659, 213] width 0 height 0
click at [685, 269] on div at bounding box center [739, 277] width 467 height 29
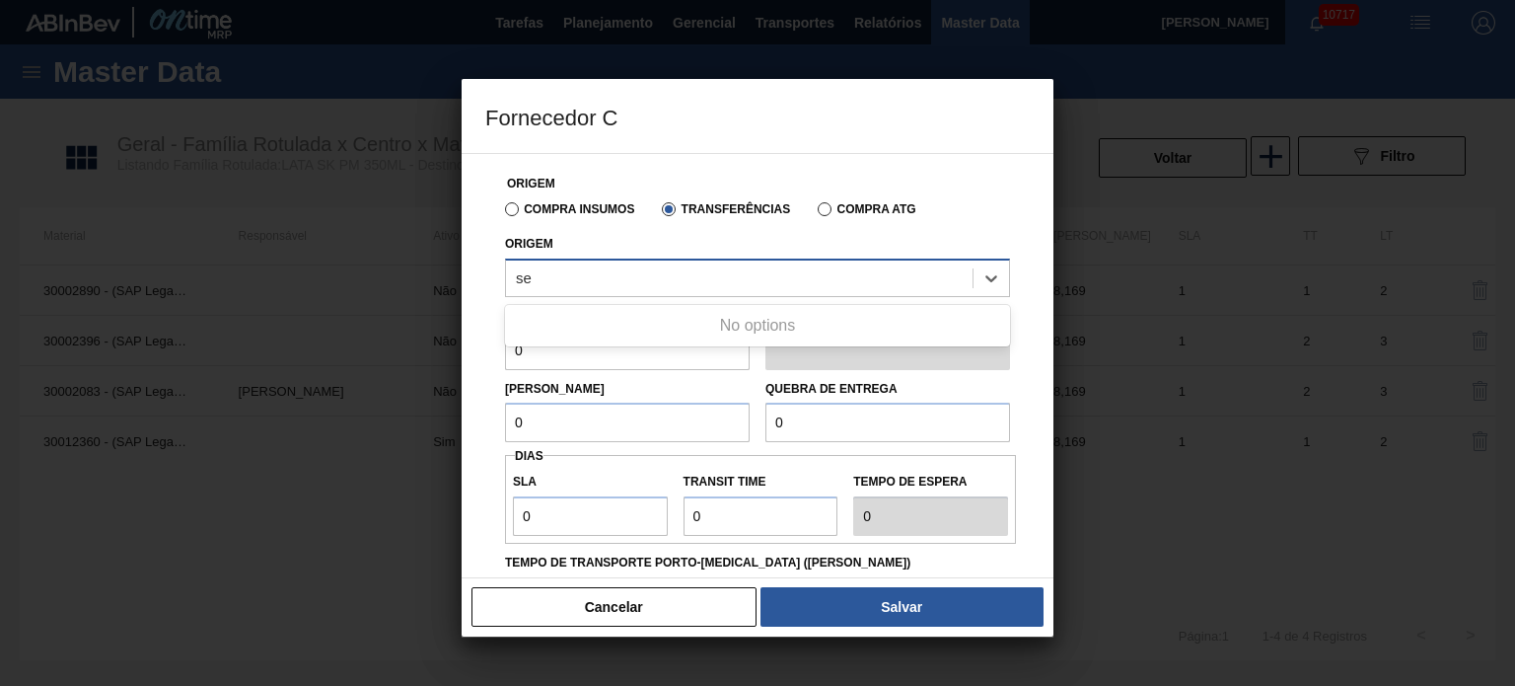
type input "s"
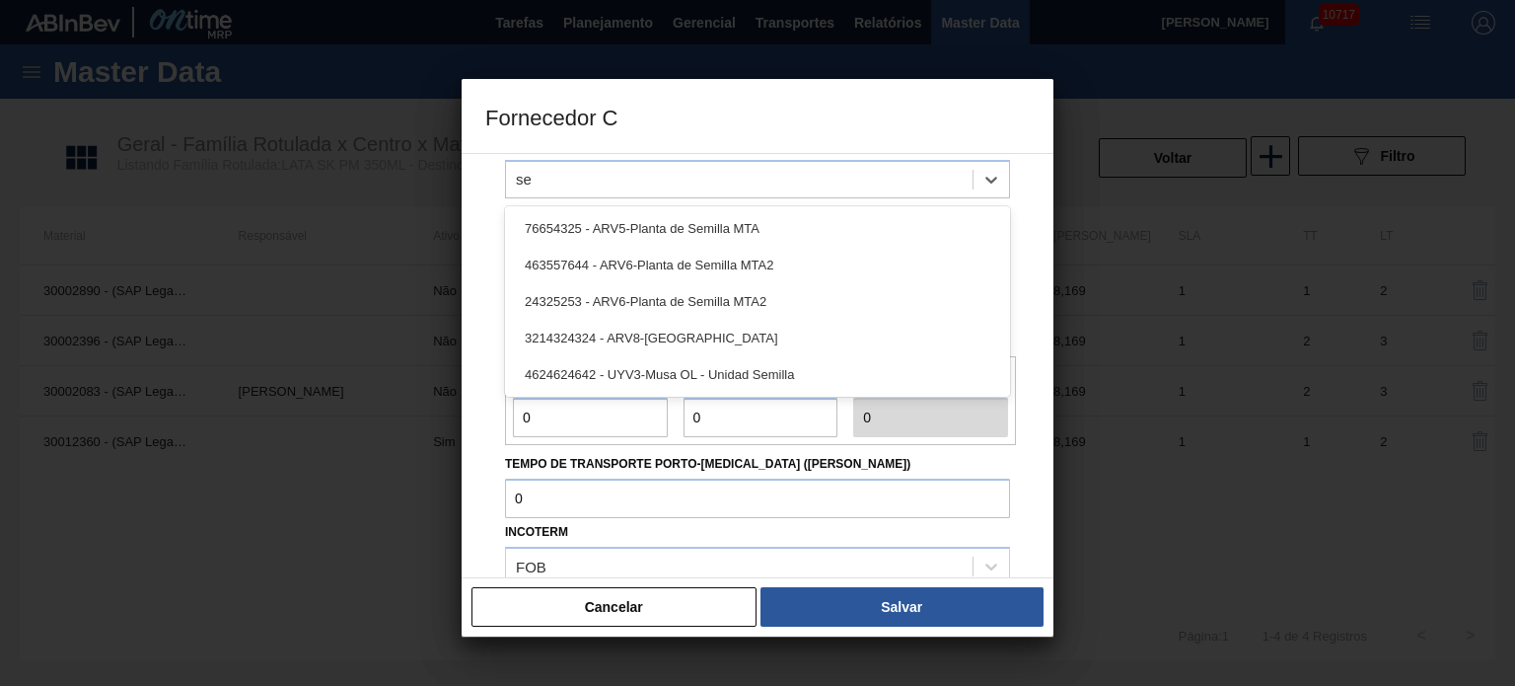
scroll to position [0, 0]
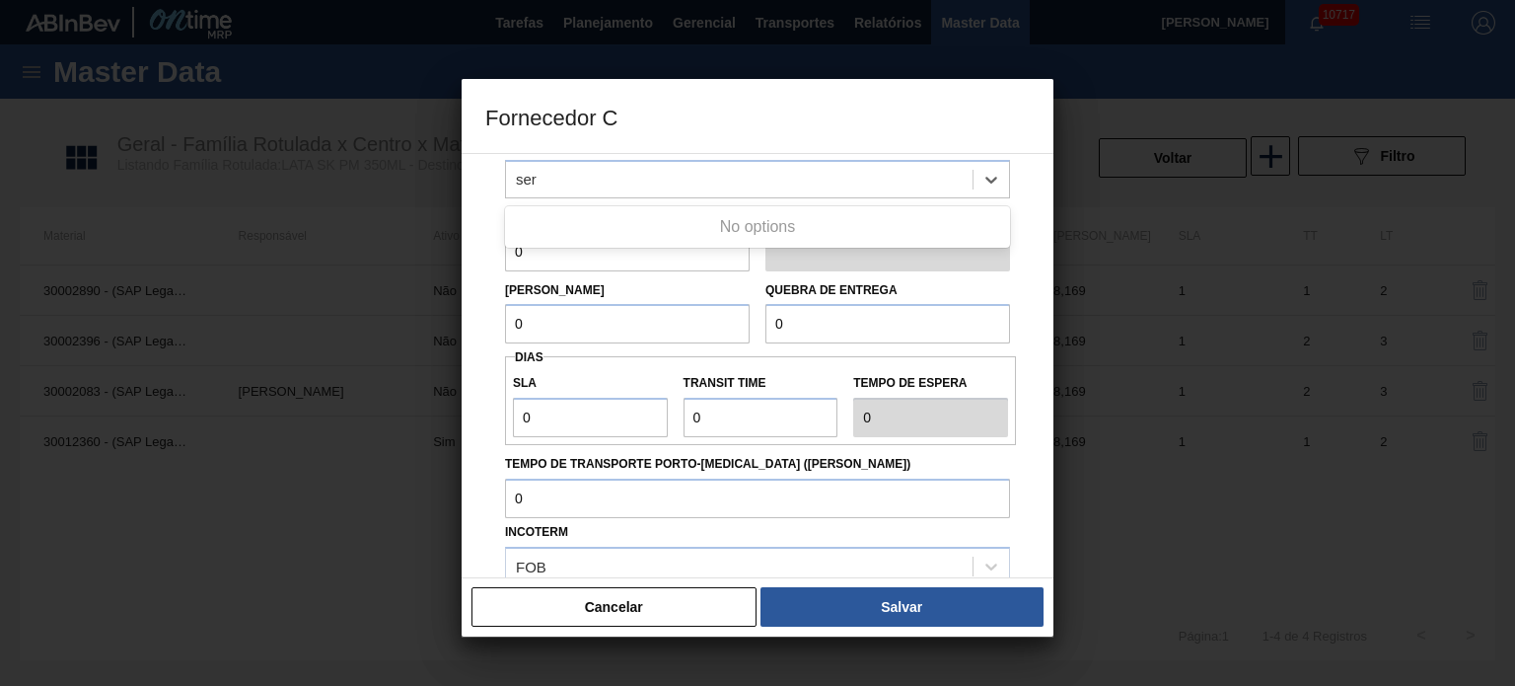
type input "ser"
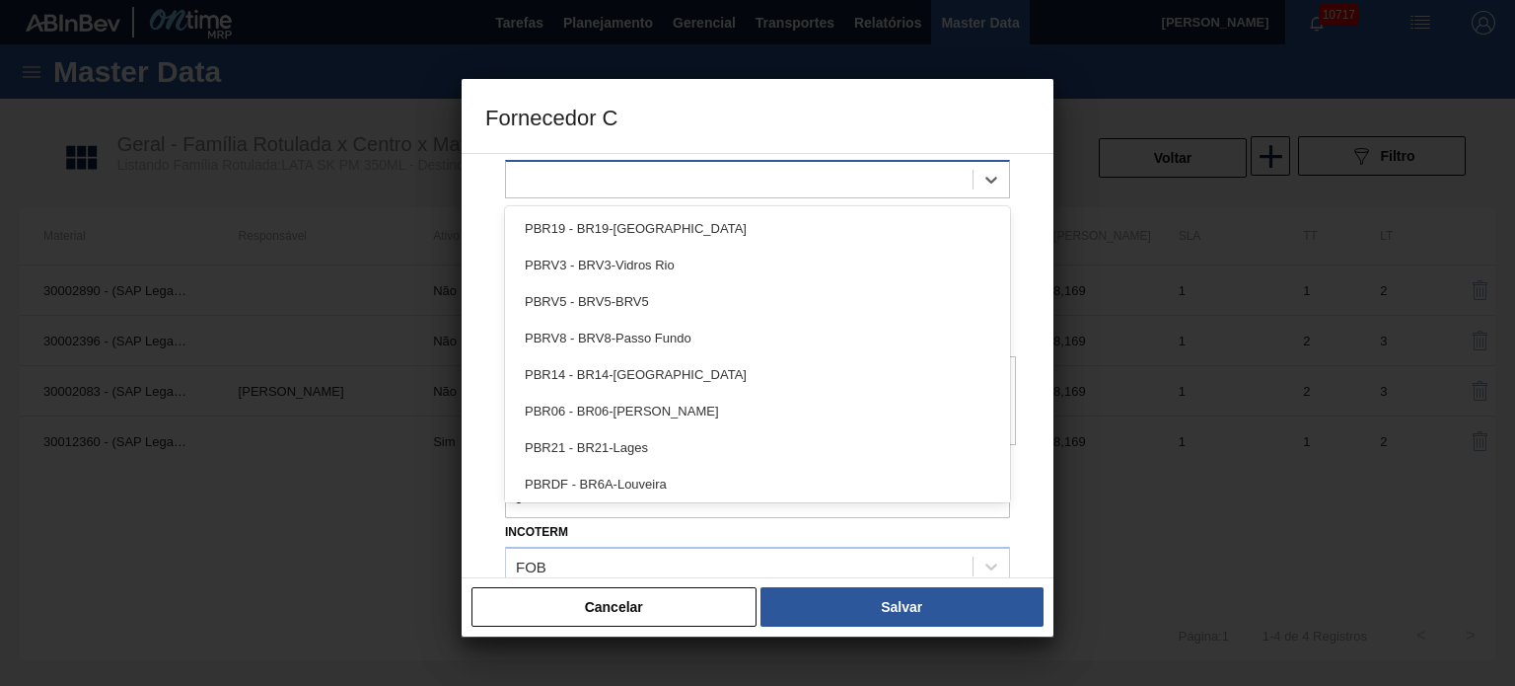
click at [694, 175] on div at bounding box center [739, 179] width 467 height 29
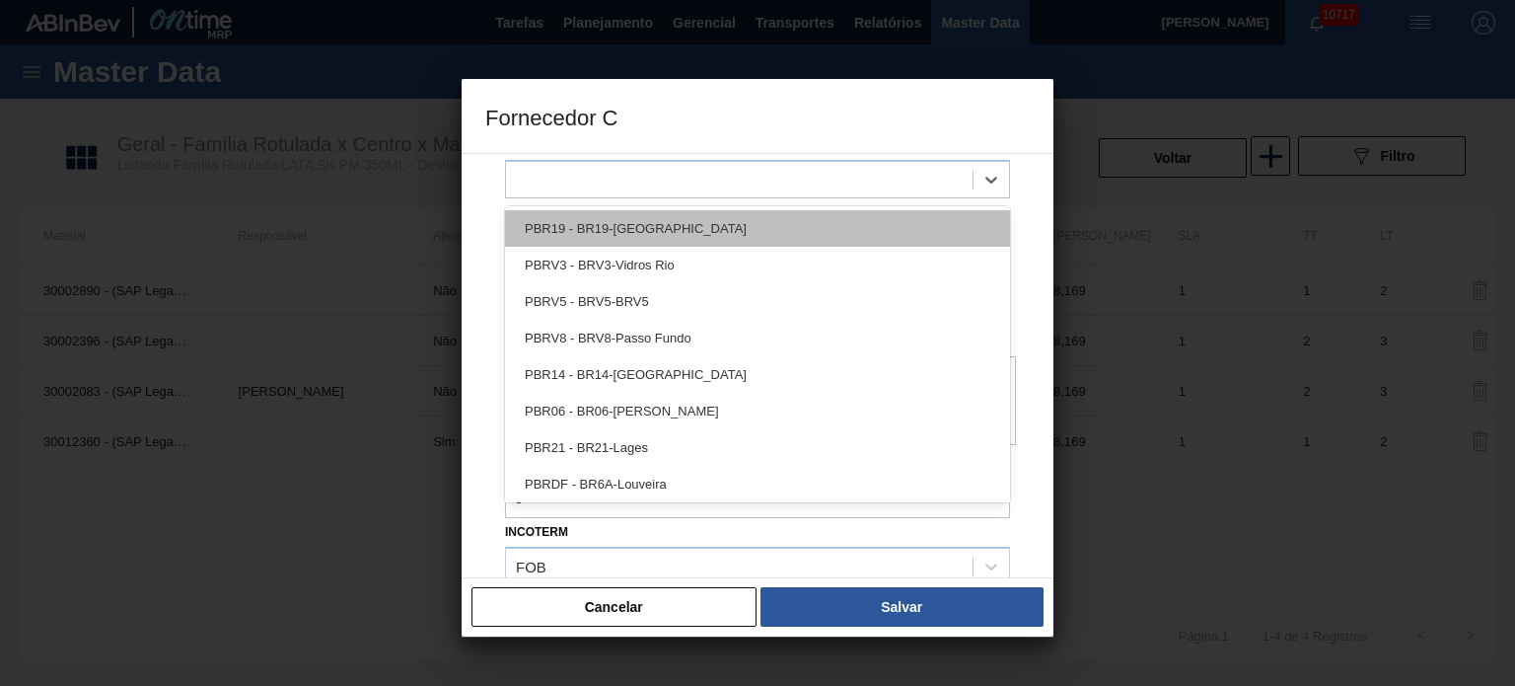
click at [682, 229] on div "PBR19 - BR19-Nova Rio" at bounding box center [757, 228] width 505 height 36
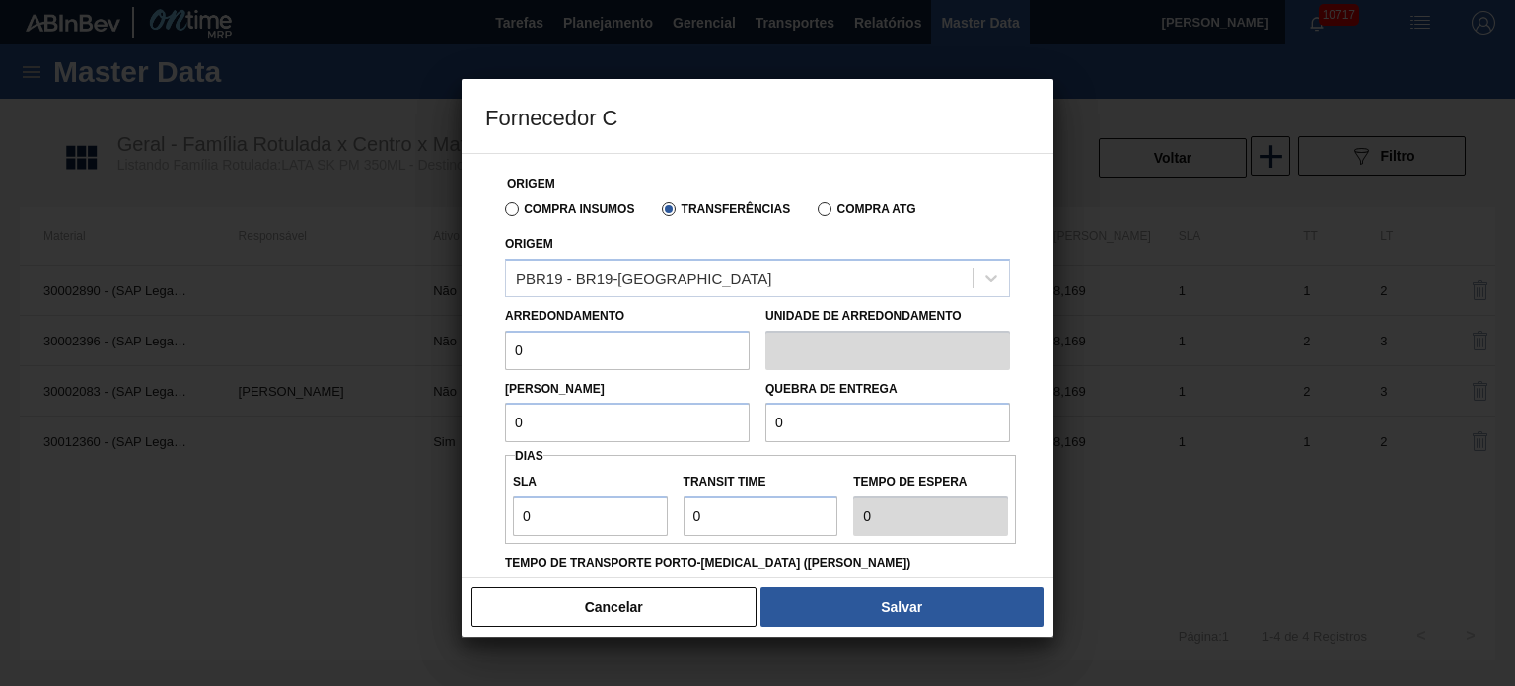
click at [485, 356] on div "Origem Compra Insumos Transferências Compra ATG Origem PBR19 - BR19-Nova Rio Ar…" at bounding box center [757, 509] width 544 height 711
type input "8,169"
click at [588, 412] on input "text" at bounding box center [627, 421] width 245 height 39
type input "8,169"
click at [630, 595] on button "Cancelar" at bounding box center [614, 606] width 285 height 39
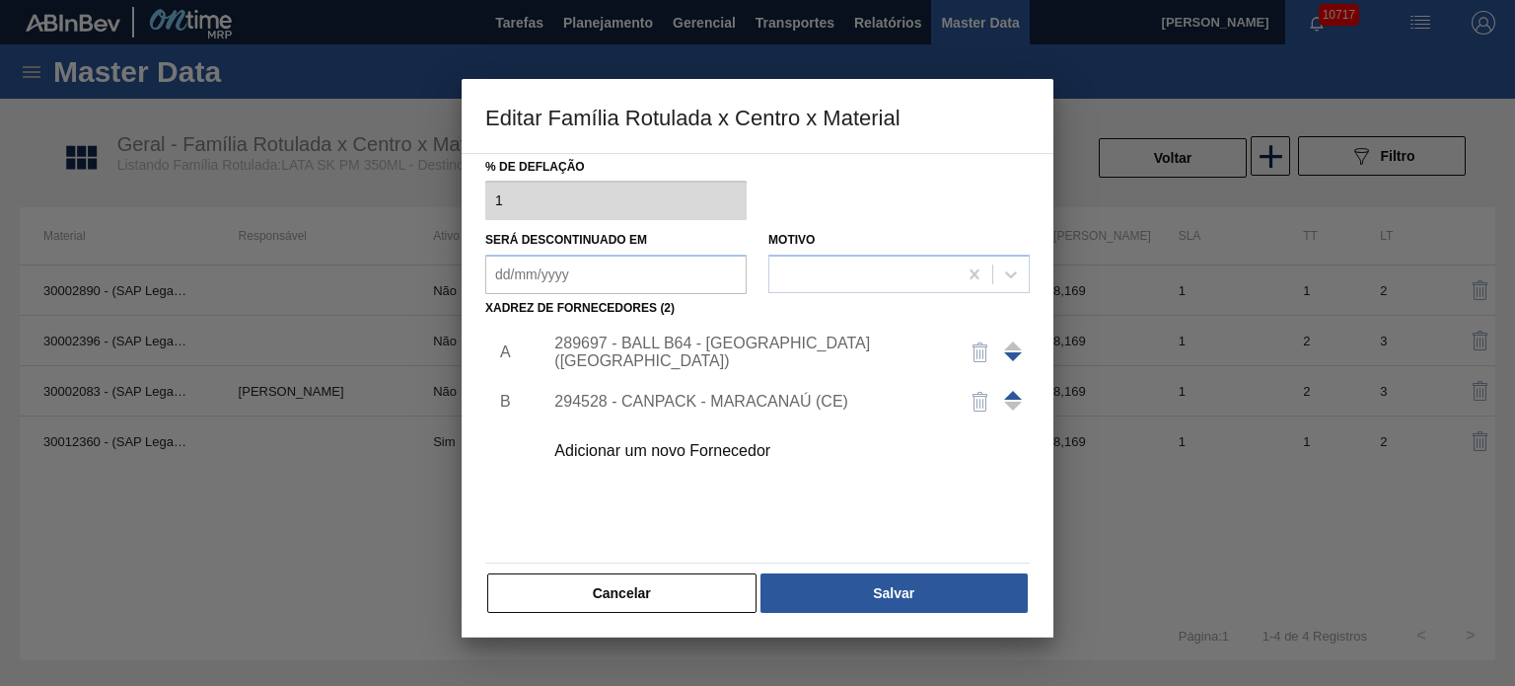
click at [702, 334] on div "289697 - BALL B64 - RECIFE (PE)" at bounding box center [781, 351] width 498 height 49
click at [704, 344] on div "289697 - BALL B64 - RECIFE (PE)" at bounding box center [747, 352] width 387 height 36
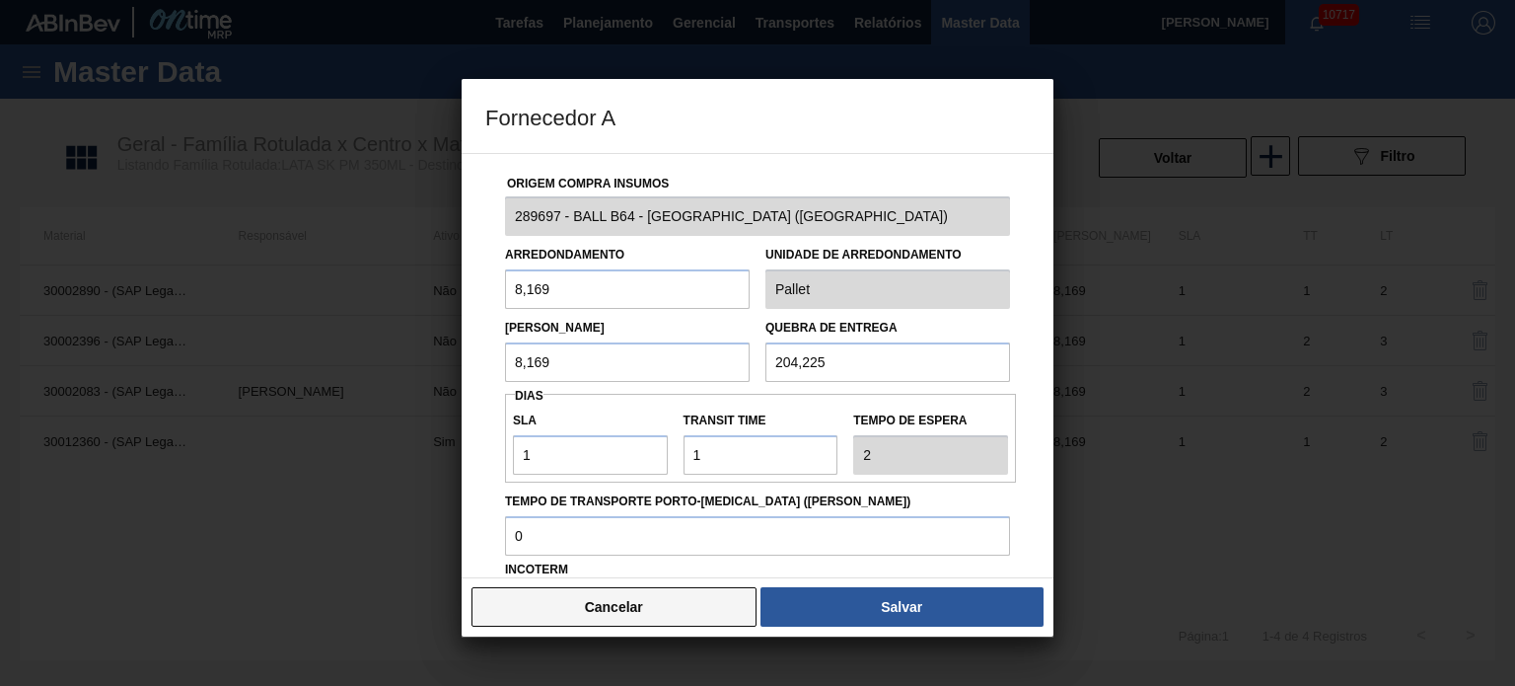
click at [675, 601] on button "Cancelar" at bounding box center [614, 606] width 285 height 39
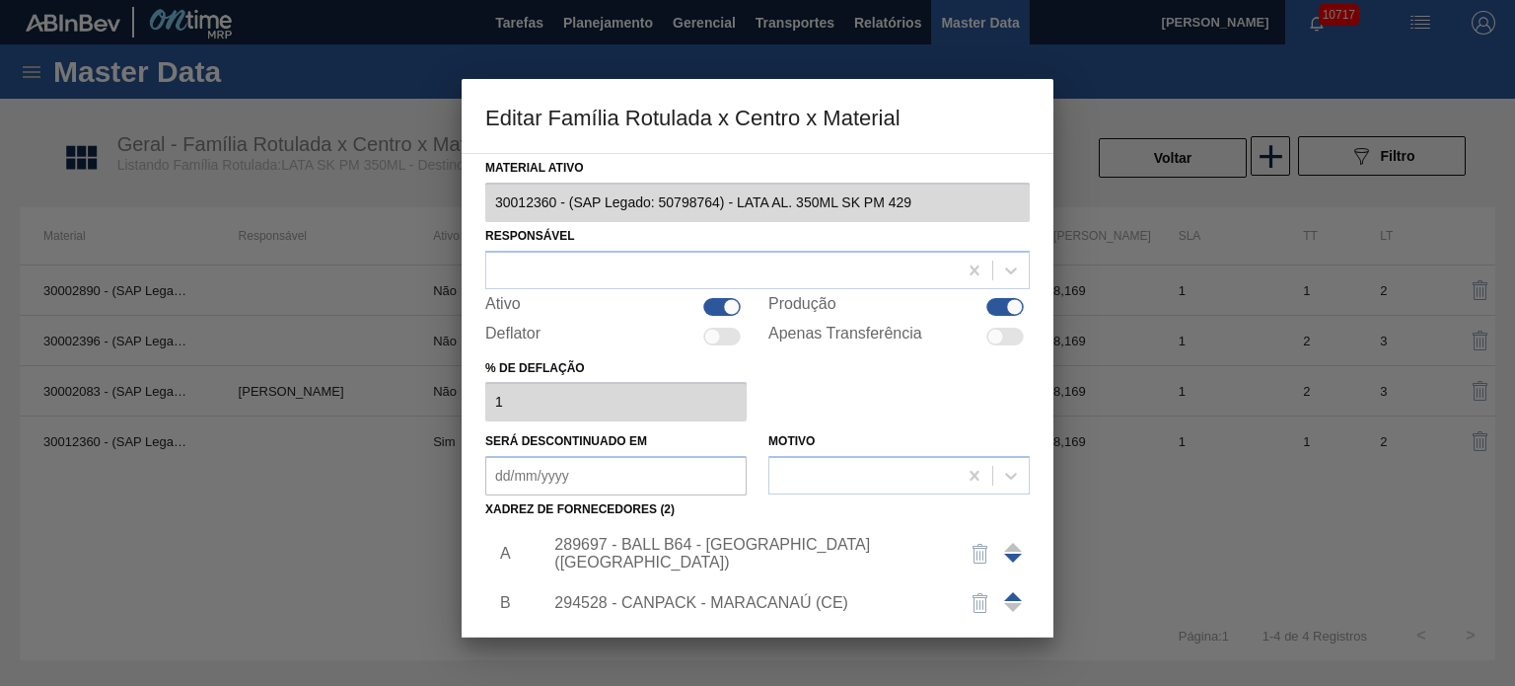
scroll to position [201, 0]
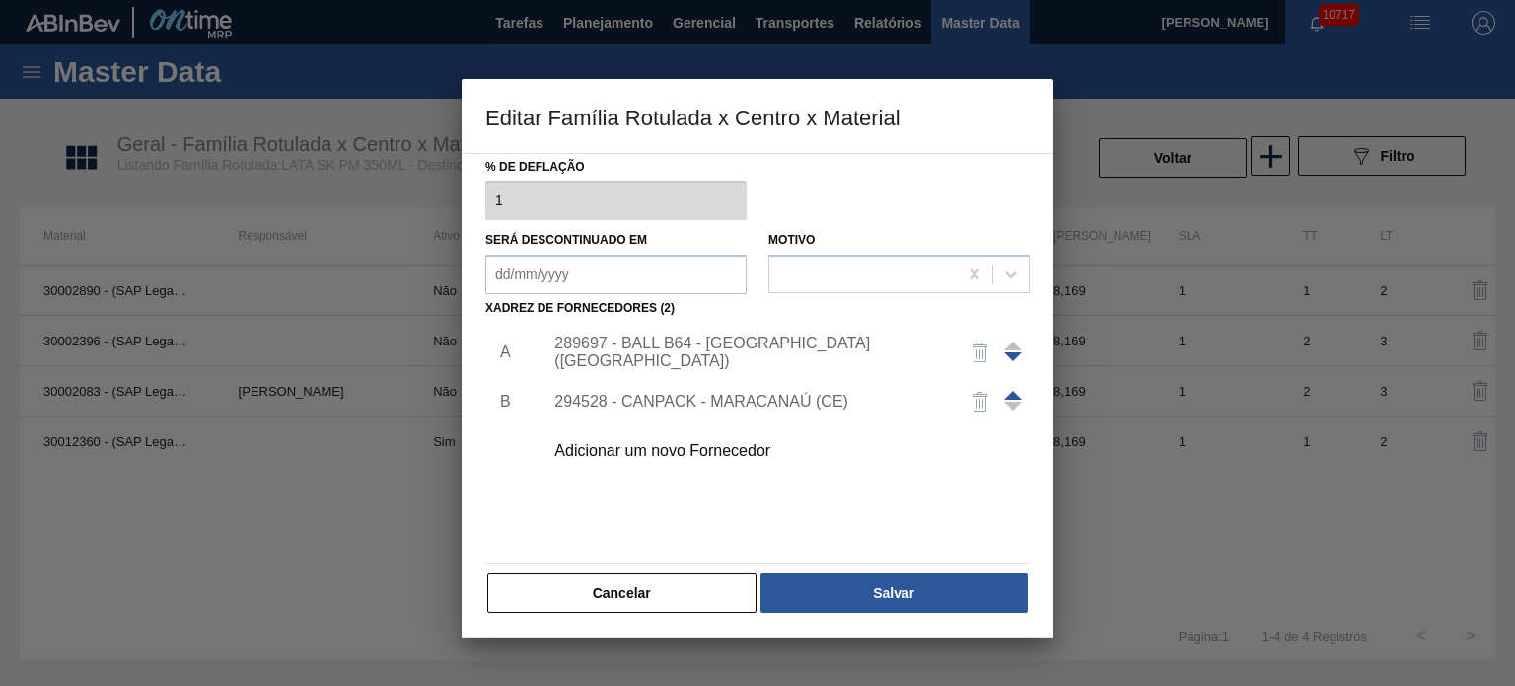
click at [651, 445] on div "Adicionar um novo Fornecedor" at bounding box center [747, 451] width 387 height 18
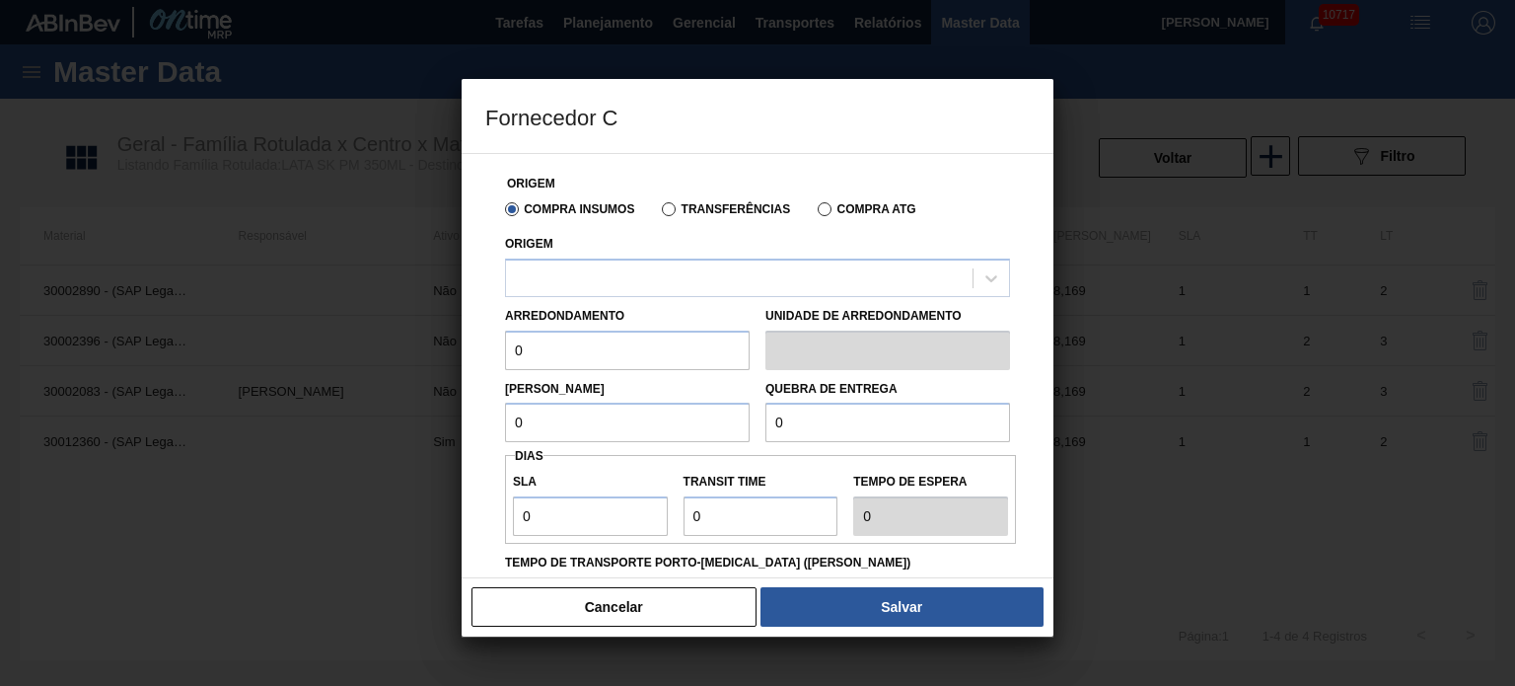
click at [665, 211] on label "Transferências" at bounding box center [726, 209] width 128 height 14
click at [659, 213] on input "Transferências" at bounding box center [659, 213] width 0 height 0
click at [671, 294] on div at bounding box center [757, 277] width 505 height 38
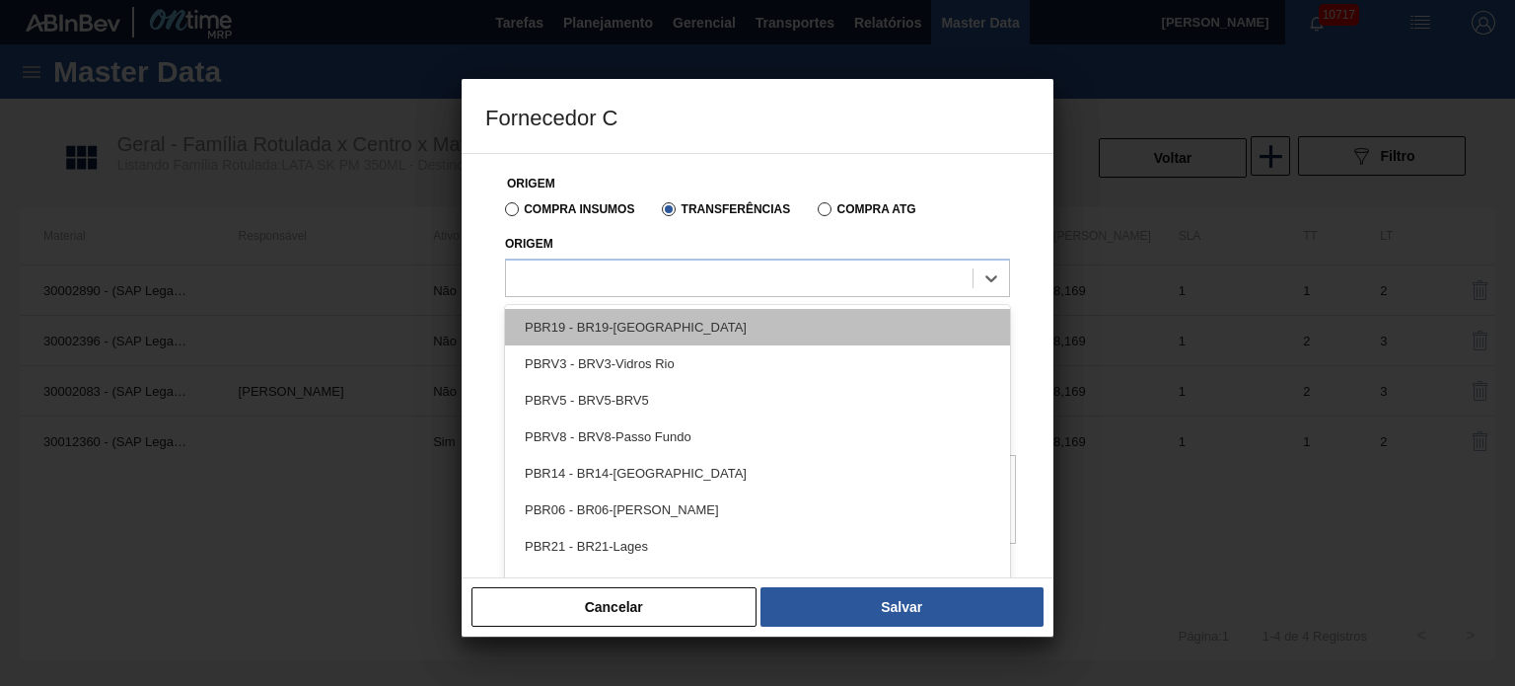
click at [671, 319] on div "PBR19 - BR19-Nova Rio" at bounding box center [757, 327] width 505 height 36
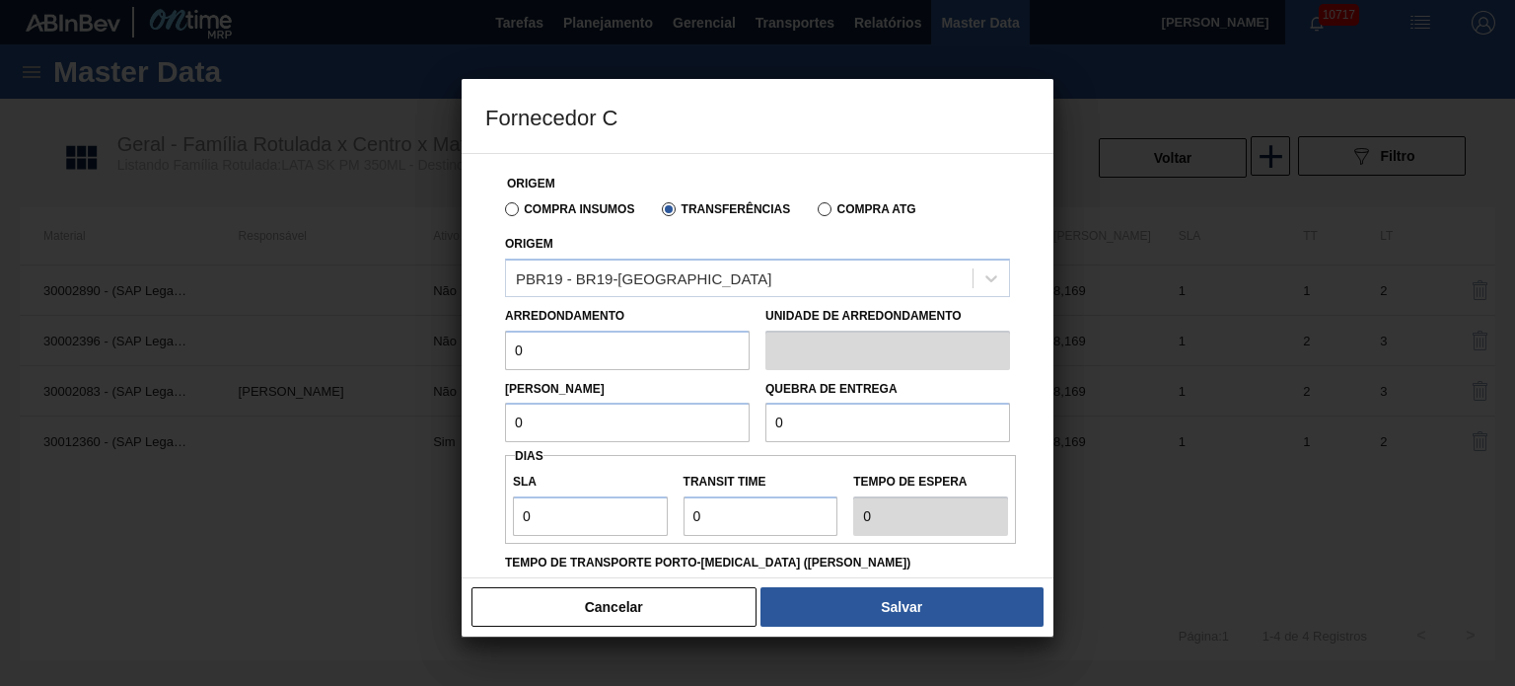
click at [593, 357] on input "0" at bounding box center [627, 349] width 245 height 39
type input "8,169"
type input "204,225"
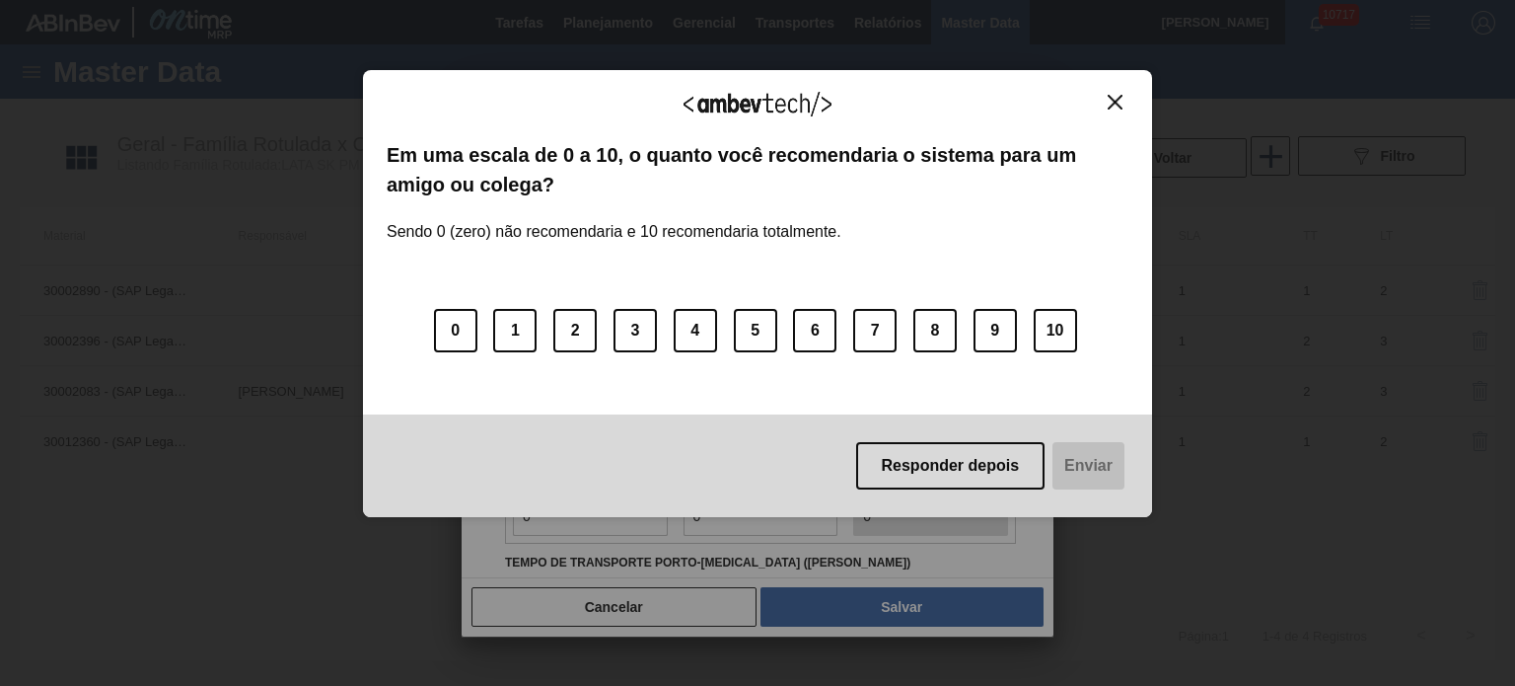
click at [1119, 96] on img "Close" at bounding box center [1115, 102] width 15 height 15
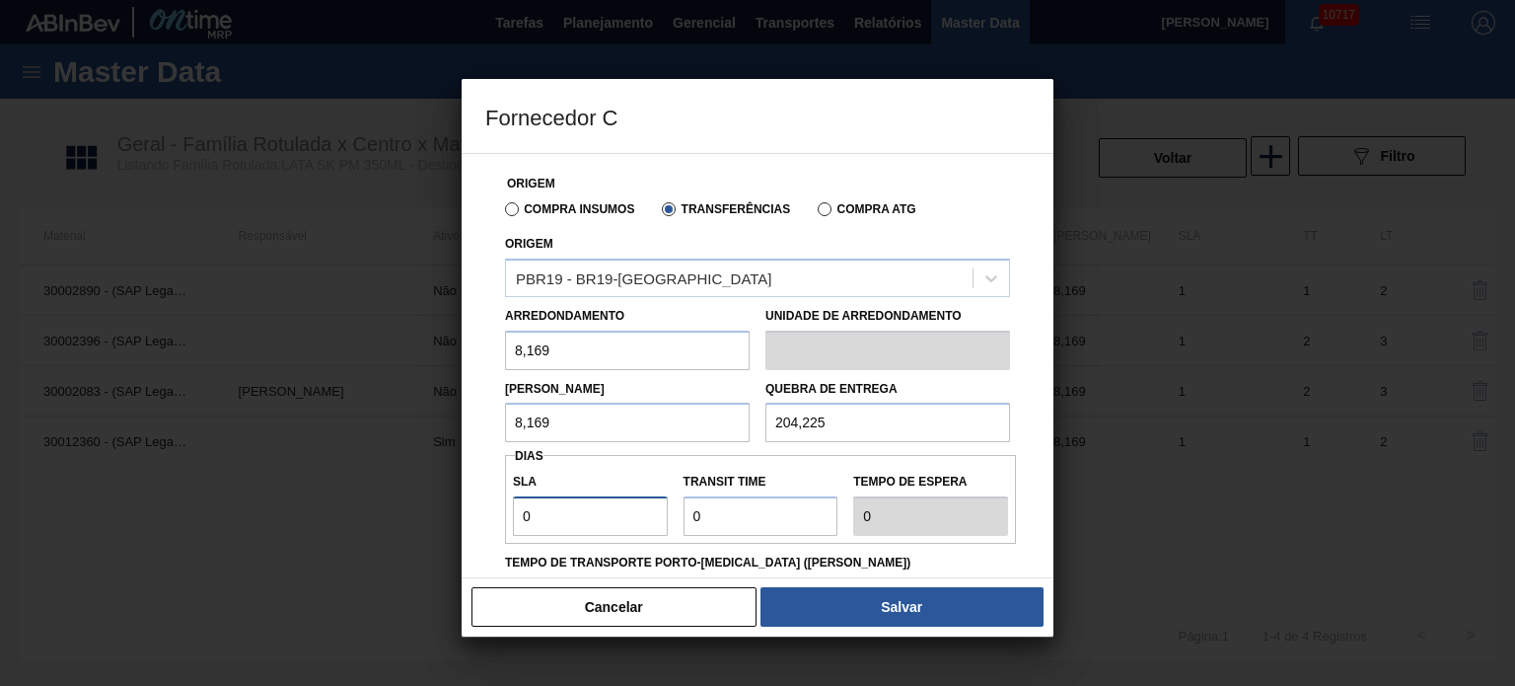
type input "2"
click at [785, 497] on input "Transit Time" at bounding box center [761, 515] width 155 height 39
drag, startPoint x: 718, startPoint y: 522, endPoint x: 682, endPoint y: 532, distance: 37.8
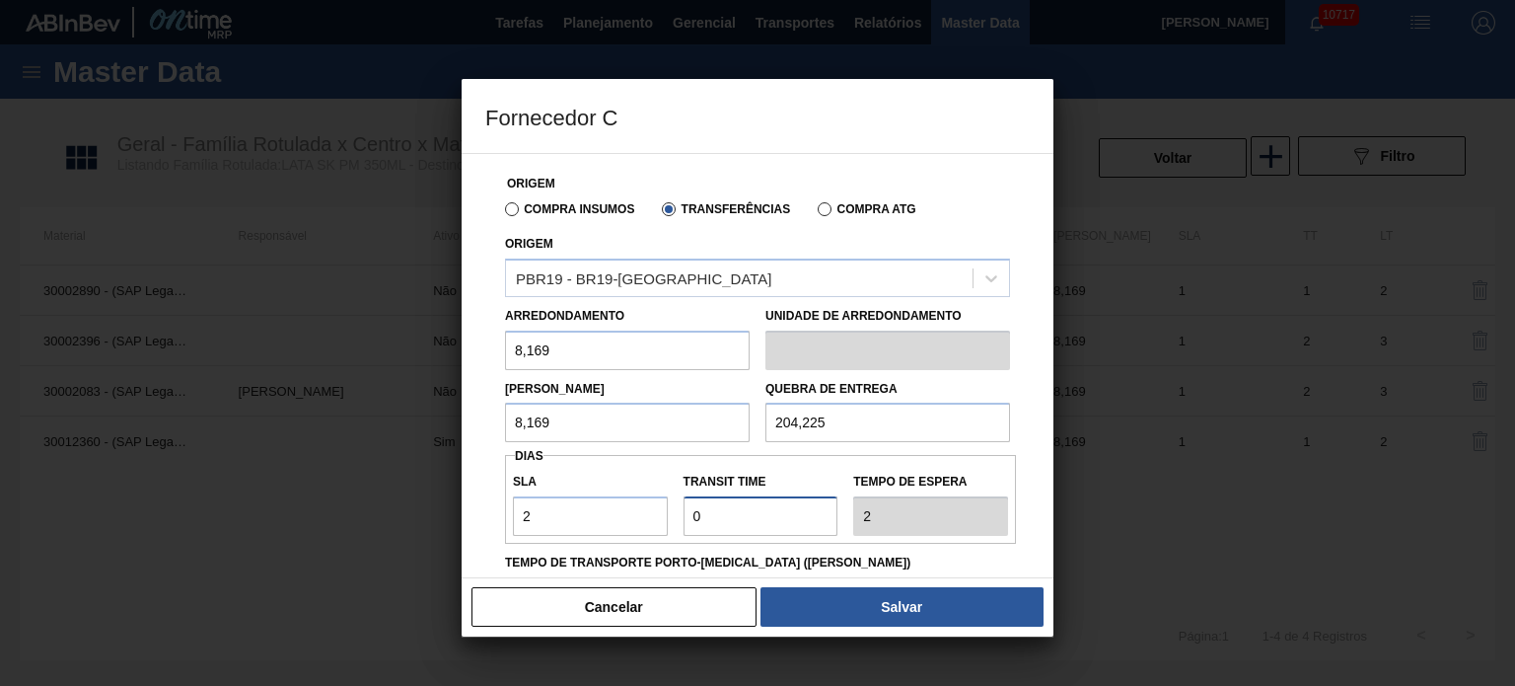
click at [684, 531] on input "Transit Time" at bounding box center [761, 515] width 155 height 39
type input "NaN"
type input "5"
type input "7"
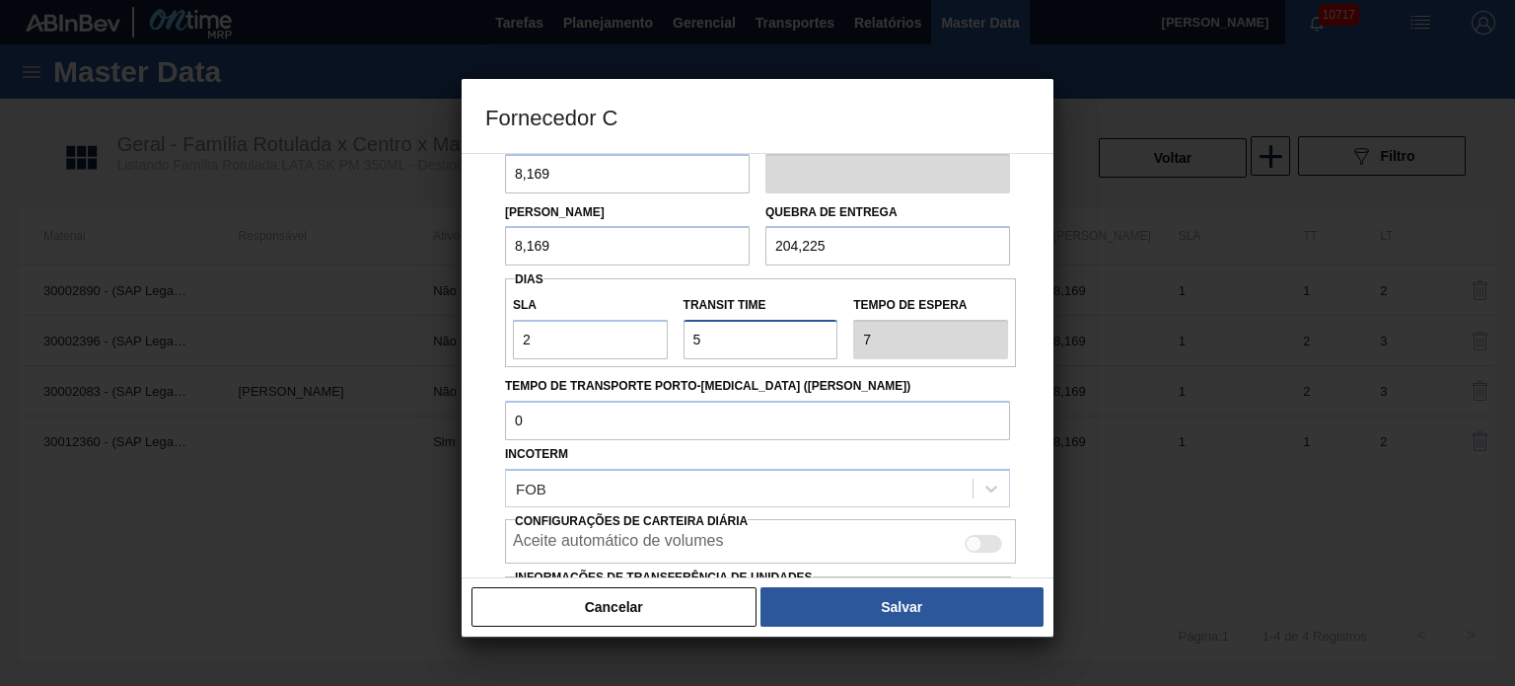
scroll to position [309, 0]
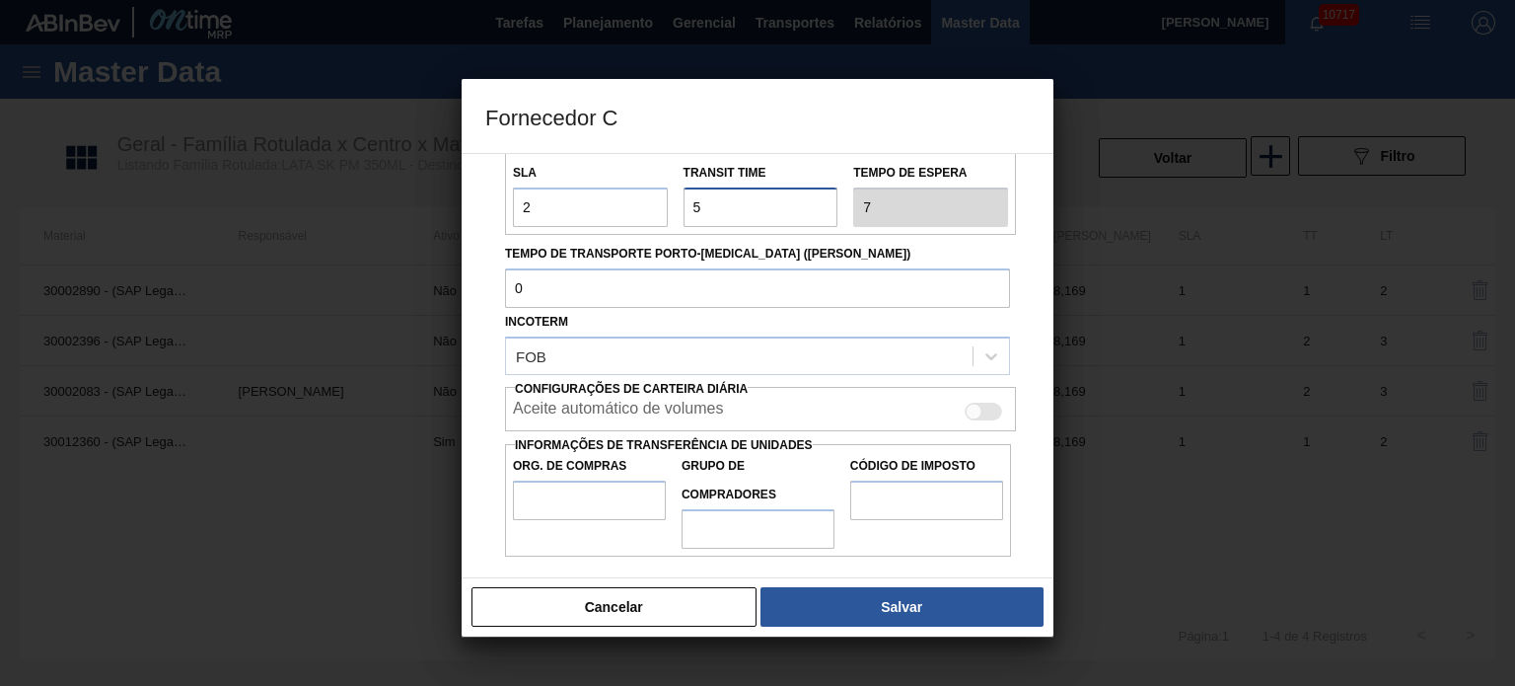
type input "5"
click at [627, 268] on input "Tempo de Transporte Porto-Doca (dias)" at bounding box center [757, 287] width 505 height 39
click at [552, 492] on input "Org. de Compras" at bounding box center [589, 499] width 153 height 39
type input "BR00"
click at [811, 509] on input "Grupo de Compradores" at bounding box center [758, 528] width 153 height 39
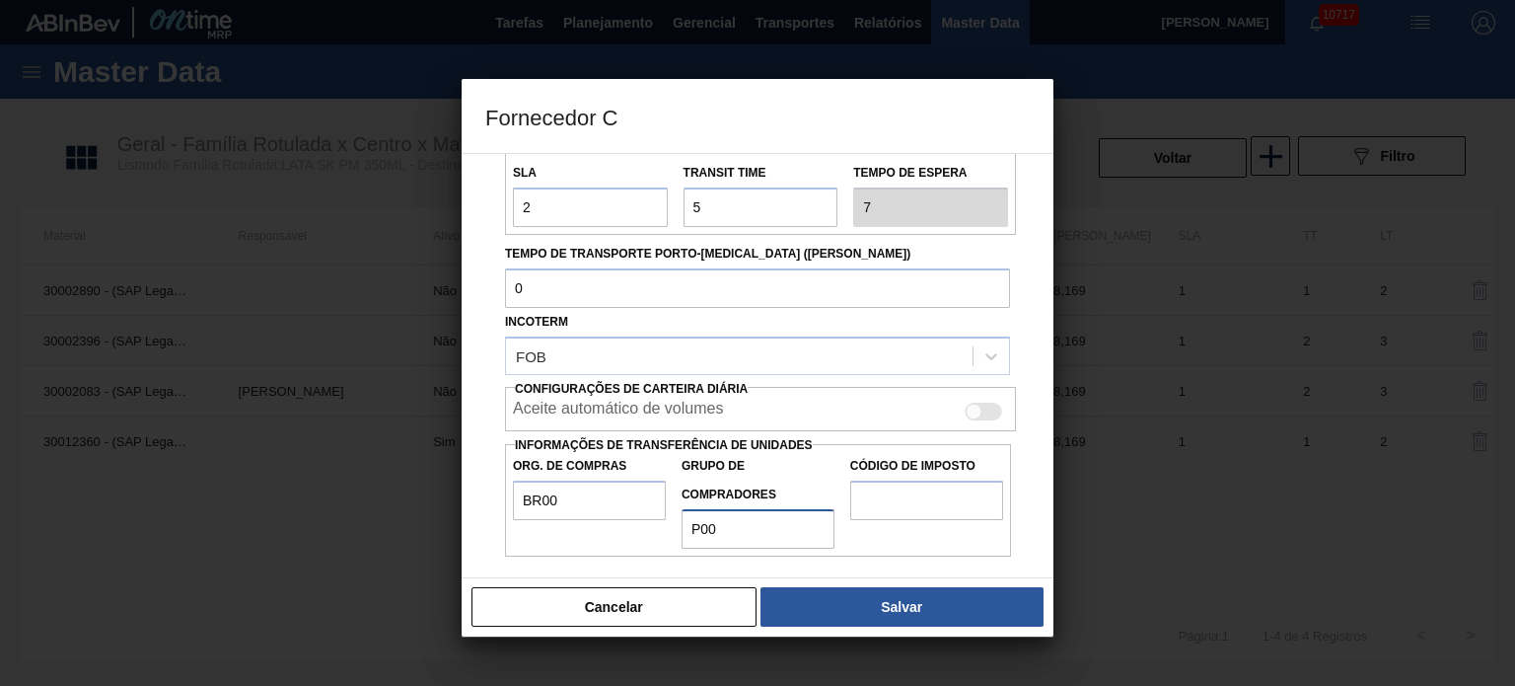
type input "P00"
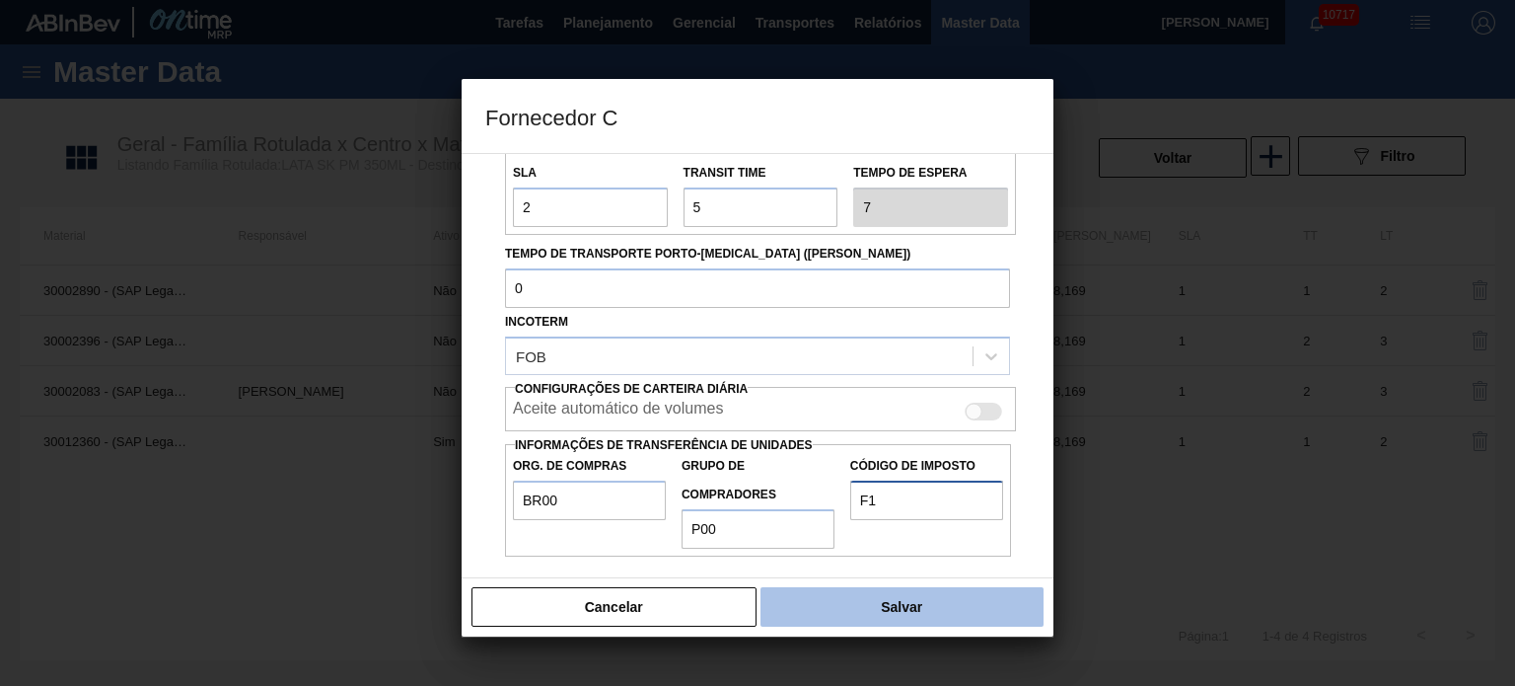
type input "F1"
click at [882, 599] on button "Salvar" at bounding box center [902, 606] width 283 height 39
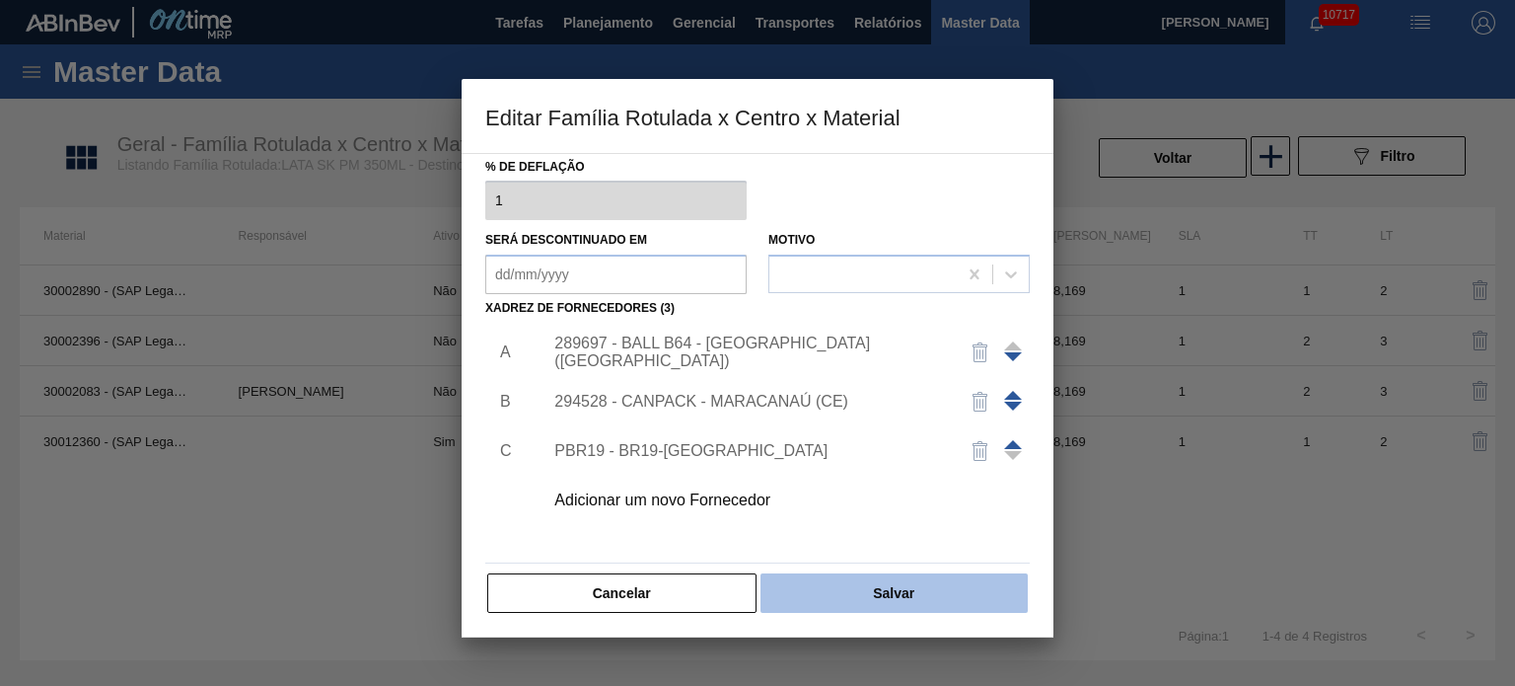
click at [848, 598] on button "Salvar" at bounding box center [894, 592] width 267 height 39
click at [819, 598] on button "Salvar" at bounding box center [894, 592] width 267 height 39
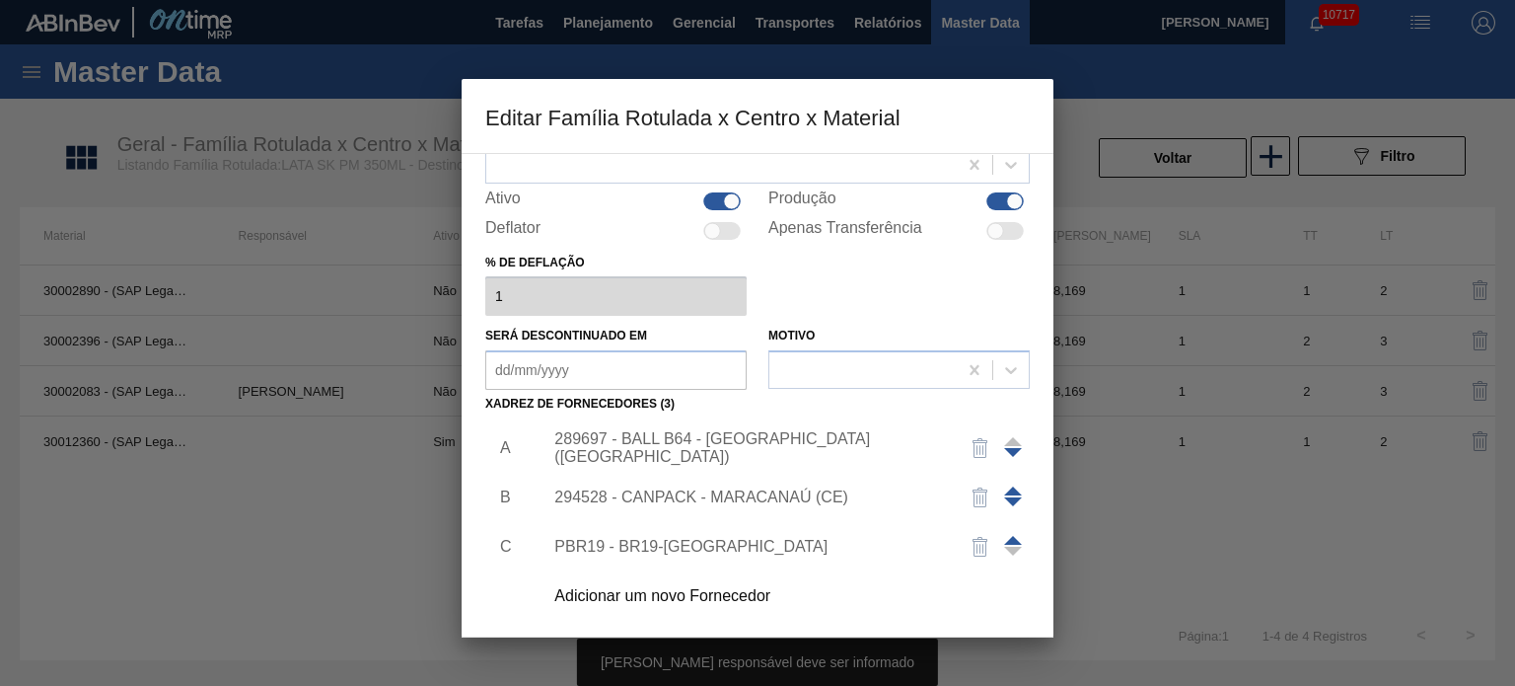
scroll to position [201, 0]
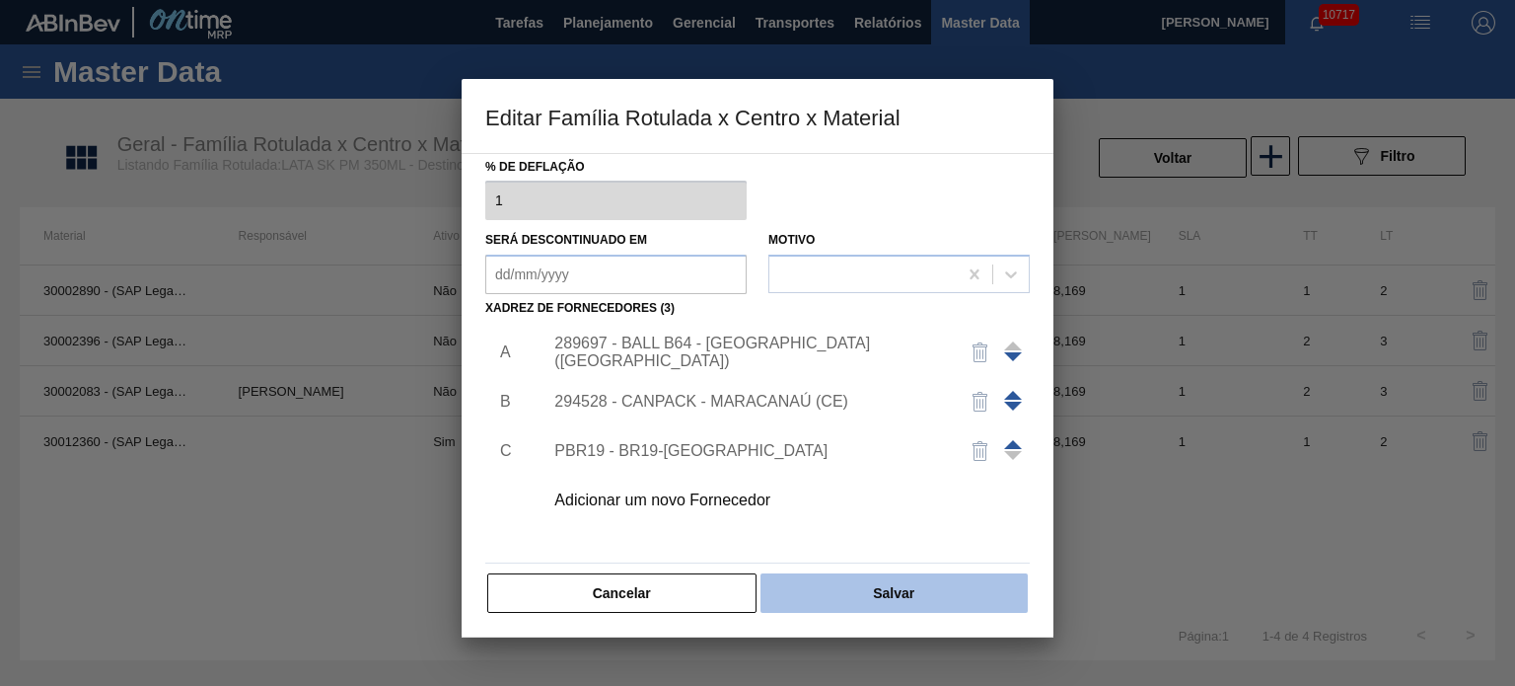
click at [868, 601] on button "Salvar" at bounding box center [894, 592] width 267 height 39
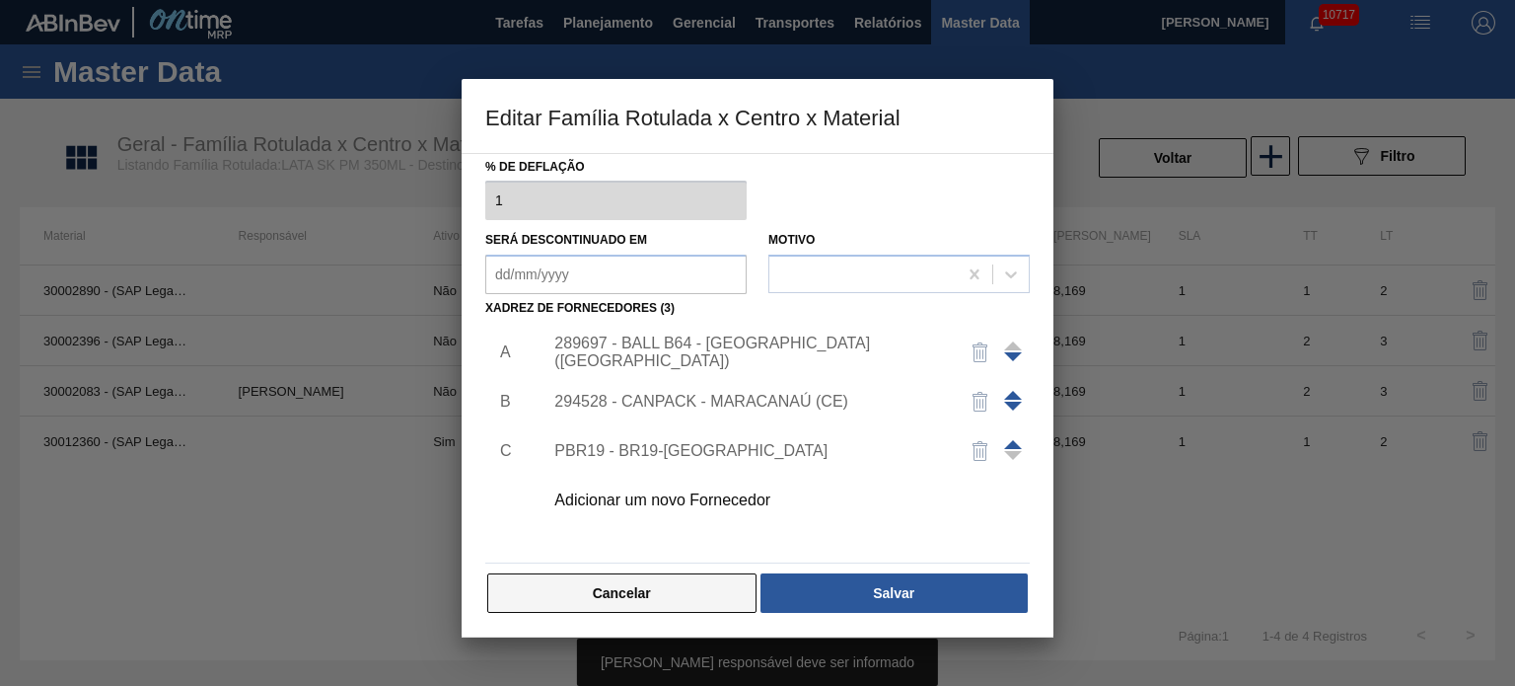
click at [549, 585] on button "Cancelar" at bounding box center [621, 592] width 269 height 39
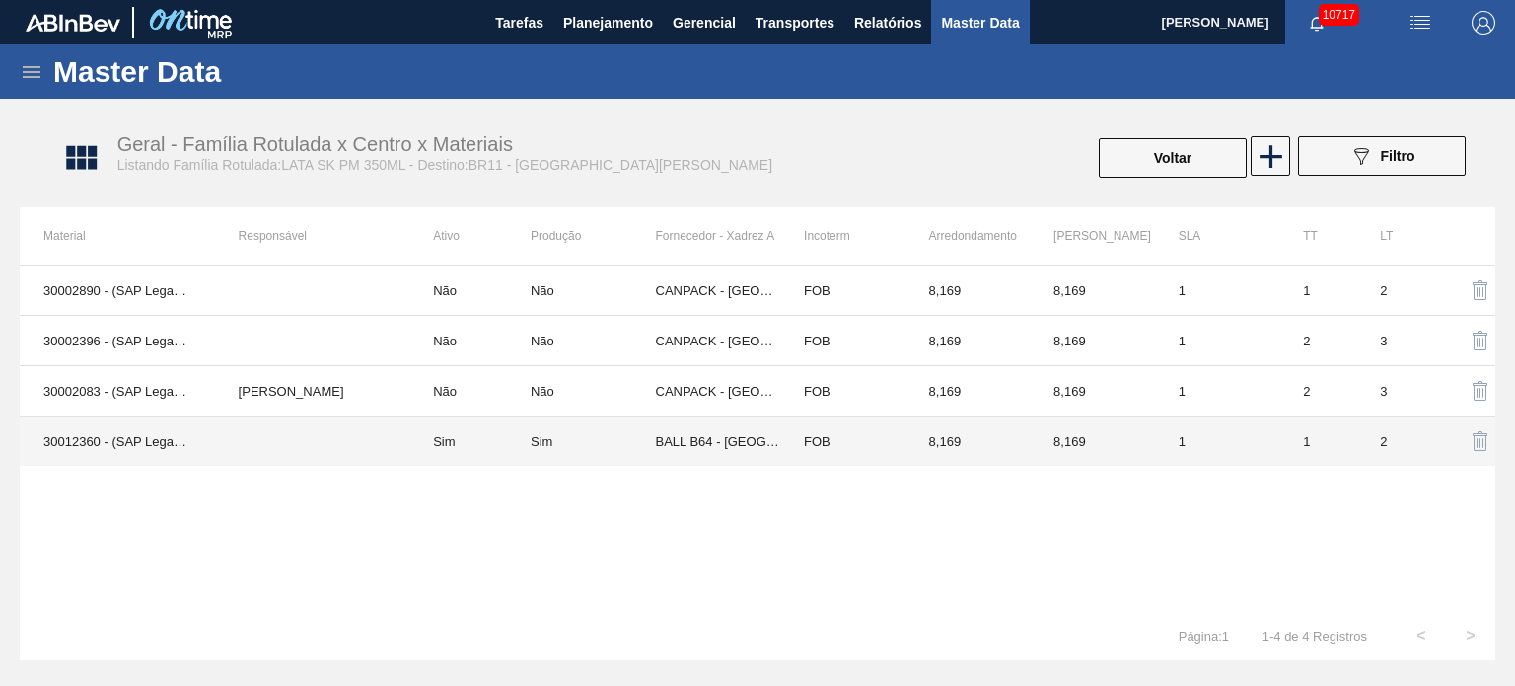
click at [444, 439] on td "Sim" at bounding box center [469, 441] width 121 height 50
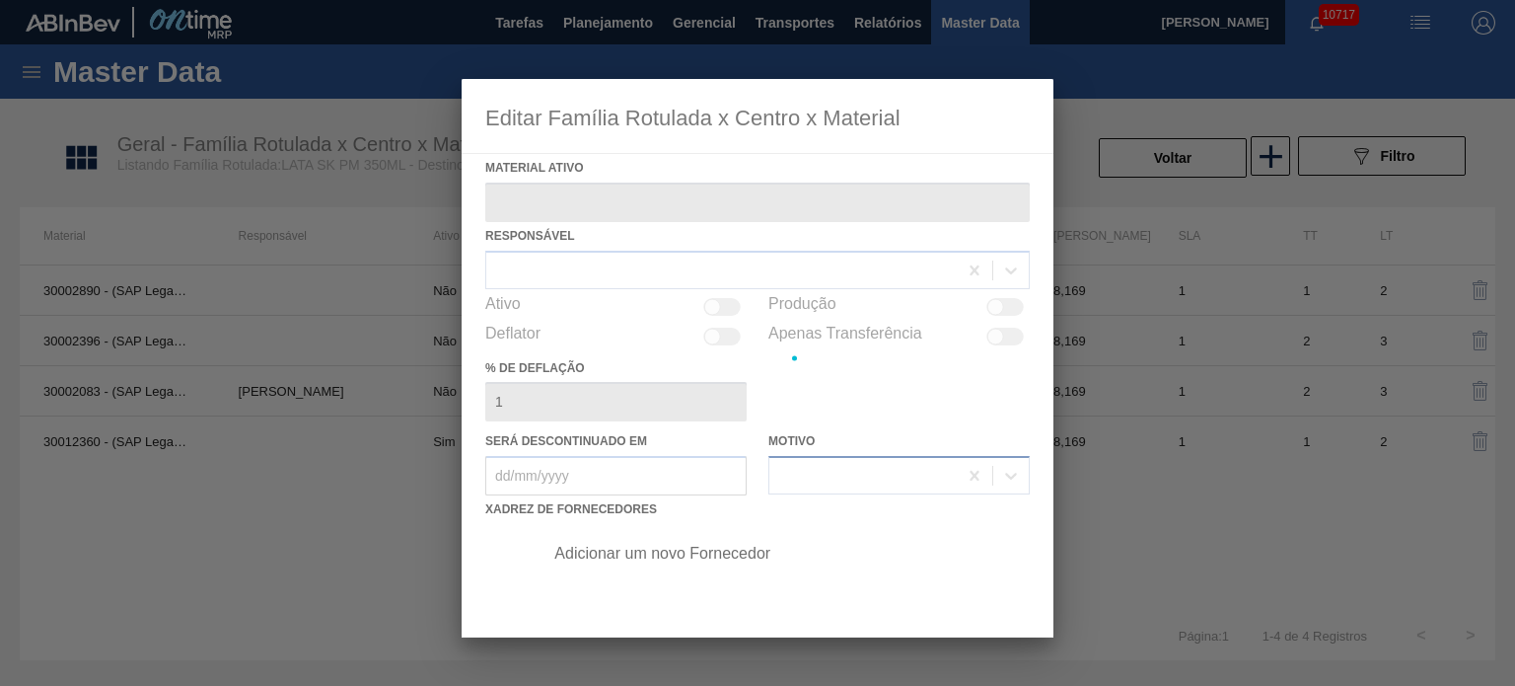
type ativo "30012360 - (SAP Legado: 50798764) - LATA AL. 350ML SK PM 429"
checkbox input "true"
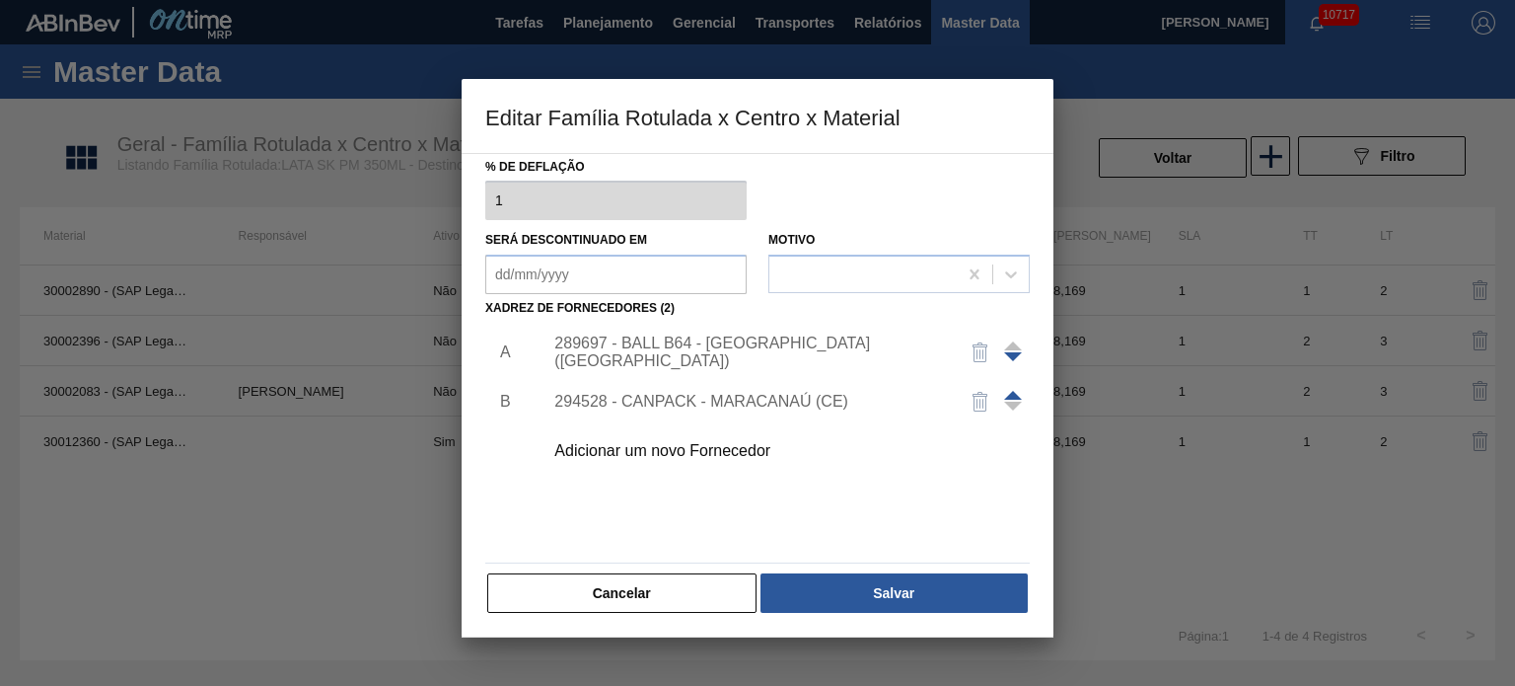
click at [705, 448] on div "Adicionar um novo Fornecedor" at bounding box center [747, 451] width 387 height 18
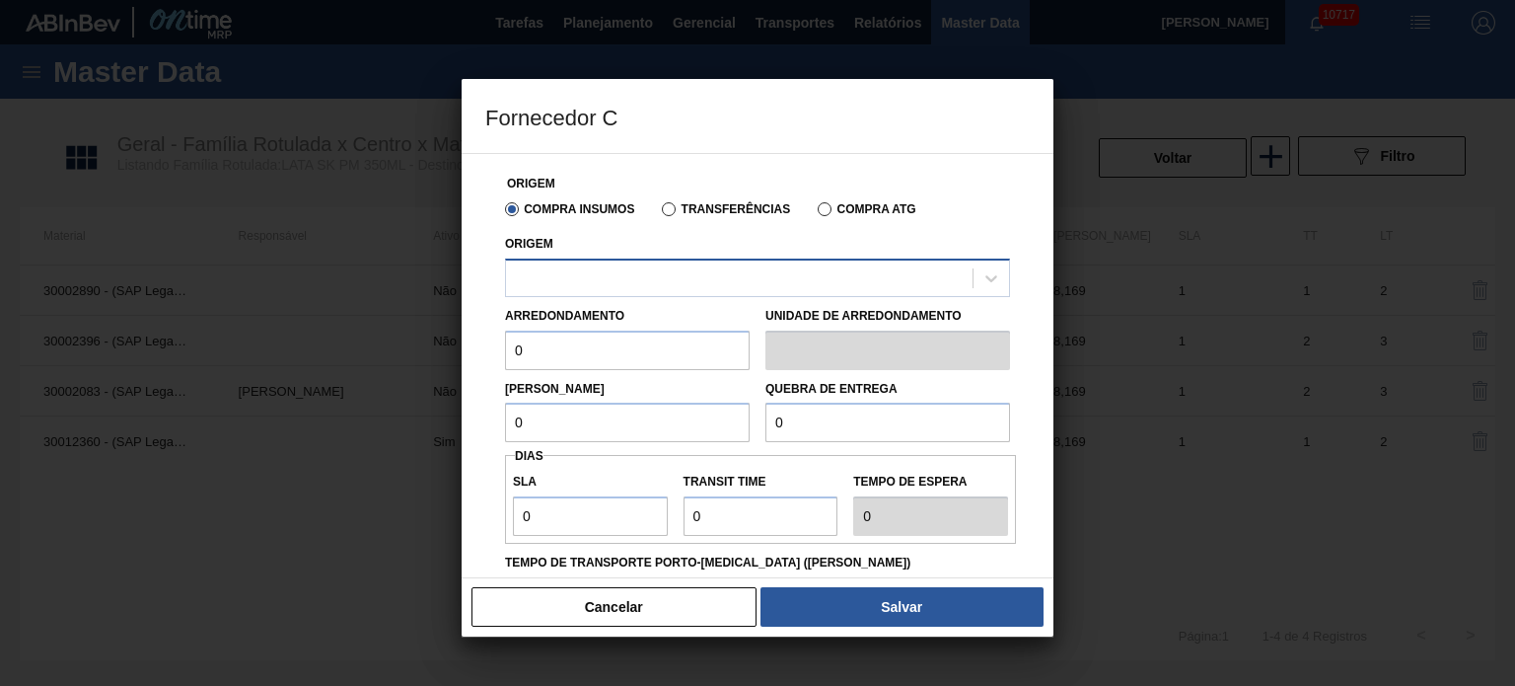
click at [714, 270] on div at bounding box center [739, 277] width 467 height 29
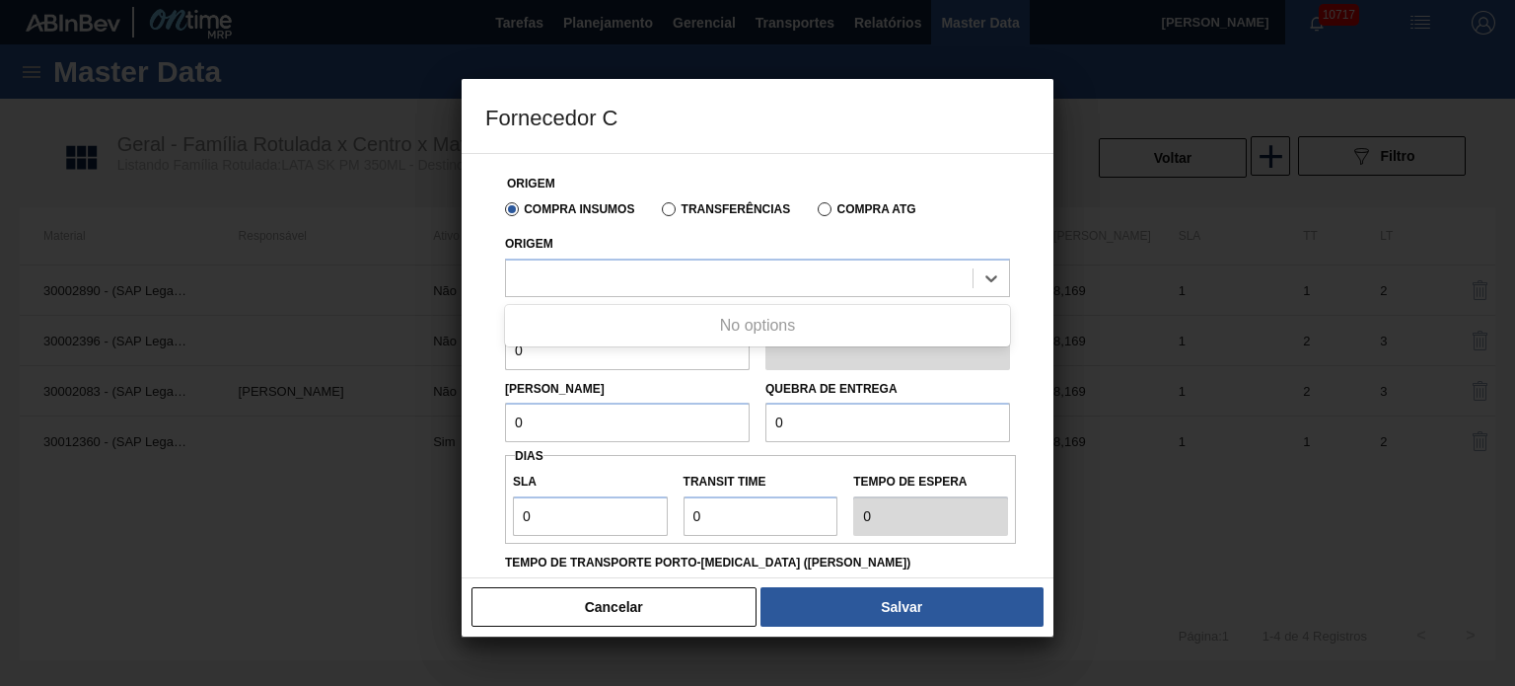
click at [670, 208] on label "Transferências" at bounding box center [726, 209] width 128 height 14
click at [659, 213] on input "Transferências" at bounding box center [659, 213] width 0 height 0
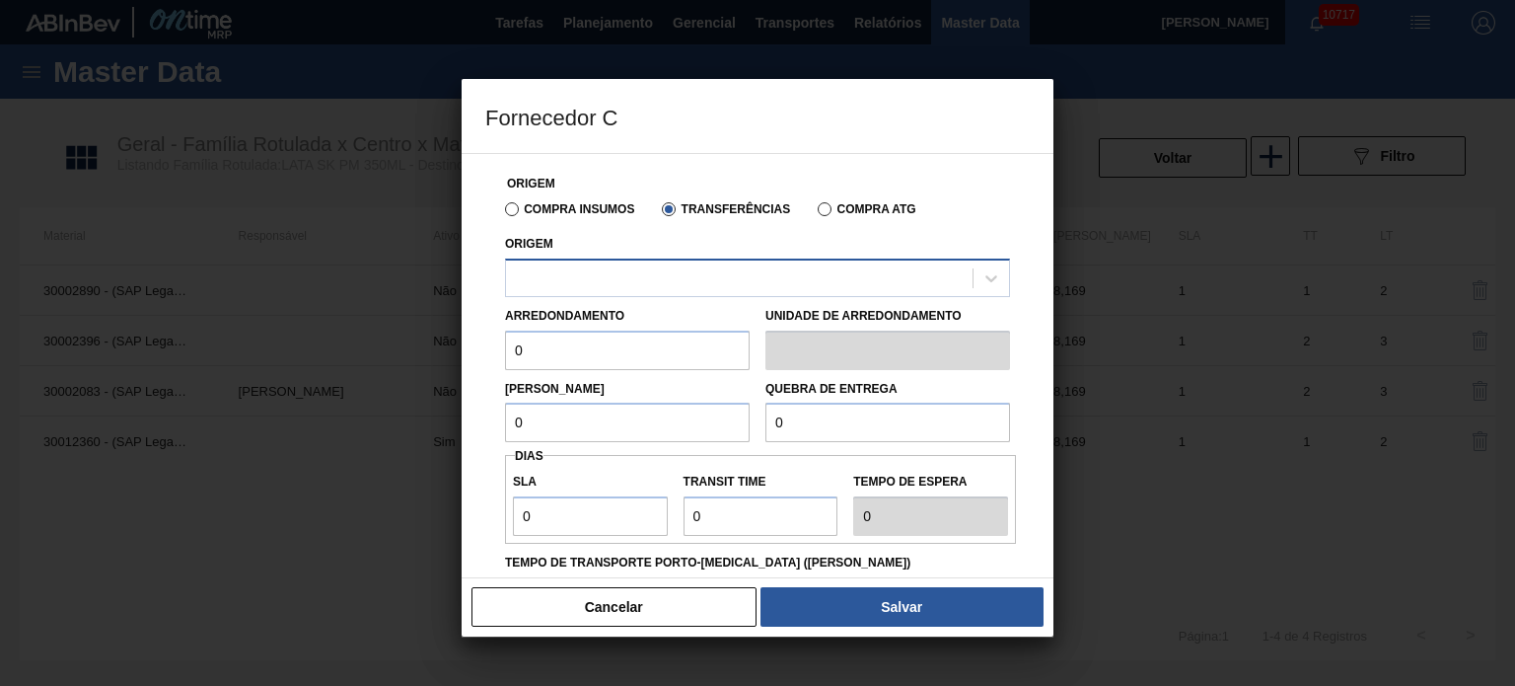
click at [679, 280] on div at bounding box center [739, 277] width 467 height 29
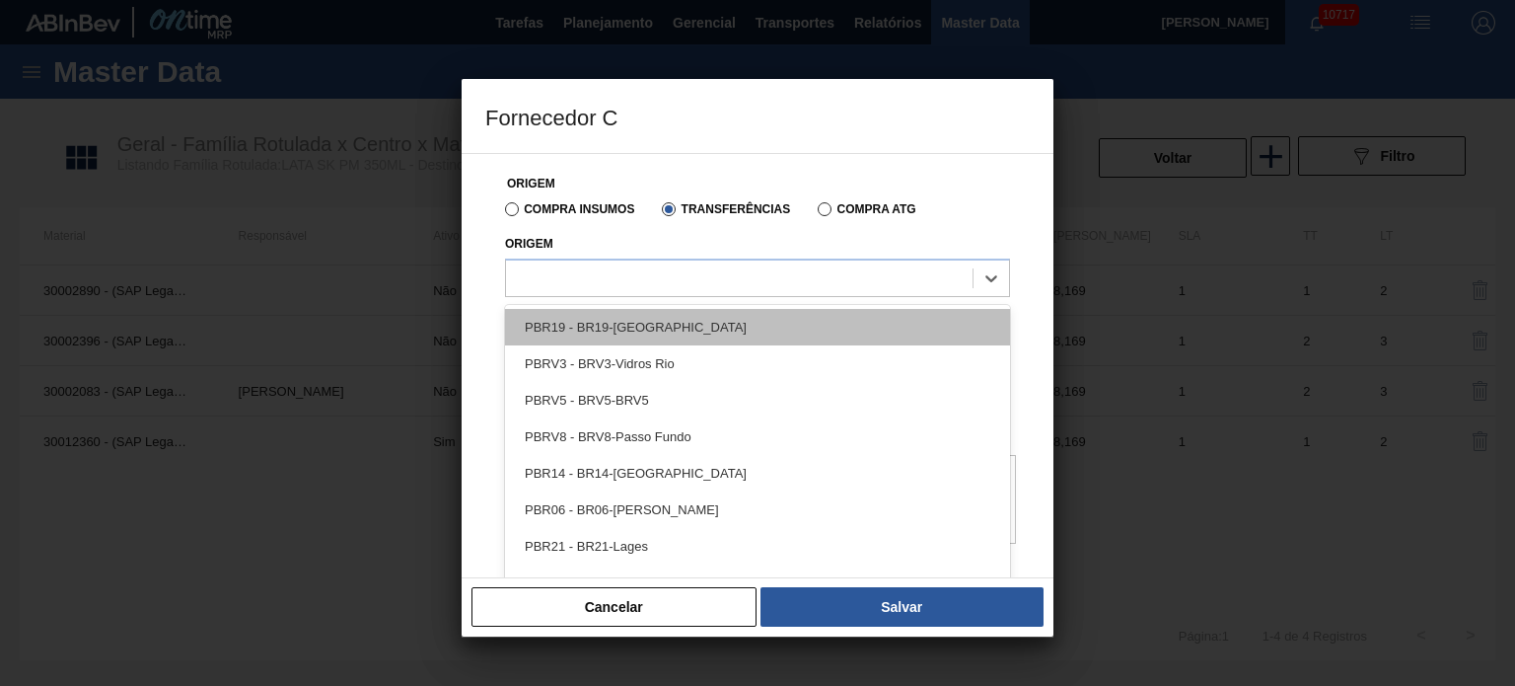
click at [667, 320] on div "PBR19 - BR19-[GEOGRAPHIC_DATA]" at bounding box center [757, 327] width 505 height 36
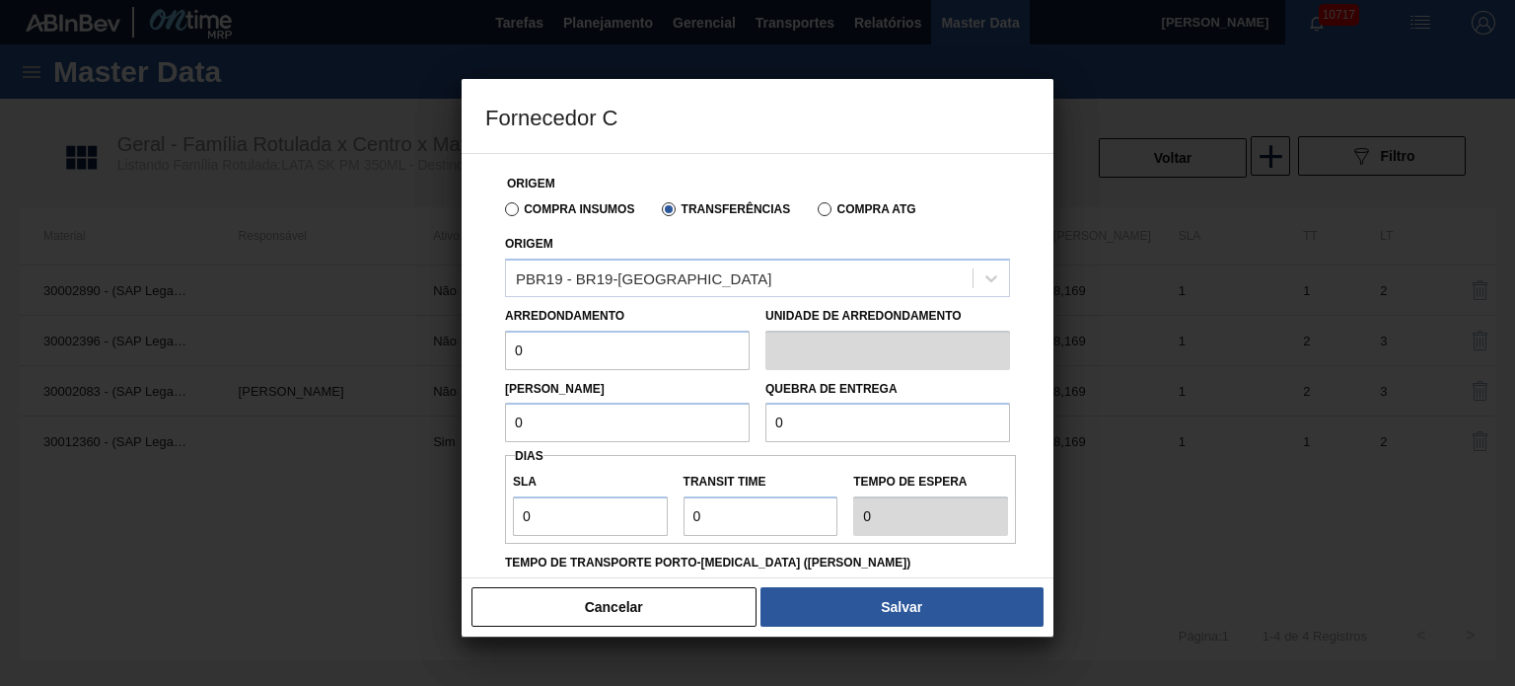
drag, startPoint x: 602, startPoint y: 343, endPoint x: 498, endPoint y: 348, distance: 103.7
click at [498, 348] on div "Arredondamento 0" at bounding box center [627, 336] width 260 height 68
type input "8,169"
click at [529, 420] on input "0" at bounding box center [627, 421] width 245 height 39
drag, startPoint x: 529, startPoint y: 420, endPoint x: 499, endPoint y: 421, distance: 29.6
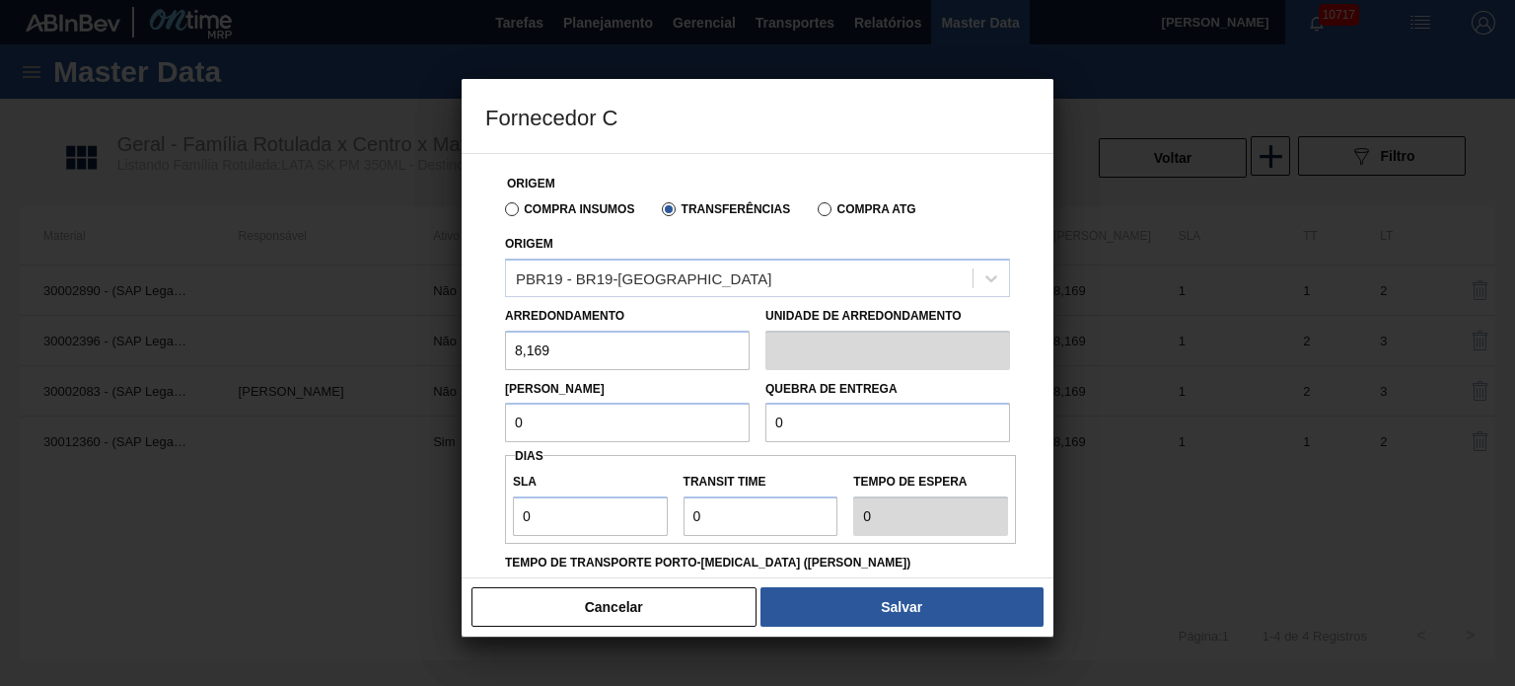
click at [496, 421] on div "Origem Compra Insumos Transferências Compra ATG Origem PBR19 - BR19-Nova Rio Ar…" at bounding box center [757, 509] width 544 height 711
type input "8,169"
drag, startPoint x: 813, startPoint y: 432, endPoint x: 718, endPoint y: 429, distance: 94.7
click at [718, 429] on div "Lote Mínimo 8,169 Quebra de entrega 0" at bounding box center [757, 406] width 521 height 73
type input "204,225"
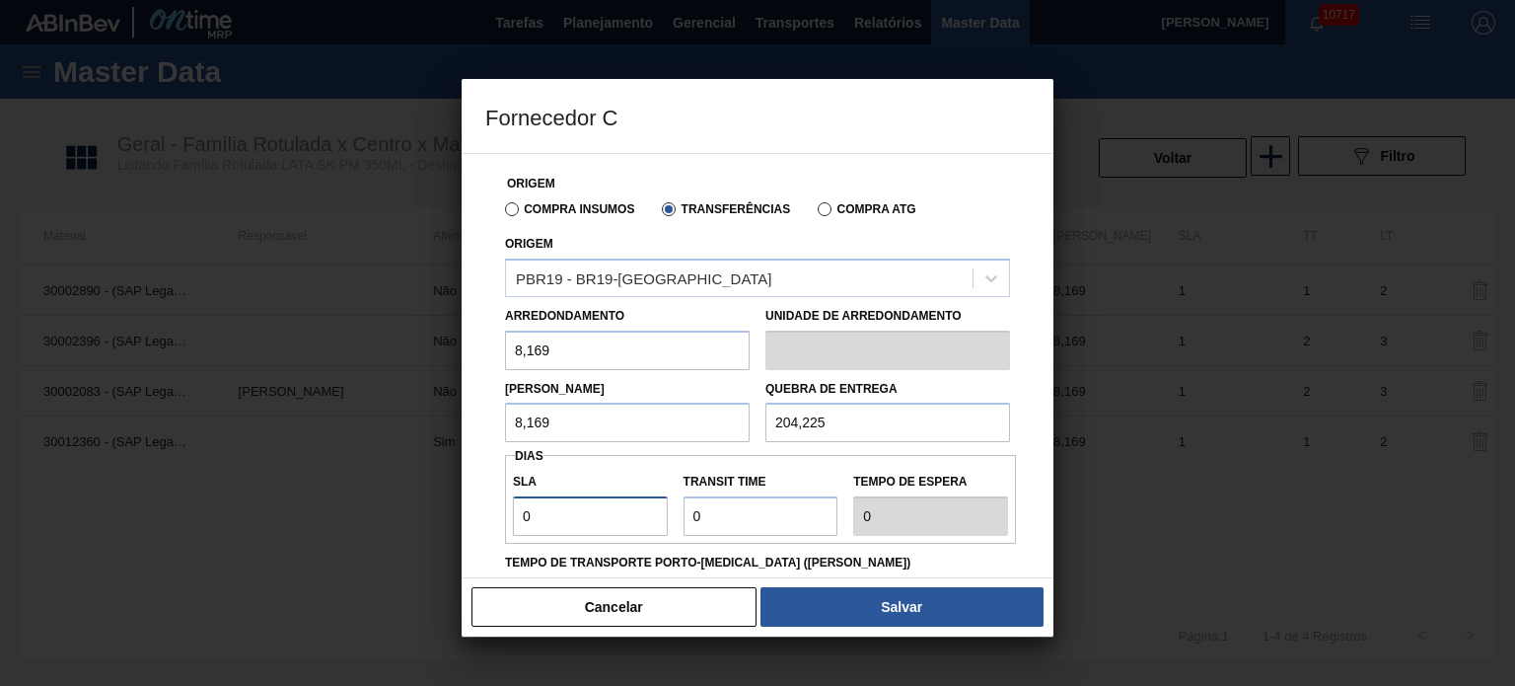
drag, startPoint x: 637, startPoint y: 508, endPoint x: 425, endPoint y: 513, distance: 212.1
click at [425, 513] on div "Fornecedor C Origem Compra Insumos Transferências Compra ATG Origem PBR19 - BR1…" at bounding box center [757, 343] width 1515 height 686
type input "2"
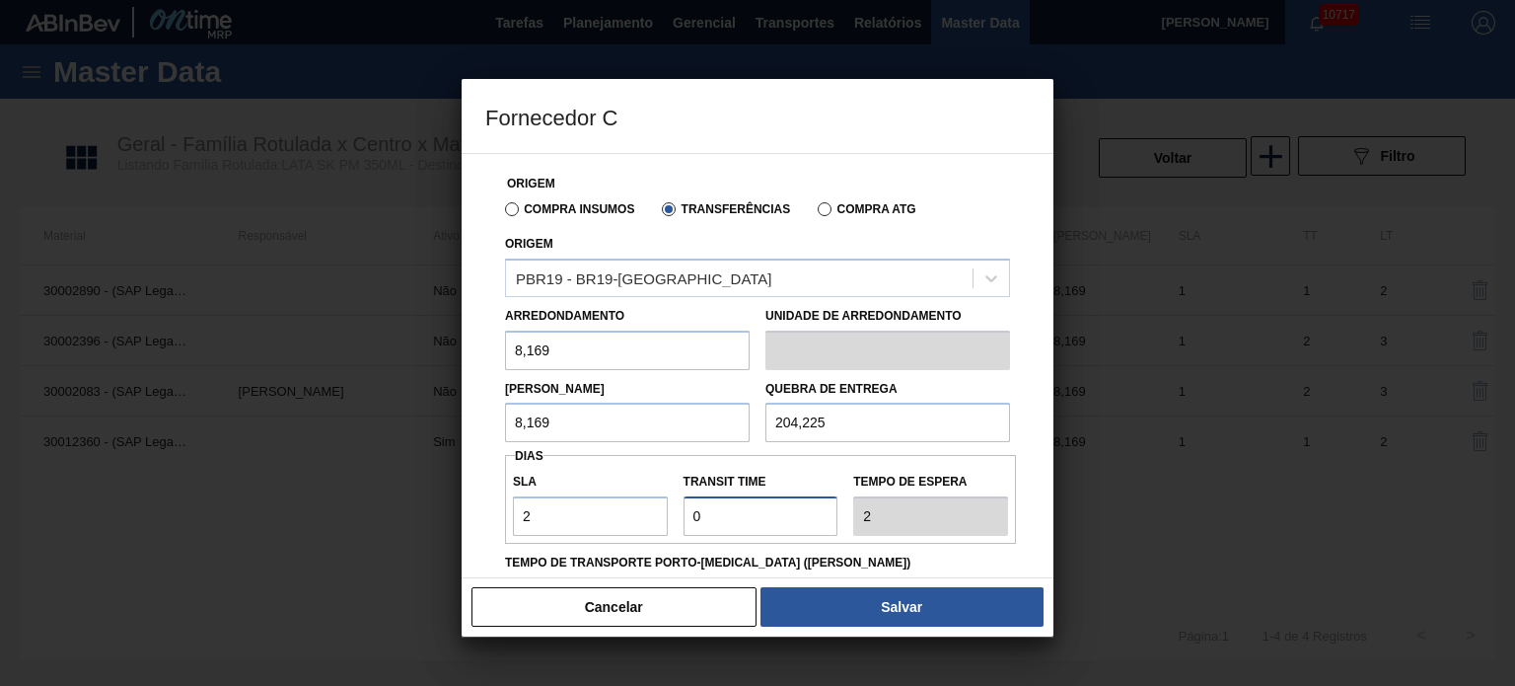
drag, startPoint x: 685, startPoint y: 509, endPoint x: 618, endPoint y: 513, distance: 66.2
click at [618, 513] on div "SLA 2 Transit Time Tempo de espera 2" at bounding box center [760, 499] width 511 height 73
type input "5"
type input "7"
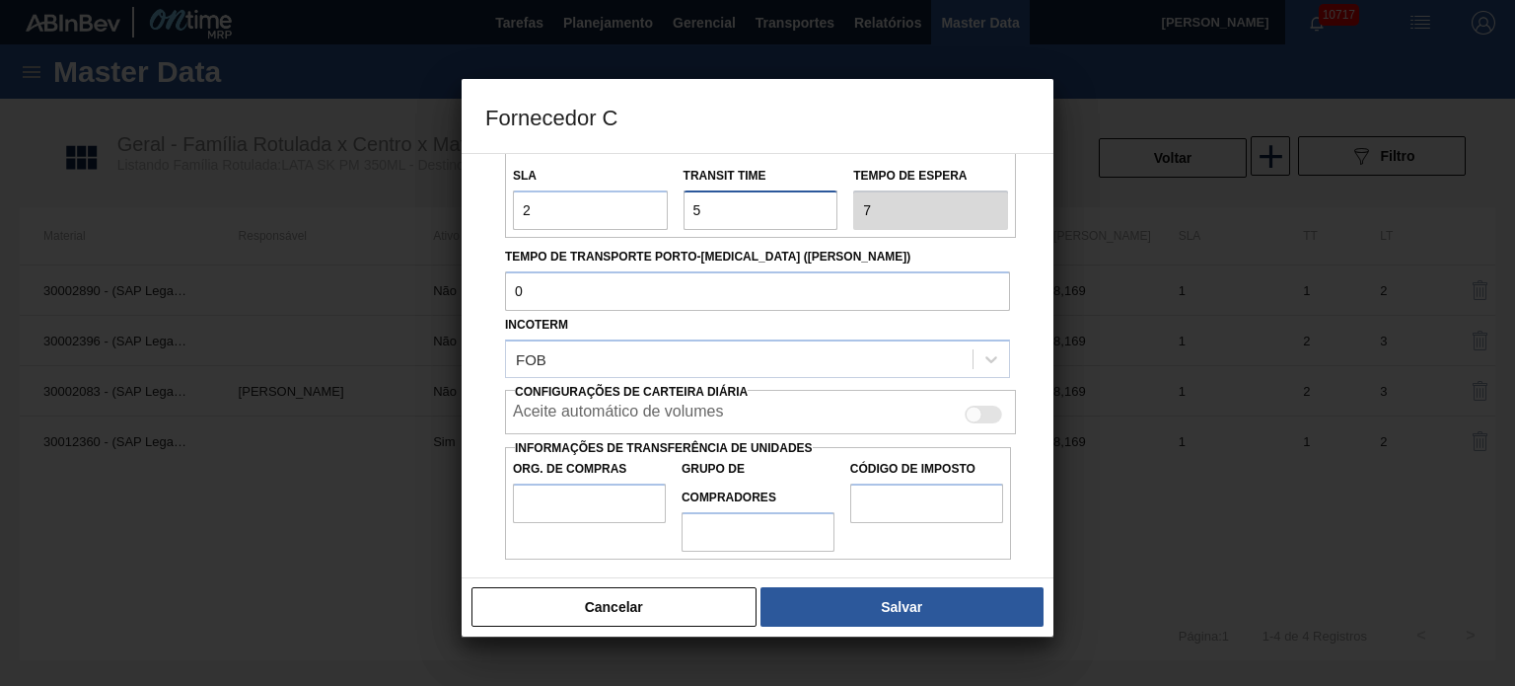
scroll to position [309, 0]
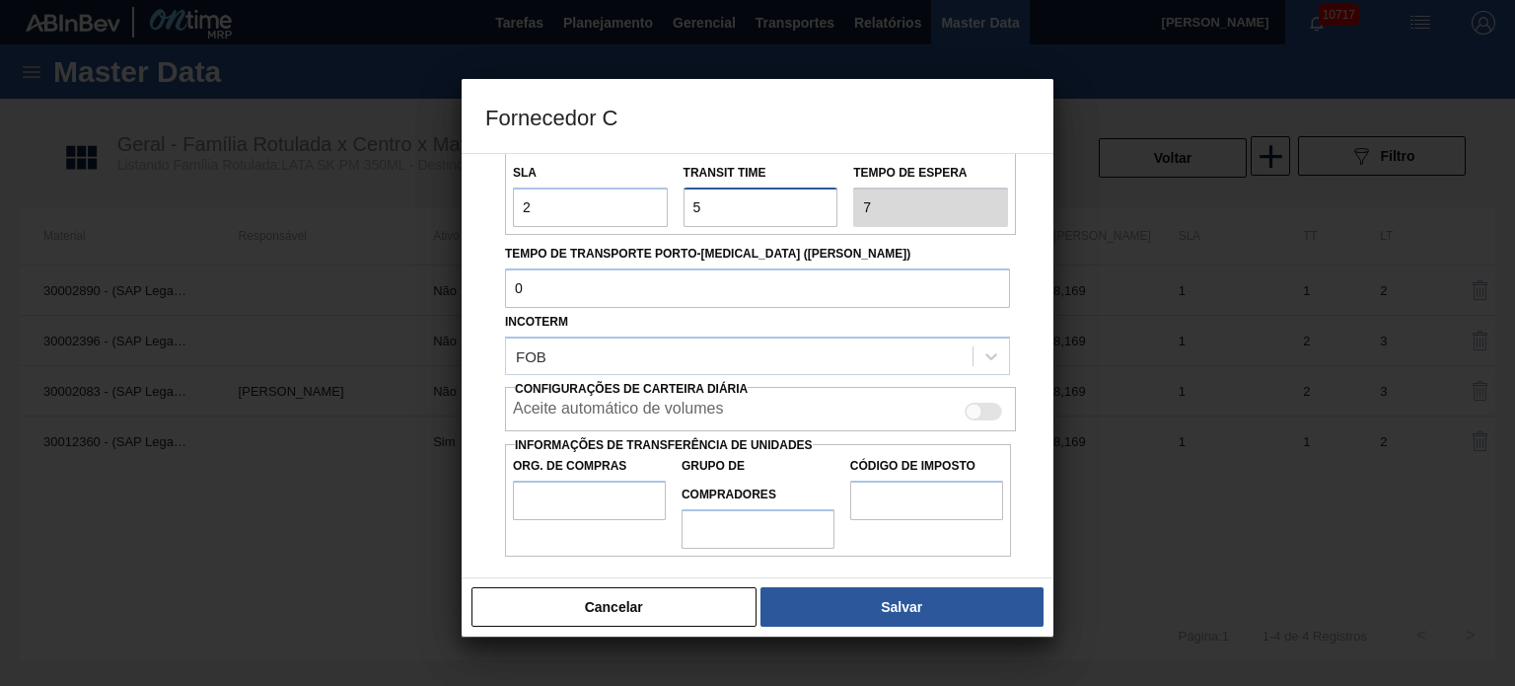
type input "5"
click at [574, 496] on input "Org. de Compras" at bounding box center [589, 499] width 153 height 39
type input "BR00"
click at [775, 530] on input "Grupo de Compradores" at bounding box center [758, 528] width 153 height 39
type input "P00"
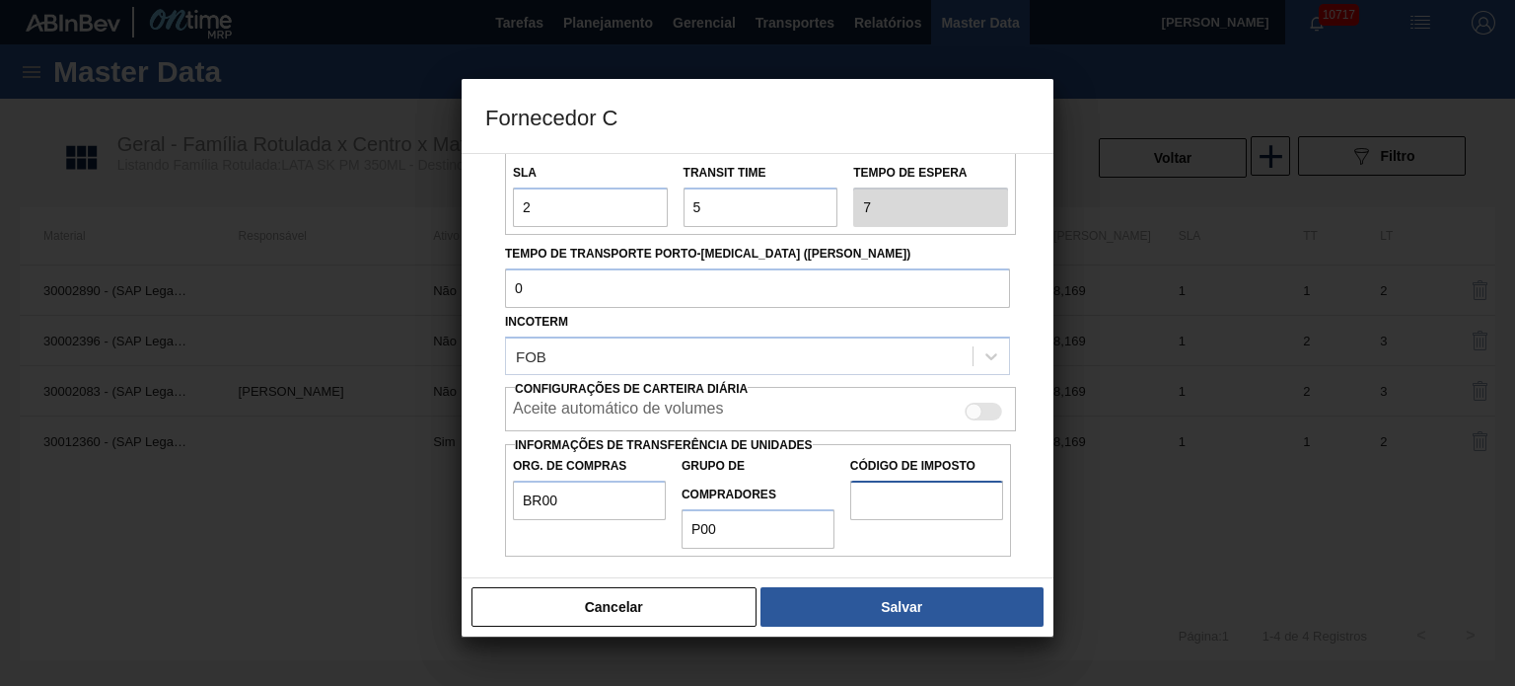
click at [890, 490] on input "Código de Imposto" at bounding box center [926, 499] width 153 height 39
type input "F1"
click at [990, 400] on div "Aceite automático de volumes" at bounding box center [760, 411] width 495 height 24
click at [986, 409] on div at bounding box center [983, 411] width 37 height 18
checkbox input "true"
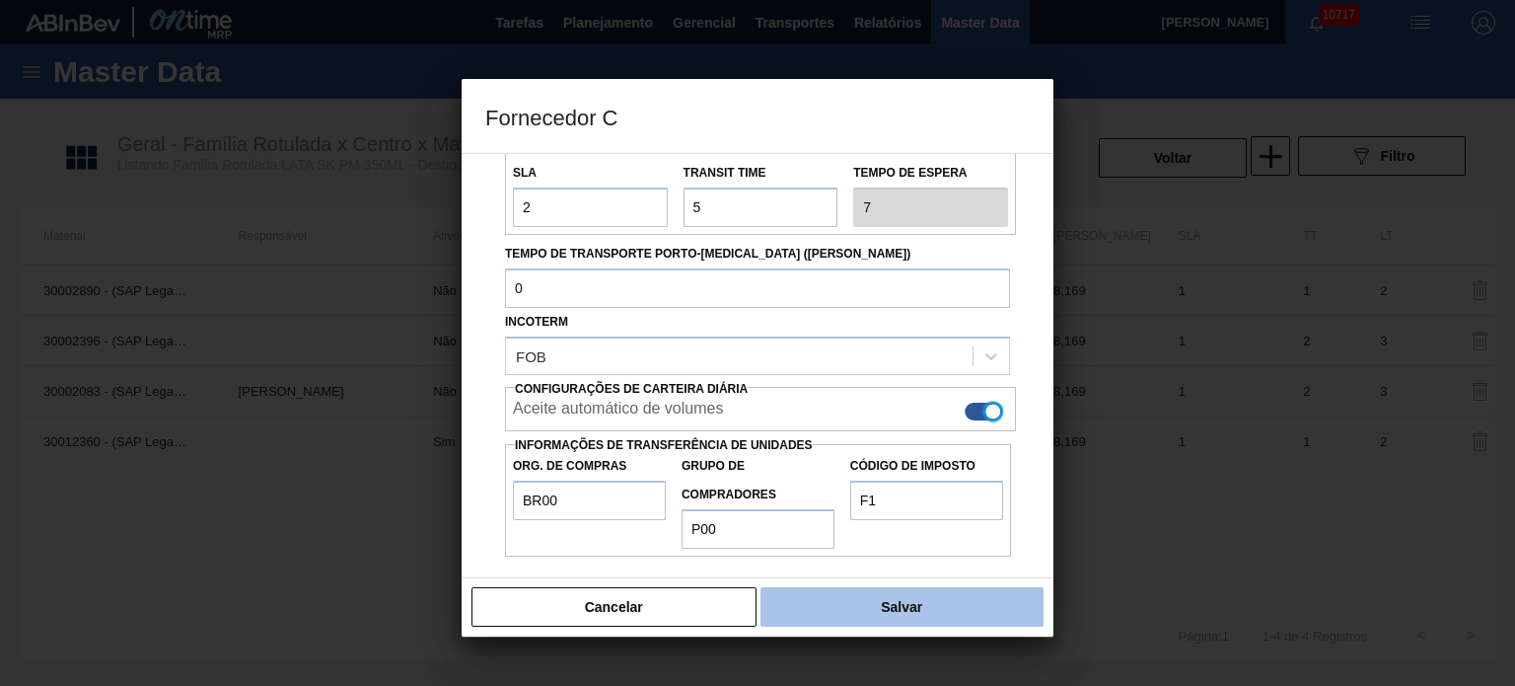
click at [916, 613] on button "Salvar" at bounding box center [902, 606] width 283 height 39
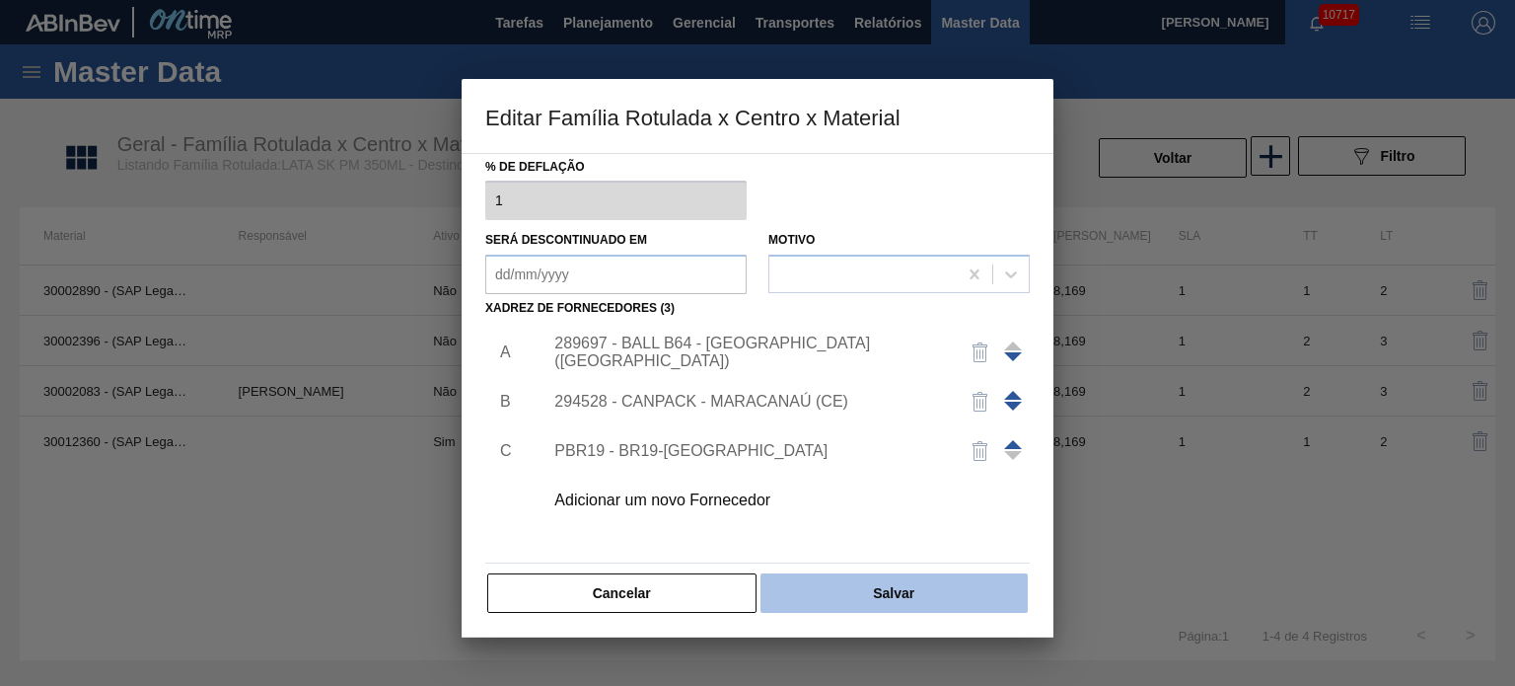
click at [908, 601] on button "Salvar" at bounding box center [894, 592] width 267 height 39
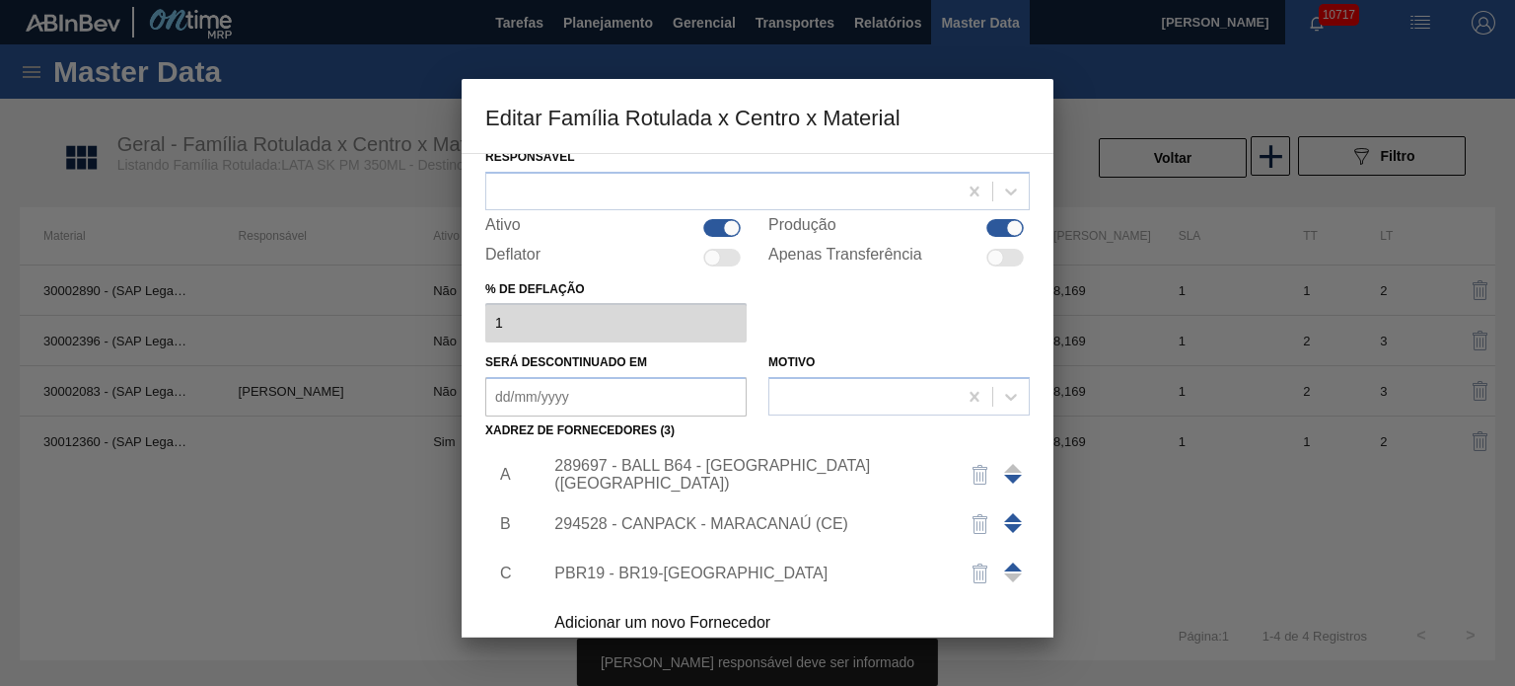
scroll to position [0, 0]
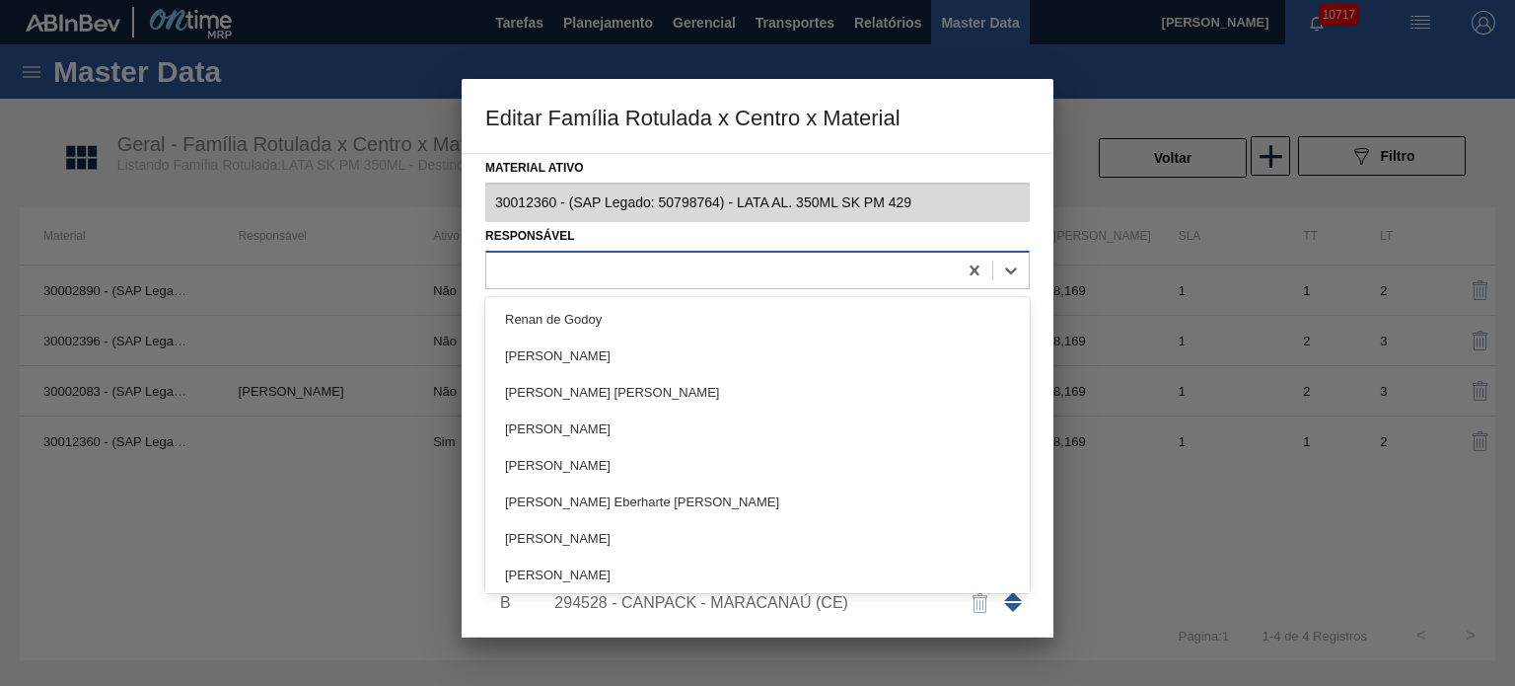
click at [768, 261] on div at bounding box center [721, 269] width 471 height 29
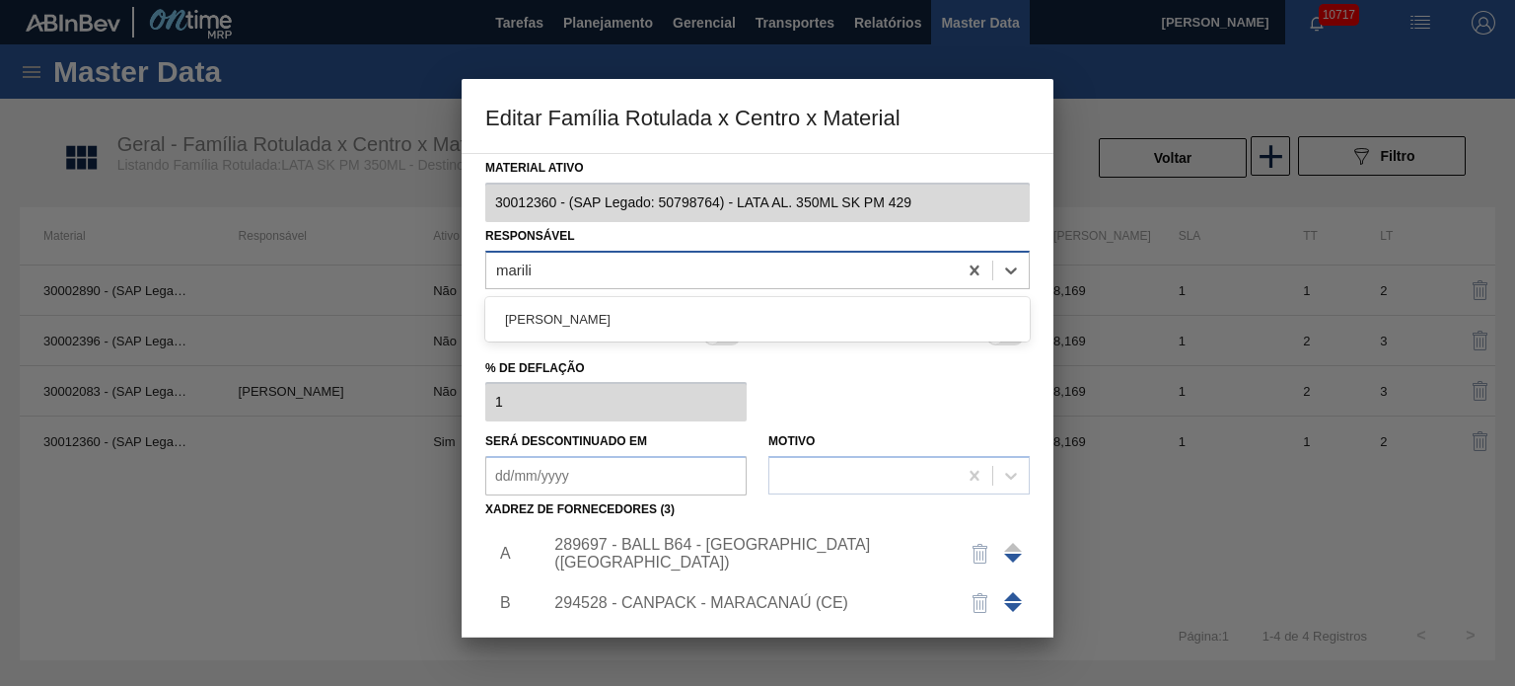
type input "marilia"
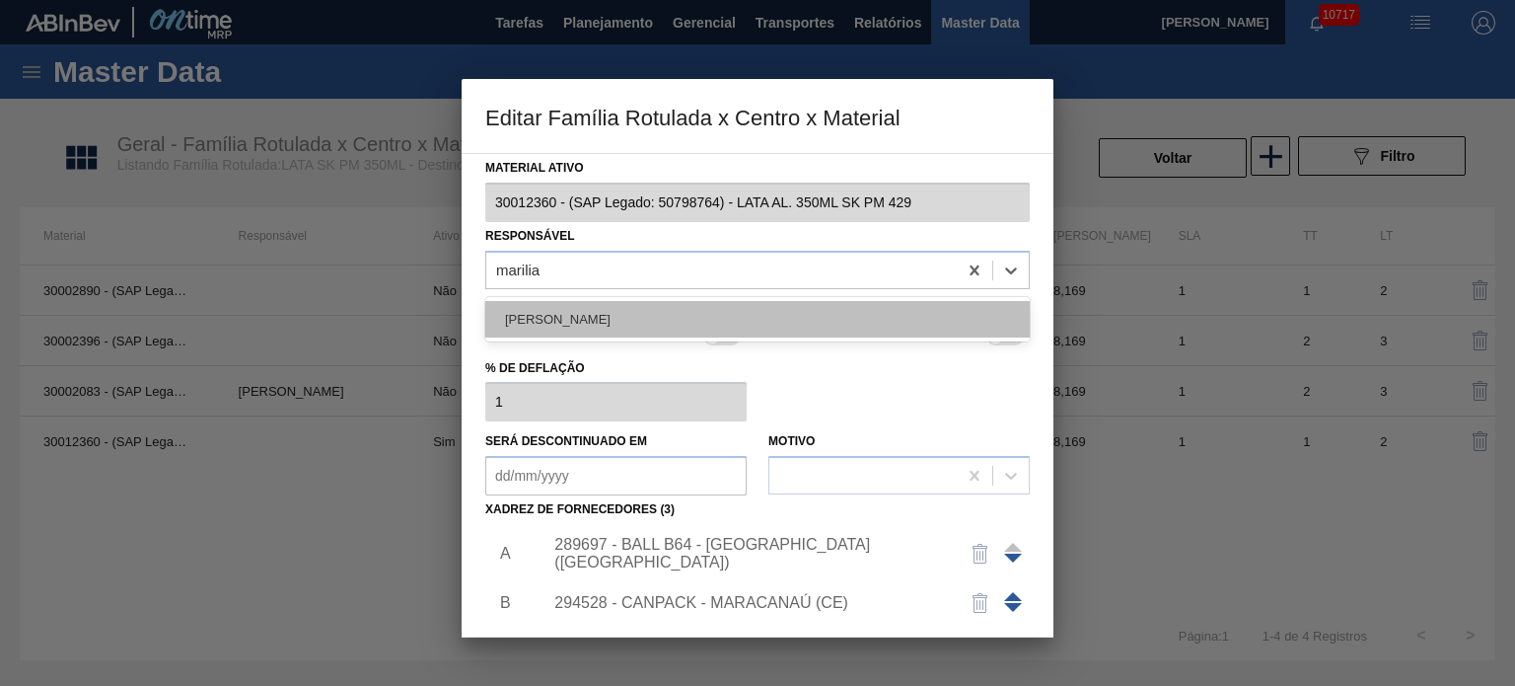
click at [719, 311] on div "[PERSON_NAME]" at bounding box center [757, 319] width 544 height 36
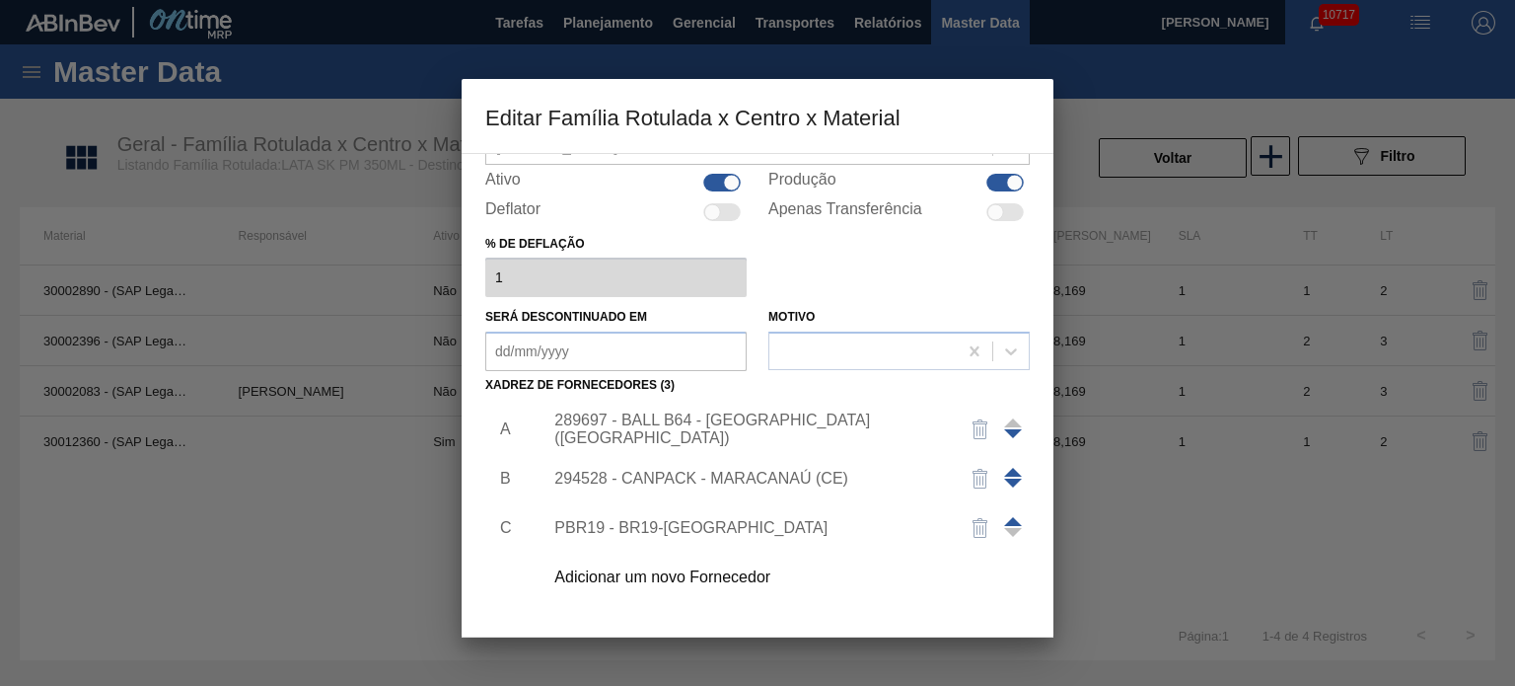
scroll to position [201, 0]
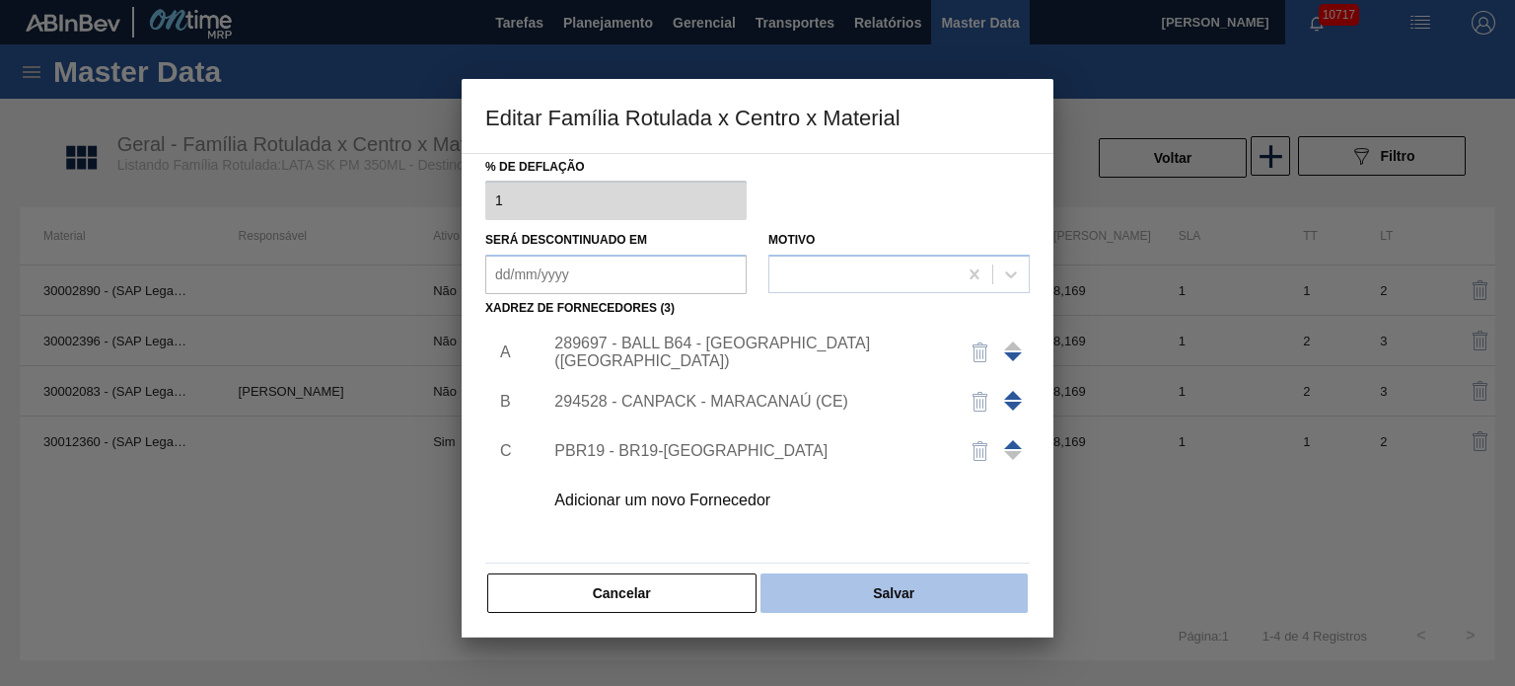
click at [874, 590] on button "Salvar" at bounding box center [894, 592] width 267 height 39
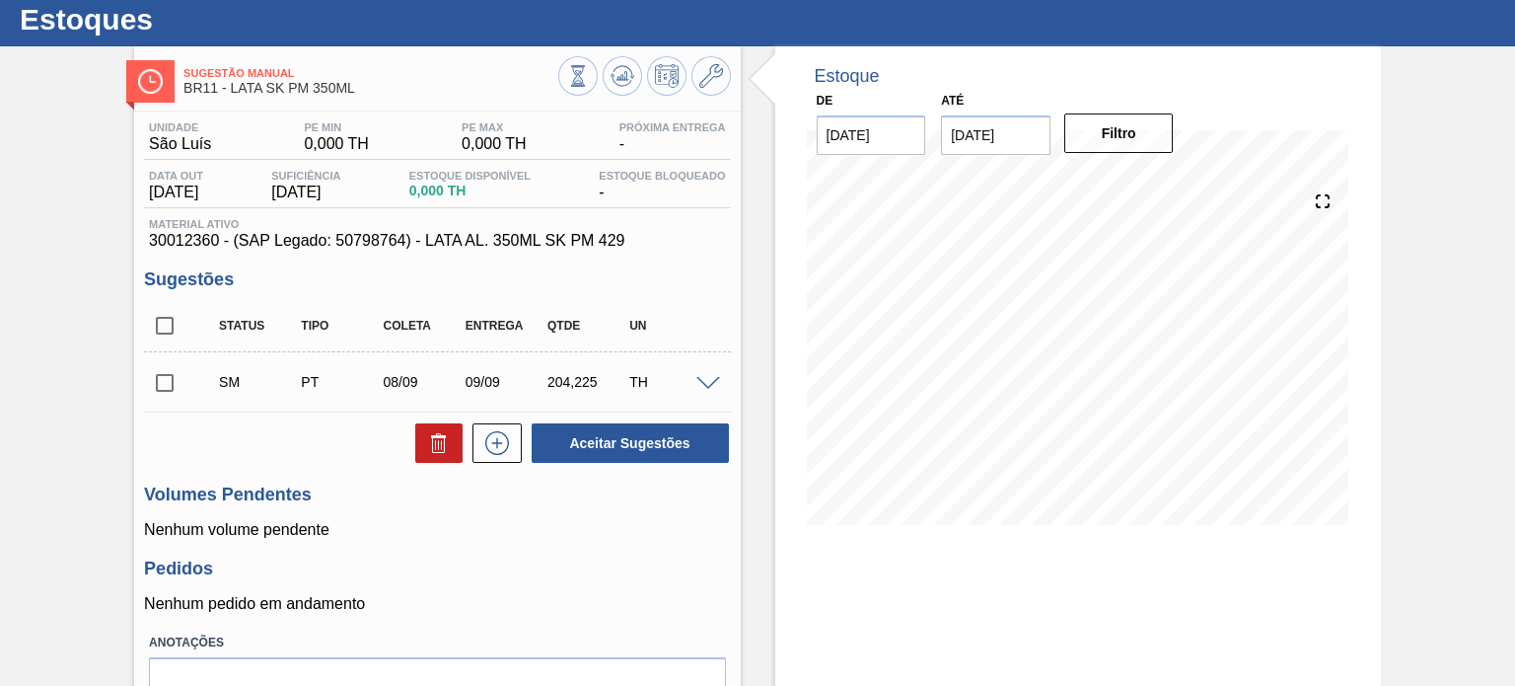
scroll to position [99, 0]
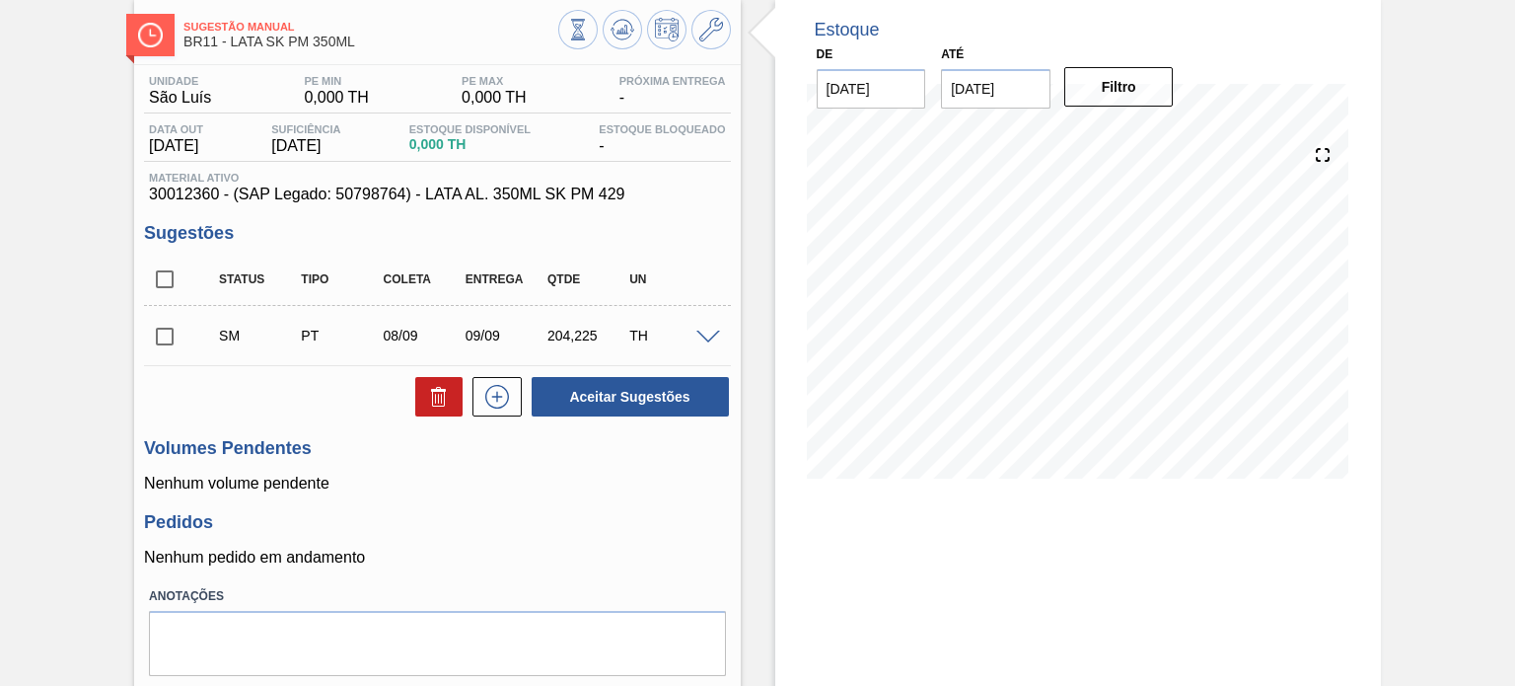
click at [693, 341] on div at bounding box center [710, 335] width 39 height 15
click at [707, 334] on span at bounding box center [708, 337] width 24 height 15
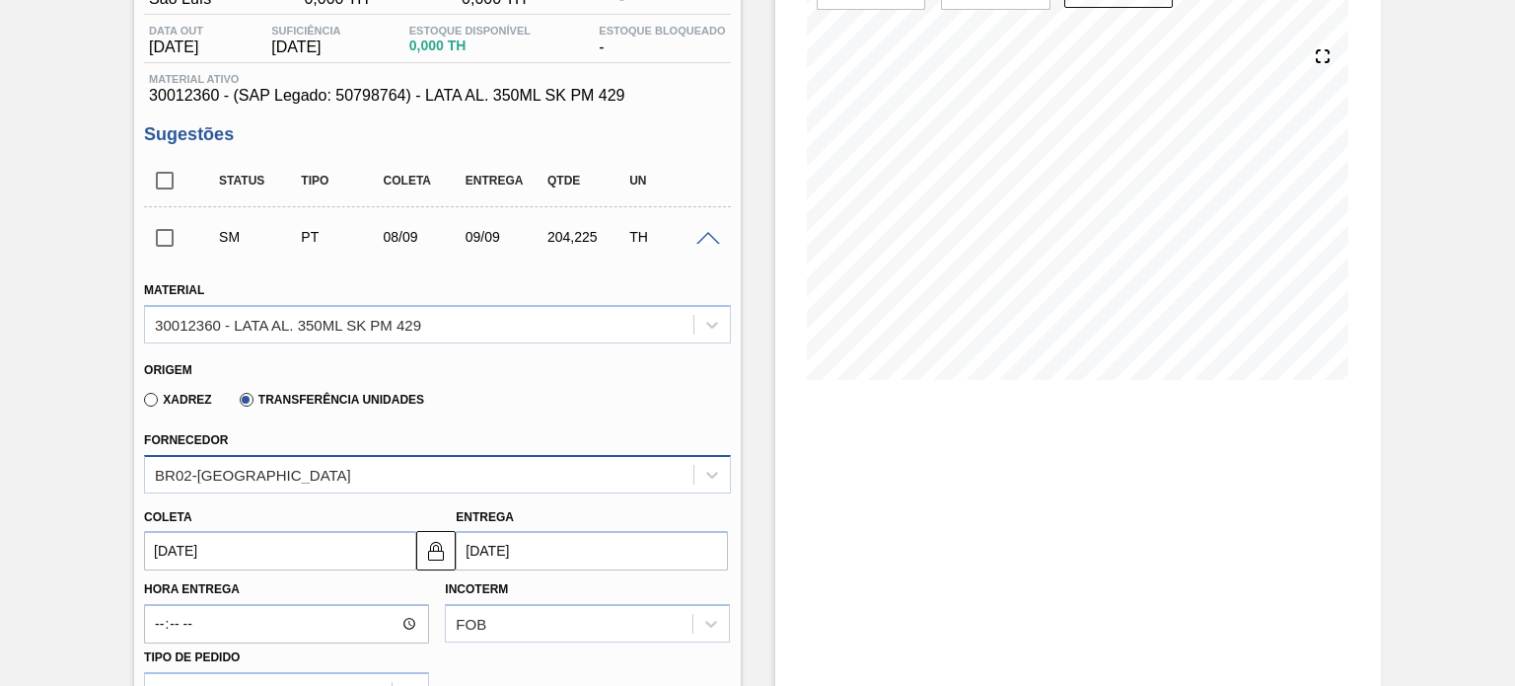
click at [277, 469] on div "BR02-[GEOGRAPHIC_DATA]" at bounding box center [437, 474] width 586 height 38
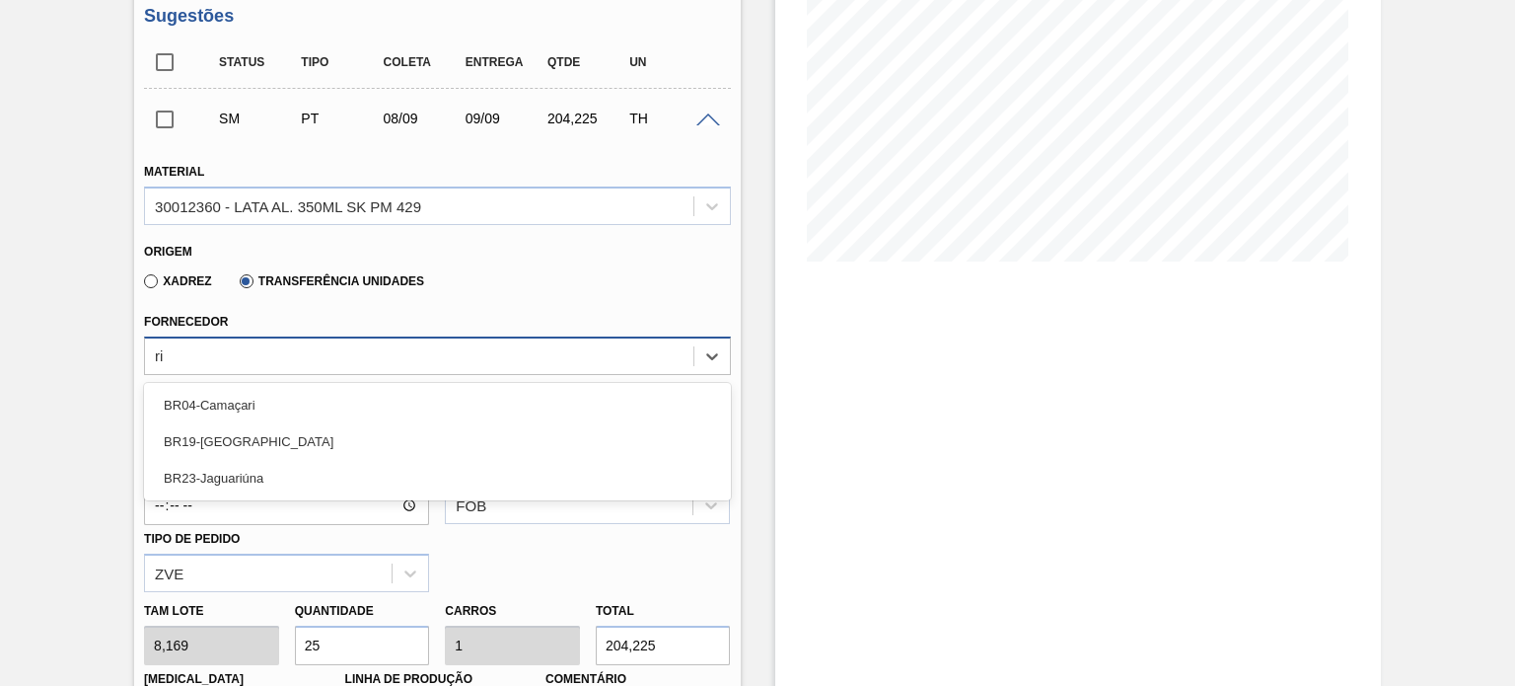
type input "rio"
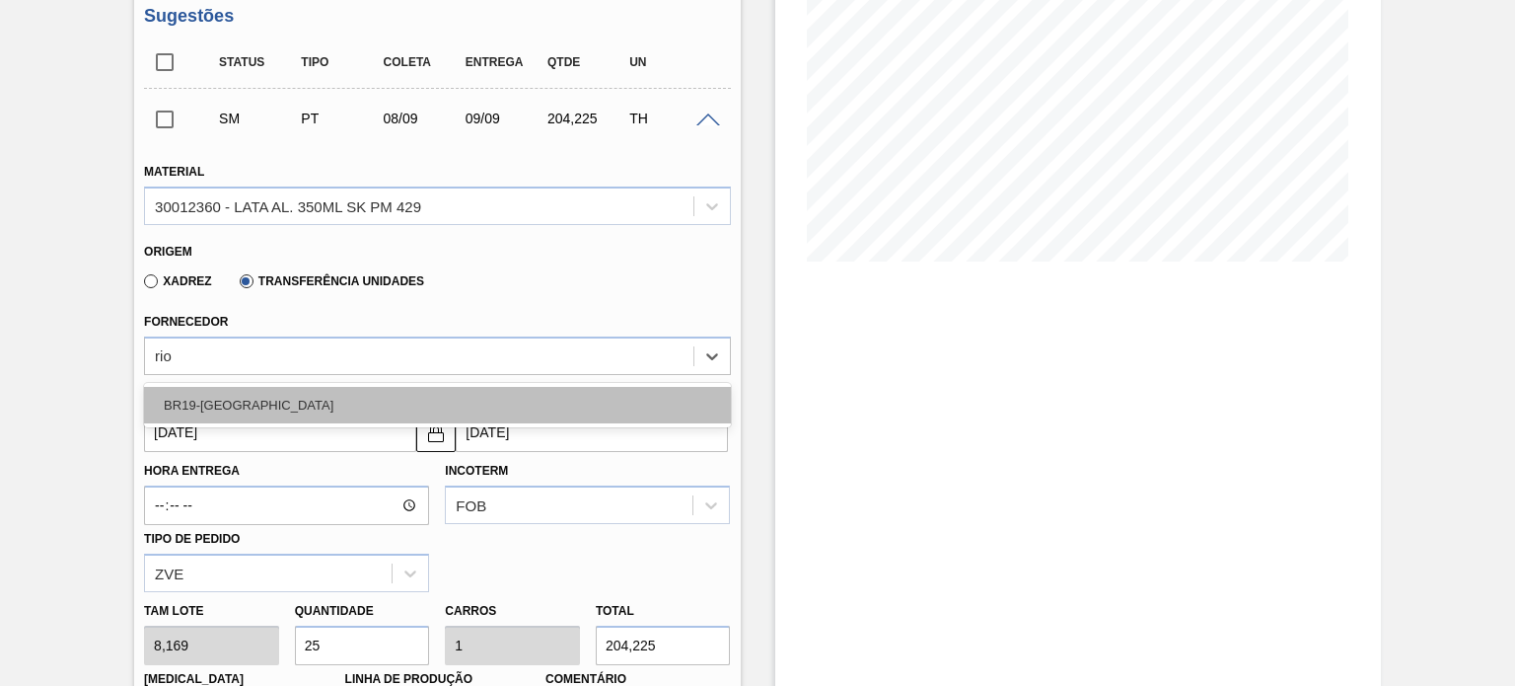
click at [260, 412] on div "BR19-[GEOGRAPHIC_DATA]" at bounding box center [437, 405] width 586 height 36
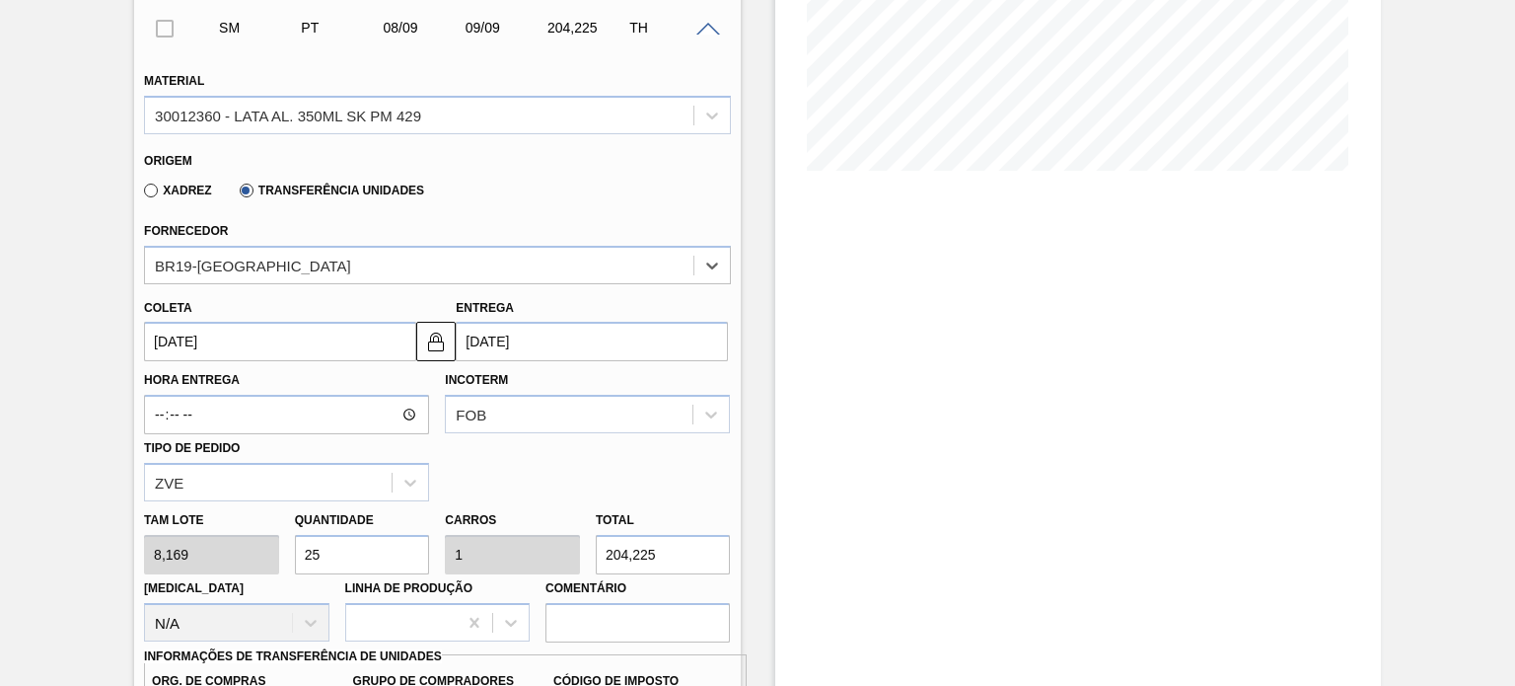
scroll to position [513, 0]
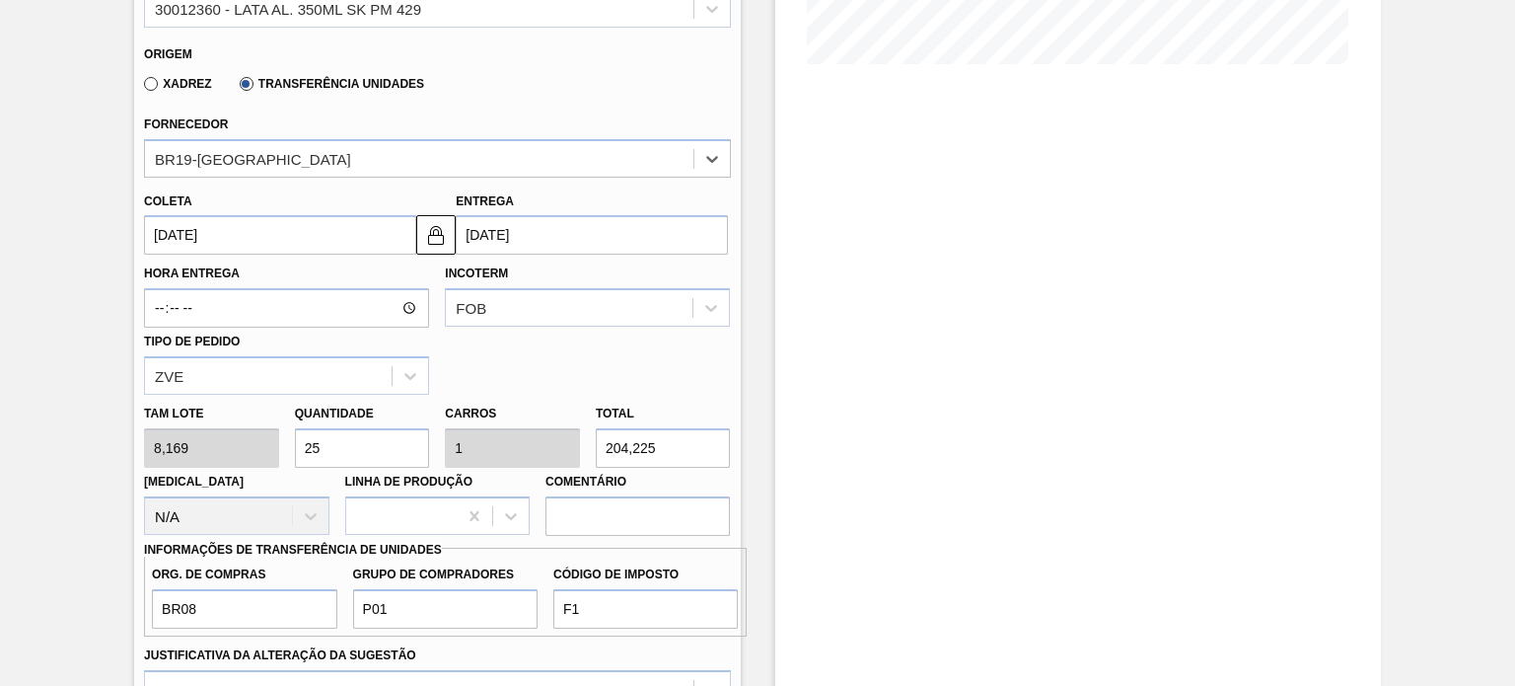
click at [255, 244] on input "[DATE]" at bounding box center [280, 234] width 272 height 39
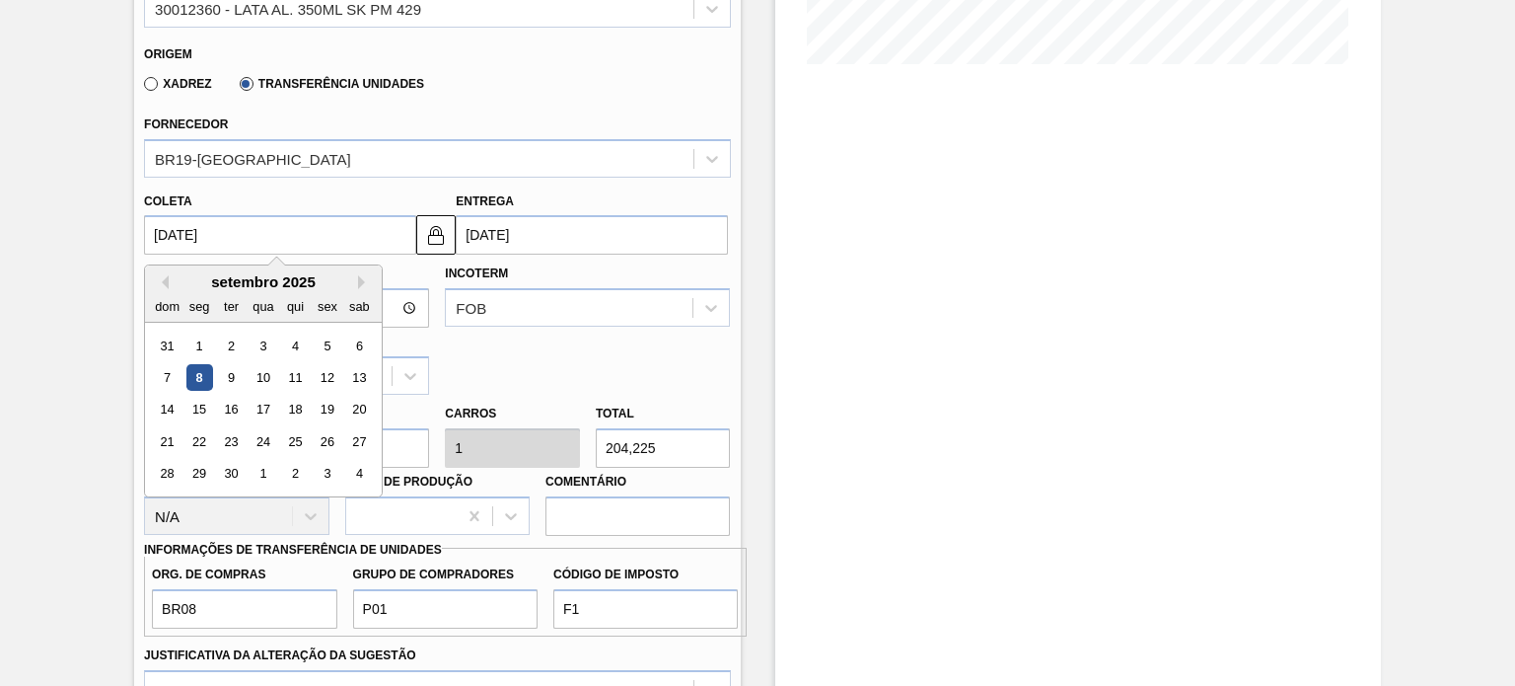
click at [205, 374] on div "8" at bounding box center [199, 377] width 27 height 27
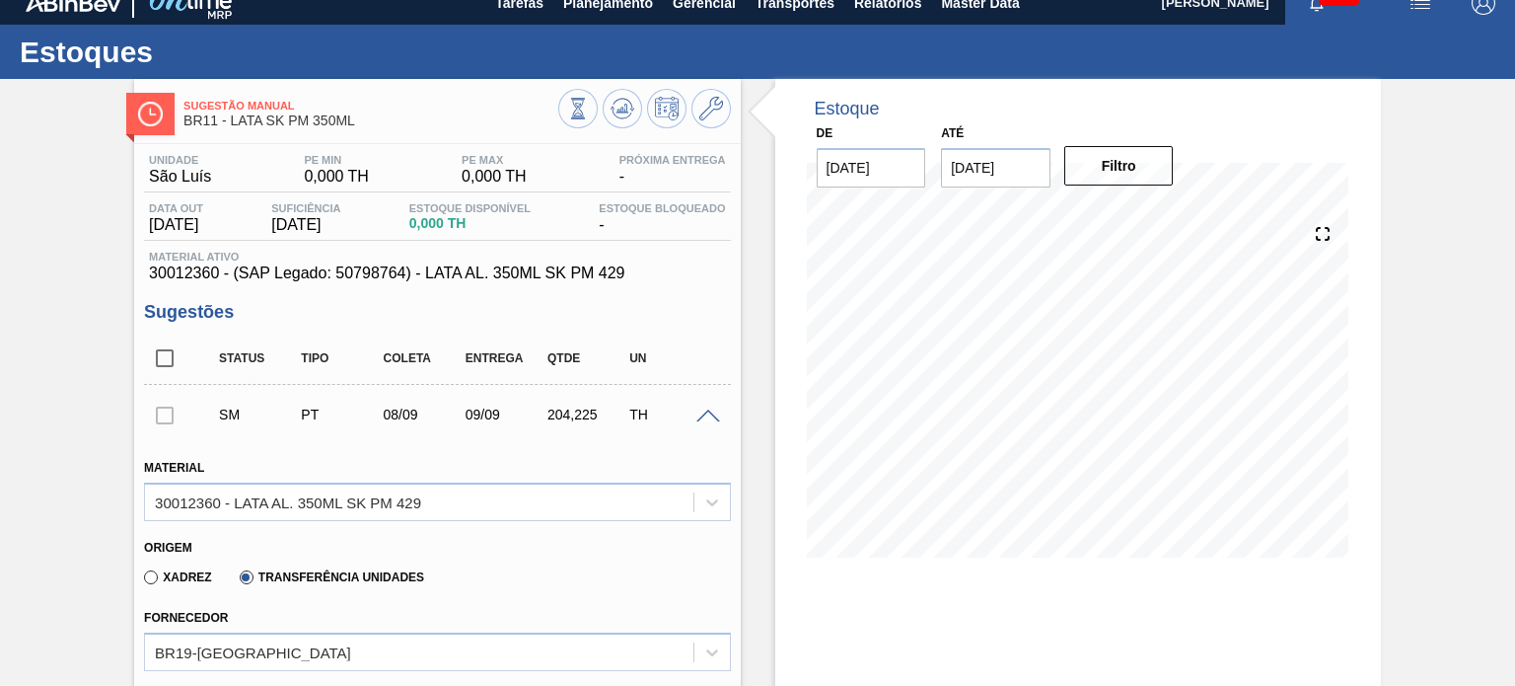
scroll to position [217, 0]
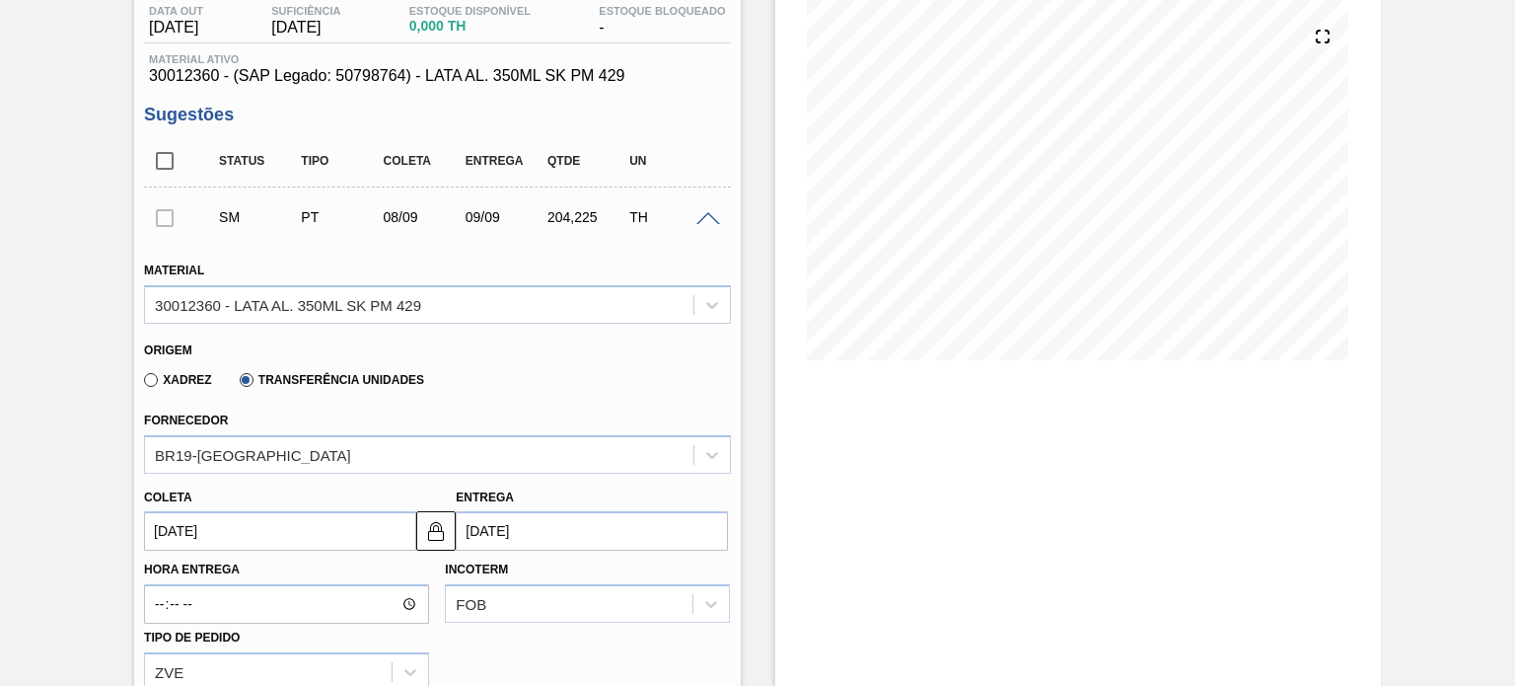
click at [164, 215] on div at bounding box center [164, 216] width 41 height 39
click at [168, 163] on input "checkbox" at bounding box center [164, 160] width 41 height 41
checkbox input "true"
click at [711, 216] on span at bounding box center [708, 219] width 24 height 15
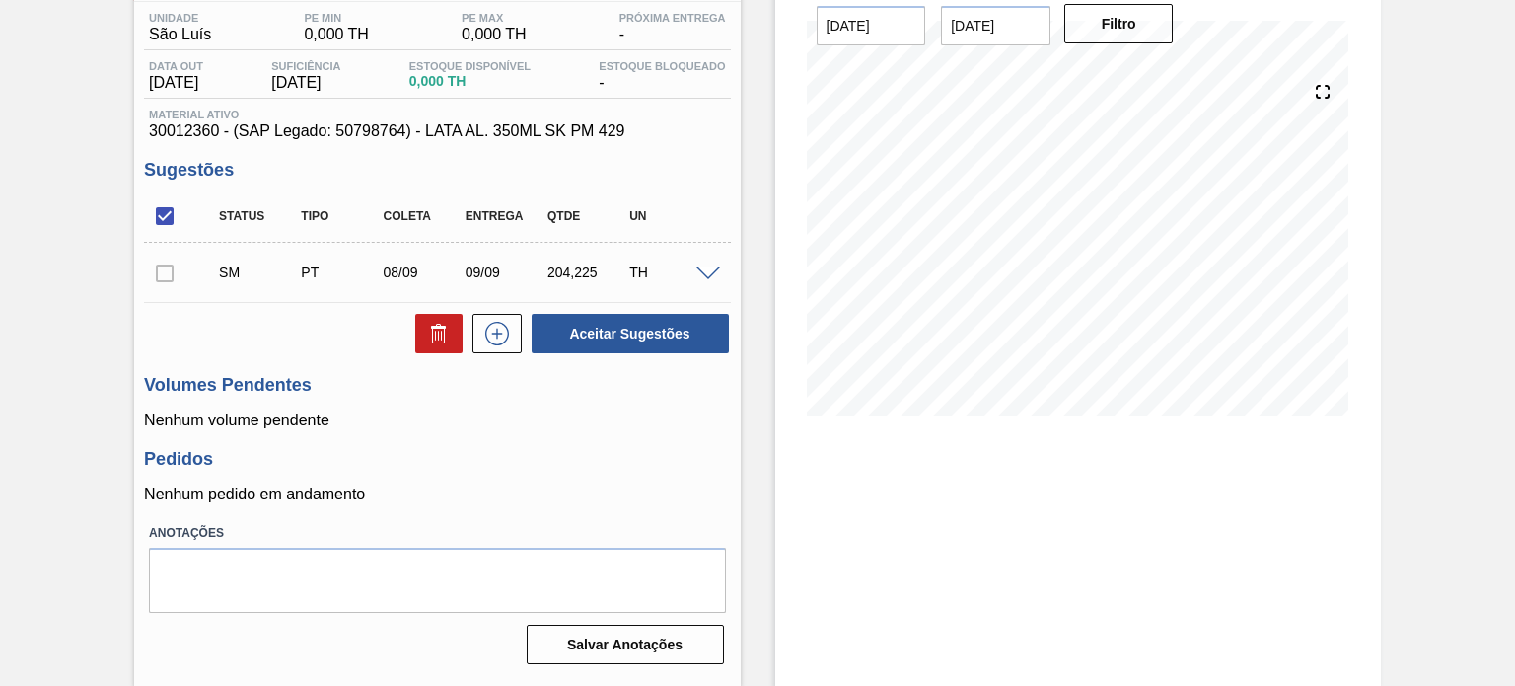
drag, startPoint x: 158, startPoint y: 275, endPoint x: 619, endPoint y: 275, distance: 461.6
click at [180, 269] on div at bounding box center [164, 272] width 41 height 39
click at [709, 270] on div at bounding box center [710, 272] width 39 height 15
click at [709, 270] on span at bounding box center [708, 274] width 24 height 15
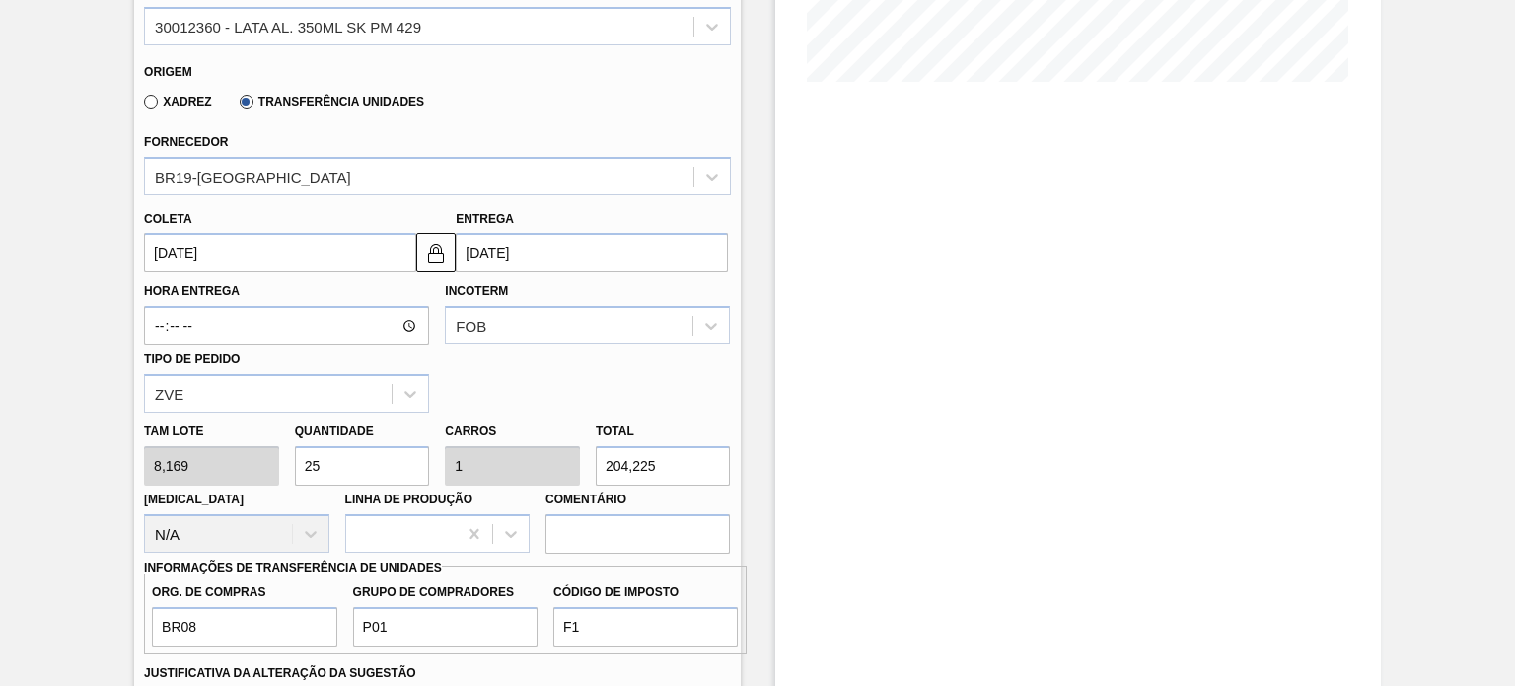
scroll to position [710, 0]
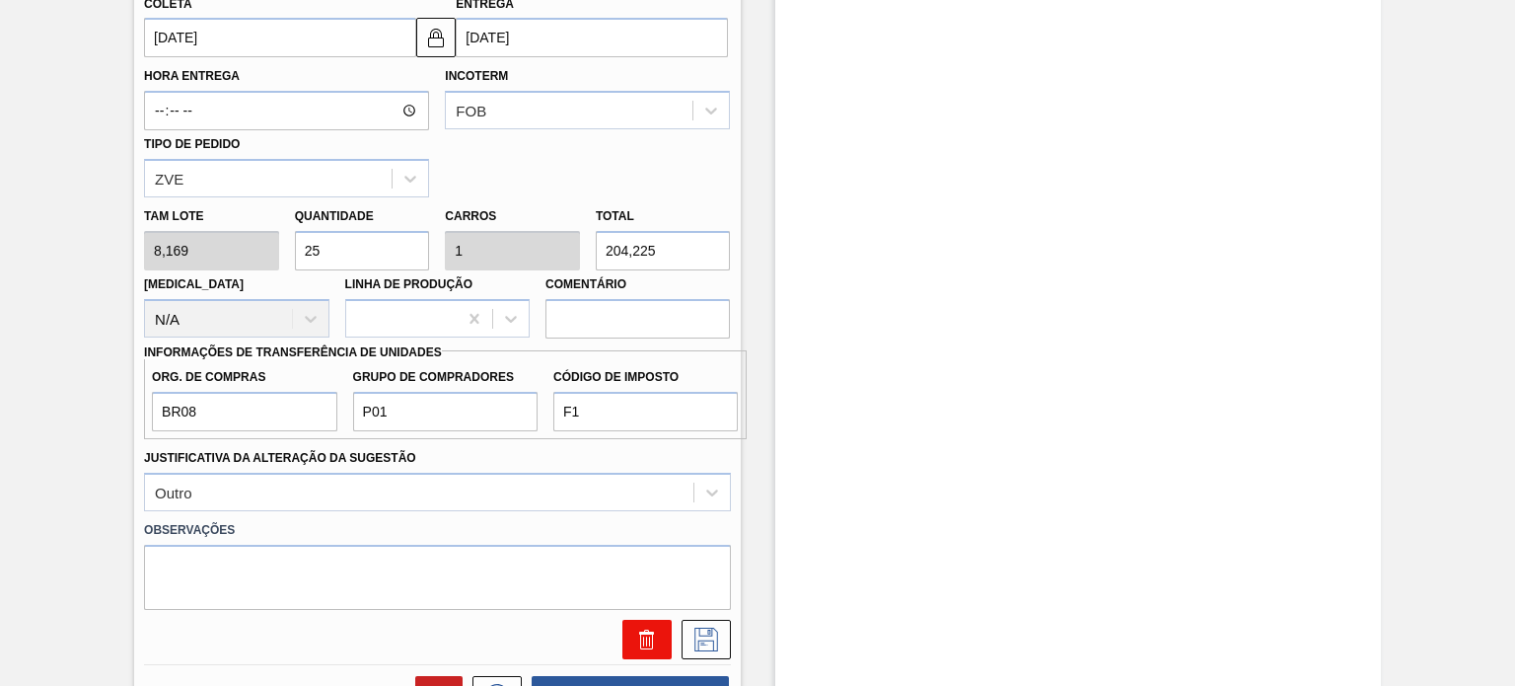
click at [644, 645] on icon at bounding box center [647, 639] width 24 height 24
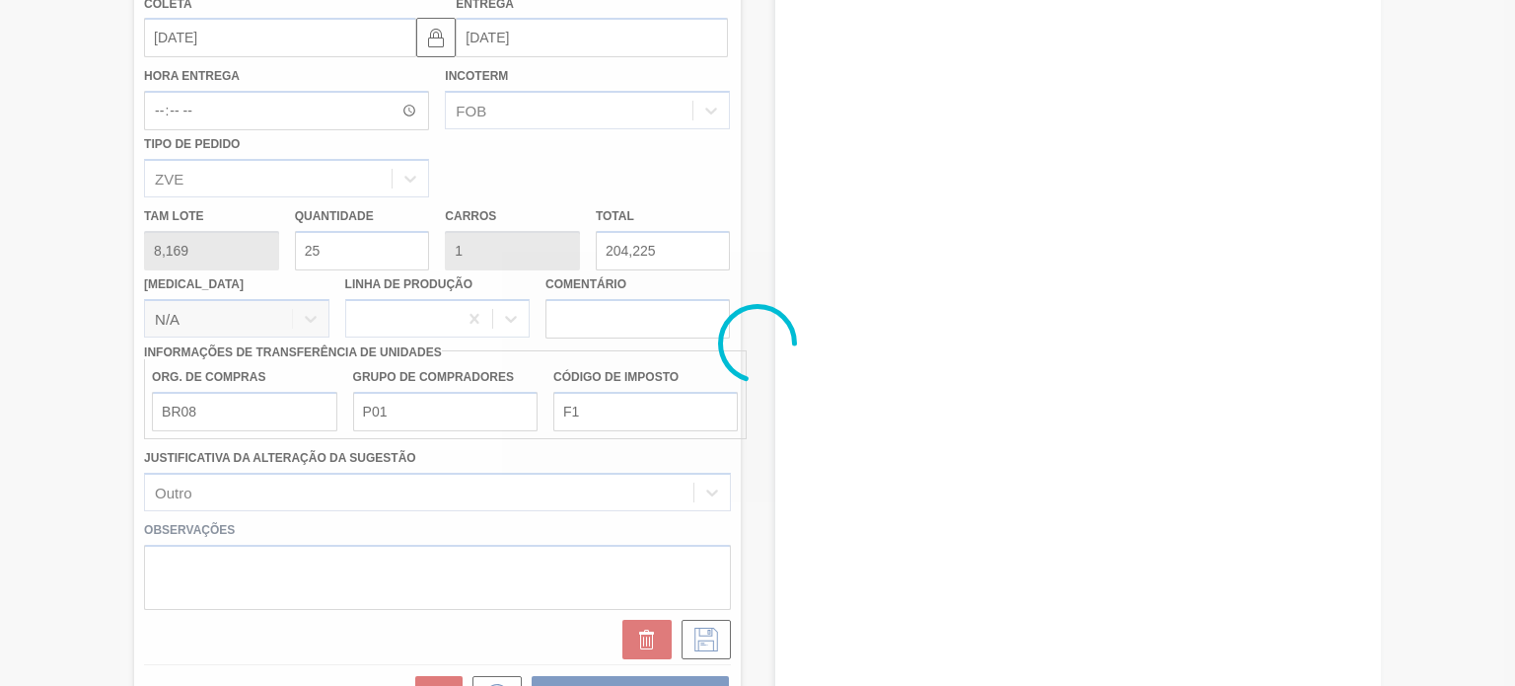
scroll to position [162, 0]
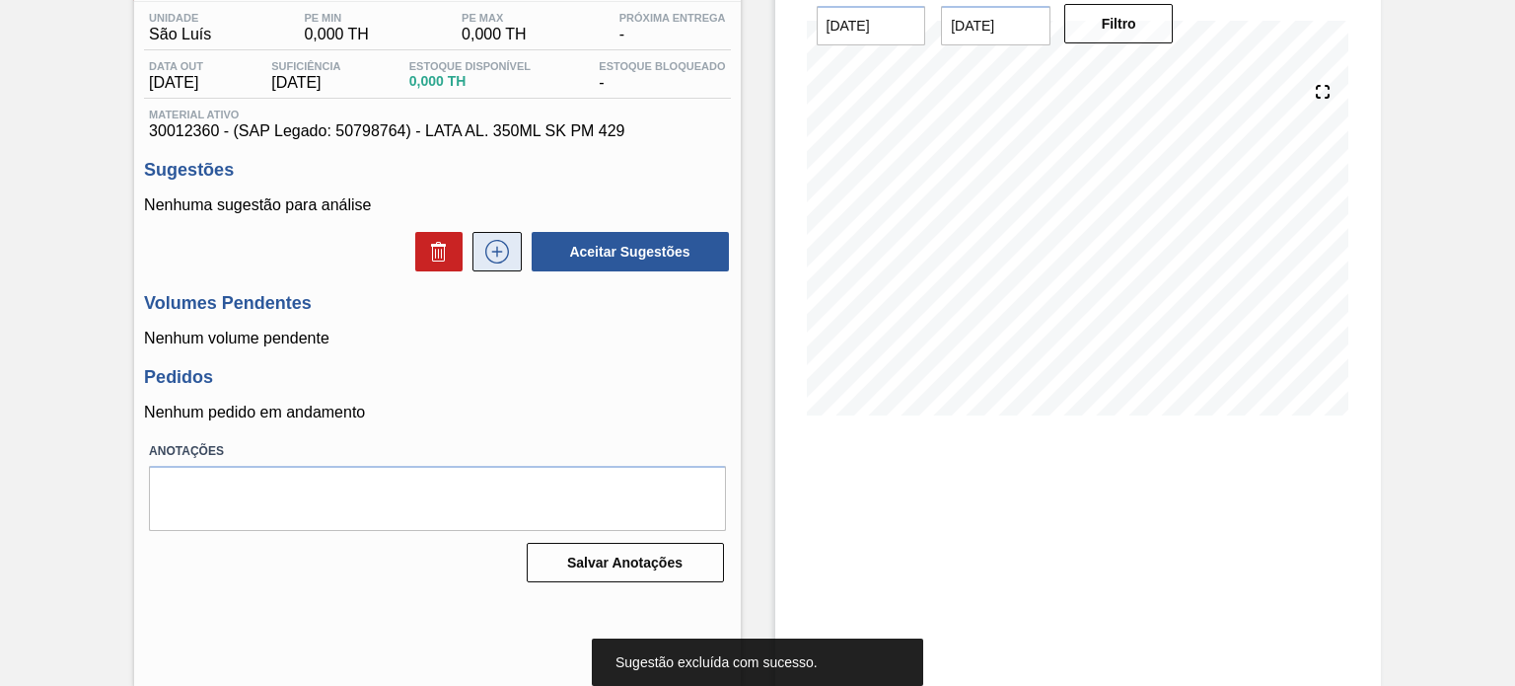
click at [509, 246] on icon at bounding box center [497, 252] width 32 height 24
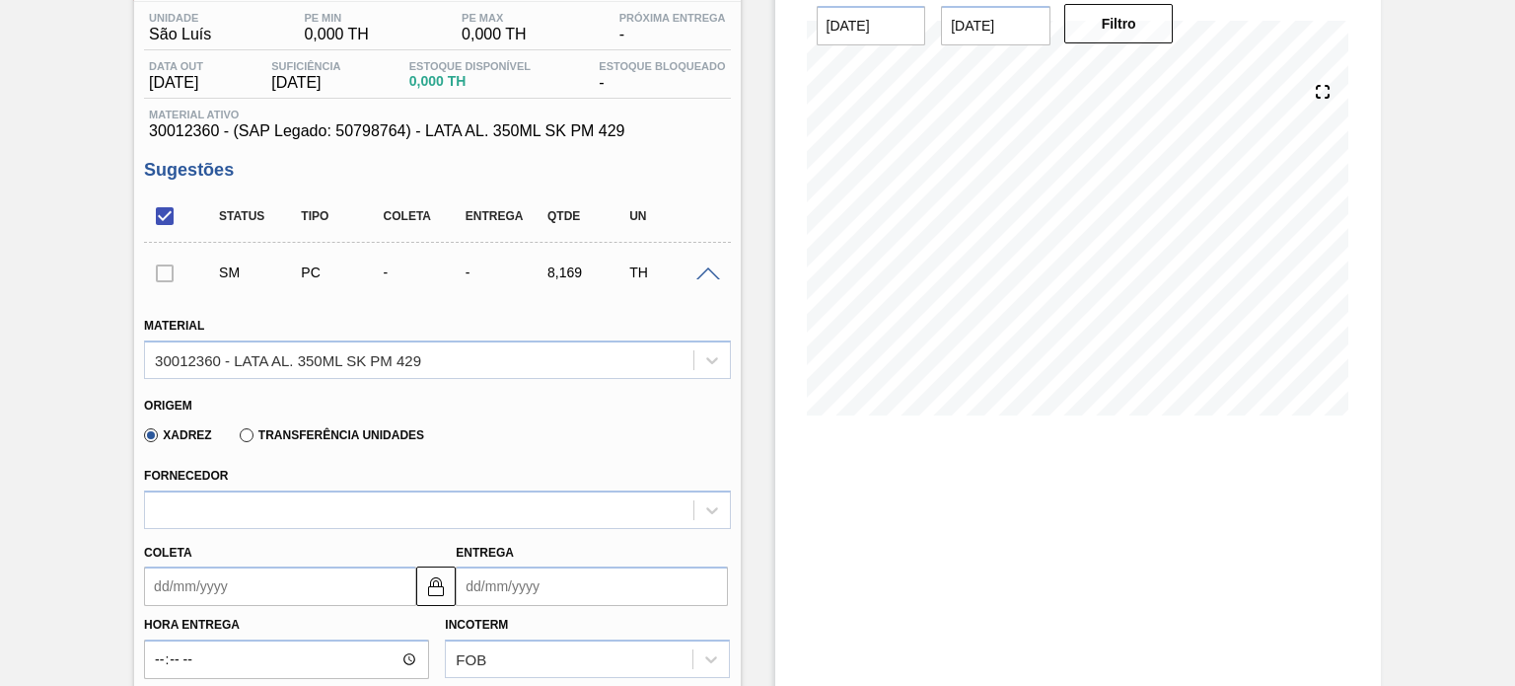
click at [247, 430] on label "Transferência Unidades" at bounding box center [332, 435] width 184 height 14
click at [237, 439] on input "Transferência Unidades" at bounding box center [237, 439] width 0 height 0
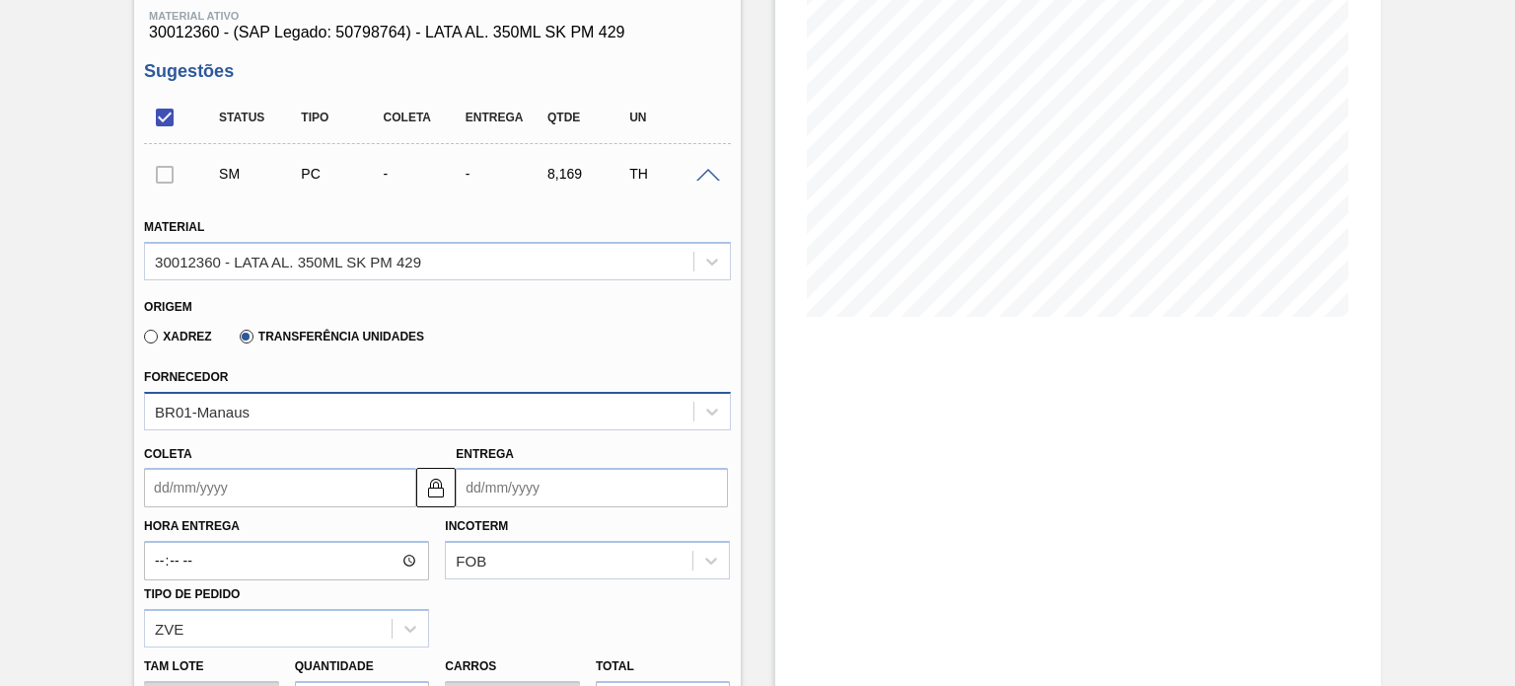
click at [292, 413] on div "BR01-Manaus" at bounding box center [437, 411] width 586 height 38
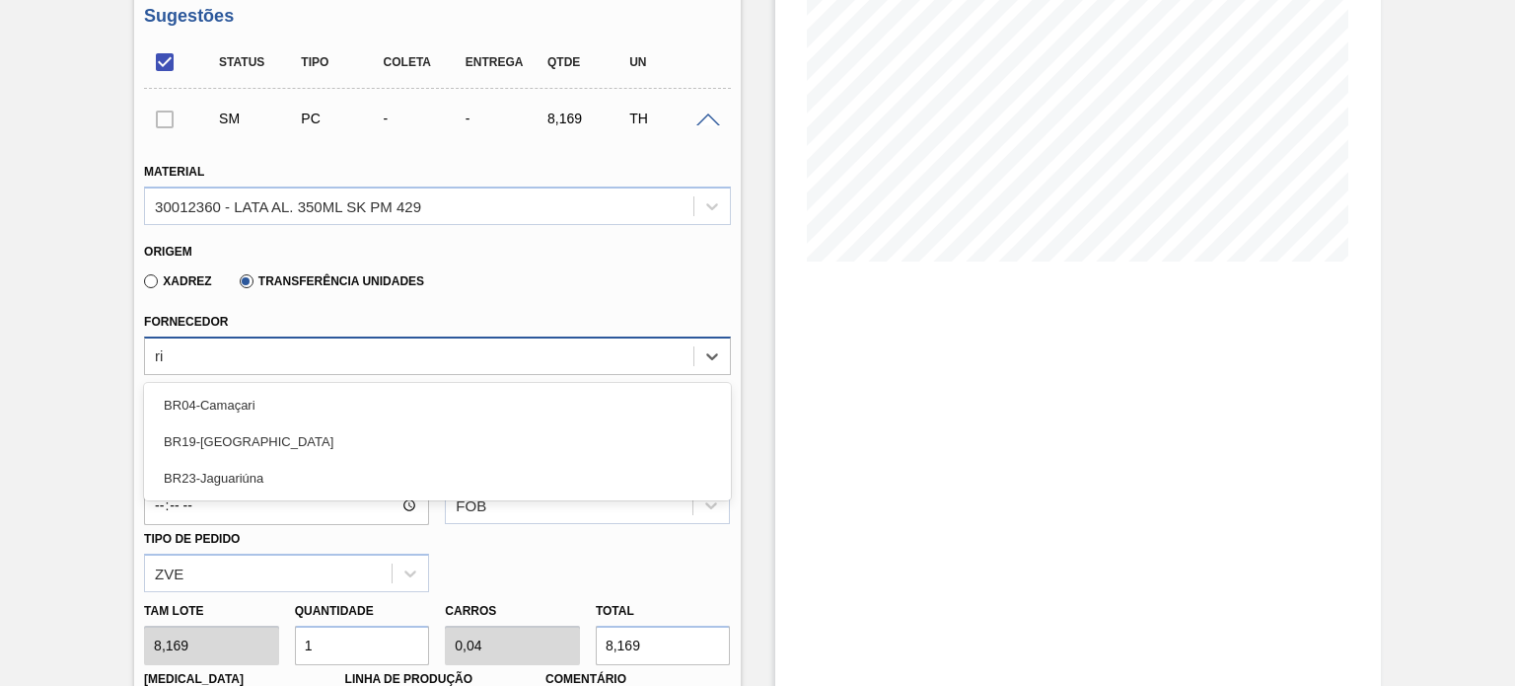
type input "rio"
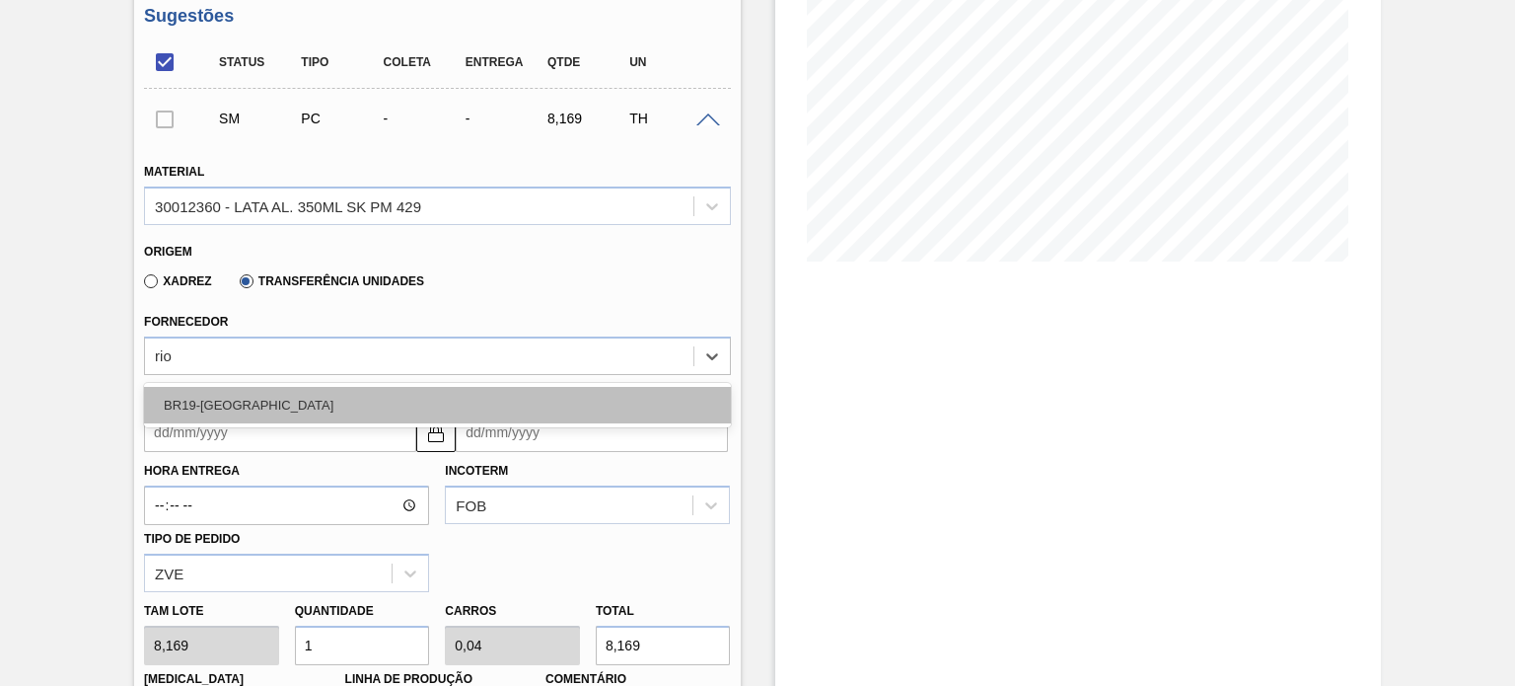
click at [298, 419] on div "BR19-[GEOGRAPHIC_DATA]" at bounding box center [437, 405] width 586 height 36
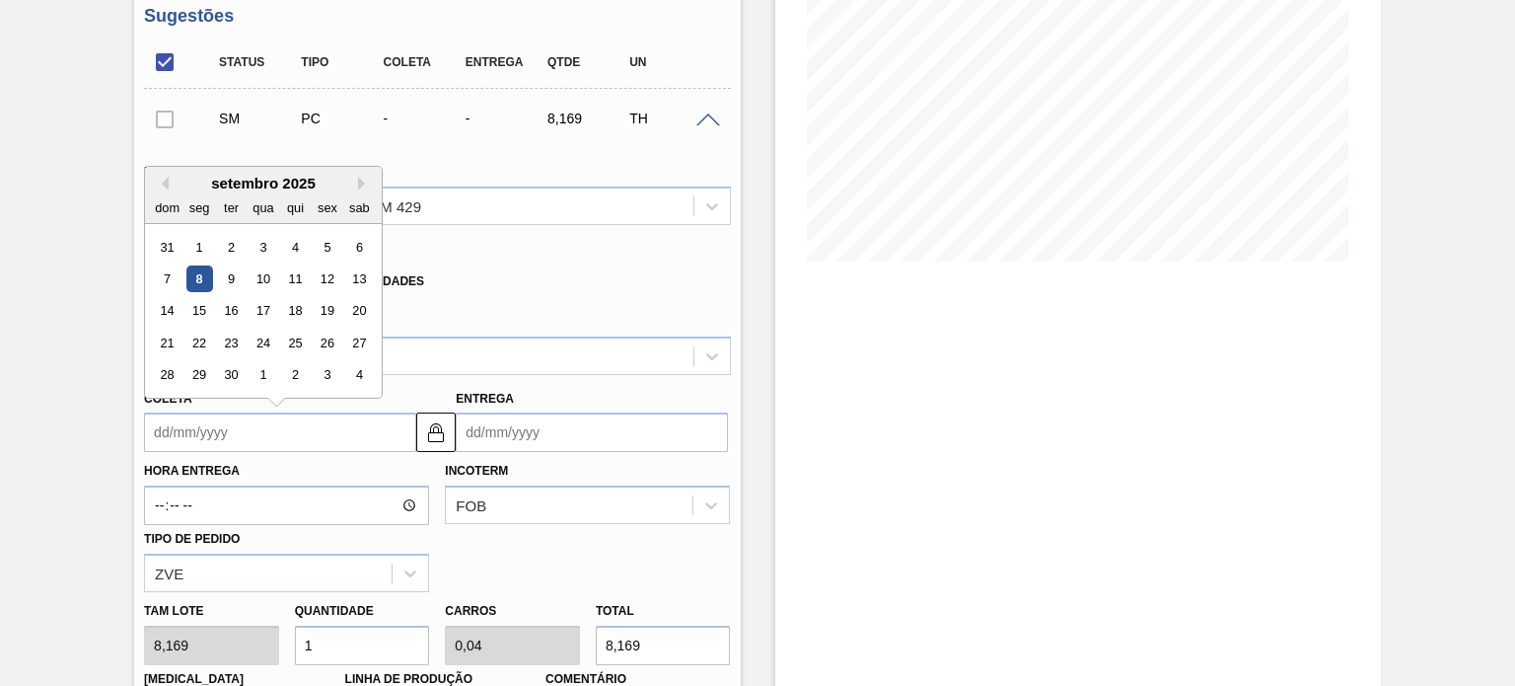
click at [261, 434] on input "Coleta" at bounding box center [280, 431] width 272 height 39
click at [200, 287] on div "8" at bounding box center [199, 278] width 27 height 27
type input "[DATE]"
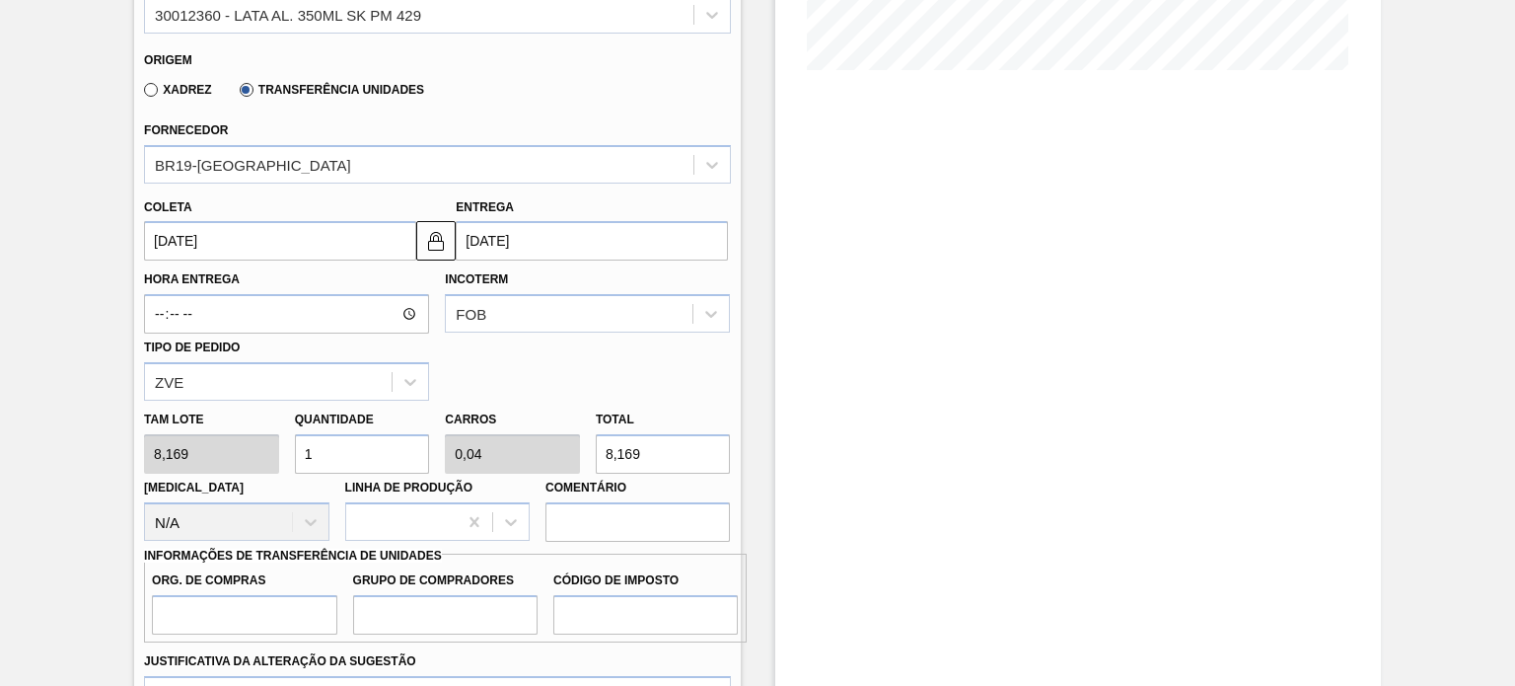
scroll to position [612, 0]
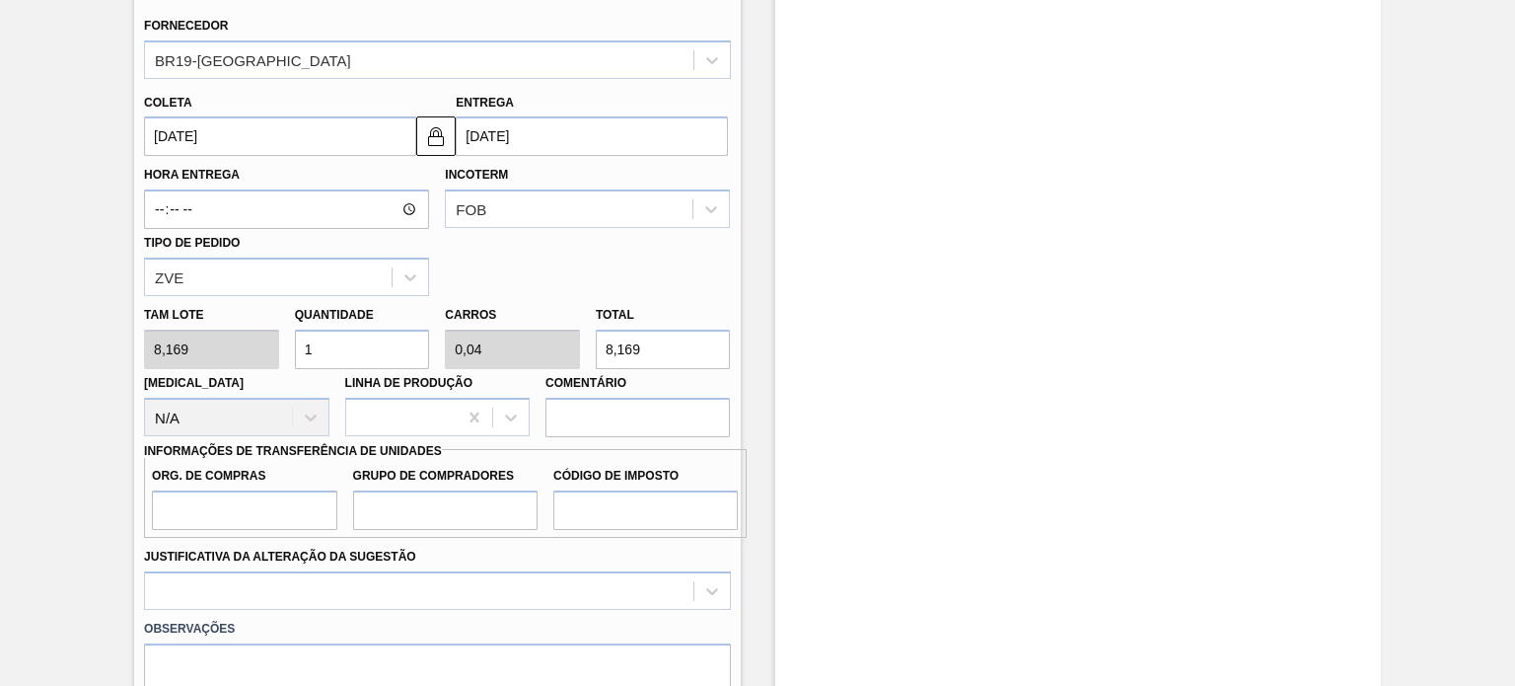
click at [243, 366] on div "Tam lote 8,169 Quantidade 1 Carros 0,04 Total 8,169 Doca N/A Linha de Produção …" at bounding box center [437, 366] width 602 height 141
type input "2"
type input "0,08"
type input "16,338"
type input "25"
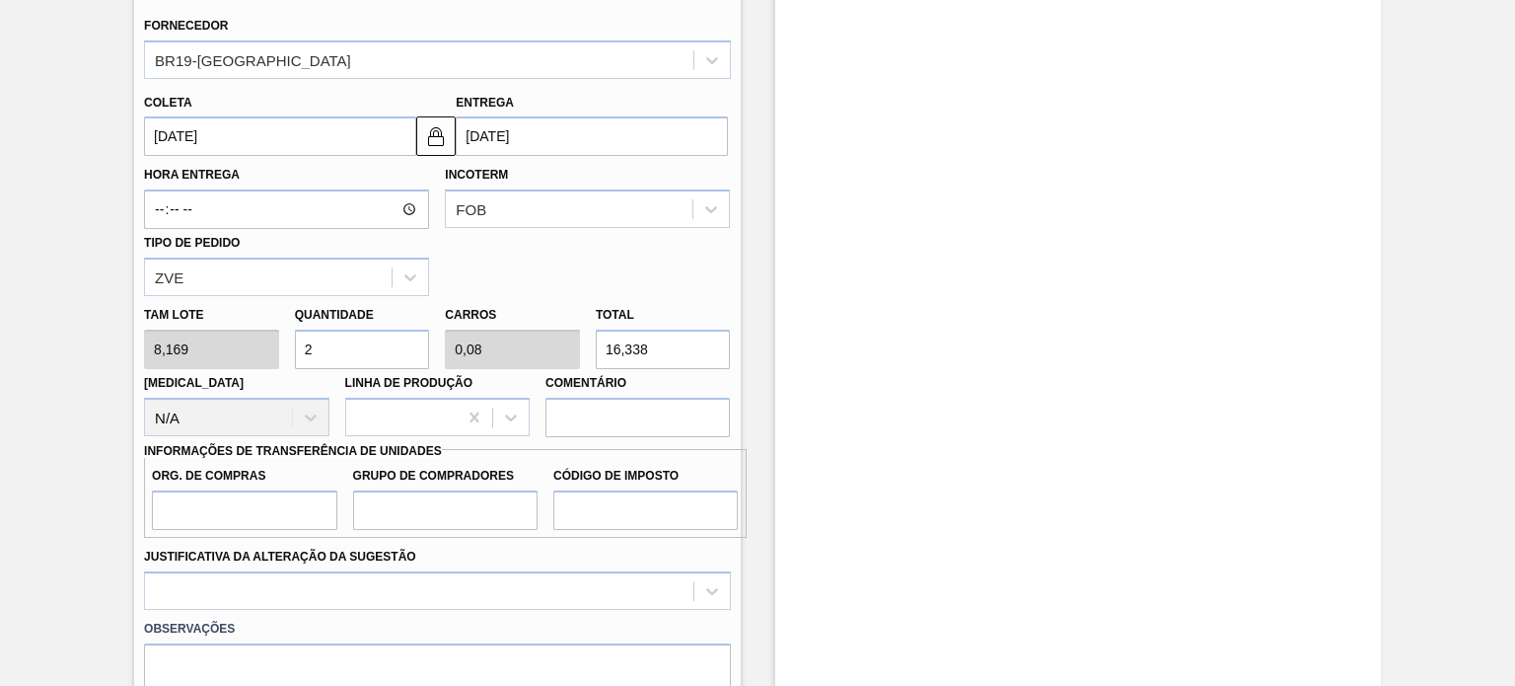
type input "1"
type input "204,225"
type input "25"
click at [178, 517] on input "Org. de Compras" at bounding box center [244, 509] width 184 height 39
type input "BR00"
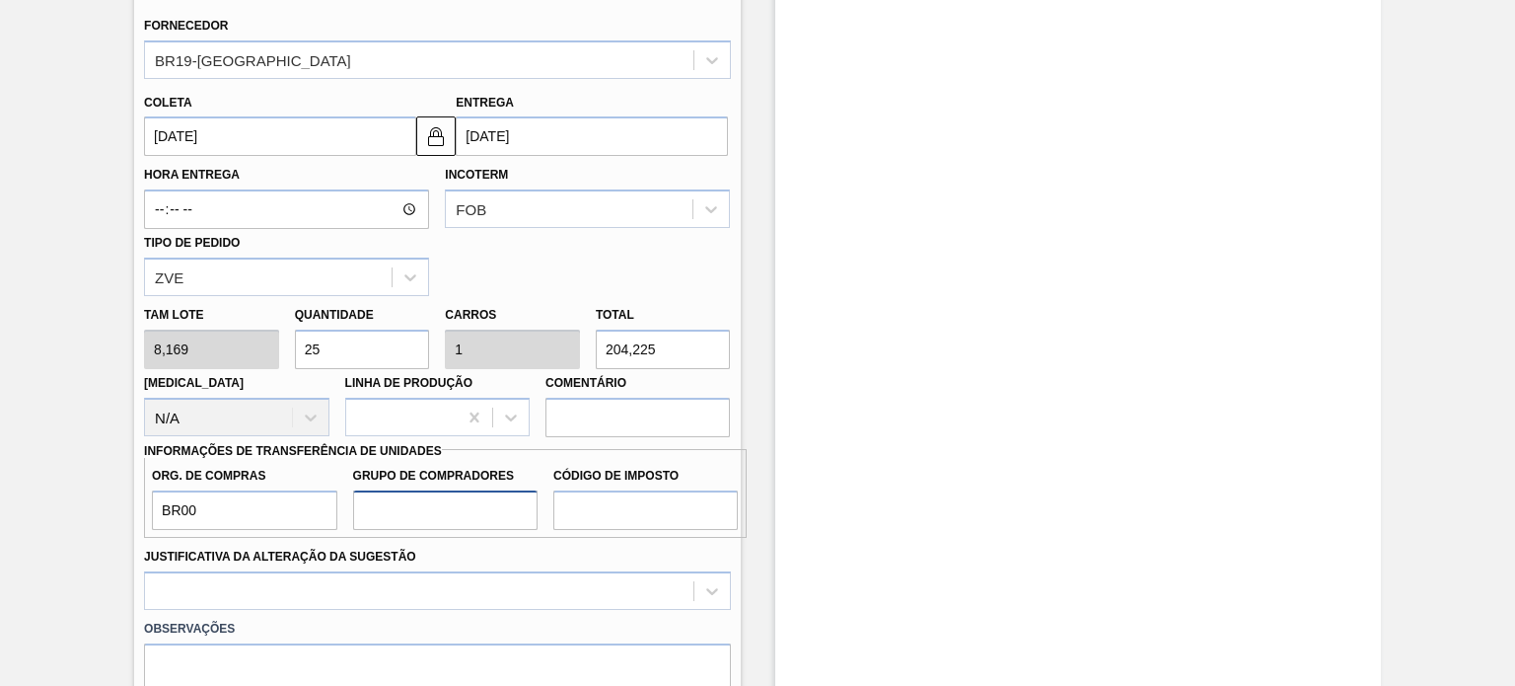
click at [411, 510] on input "Grupo de Compradores" at bounding box center [445, 509] width 184 height 39
type input "P00"
click at [616, 509] on input "Código de Imposto" at bounding box center [645, 509] width 184 height 39
type input "F1"
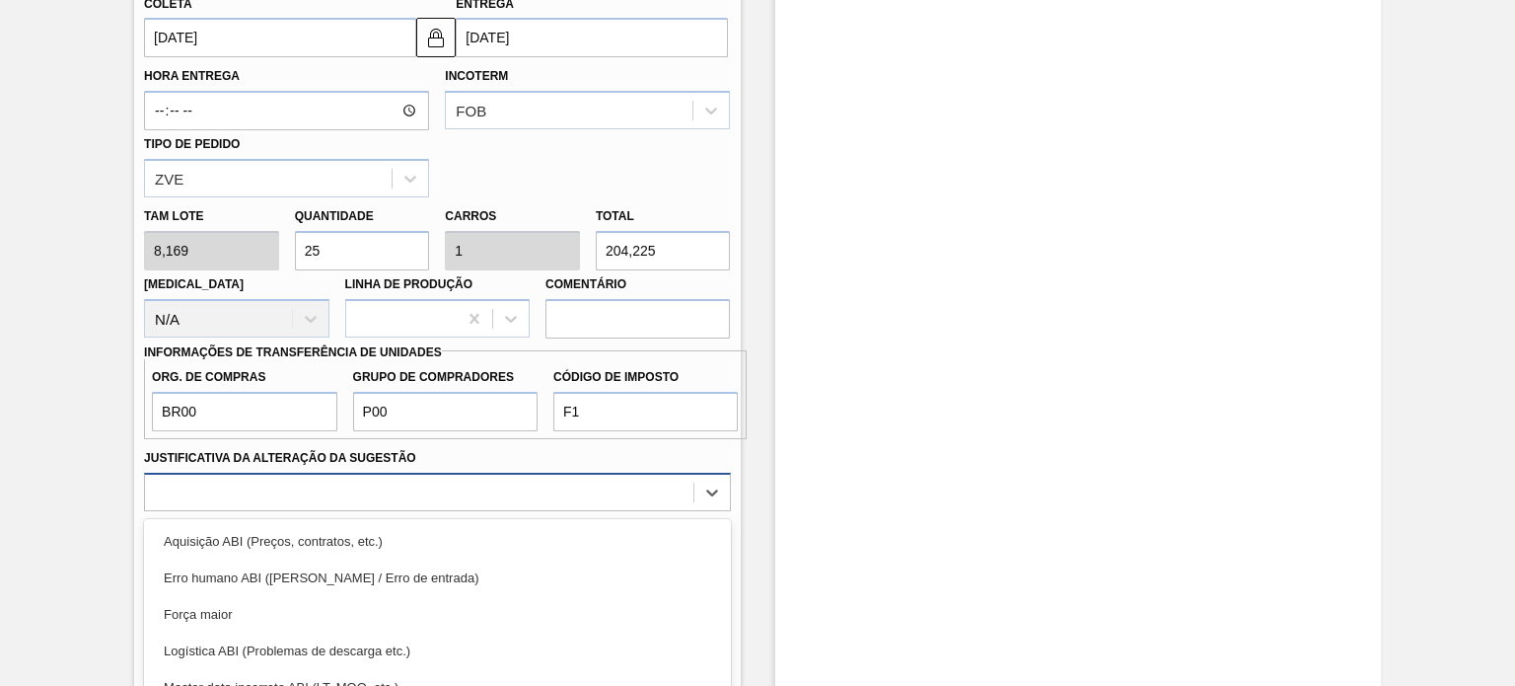
click at [387, 476] on div "option Aquisição ABI (Preços, contratos, etc.) focused, 1 of 18. 18 results ava…" at bounding box center [437, 491] width 586 height 38
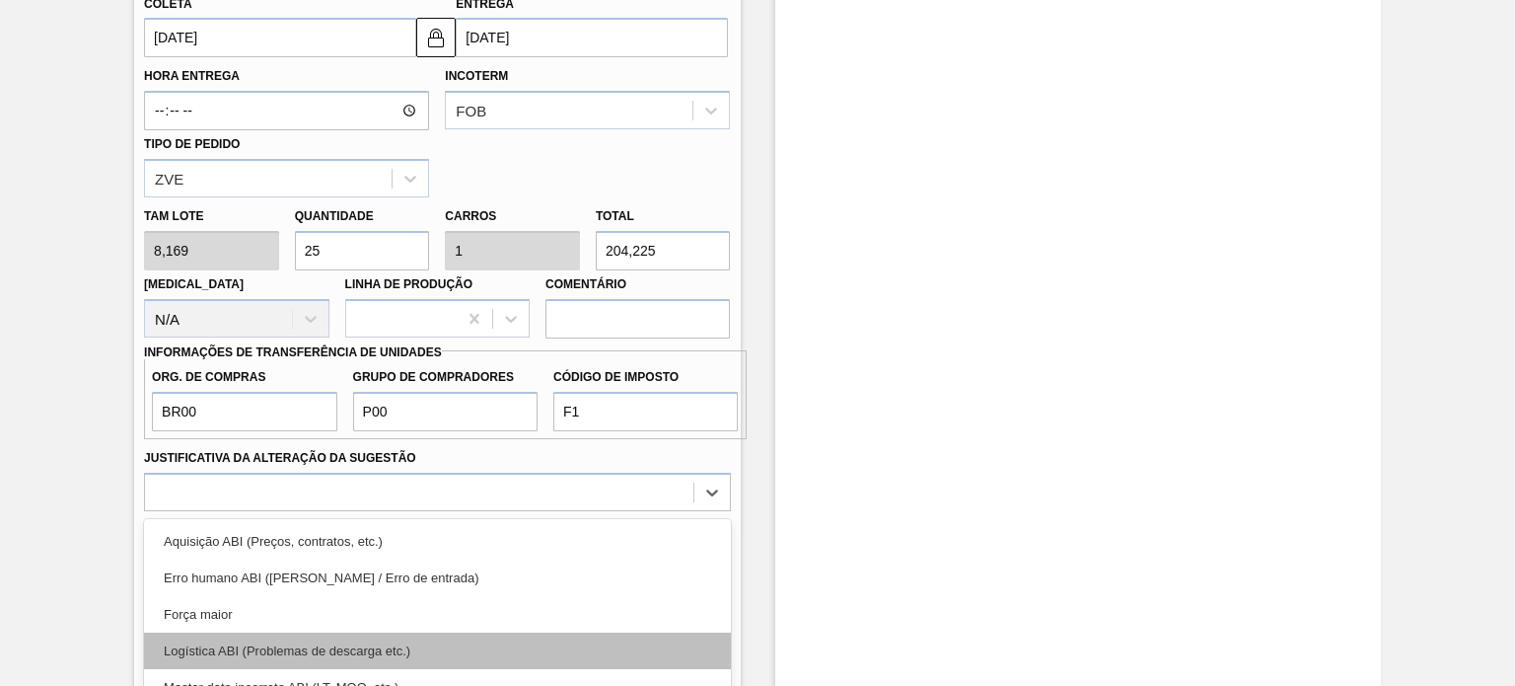
scroll to position [844, 0]
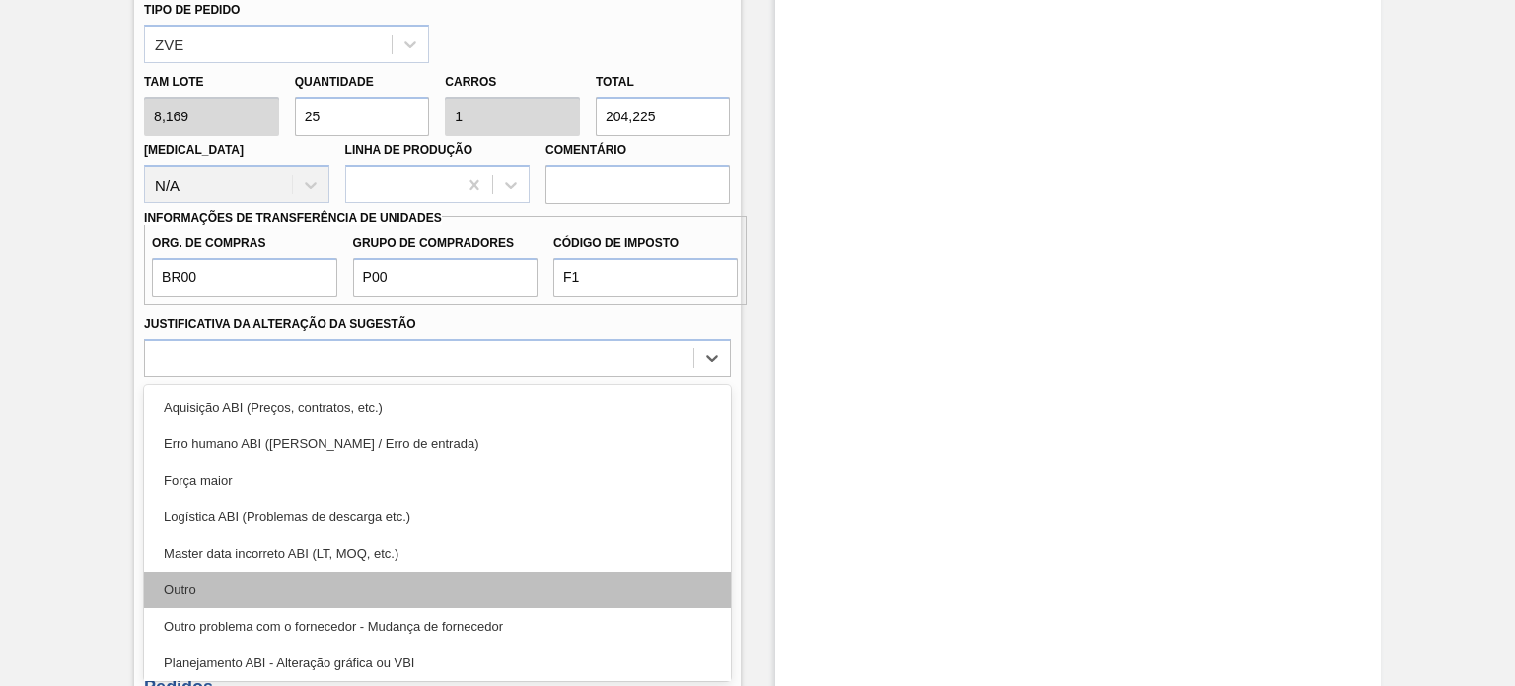
click at [259, 583] on div "Outro" at bounding box center [437, 589] width 586 height 36
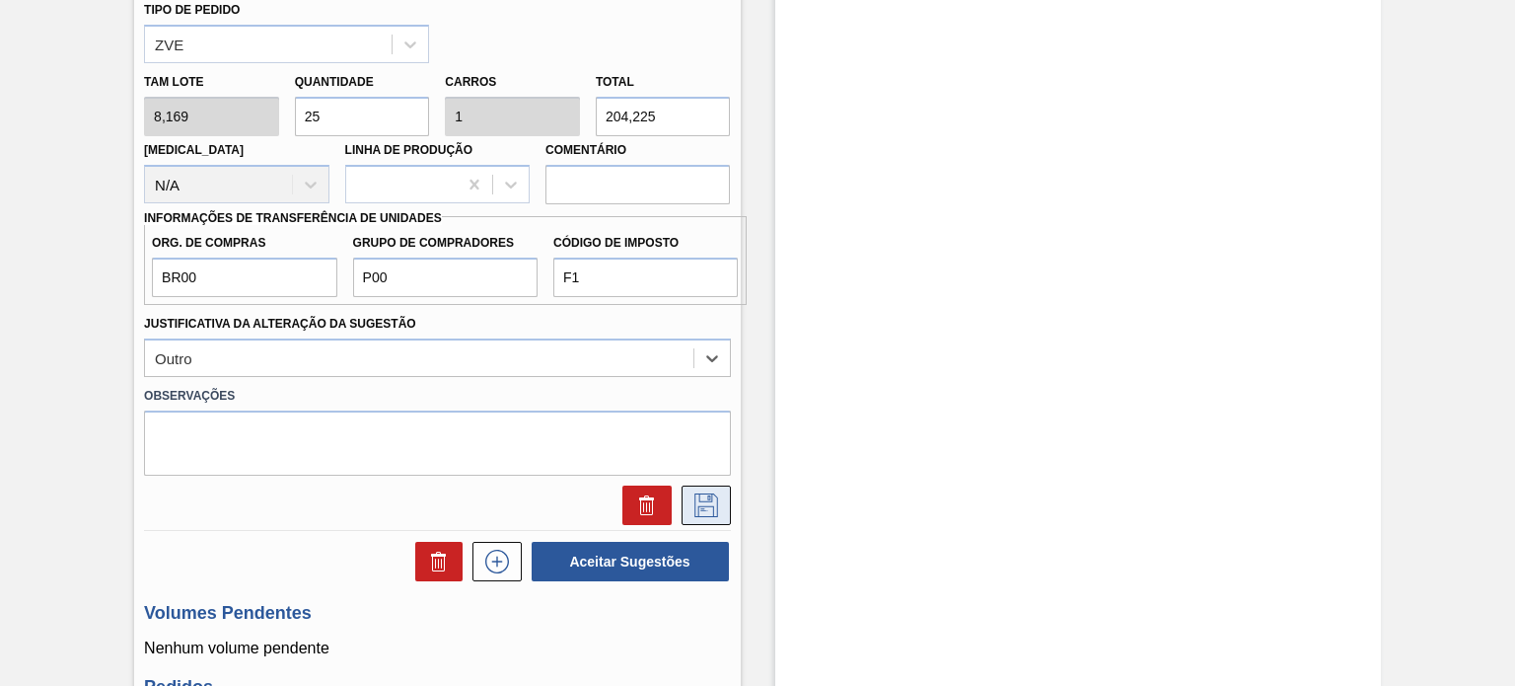
click at [703, 507] on icon at bounding box center [705, 503] width 10 height 16
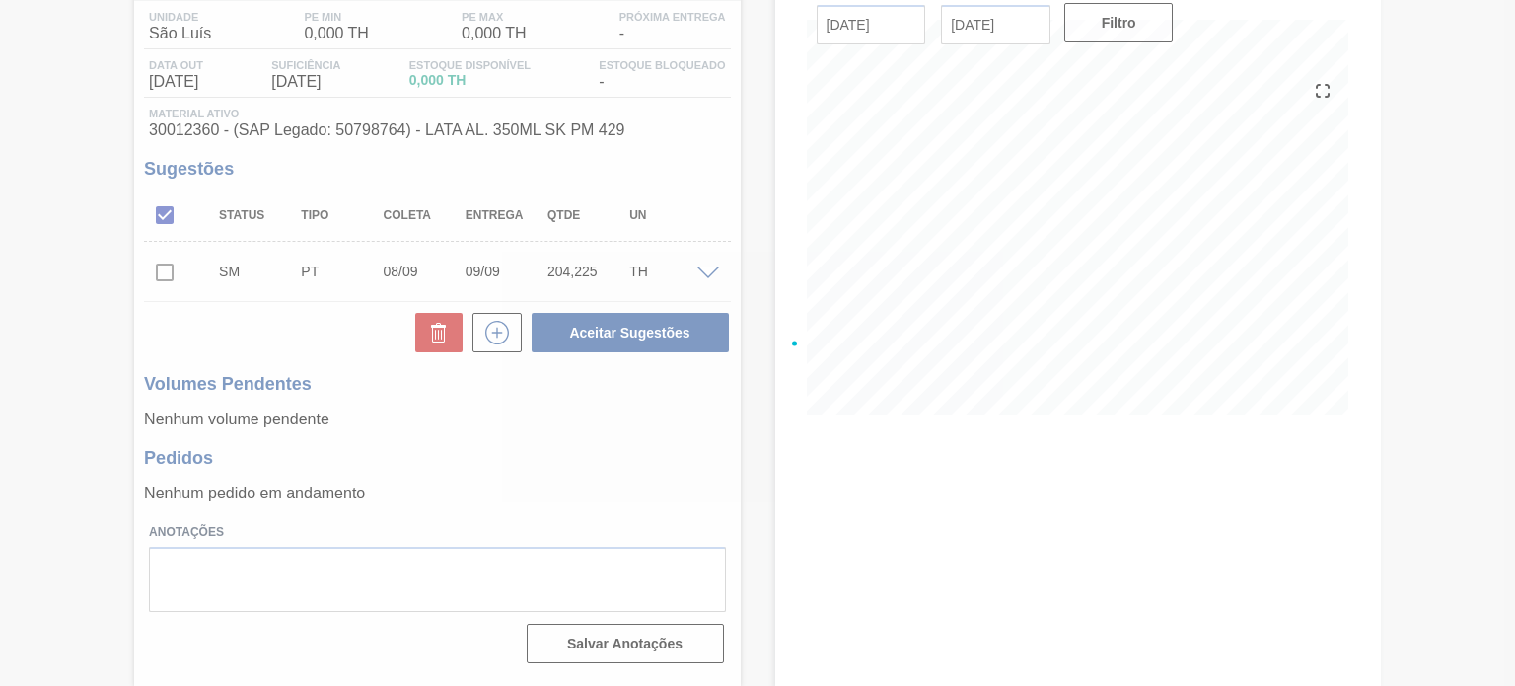
scroll to position [162, 0]
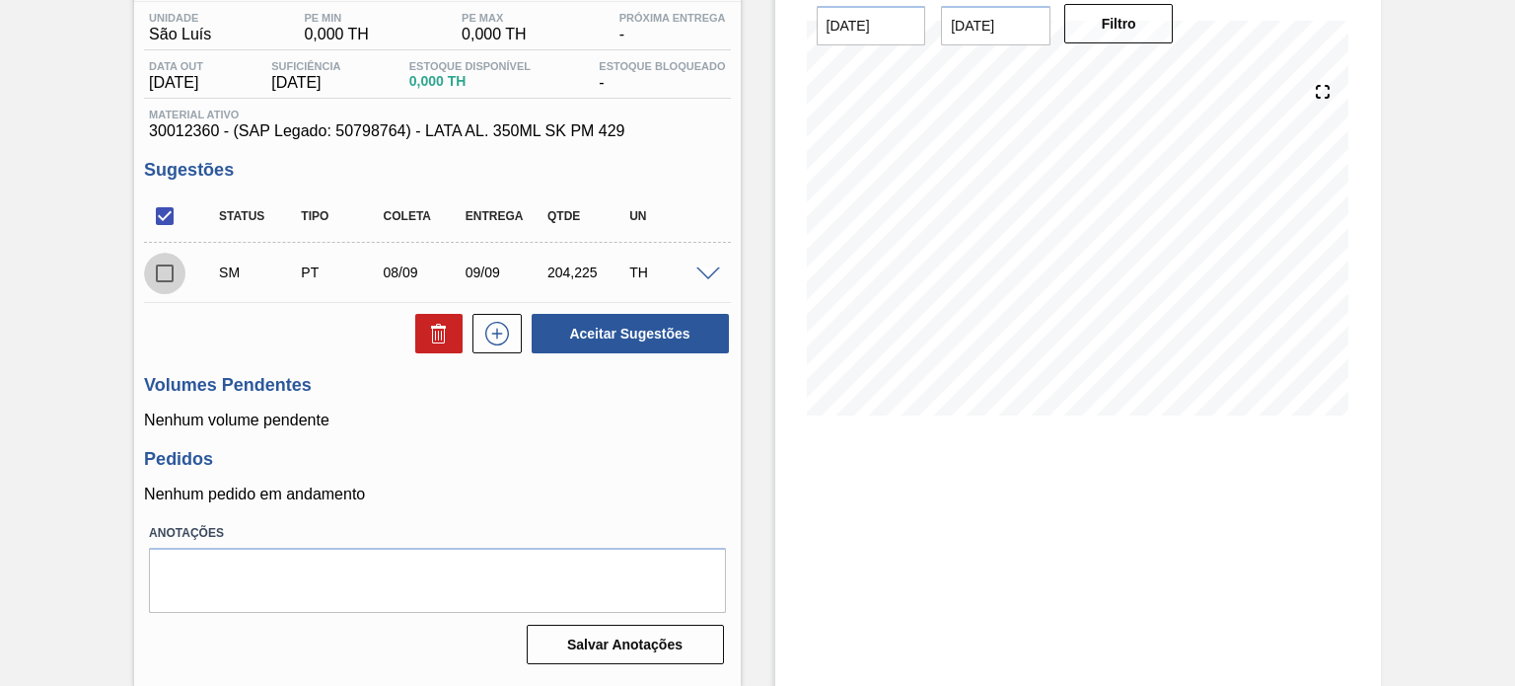
click at [157, 270] on input "checkbox" at bounding box center [164, 273] width 41 height 41
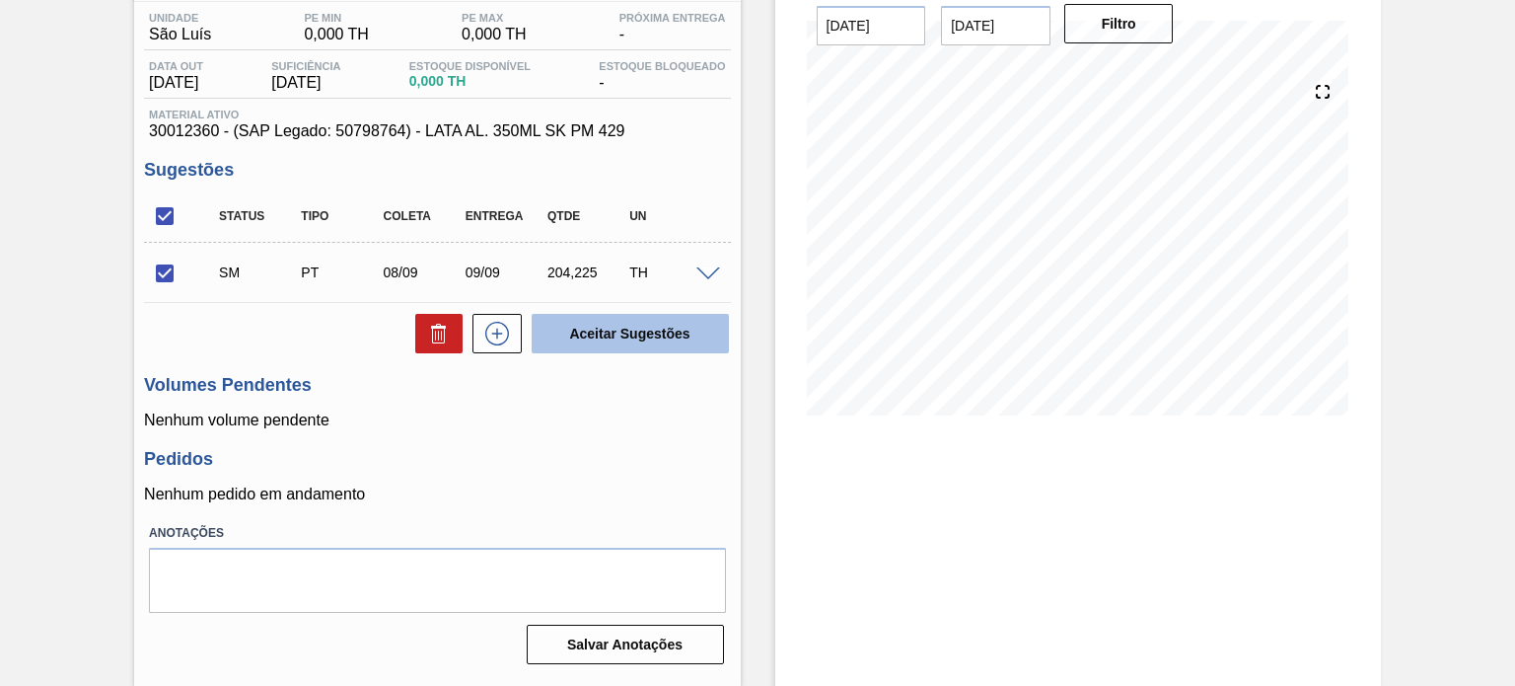
click at [615, 326] on button "Aceitar Sugestões" at bounding box center [630, 333] width 197 height 39
checkbox input "false"
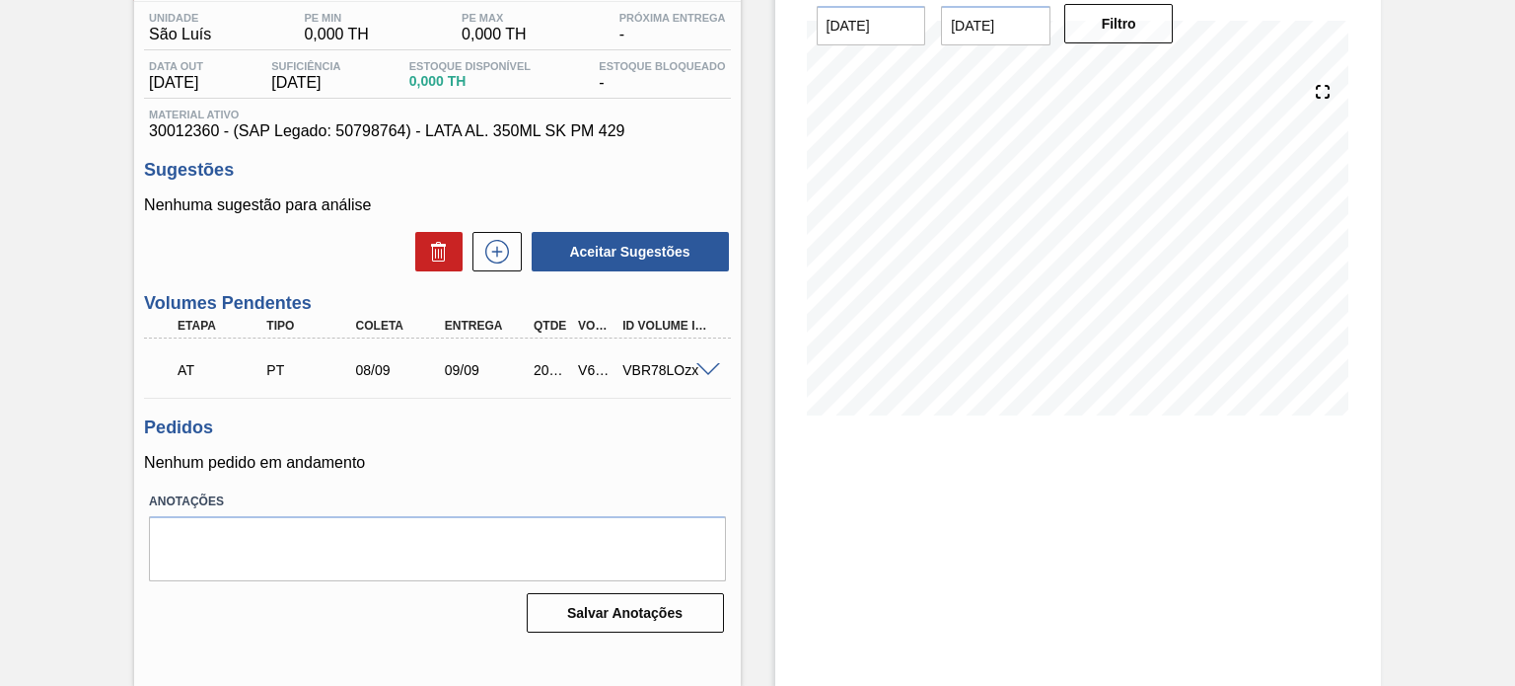
click at [702, 368] on span at bounding box center [708, 370] width 24 height 15
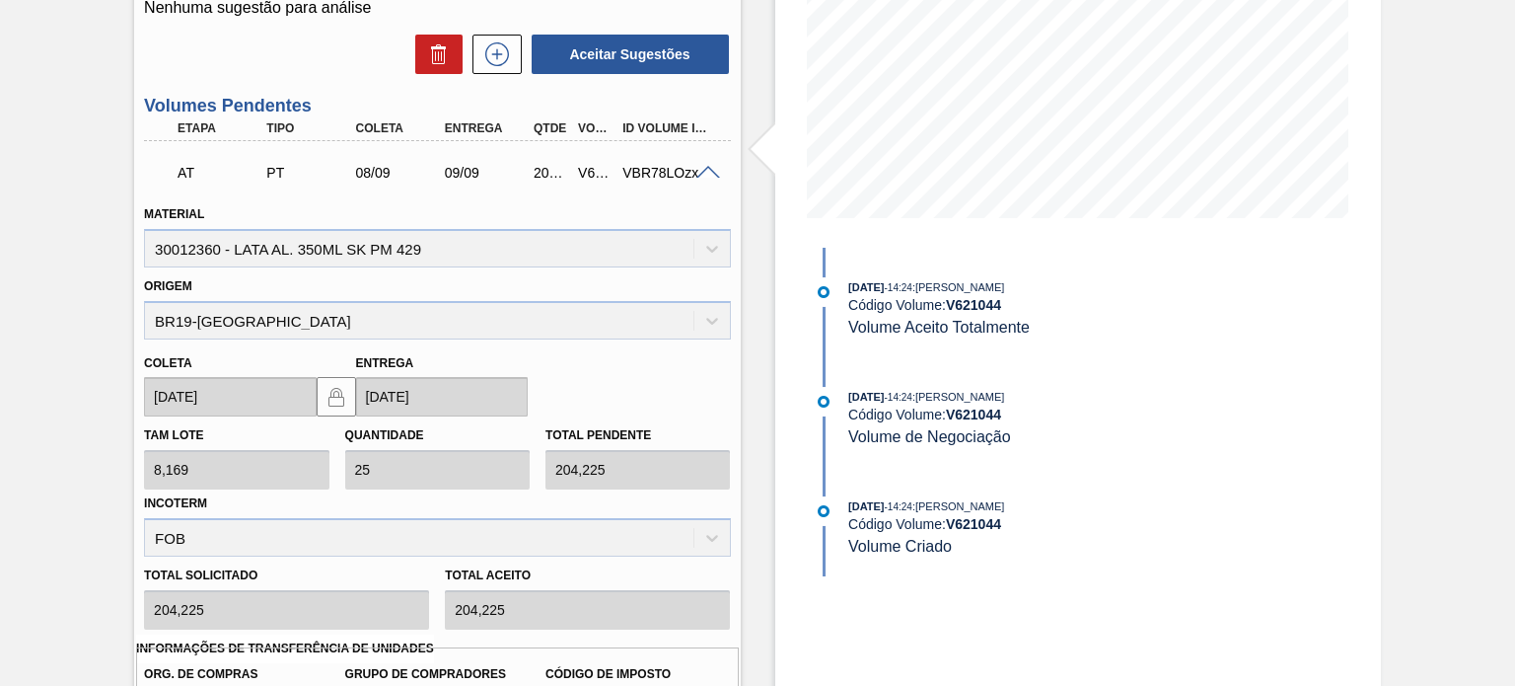
scroll to position [458, 0]
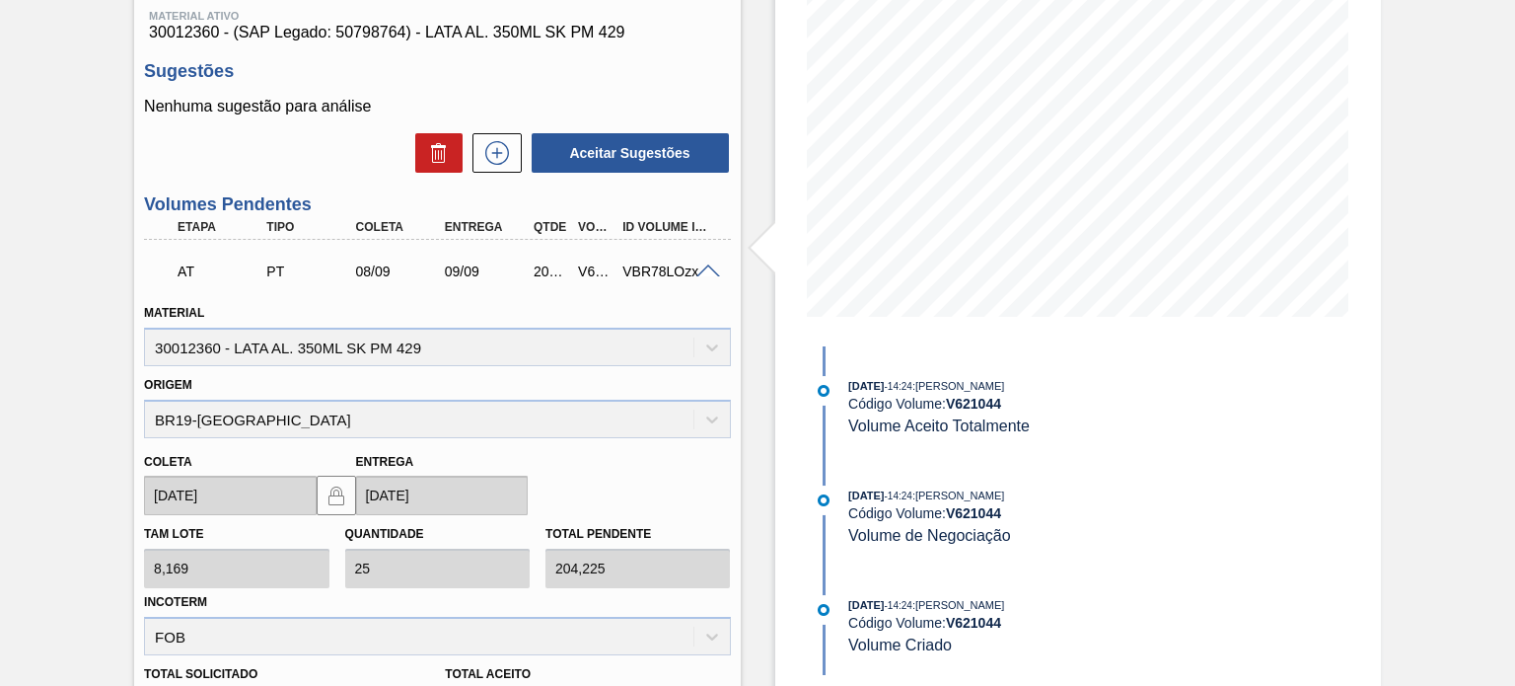
click at [713, 269] on span at bounding box center [708, 271] width 24 height 15
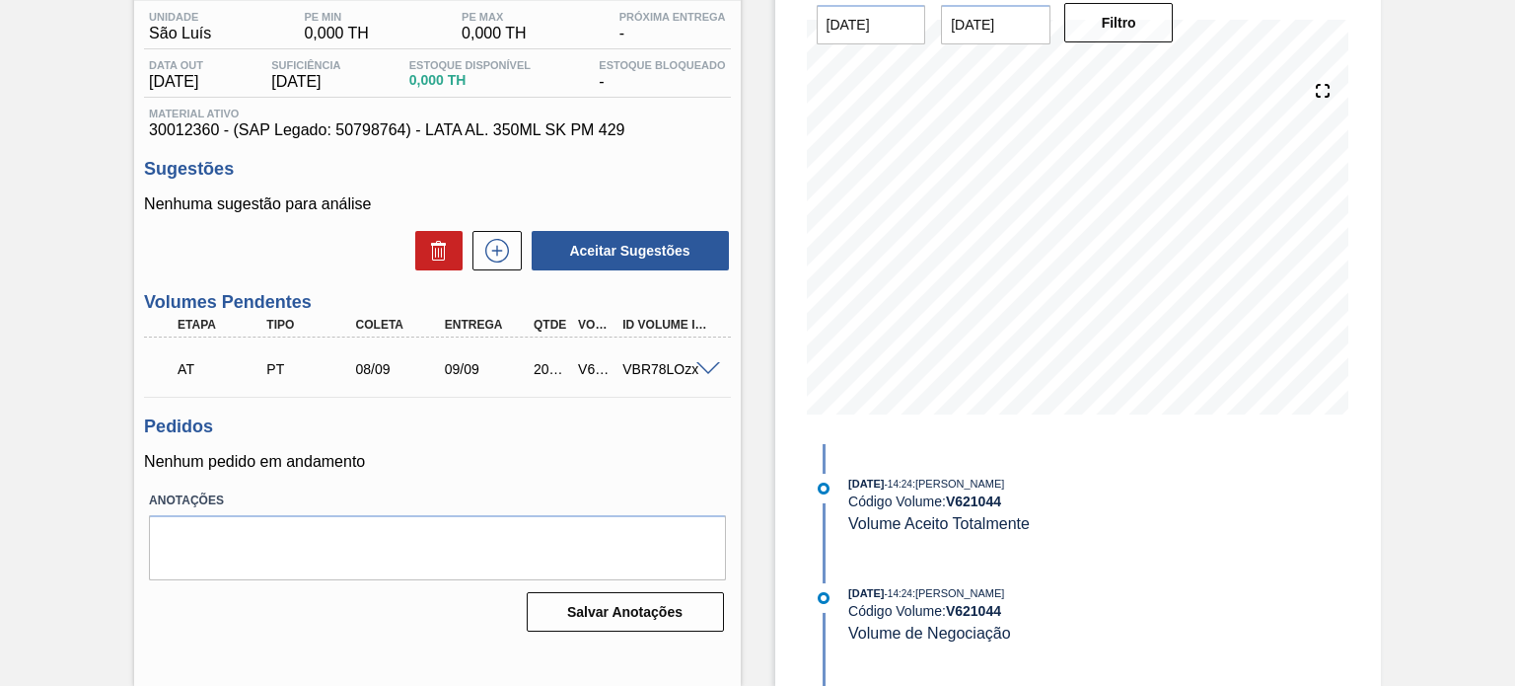
scroll to position [162, 0]
click at [700, 370] on span at bounding box center [708, 370] width 24 height 15
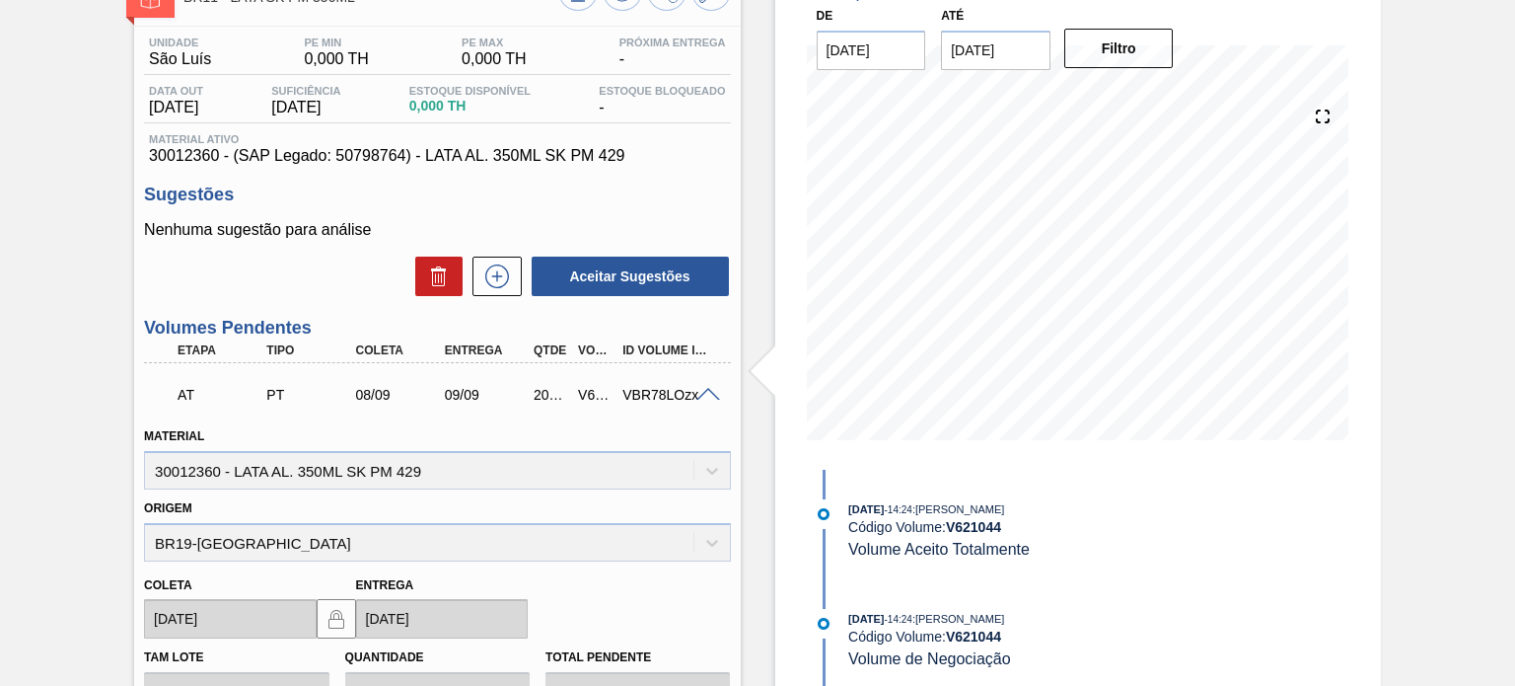
scroll to position [0, 0]
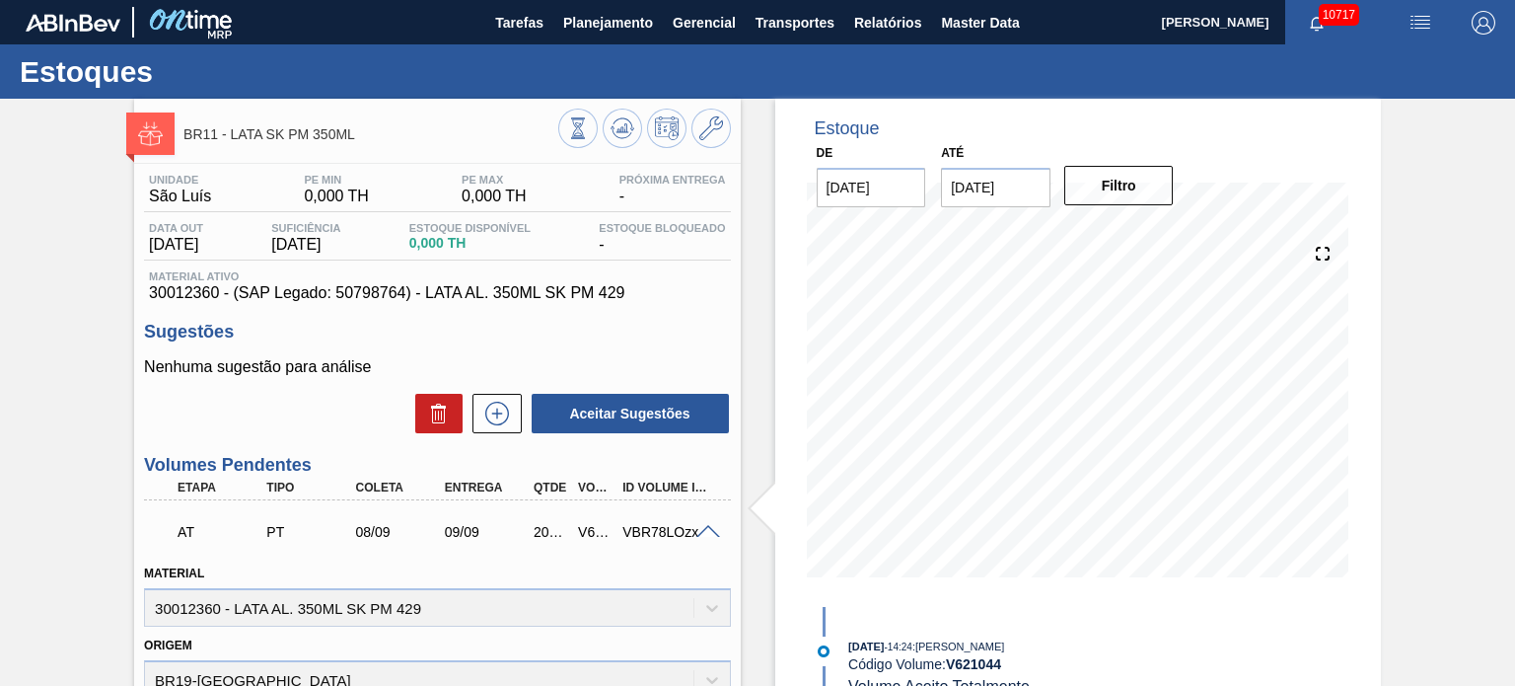
click at [710, 532] on span at bounding box center [708, 532] width 24 height 15
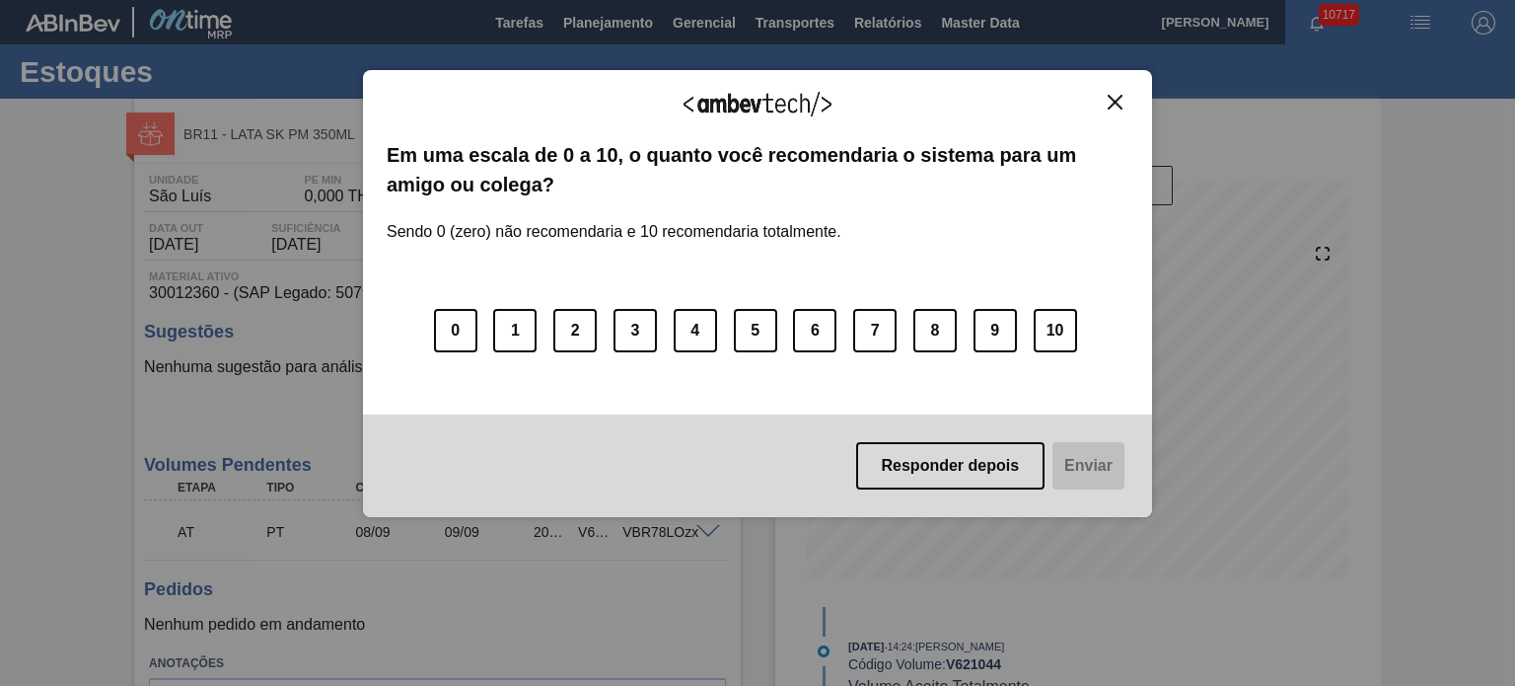
click at [1112, 95] on img "Close" at bounding box center [1115, 102] width 15 height 15
click at [1113, 103] on img "Close" at bounding box center [1115, 102] width 15 height 15
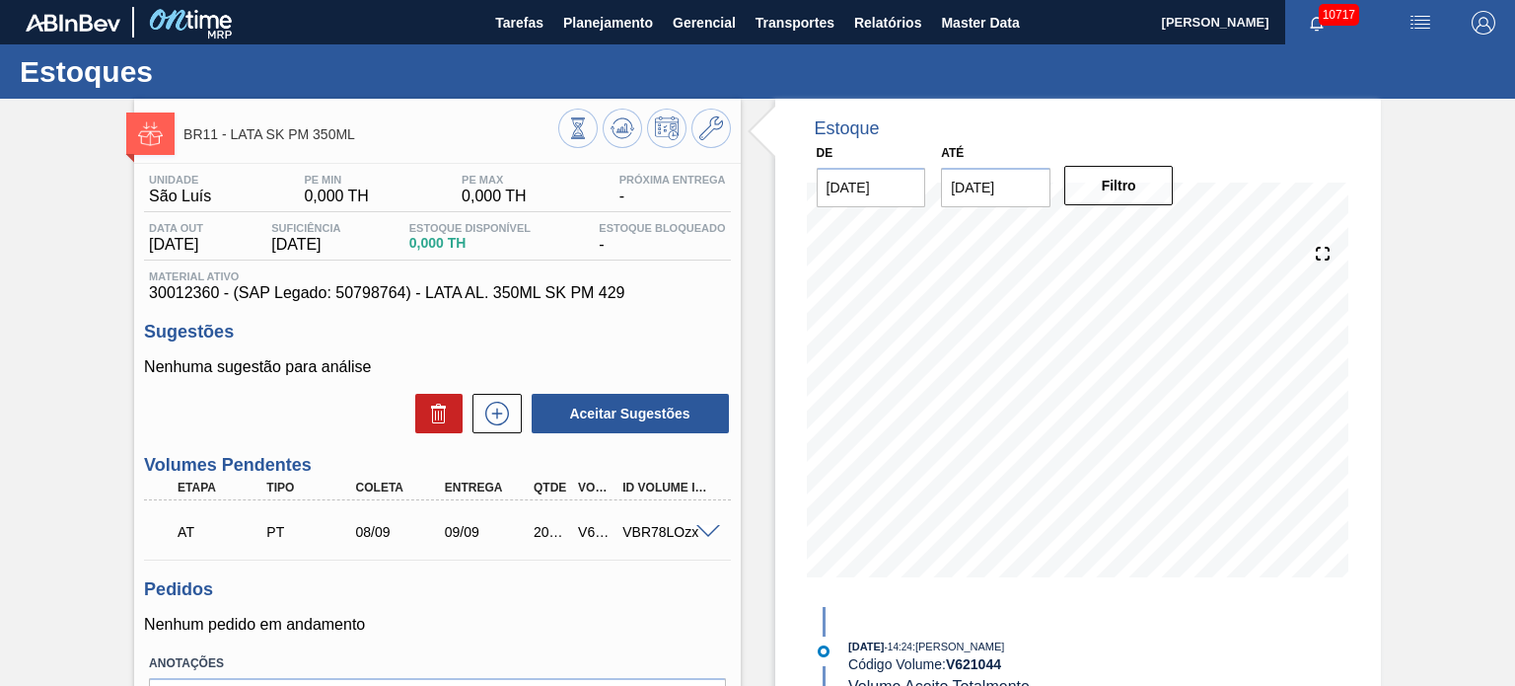
click at [582, 530] on div "V621044" at bounding box center [595, 532] width 44 height 16
copy div "V621044"
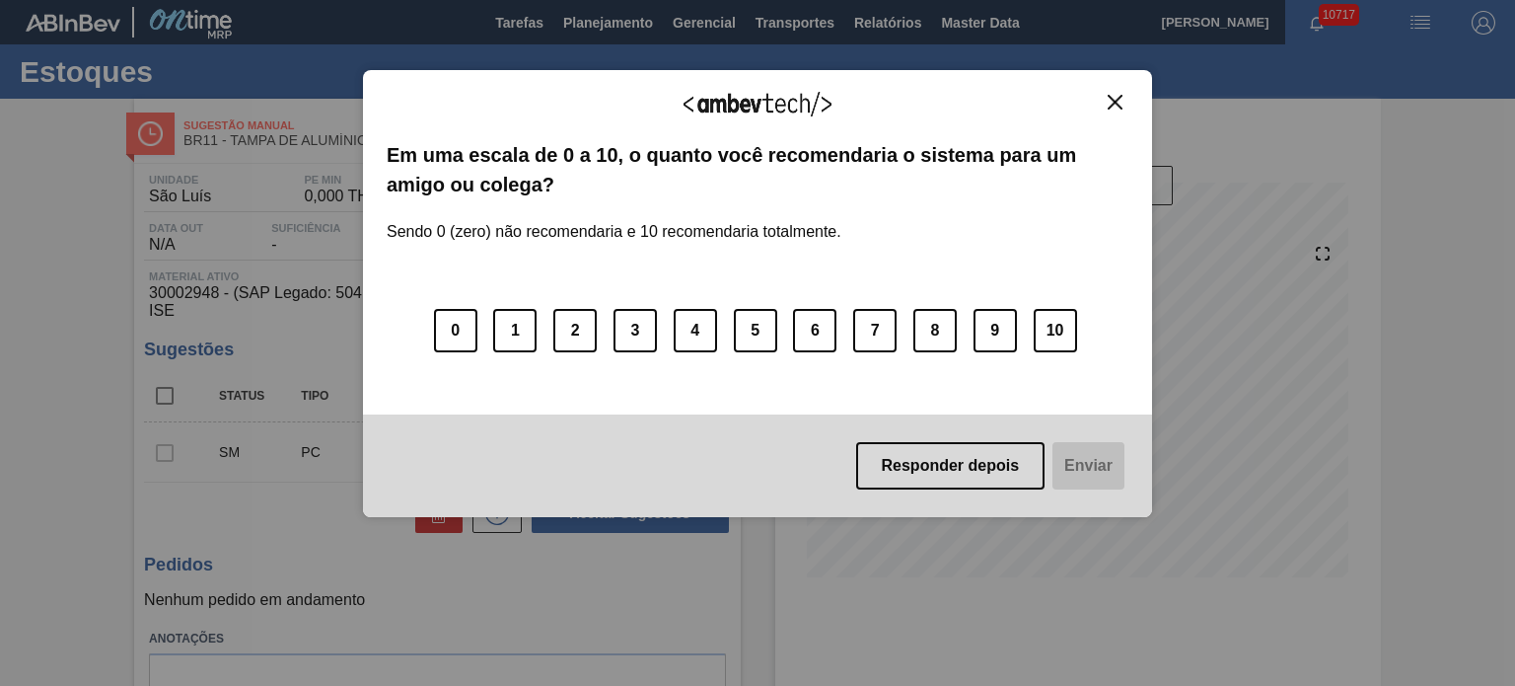
click at [1105, 96] on button "Close" at bounding box center [1115, 102] width 27 height 17
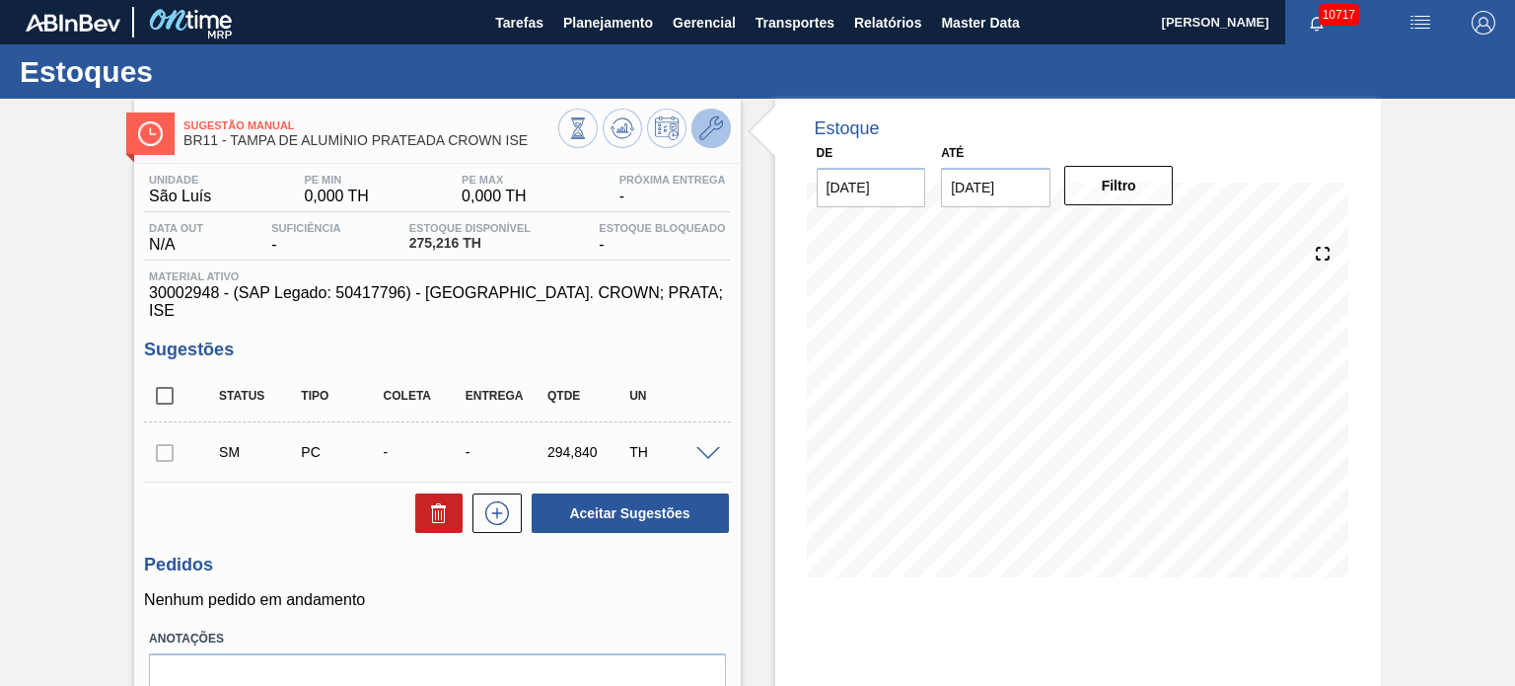
click at [704, 134] on icon at bounding box center [711, 128] width 24 height 24
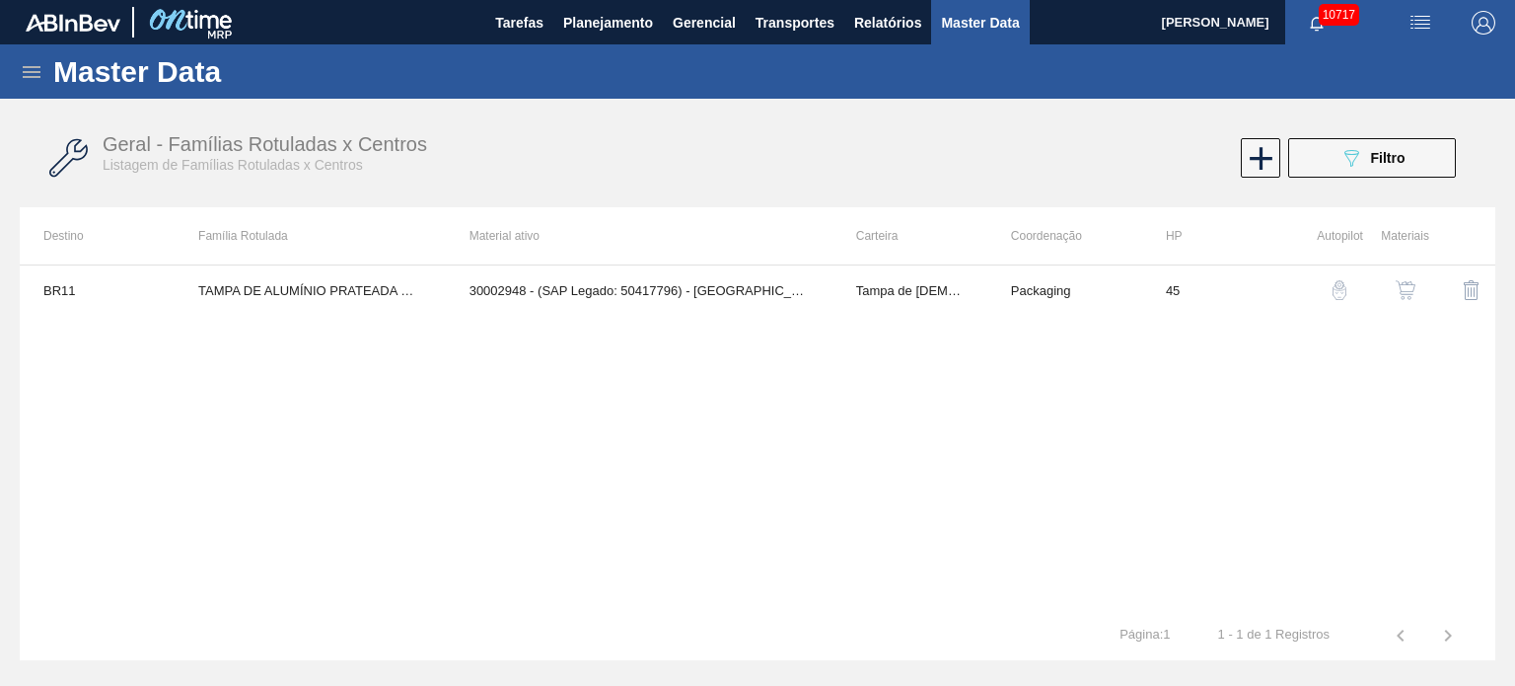
click at [1420, 283] on button "button" at bounding box center [1405, 289] width 47 height 47
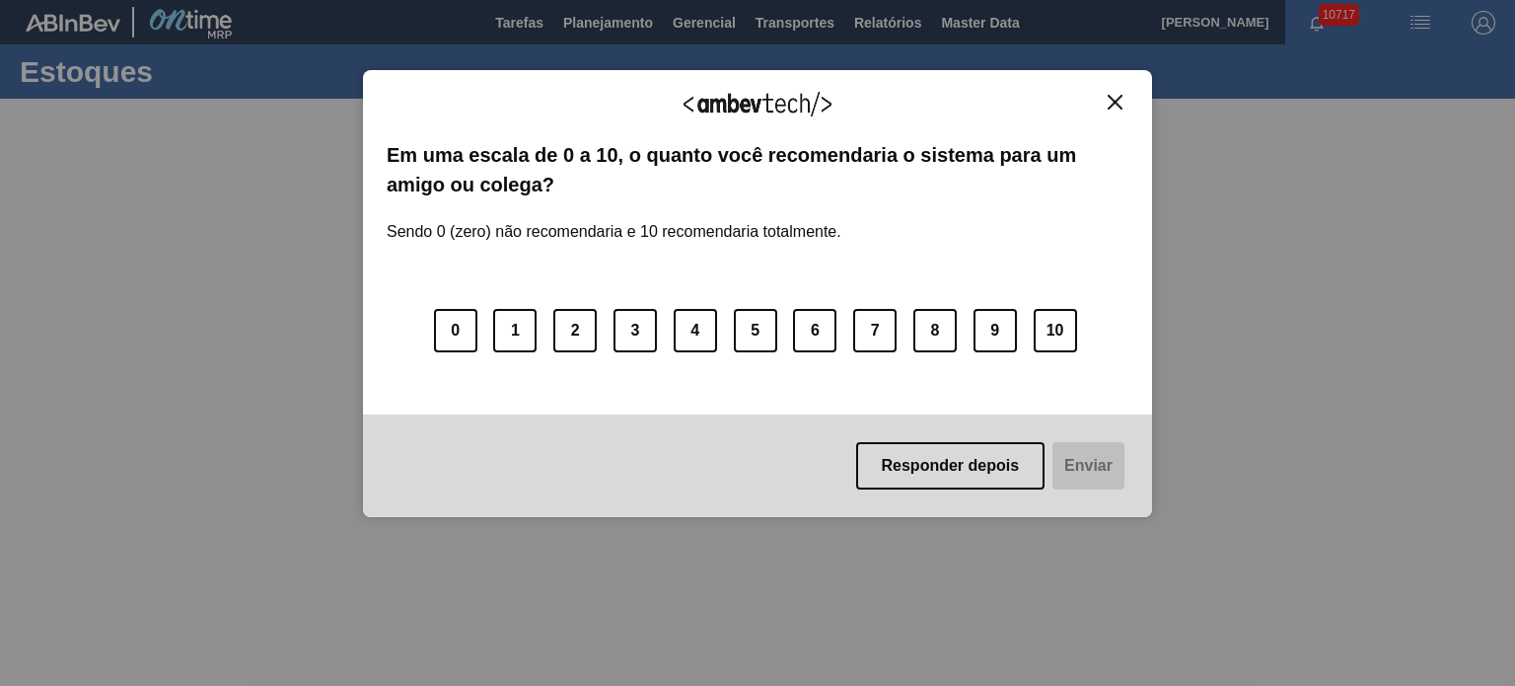
click at [1108, 106] on img "Close" at bounding box center [1115, 102] width 15 height 15
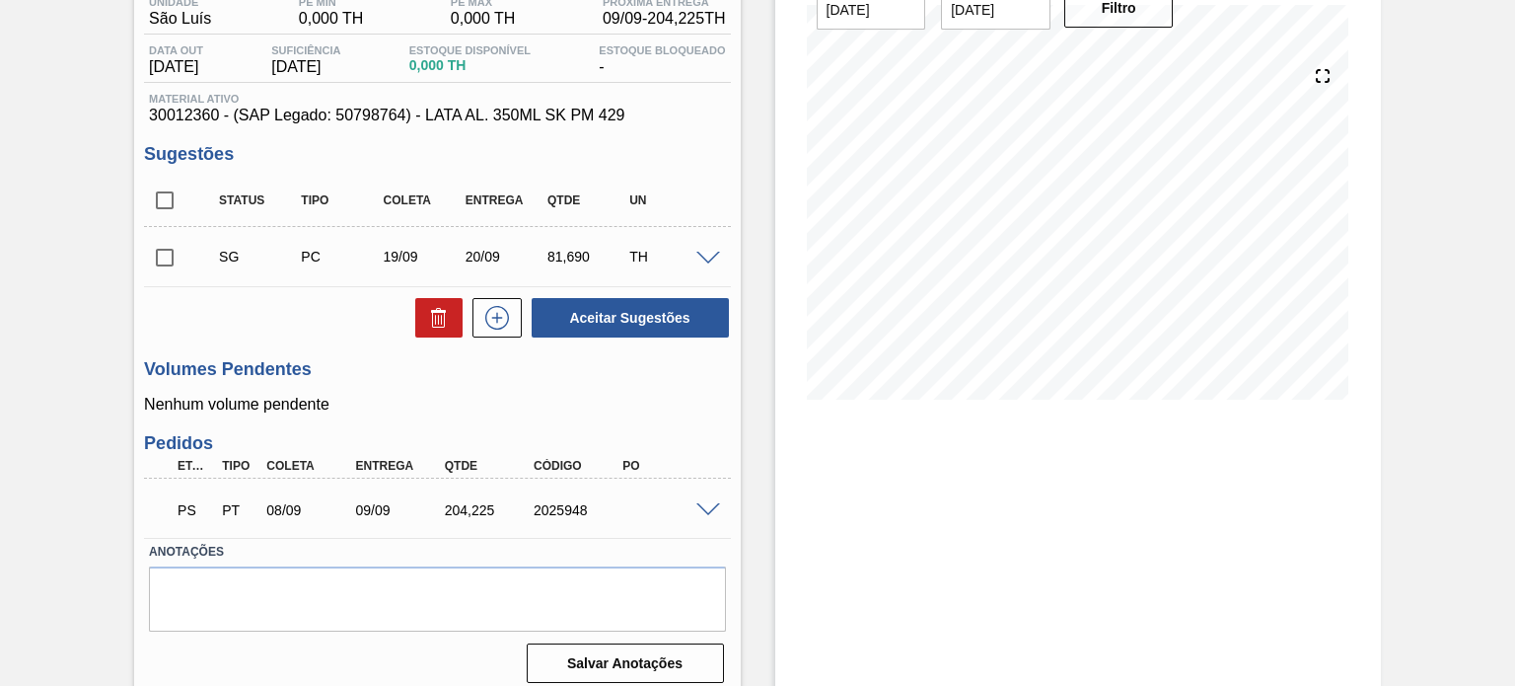
scroll to position [190, 0]
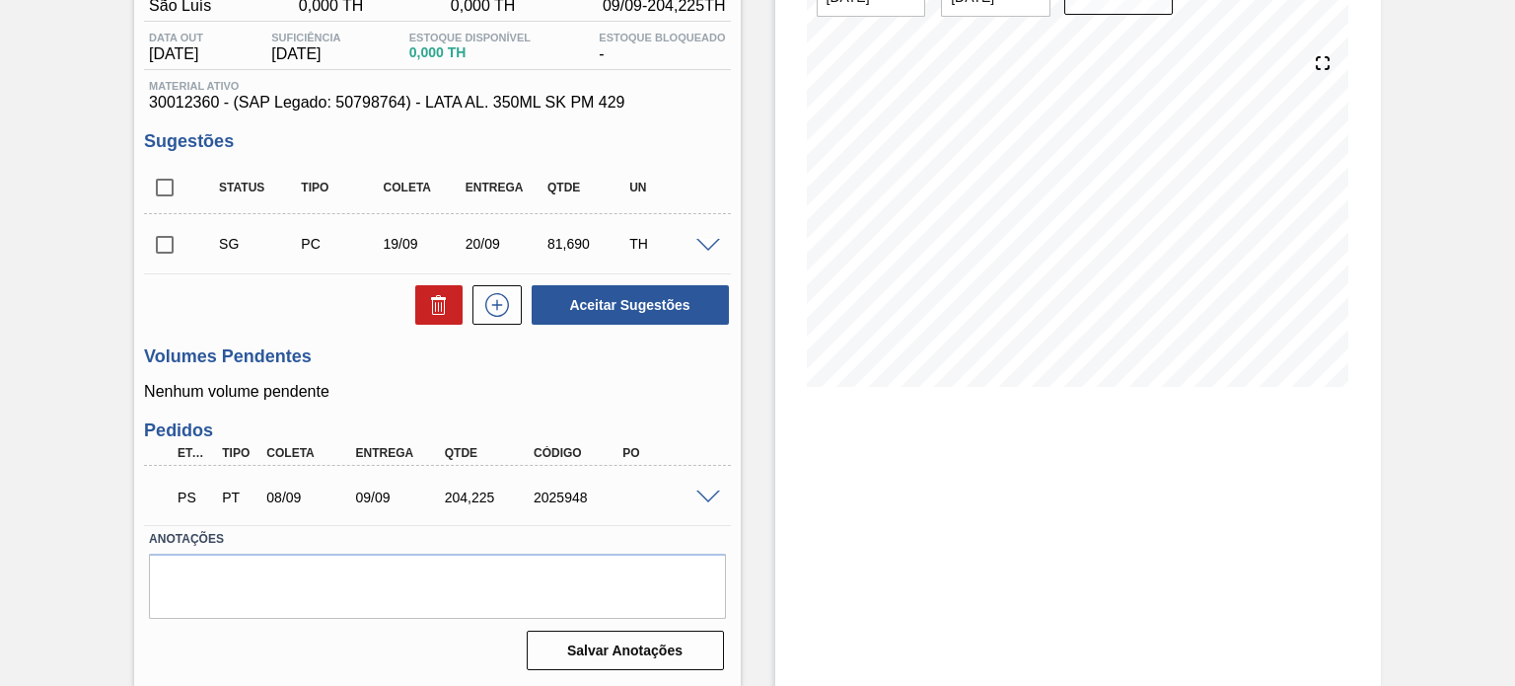
click at [698, 496] on span at bounding box center [708, 497] width 24 height 15
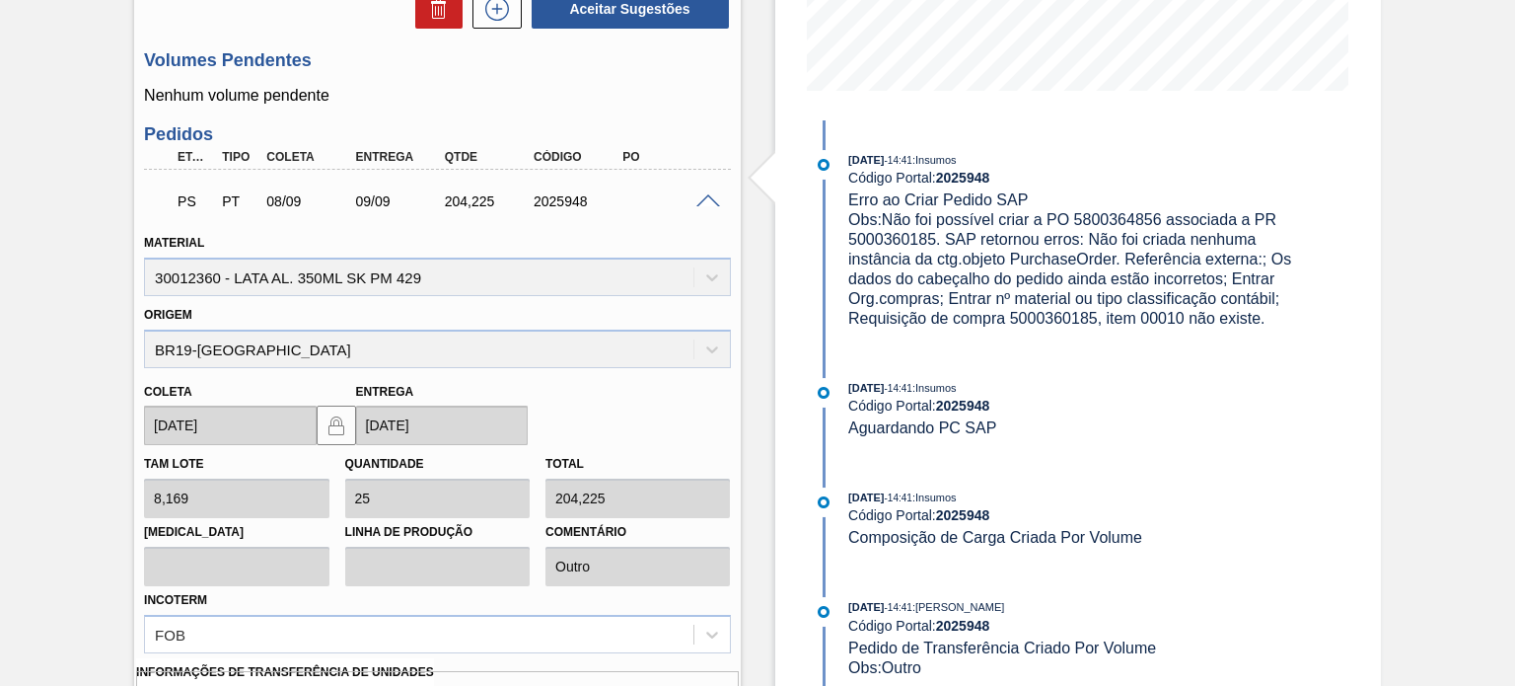
scroll to position [684, 0]
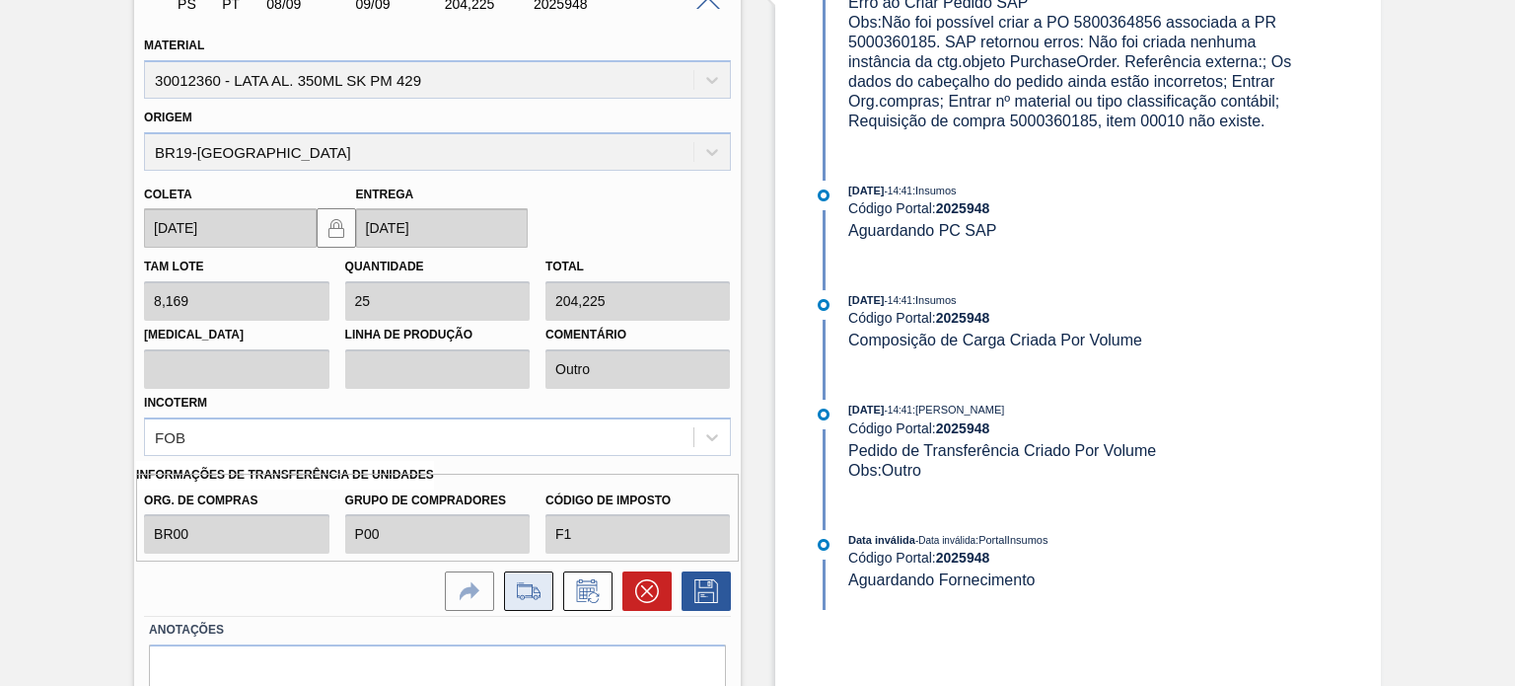
click at [528, 591] on icon at bounding box center [529, 591] width 32 height 24
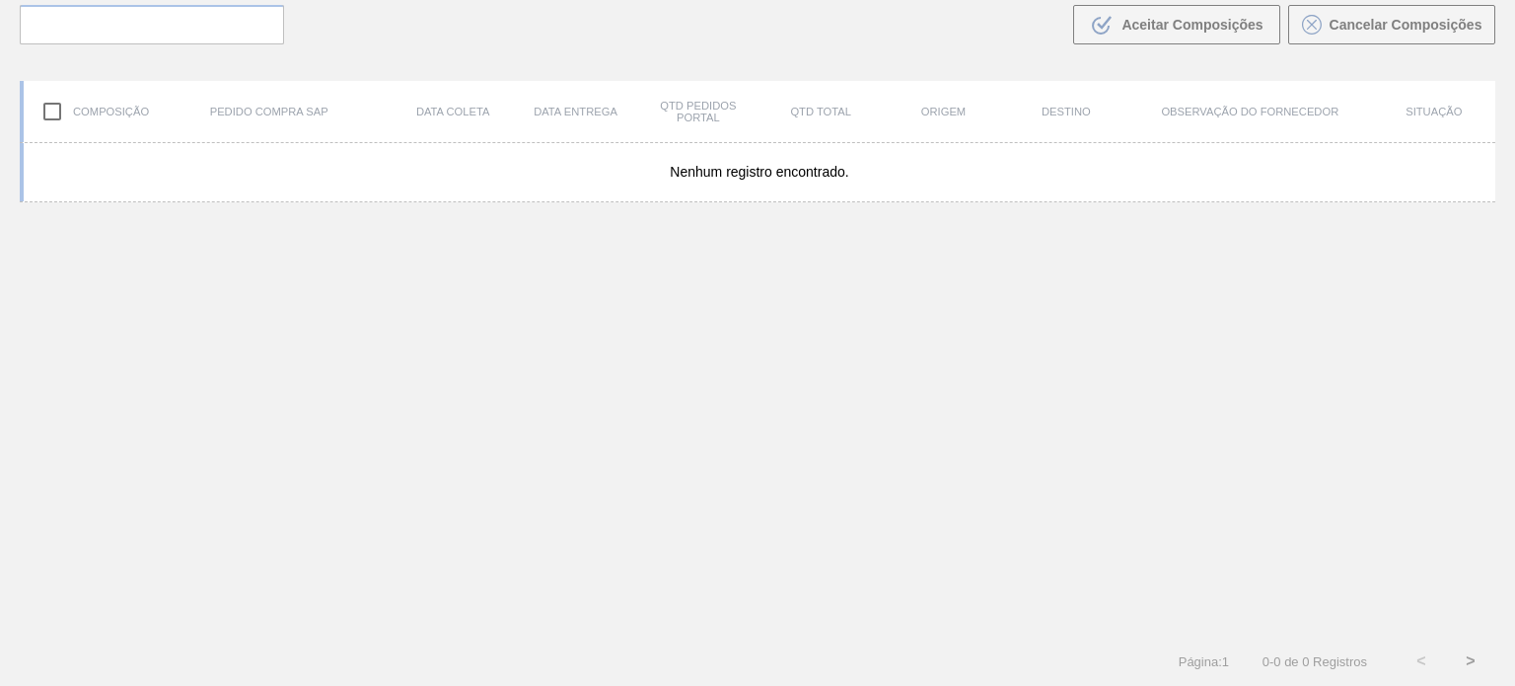
scroll to position [142, 0]
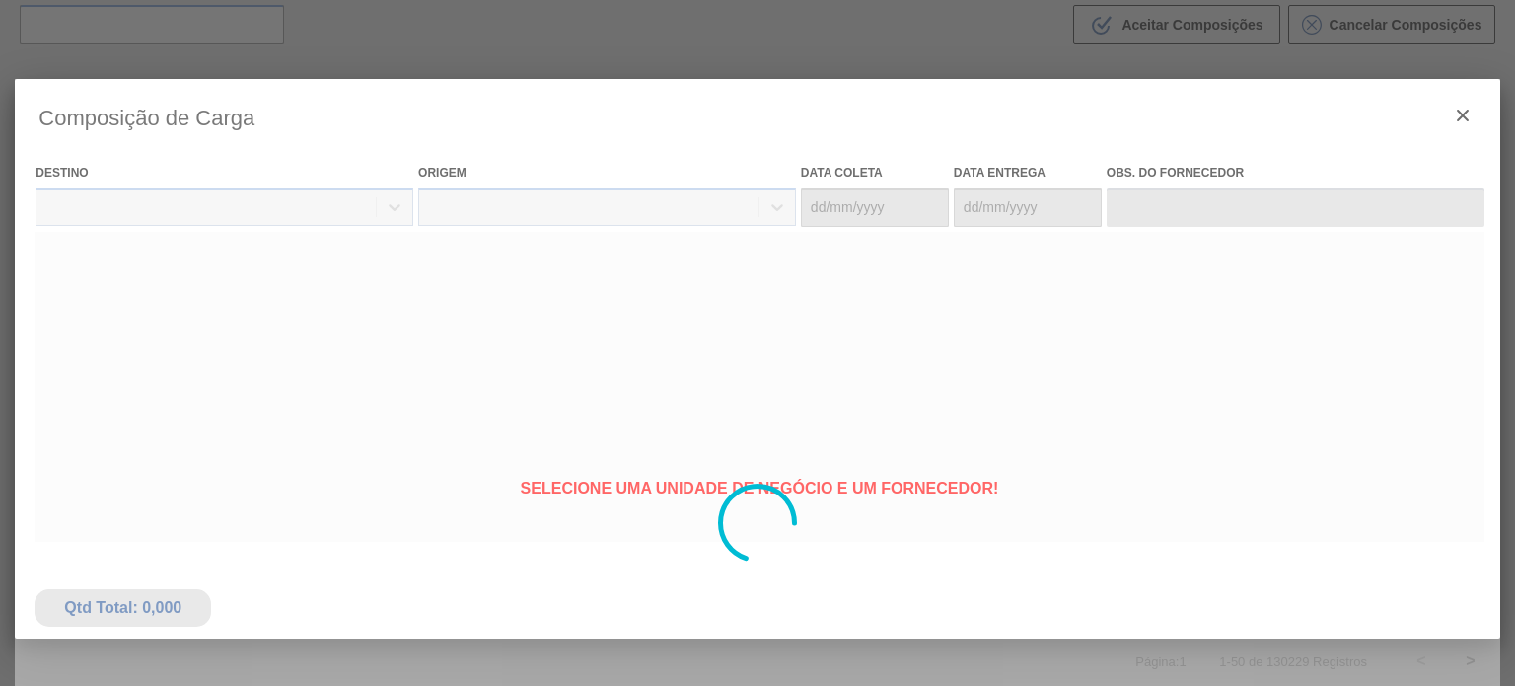
type coleta "[DATE]"
type entrega "[DATE]"
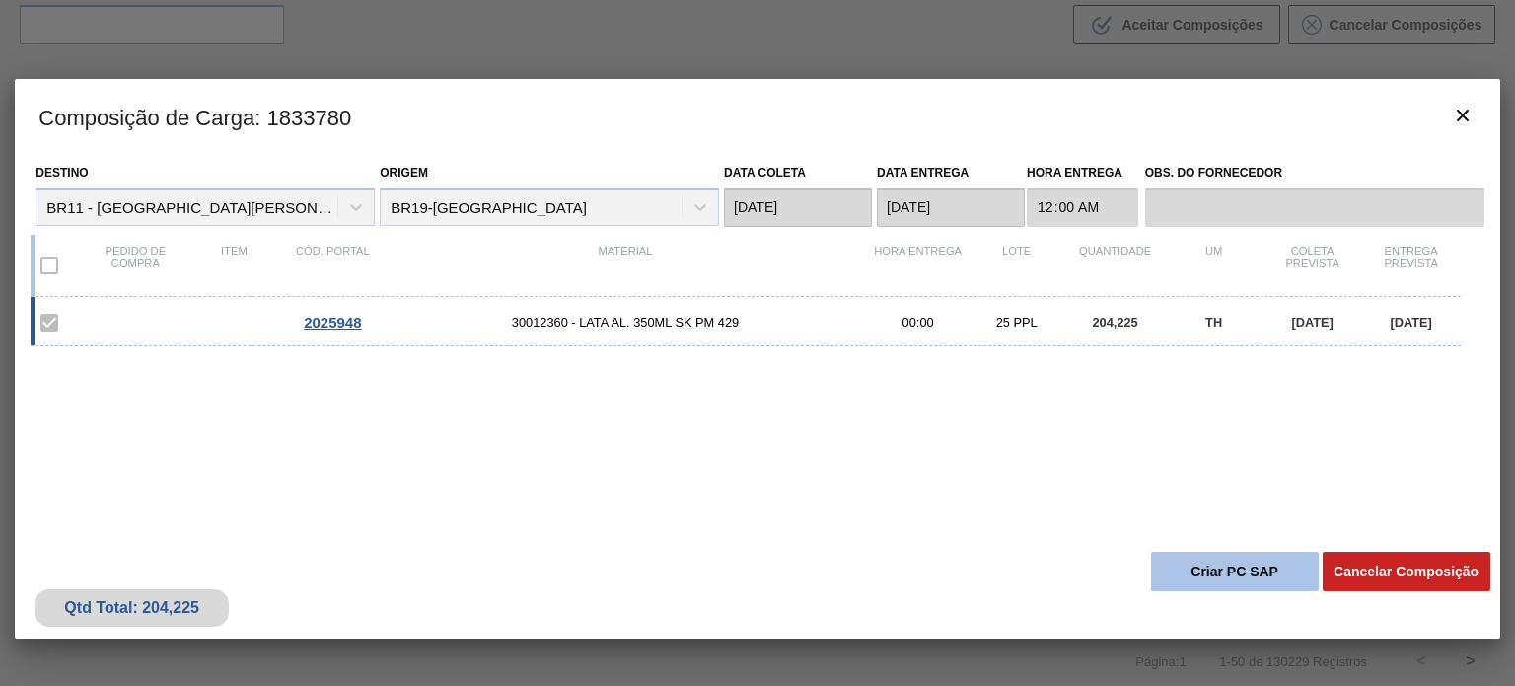
click at [1215, 570] on button "Criar PC SAP" at bounding box center [1235, 570] width 168 height 39
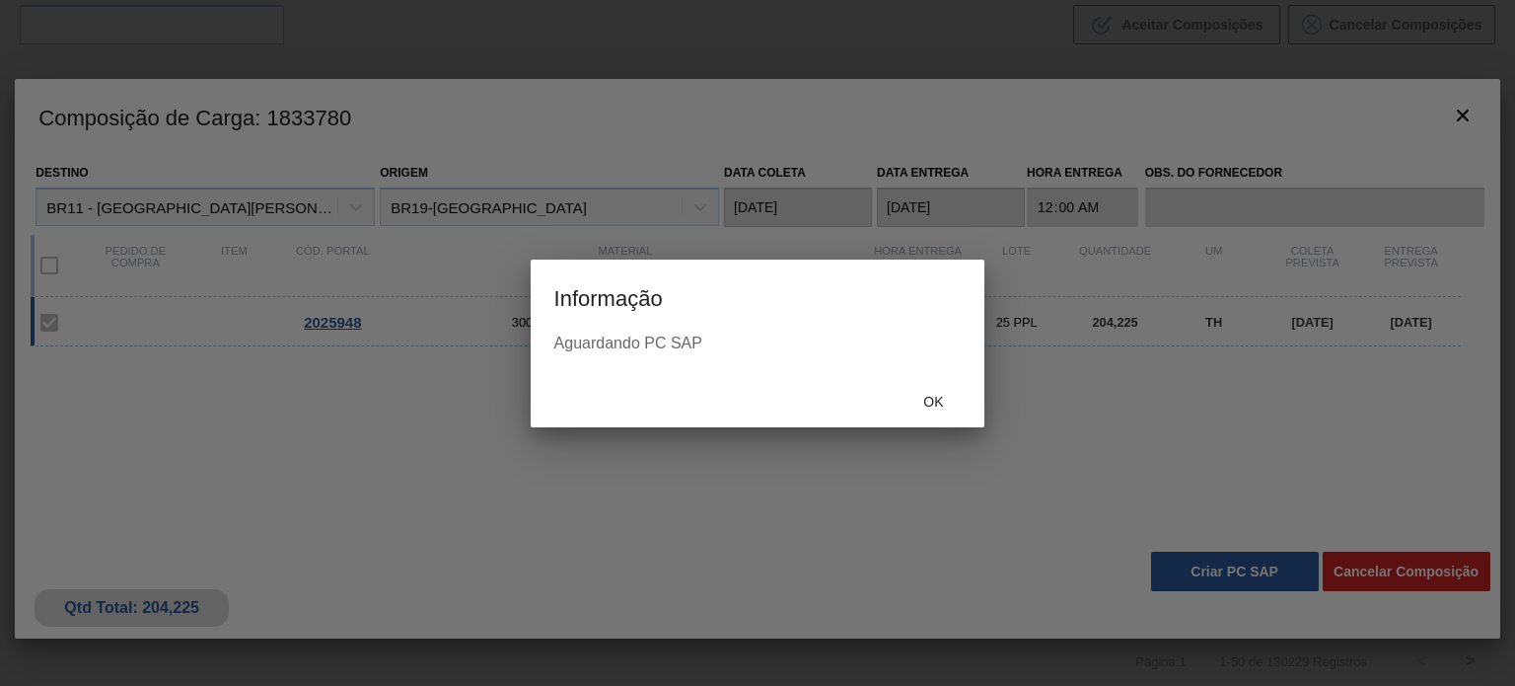
click at [919, 398] on span "Ok" at bounding box center [932, 402] width 51 height 16
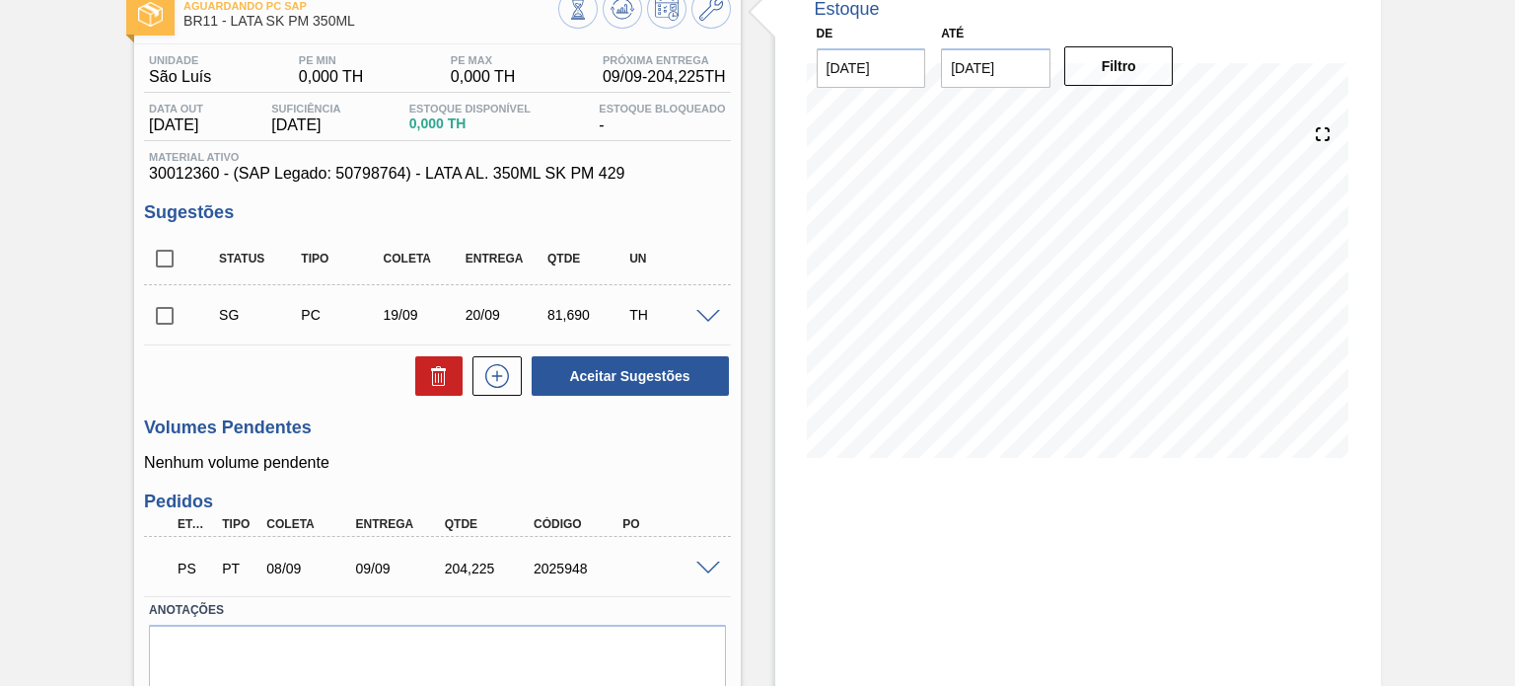
scroll to position [190, 0]
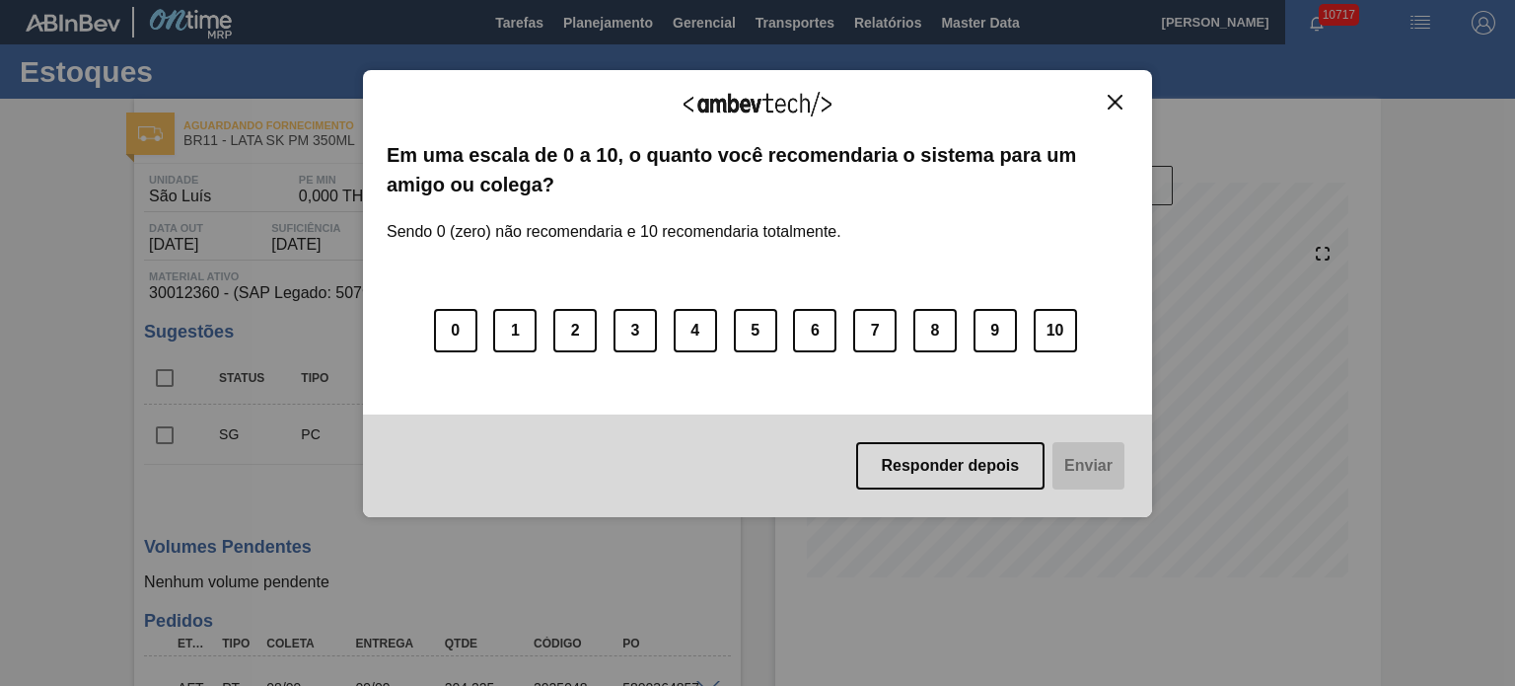
click at [1124, 99] on button "Close" at bounding box center [1115, 102] width 27 height 17
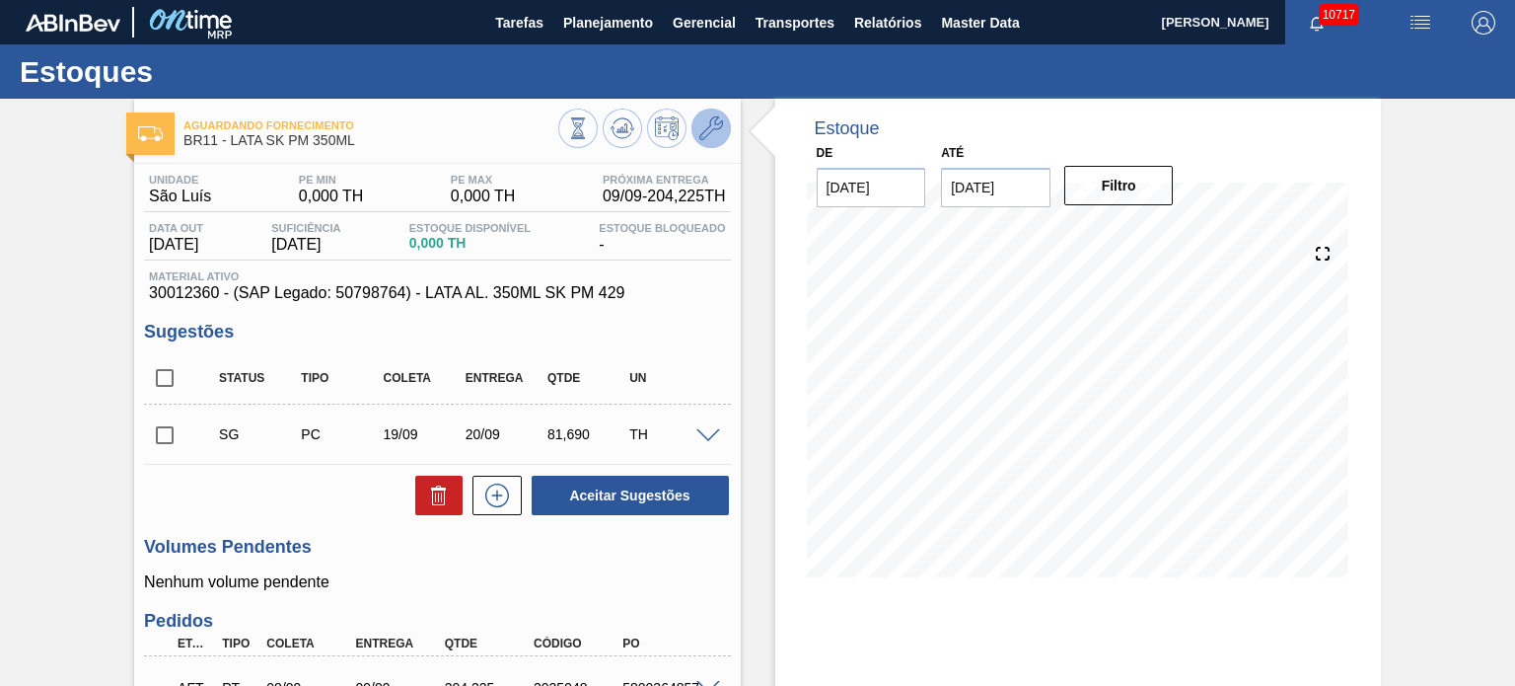
click at [711, 128] on icon at bounding box center [711, 128] width 24 height 24
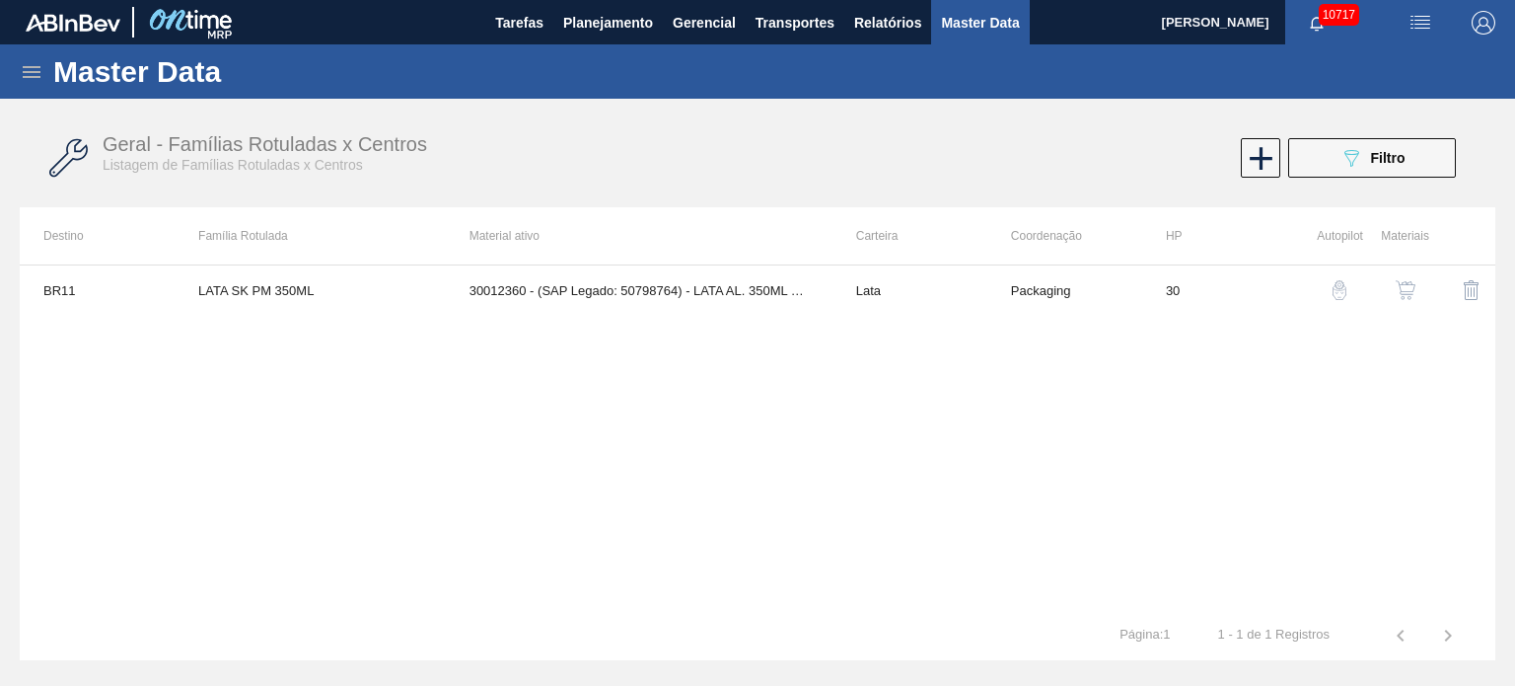
click at [1392, 292] on button "button" at bounding box center [1405, 289] width 47 height 47
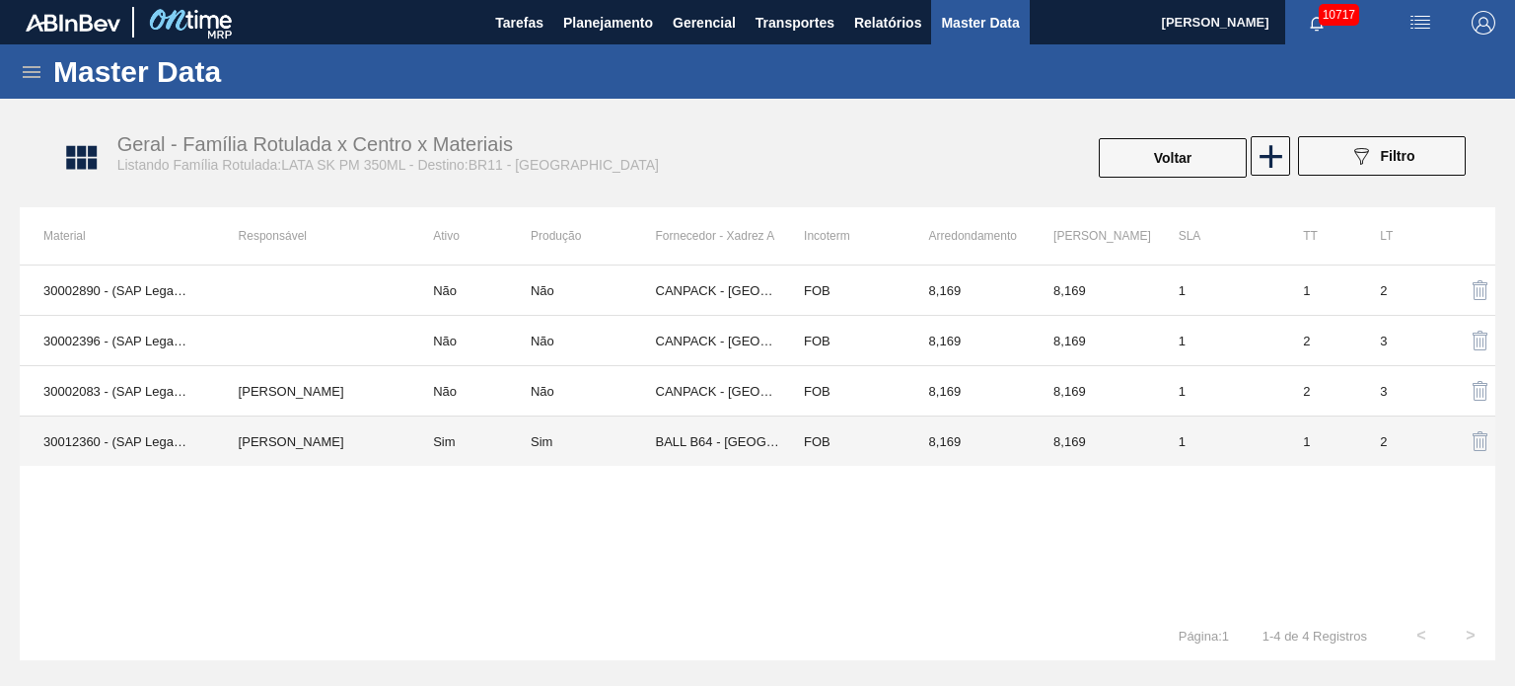
click at [460, 439] on td "Sim" at bounding box center [469, 441] width 121 height 50
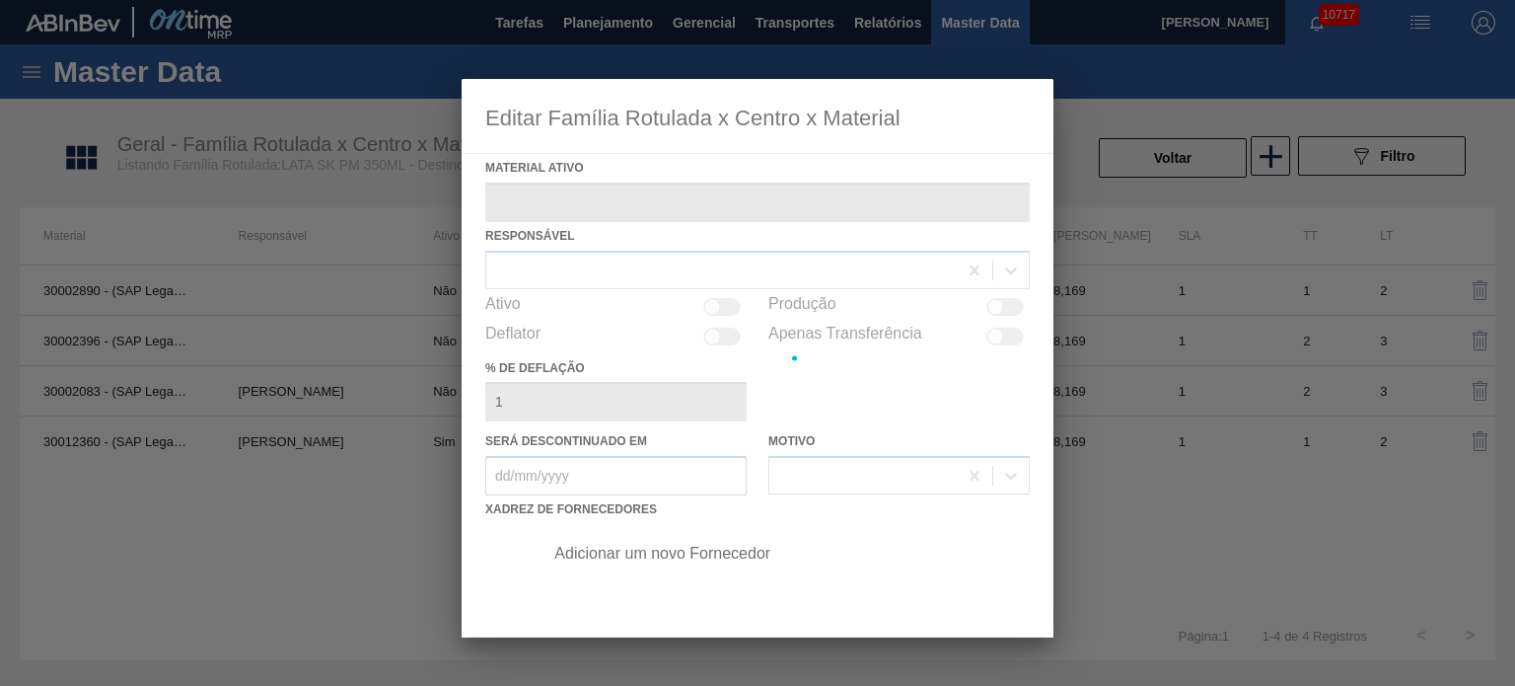
type ativo "30012360 - (SAP Legado: 50798764) - LATA AL. 350ML SK PM 429"
checkbox input "true"
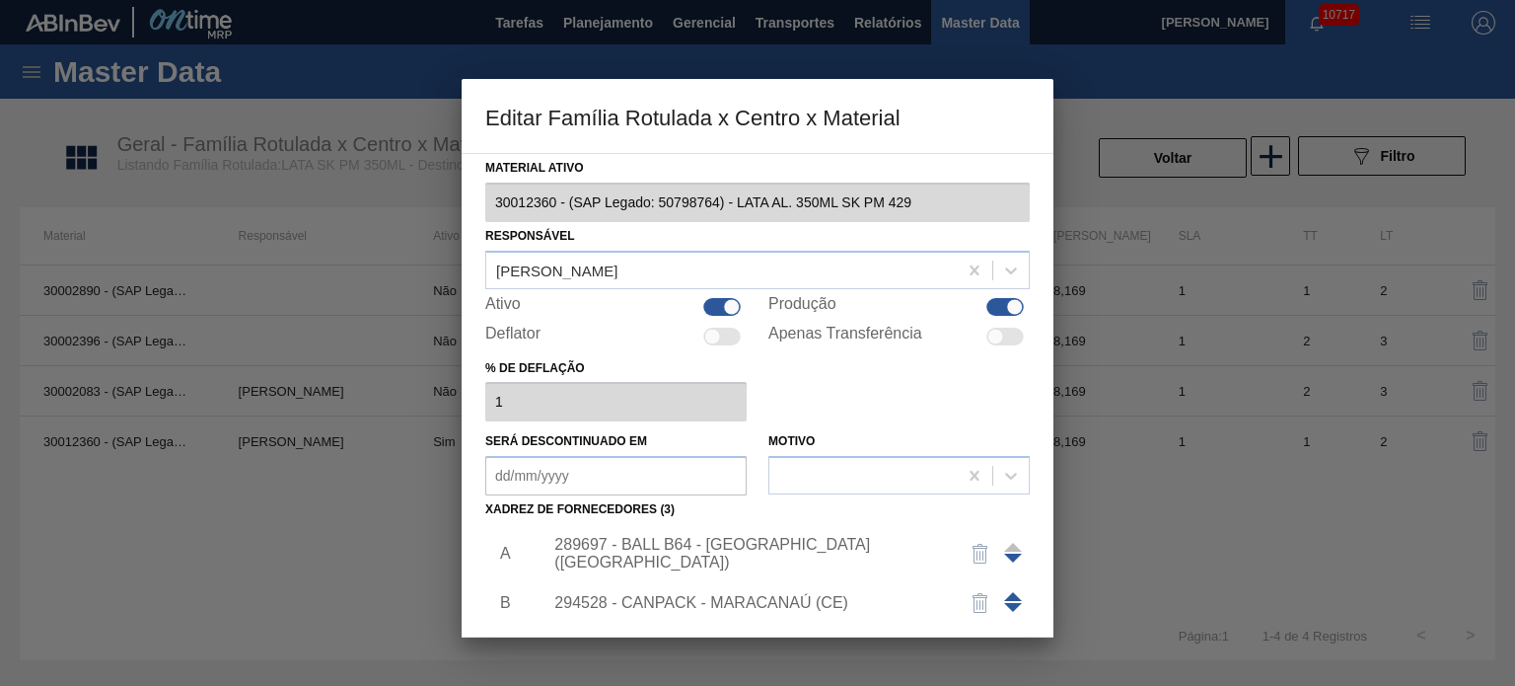
scroll to position [201, 0]
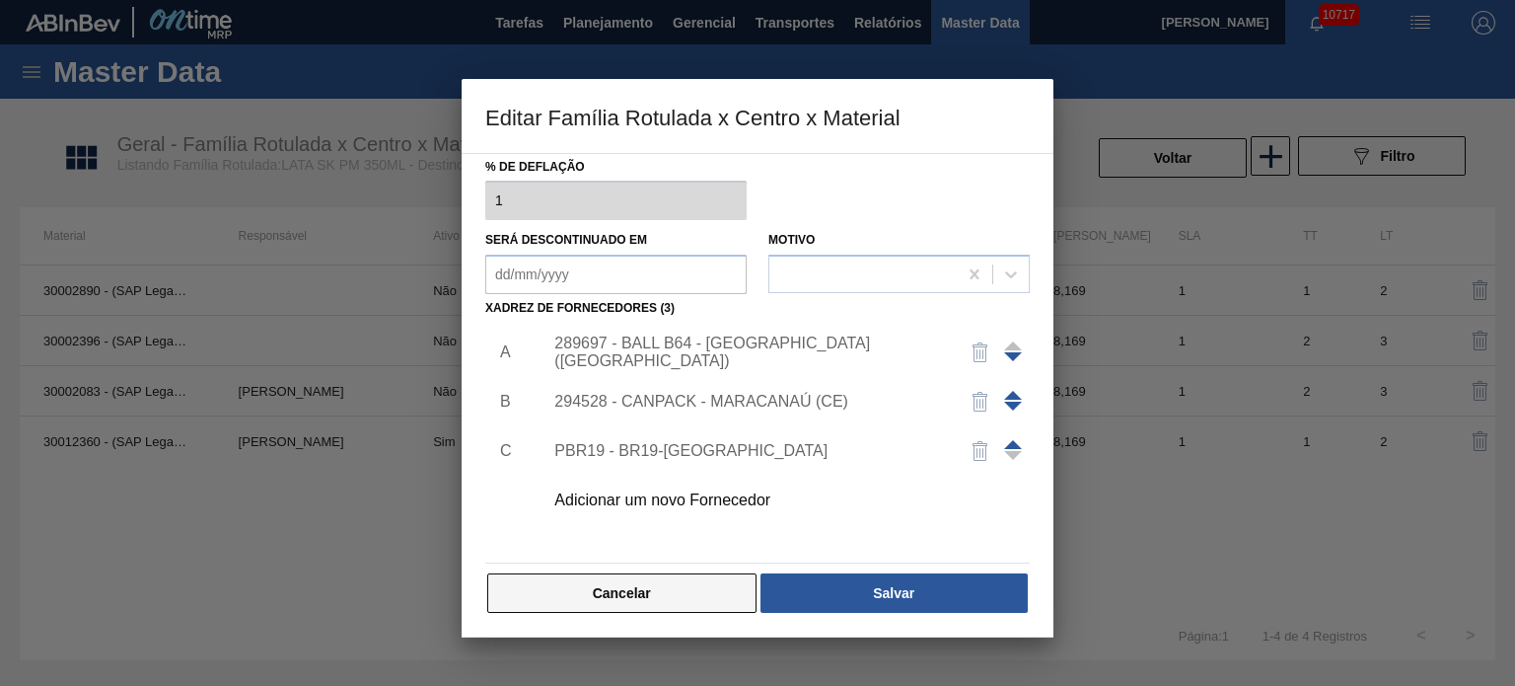
click at [685, 591] on button "Cancelar" at bounding box center [621, 592] width 269 height 39
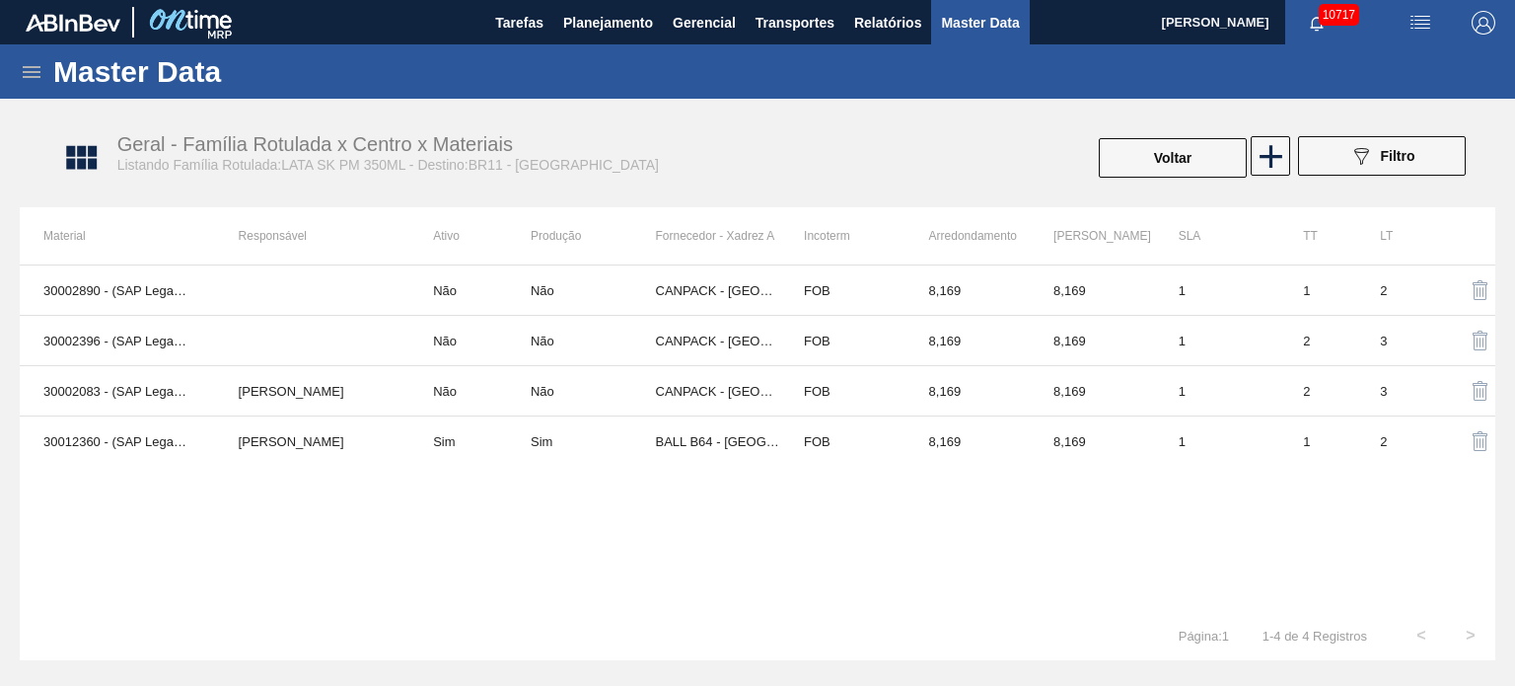
click at [633, 633] on div "Página : 1 1 - 4 de 4 Registros < >" at bounding box center [758, 635] width 1476 height 49
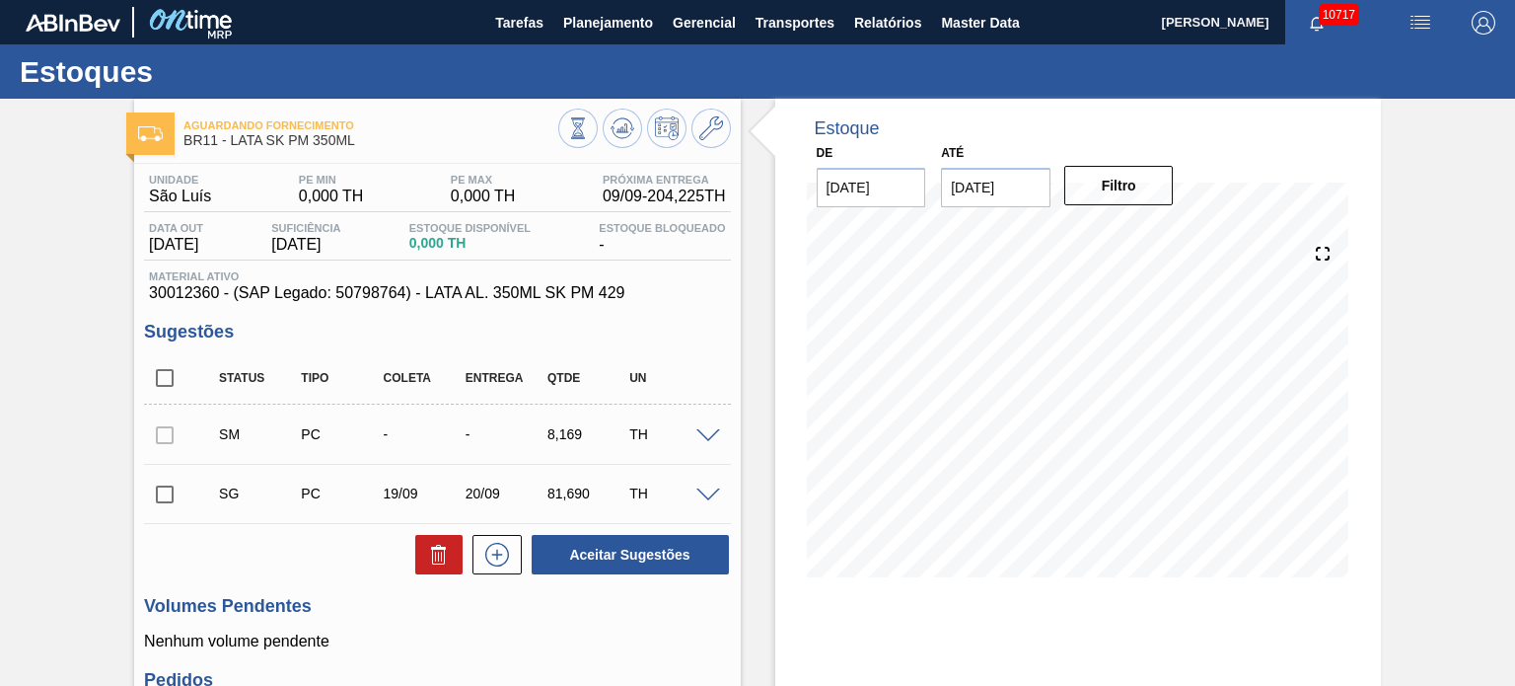
scroll to position [99, 0]
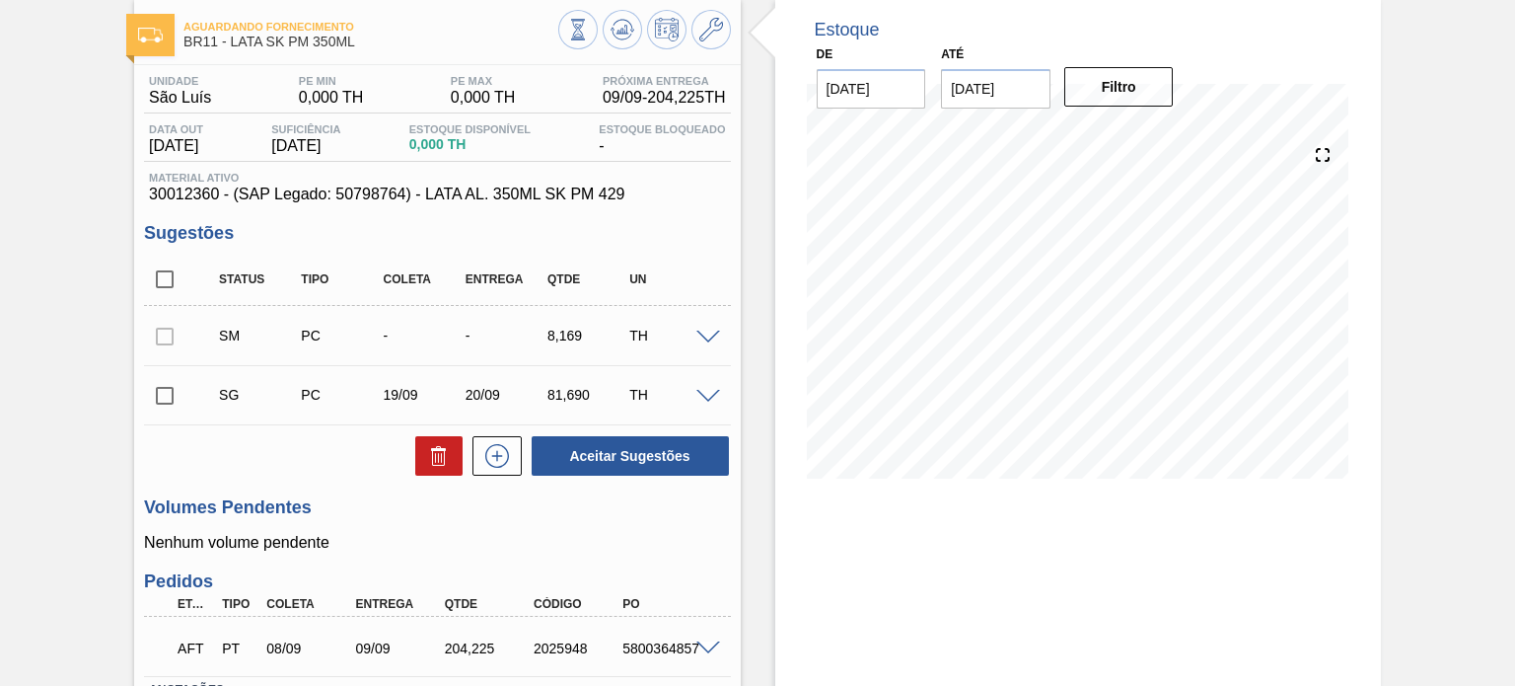
click at [708, 390] on span at bounding box center [708, 397] width 24 height 15
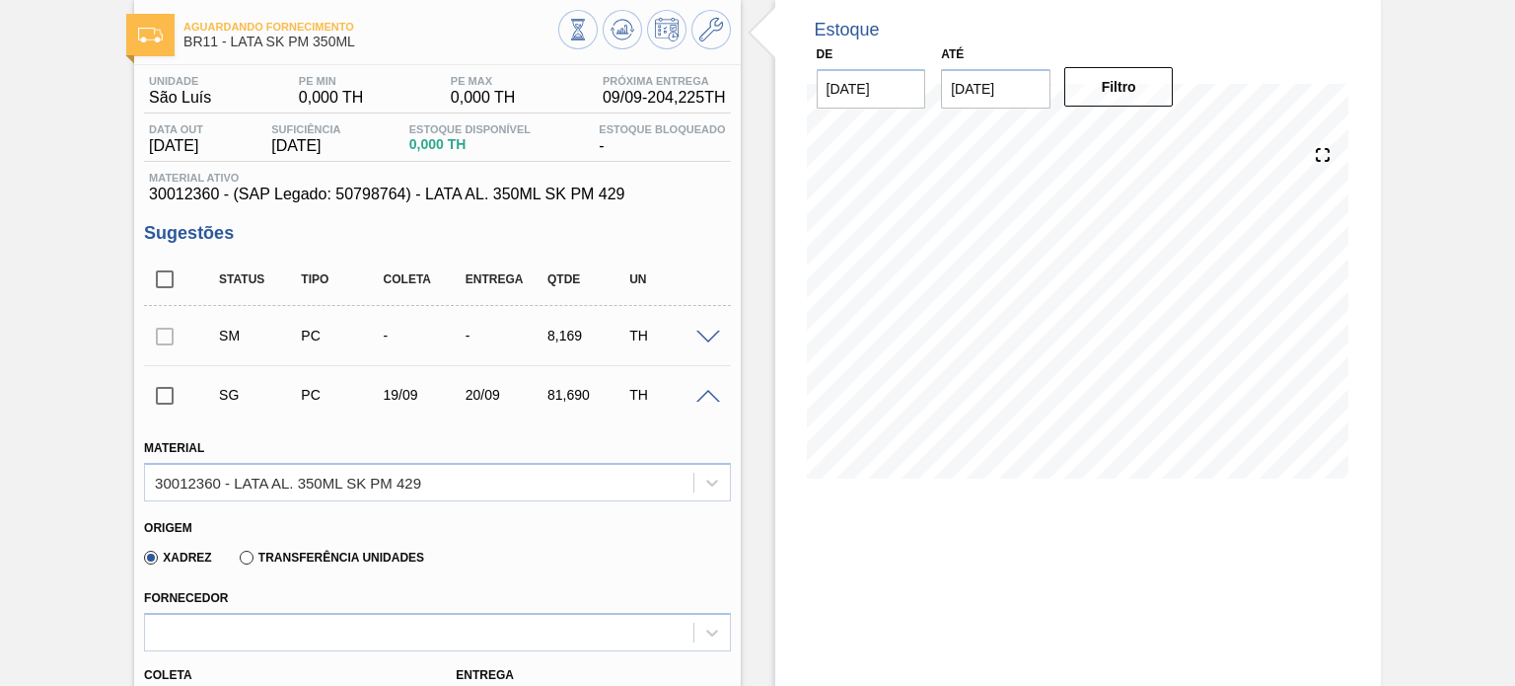
click at [159, 287] on input "checkbox" at bounding box center [164, 278] width 41 height 41
checkbox input "true"
click at [698, 394] on span at bounding box center [708, 397] width 24 height 15
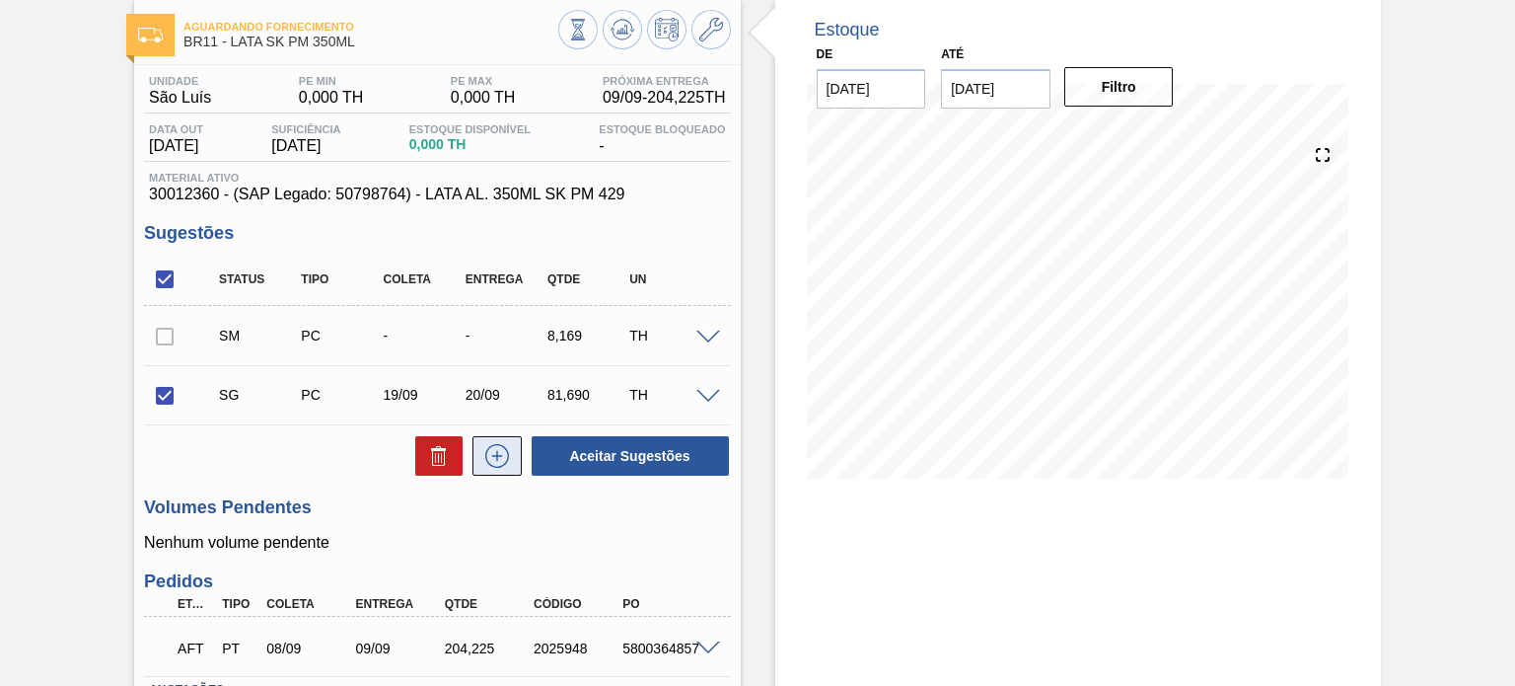
click at [491, 456] on icon at bounding box center [496, 455] width 11 height 1
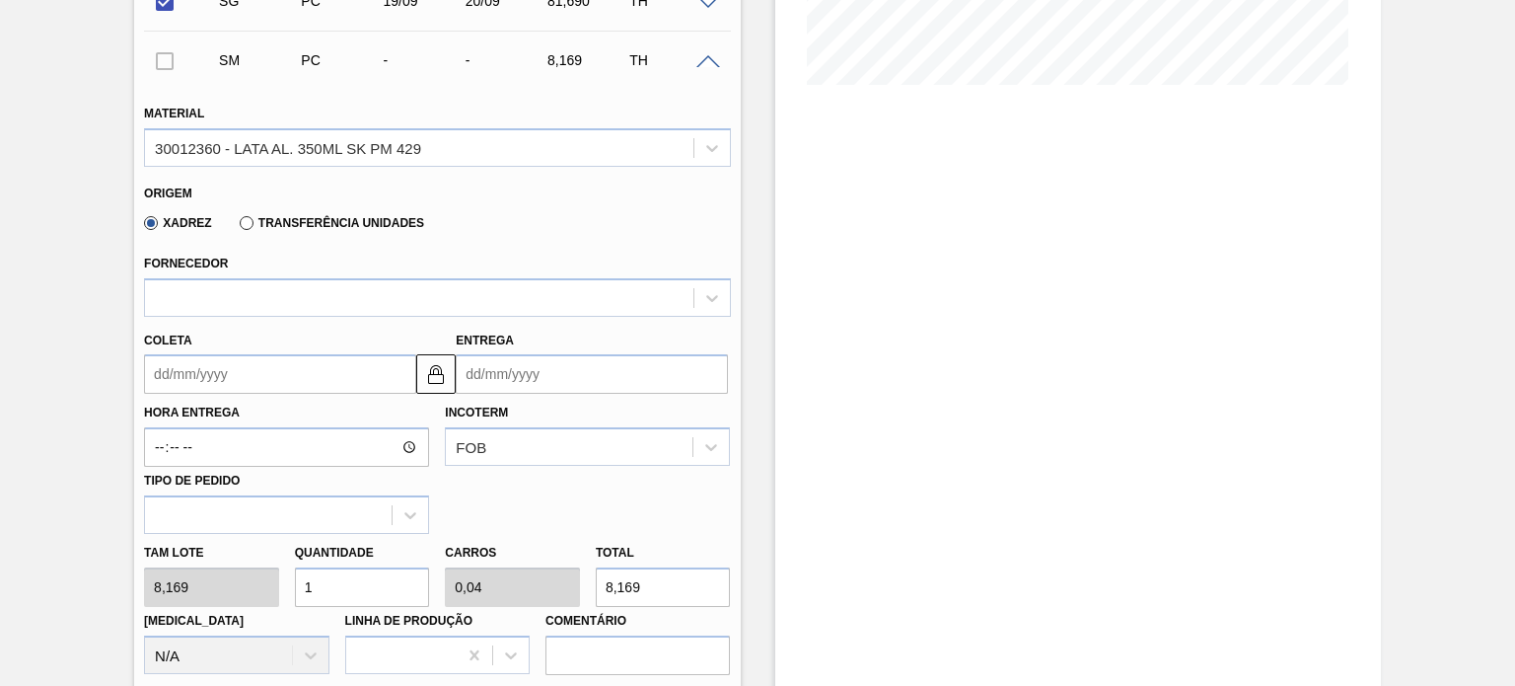
scroll to position [493, 0]
click at [243, 220] on label "Transferência Unidades" at bounding box center [332, 222] width 184 height 14
click at [237, 226] on input "Transferência Unidades" at bounding box center [237, 226] width 0 height 0
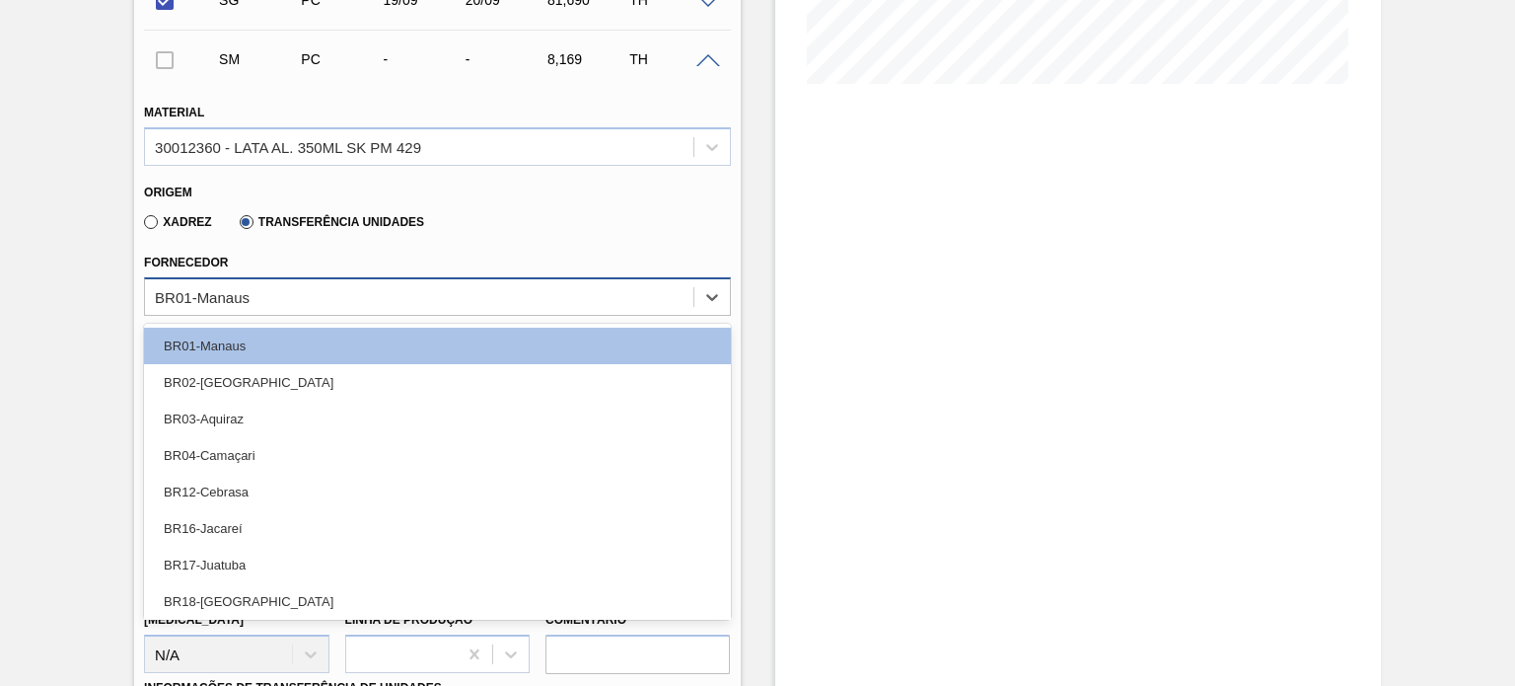
click at [278, 301] on div "BR01-Manaus" at bounding box center [418, 296] width 547 height 29
type input "ser"
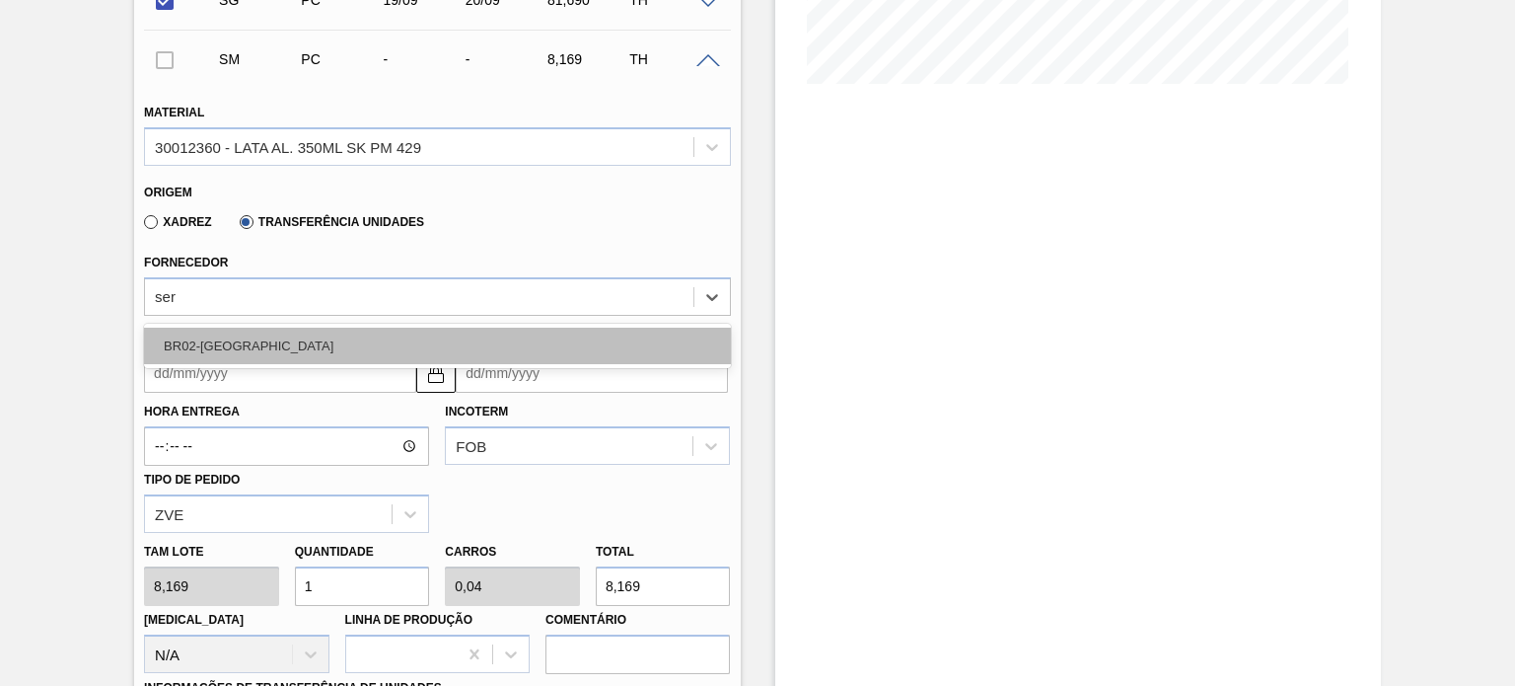
click at [267, 338] on div "BR02-[GEOGRAPHIC_DATA]" at bounding box center [437, 345] width 586 height 36
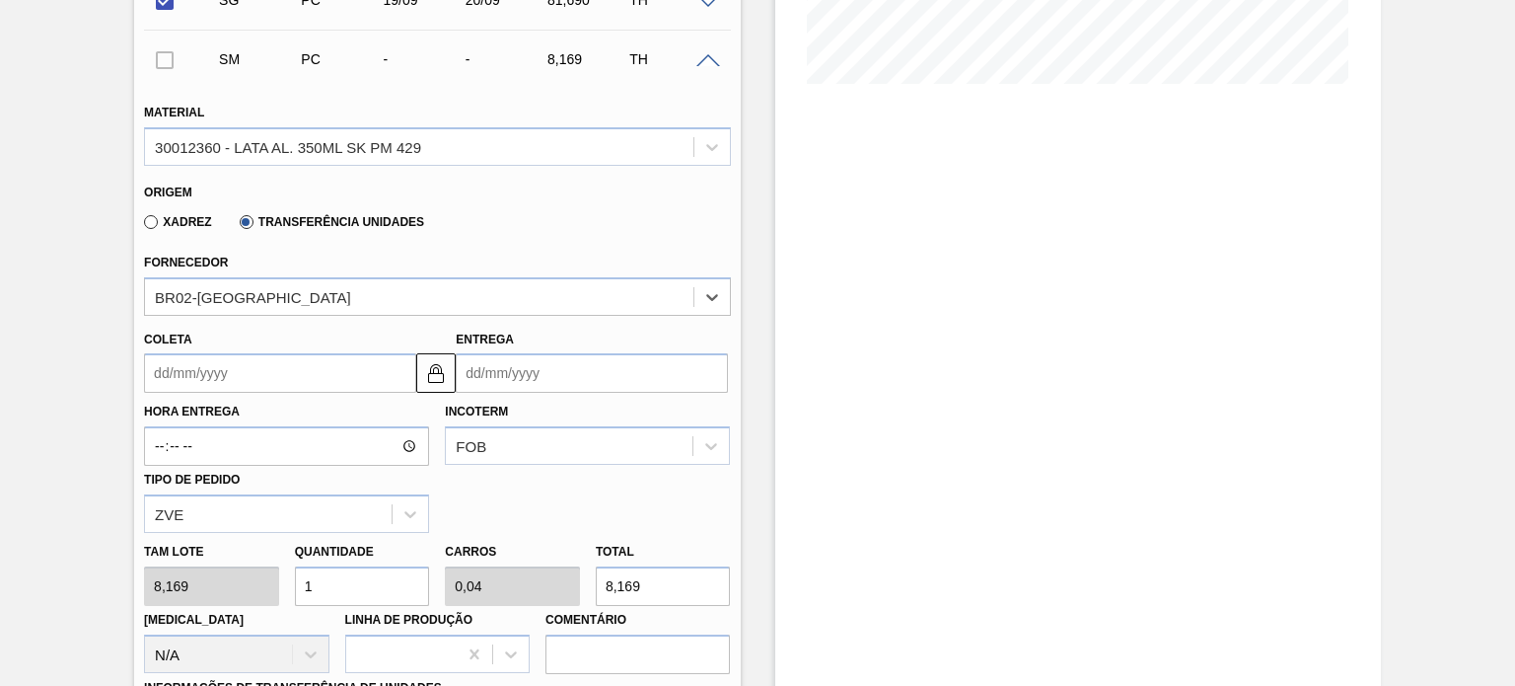
click at [241, 374] on input "Coleta" at bounding box center [280, 372] width 272 height 39
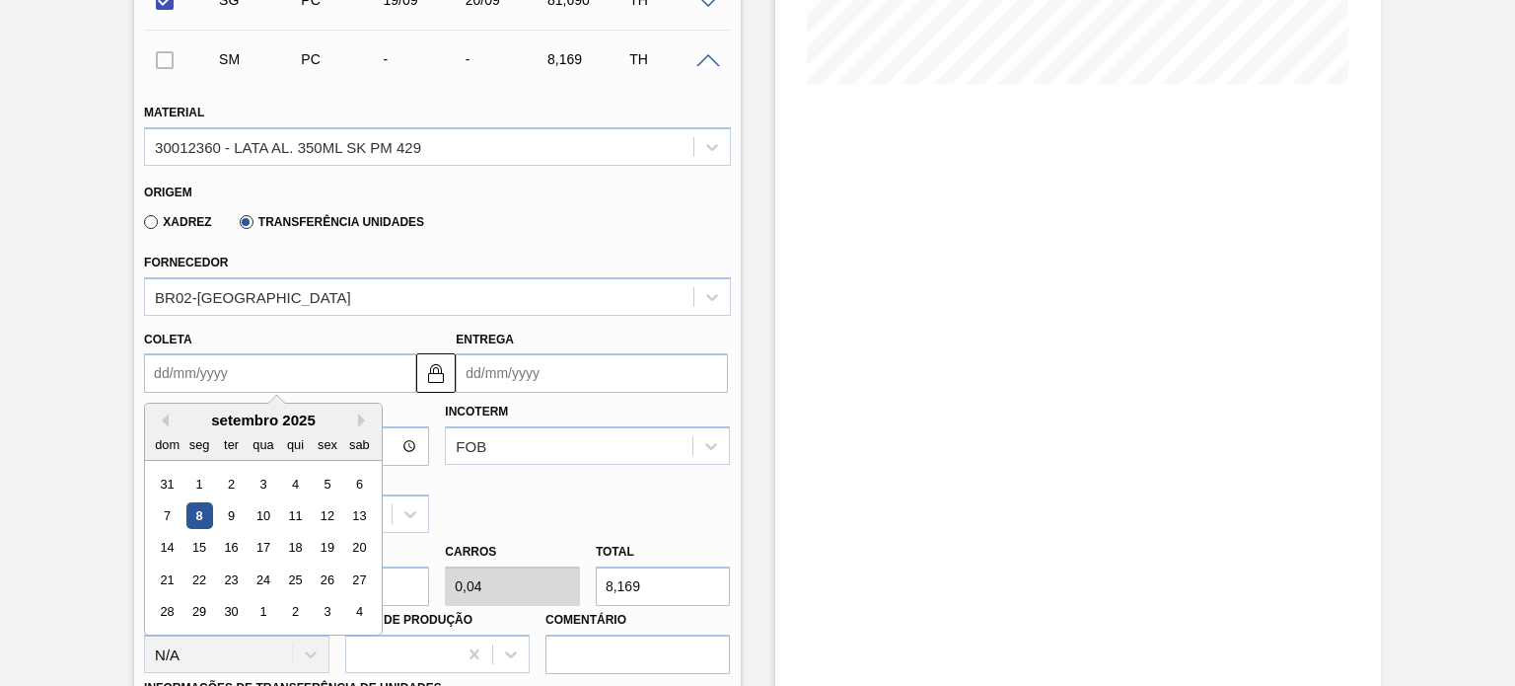
click at [210, 511] on div "8" at bounding box center [199, 515] width 27 height 27
type input "[DATE]"
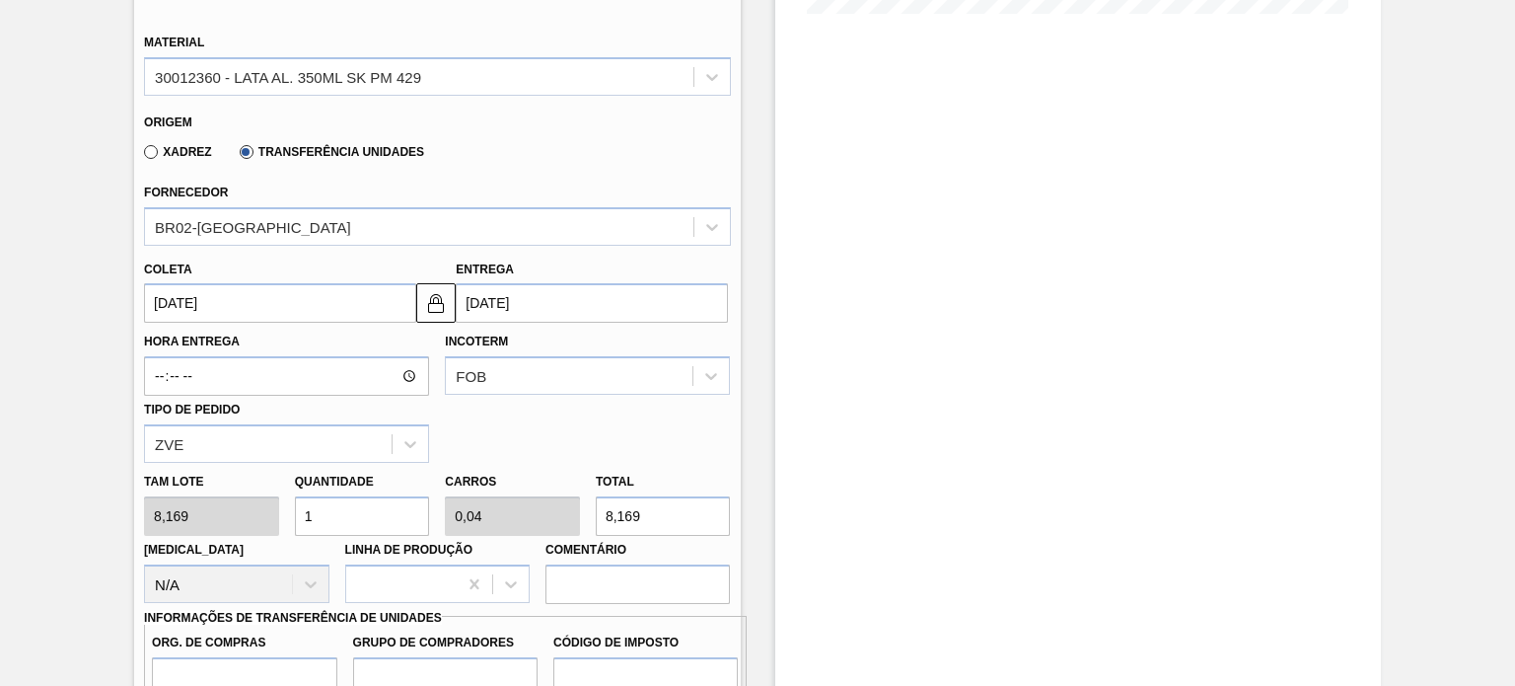
scroll to position [592, 0]
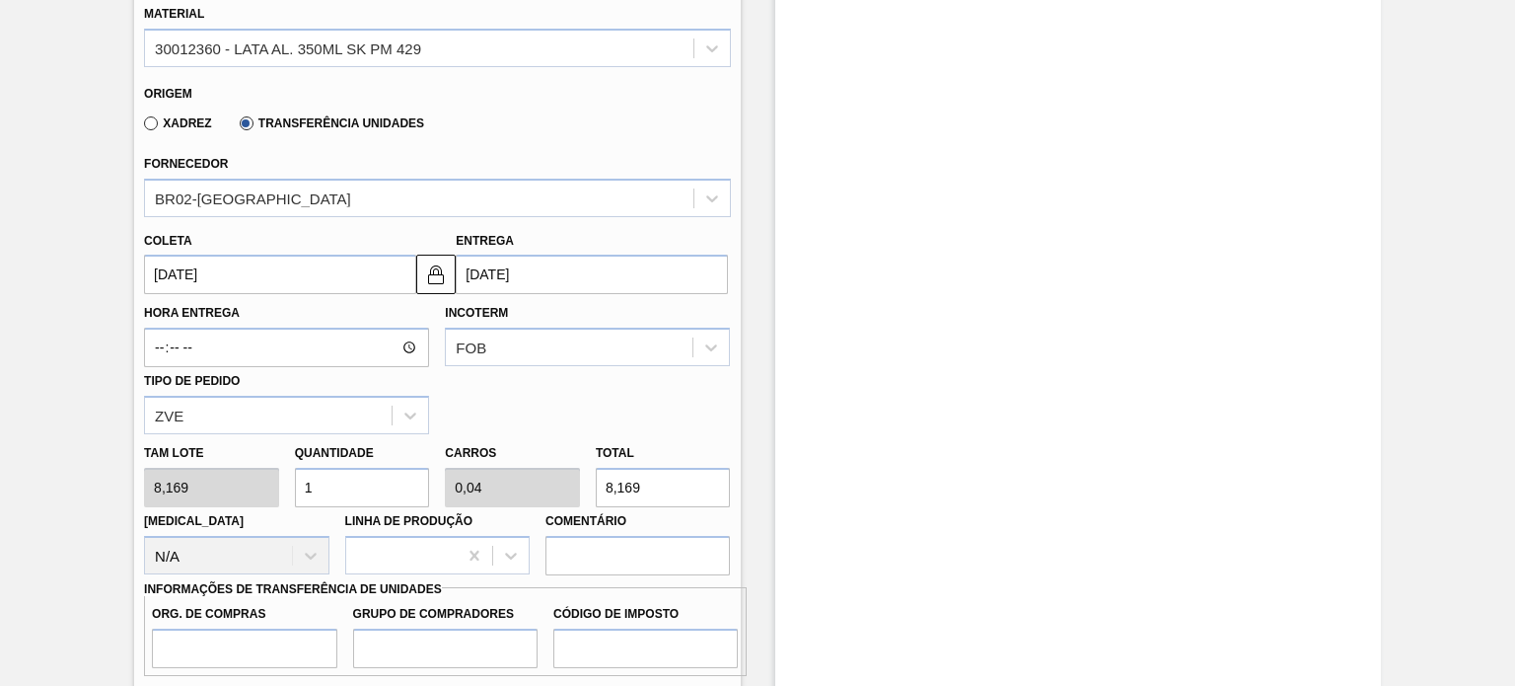
click at [260, 488] on div "Tam lote 8,169 Quantidade 1 Carros 0,04 Total 8,169 Doca N/A Linha de Produção …" at bounding box center [437, 504] width 602 height 141
type input "2"
type input "0,08"
type input "16,338"
type input "25"
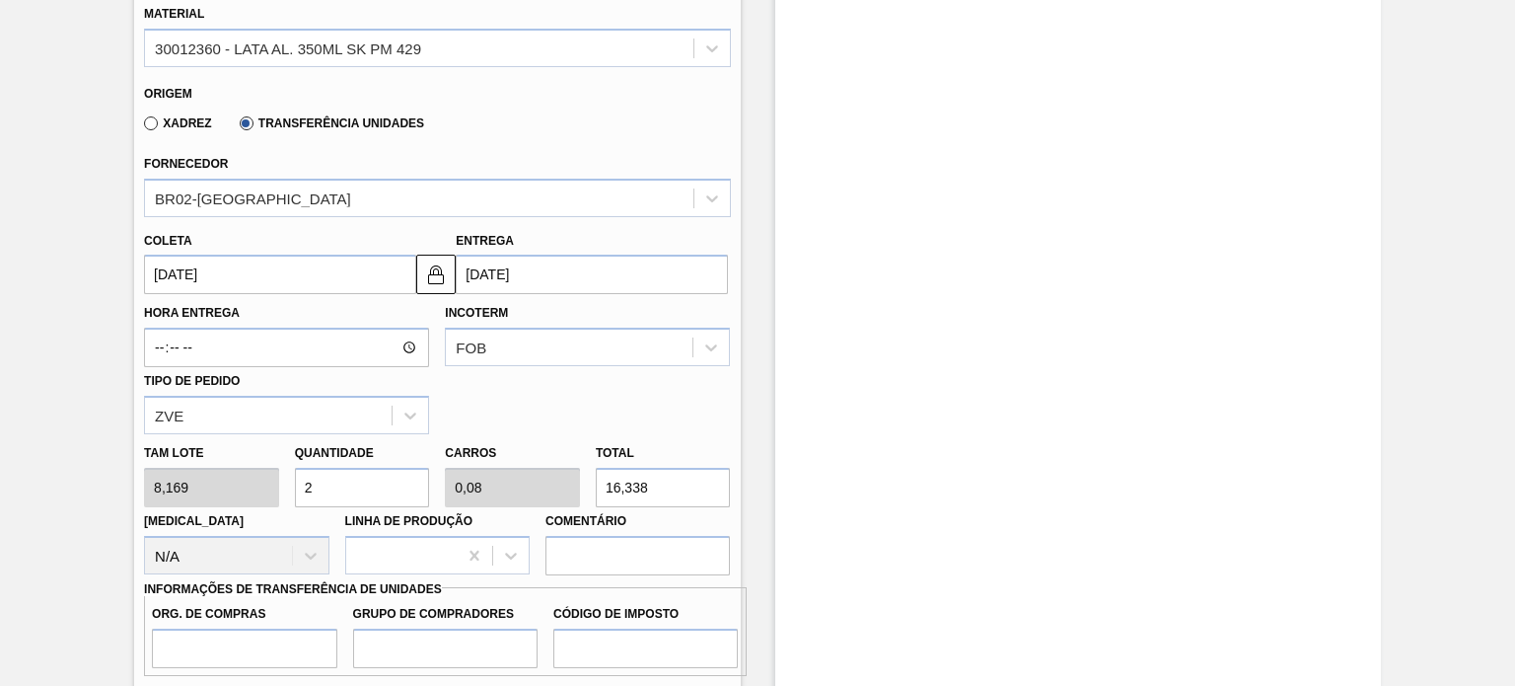
type input "1"
type input "204,225"
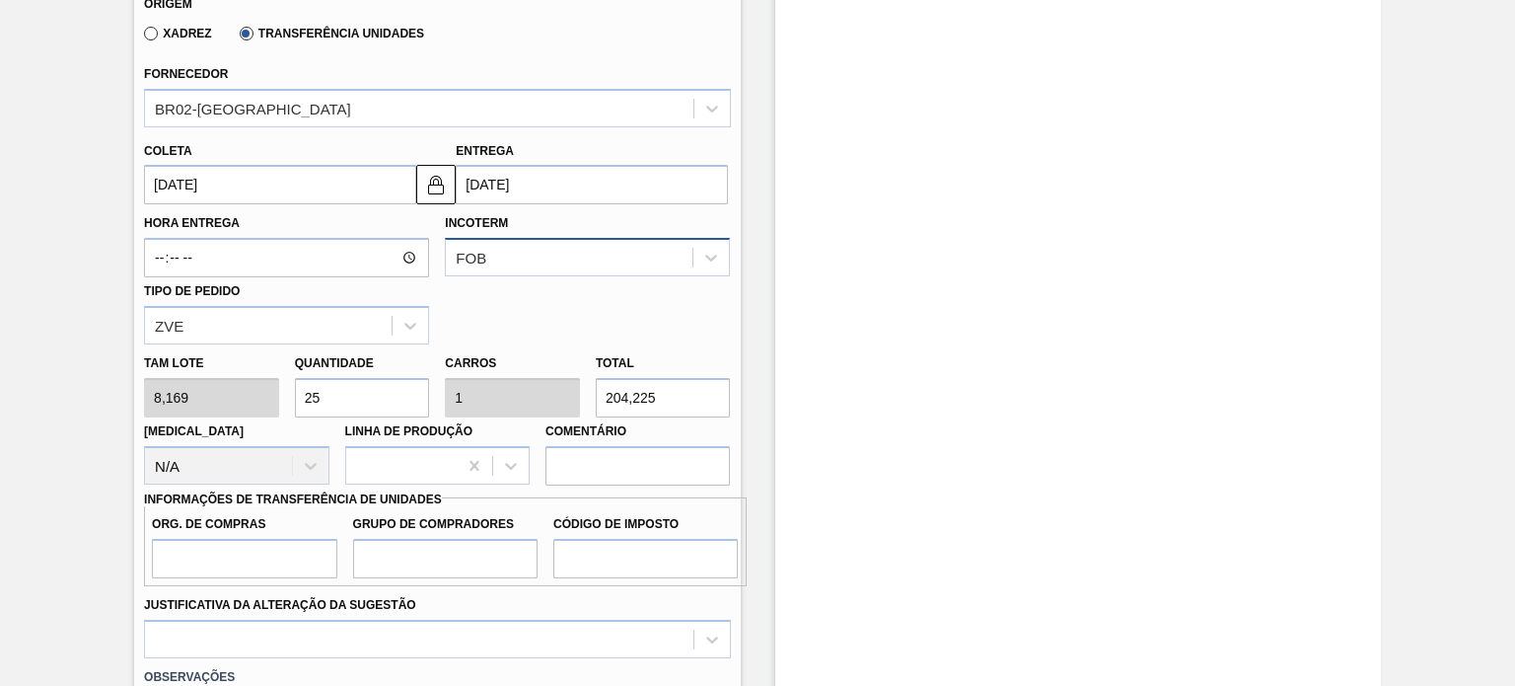
scroll to position [789, 0]
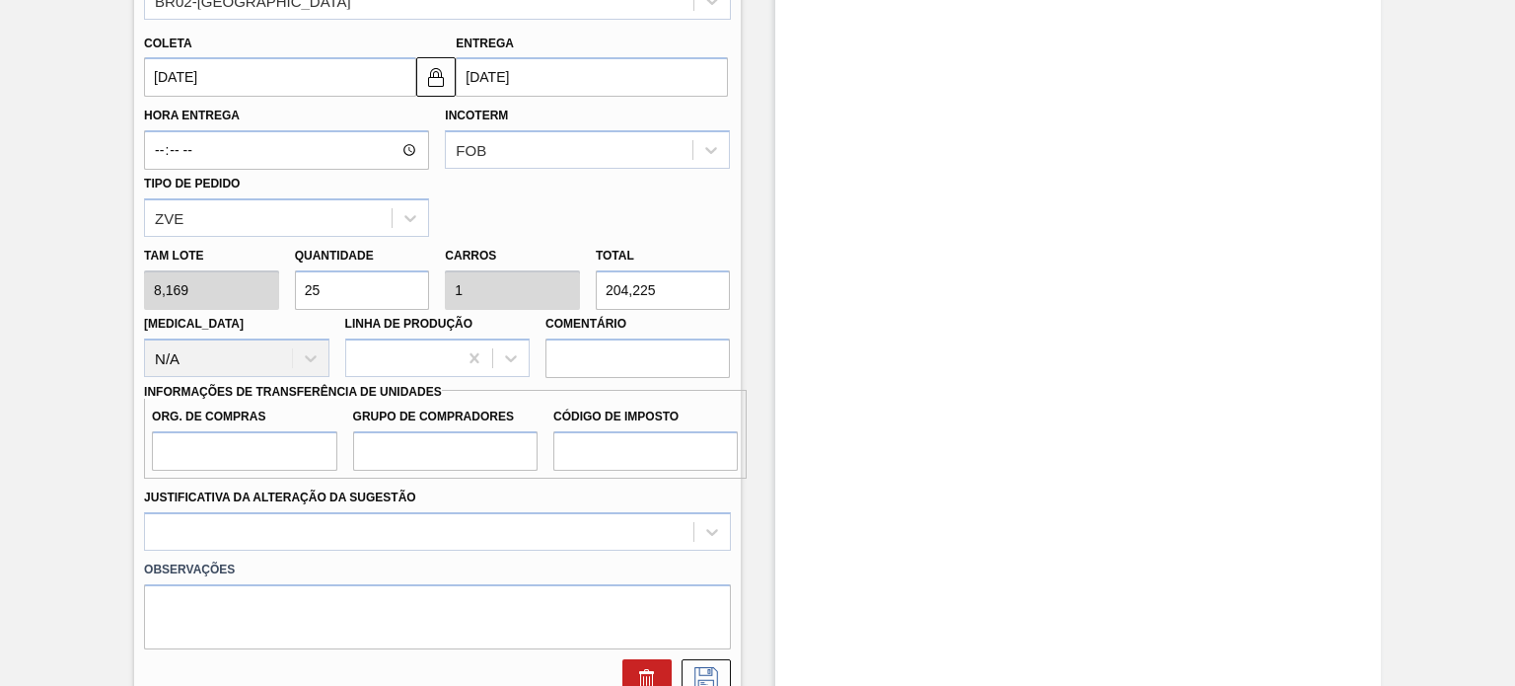
type input "25"
click at [238, 452] on input "Org. de Compras" at bounding box center [244, 450] width 184 height 39
type input "BR08"
click at [424, 441] on input "Grupo de Compradores" at bounding box center [445, 450] width 184 height 39
type input "P00"
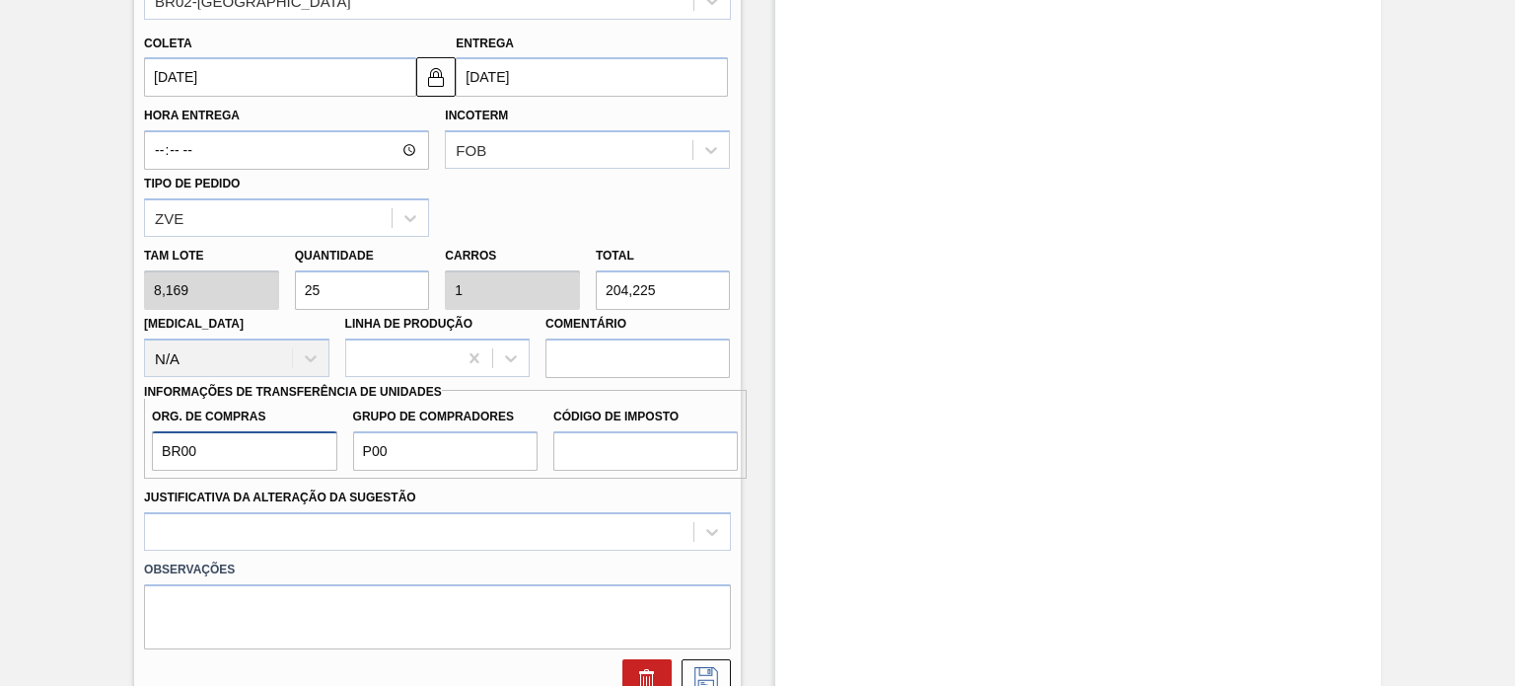
type input "BR00"
type input "A01"
type input "F1"
click at [565, 515] on div at bounding box center [437, 531] width 586 height 38
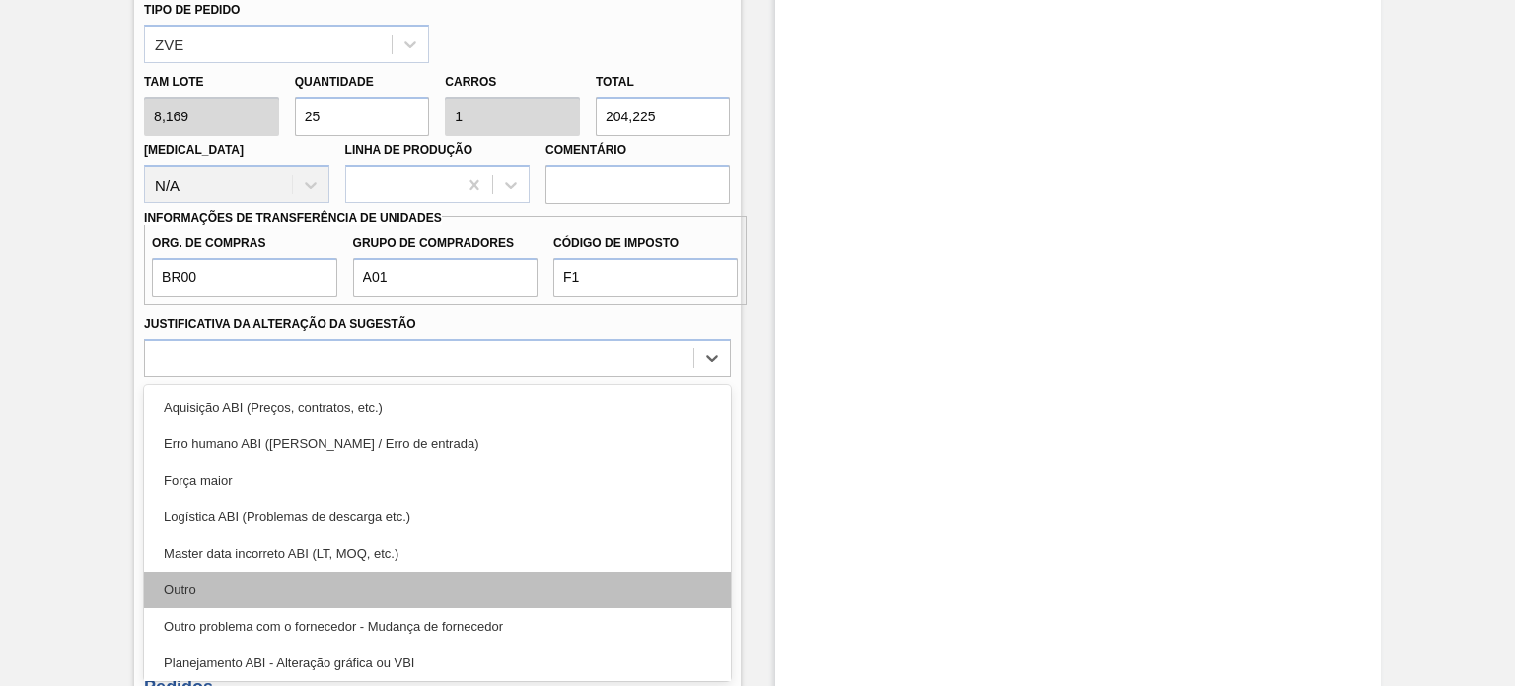
click at [428, 585] on div "Outro" at bounding box center [437, 589] width 586 height 36
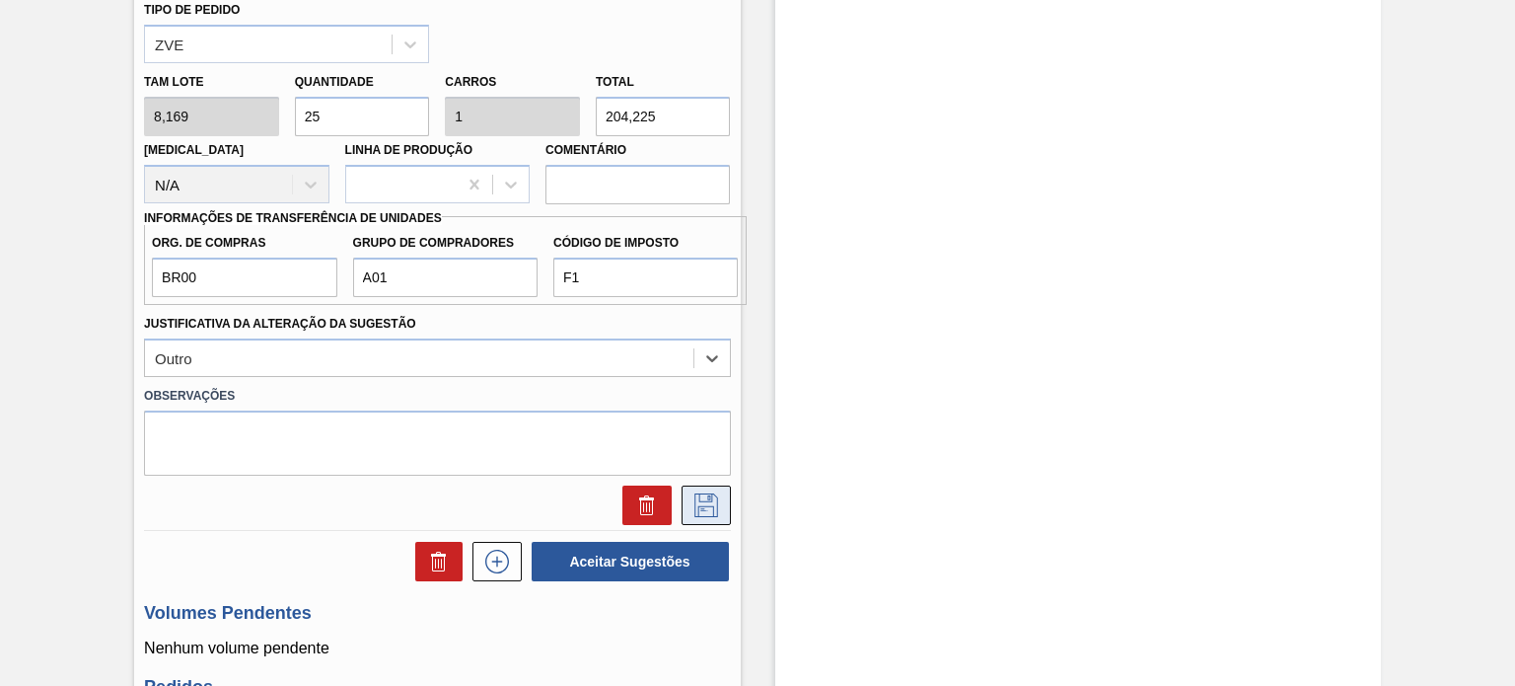
click at [709, 499] on icon at bounding box center [706, 505] width 32 height 24
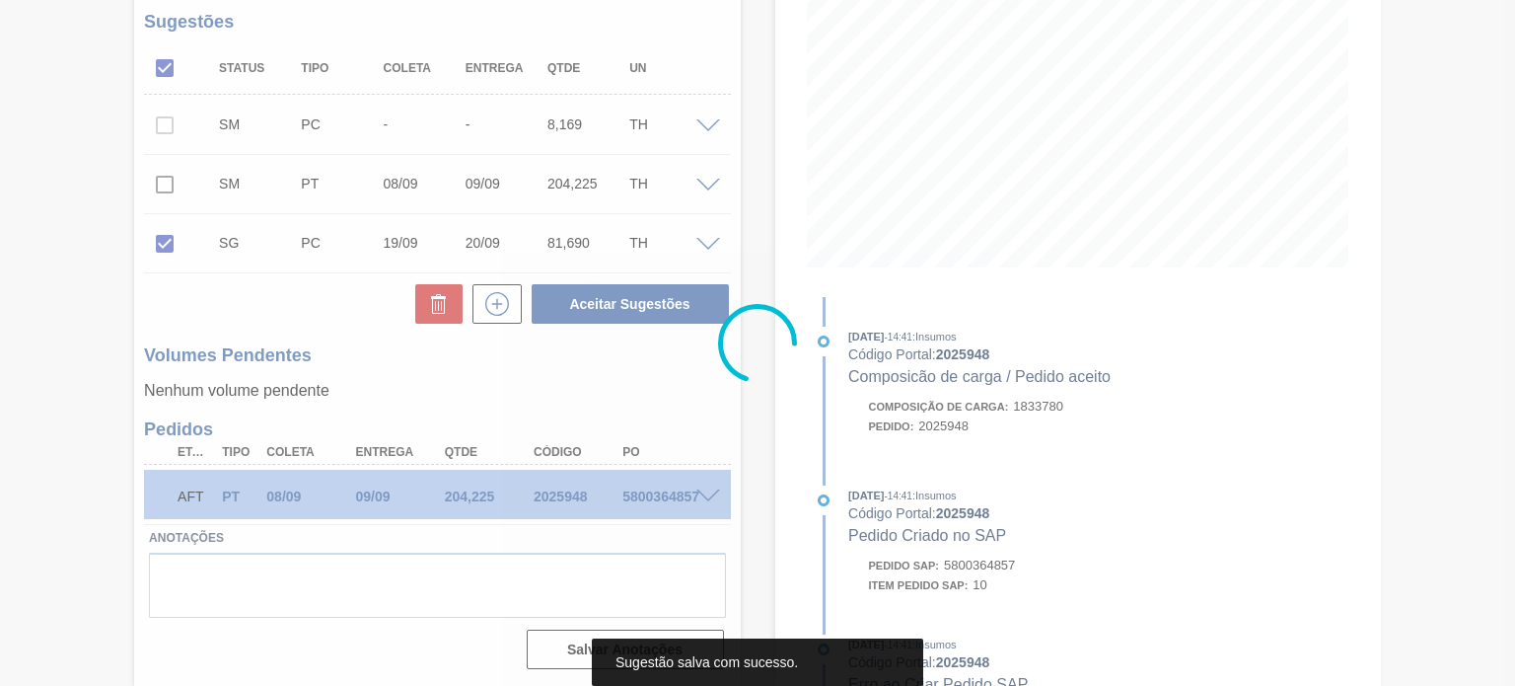
scroll to position [309, 0]
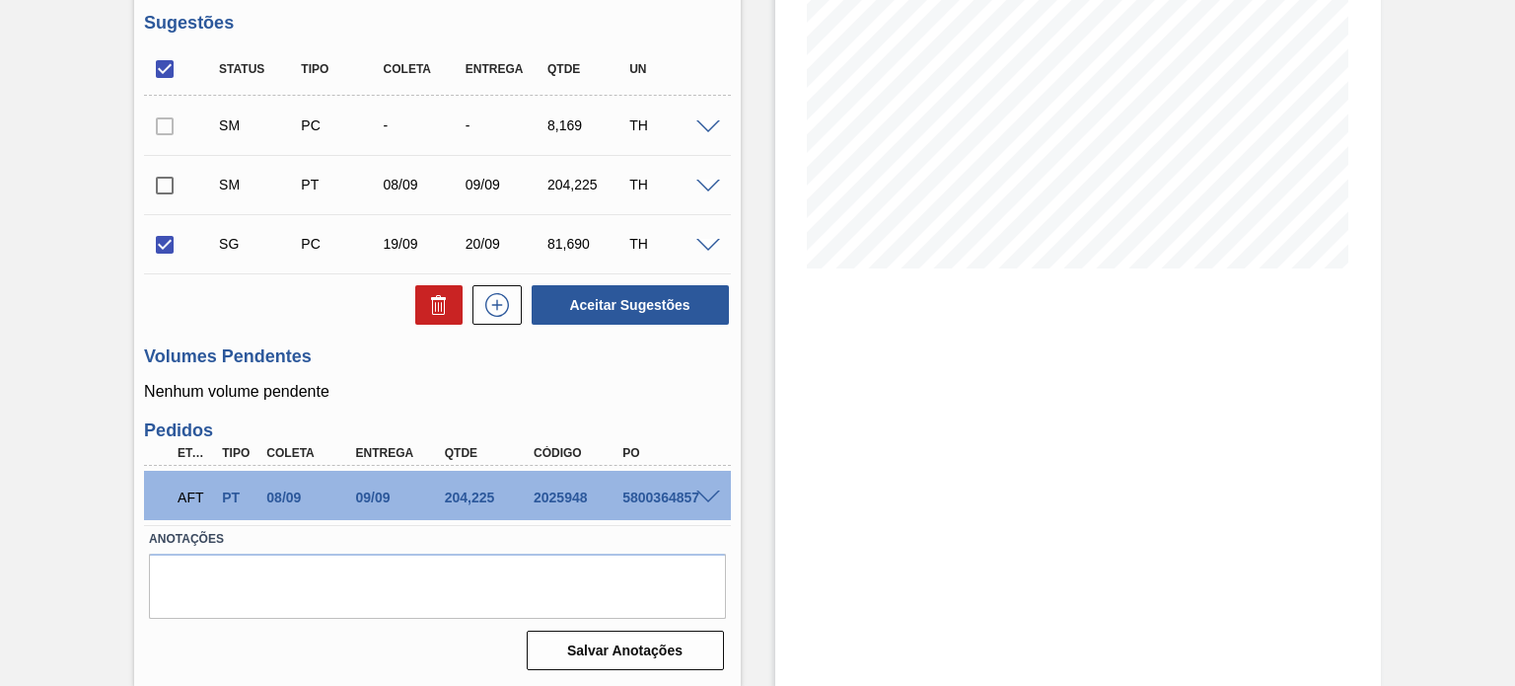
click at [698, 181] on span at bounding box center [708, 187] width 24 height 15
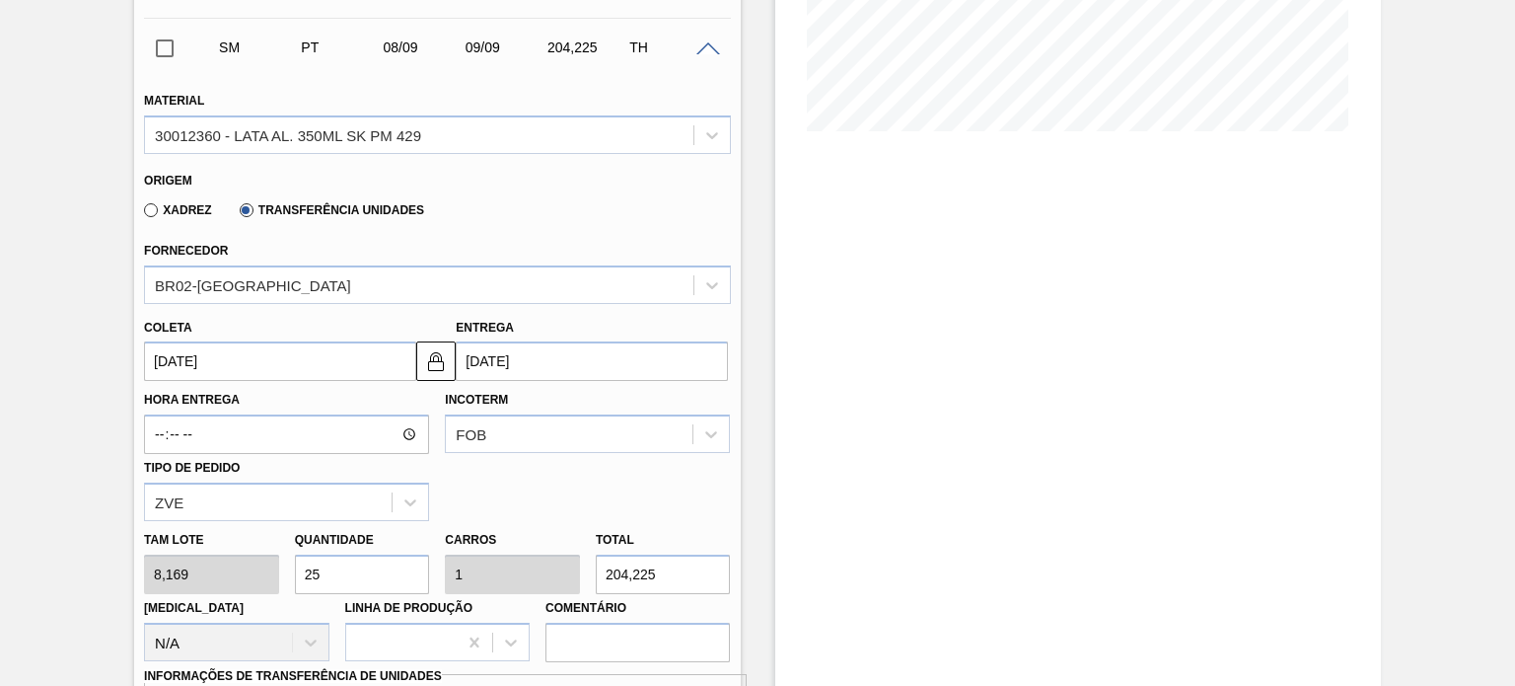
scroll to position [412, 0]
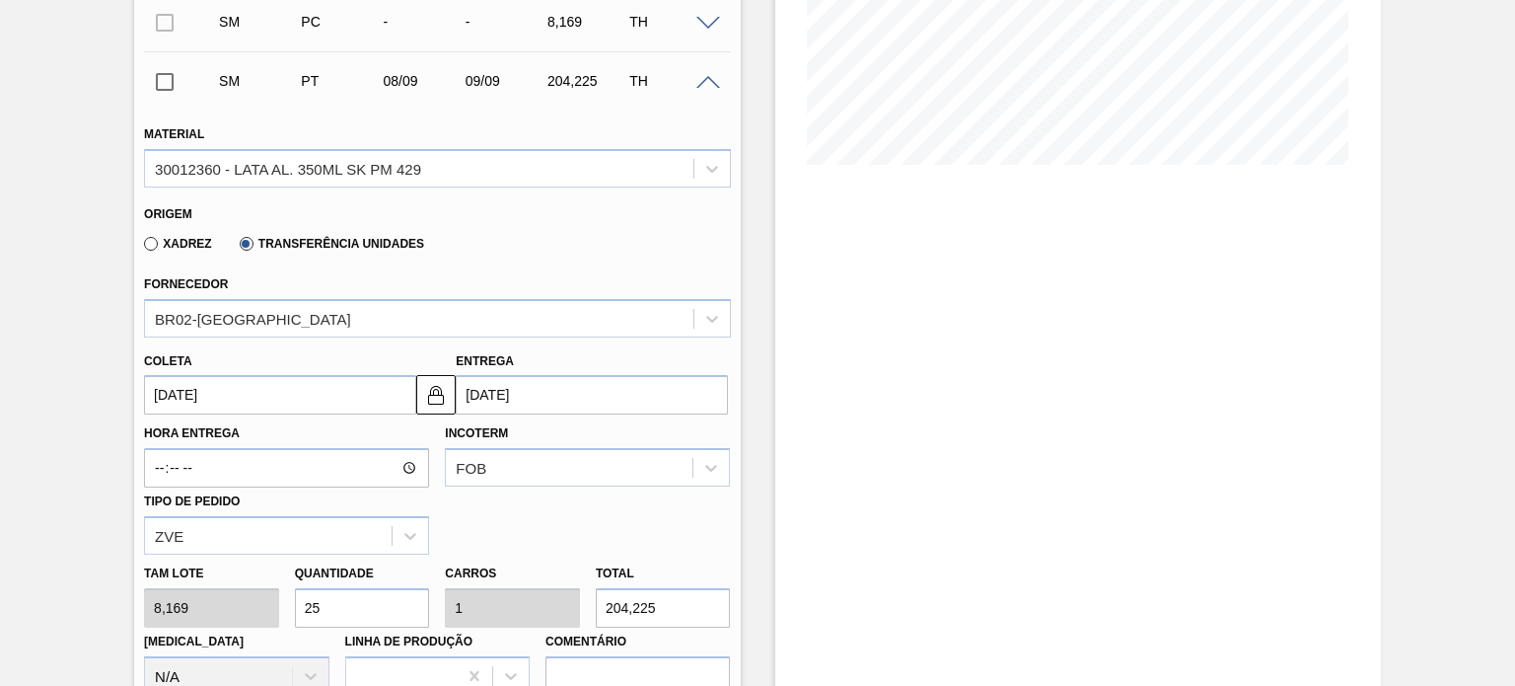
click at [701, 90] on div "SM PT 08/09 09/09 204,225 TH" at bounding box center [437, 80] width 586 height 49
click at [699, 80] on span at bounding box center [708, 83] width 24 height 15
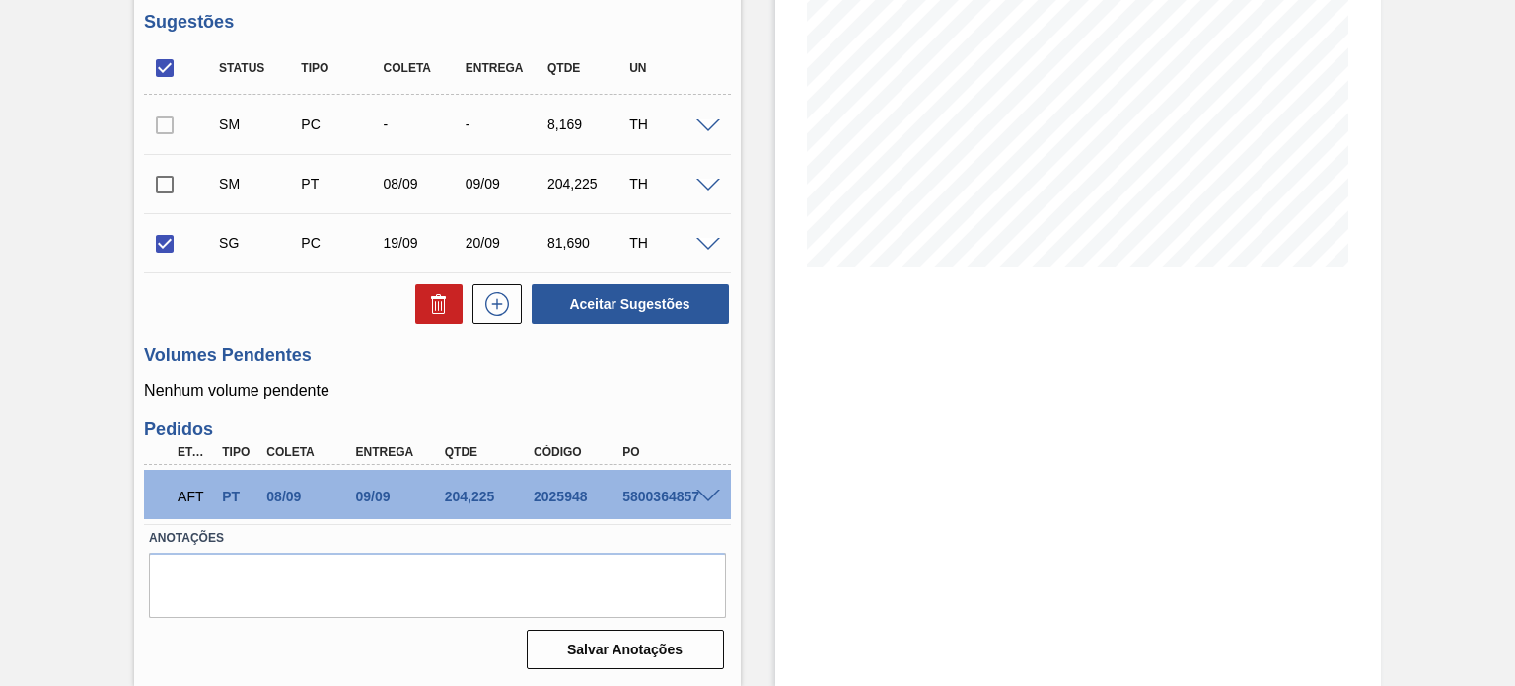
scroll to position [309, 0]
click at [161, 243] on input "checkbox" at bounding box center [164, 244] width 41 height 41
checkbox input "false"
click at [162, 191] on input "checkbox" at bounding box center [164, 185] width 41 height 41
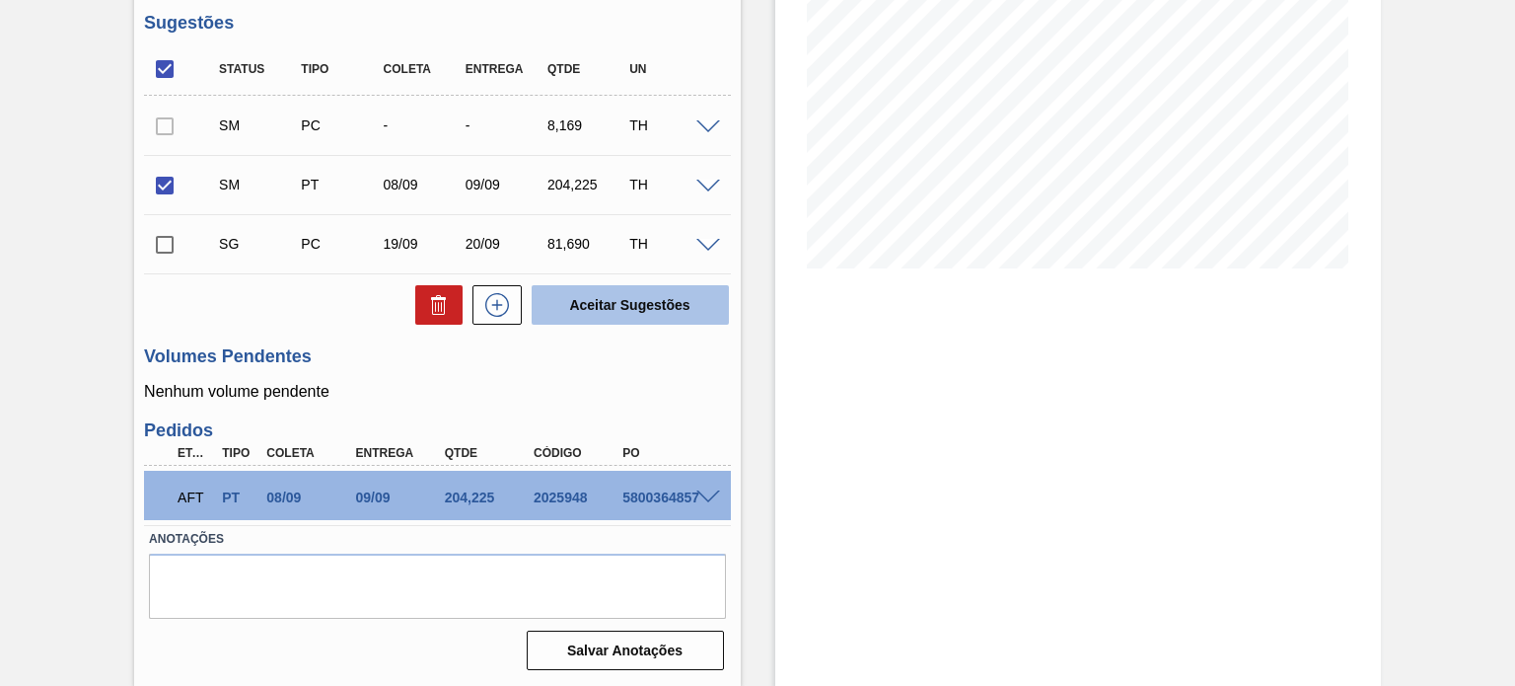
click at [680, 302] on button "Aceitar Sugestões" at bounding box center [630, 304] width 197 height 39
checkbox input "false"
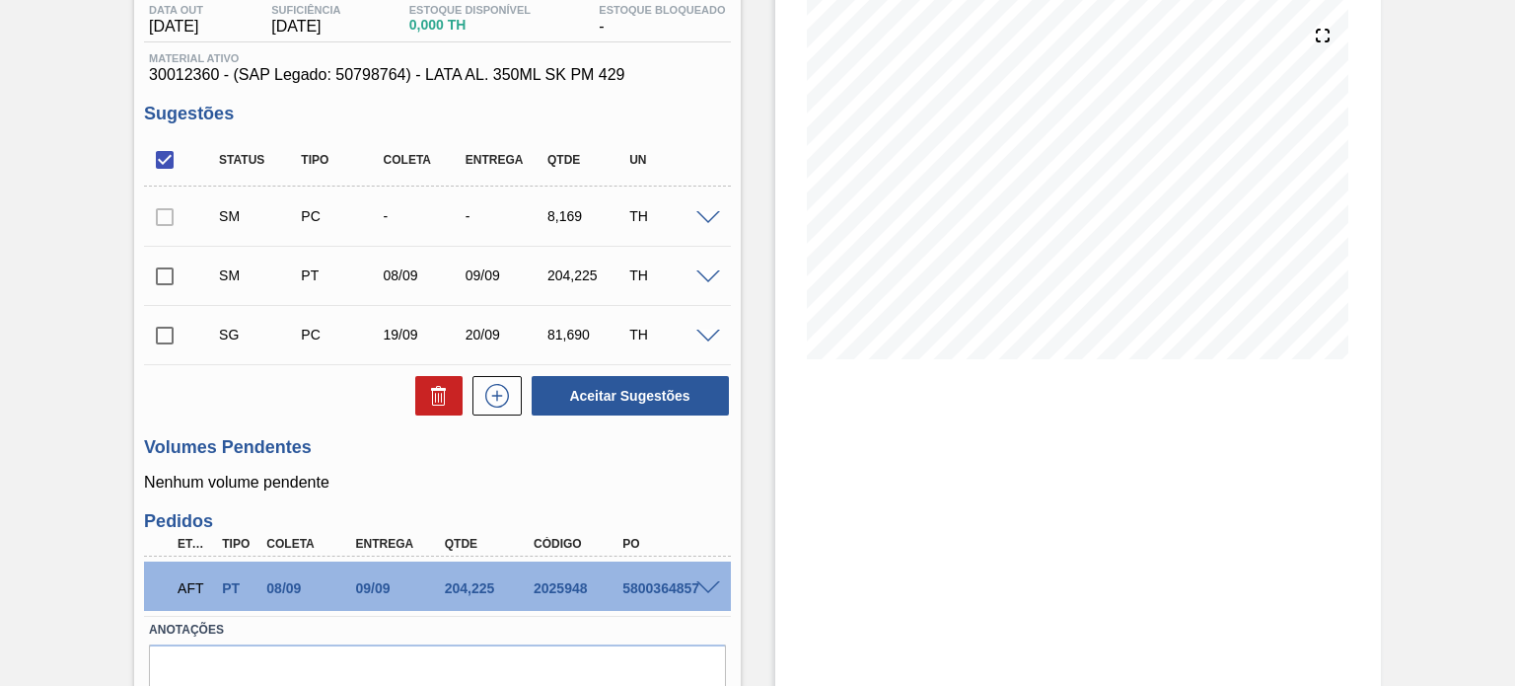
scroll to position [111, 0]
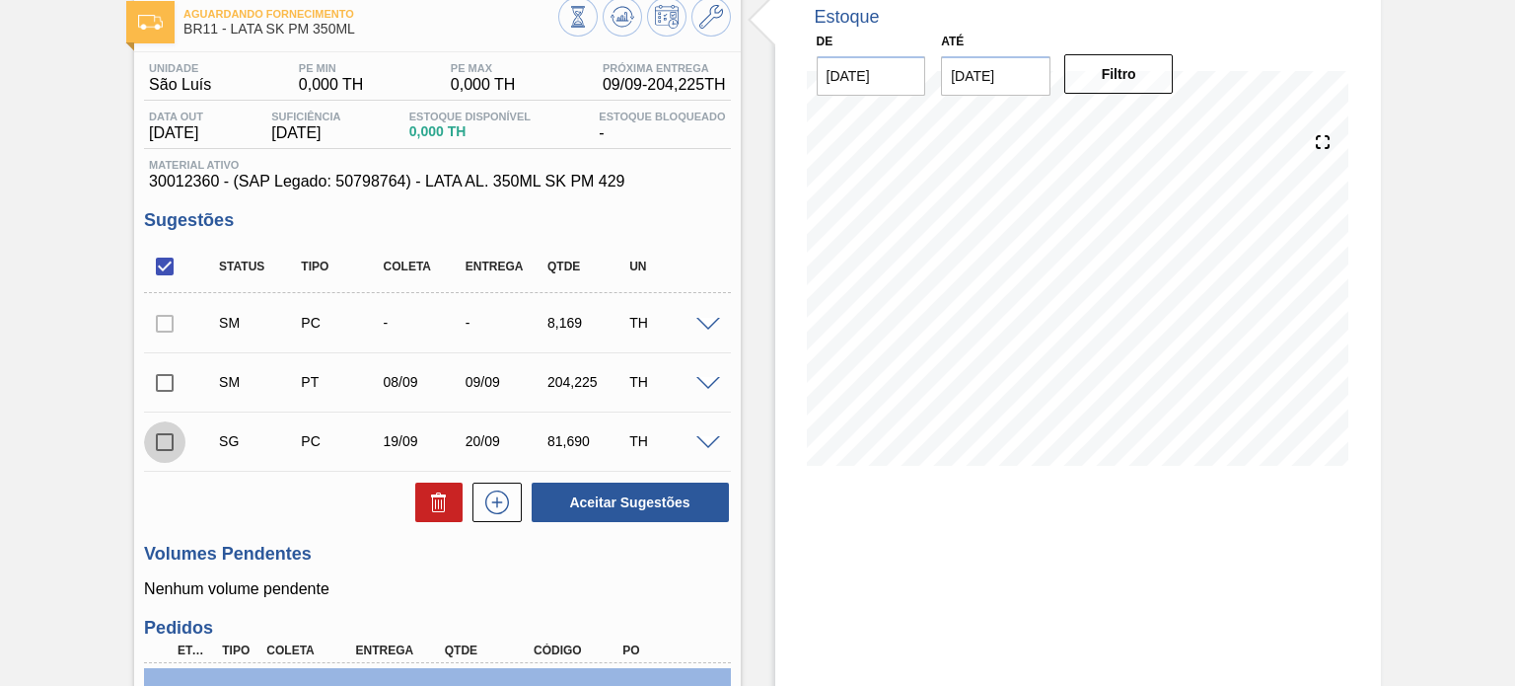
click at [161, 441] on input "checkbox" at bounding box center [164, 441] width 41 height 41
click at [432, 504] on icon at bounding box center [438, 504] width 13 height 15
checkbox input "false"
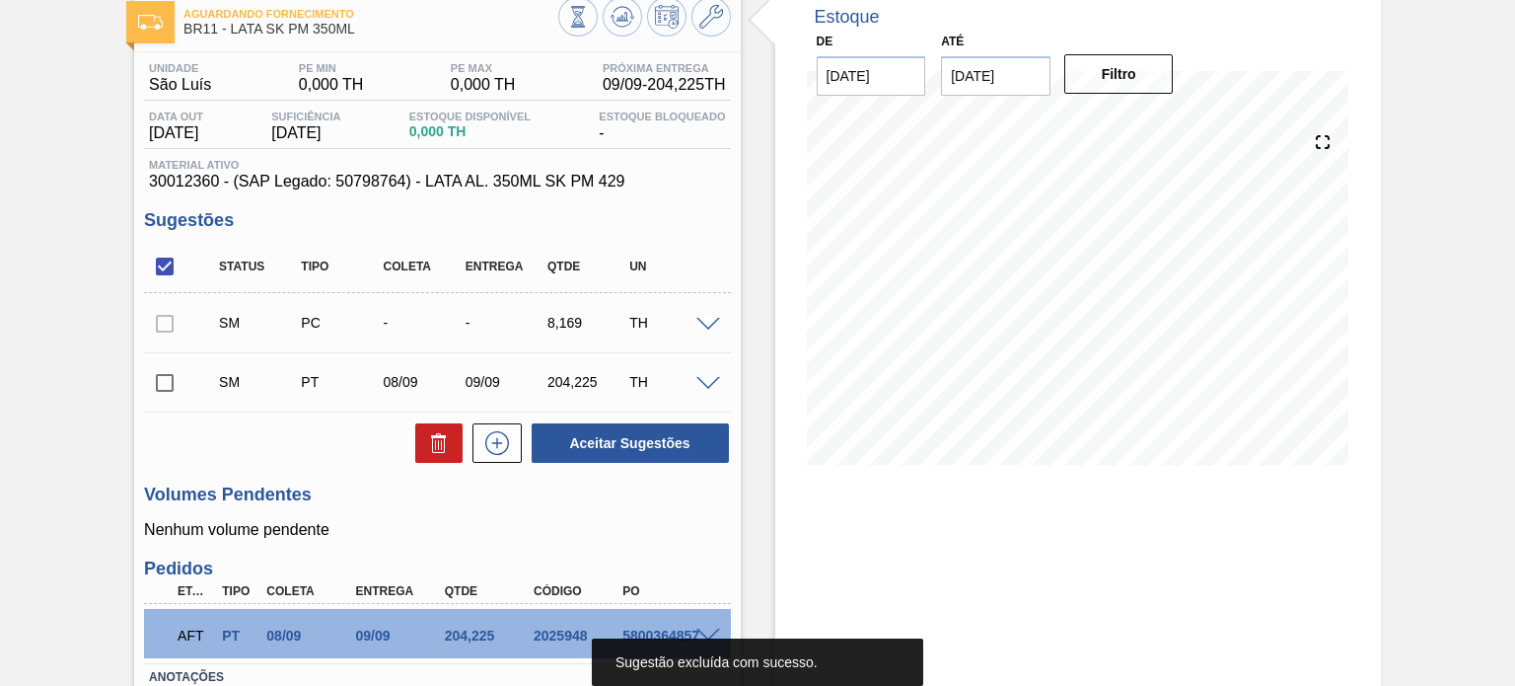
click at [164, 321] on div at bounding box center [164, 322] width 41 height 39
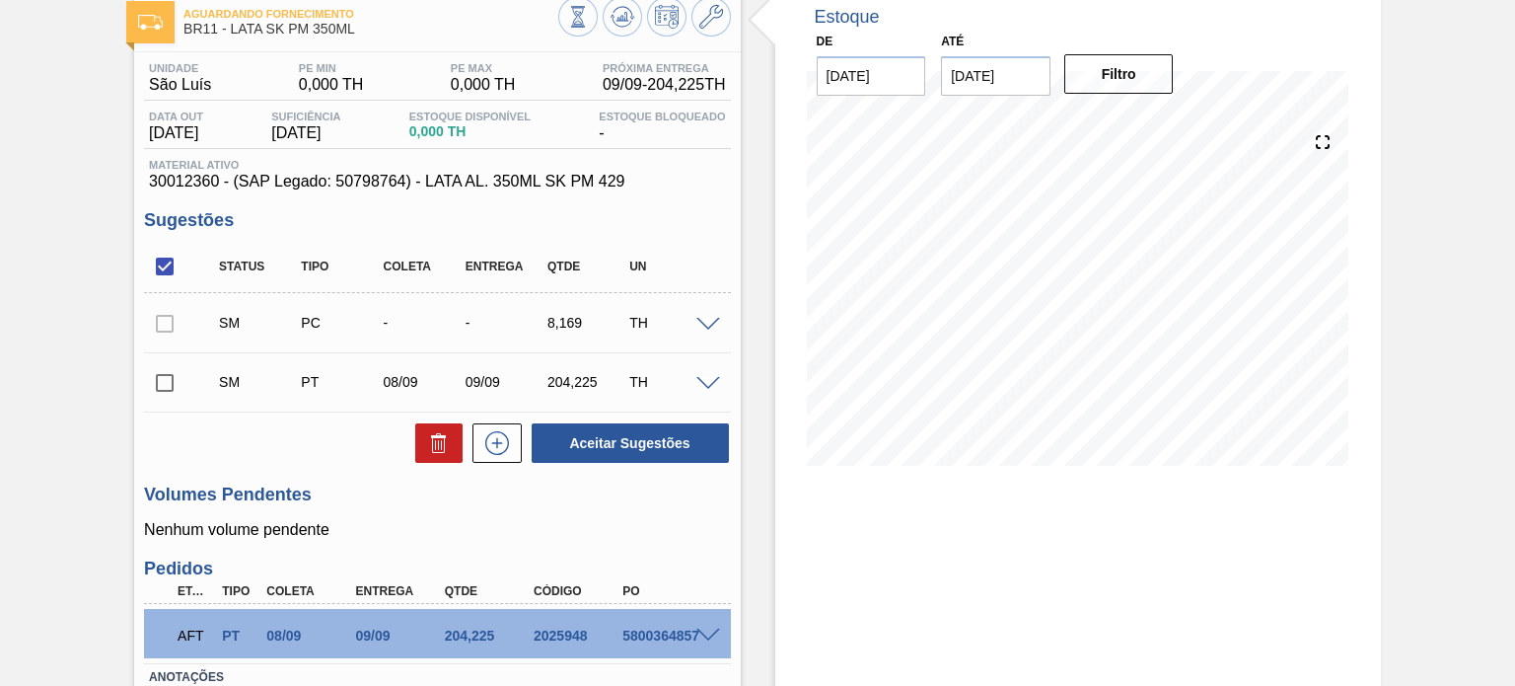
click at [160, 274] on input "checkbox" at bounding box center [164, 266] width 41 height 41
checkbox input "true"
click at [697, 318] on span at bounding box center [708, 325] width 24 height 15
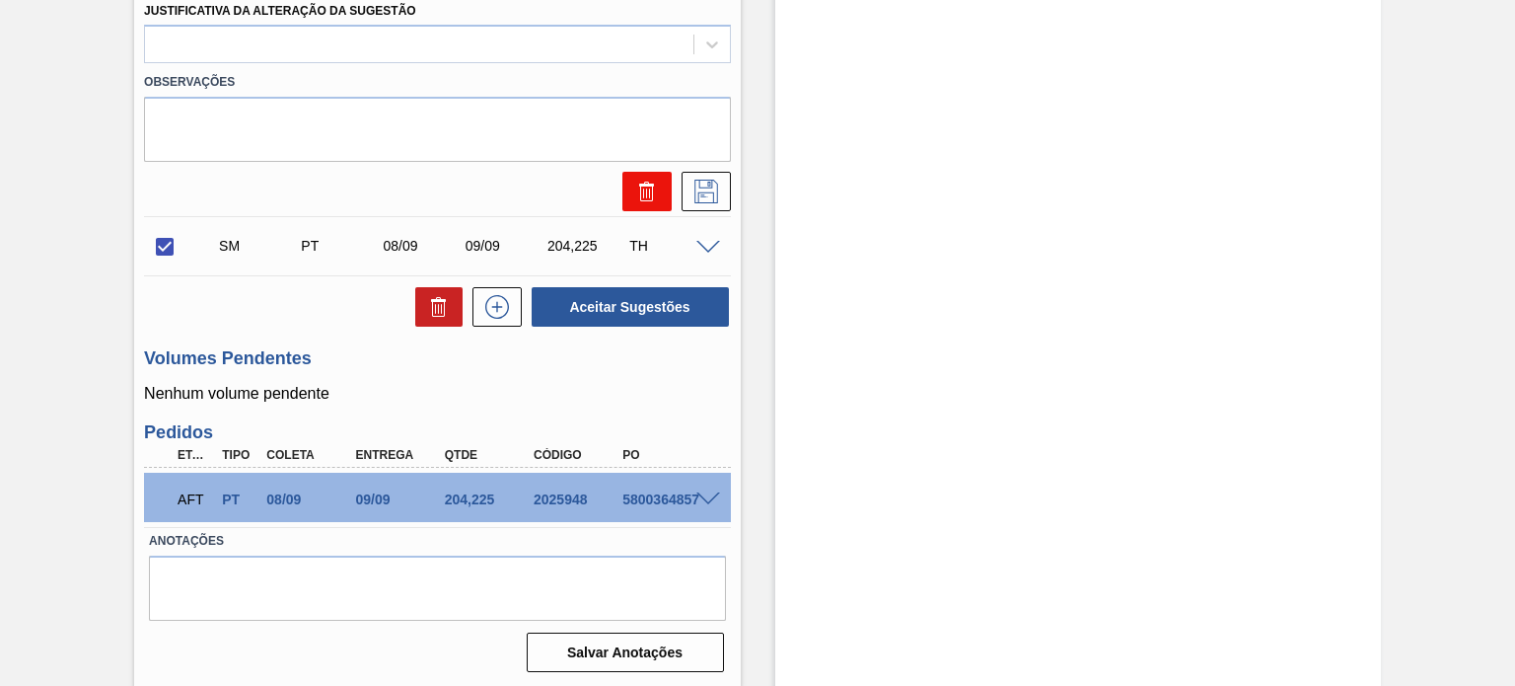
click at [637, 180] on icon at bounding box center [647, 192] width 24 height 24
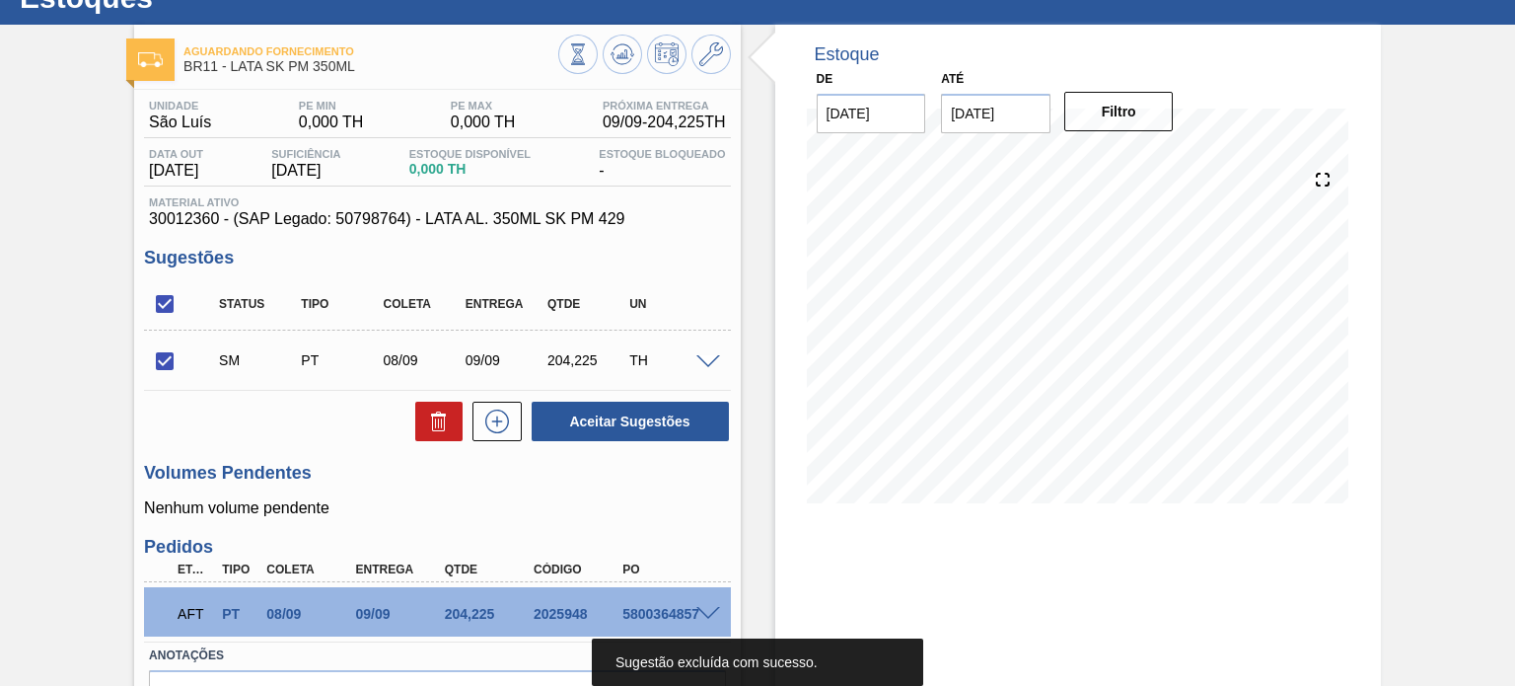
scroll to position [0, 0]
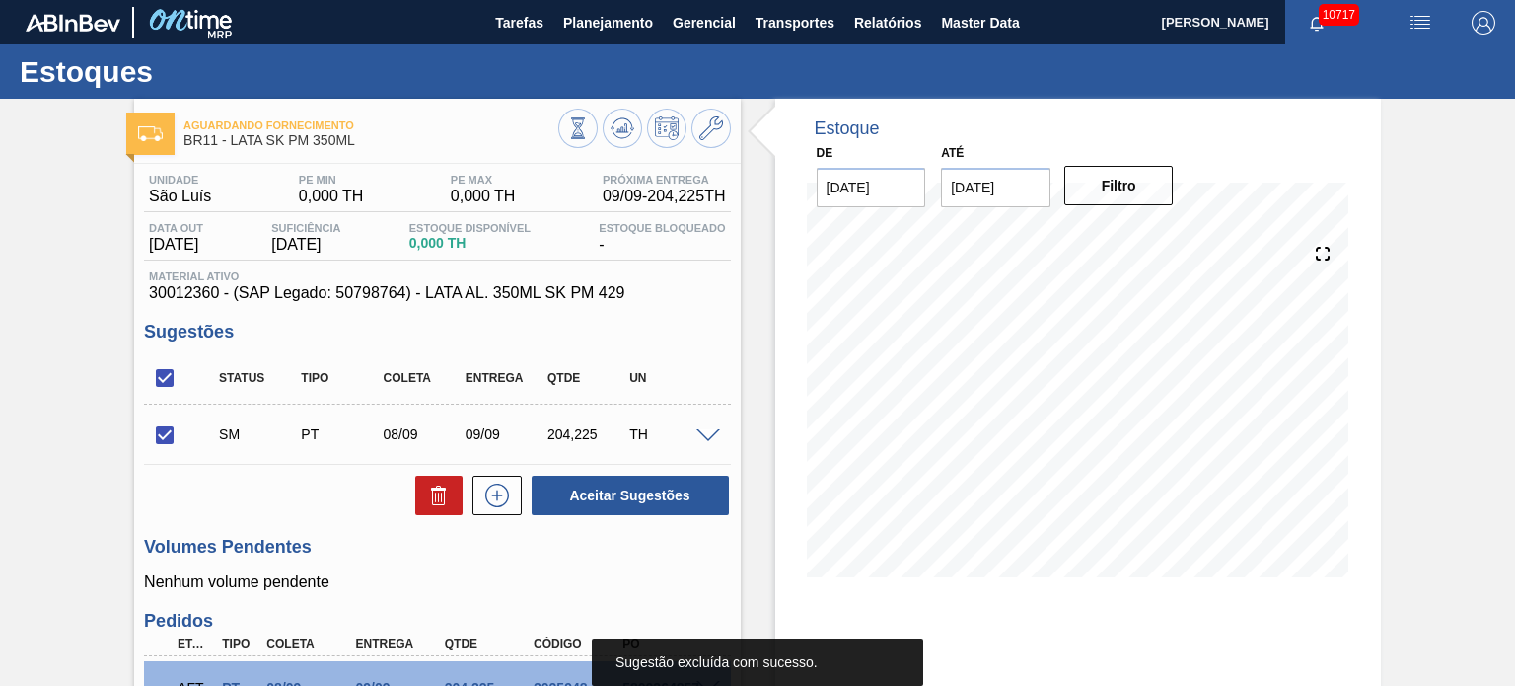
click at [158, 382] on input "checkbox" at bounding box center [164, 377] width 41 height 41
checkbox input "false"
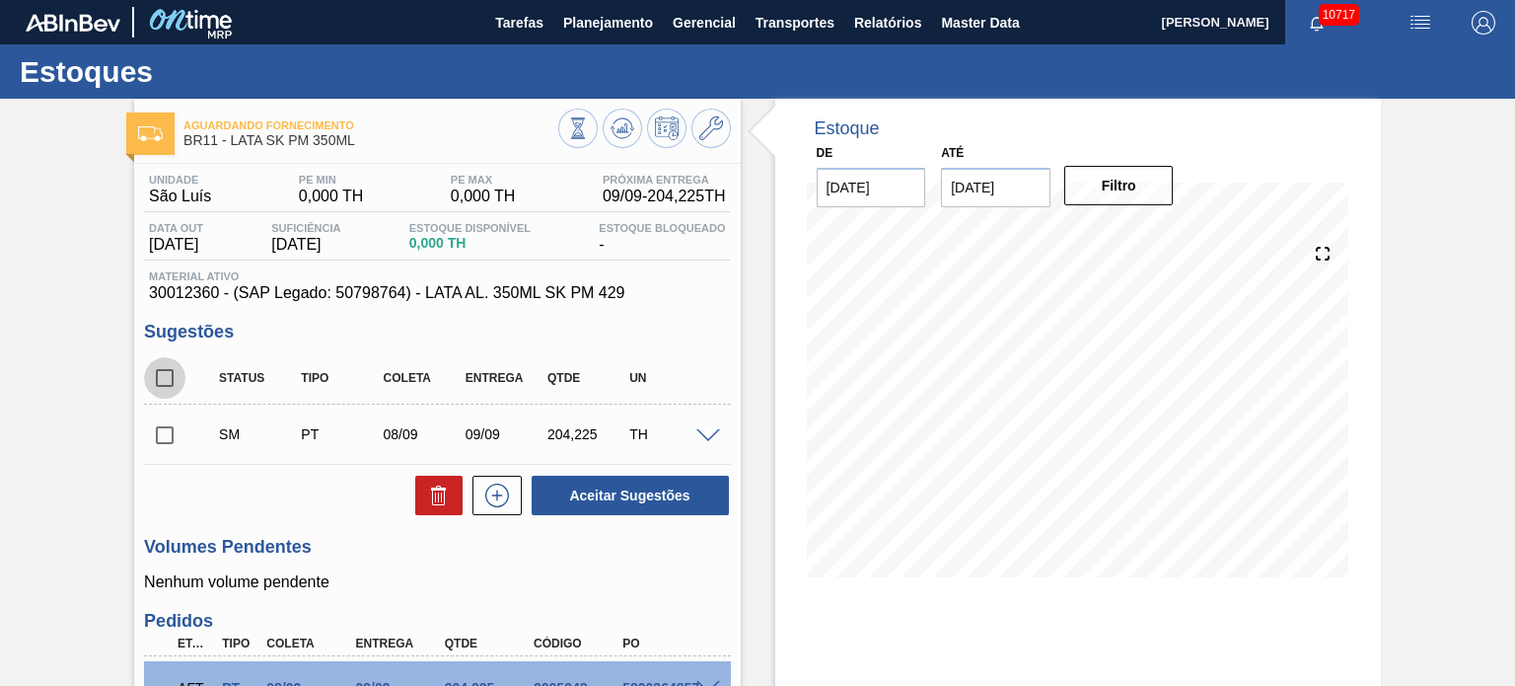
click at [158, 382] on input "checkbox" at bounding box center [164, 377] width 41 height 41
checkbox input "true"
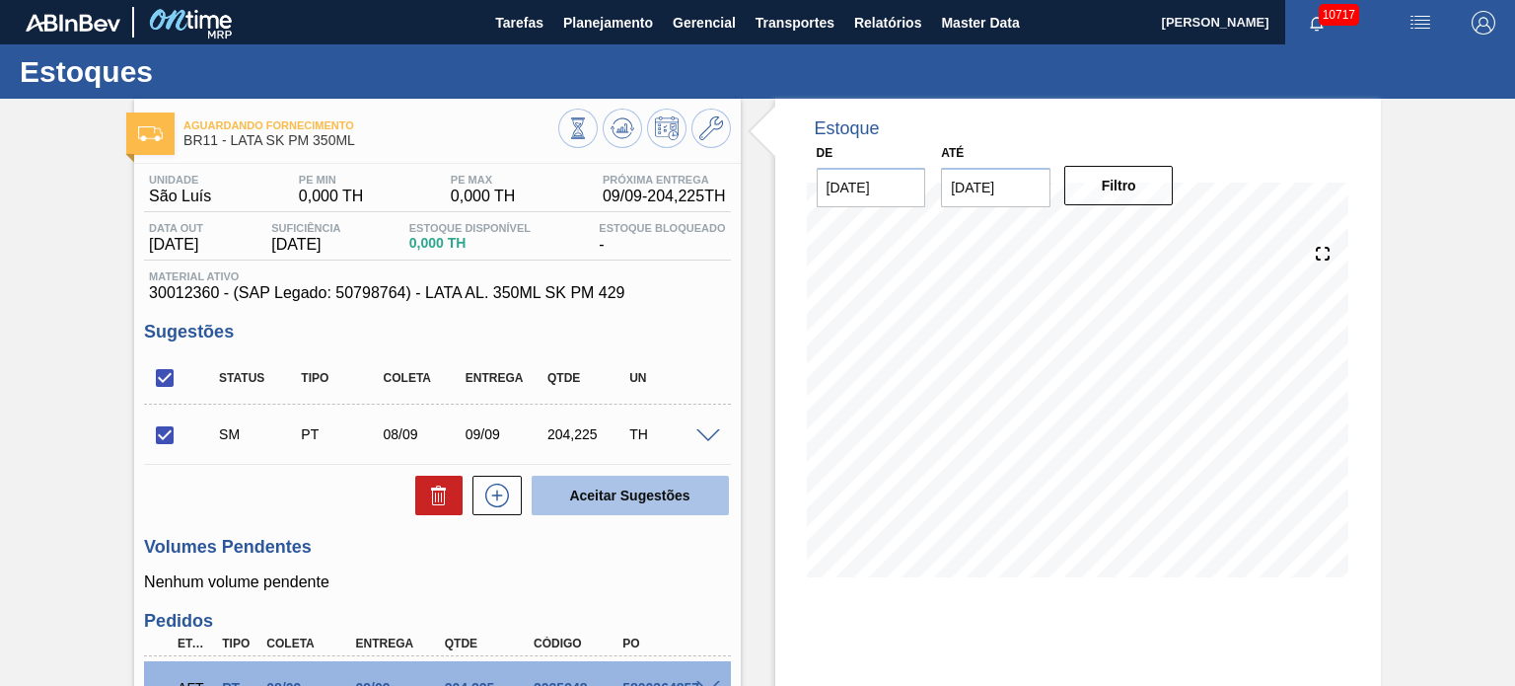
click at [655, 504] on button "Aceitar Sugestões" at bounding box center [630, 494] width 197 height 39
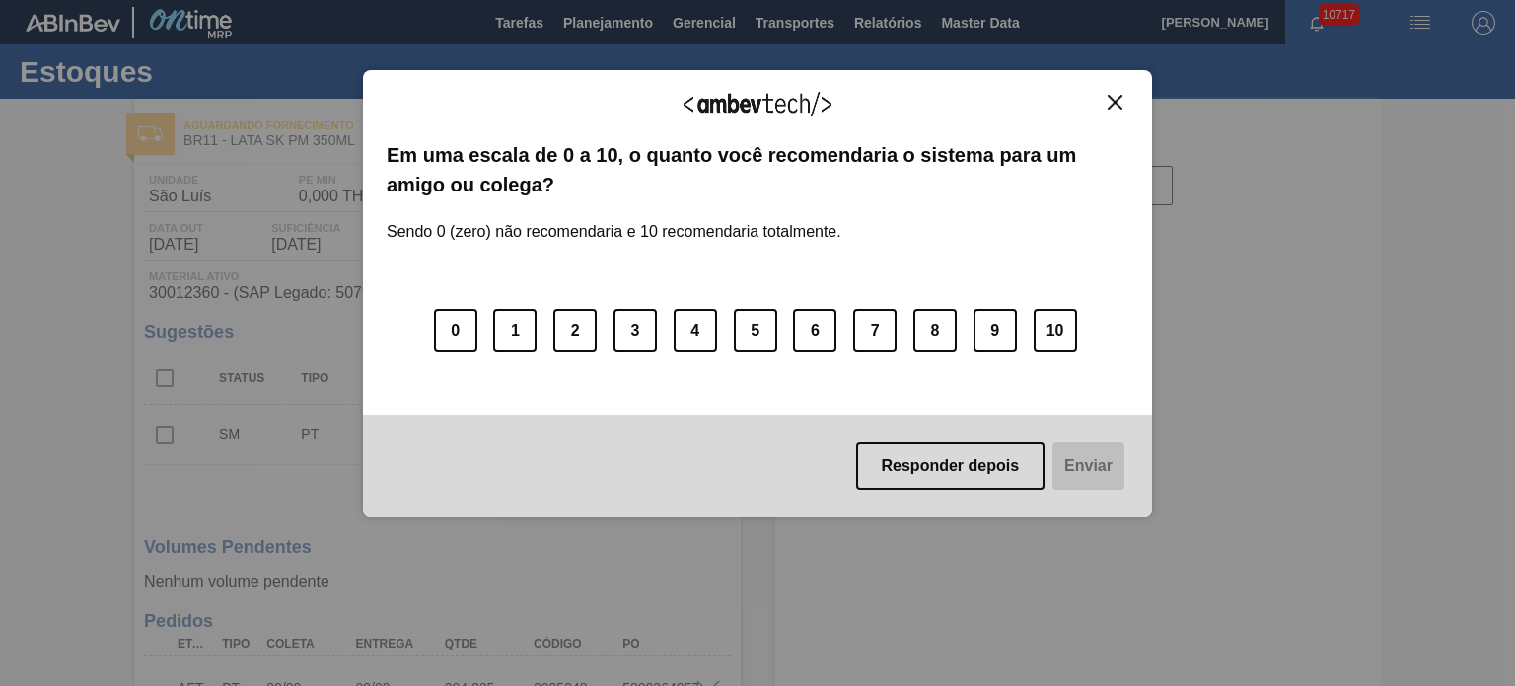
click at [1117, 105] on img "Close" at bounding box center [1115, 102] width 15 height 15
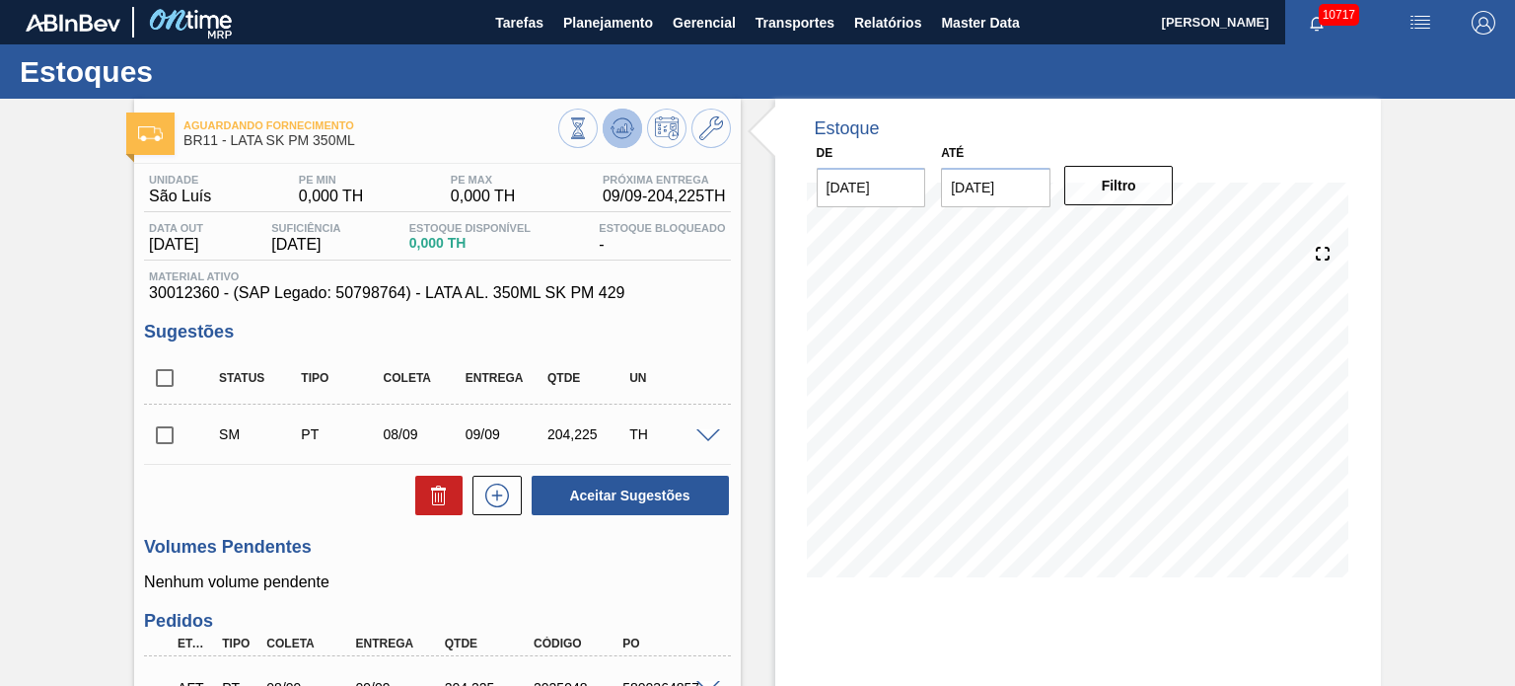
click at [619, 141] on button at bounding box center [622, 128] width 39 height 39
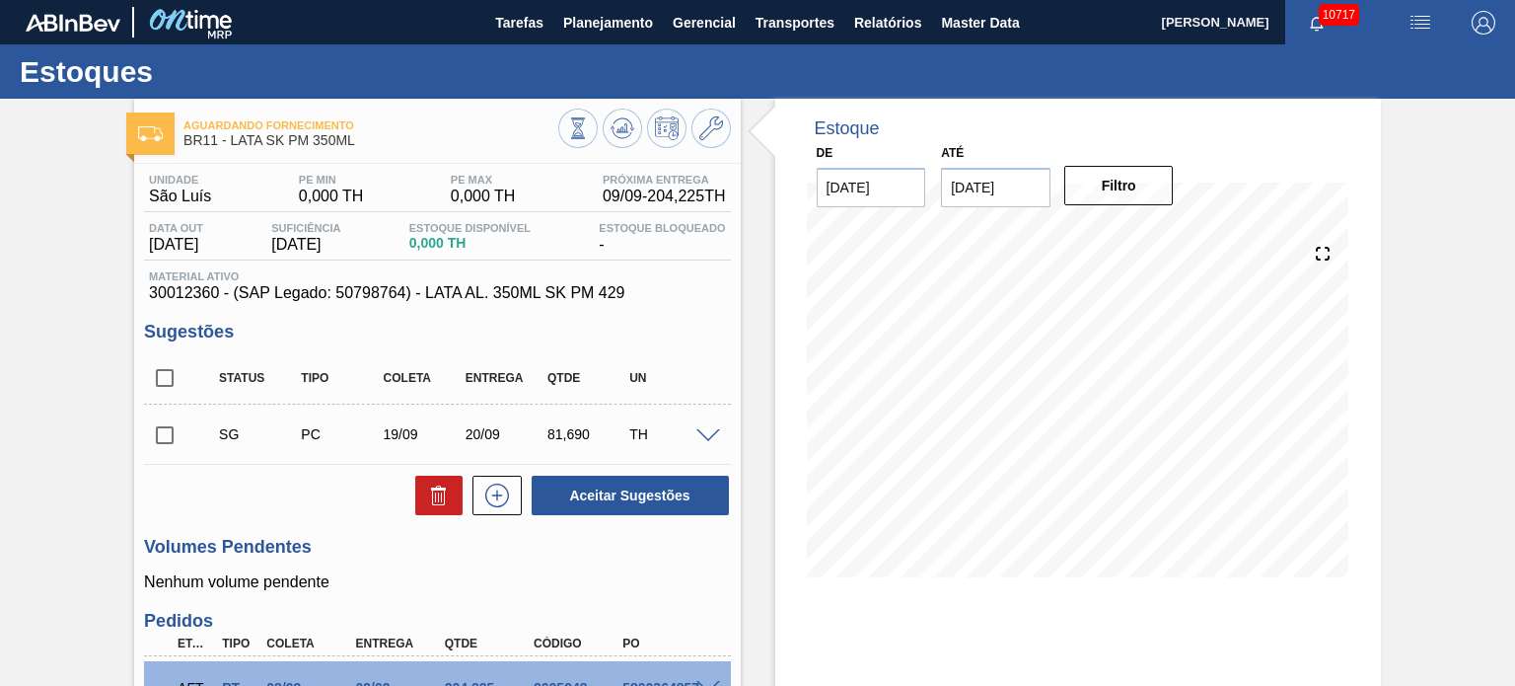
click at [708, 433] on span at bounding box center [708, 436] width 24 height 15
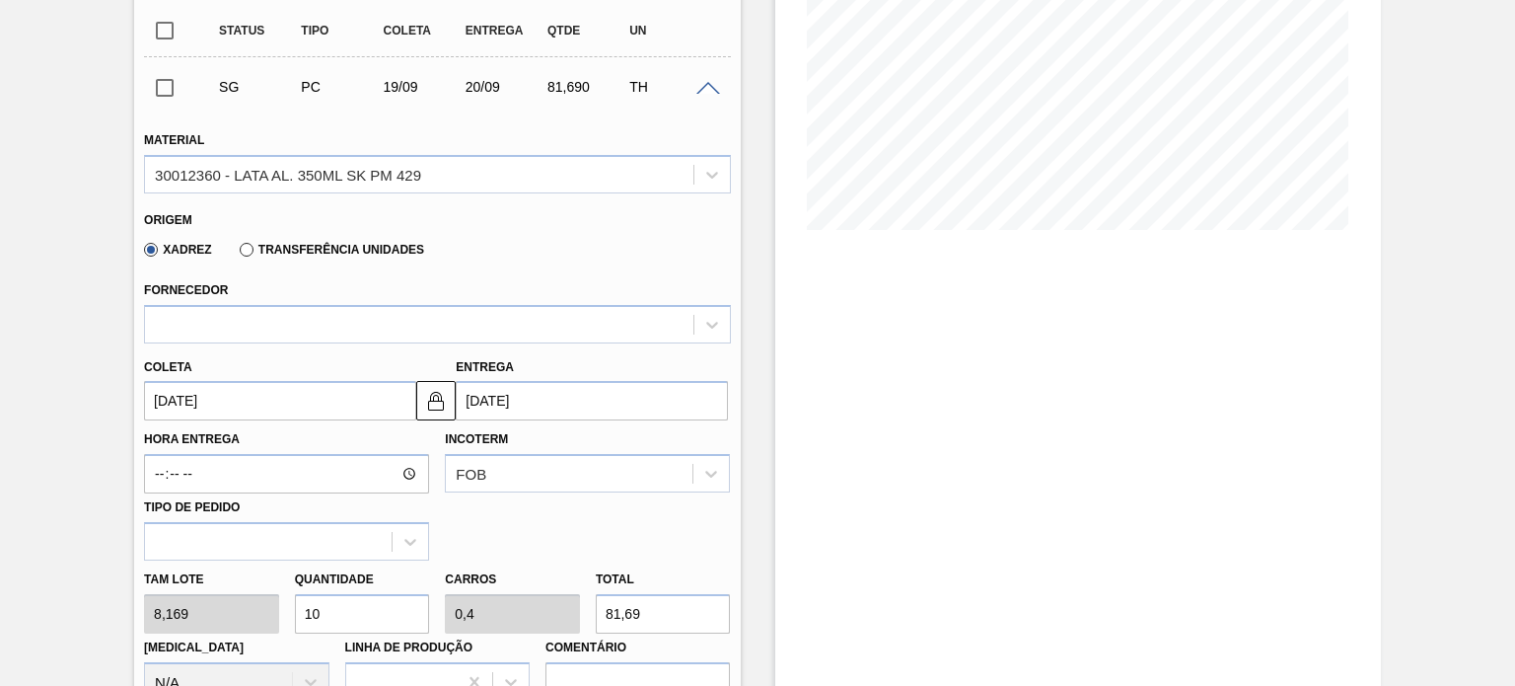
scroll to position [395, 0]
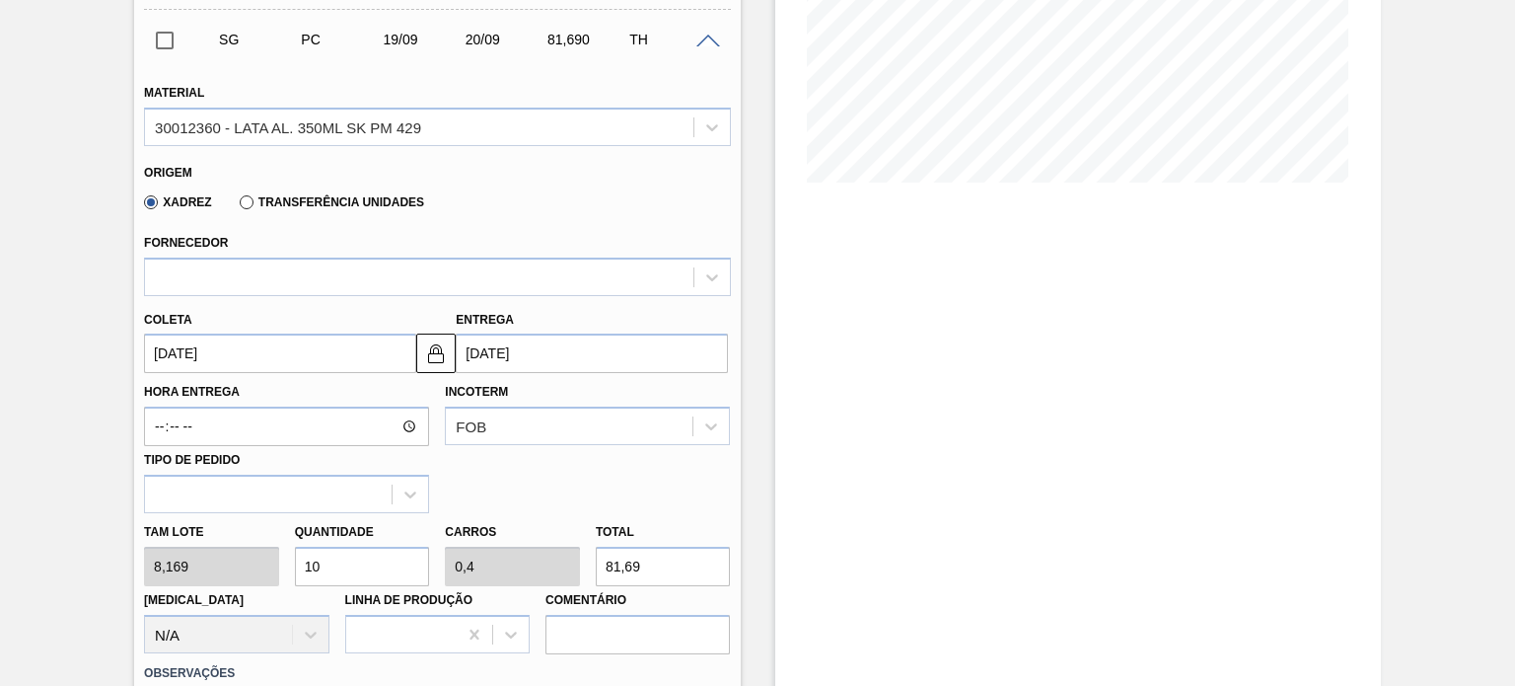
click at [241, 200] on label "Transferência Unidades" at bounding box center [332, 202] width 184 height 14
click at [237, 206] on input "Transferência Unidades" at bounding box center [237, 206] width 0 height 0
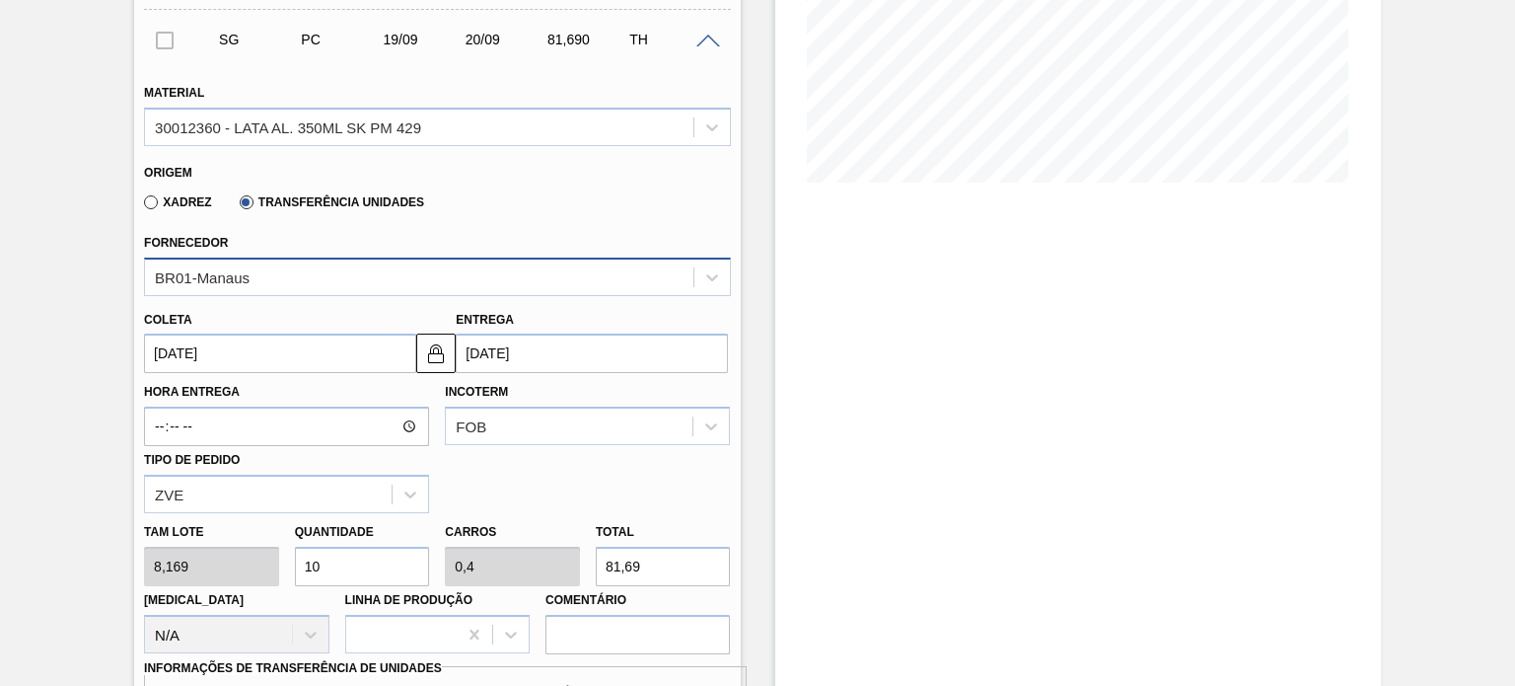
click at [286, 275] on div "BR01-Manaus" at bounding box center [418, 276] width 547 height 29
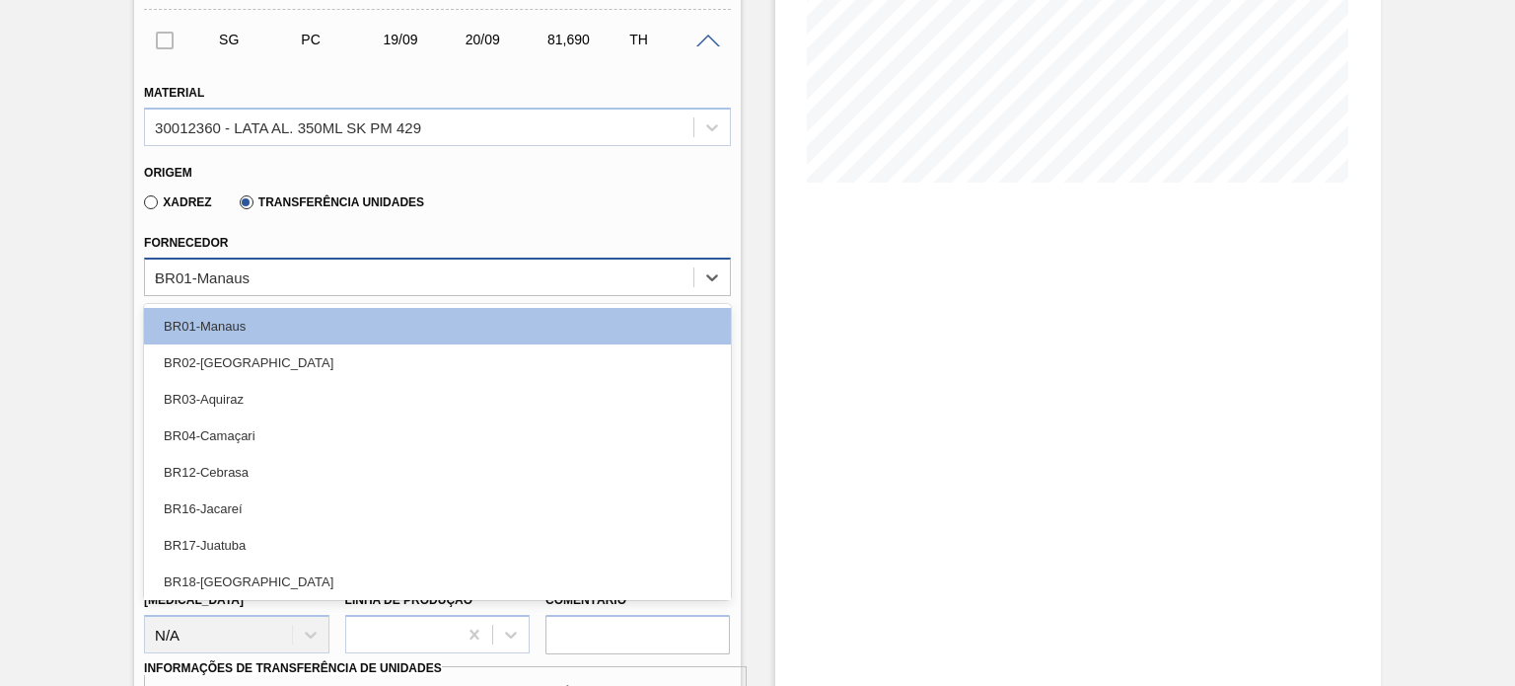
type input "se"
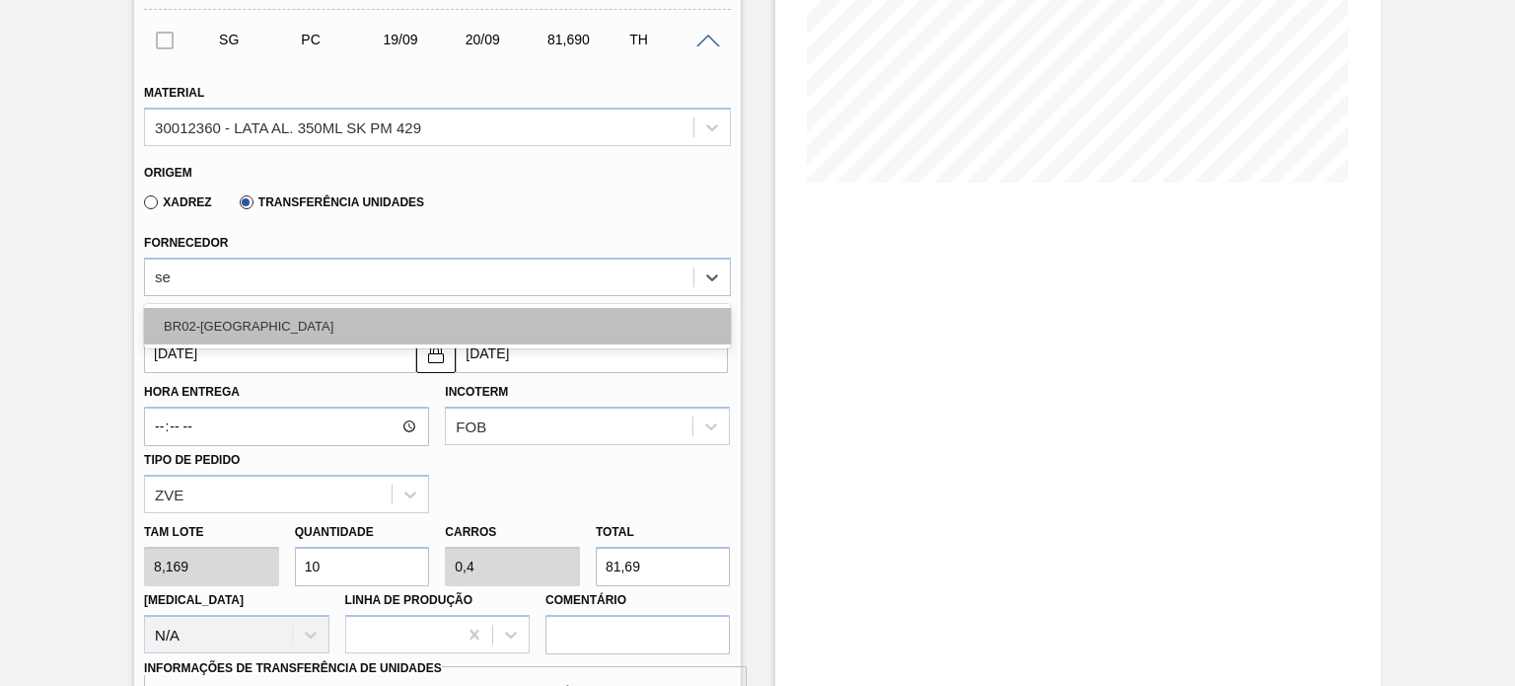
click at [289, 324] on div "BR02-[GEOGRAPHIC_DATA]" at bounding box center [437, 326] width 586 height 36
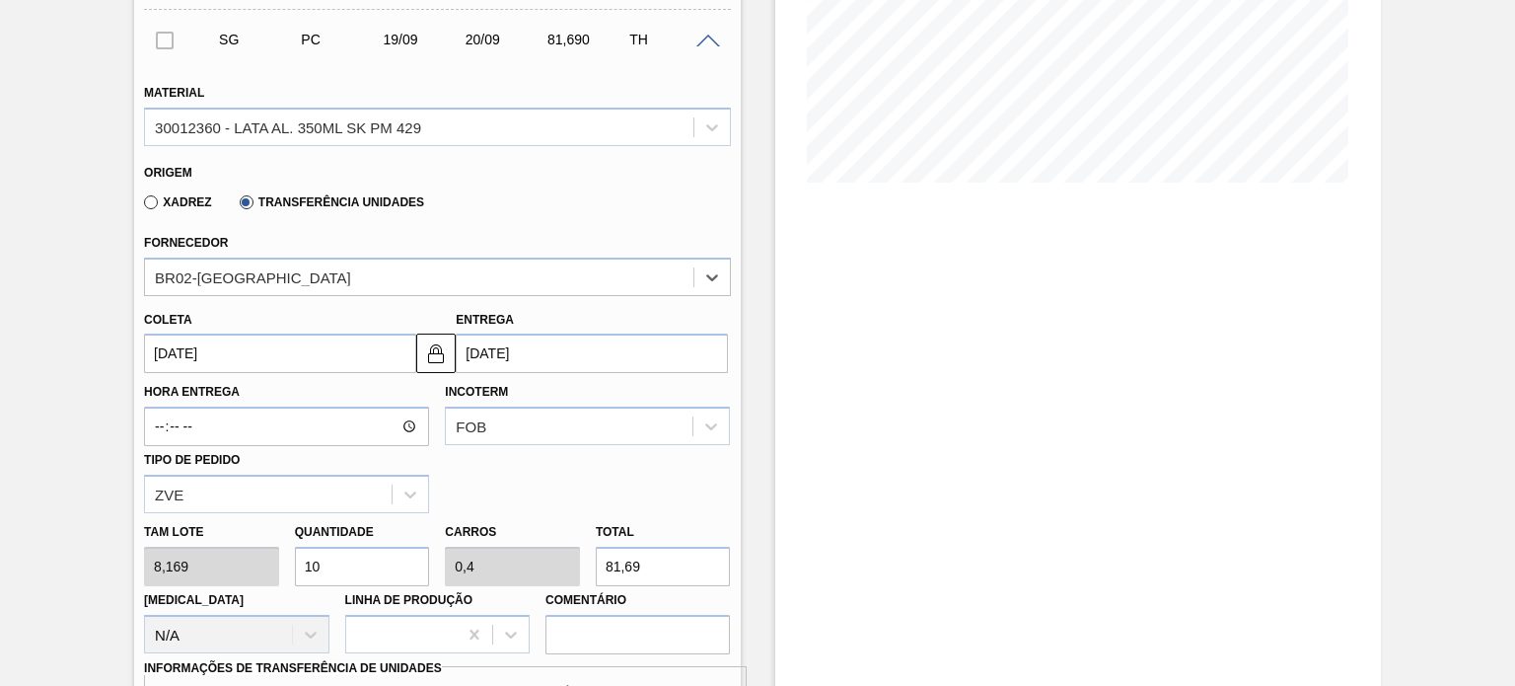
click at [255, 346] on input "[DATE]" at bounding box center [280, 352] width 272 height 39
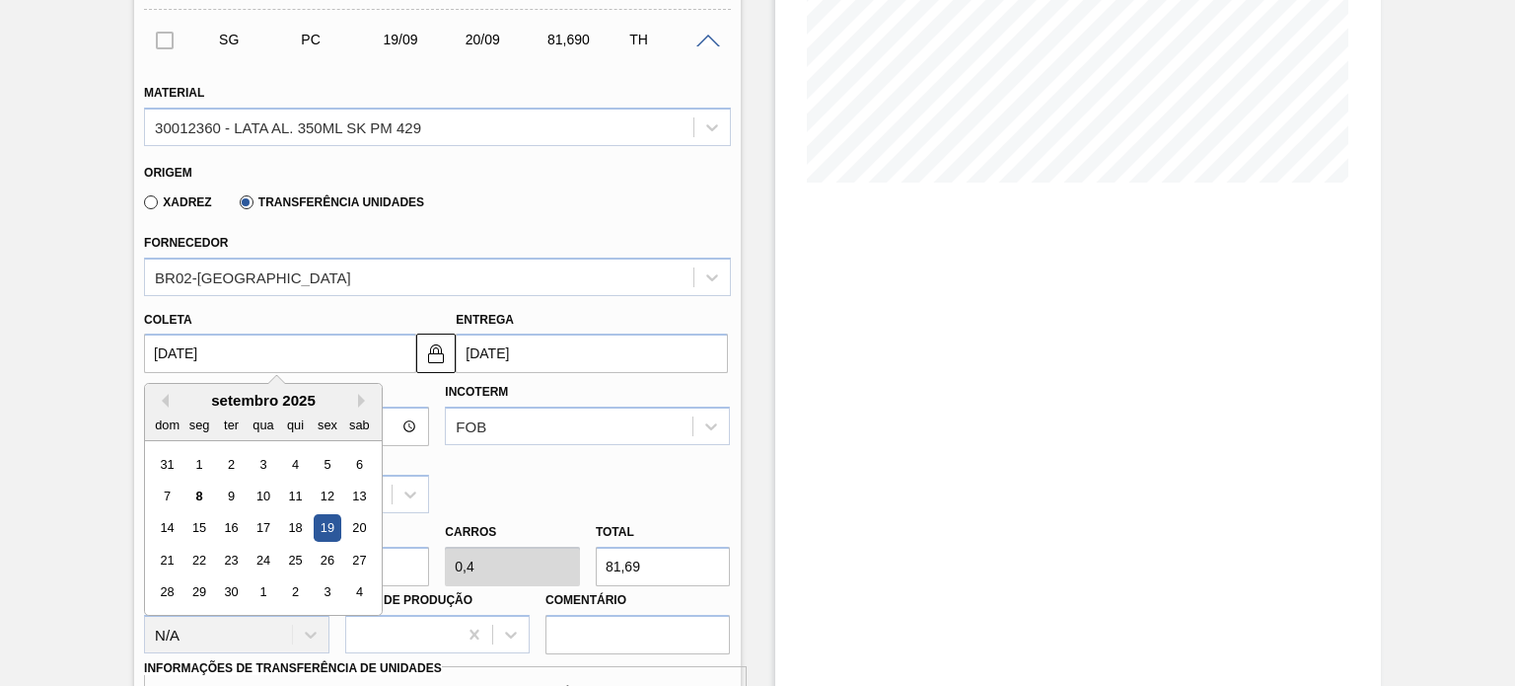
drag, startPoint x: 205, startPoint y: 488, endPoint x: 272, endPoint y: 523, distance: 75.4
click at [205, 488] on div "8" at bounding box center [199, 495] width 27 height 27
type input "[DATE]"
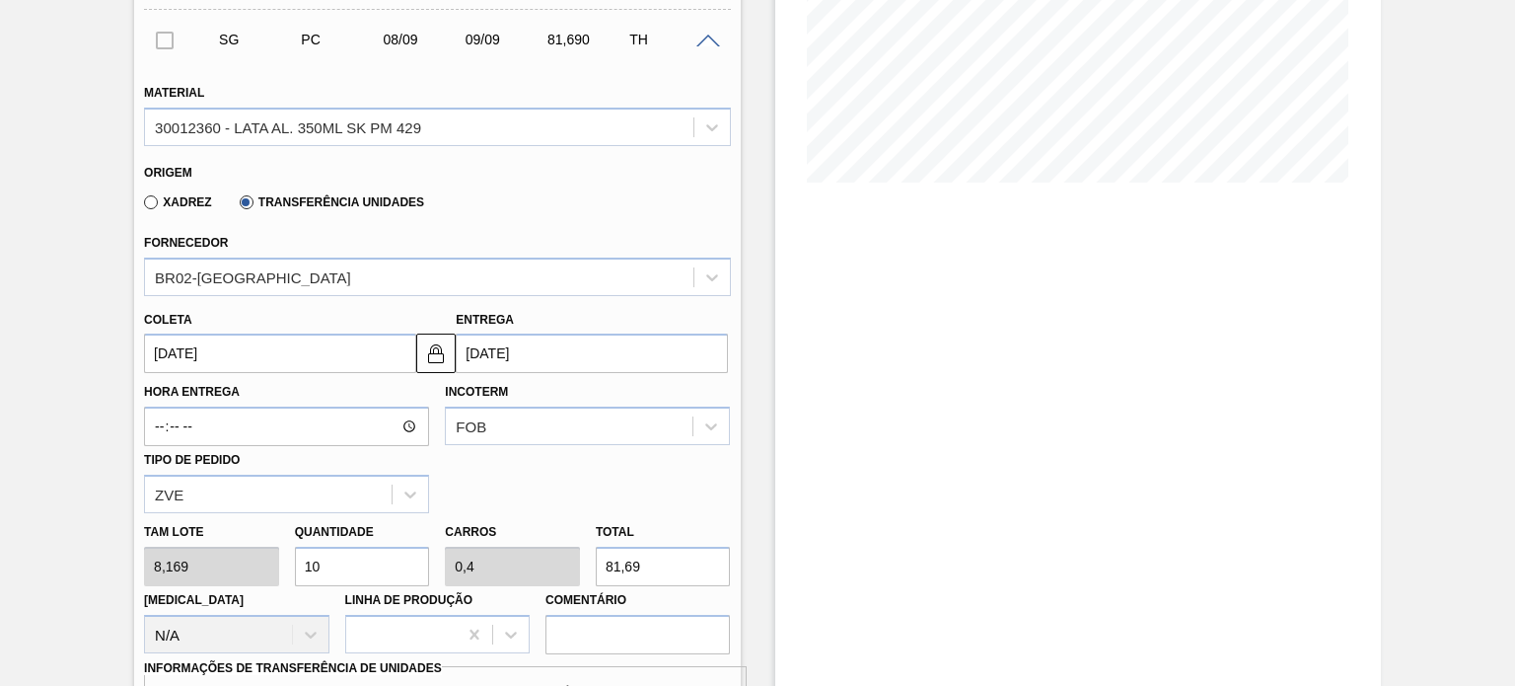
drag, startPoint x: 384, startPoint y: 556, endPoint x: 290, endPoint y: 567, distance: 94.3
click at [290, 567] on div "Quantidade 10" at bounding box center [362, 552] width 151 height 68
type input "2"
type input "0,08"
type input "16,338"
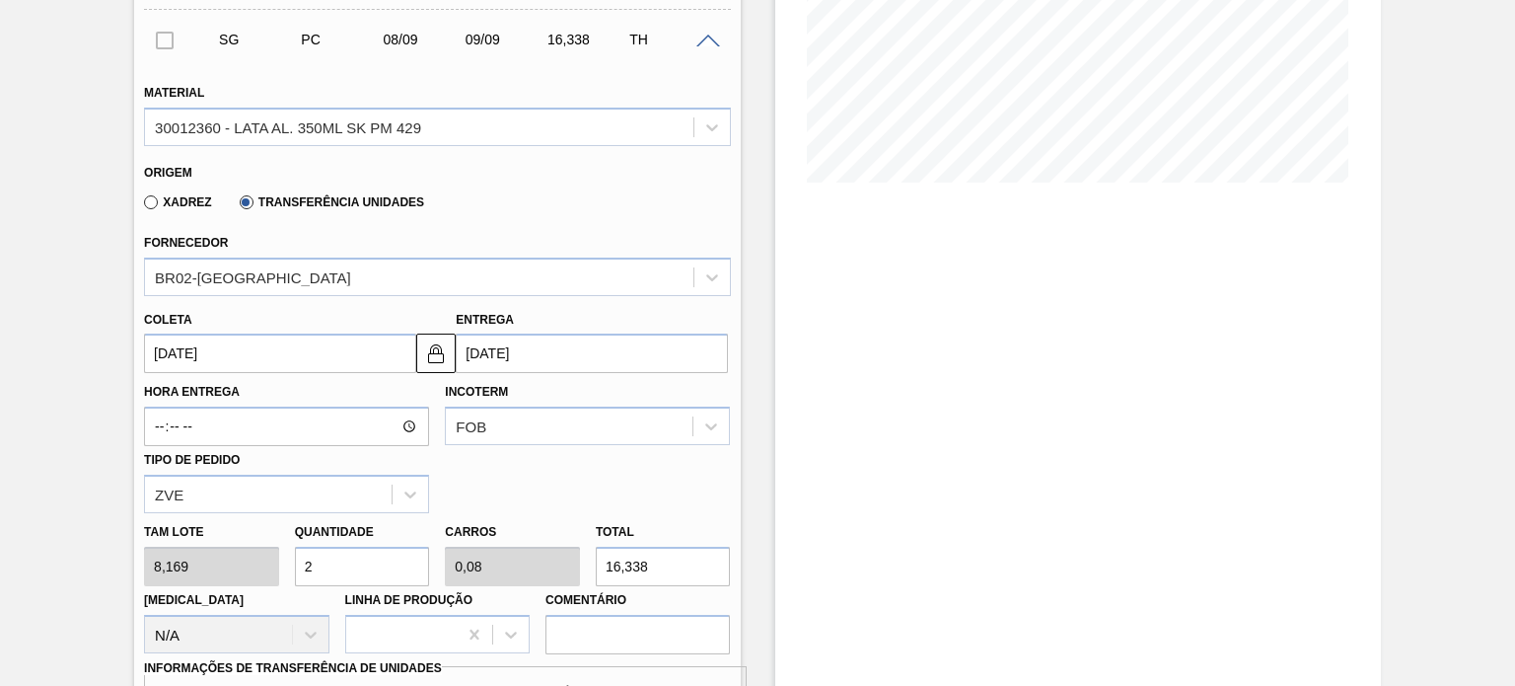
type input "25"
type input "1"
type input "204,225"
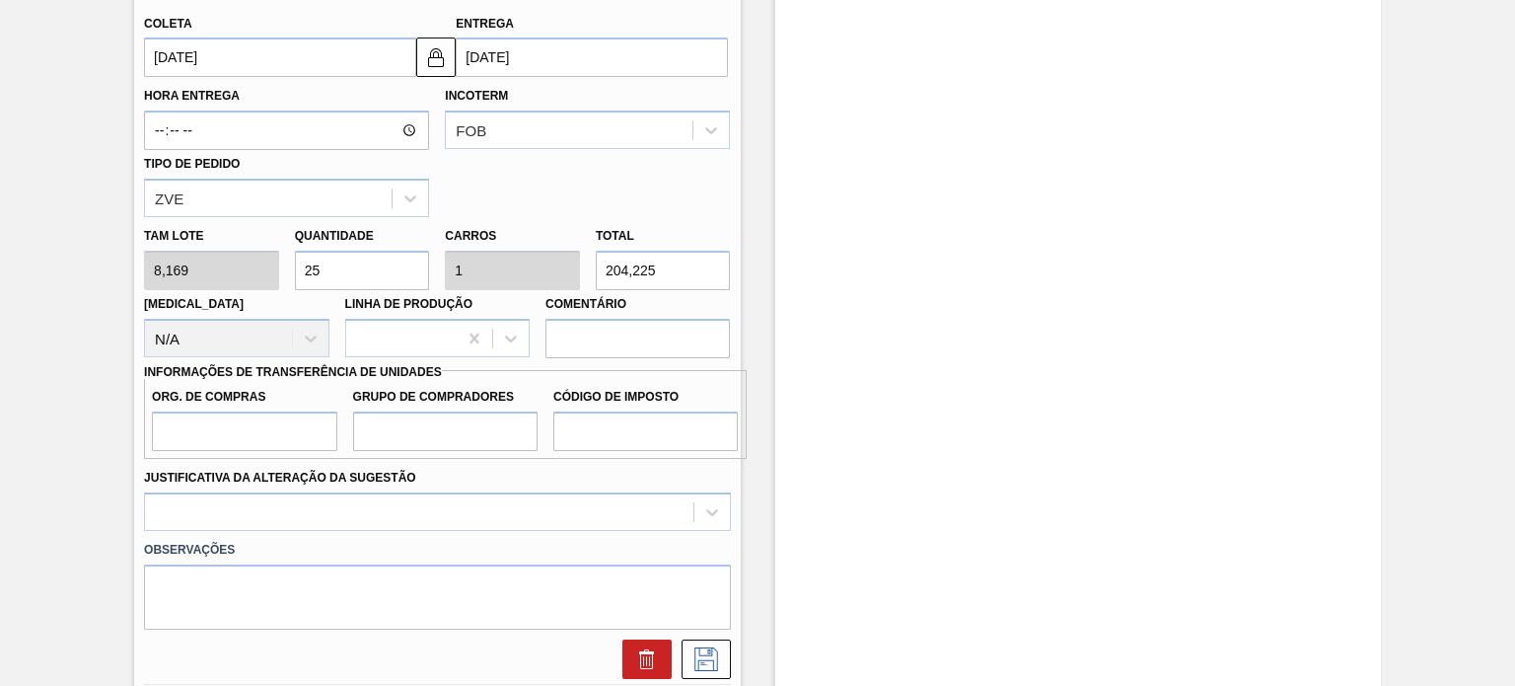
type input "25"
click at [286, 411] on input "Org. de Compras" at bounding box center [244, 430] width 184 height 39
type input "BR00"
click at [433, 443] on input "Grupo de Compradores" at bounding box center [445, 430] width 184 height 39
type input "P01"
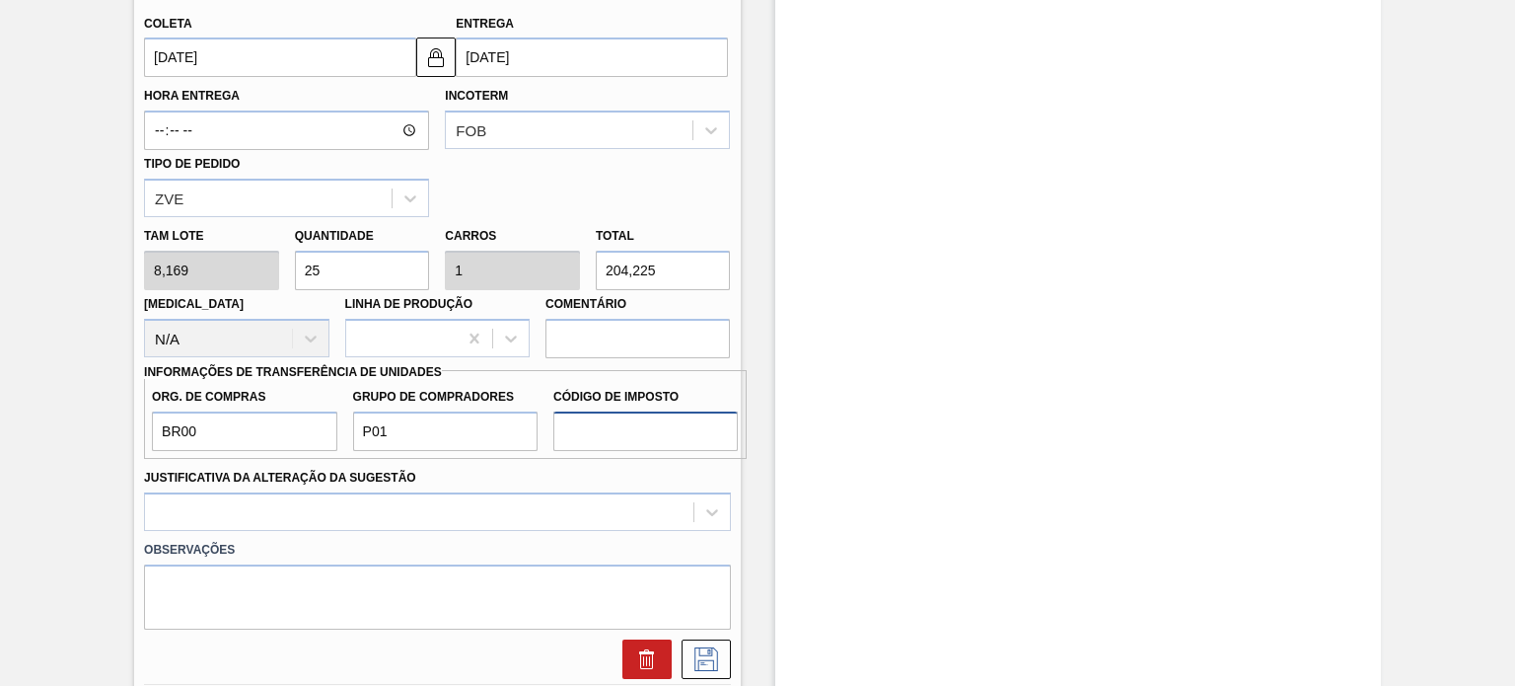
click at [606, 436] on input "Código de Imposto" at bounding box center [645, 430] width 184 height 39
type input "F1"
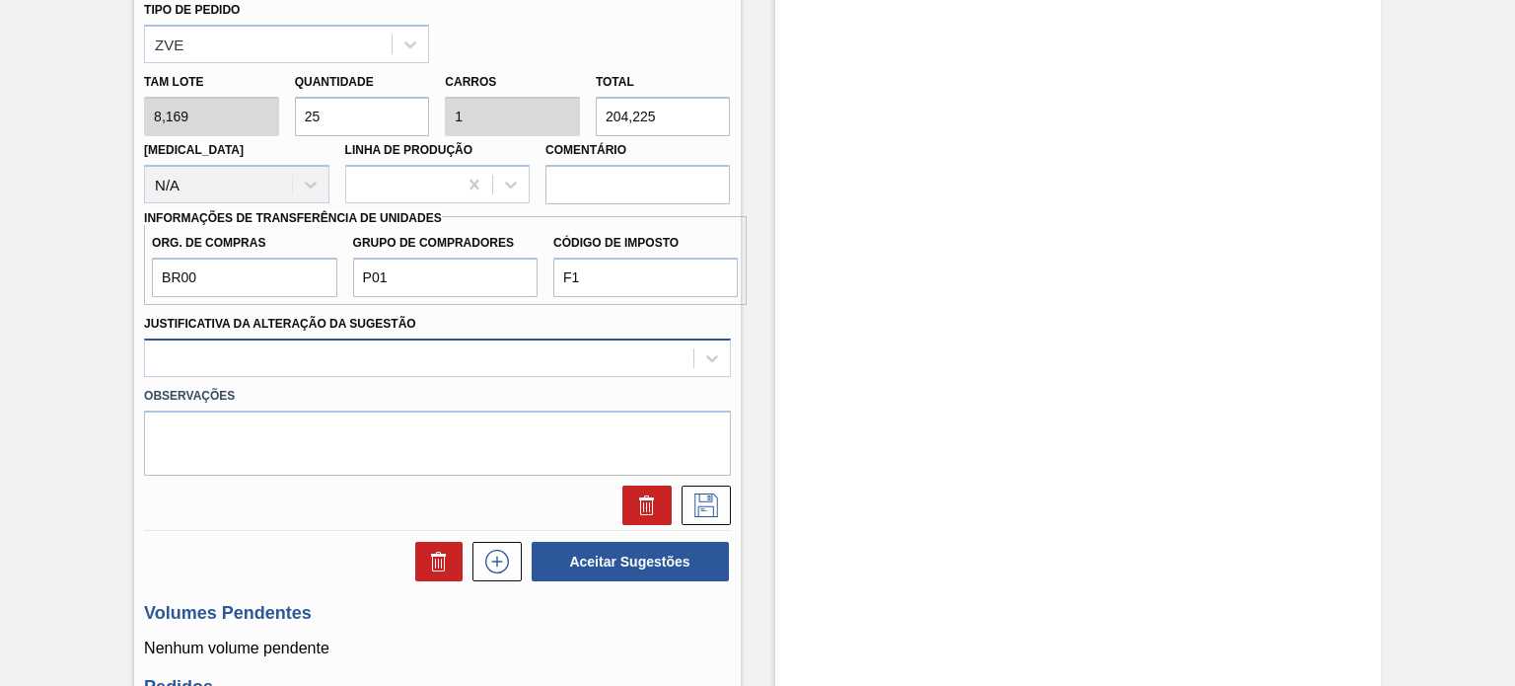
click at [544, 377] on div at bounding box center [437, 357] width 586 height 38
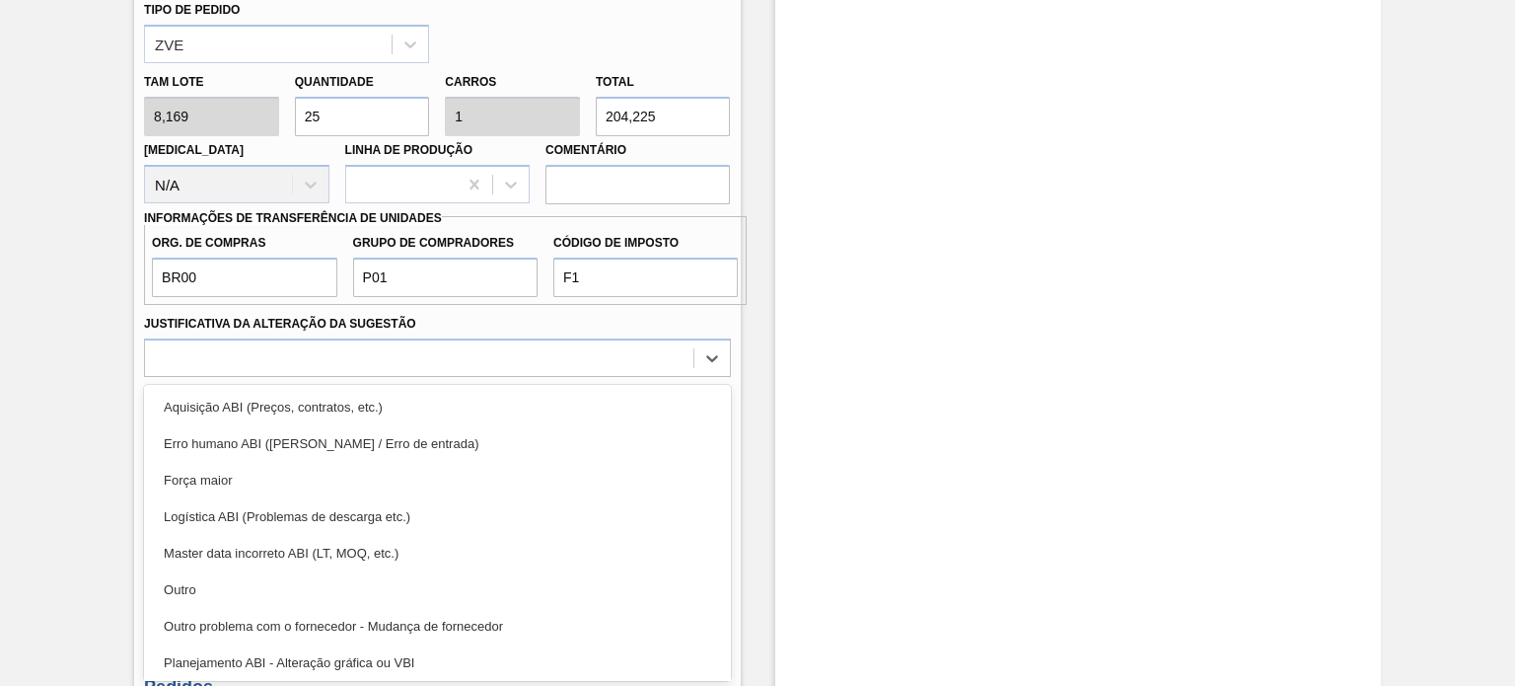
click at [320, 587] on div "Outro" at bounding box center [437, 589] width 586 height 36
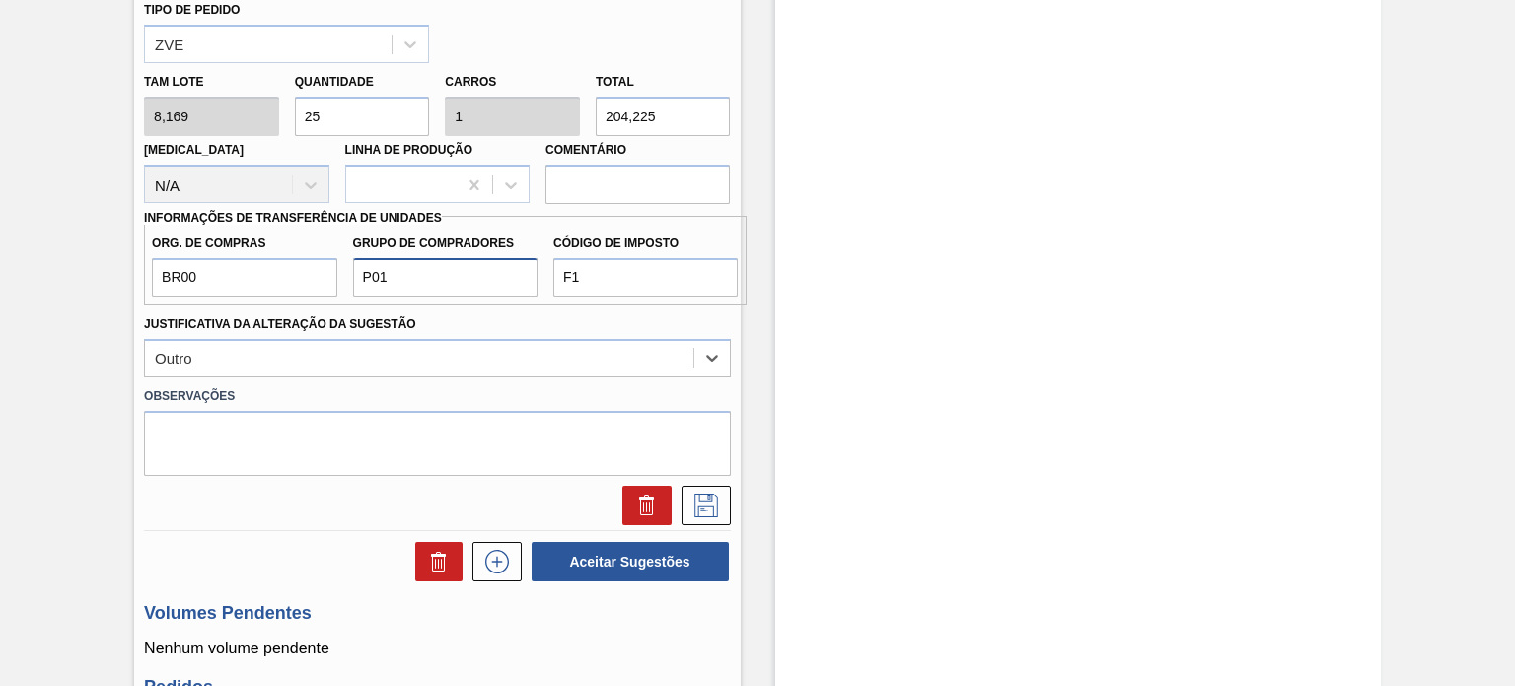
click at [452, 260] on input "P01" at bounding box center [445, 276] width 184 height 39
drag, startPoint x: 399, startPoint y: 274, endPoint x: 329, endPoint y: 275, distance: 69.1
click at [329, 275] on div "Org. de Compras BR00 Grupo de Compradores P01 Código de Imposto F1" at bounding box center [445, 260] width 602 height 73
click at [392, 287] on input "P01" at bounding box center [445, 276] width 184 height 39
type input "P"
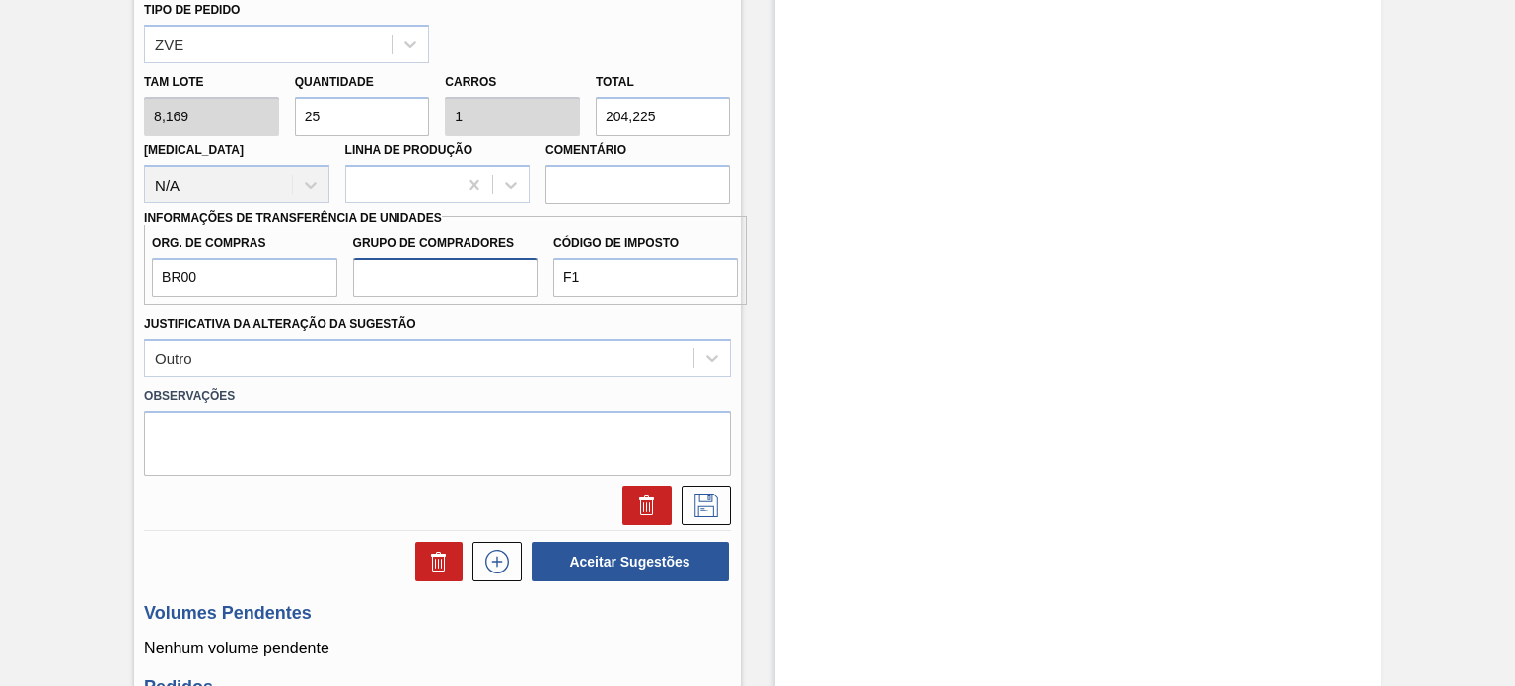
click at [393, 289] on input "Grupo de Compradores" at bounding box center [445, 276] width 184 height 39
type input "A01"
click at [705, 508] on icon at bounding box center [706, 505] width 32 height 24
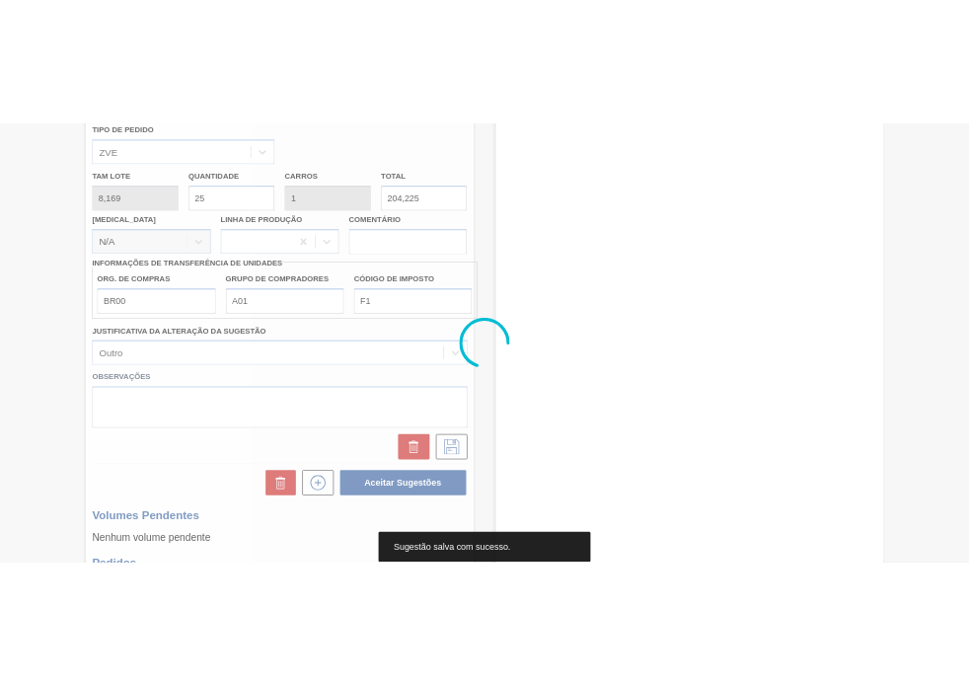
scroll to position [190, 0]
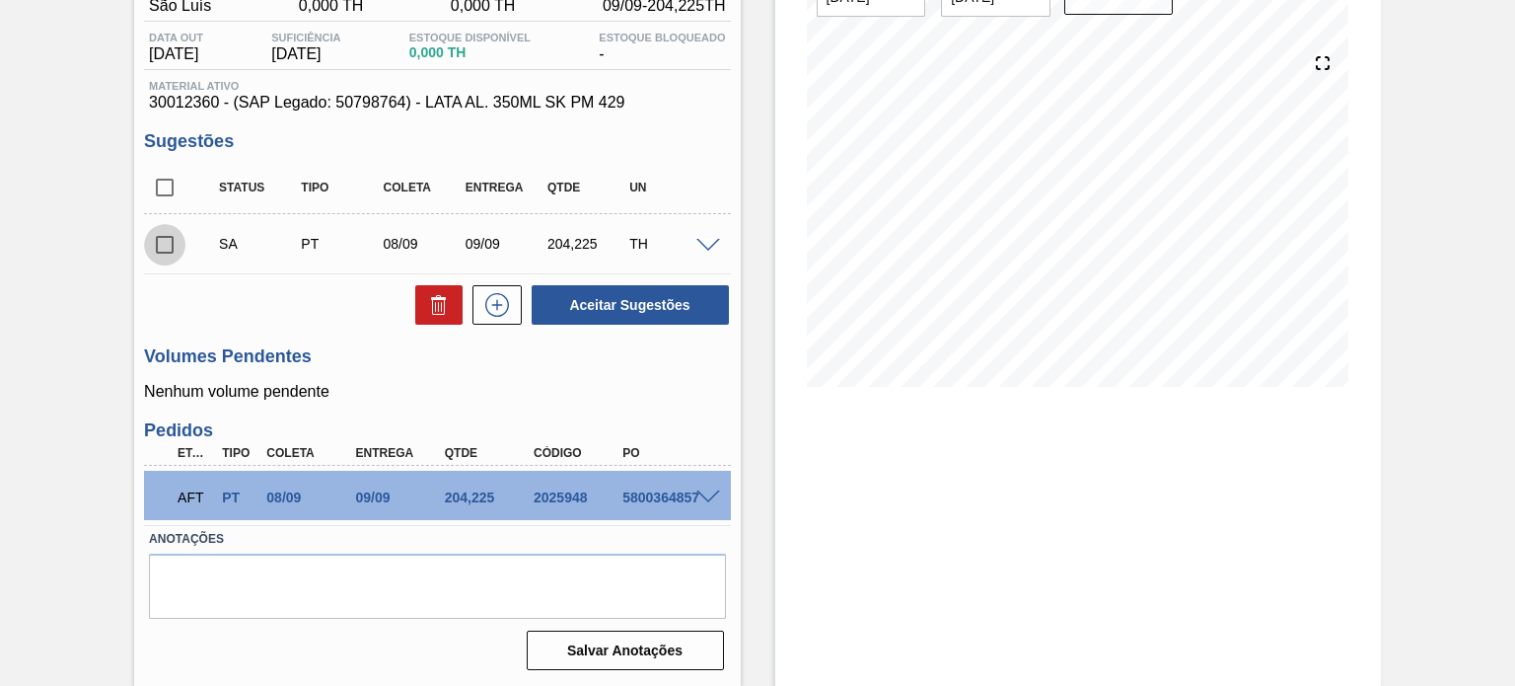
click at [159, 239] on input "checkbox" at bounding box center [164, 244] width 41 height 41
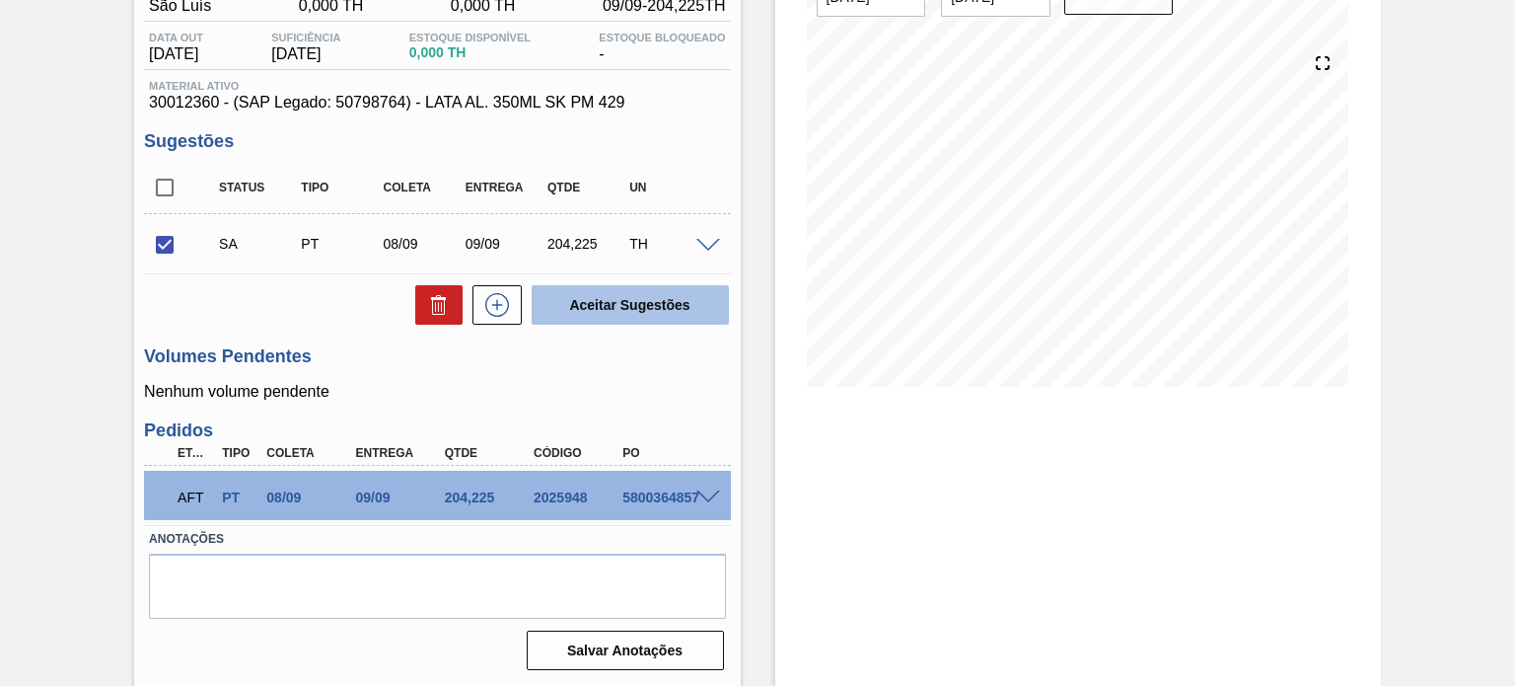
click at [655, 311] on button "Aceitar Sugestões" at bounding box center [630, 304] width 197 height 39
checkbox input "false"
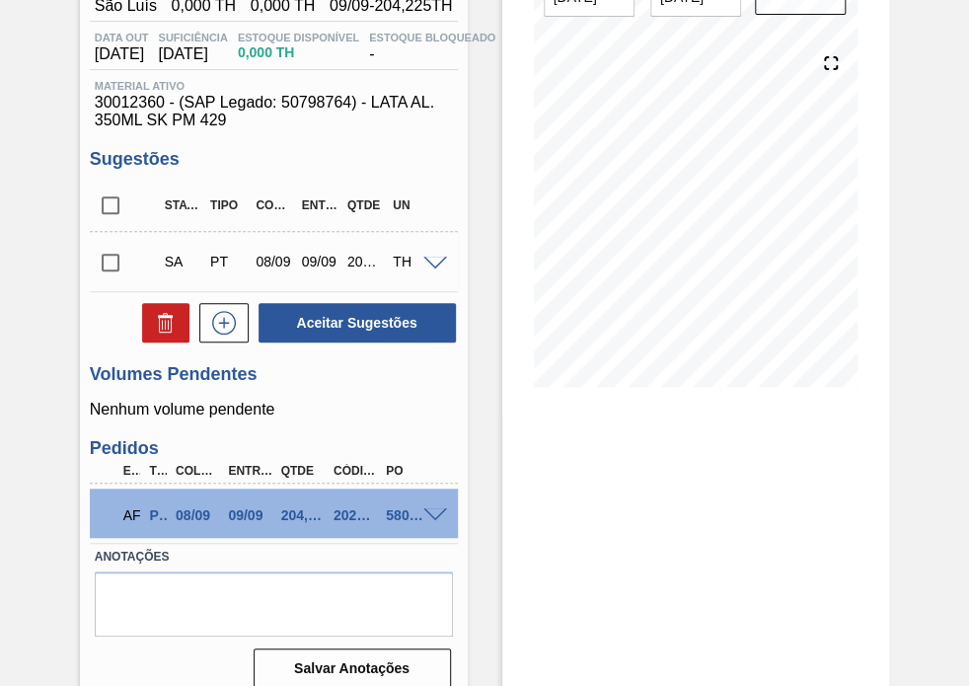
click at [109, 261] on input "checkbox" at bounding box center [110, 262] width 41 height 41
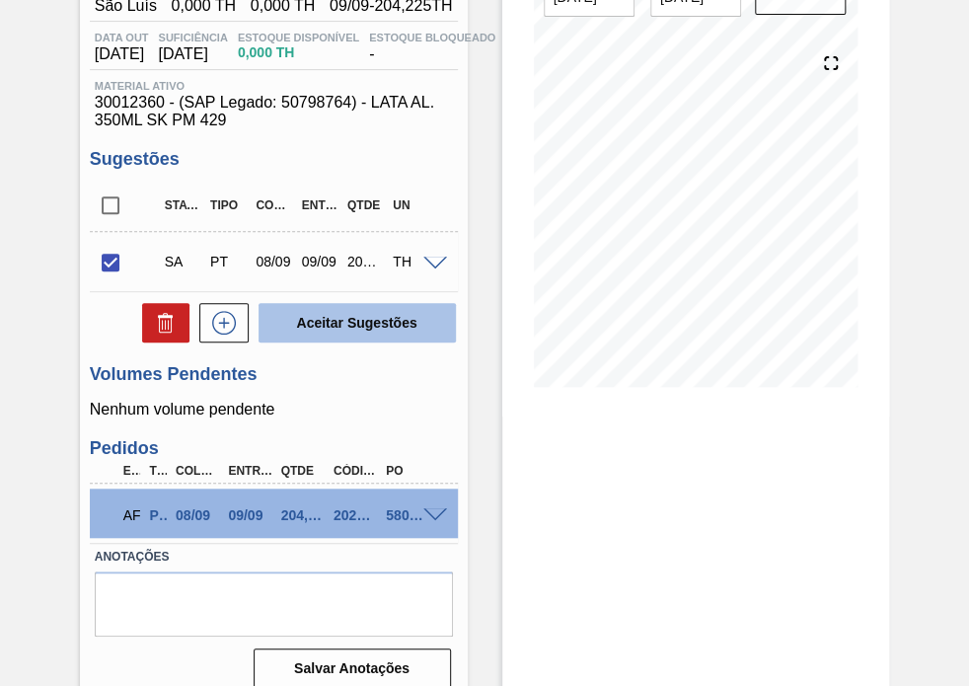
click at [381, 319] on button "Aceitar Sugestões" at bounding box center [356, 322] width 197 height 39
checkbox input "false"
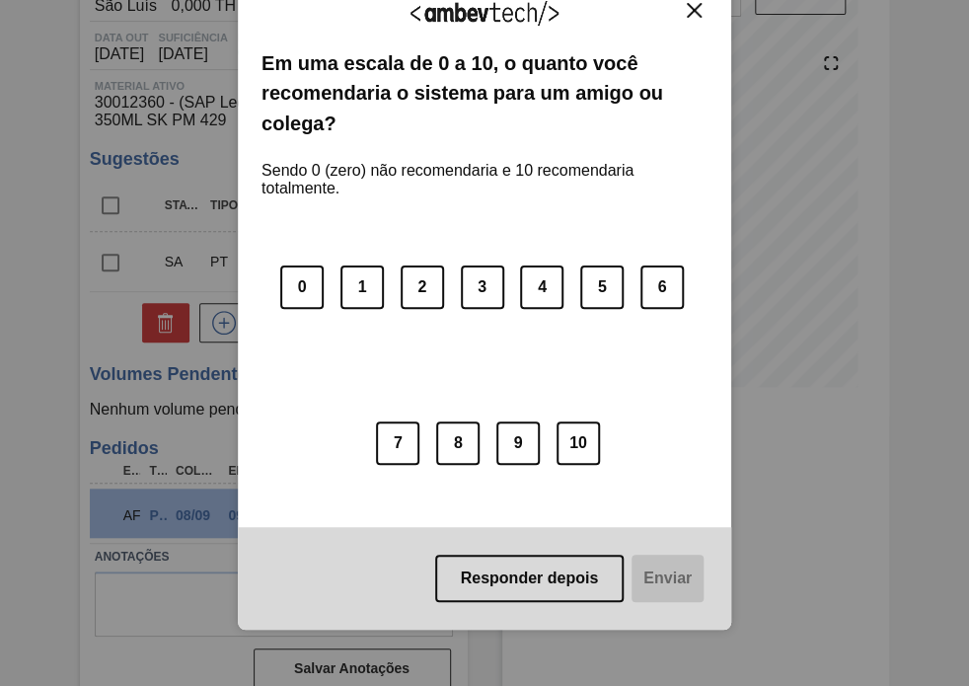
click at [687, 8] on img "Close" at bounding box center [694, 10] width 15 height 15
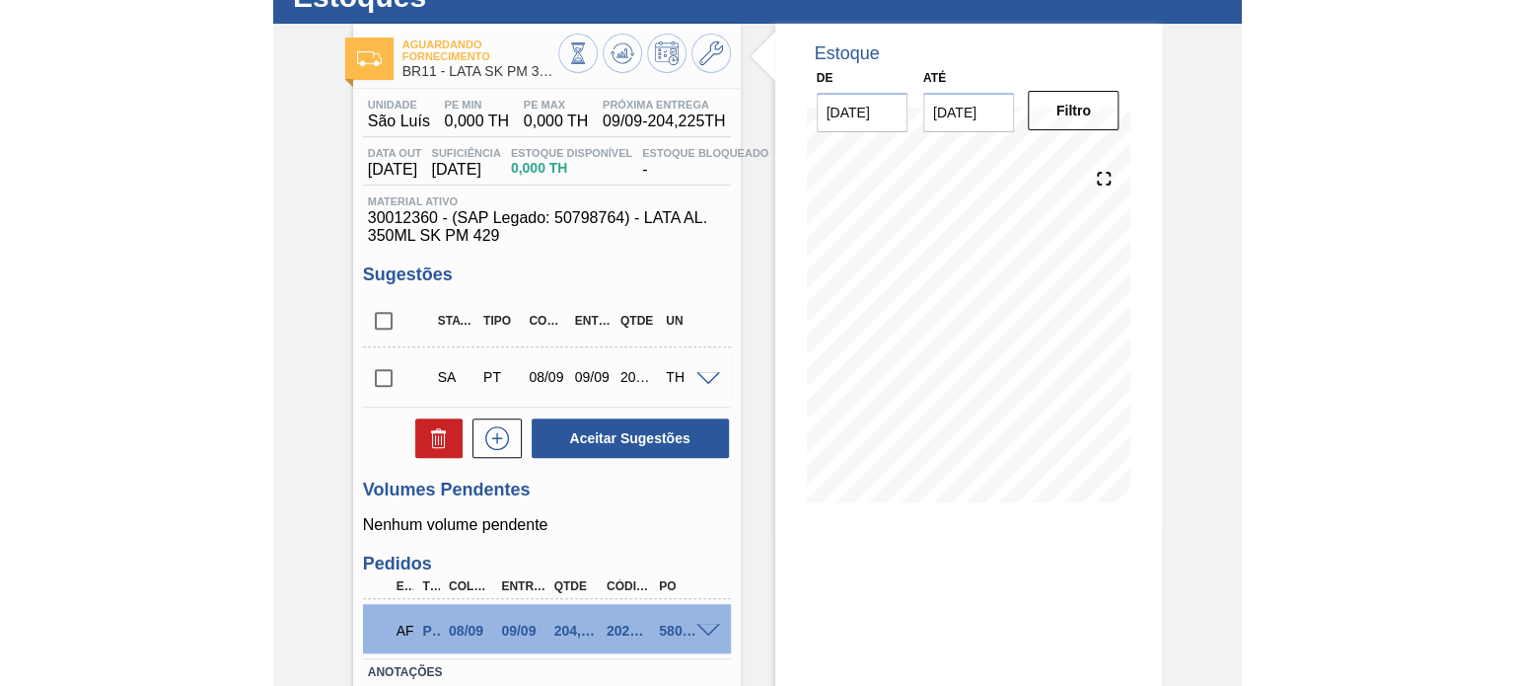
scroll to position [0, 0]
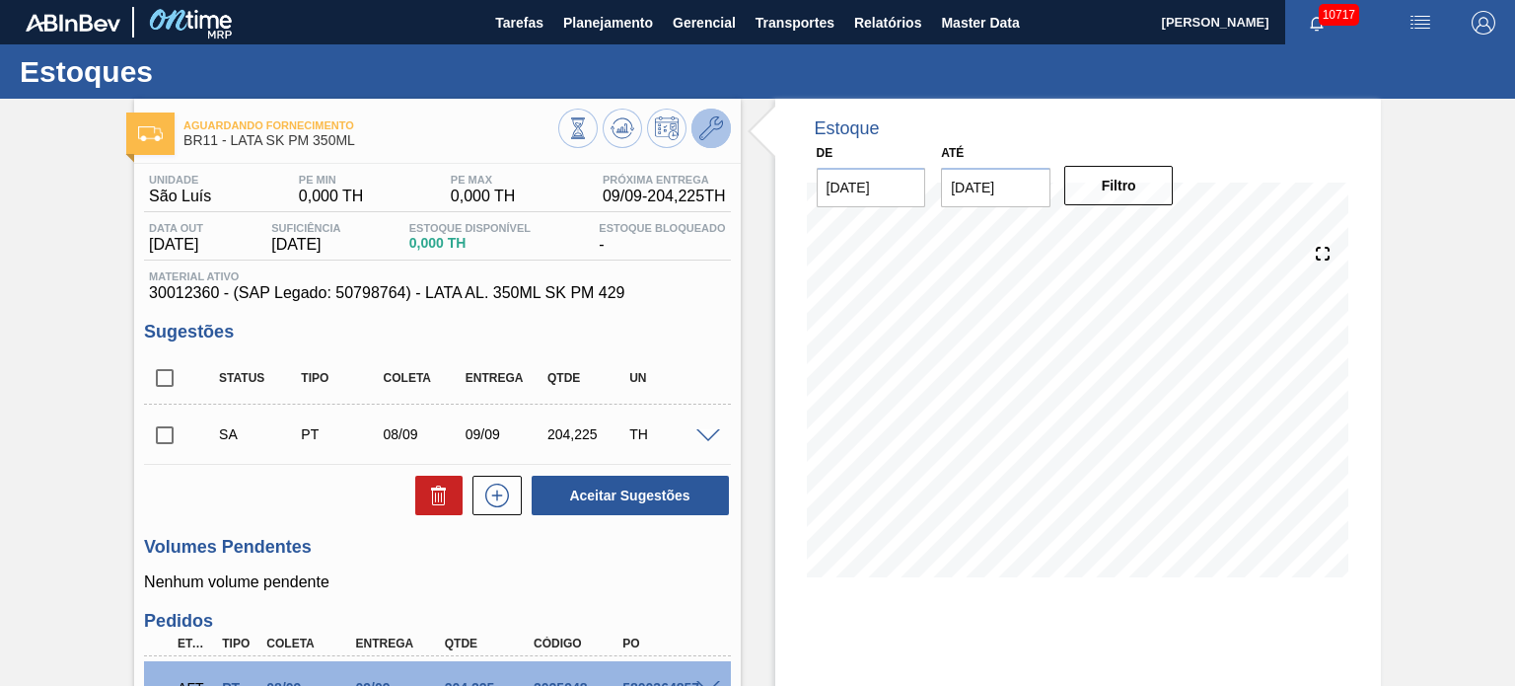
click at [710, 139] on icon at bounding box center [711, 128] width 24 height 24
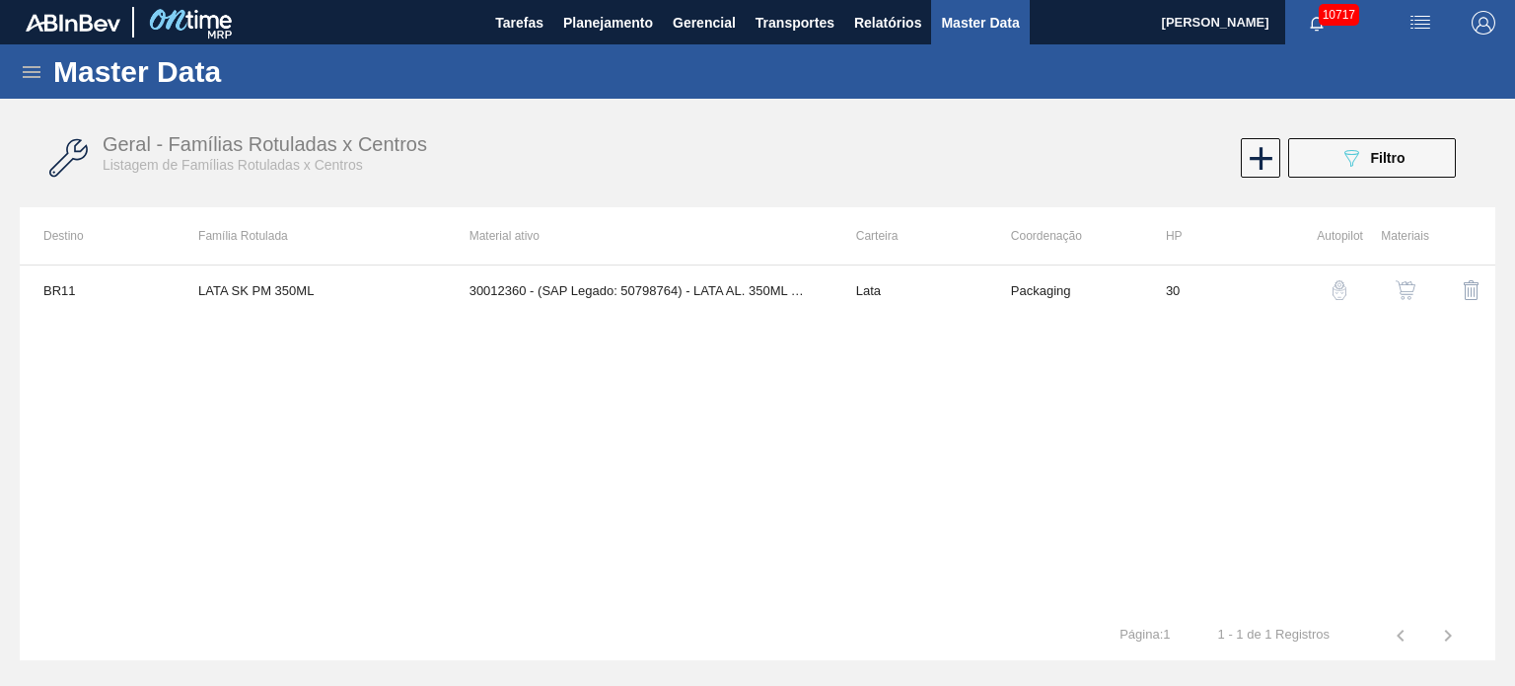
click at [1412, 290] on img "button" at bounding box center [1406, 290] width 20 height 20
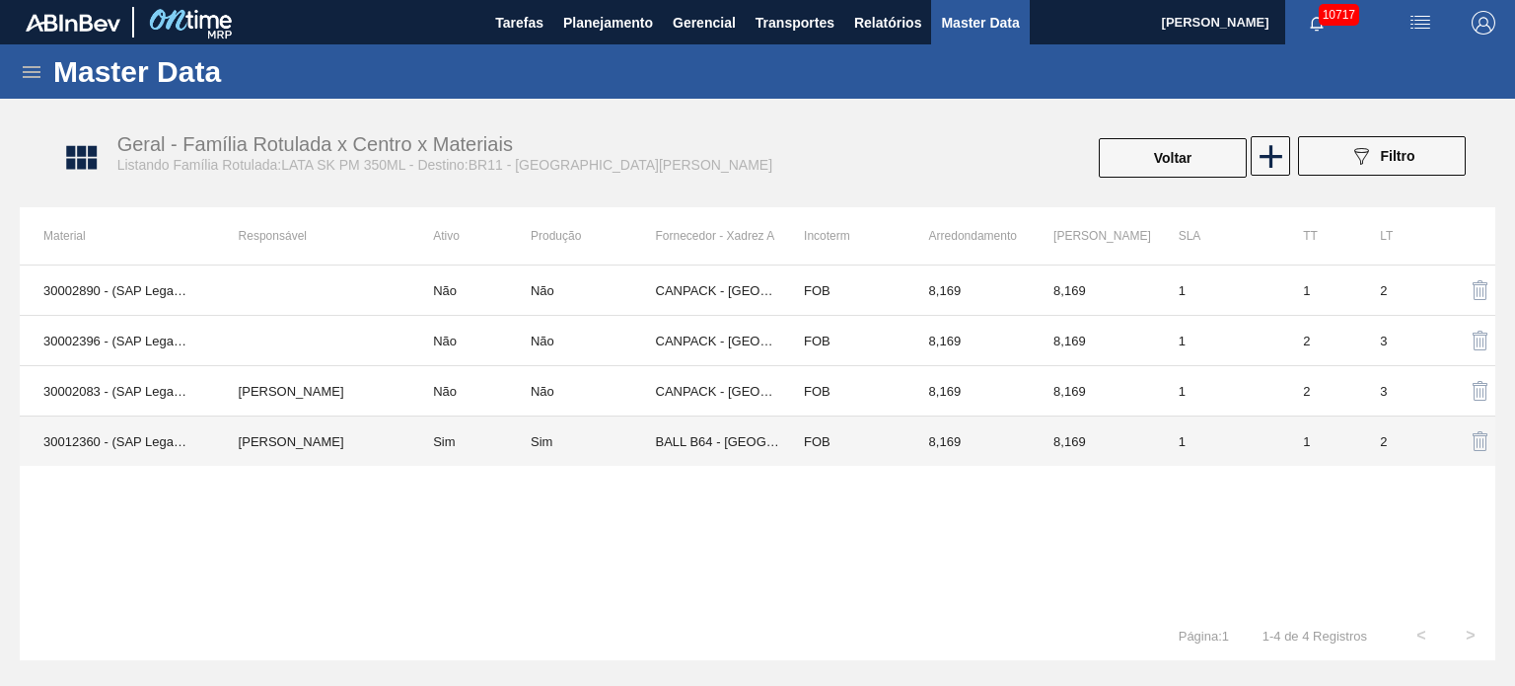
click at [442, 439] on td "Sim" at bounding box center [469, 441] width 121 height 50
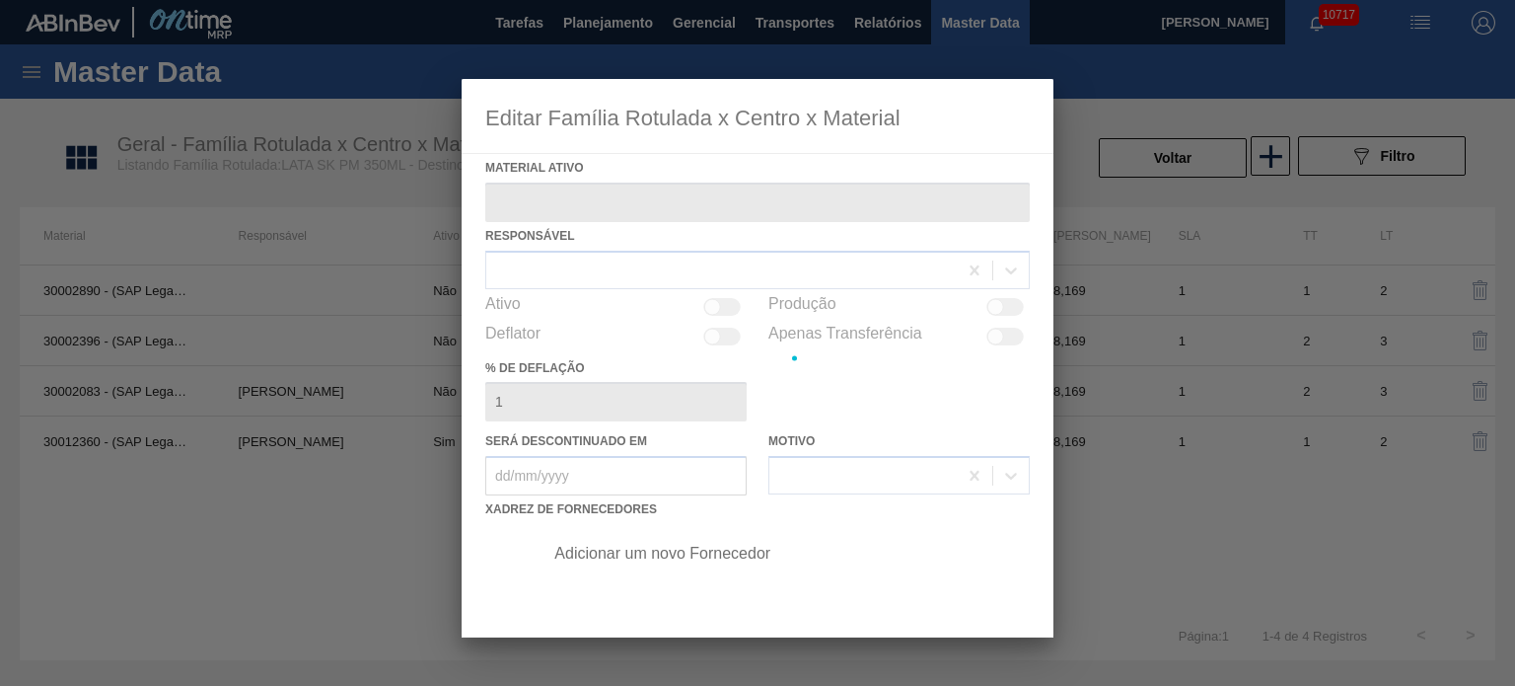
type ativo "30012360 - (SAP Legado: 50798764) - LATA AL. 350ML SK PM 429"
checkbox input "true"
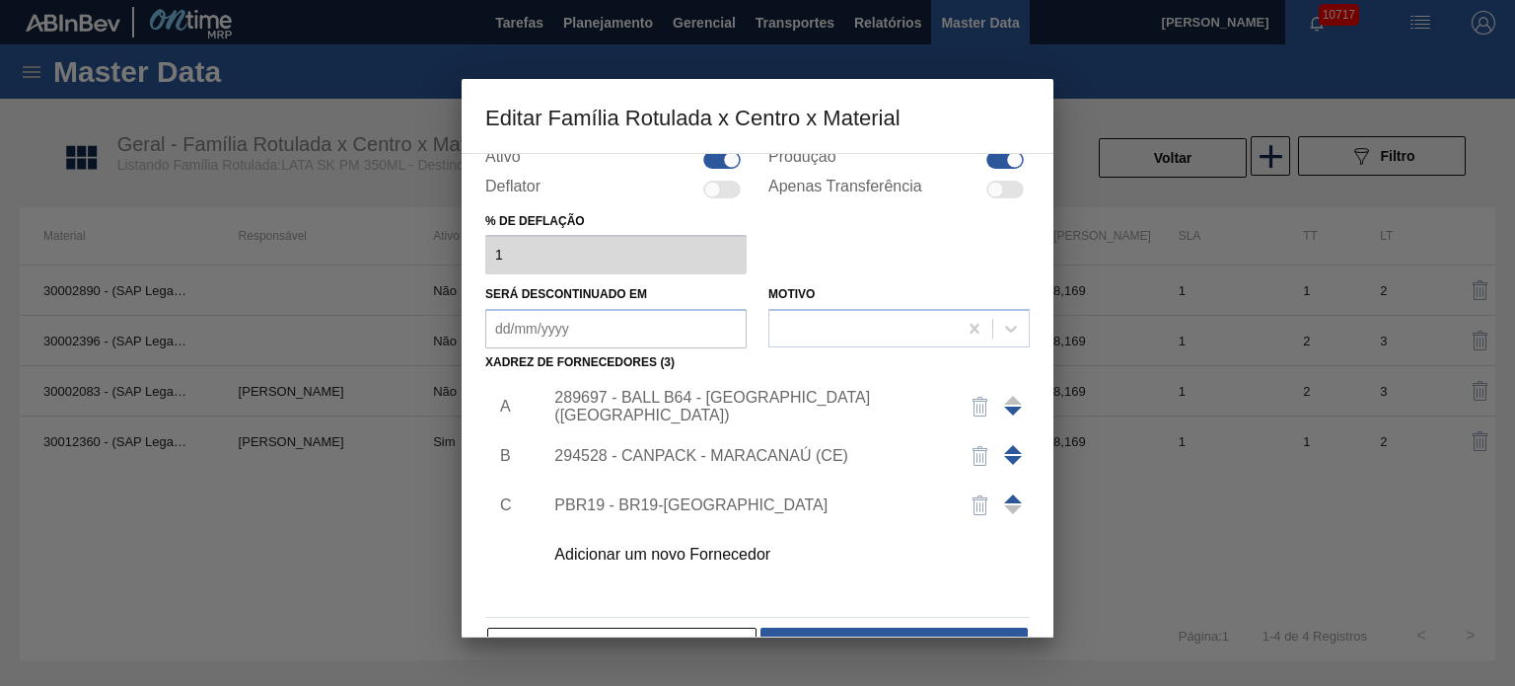
scroll to position [201, 0]
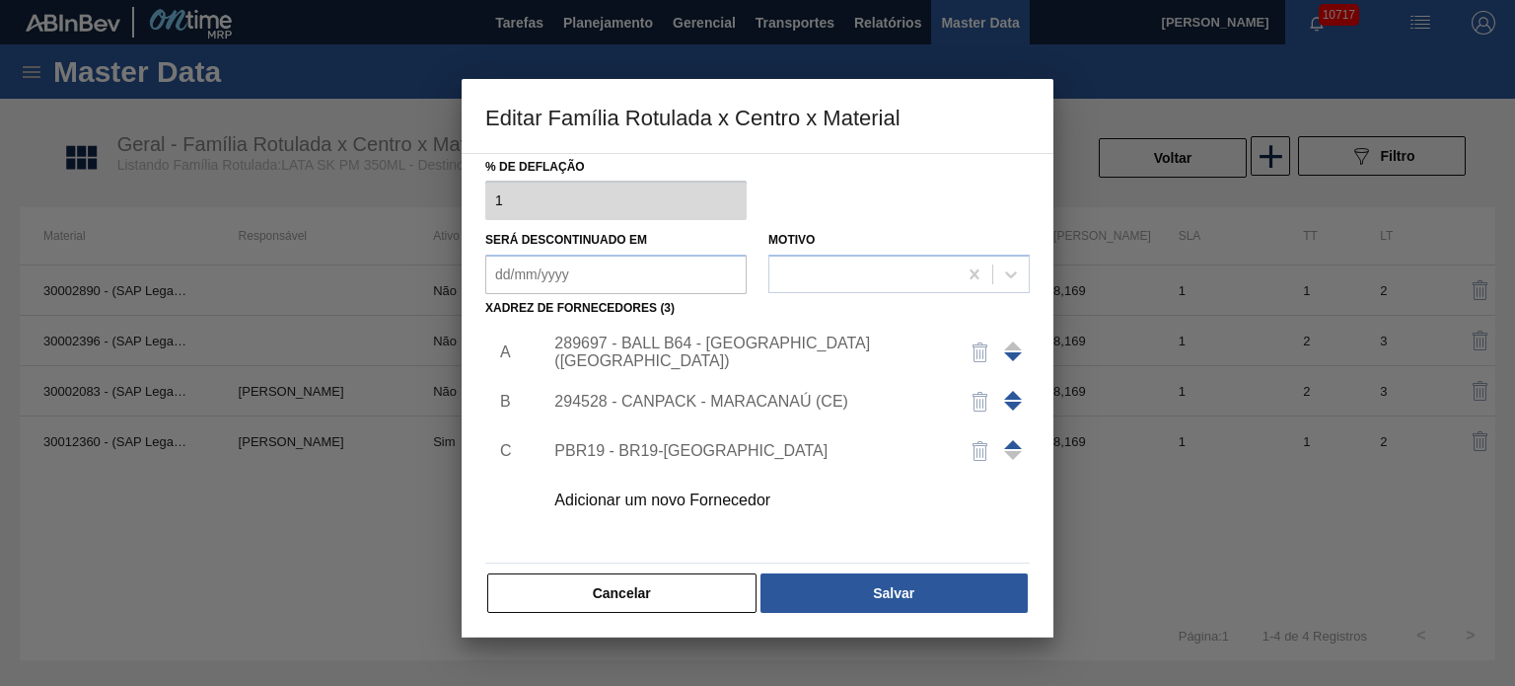
click at [654, 449] on div "PBR19 - BR19-[GEOGRAPHIC_DATA]" at bounding box center [747, 451] width 387 height 18
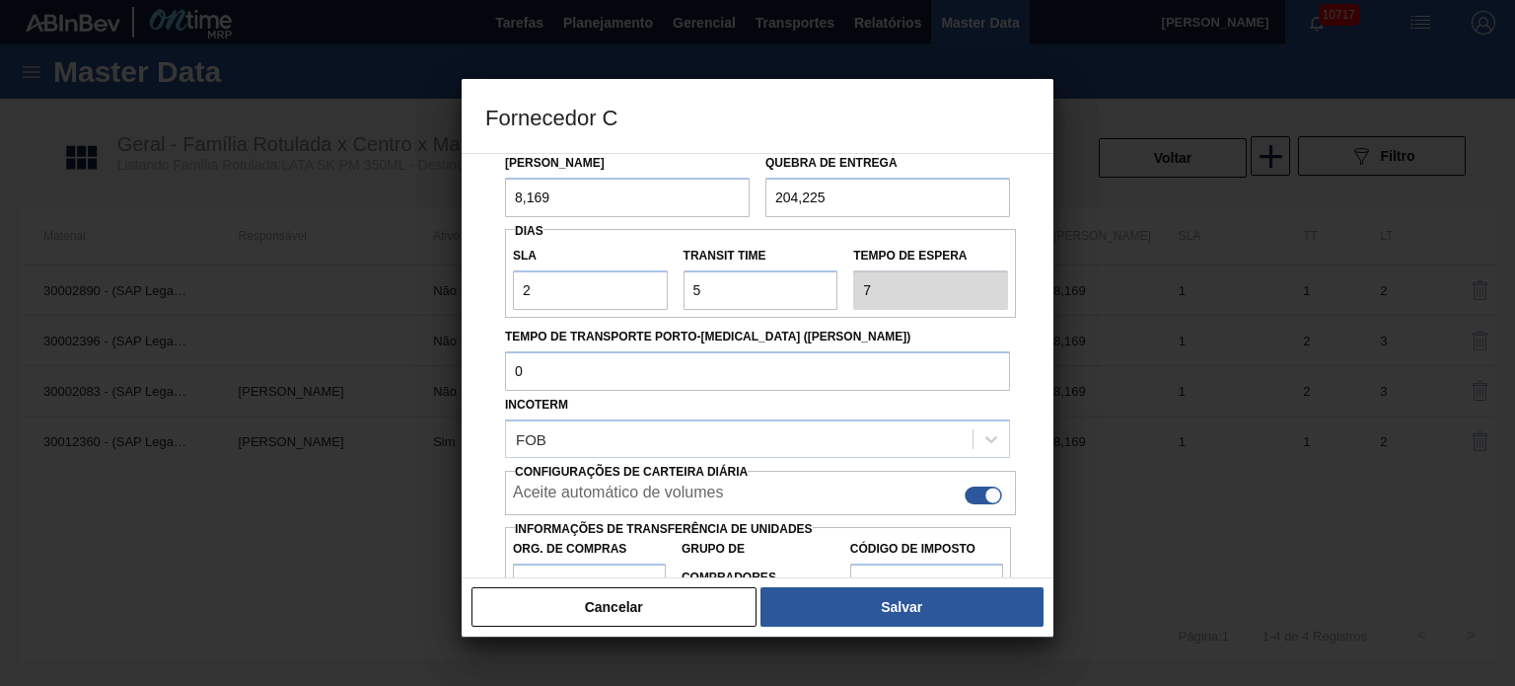
scroll to position [249, 0]
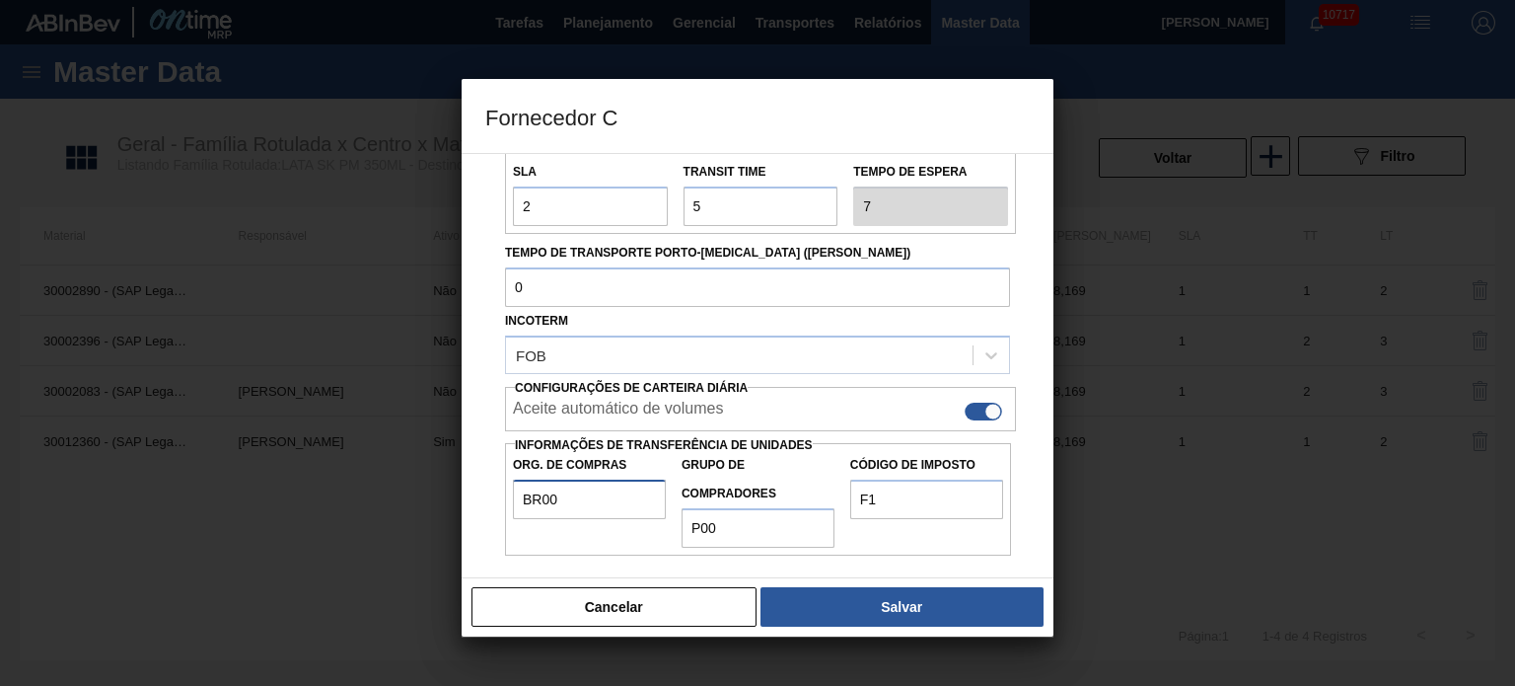
drag, startPoint x: 501, startPoint y: 504, endPoint x: 446, endPoint y: 507, distance: 55.3
click at [446, 506] on div "Fornecedor C Origem Transferências PBR19 - BR19-[GEOGRAPHIC_DATA] Arredondament…" at bounding box center [757, 343] width 1515 height 686
drag, startPoint x: 719, startPoint y: 534, endPoint x: 682, endPoint y: 538, distance: 37.7
click at [682, 538] on input "P00" at bounding box center [758, 527] width 153 height 39
drag, startPoint x: 903, startPoint y: 502, endPoint x: 786, endPoint y: 514, distance: 117.0
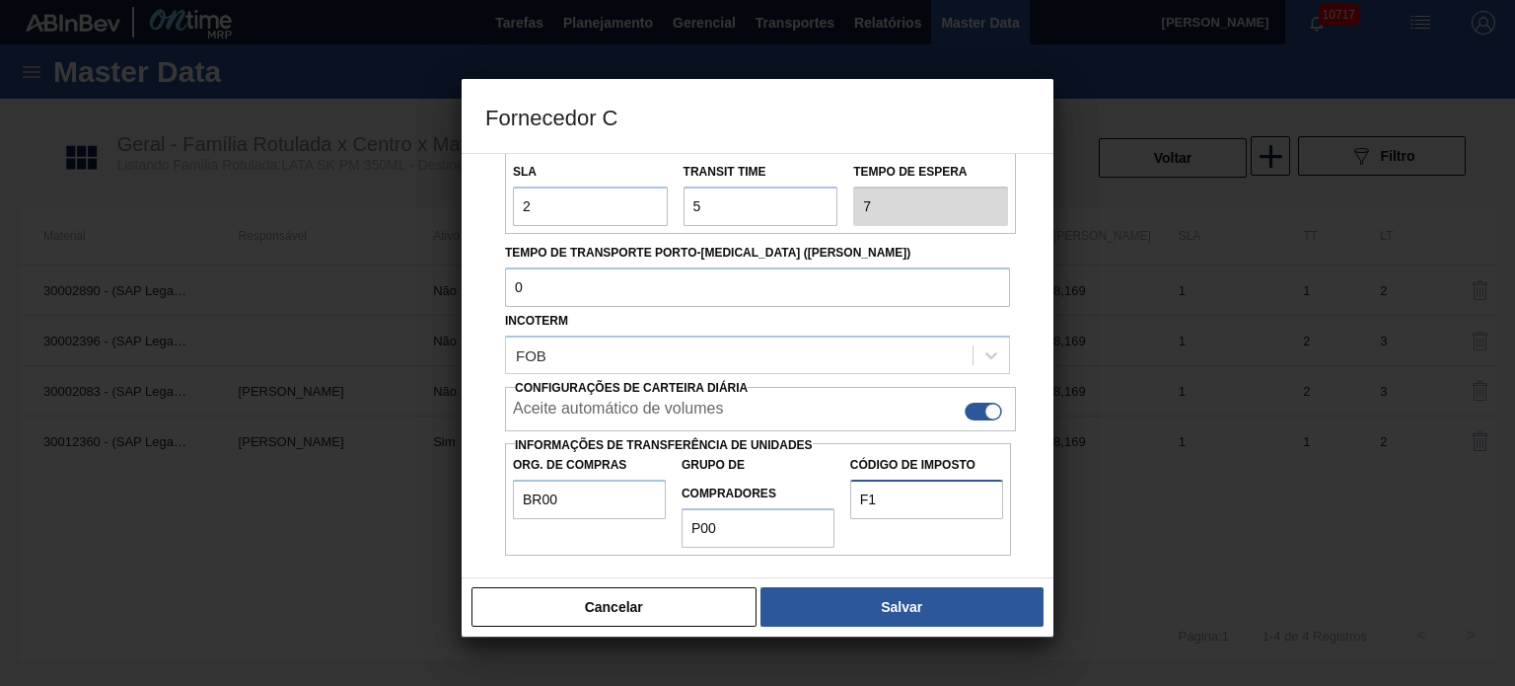
click at [786, 514] on div "Org. de Compras BR00 Grupo de Compradores P00 Código de Imposto F1" at bounding box center [758, 499] width 506 height 97
drag, startPoint x: 514, startPoint y: 496, endPoint x: 442, endPoint y: 495, distance: 72.0
click at [442, 495] on div "Fornecedor C Origem Transferências PBR19 - BR19-Nova Rio Arredondamento 8,169 U…" at bounding box center [757, 343] width 1515 height 686
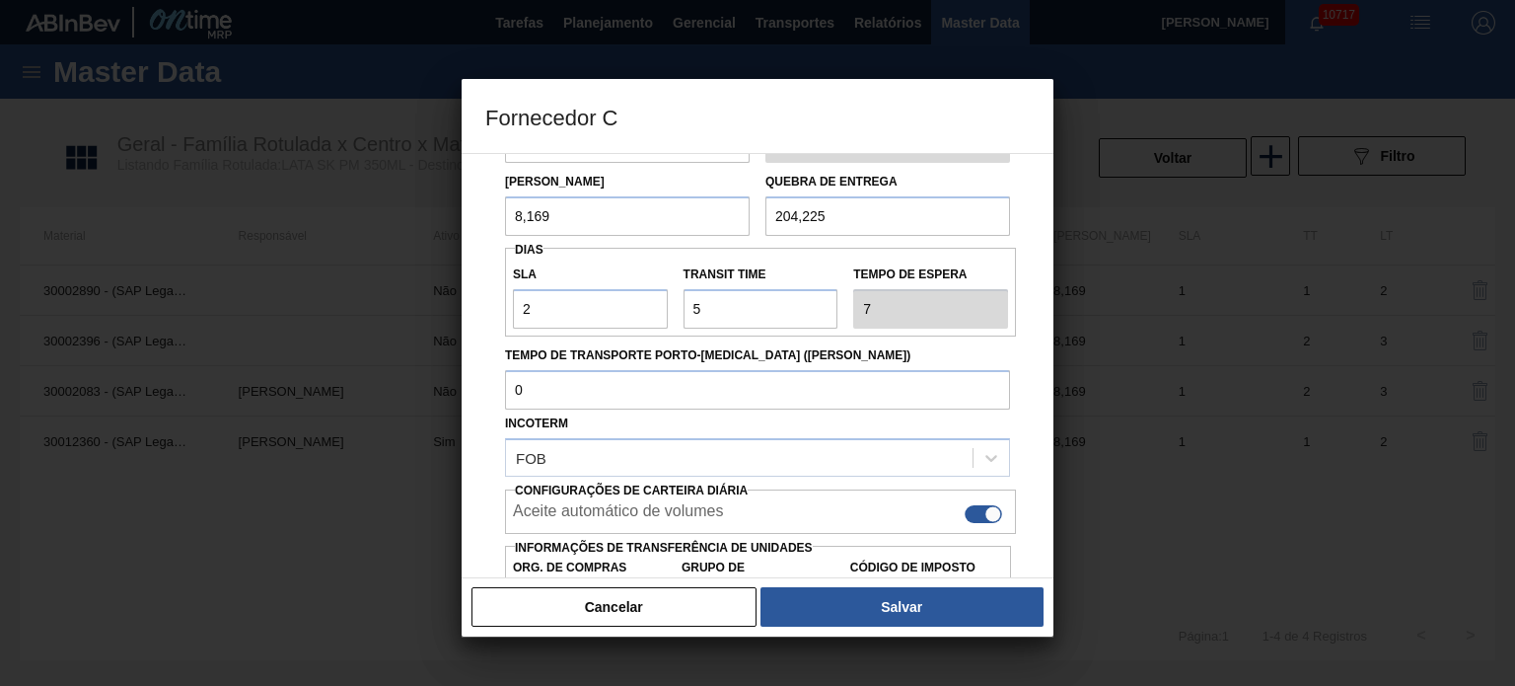
scroll to position [0, 0]
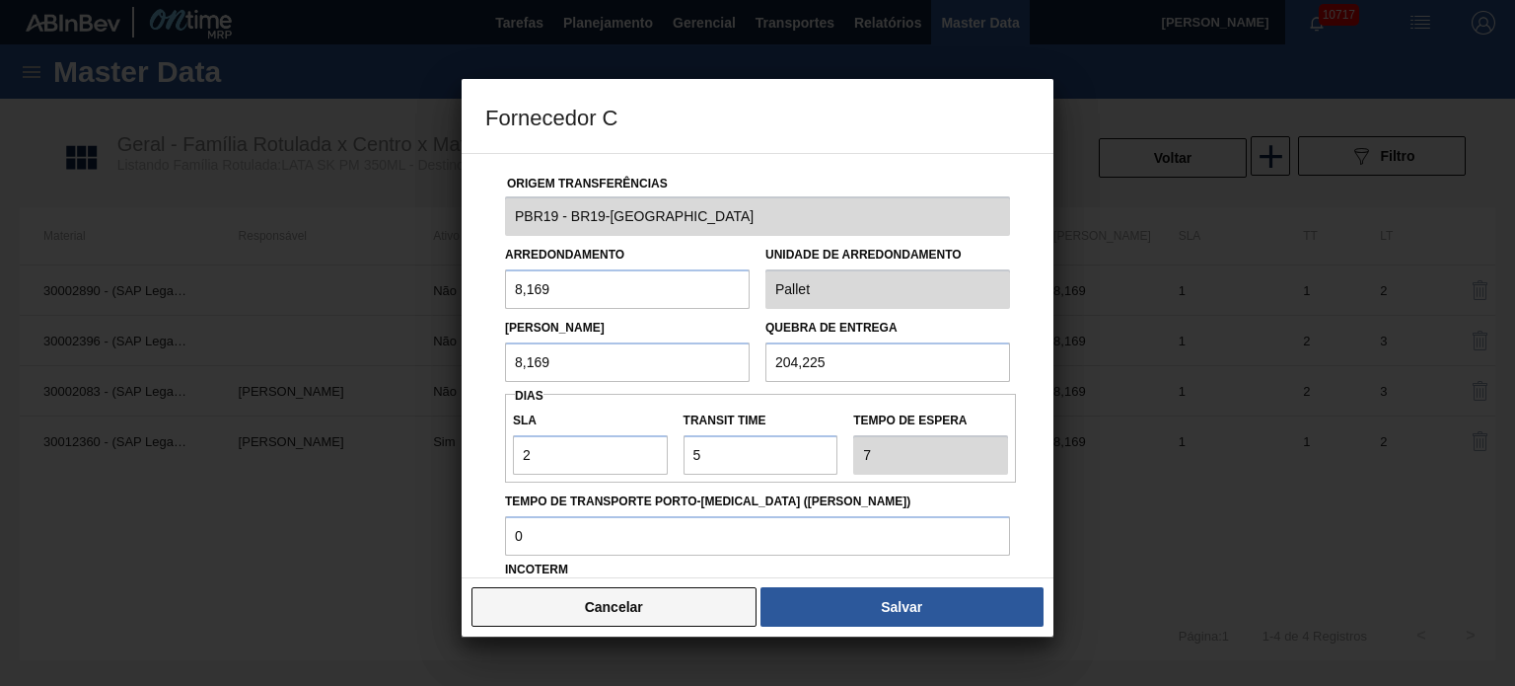
click at [627, 608] on button "Cancelar" at bounding box center [614, 606] width 285 height 39
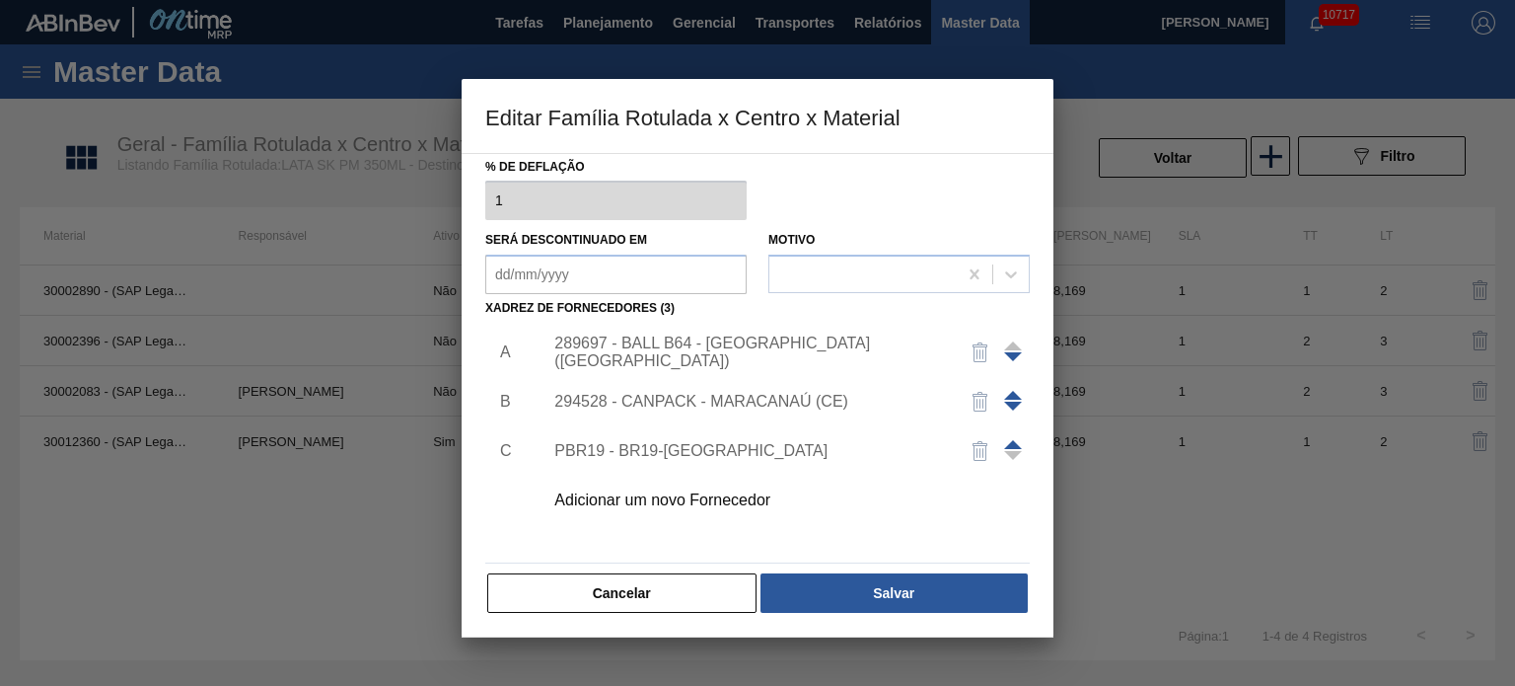
click at [721, 491] on div "Adicionar um novo Fornecedor" at bounding box center [747, 500] width 387 height 18
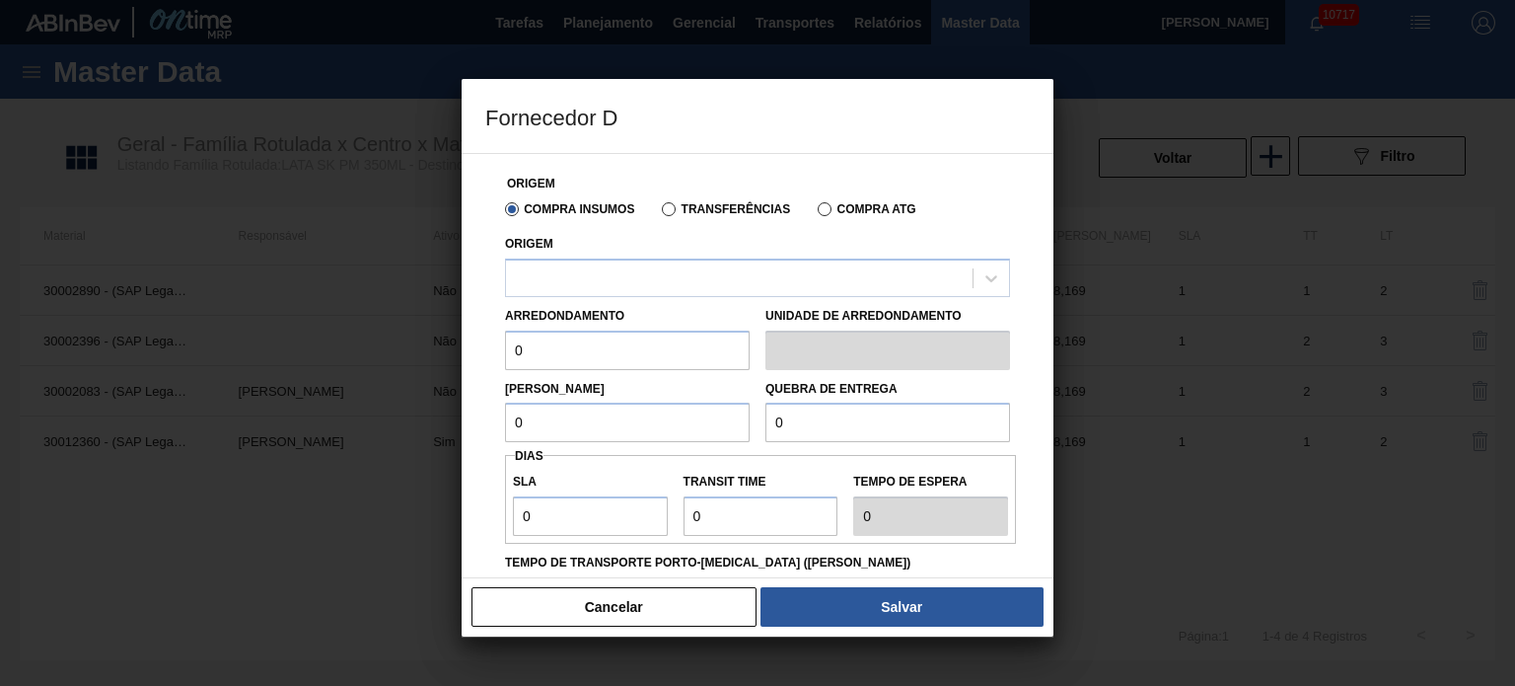
click at [694, 205] on label "Transferências" at bounding box center [726, 209] width 128 height 14
click at [659, 213] on input "Transferências" at bounding box center [659, 213] width 0 height 0
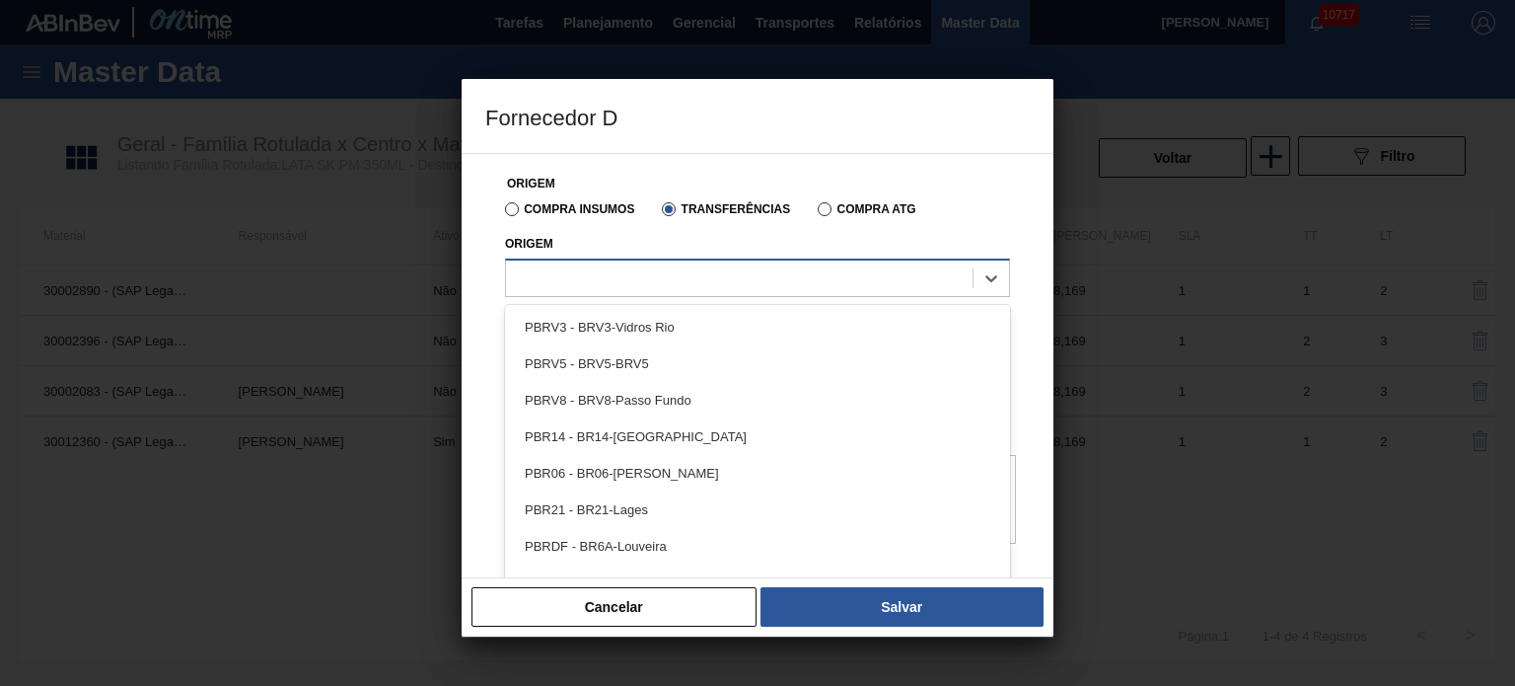
click at [630, 286] on div at bounding box center [739, 277] width 467 height 29
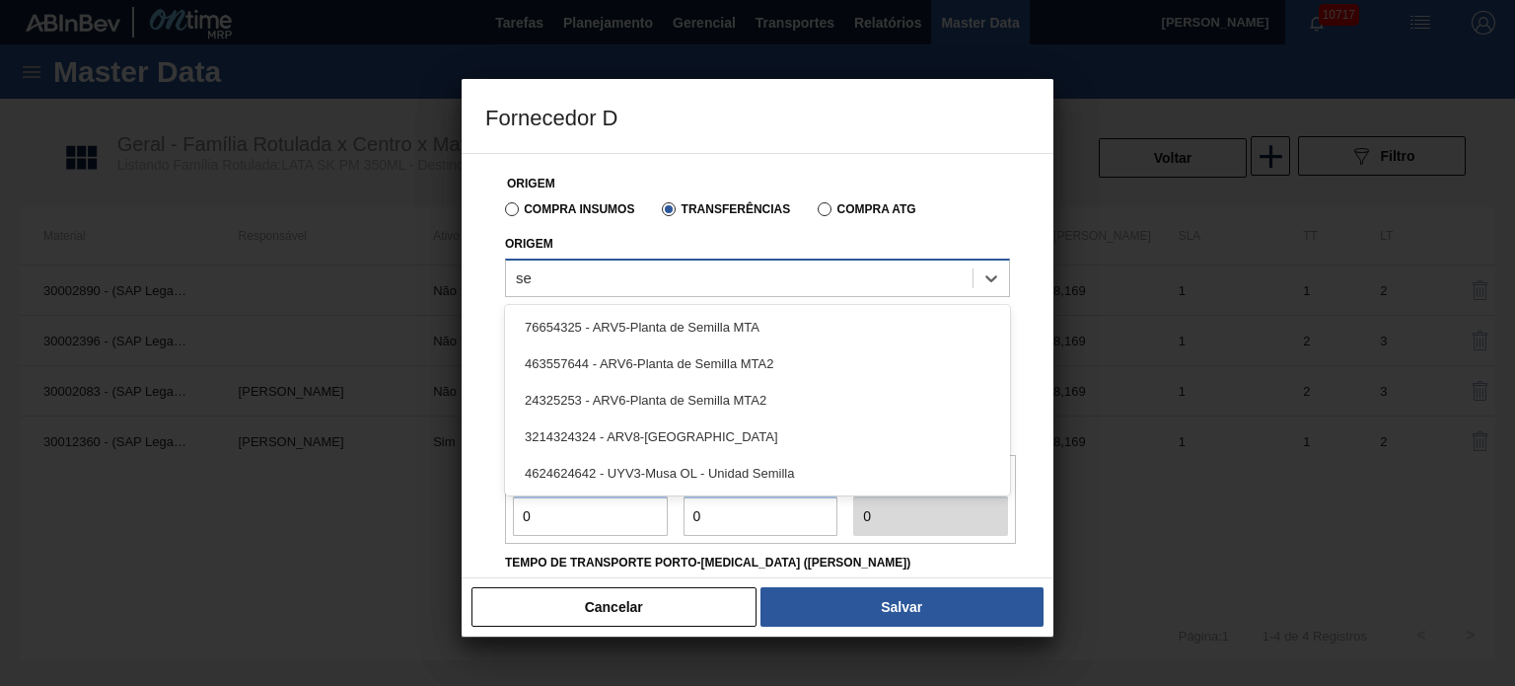
type input "s"
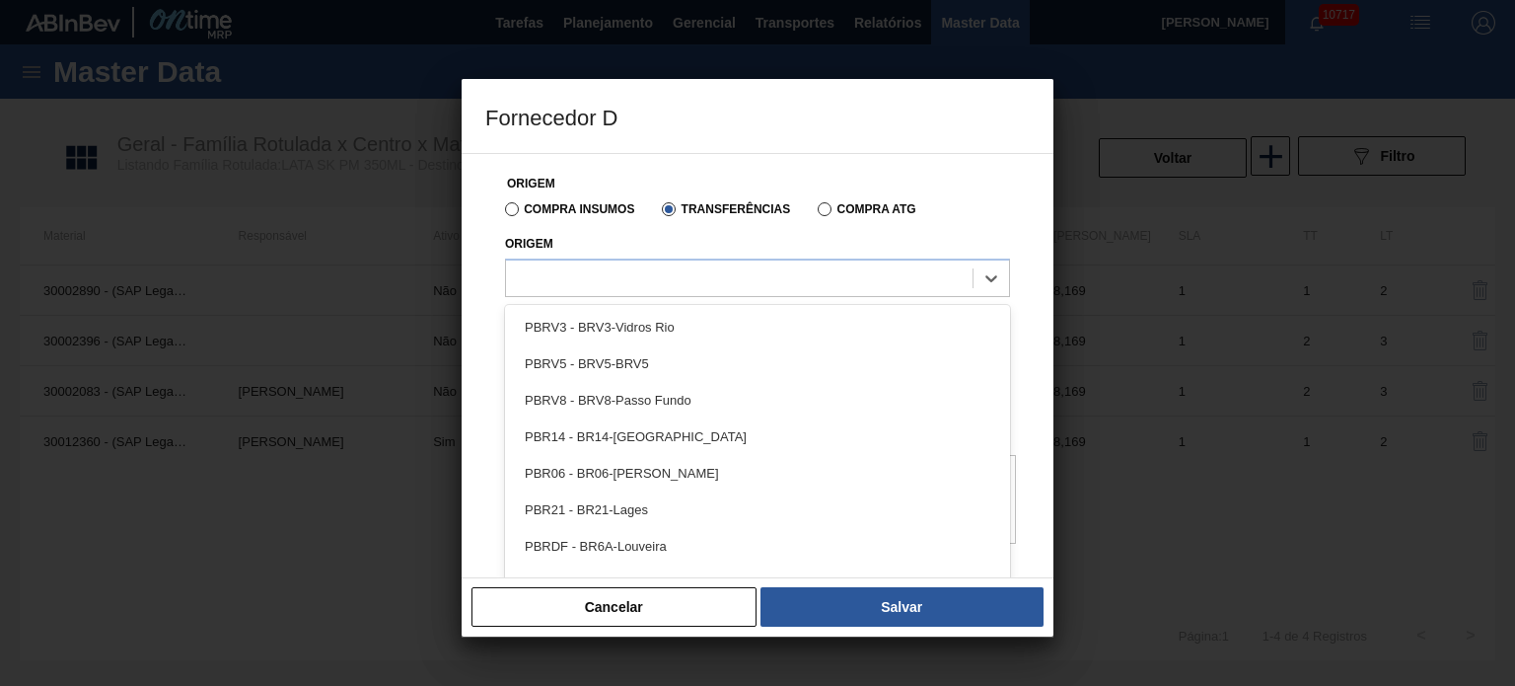
click at [693, 610] on button "Cancelar" at bounding box center [614, 606] width 285 height 39
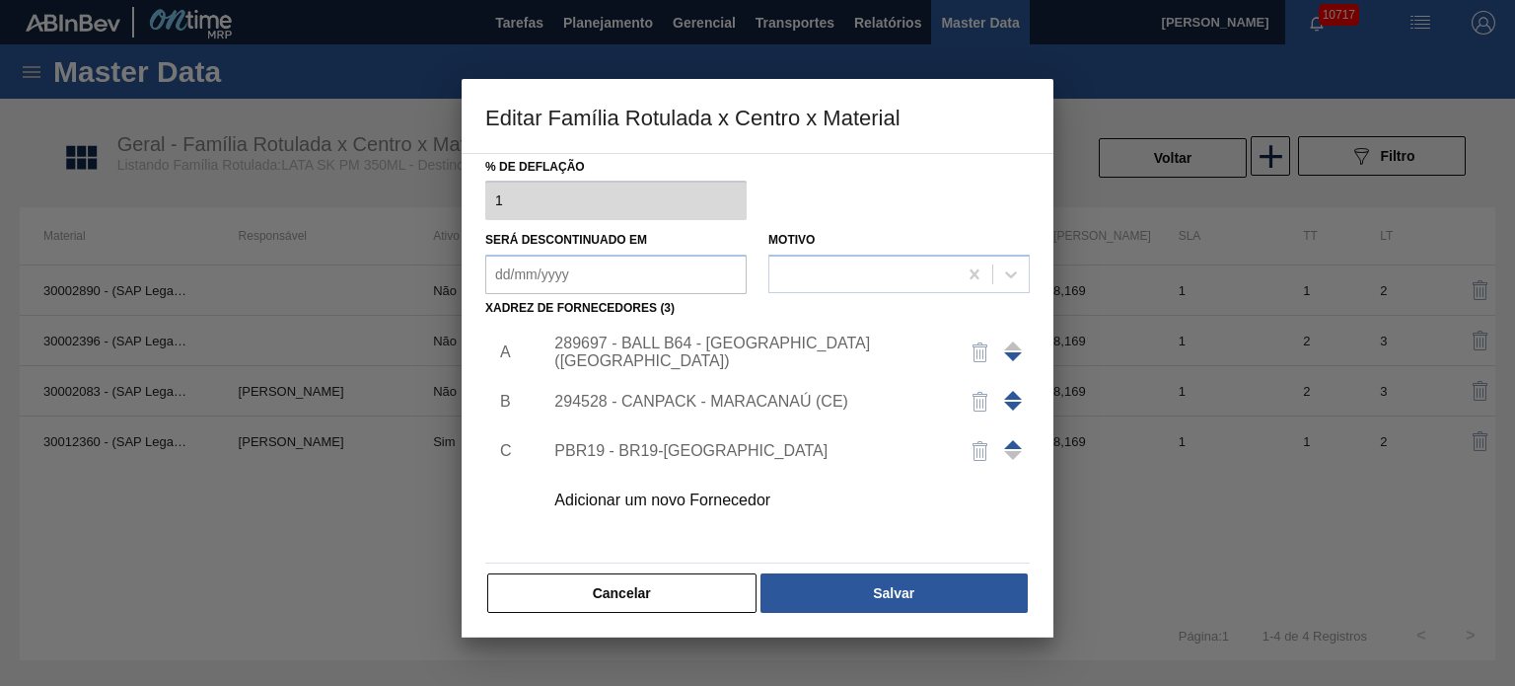
click at [658, 594] on button "Cancelar" at bounding box center [621, 592] width 269 height 39
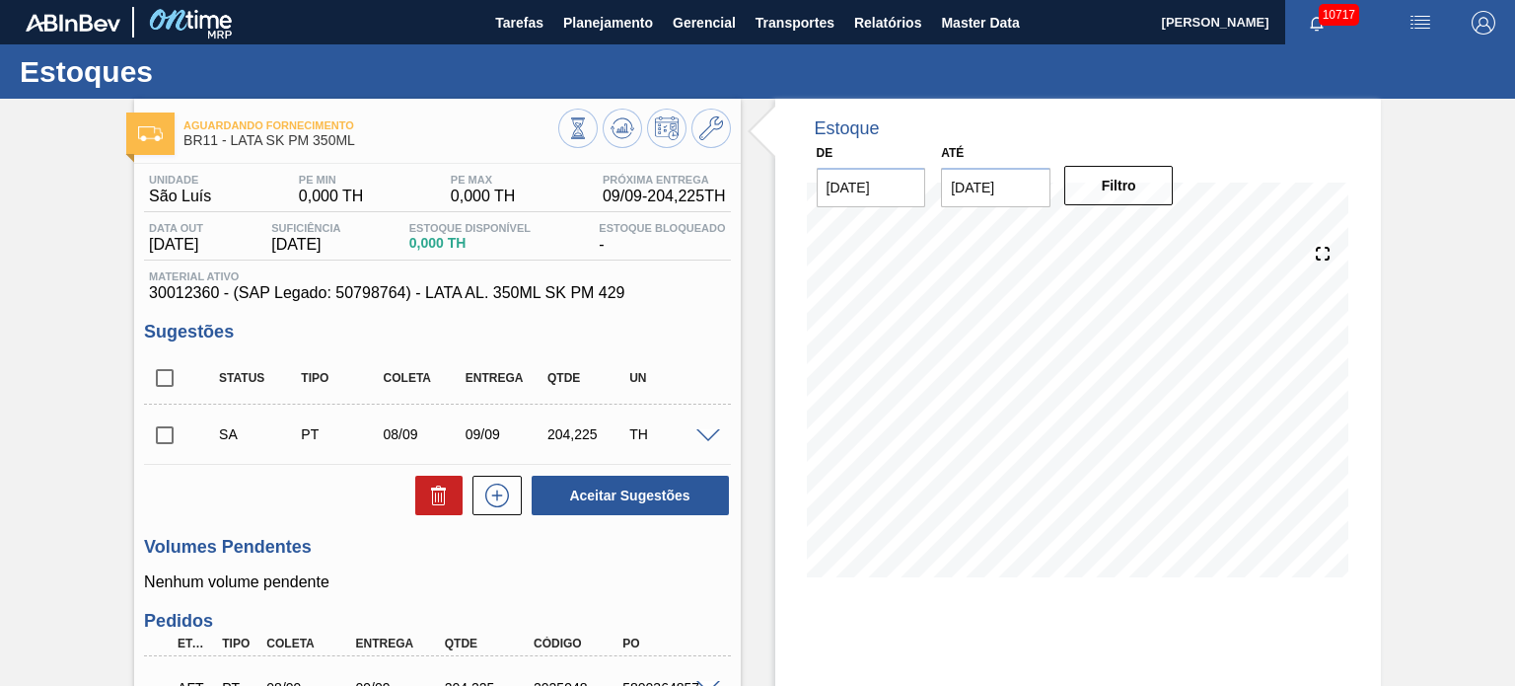
click at [700, 437] on span at bounding box center [708, 436] width 24 height 15
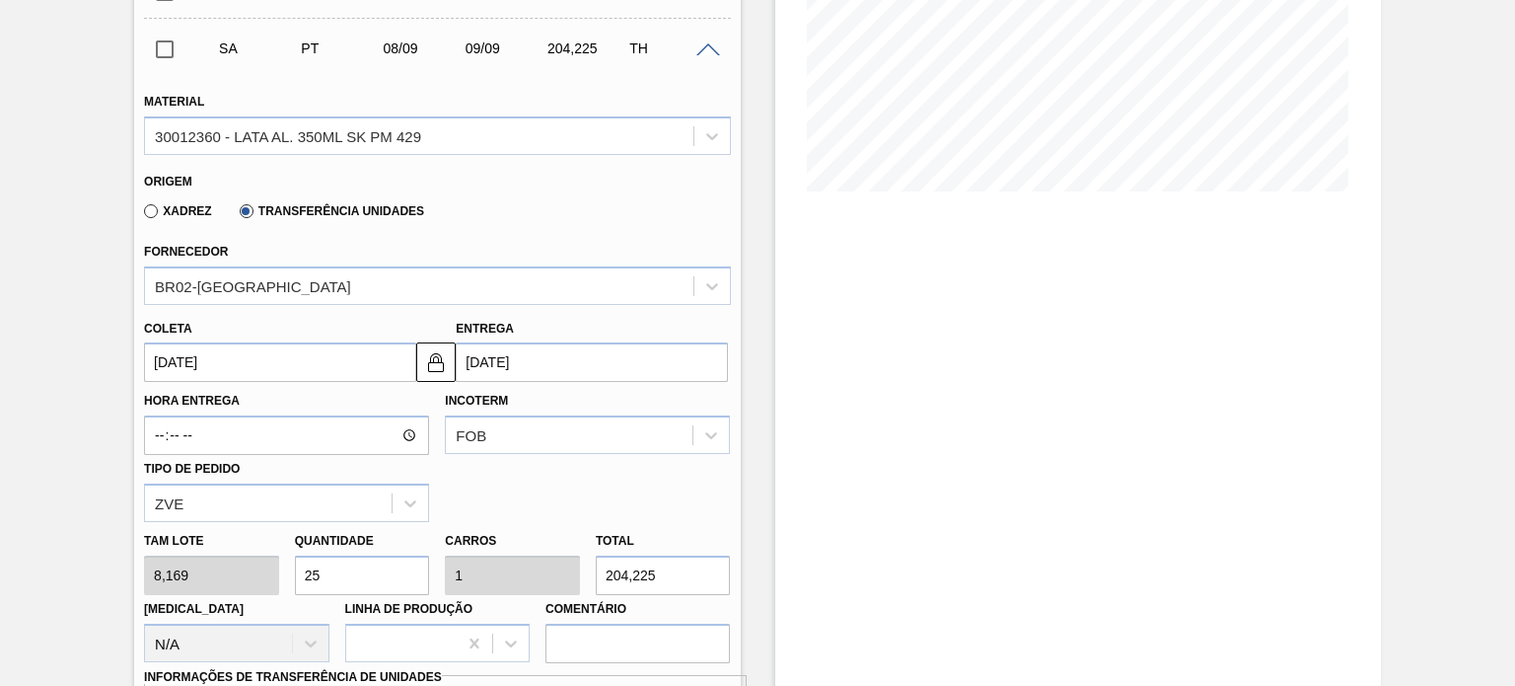
scroll to position [395, 0]
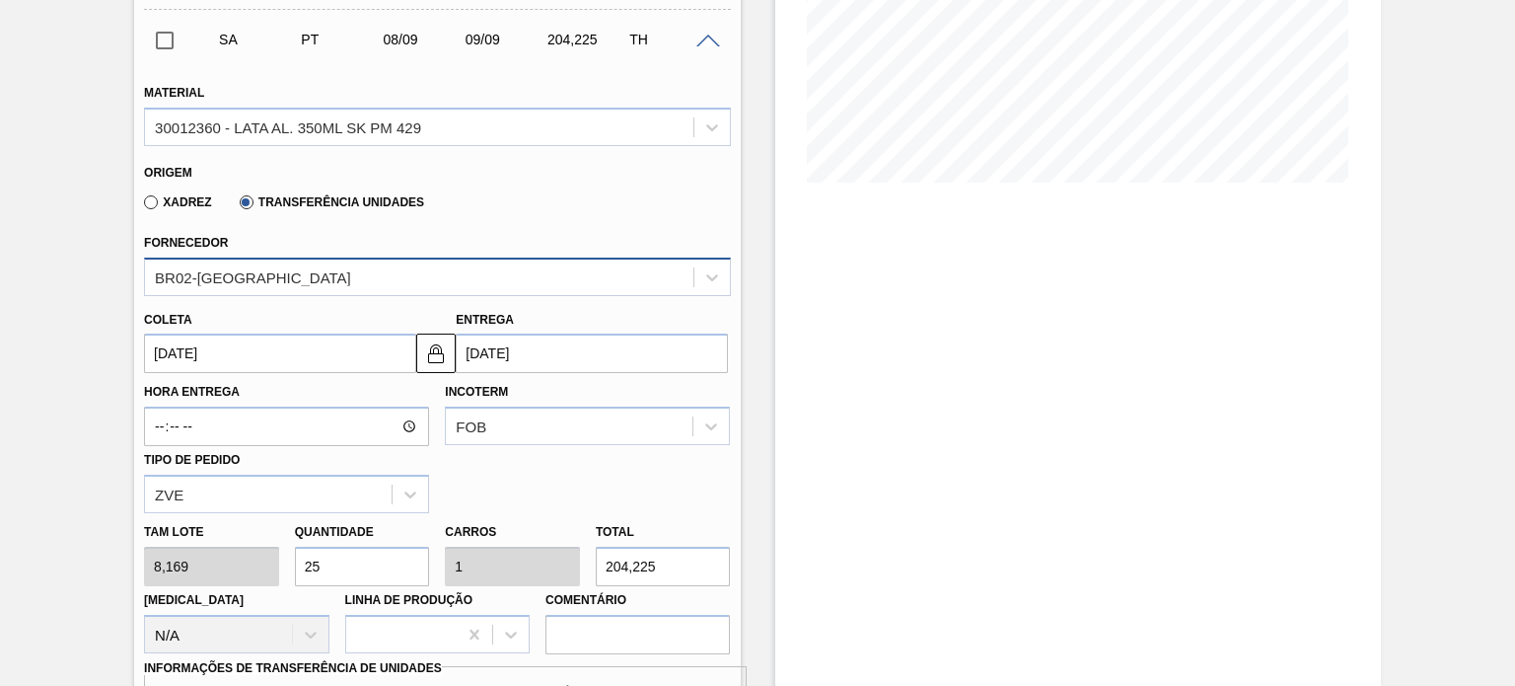
click at [580, 283] on div "BR02-Sergipe" at bounding box center [418, 276] width 547 height 29
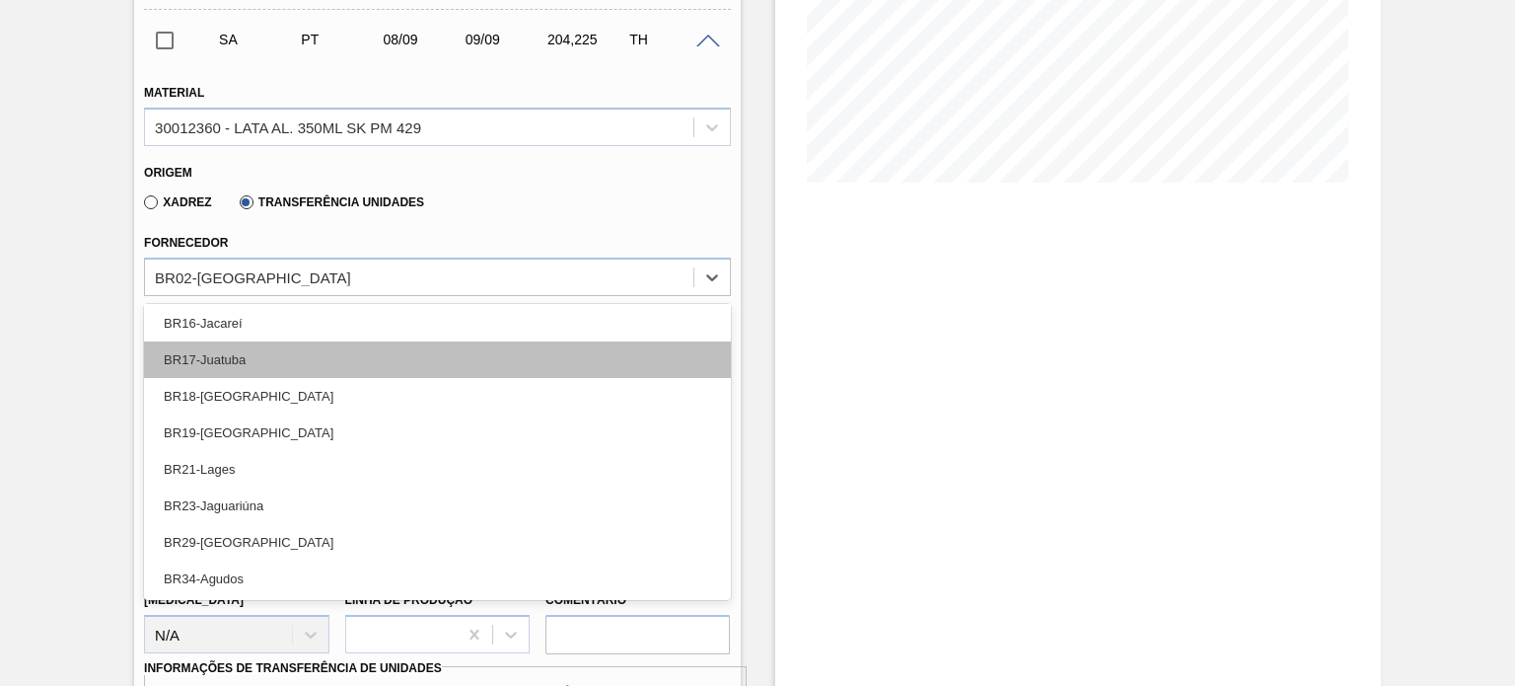
scroll to position [0, 0]
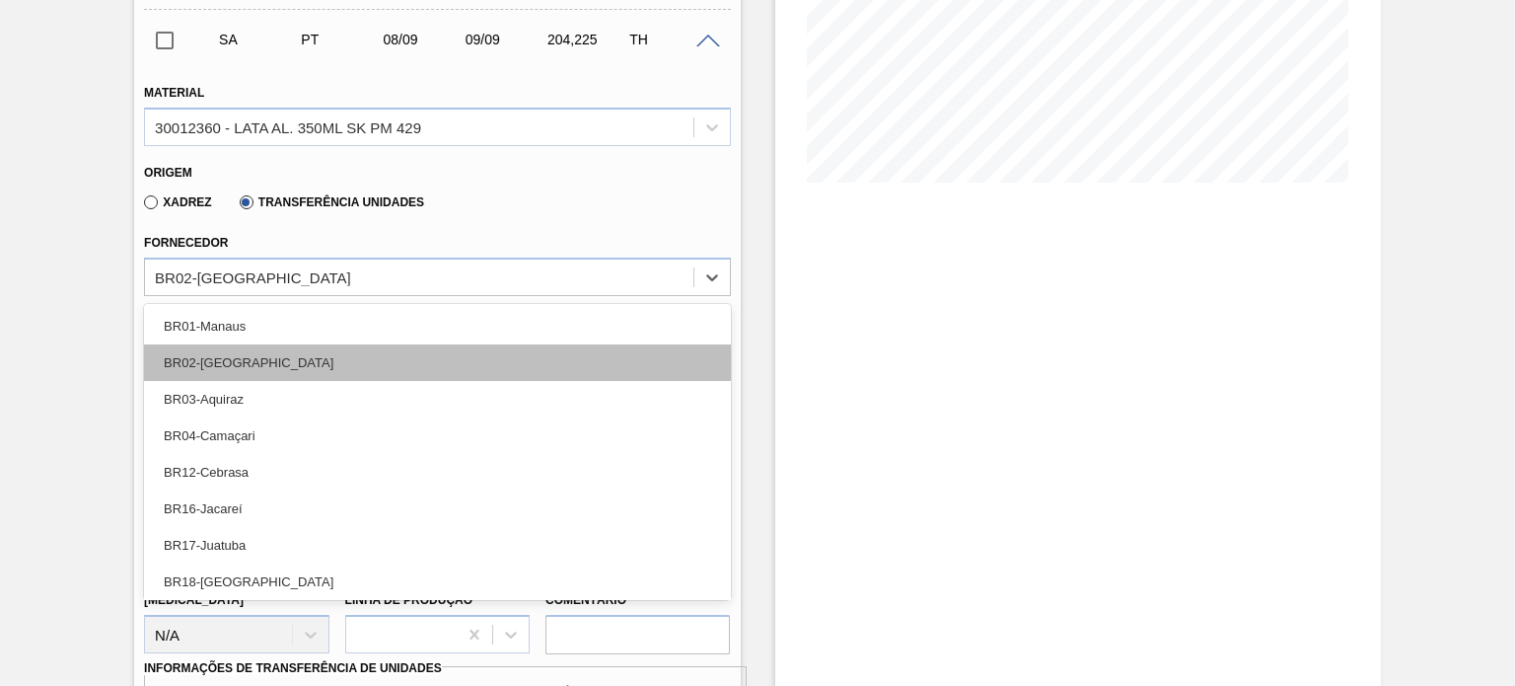
click at [498, 355] on div "BR02-Sergipe" at bounding box center [437, 362] width 586 height 36
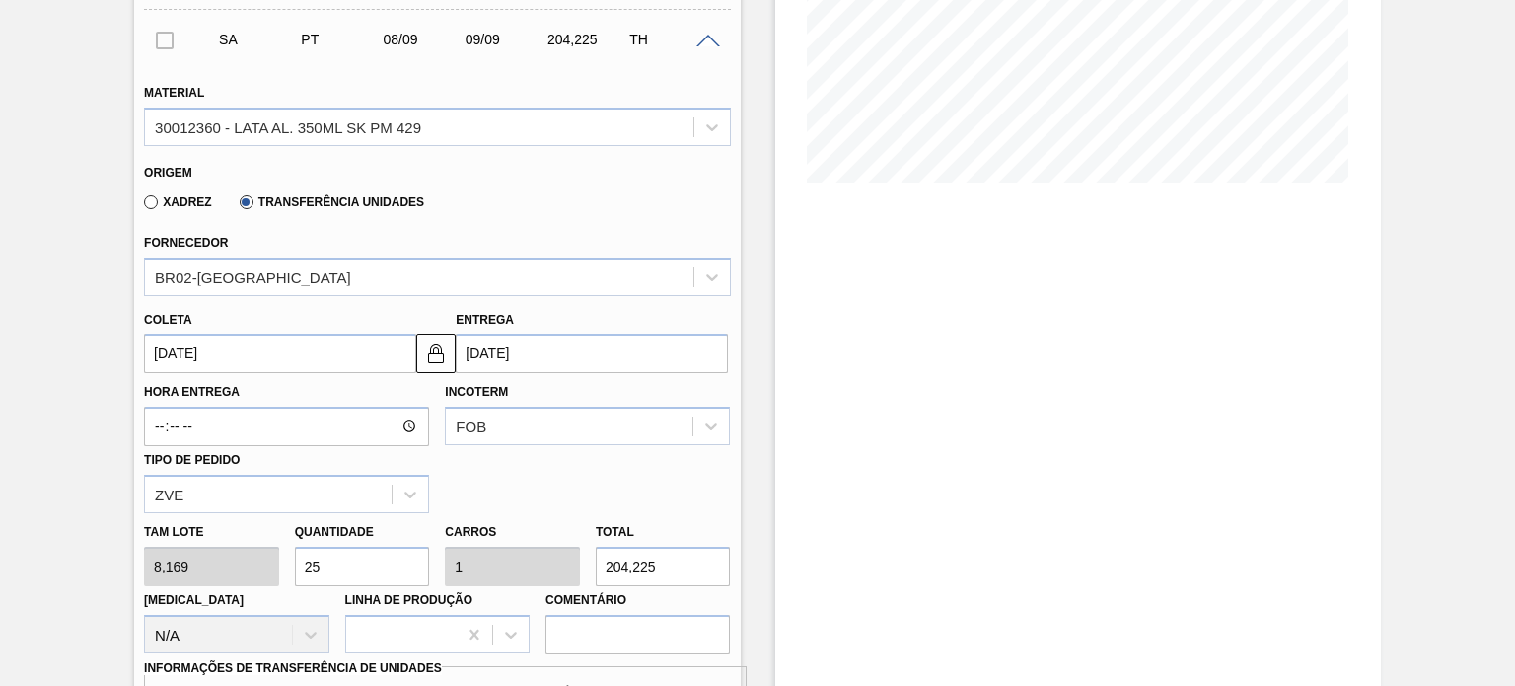
drag, startPoint x: 154, startPoint y: 198, endPoint x: 173, endPoint y: 222, distance: 30.2
click at [154, 198] on label "Xadrez" at bounding box center [178, 202] width 68 height 14
click at [141, 206] on input "Xadrez" at bounding box center [141, 206] width 0 height 0
type input "8,448"
type input "24,174"
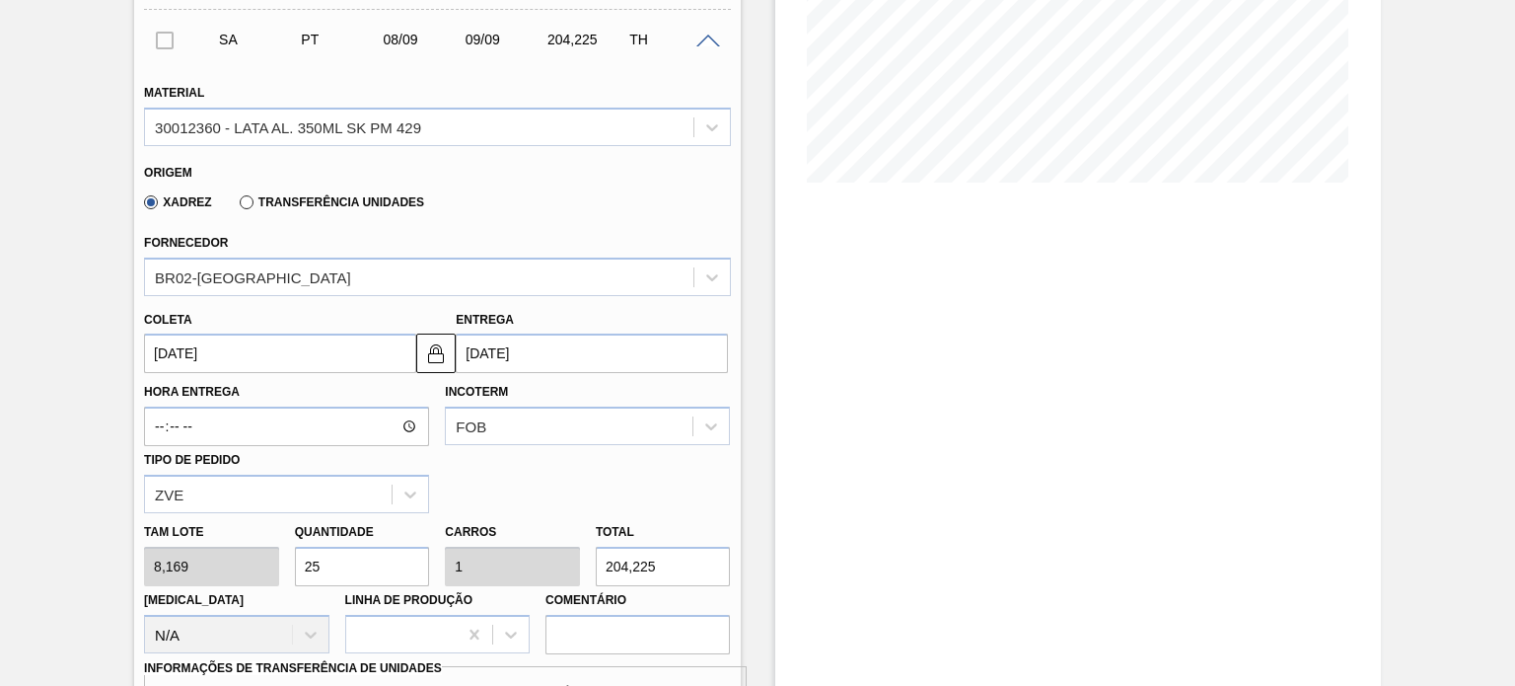
type input "0,967"
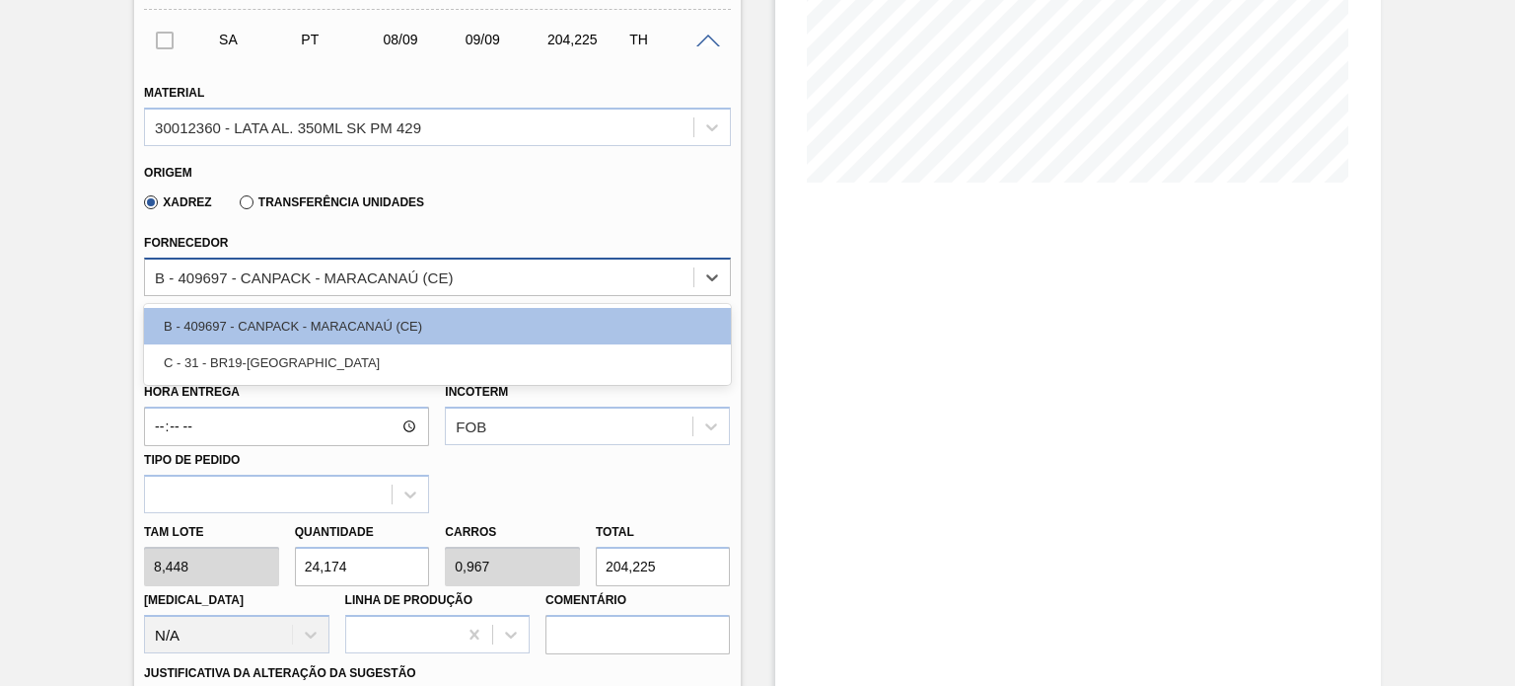
click at [251, 278] on div "B - 409697 - CANPACK - MARACANAÚ (CE)" at bounding box center [304, 276] width 298 height 17
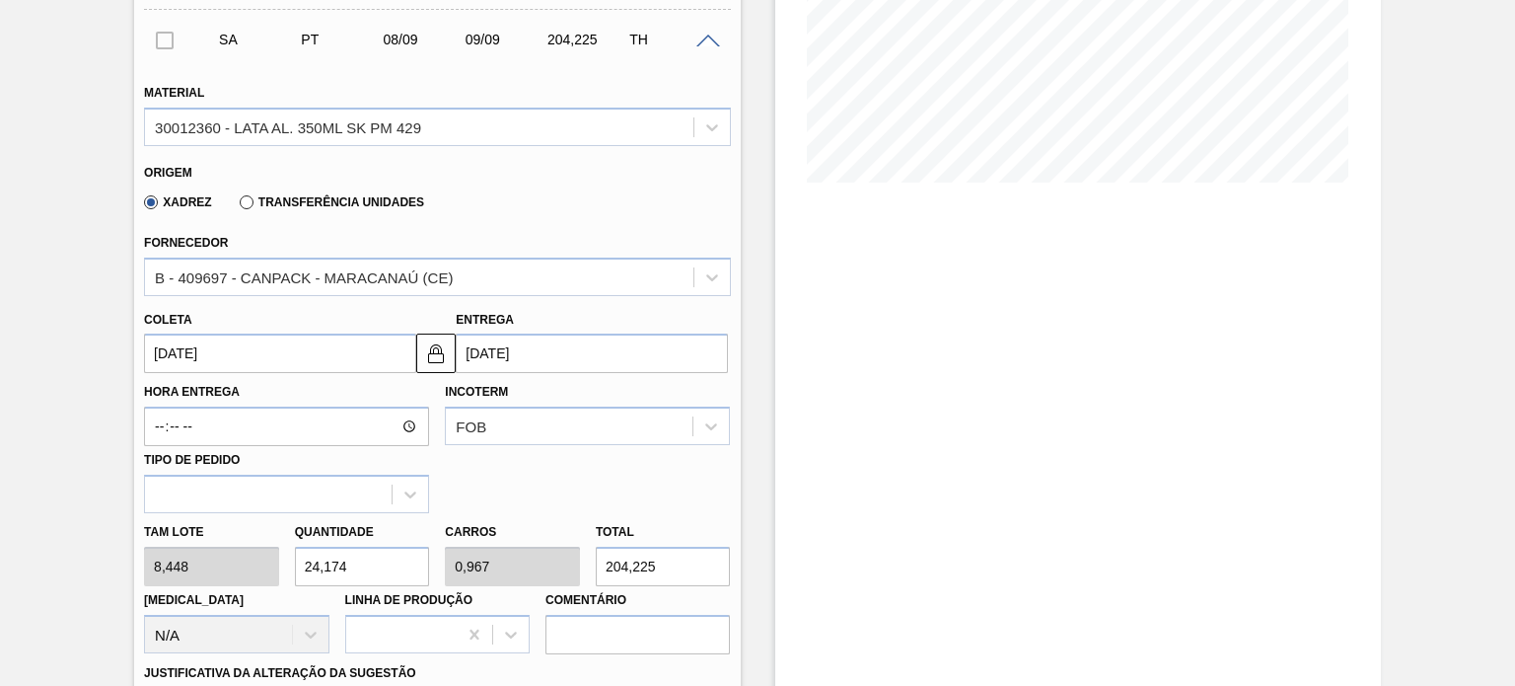
click at [247, 200] on label "Transferência Unidades" at bounding box center [332, 202] width 184 height 14
click at [237, 206] on input "Transferência Unidades" at bounding box center [237, 206] width 0 height 0
type input "8,169"
type input "25"
type input "1"
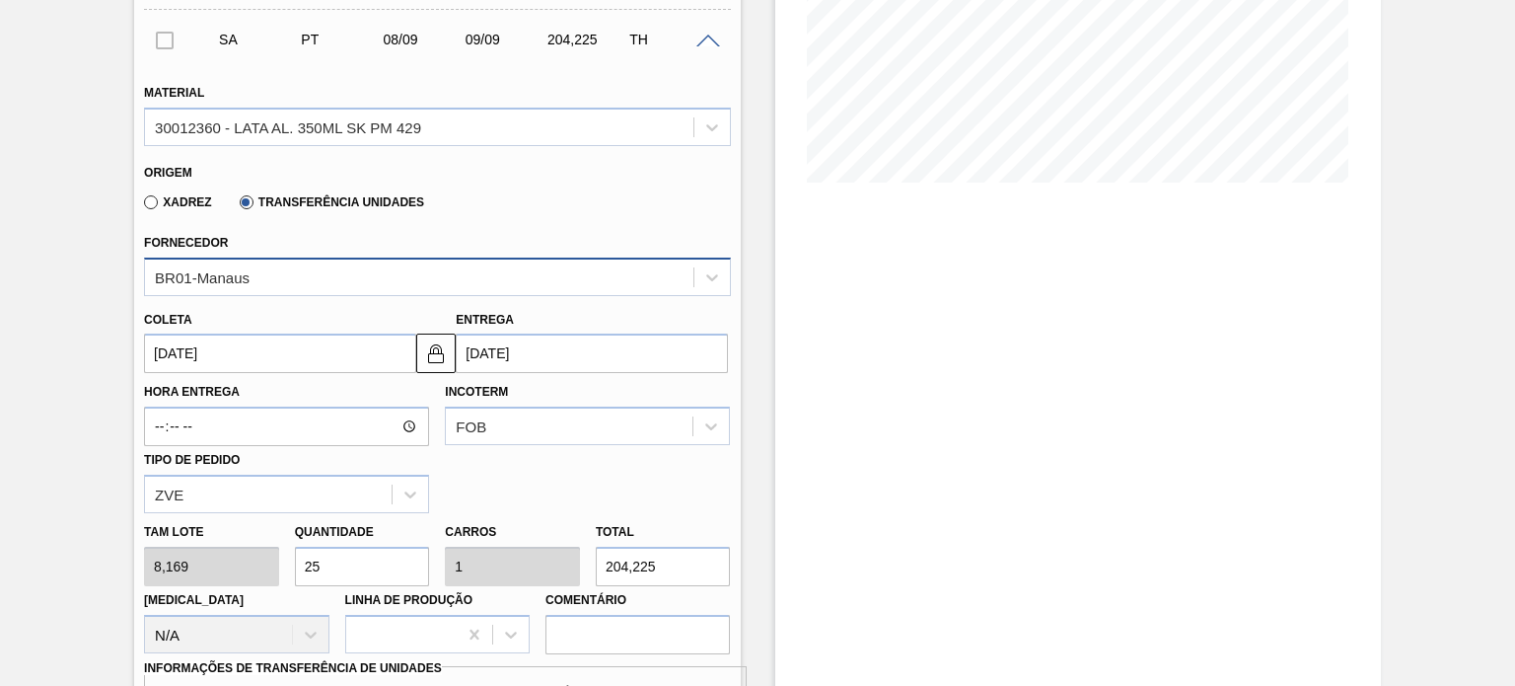
click at [291, 274] on div "BR01-Manaus" at bounding box center [418, 276] width 547 height 29
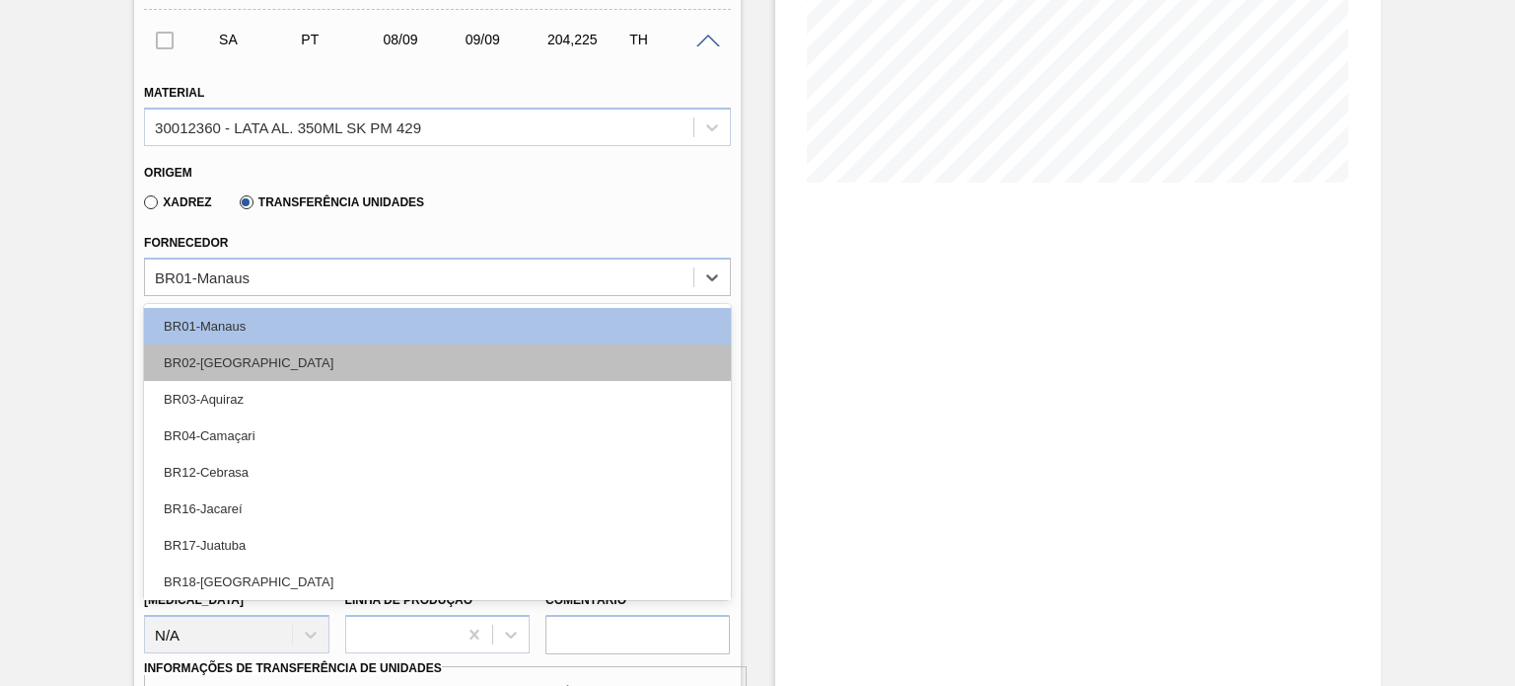
click at [291, 354] on div "BR02-Sergipe" at bounding box center [437, 362] width 586 height 36
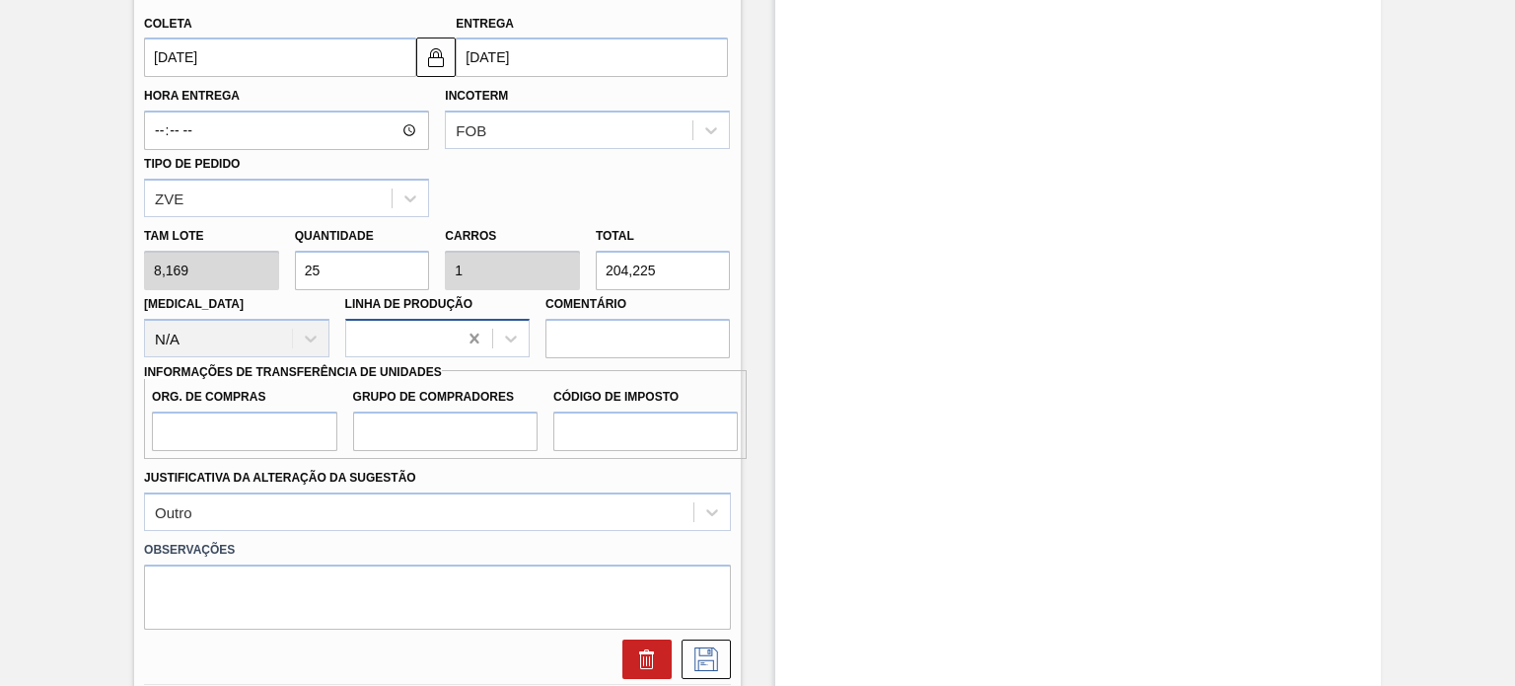
scroll to position [395, 0]
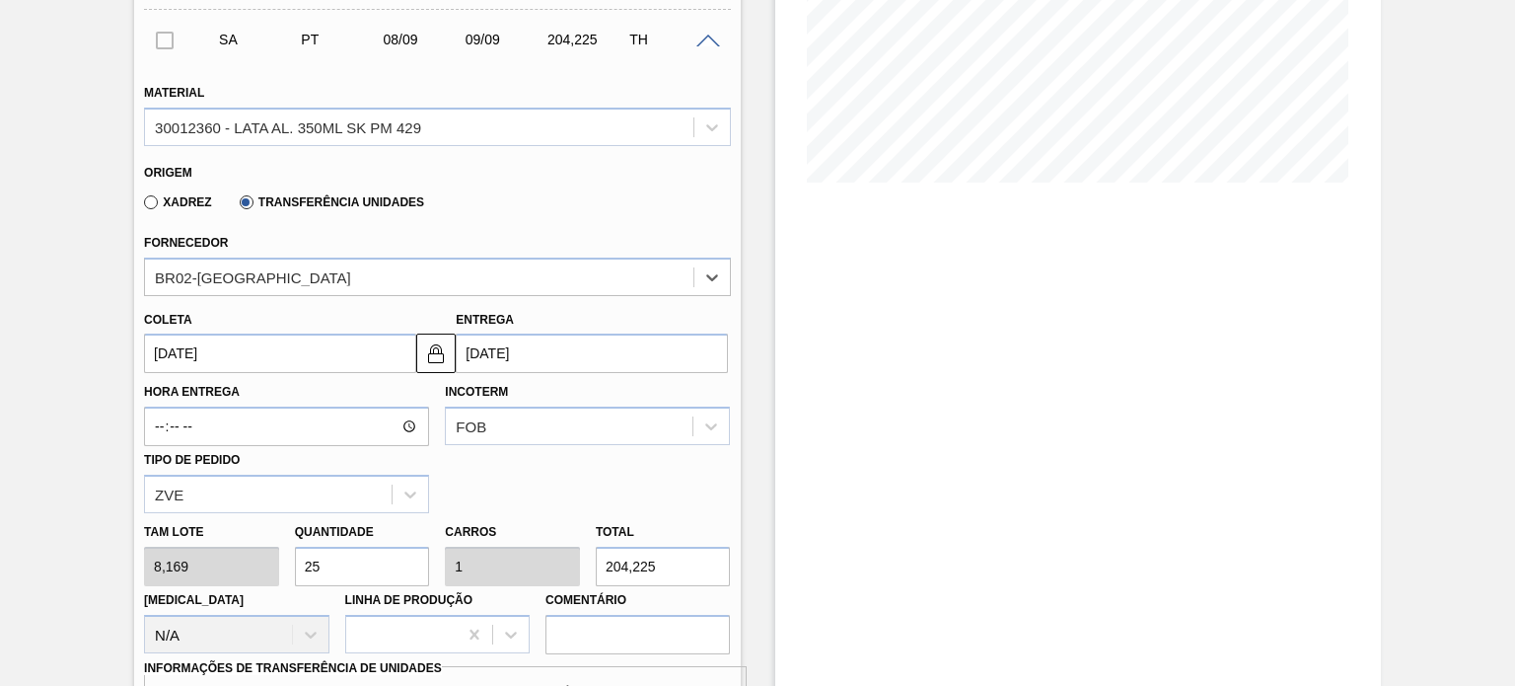
click at [249, 204] on label "Transferência Unidades" at bounding box center [332, 202] width 184 height 14
click at [237, 206] on input "Transferência Unidades" at bounding box center [237, 206] width 0 height 0
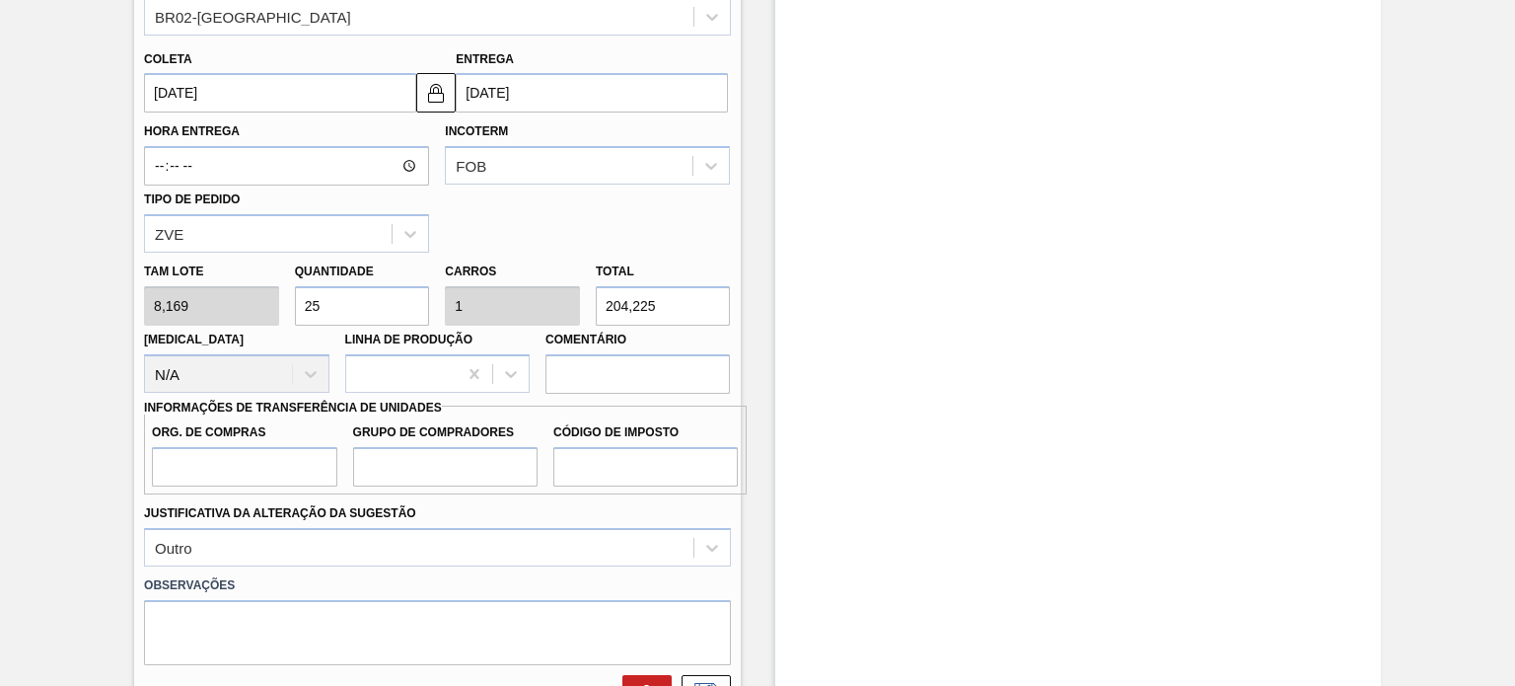
scroll to position [690, 0]
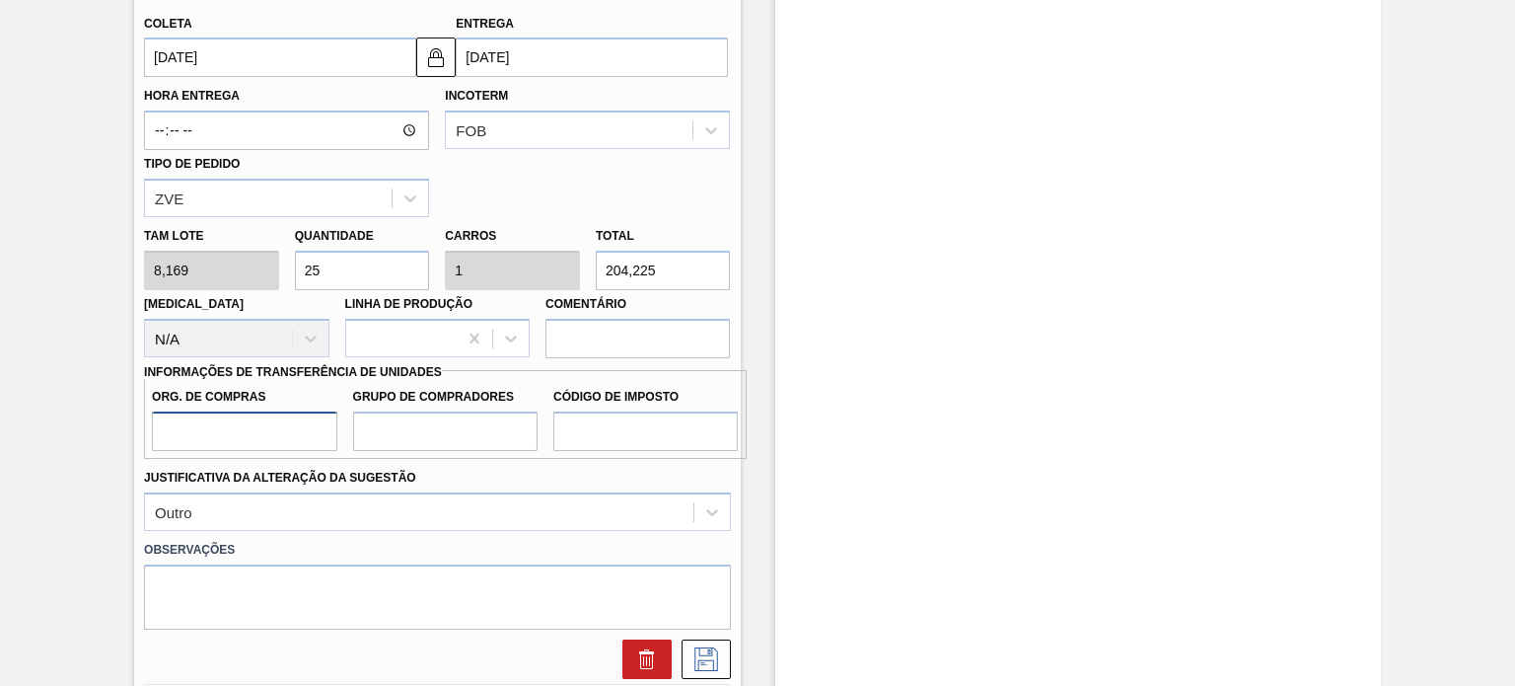
click at [279, 435] on input "Org. de Compras" at bounding box center [244, 430] width 184 height 39
type input "BR00"
type input "A01"
type input "F1"
click at [983, 340] on div "Estoque De 08/09/2025 Até 22/09/2025 Filtro" at bounding box center [1078, 252] width 606 height 1689
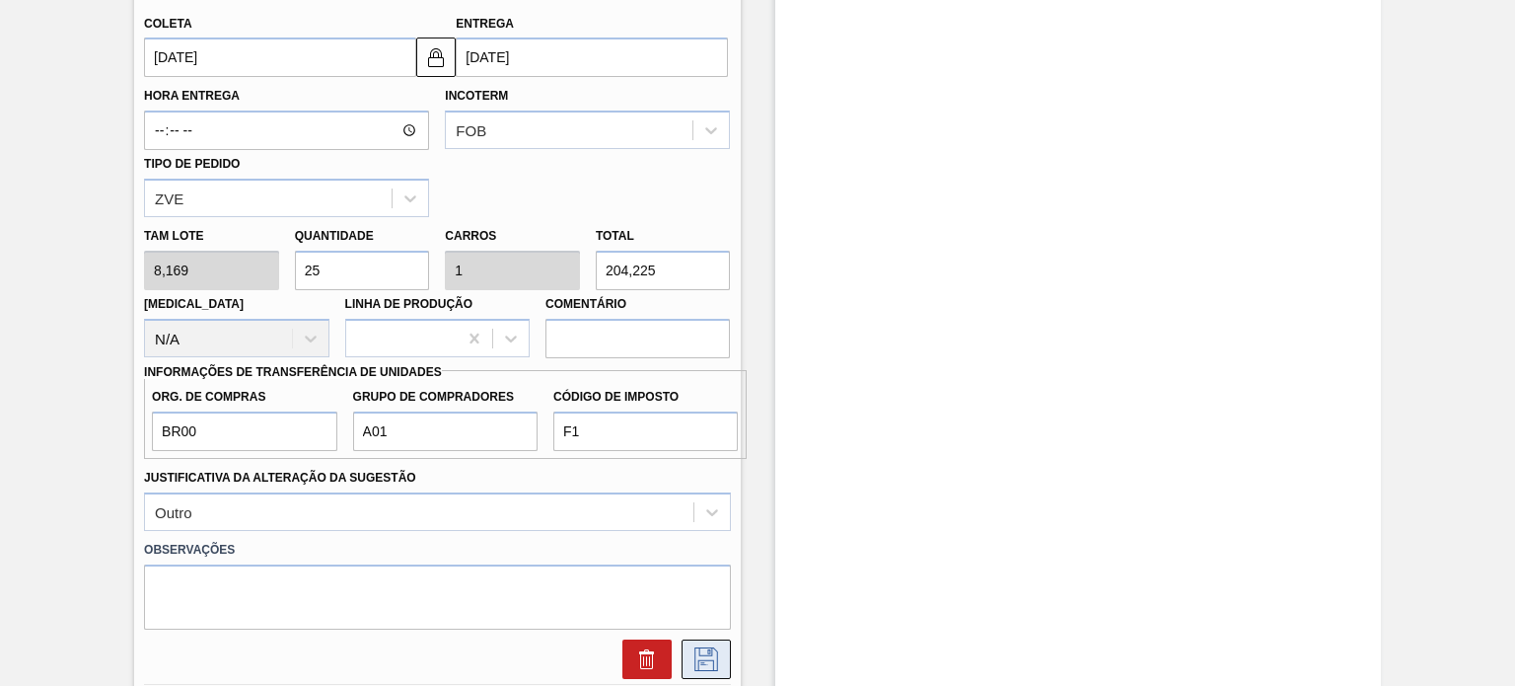
click at [718, 658] on icon at bounding box center [706, 659] width 32 height 24
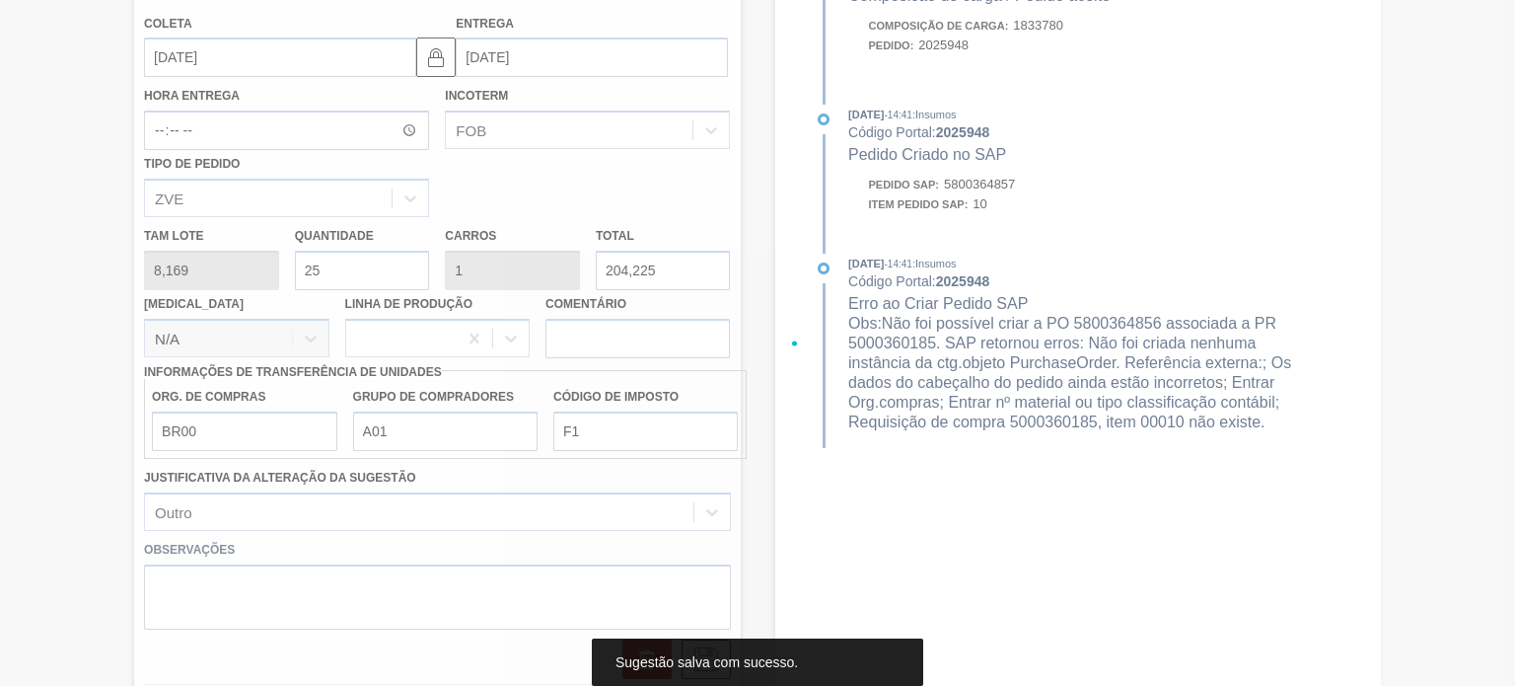
scroll to position [190, 0]
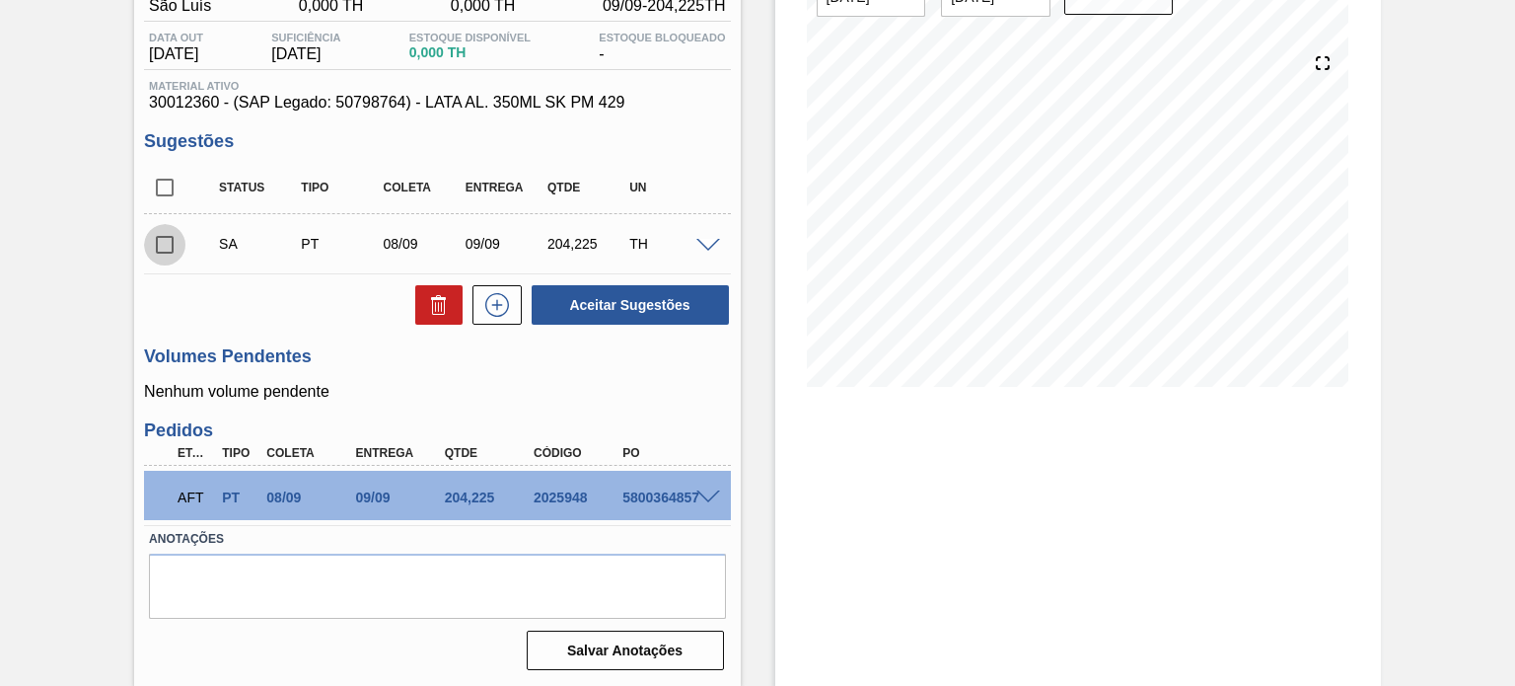
click at [164, 253] on input "checkbox" at bounding box center [164, 244] width 41 height 41
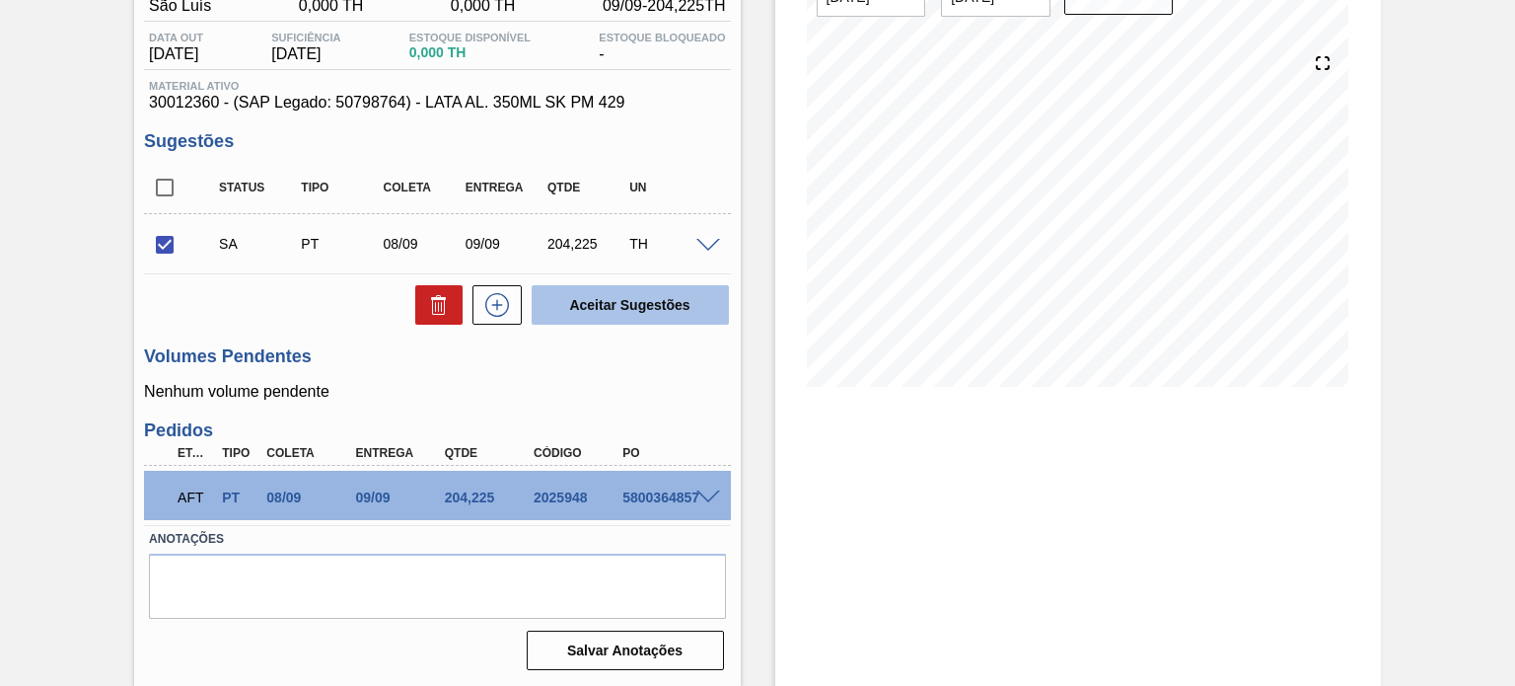
click at [613, 307] on button "Aceitar Sugestões" at bounding box center [630, 304] width 197 height 39
checkbox input "false"
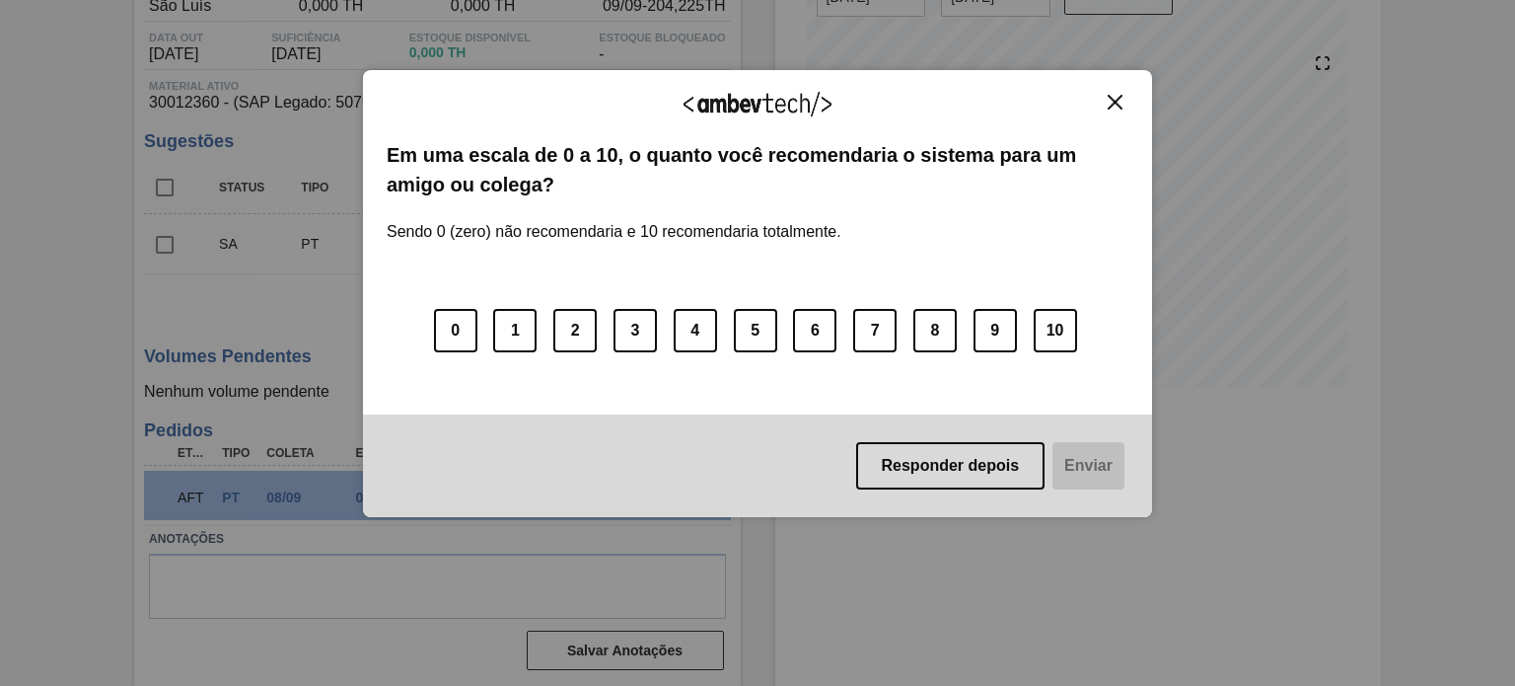
click at [1120, 103] on img "Close" at bounding box center [1115, 102] width 15 height 15
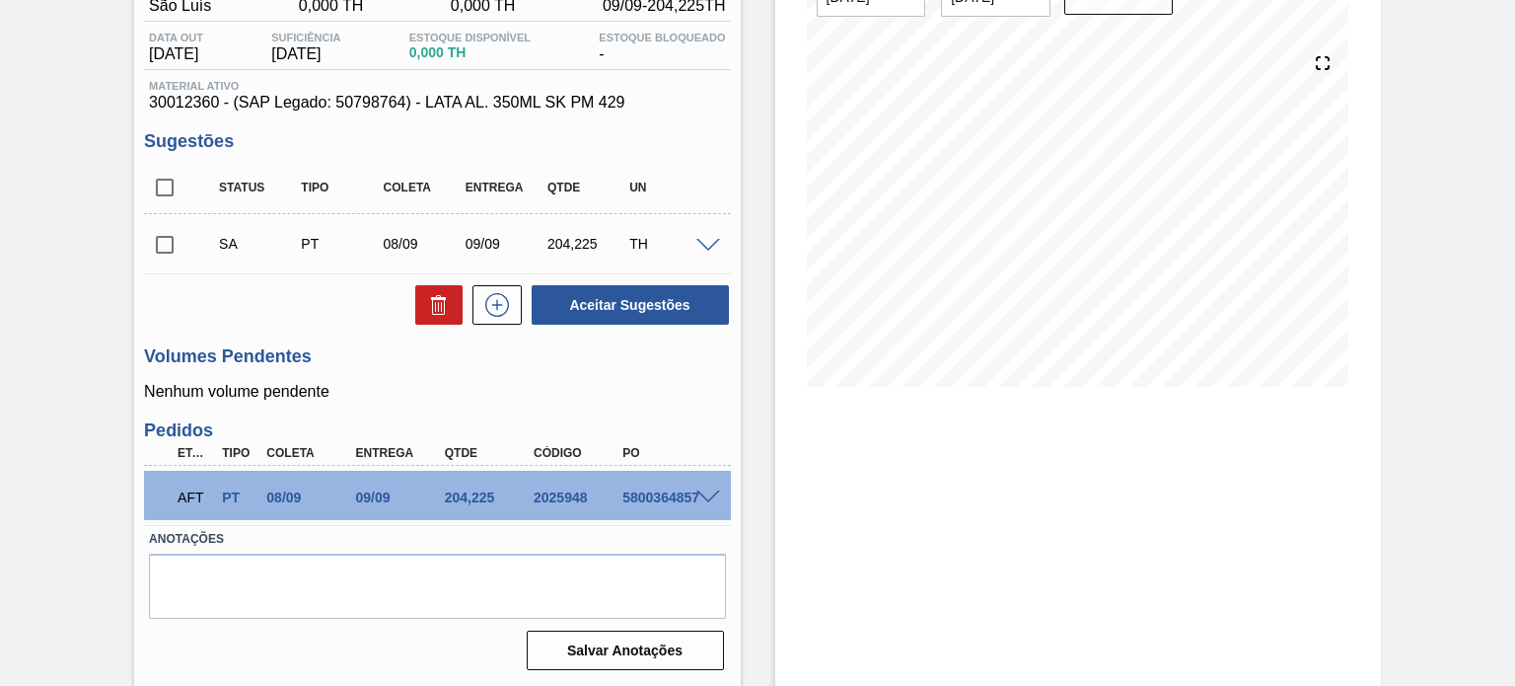
click at [704, 496] on span at bounding box center [708, 497] width 24 height 15
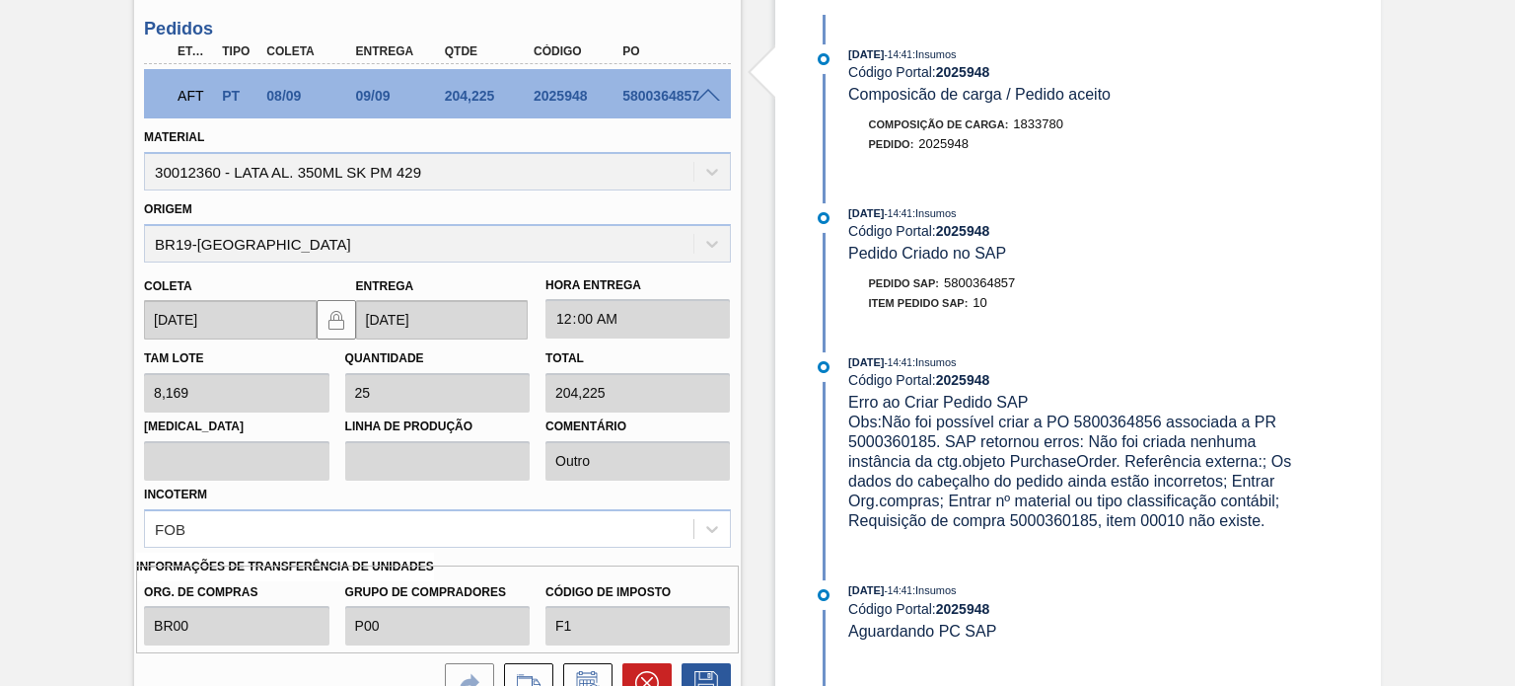
scroll to position [773, 0]
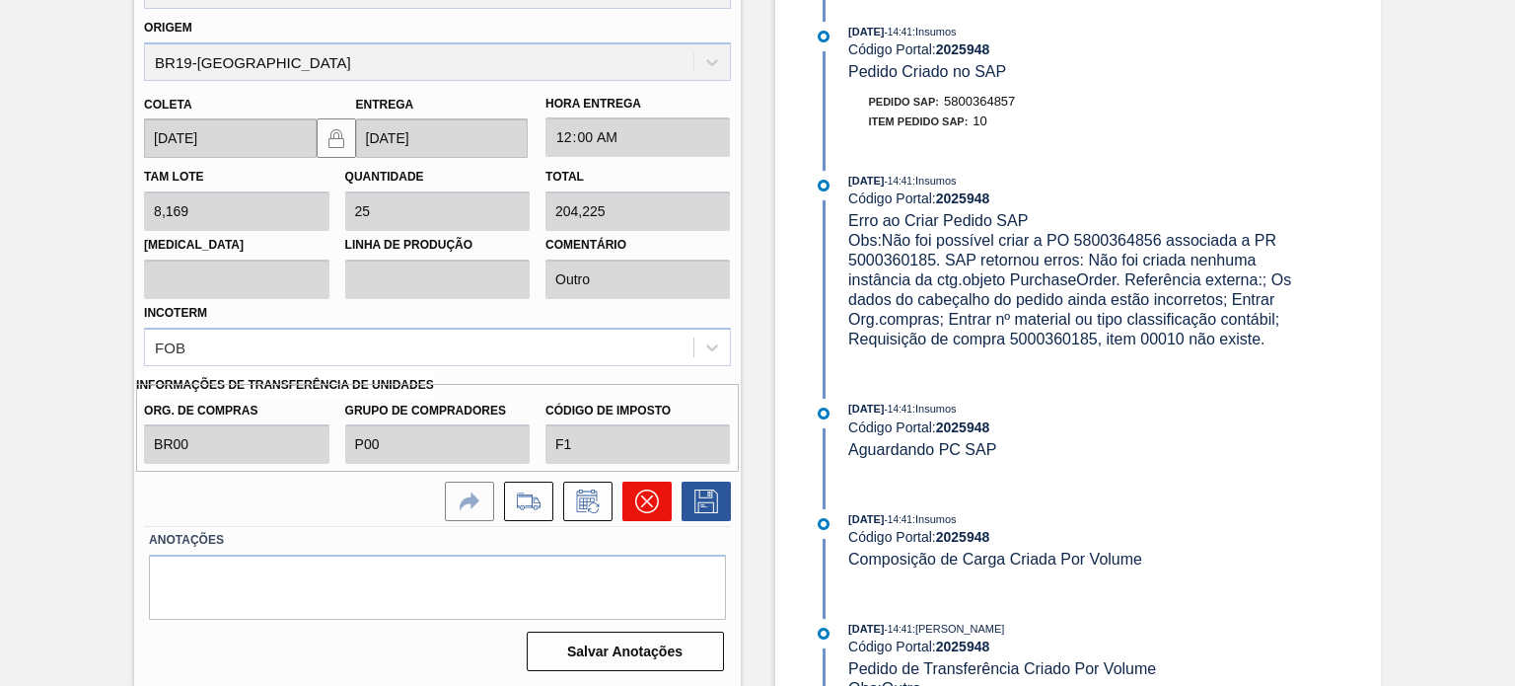
click at [655, 498] on icon at bounding box center [647, 501] width 24 height 24
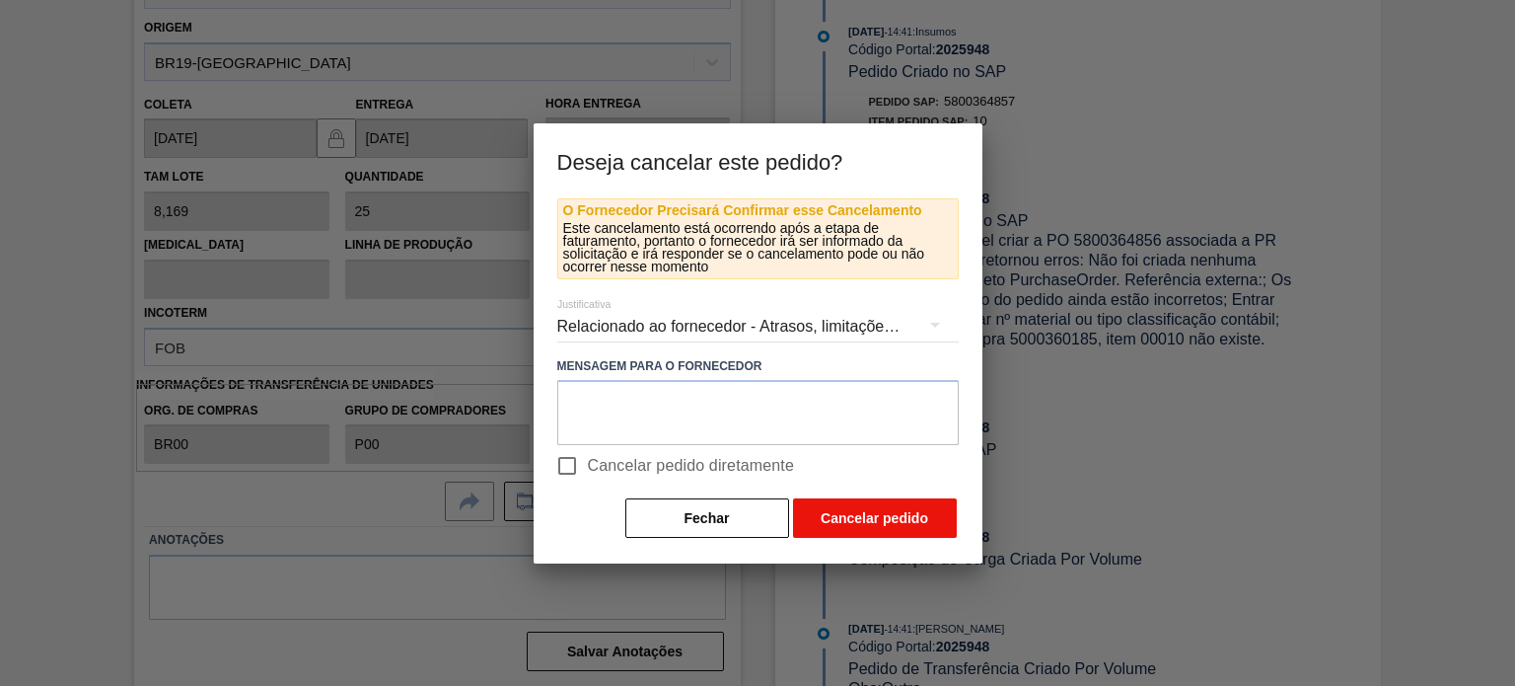
drag, startPoint x: 562, startPoint y: 467, endPoint x: 801, endPoint y: 521, distance: 244.8
click at [562, 466] on input "Cancelar pedido diretamente" at bounding box center [566, 465] width 41 height 41
checkbox input "true"
click at [852, 524] on button "Cancelar pedido" at bounding box center [875, 517] width 164 height 39
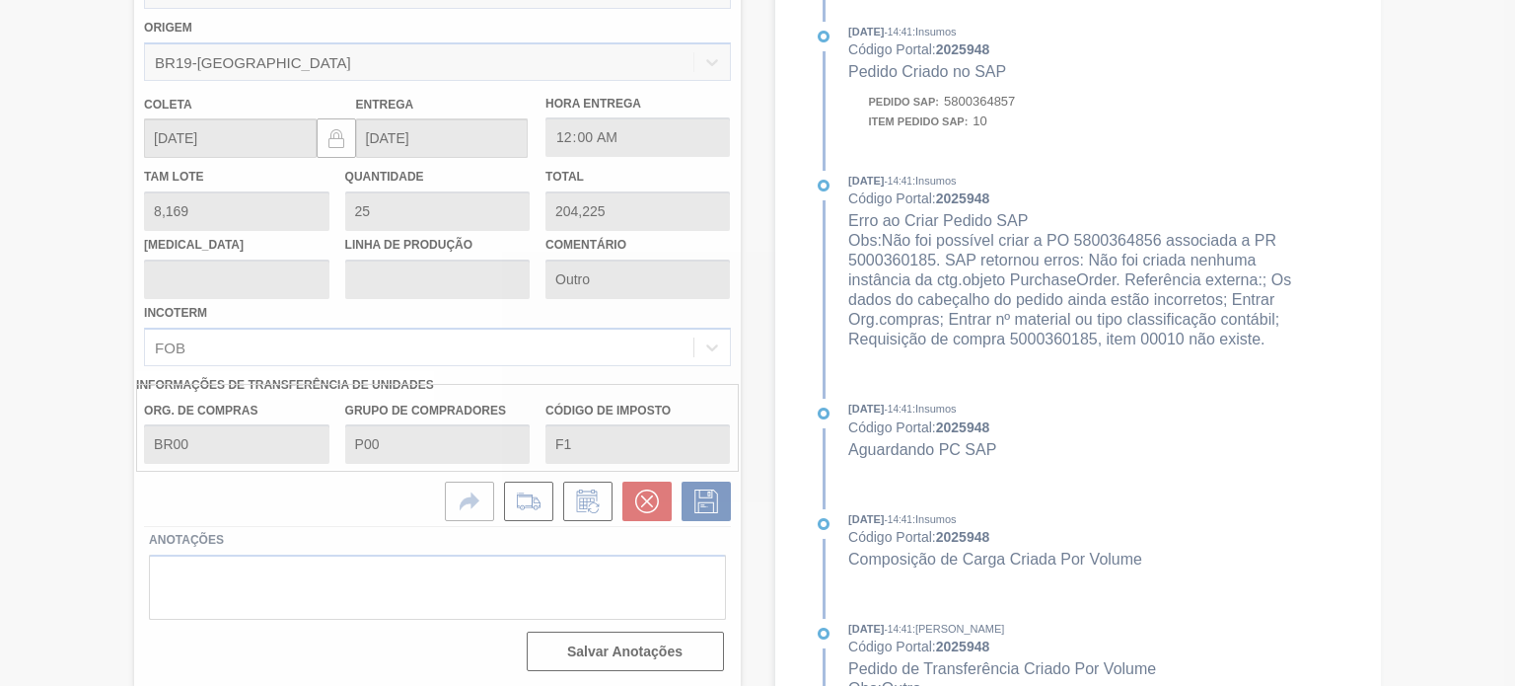
scroll to position [190, 0]
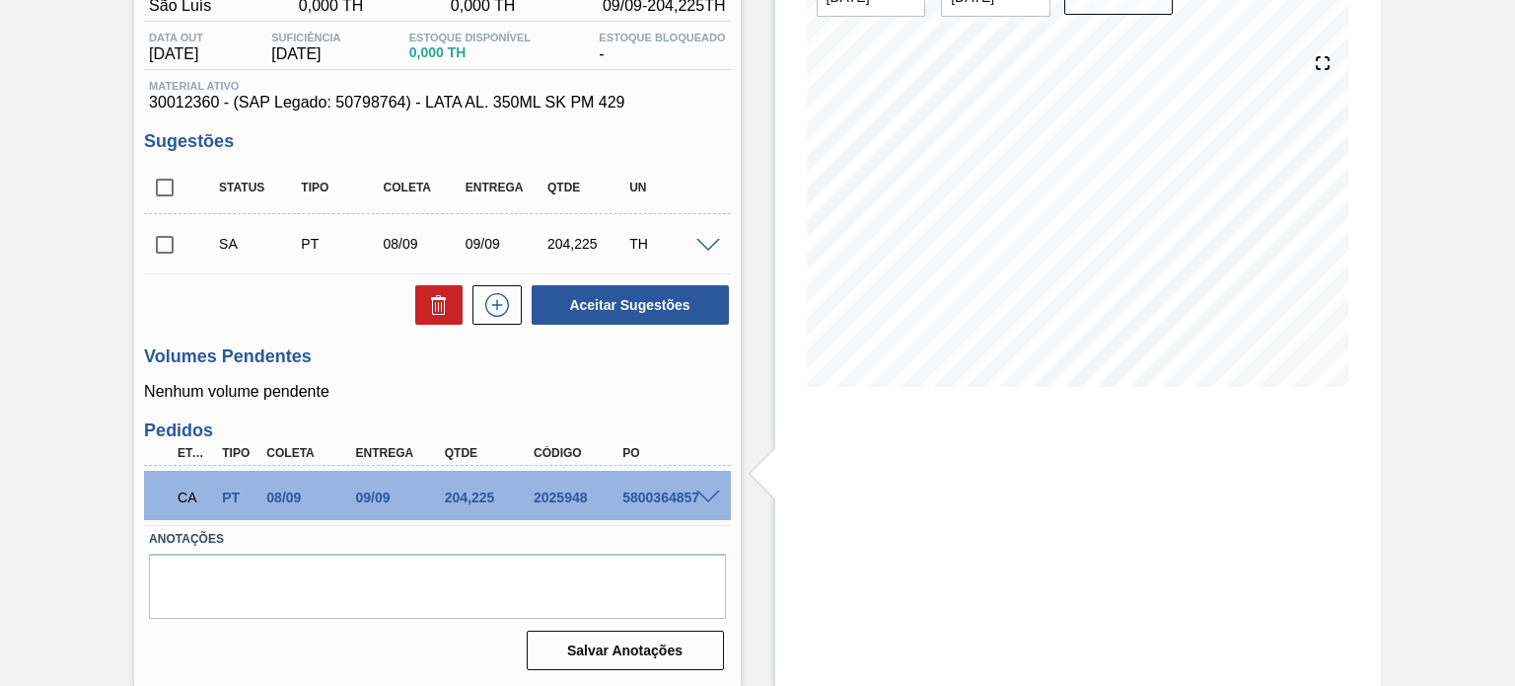
click at [701, 239] on span at bounding box center [708, 246] width 24 height 15
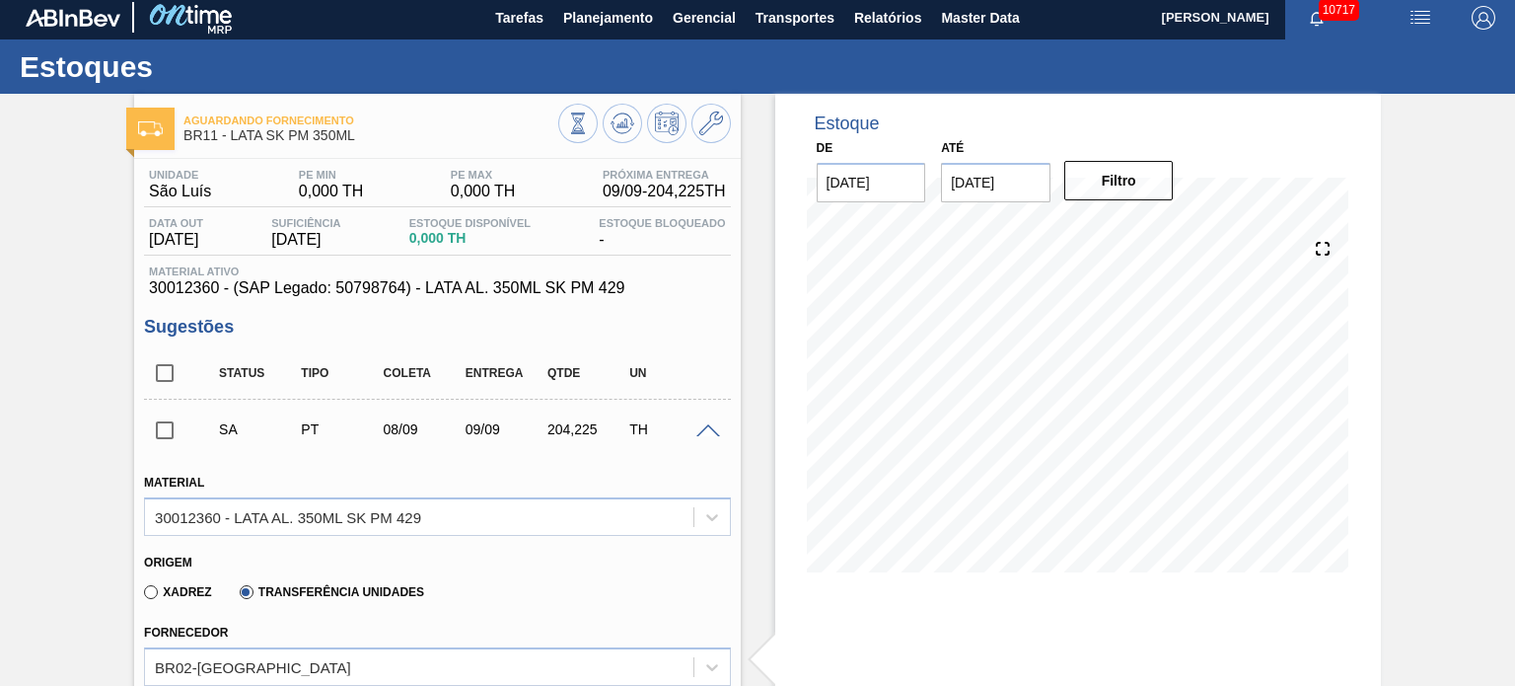
scroll to position [0, 0]
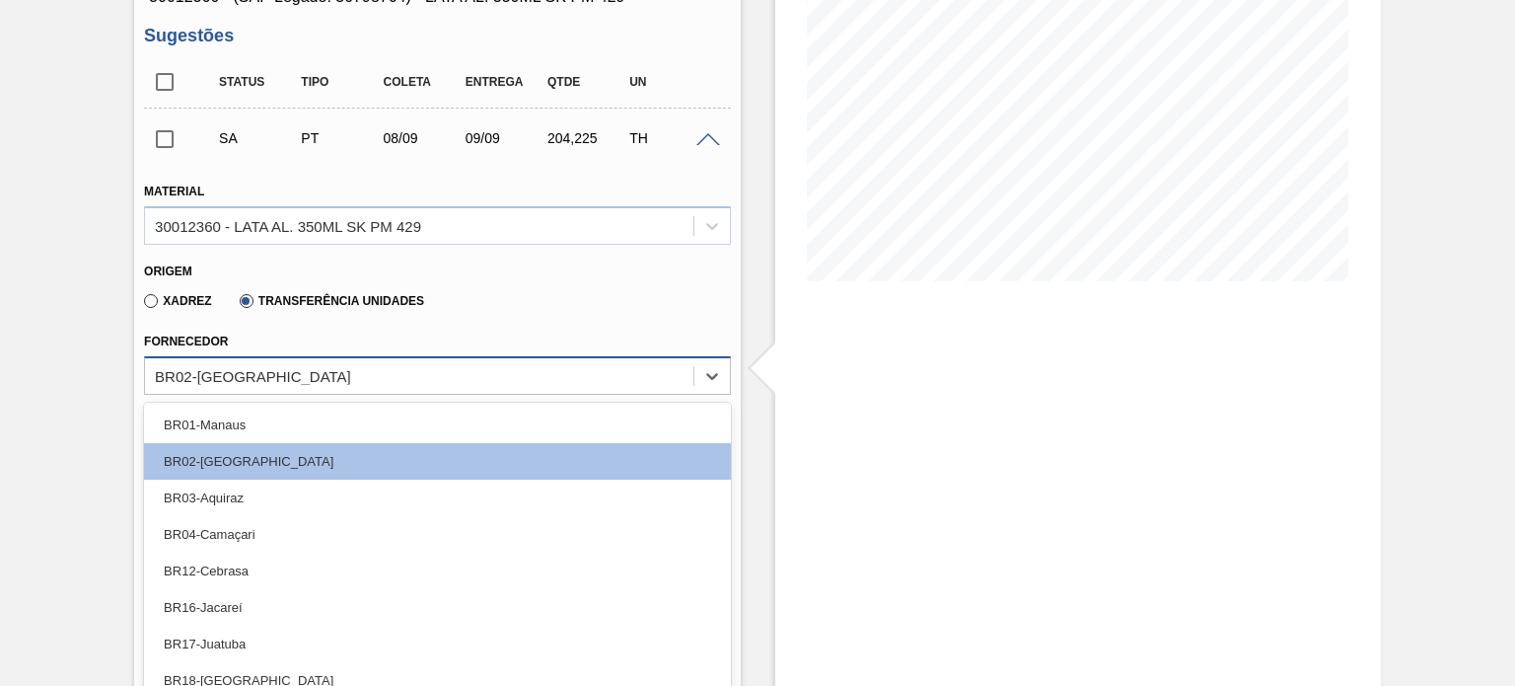
click at [423, 383] on div "option BR02-Sergipe, selected. option BR01-Manaus focused, 1 of 13. 13 results …" at bounding box center [437, 375] width 586 height 38
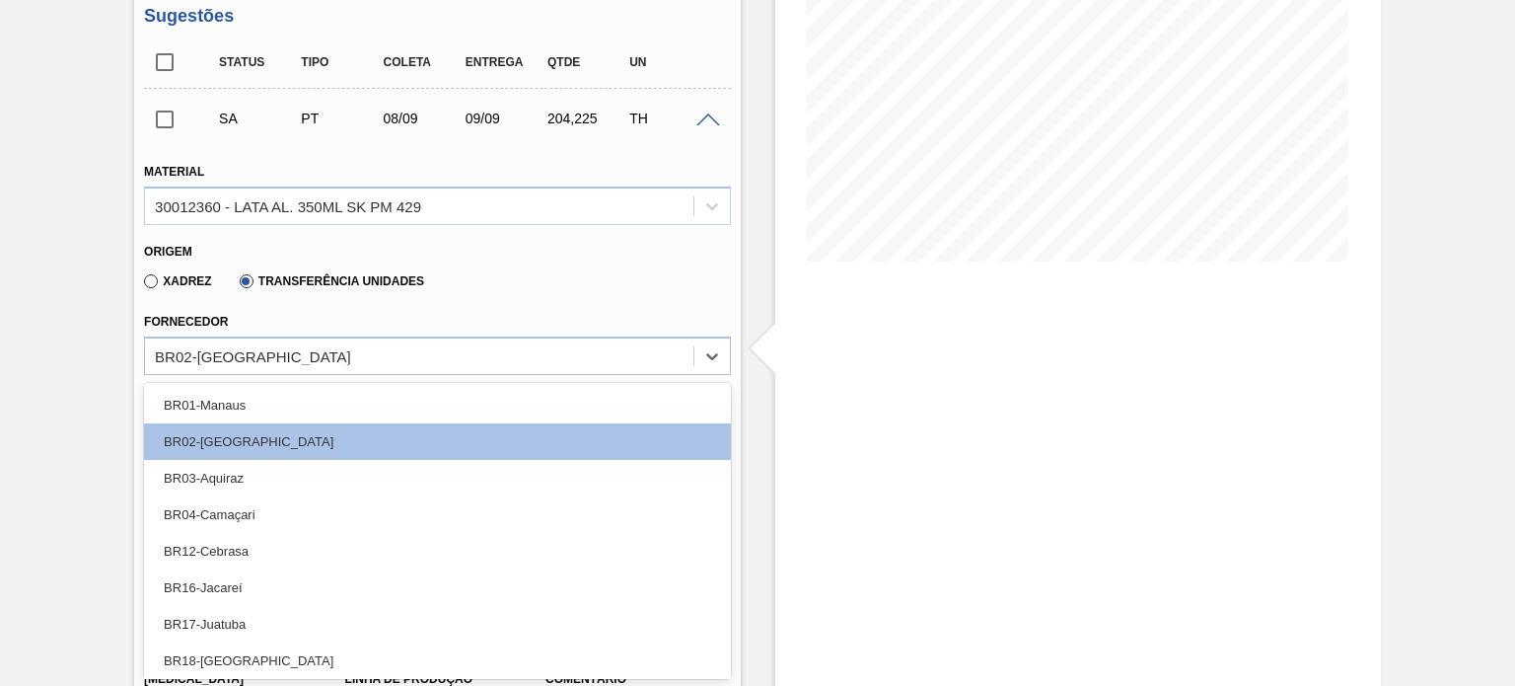
click at [150, 279] on label "Xadrez" at bounding box center [178, 281] width 68 height 14
click at [141, 285] on input "Xadrez" at bounding box center [141, 285] width 0 height 0
type input "8,448"
type input "24,174"
type input "0,967"
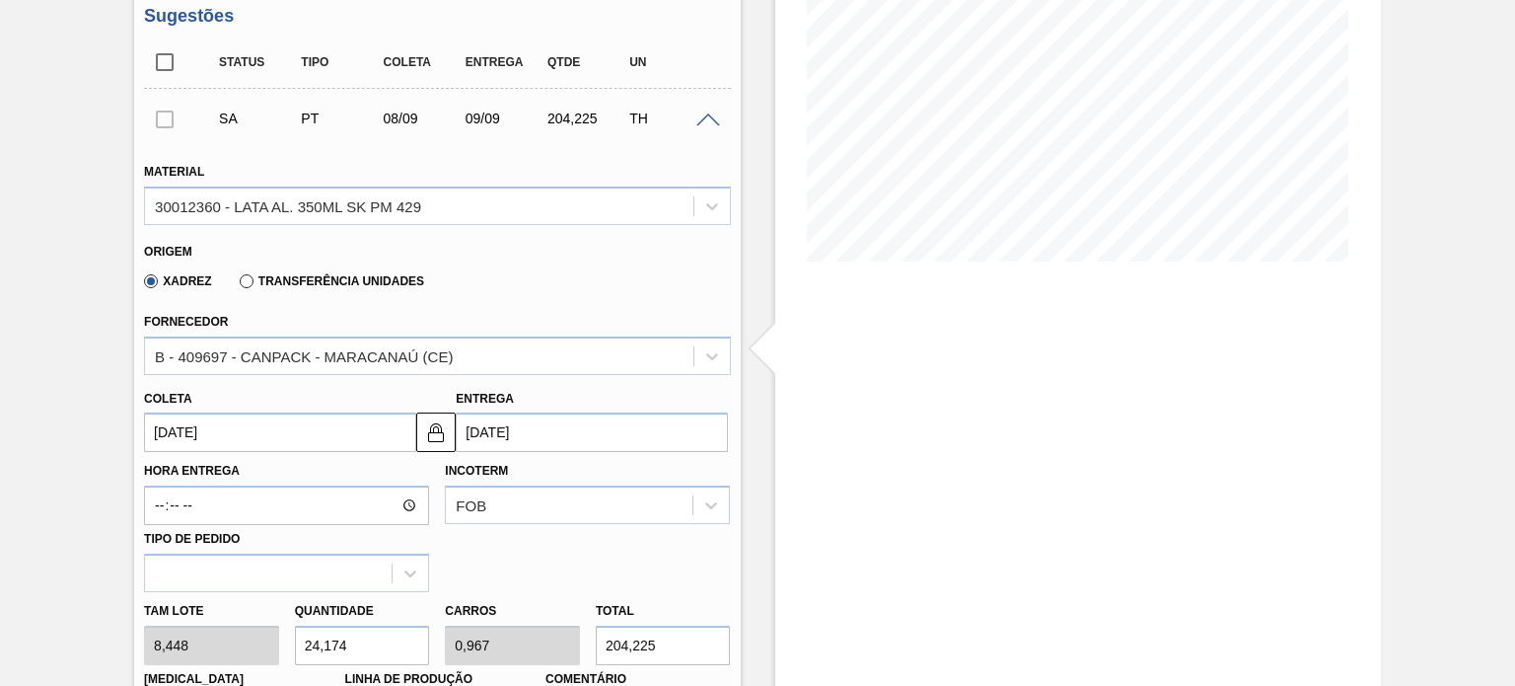
click at [252, 282] on label "Transferência Unidades" at bounding box center [332, 281] width 184 height 14
click at [237, 285] on input "Transferência Unidades" at bounding box center [237, 285] width 0 height 0
type input "8,169"
type input "25"
type input "1"
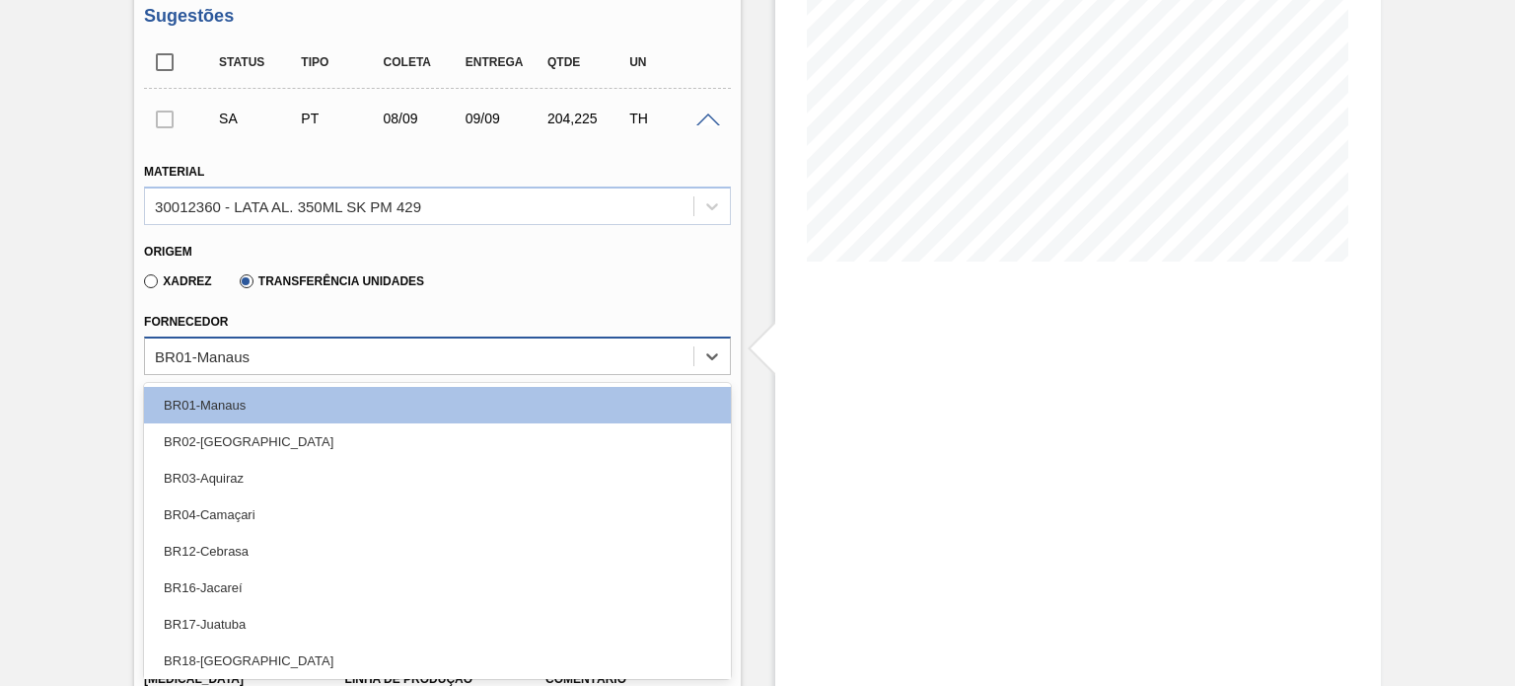
click at [304, 347] on div "BR01-Manaus" at bounding box center [418, 355] width 547 height 29
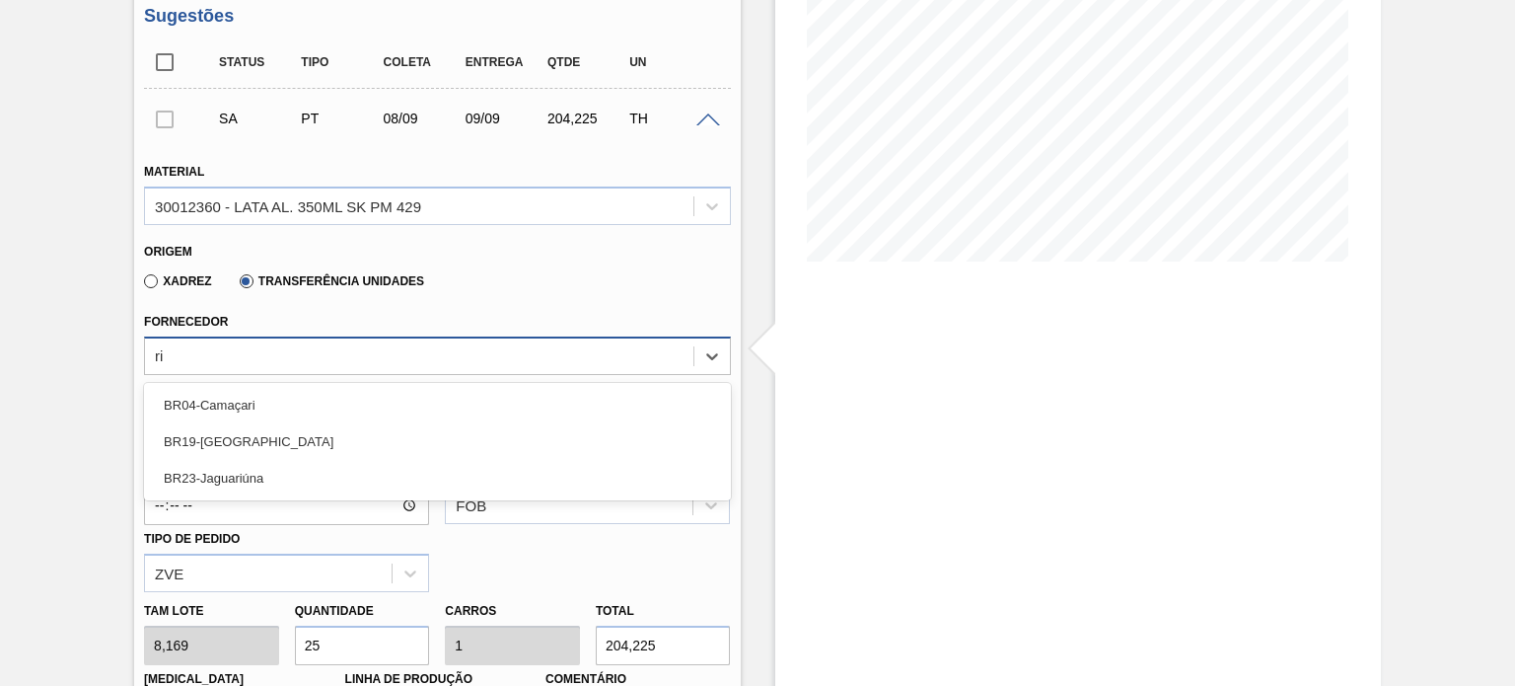
type input "rio"
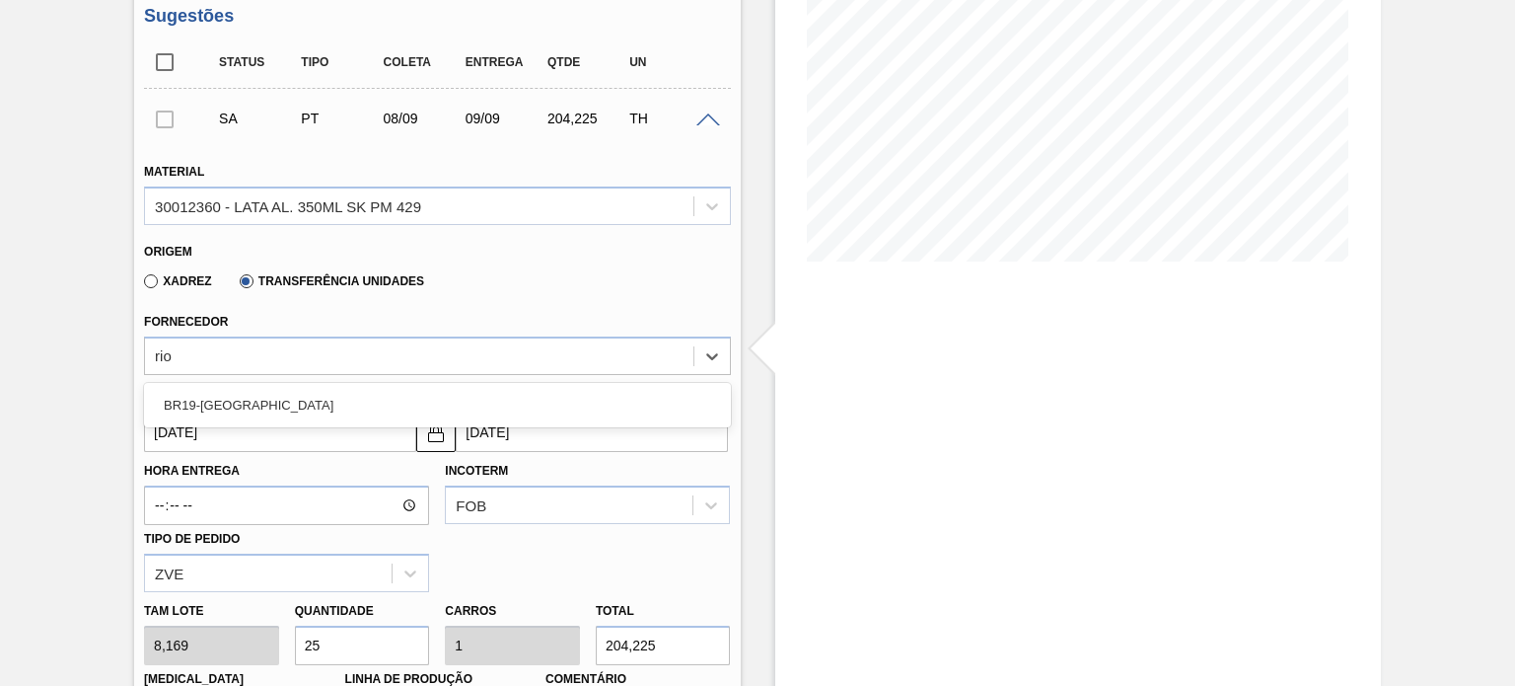
click at [296, 398] on div "BR19-Nova Rio" at bounding box center [437, 405] width 586 height 36
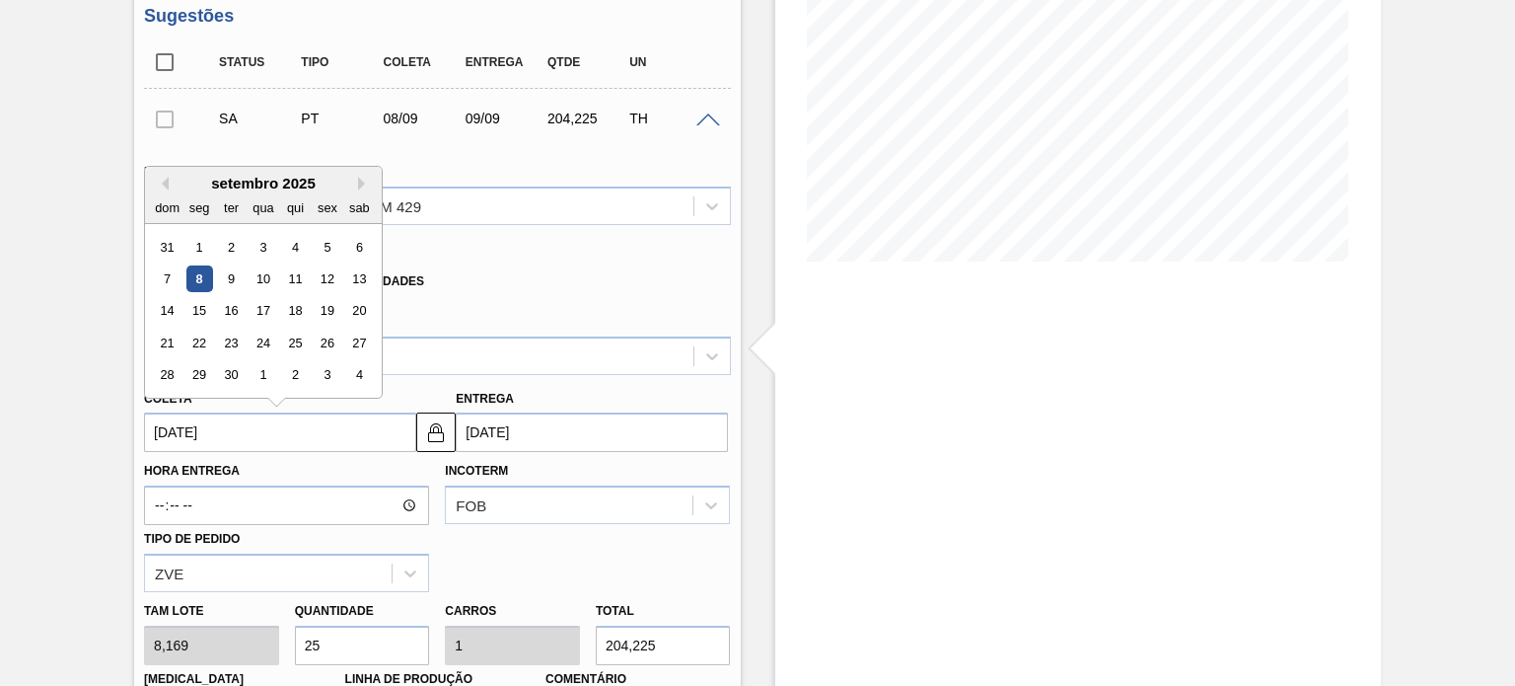
click at [268, 425] on input "08/09/2025" at bounding box center [280, 431] width 272 height 39
click at [191, 276] on div "8" at bounding box center [199, 278] width 27 height 27
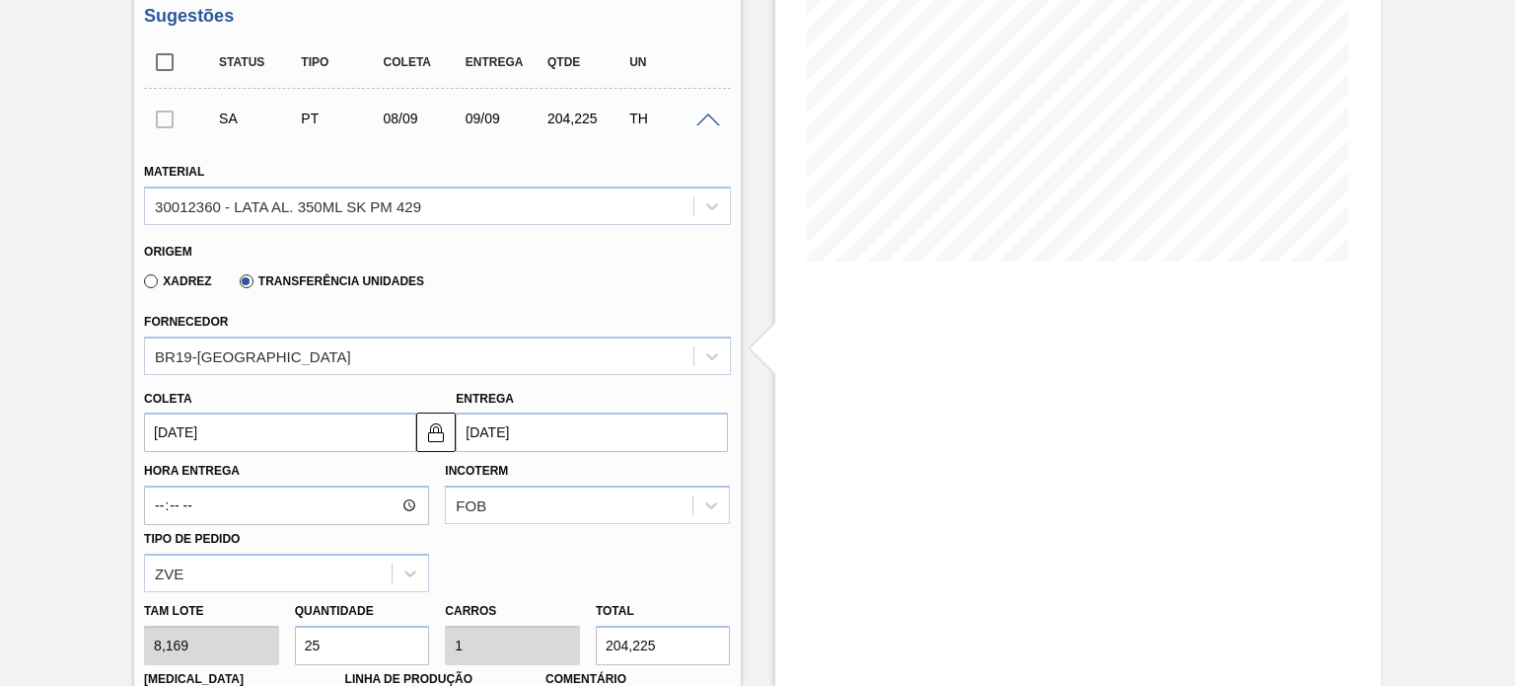
scroll to position [710, 0]
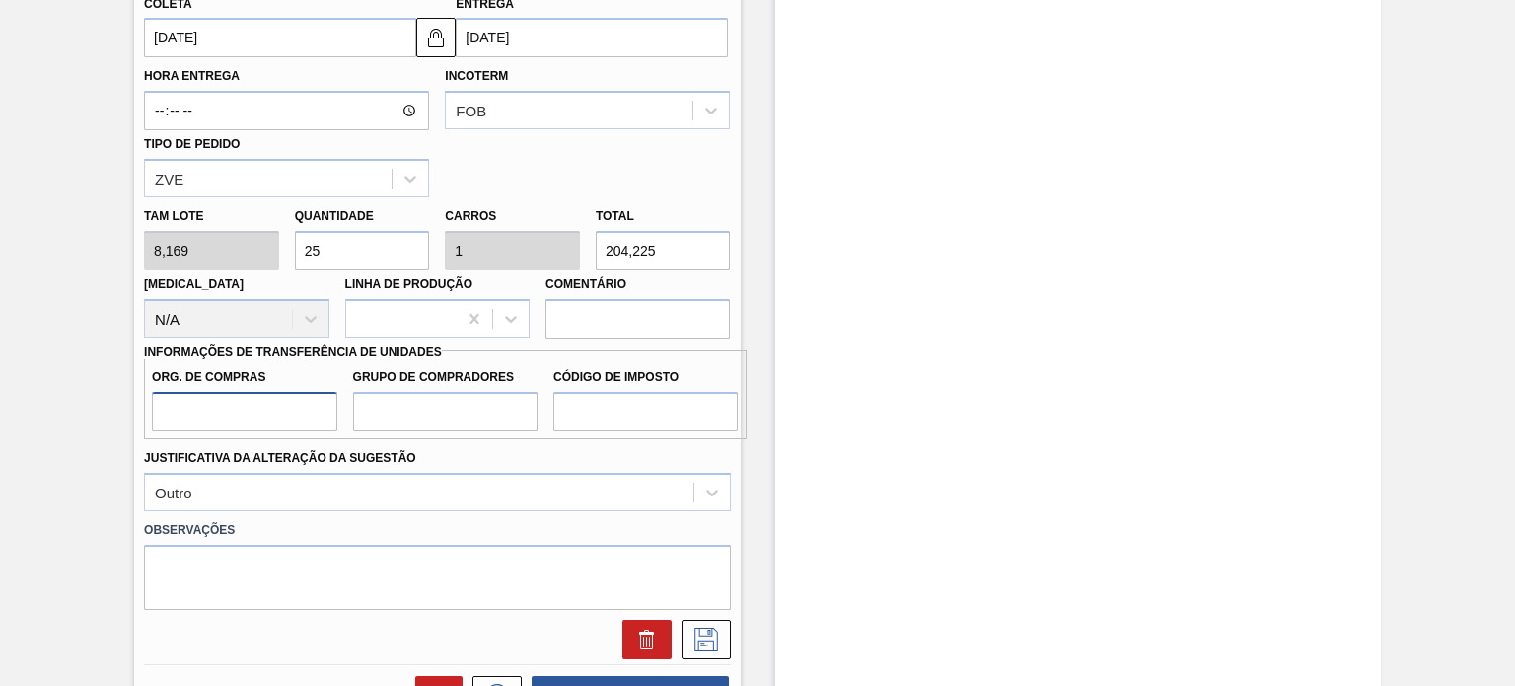
click at [249, 417] on input "Org. de Compras" at bounding box center [244, 411] width 184 height 39
type input "BR00"
click at [413, 403] on input "Grupo de Compradores" at bounding box center [445, 411] width 184 height 39
type input "A01"
click at [614, 407] on input "Código de Imposto" at bounding box center [645, 411] width 184 height 39
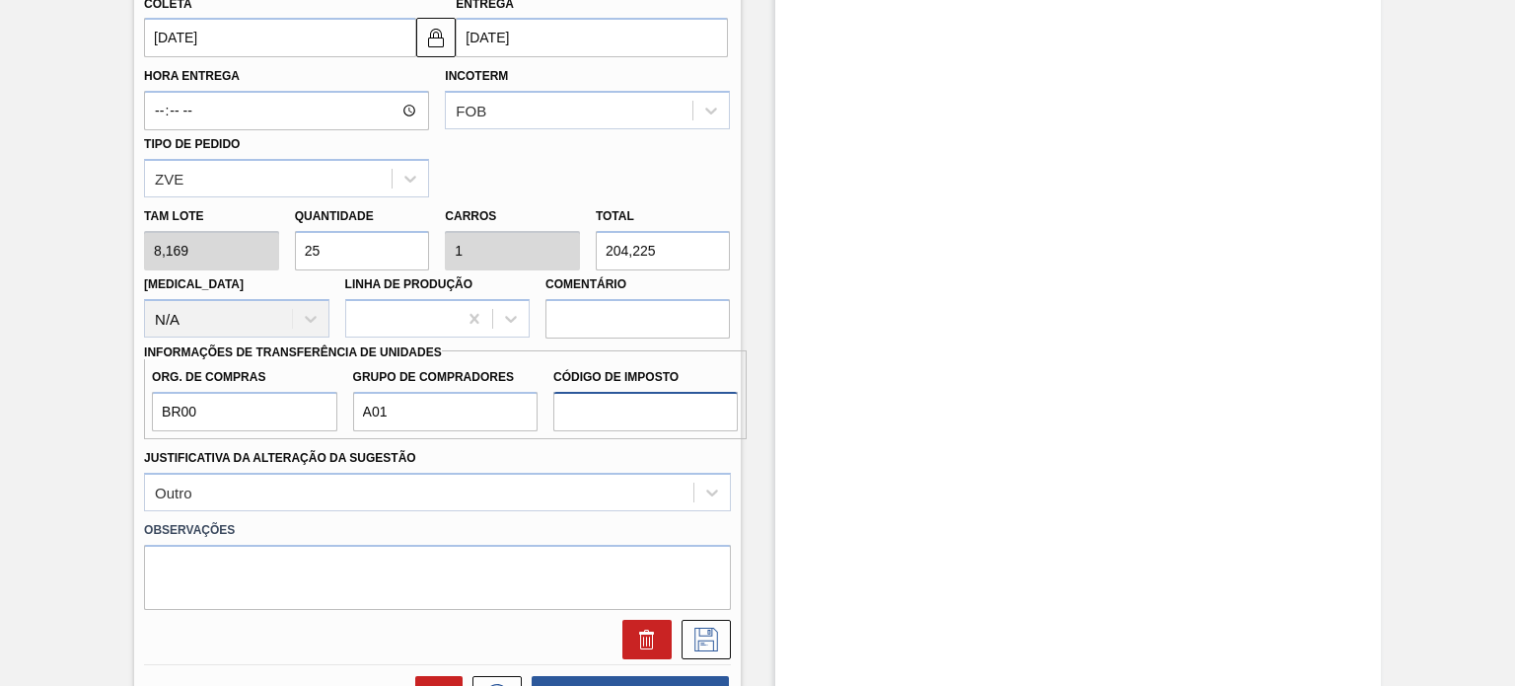
type input "F1"
click at [698, 644] on icon at bounding box center [706, 639] width 32 height 24
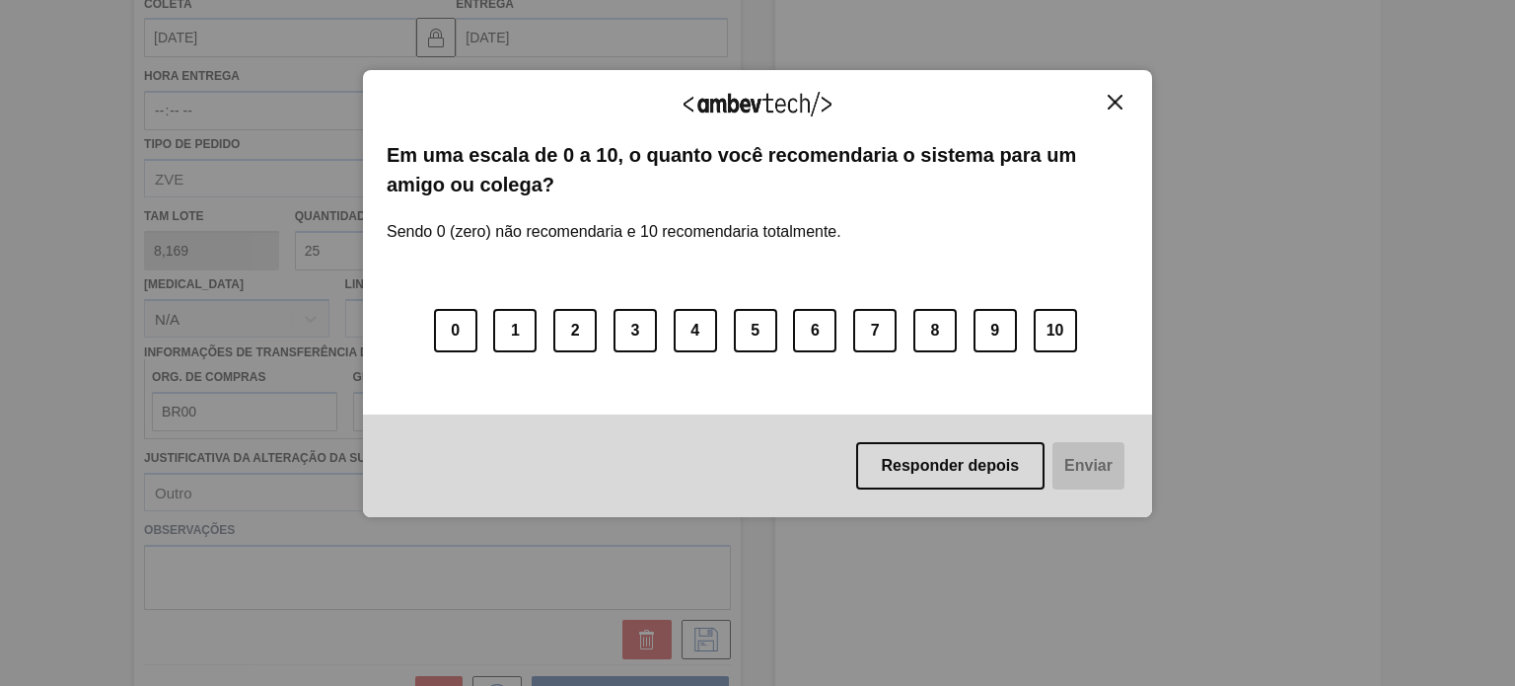
click at [1103, 102] on button "Close" at bounding box center [1115, 102] width 27 height 17
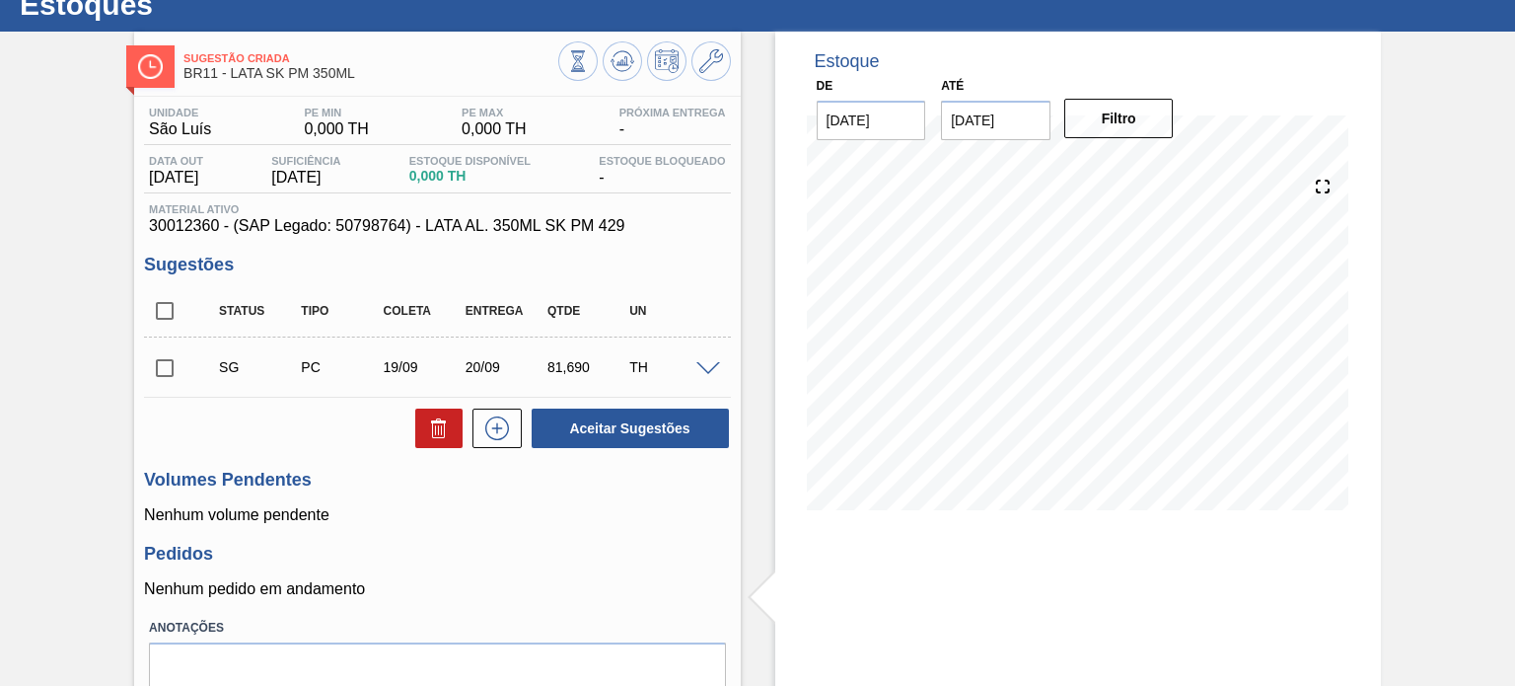
scroll to position [0, 0]
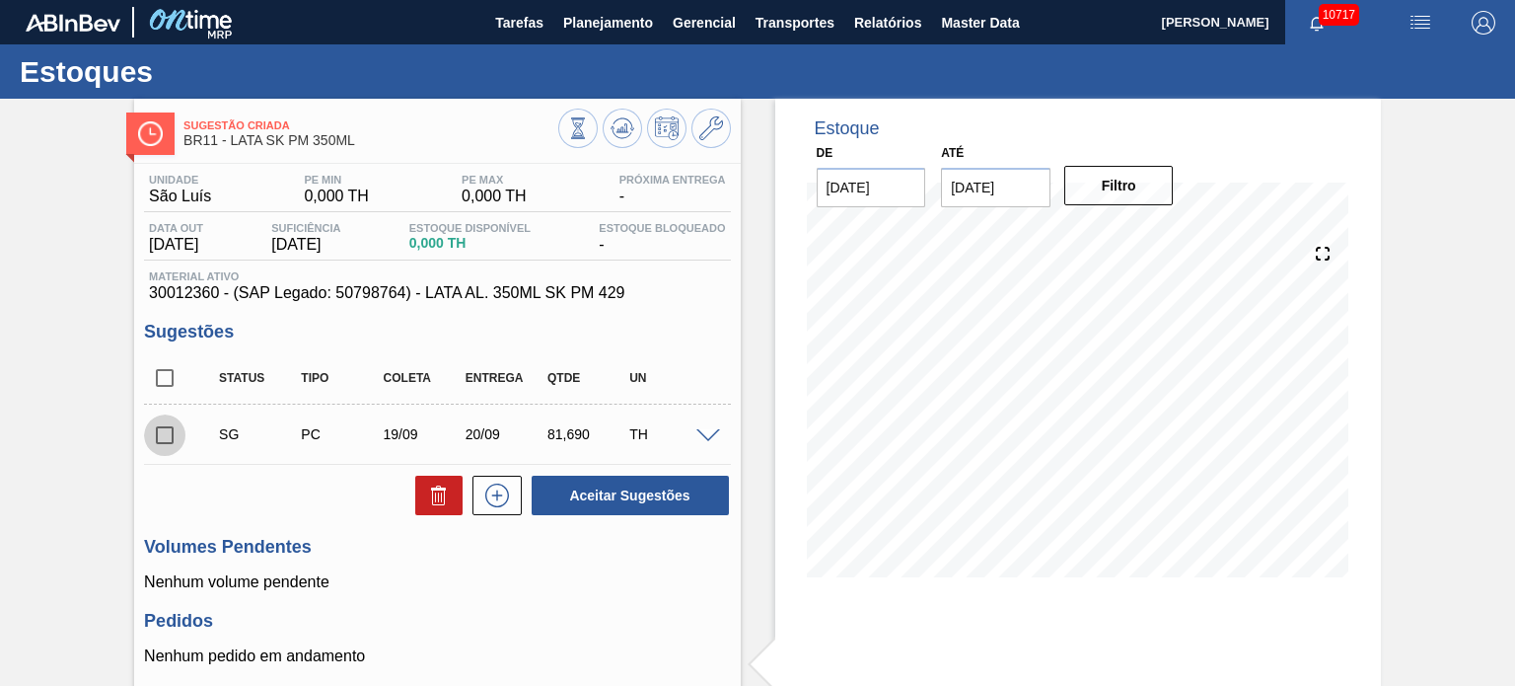
click at [166, 432] on input "checkbox" at bounding box center [164, 434] width 41 height 41
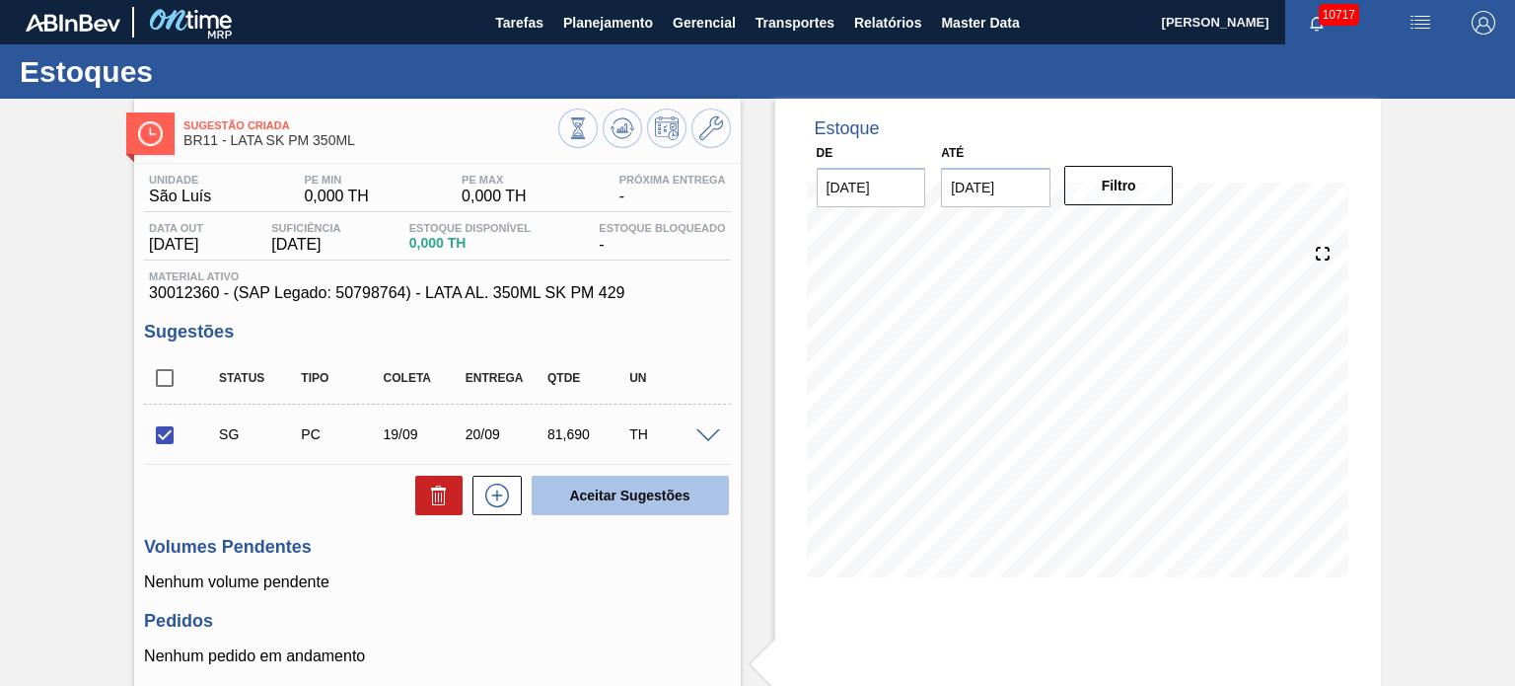
click at [637, 488] on button "Aceitar Sugestões" at bounding box center [630, 494] width 197 height 39
checkbox input "false"
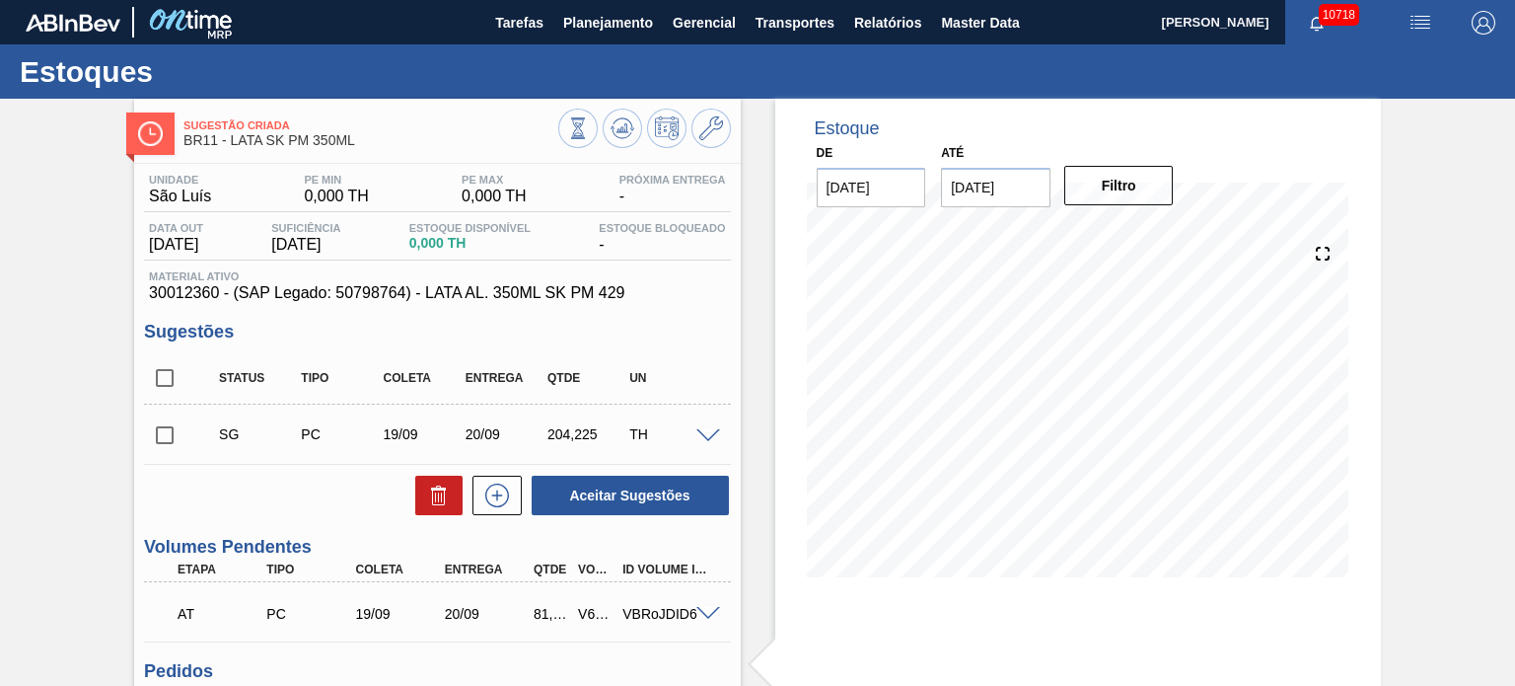
scroll to position [197, 0]
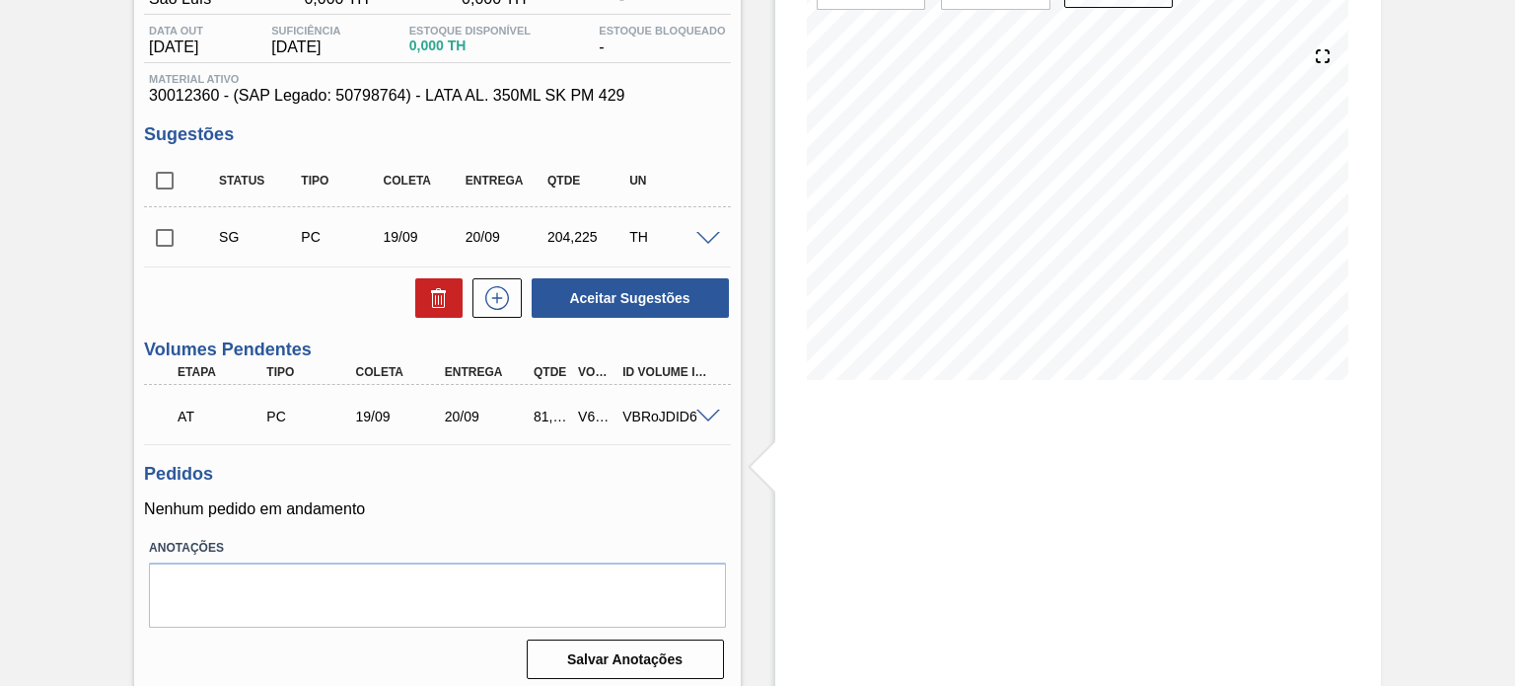
click at [707, 416] on span at bounding box center [708, 416] width 24 height 15
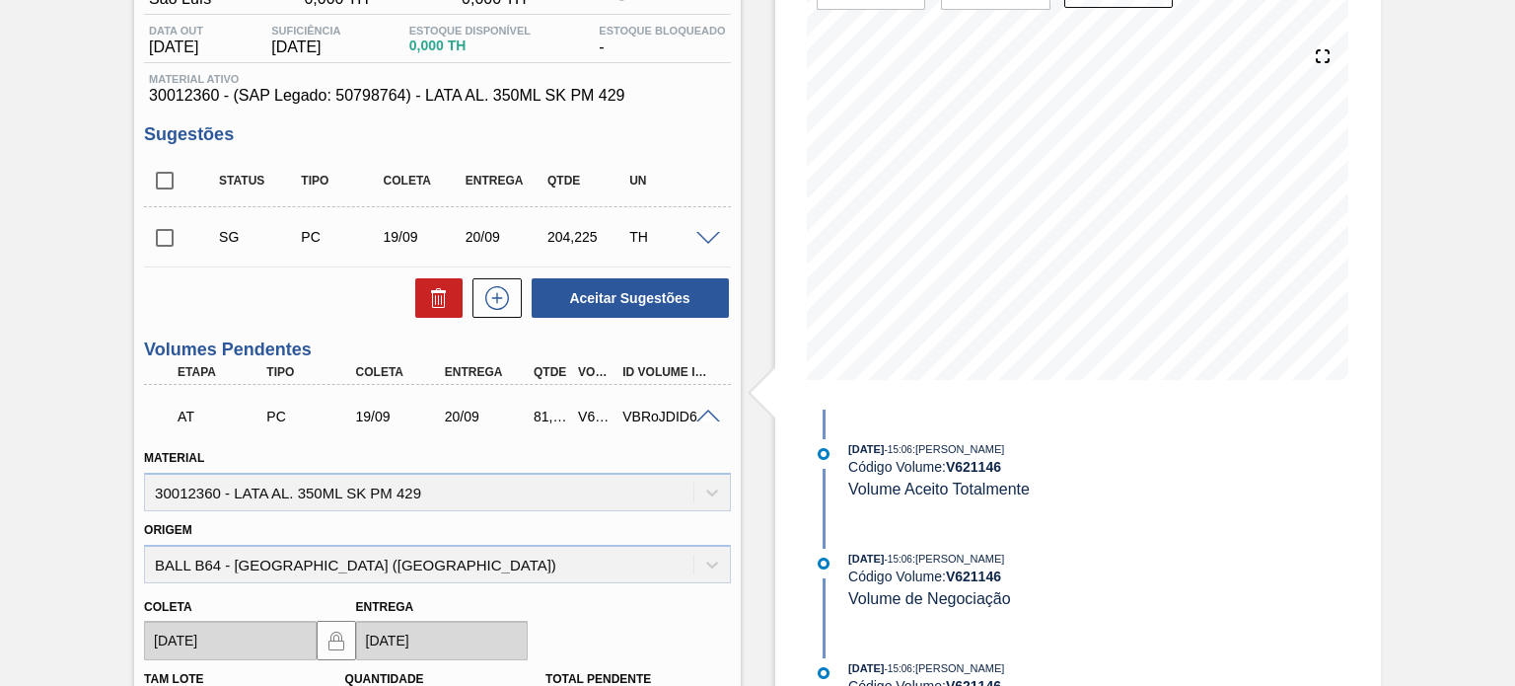
click at [705, 418] on span at bounding box center [708, 416] width 24 height 15
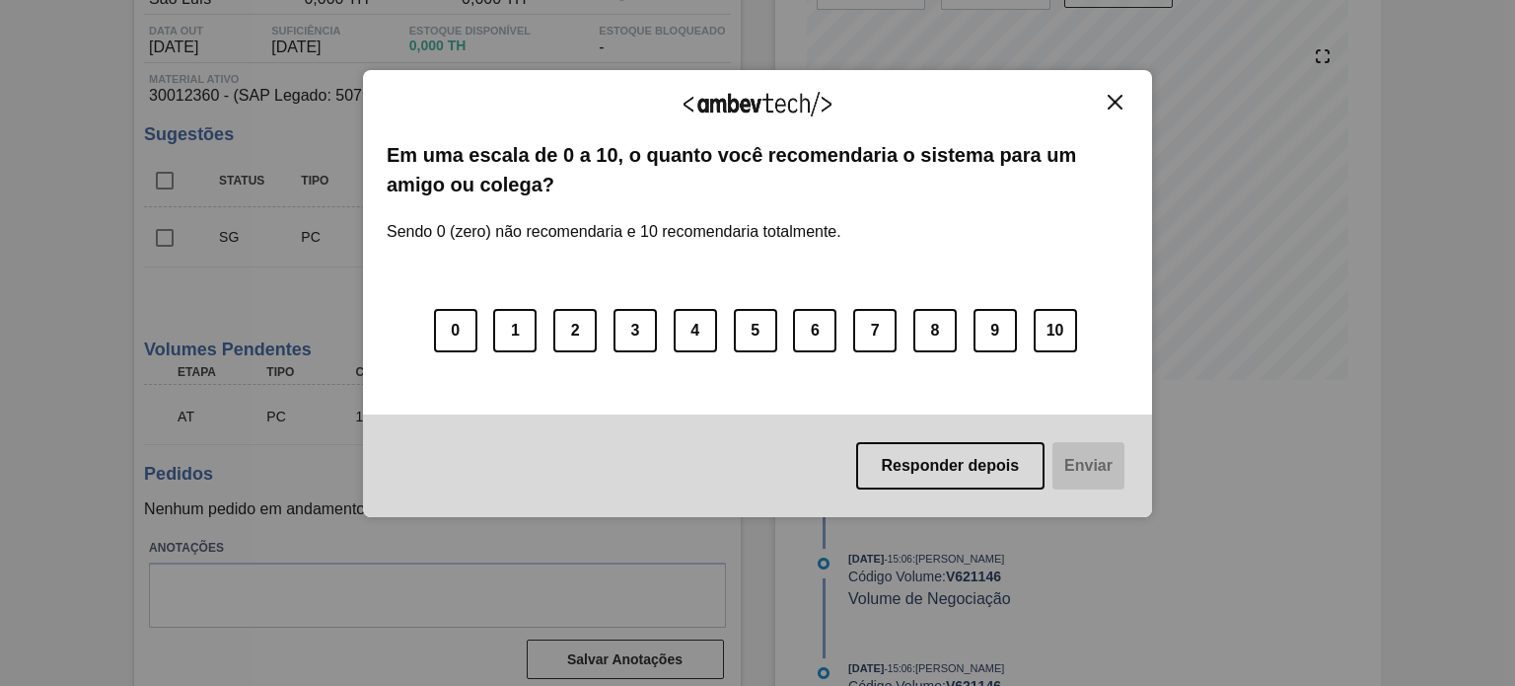
click at [1114, 109] on img "Close" at bounding box center [1115, 102] width 15 height 15
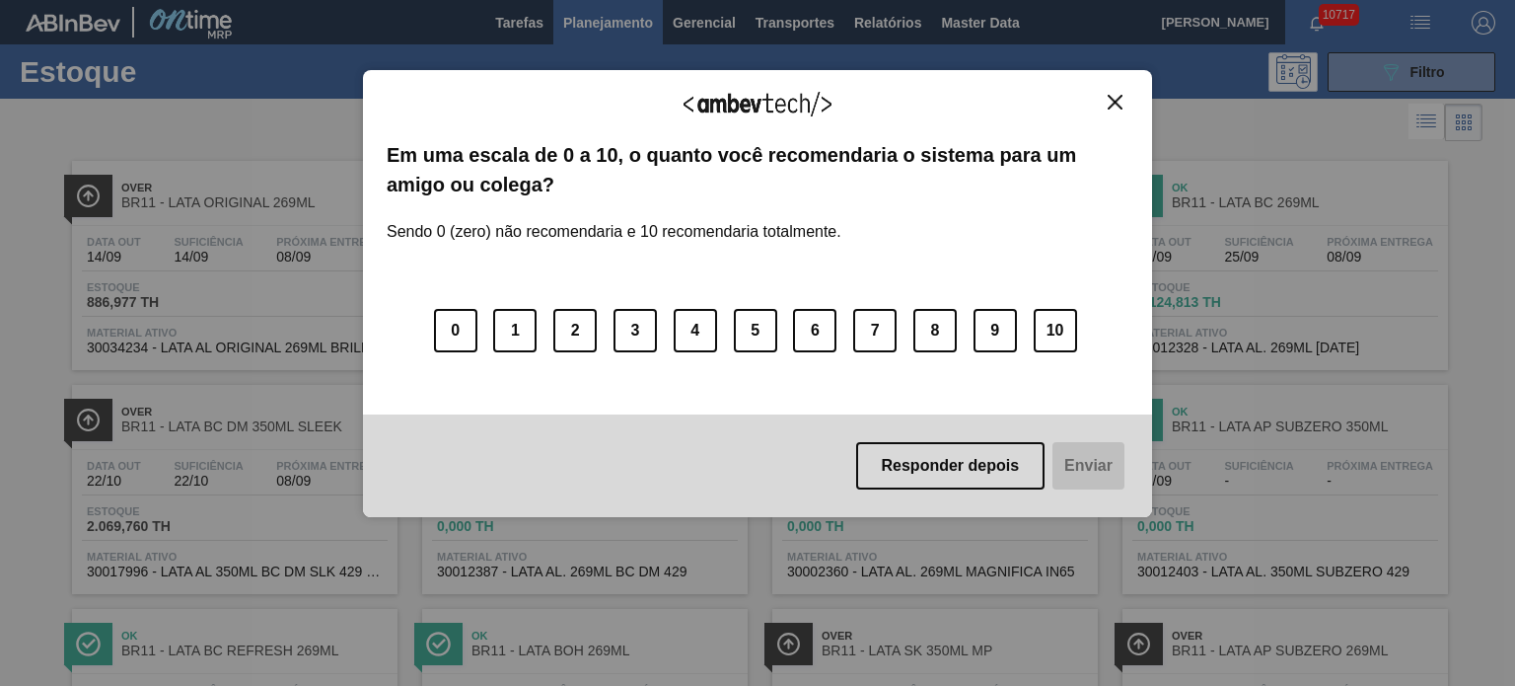
click at [1117, 102] on img "Close" at bounding box center [1115, 102] width 15 height 15
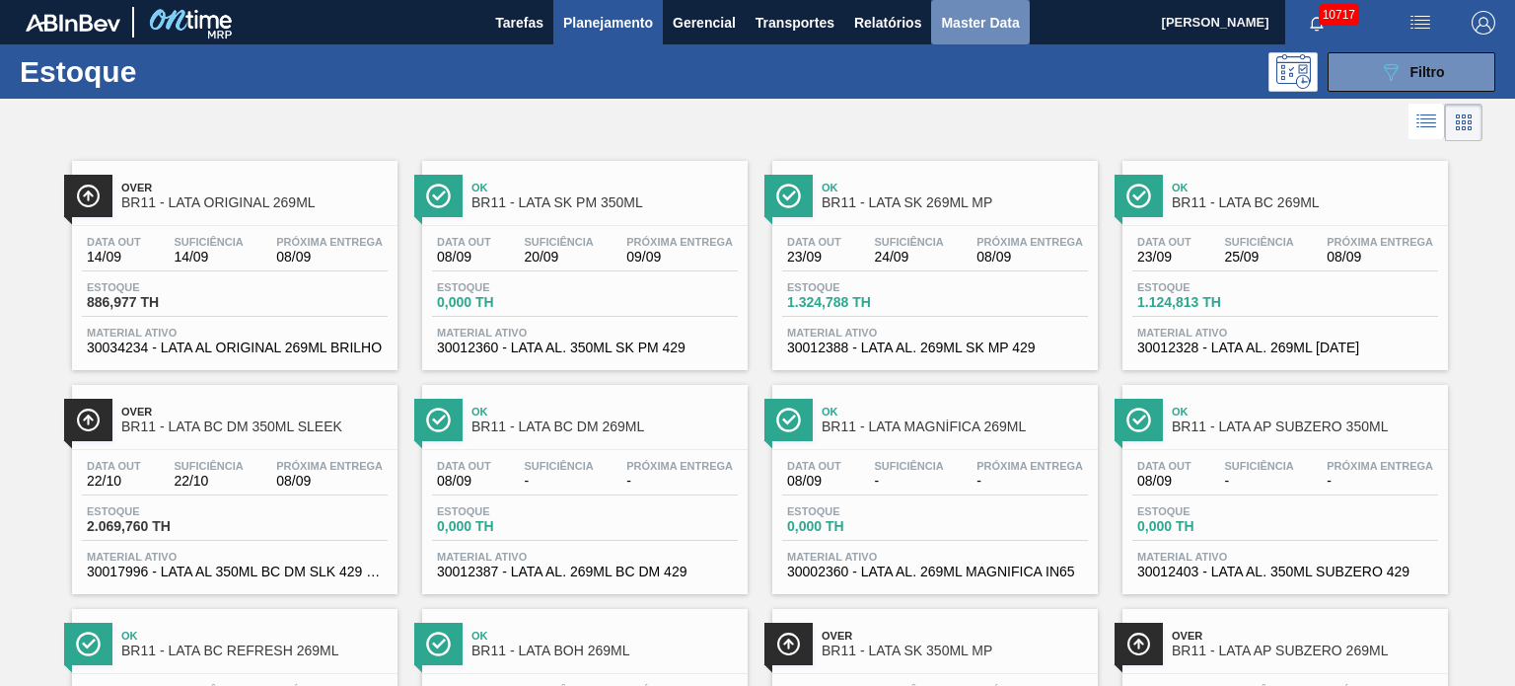
click at [984, 22] on span "Master Data" at bounding box center [980, 23] width 78 height 24
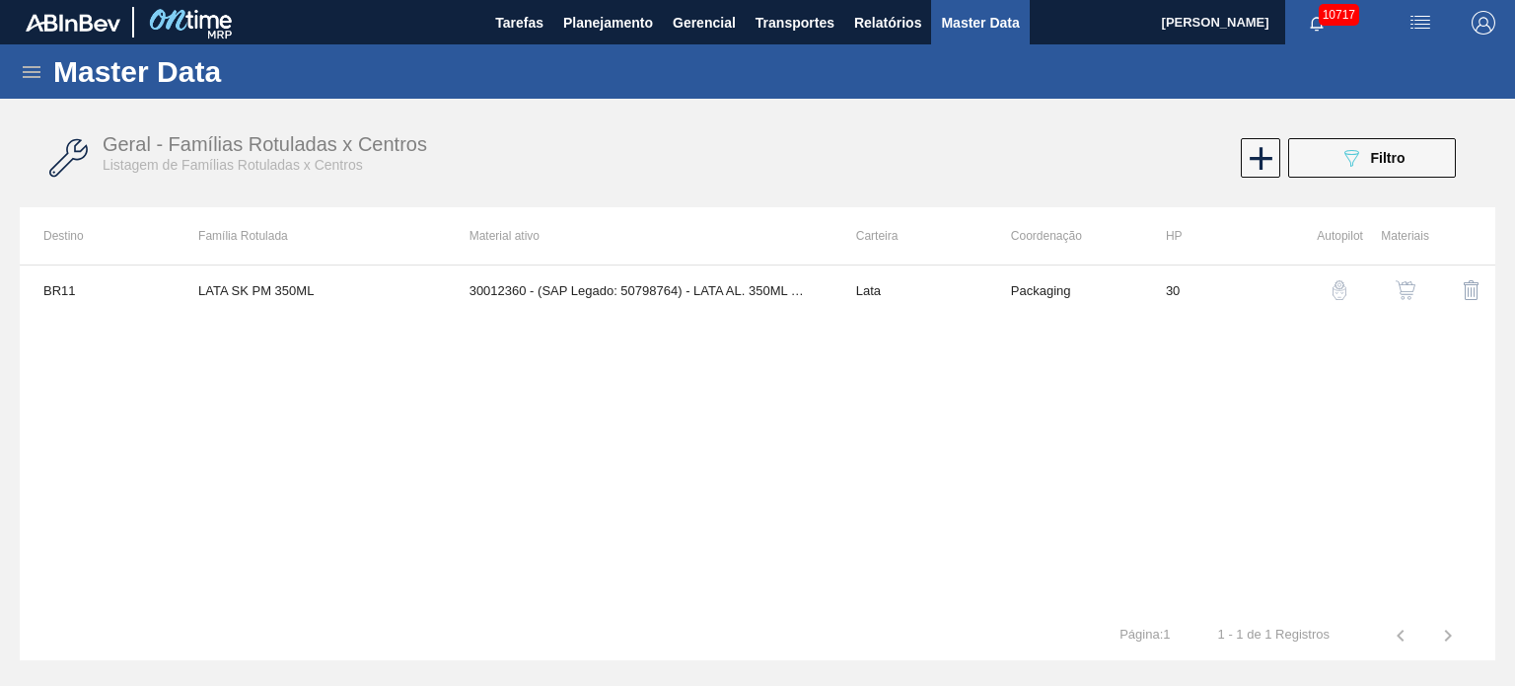
click at [1424, 24] on img "button" at bounding box center [1421, 23] width 24 height 24
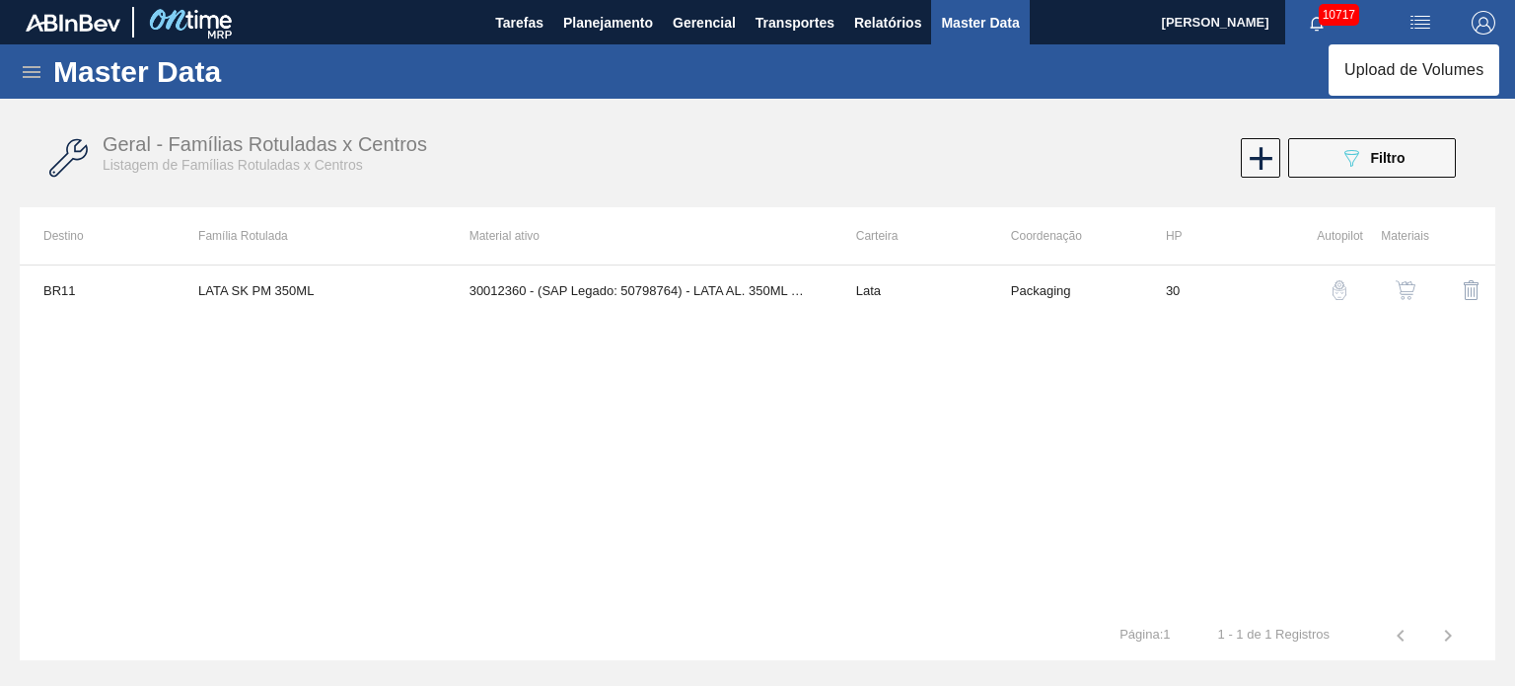
click at [26, 58] on div at bounding box center [757, 343] width 1515 height 686
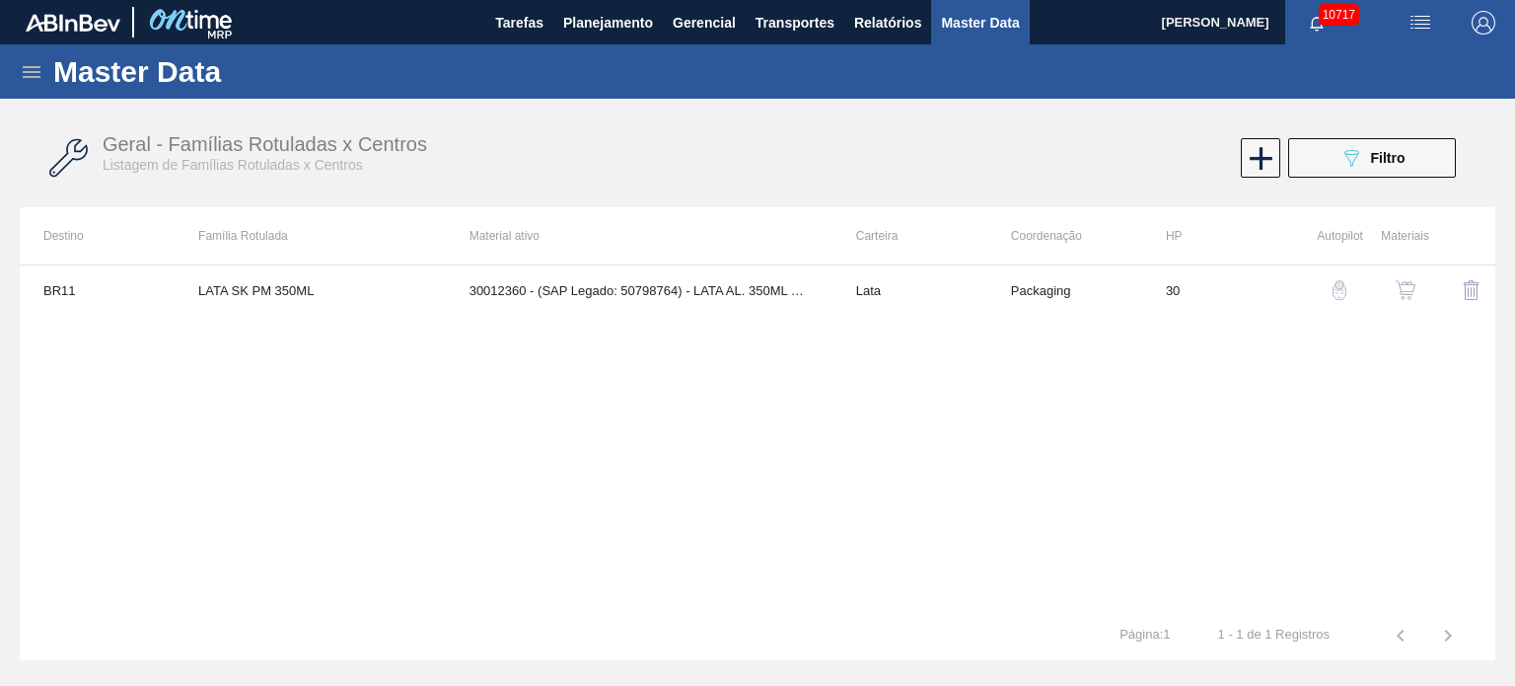
click at [28, 66] on icon at bounding box center [32, 72] width 18 height 12
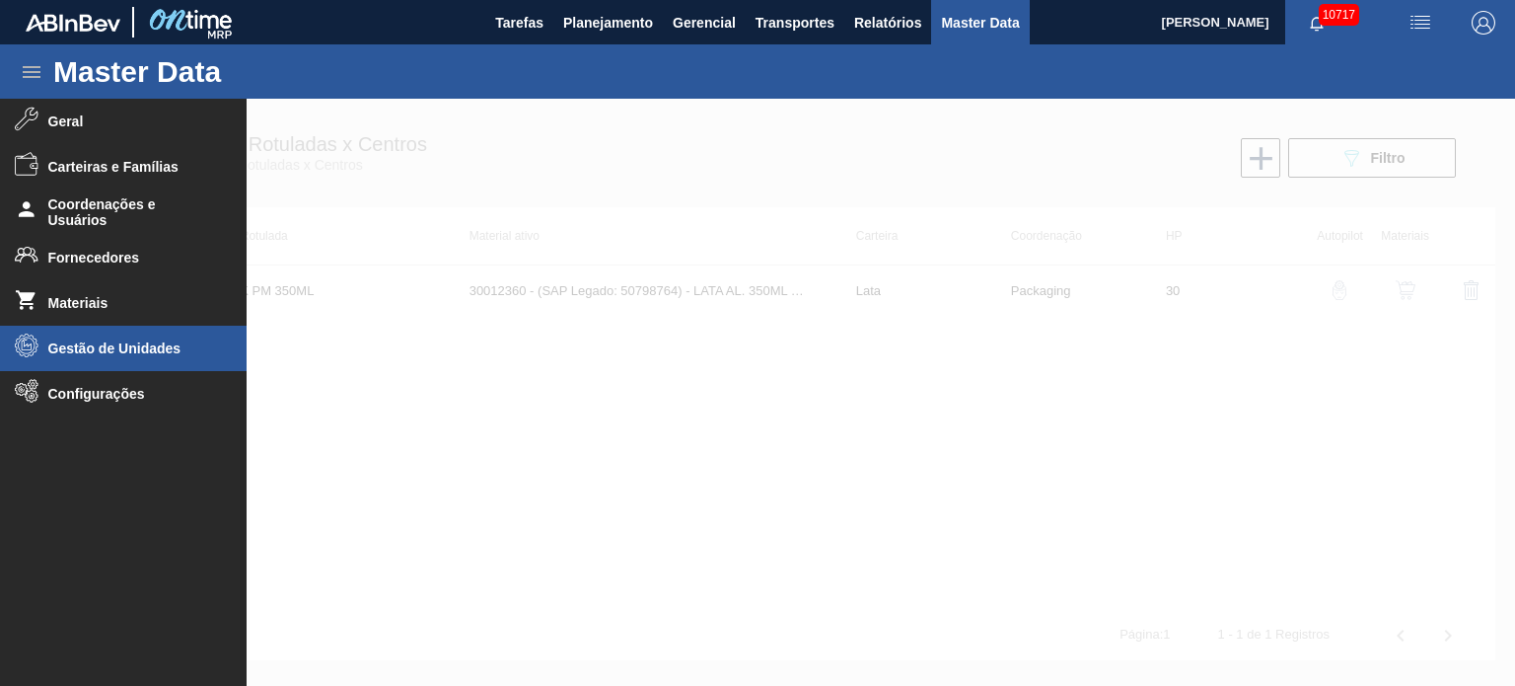
click at [103, 329] on li "Gestão de Unidades" at bounding box center [123, 348] width 247 height 45
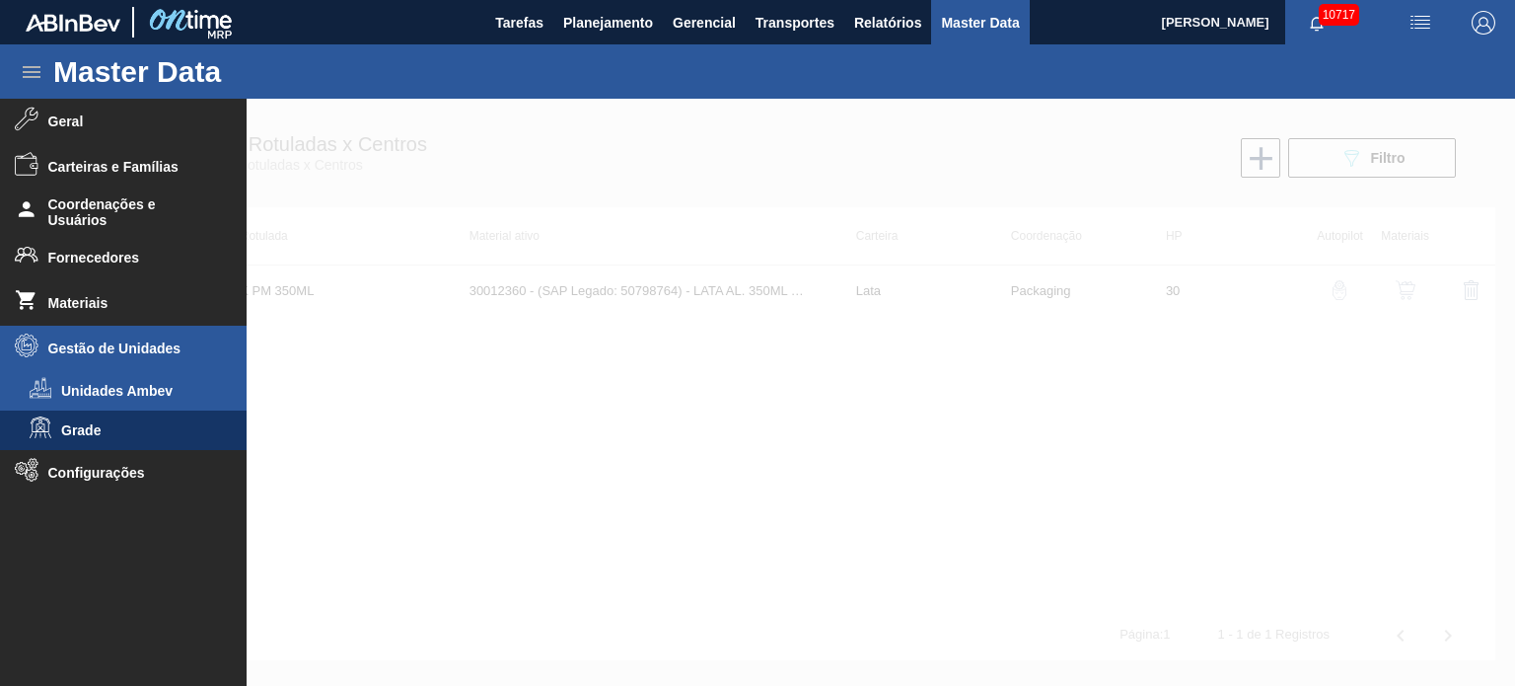
click at [92, 397] on span "Unidades Ambev" at bounding box center [137, 391] width 152 height 16
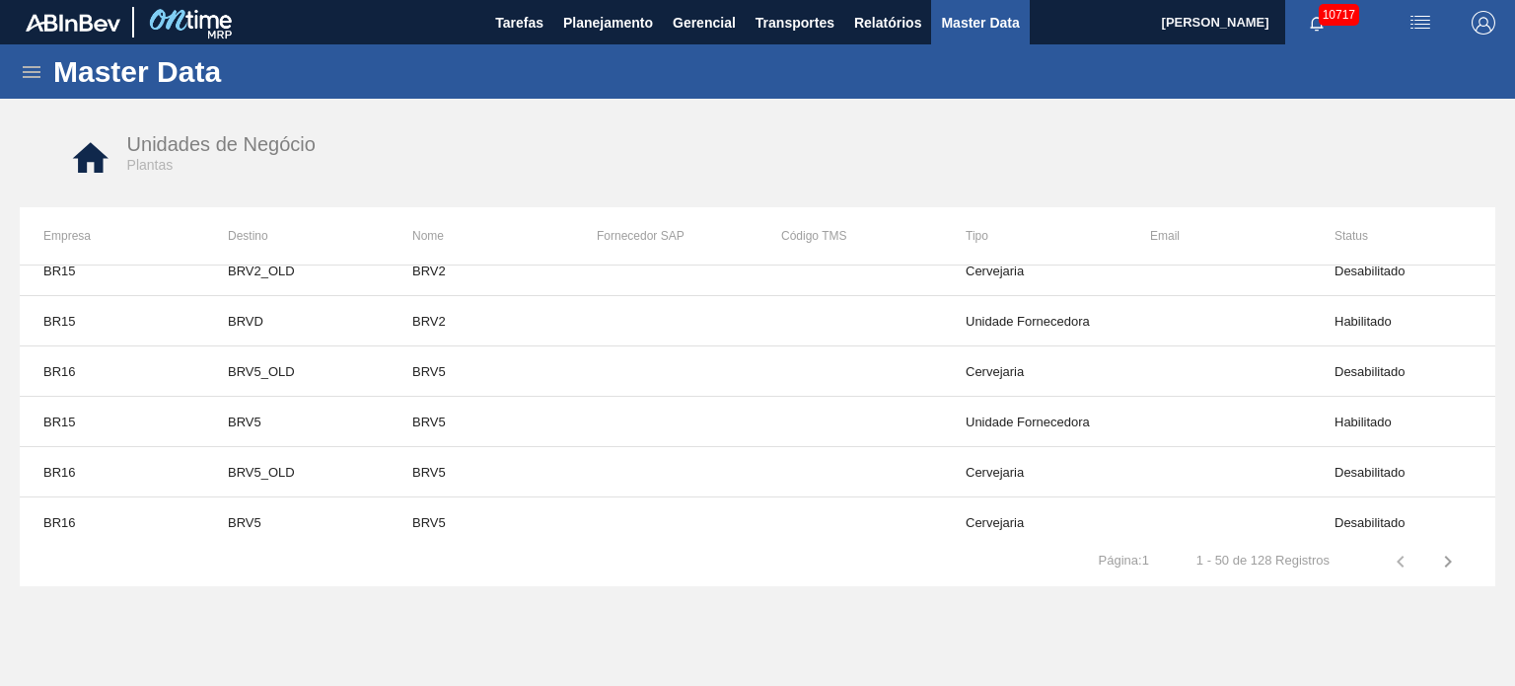
scroll to position [1776, 0]
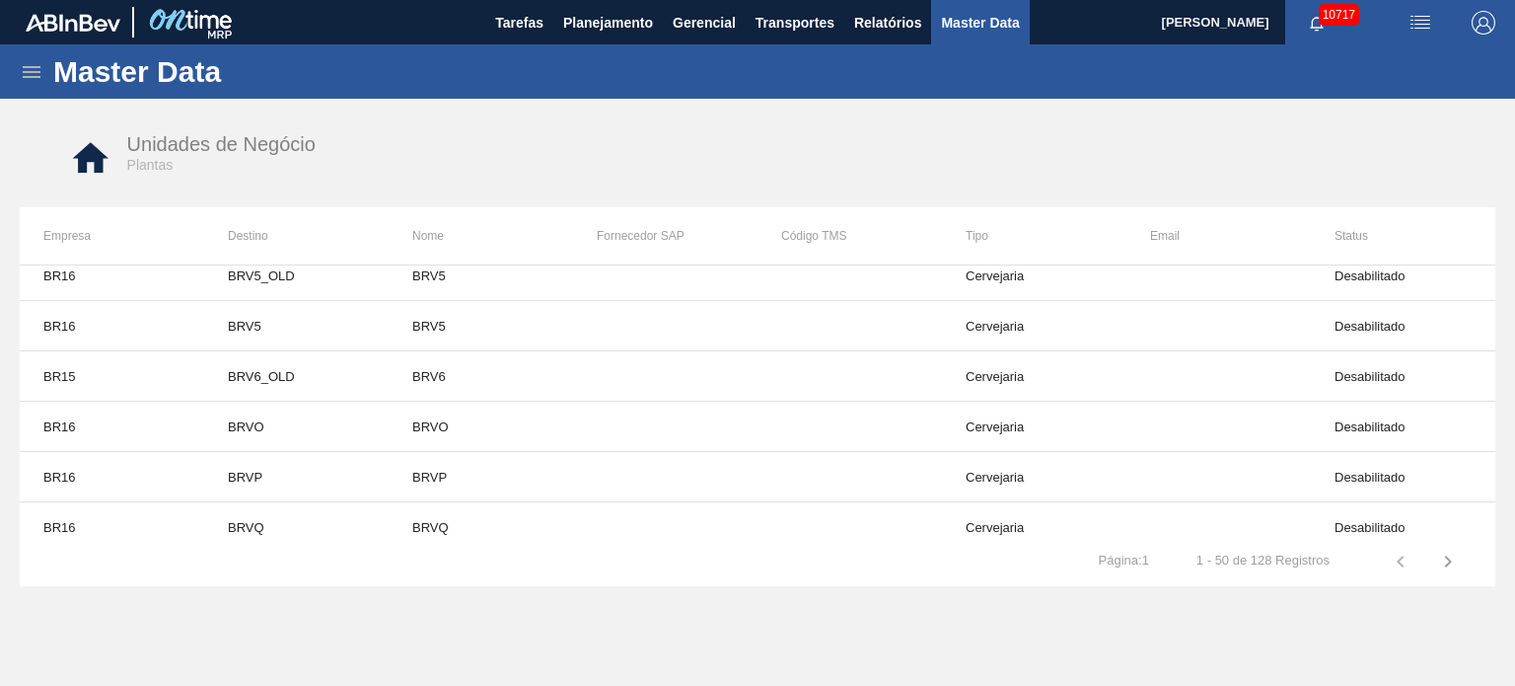
click at [795, 153] on div "Unidades de Negócio Plantas" at bounding box center [757, 158] width 1436 height 74
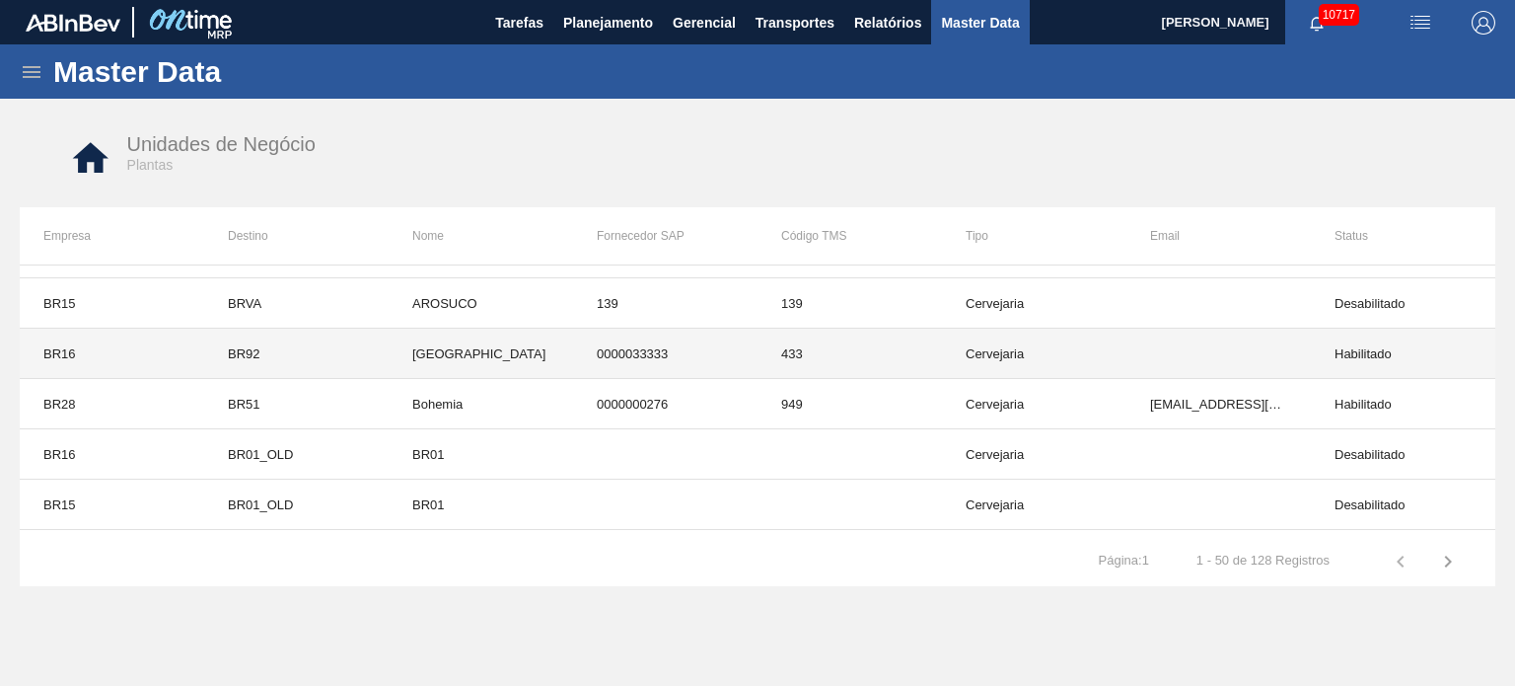
scroll to position [0, 0]
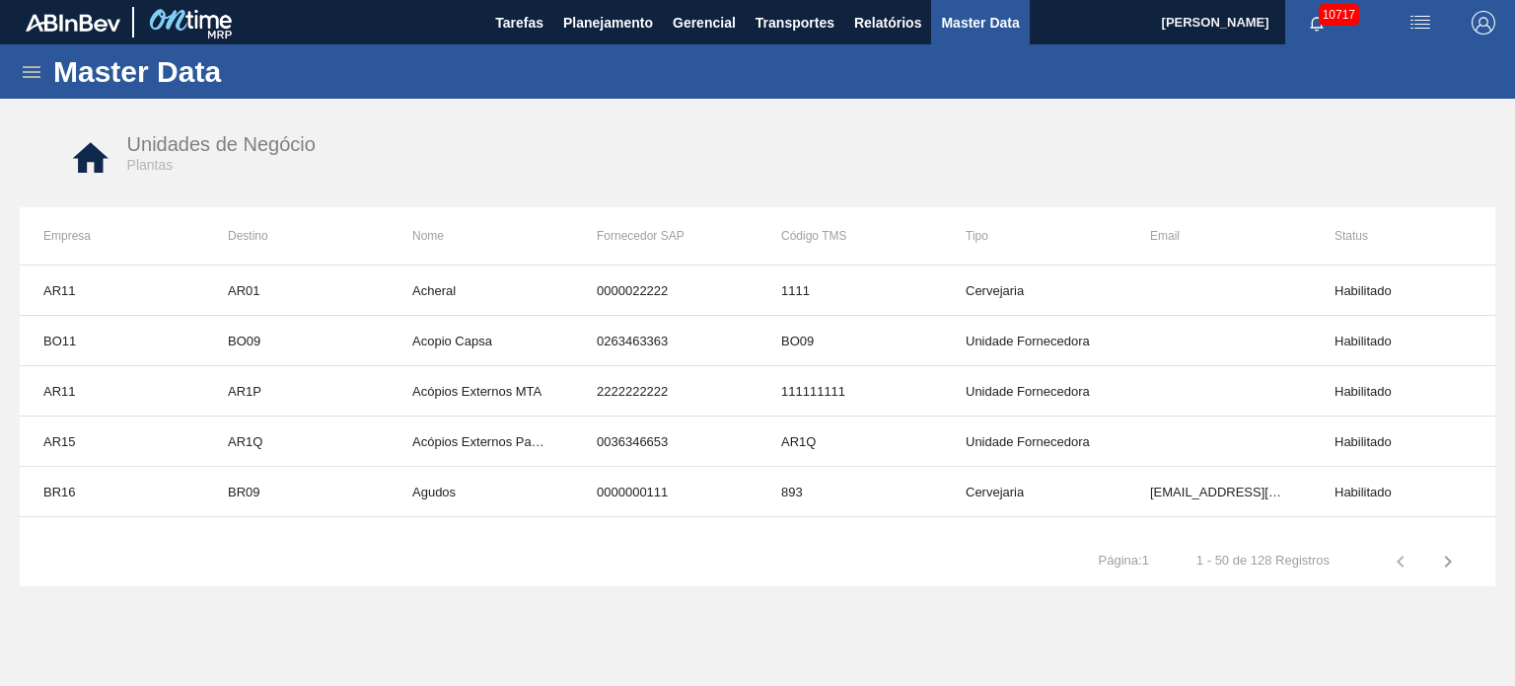
click at [1460, 562] on button "button" at bounding box center [1447, 561] width 47 height 47
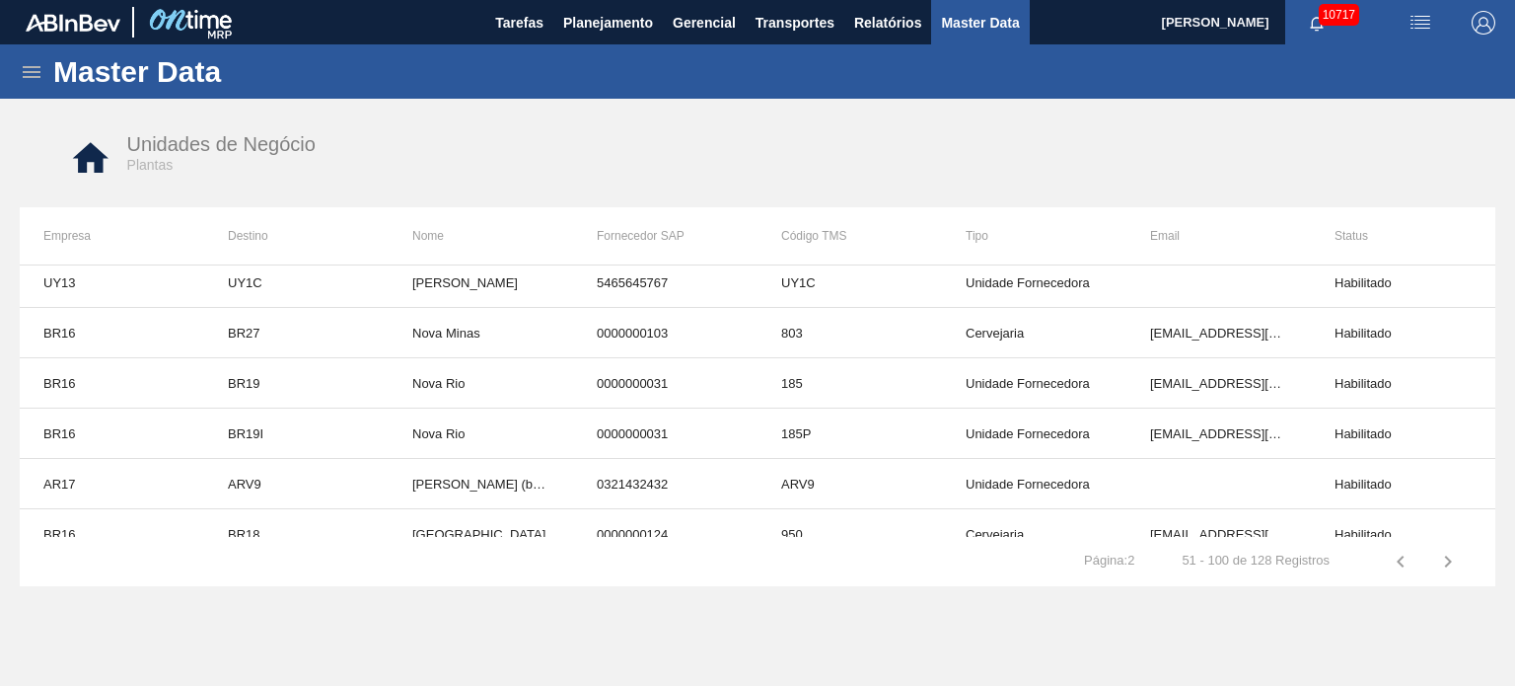
scroll to position [2233, 0]
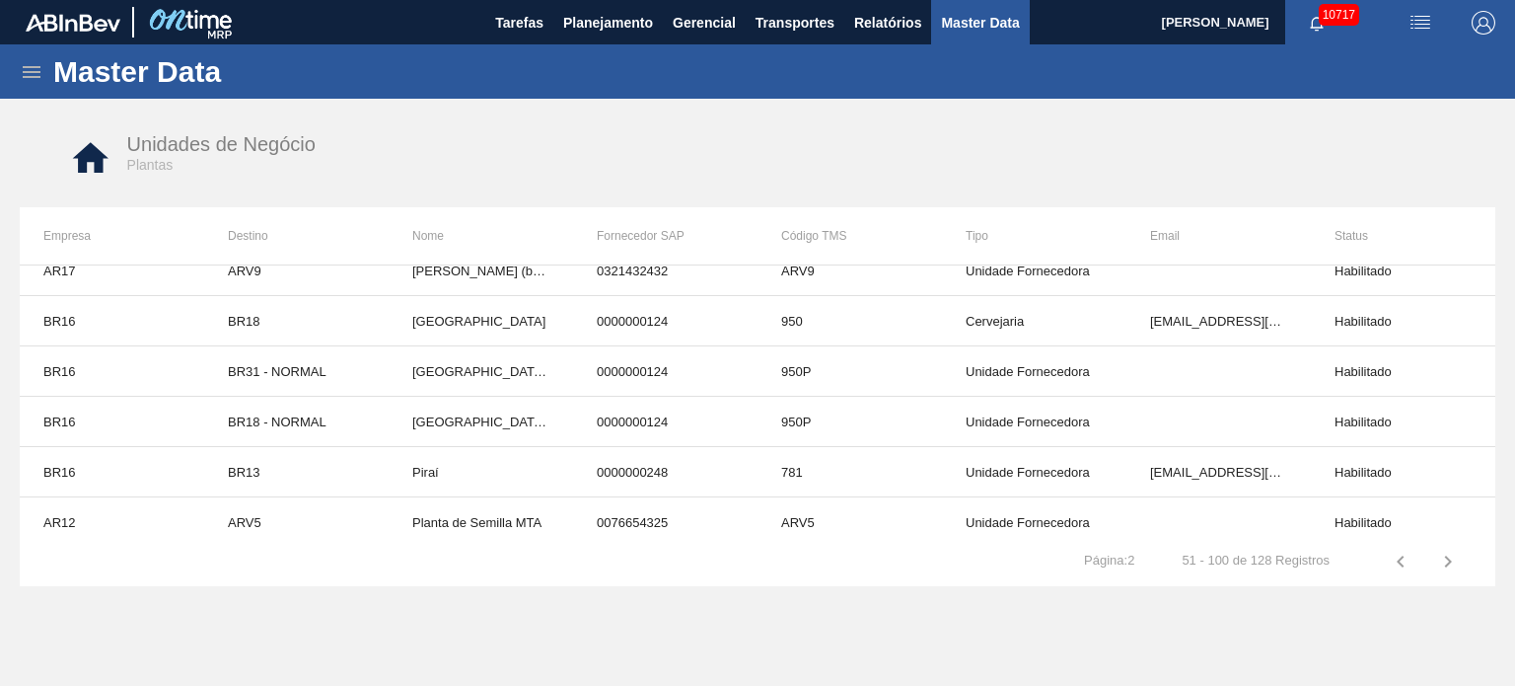
click at [1444, 560] on icon "button" at bounding box center [1448, 561] width 24 height 24
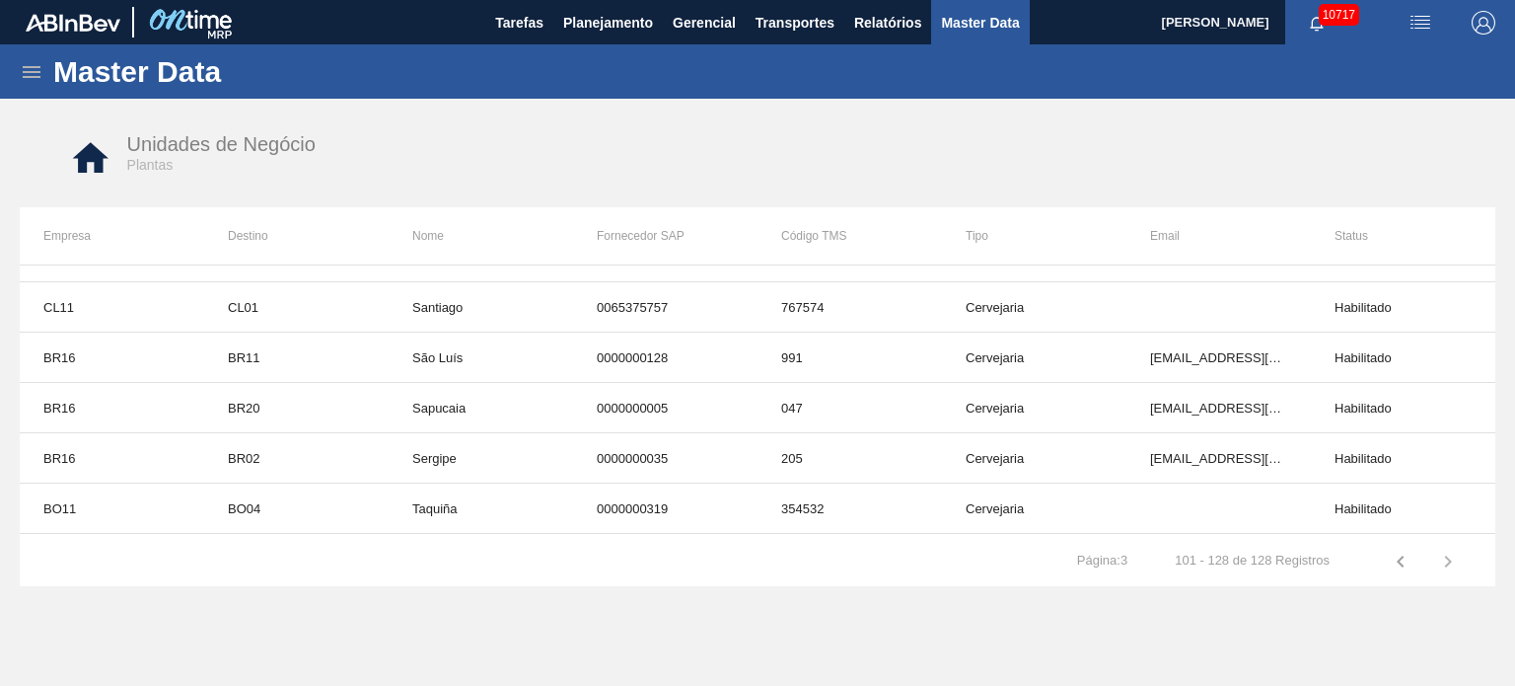
scroll to position [0, 0]
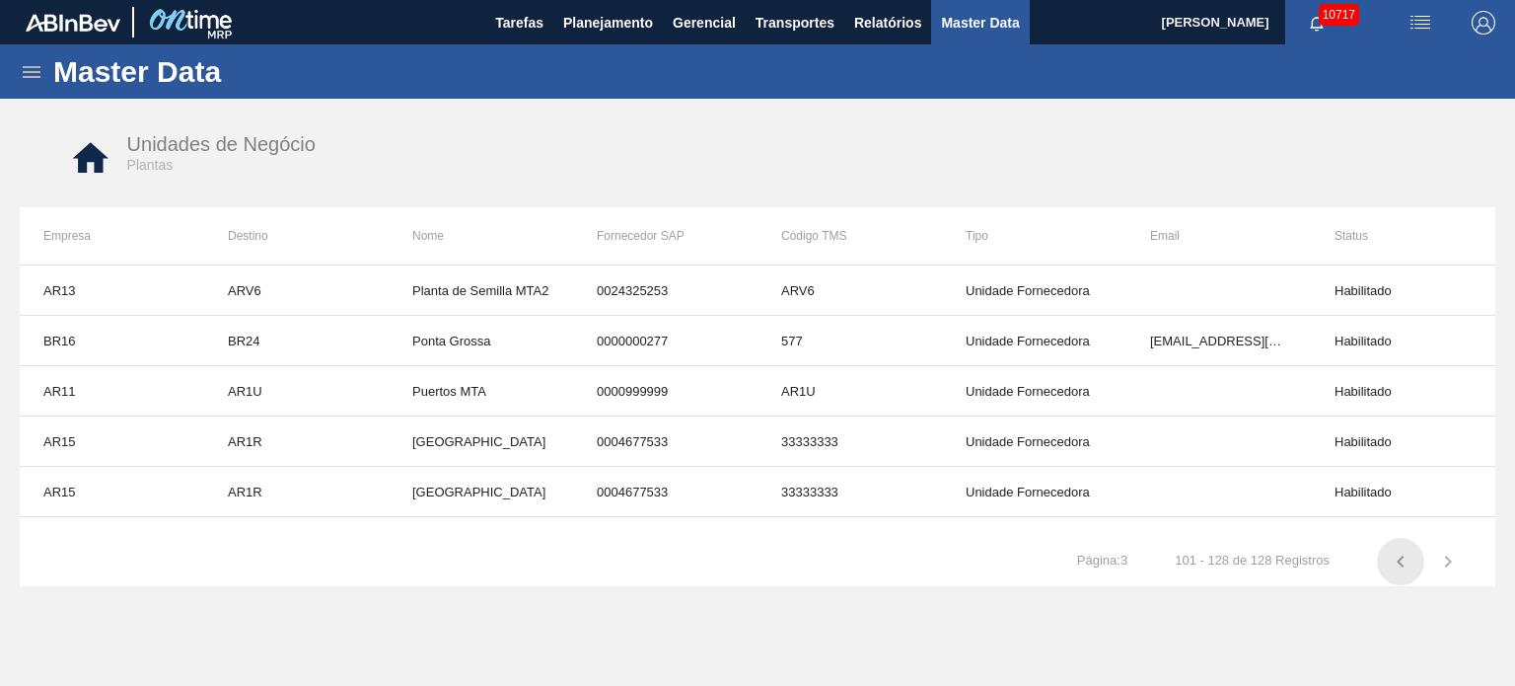
click at [1393, 564] on icon "button" at bounding box center [1401, 561] width 24 height 24
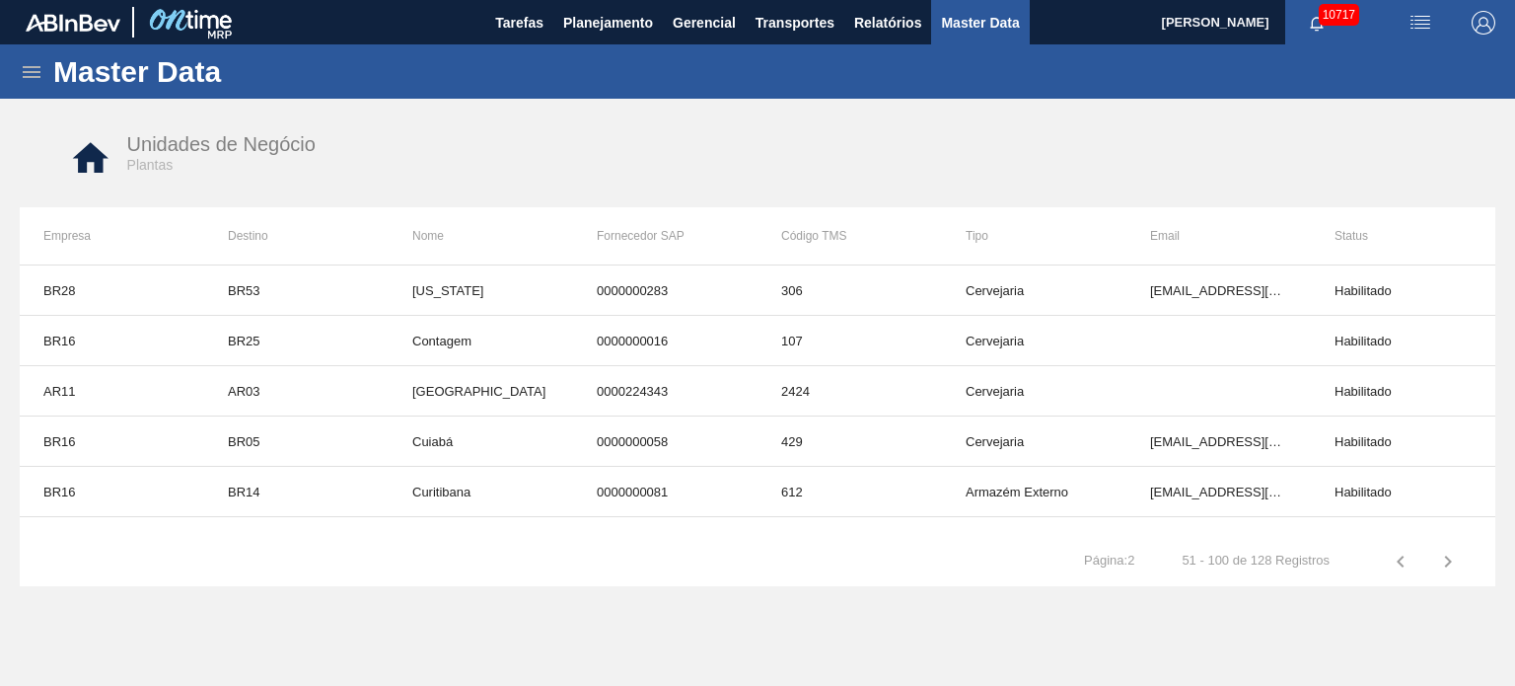
click at [1456, 563] on icon "button" at bounding box center [1448, 561] width 24 height 24
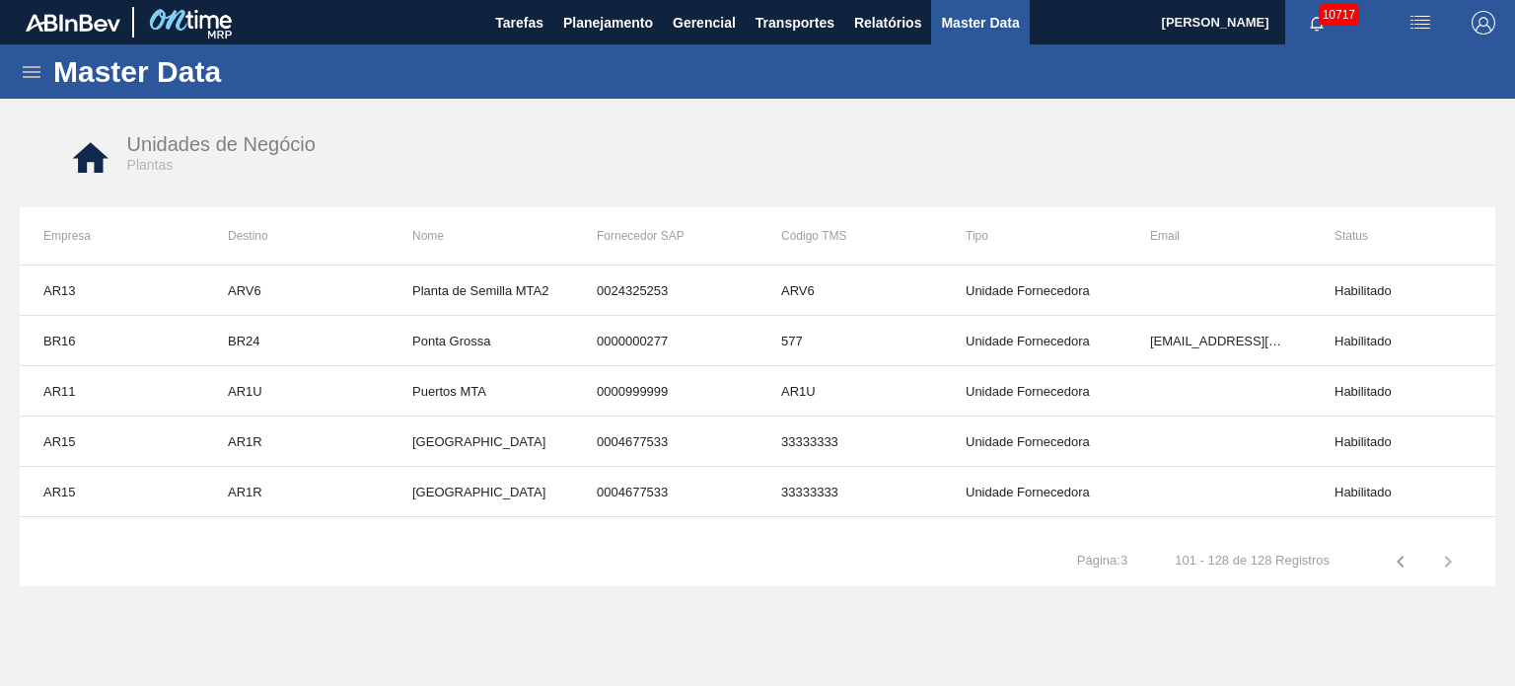
scroll to position [690, 0]
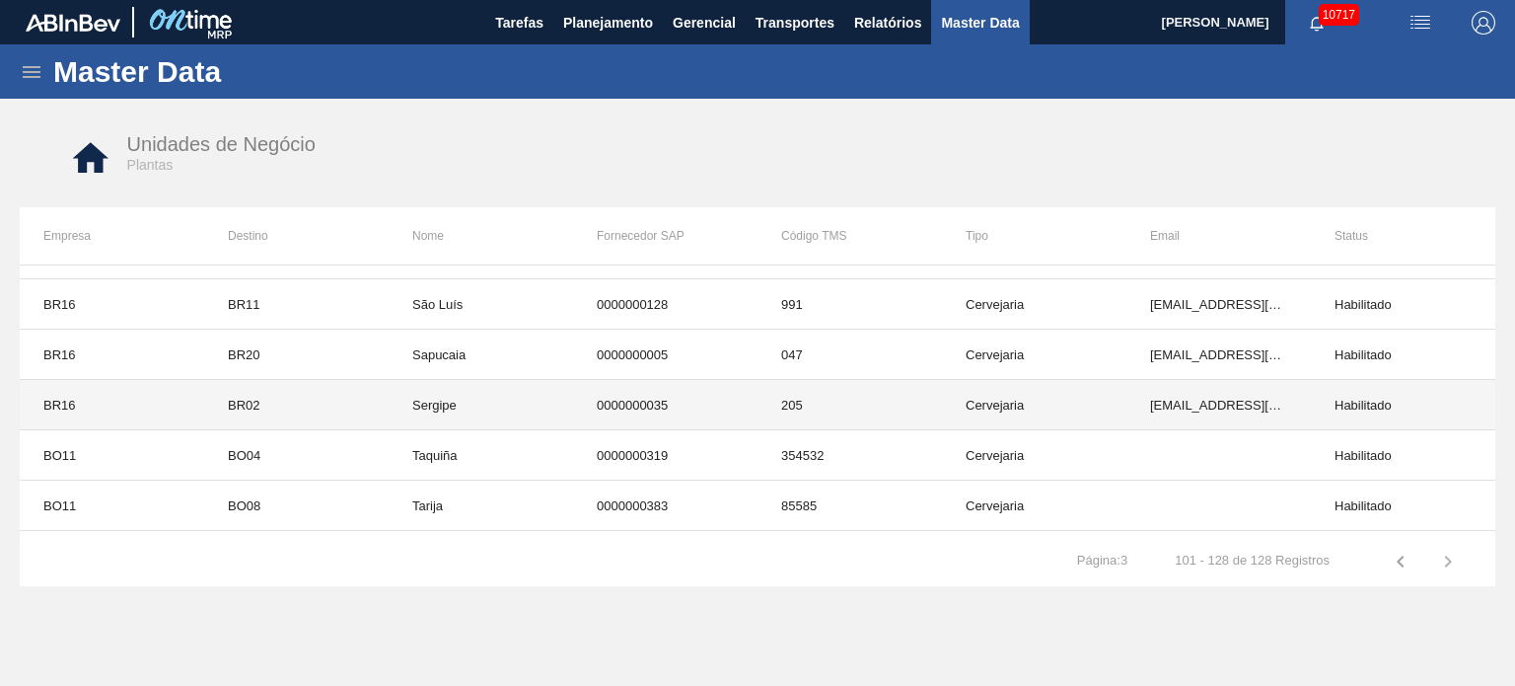
click at [999, 406] on td "Cervejaria" at bounding box center [1034, 405] width 184 height 50
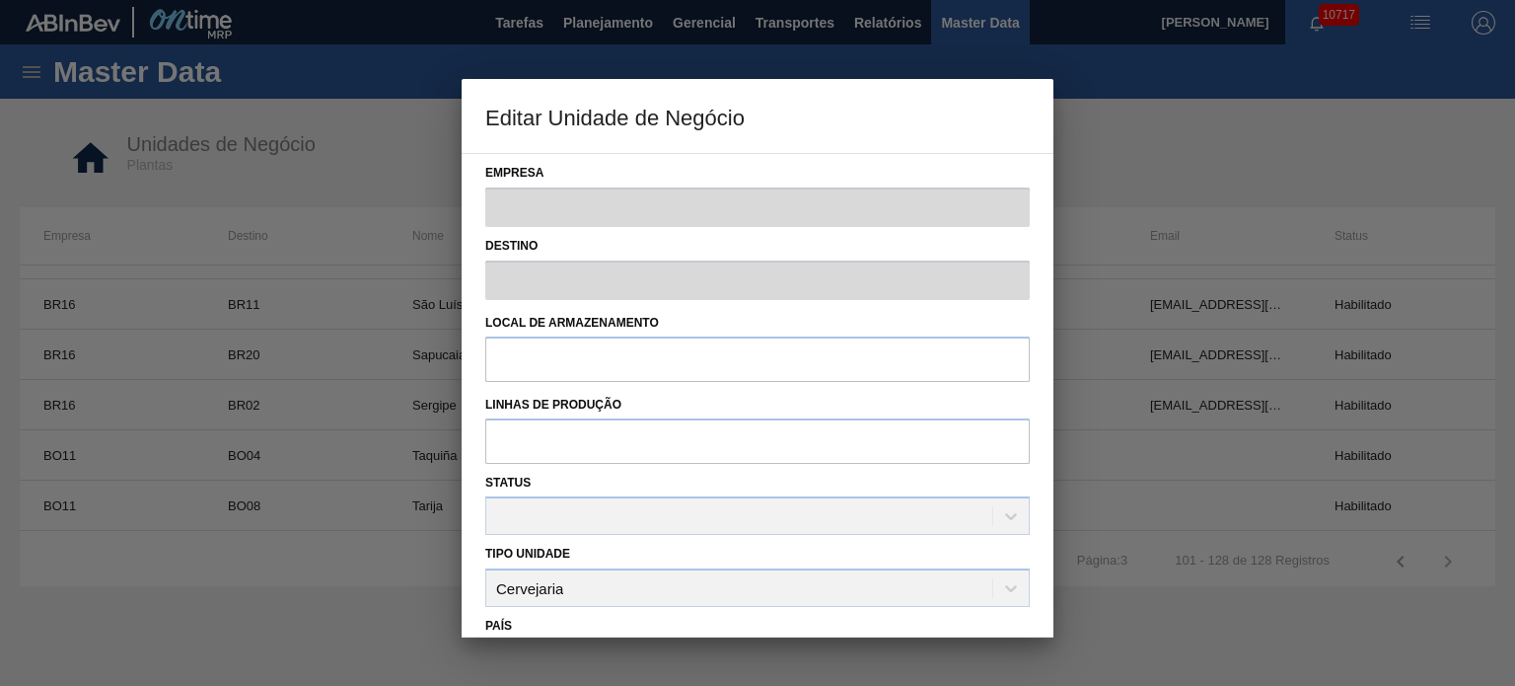
type input "BR16"
type input "BR02"
type input "Sergipe"
type input "0000000035"
type input "205"
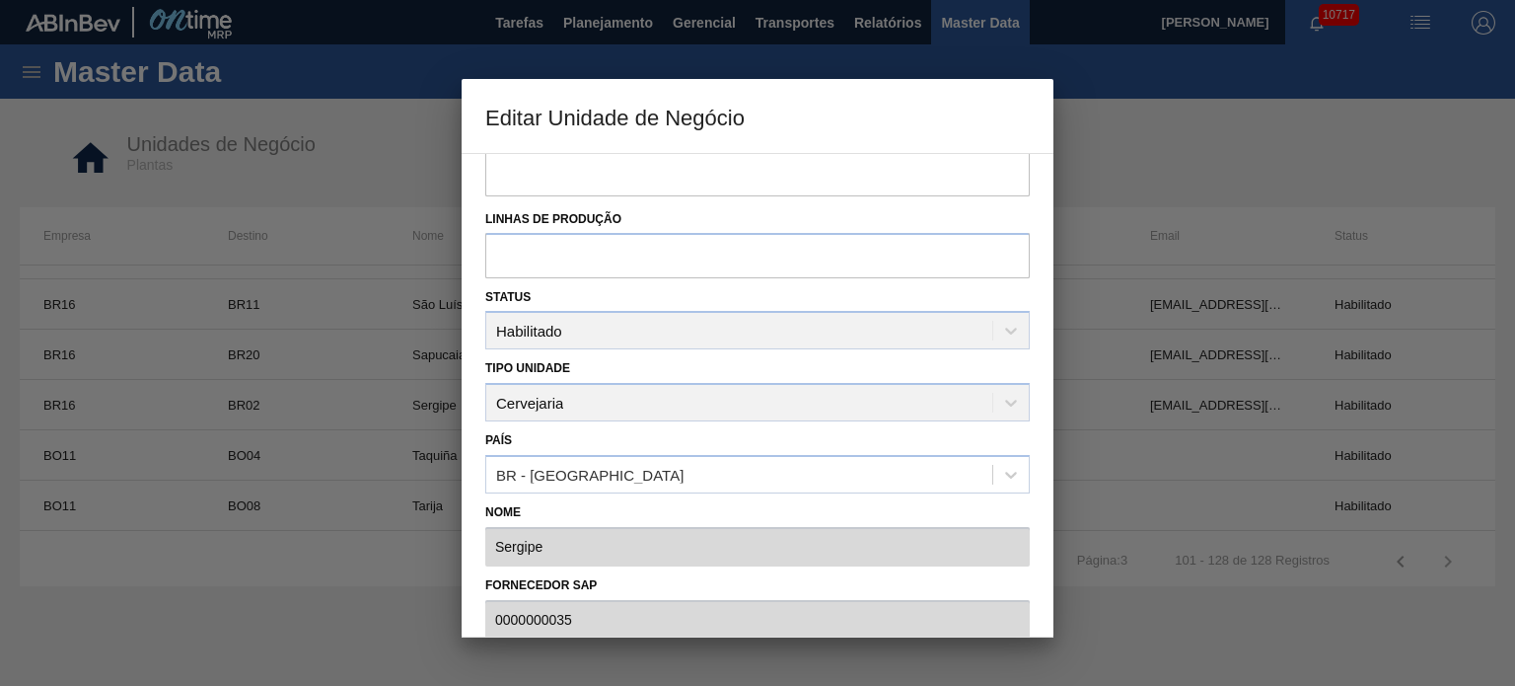
scroll to position [197, 0]
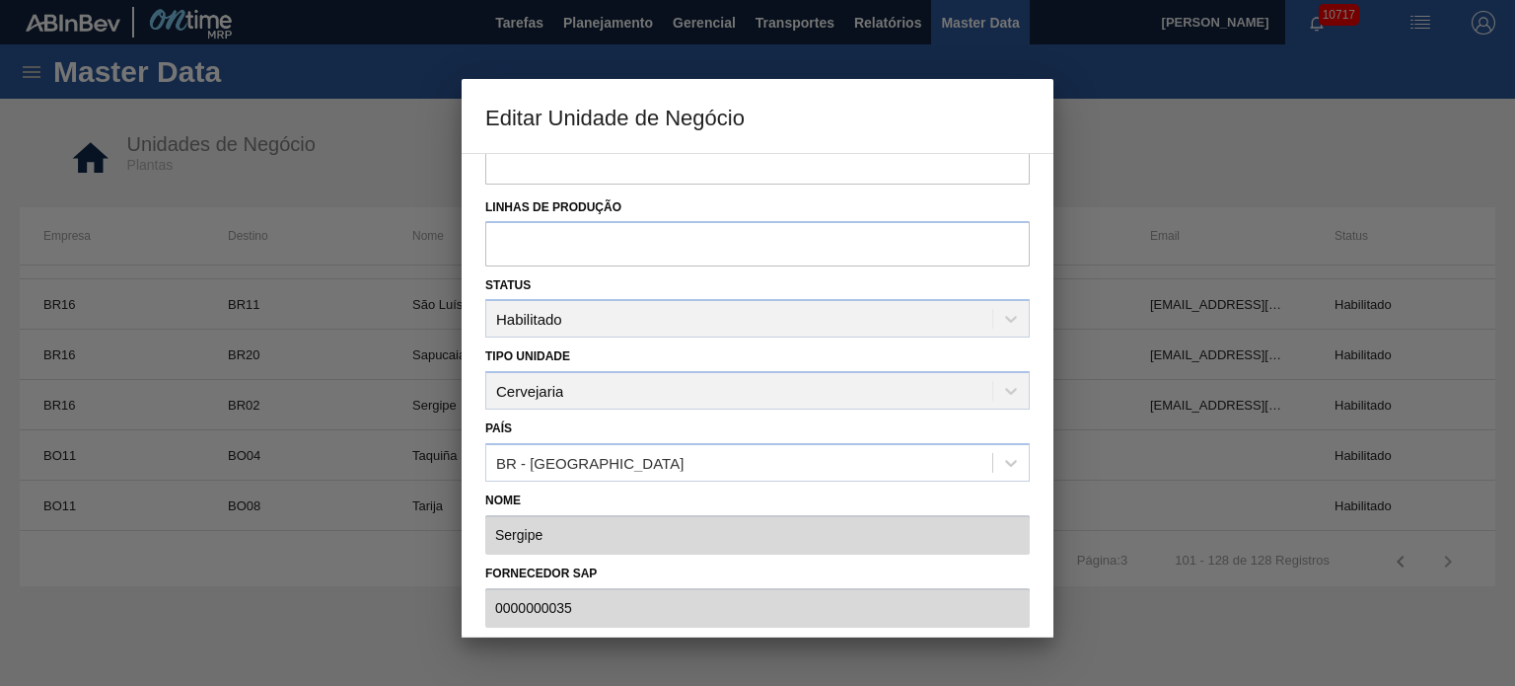
click at [885, 378] on div "Tipo Unidade Cervejaria" at bounding box center [757, 375] width 544 height 67
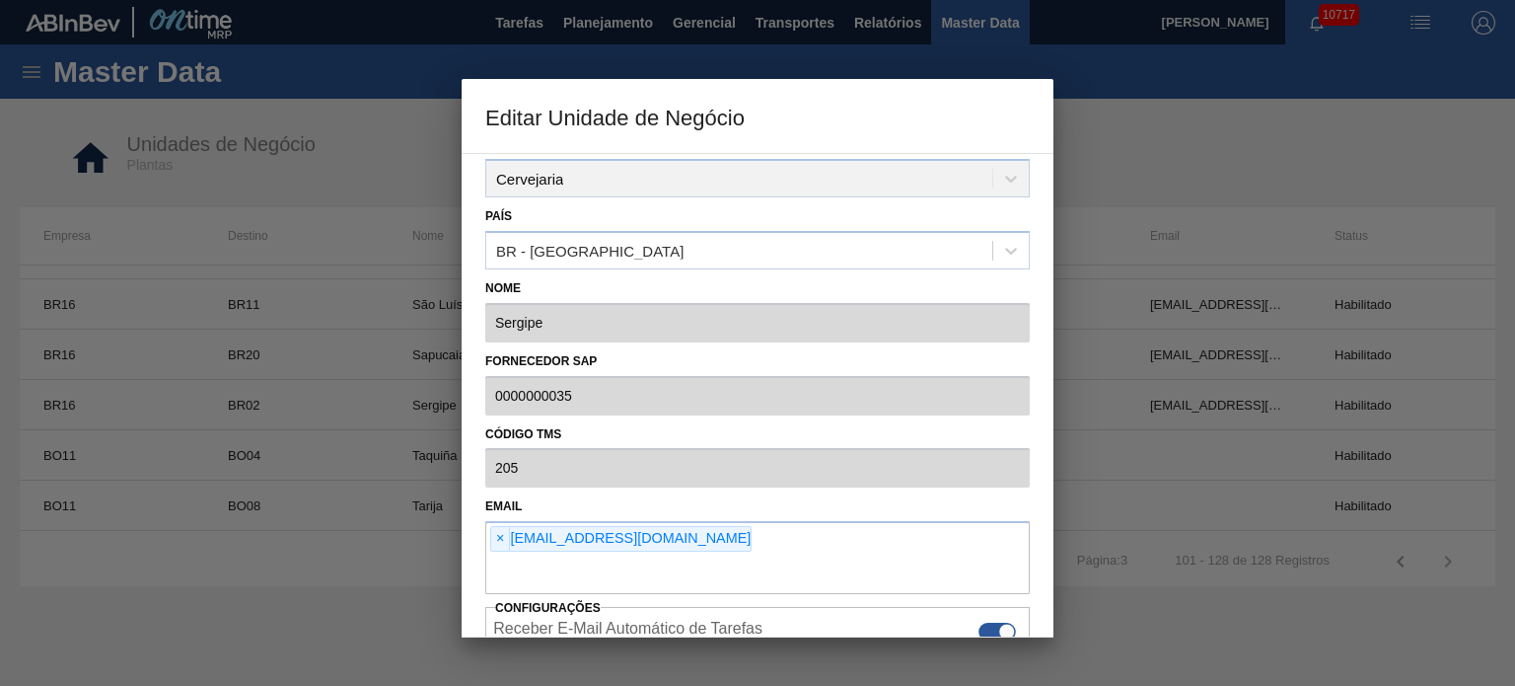
scroll to position [504, 0]
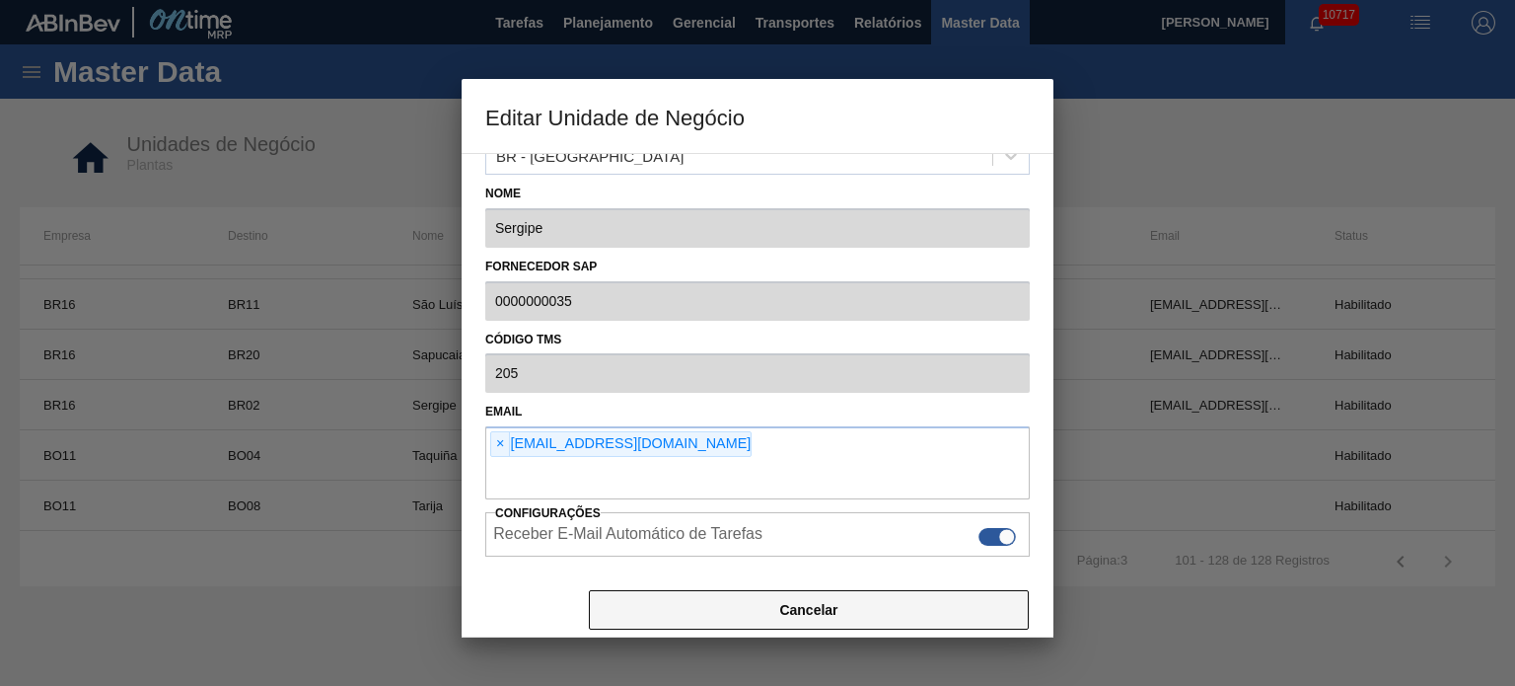
click at [799, 610] on button "Cancelar" at bounding box center [809, 609] width 440 height 39
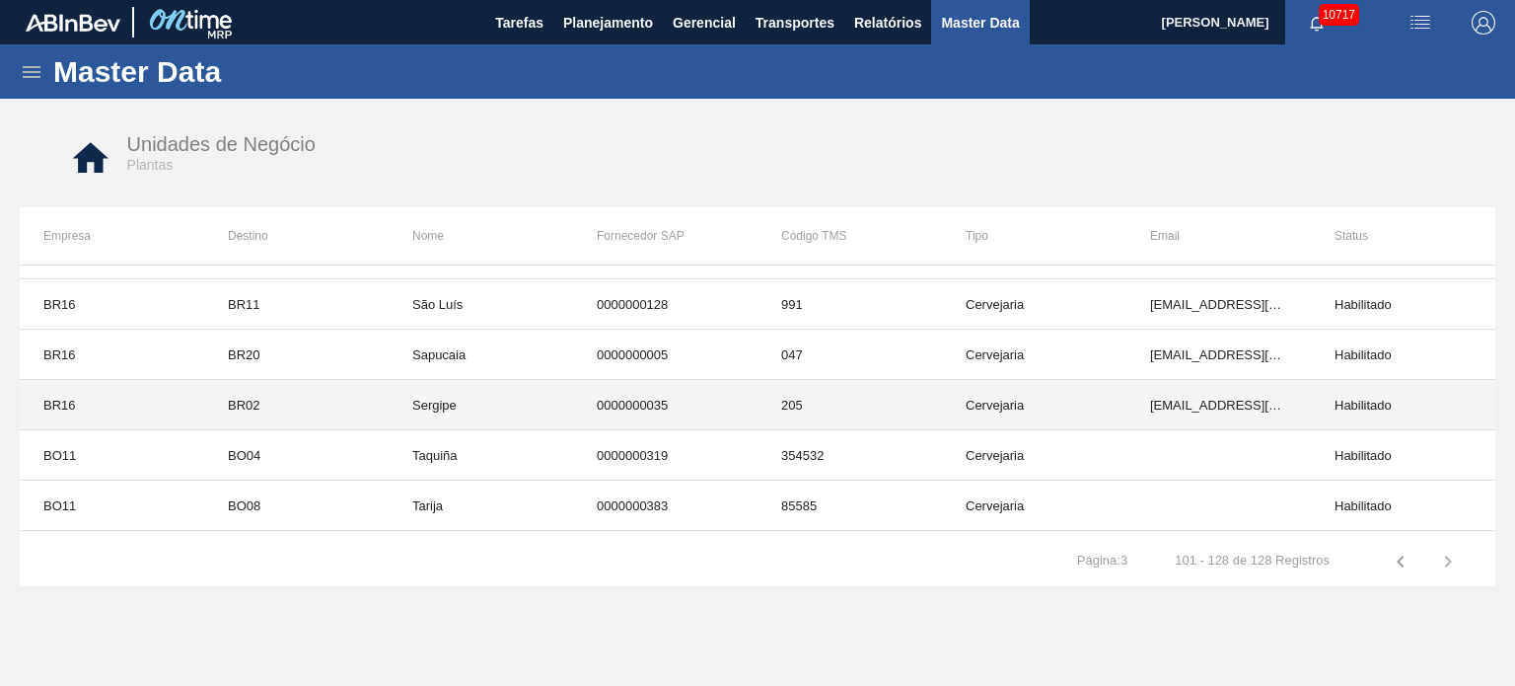
click at [986, 399] on td "Cervejaria" at bounding box center [1034, 405] width 184 height 50
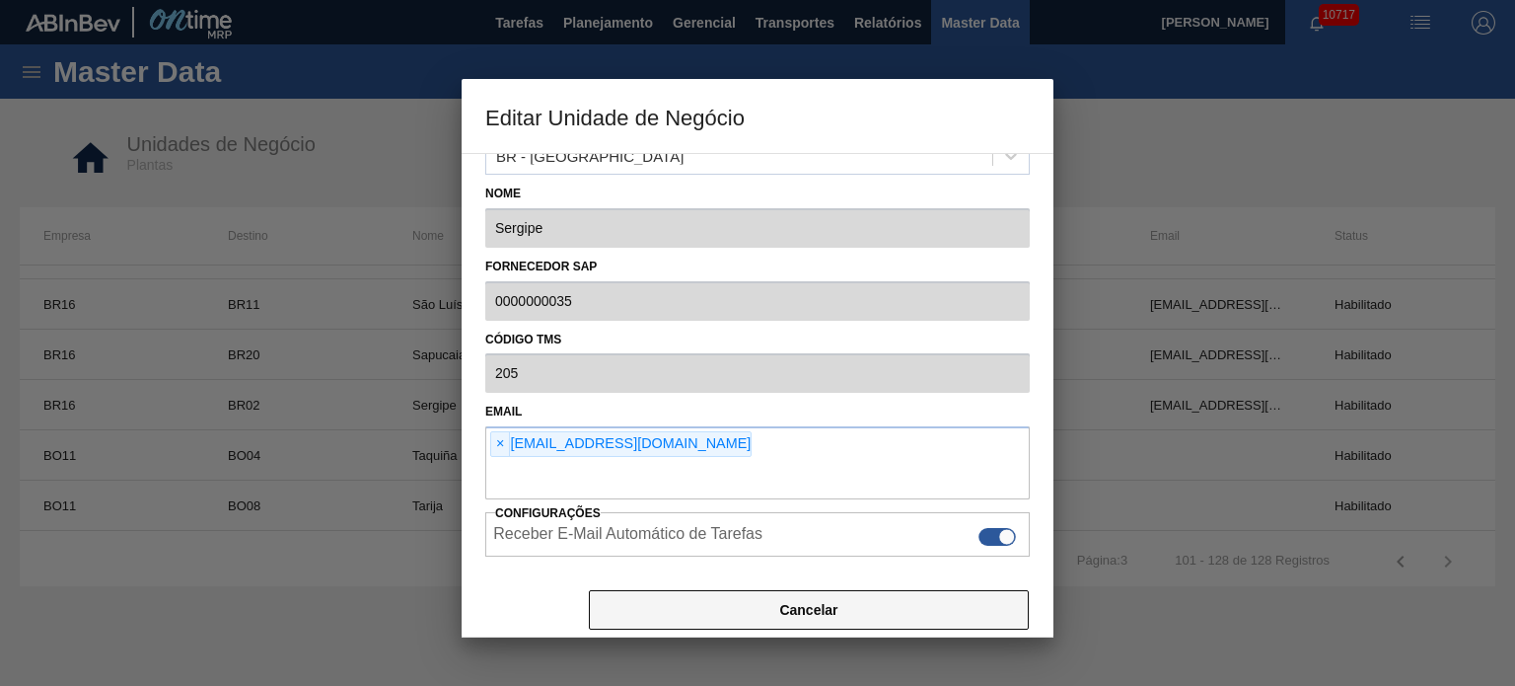
click at [819, 603] on button "Cancelar" at bounding box center [809, 609] width 440 height 39
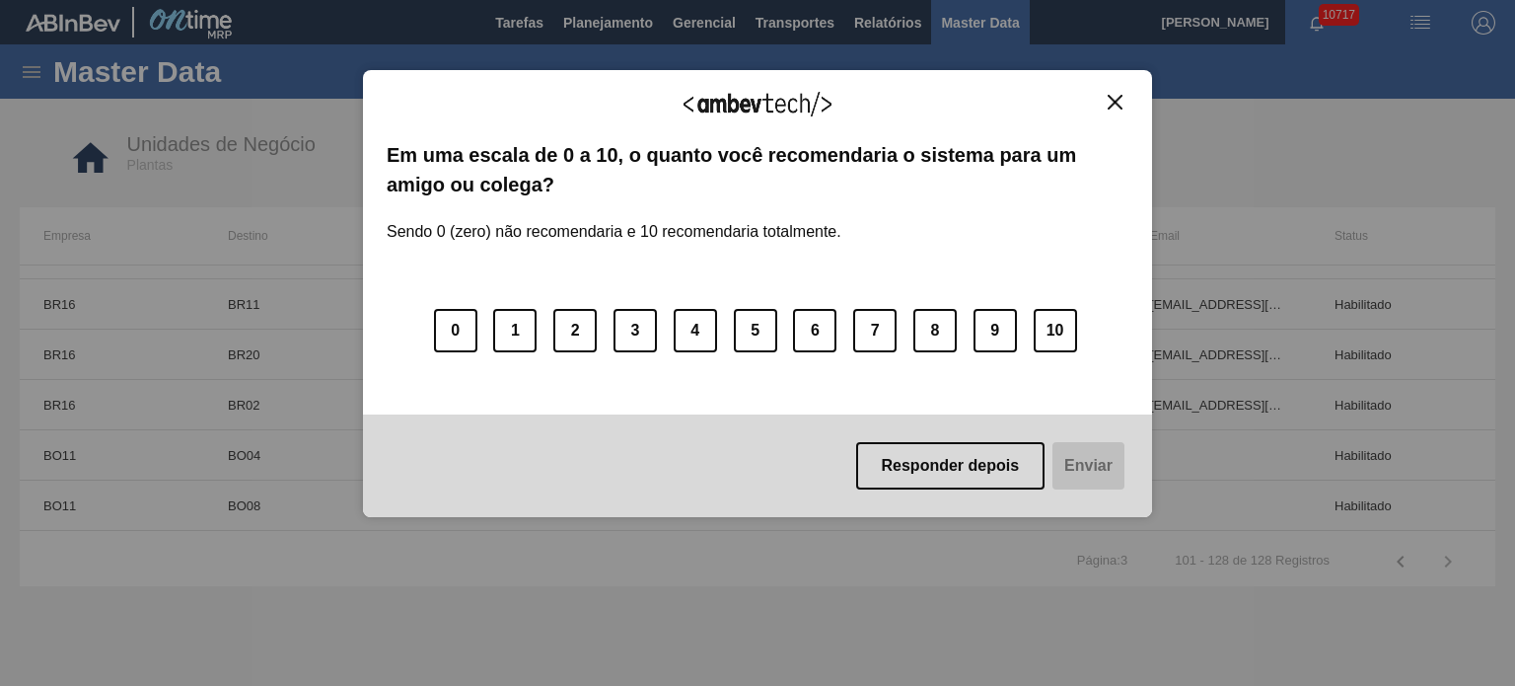
click at [1105, 116] on div "Agradecemos seu feedback!" at bounding box center [758, 117] width 742 height 46
click at [1119, 95] on img "Close" at bounding box center [1115, 102] width 15 height 15
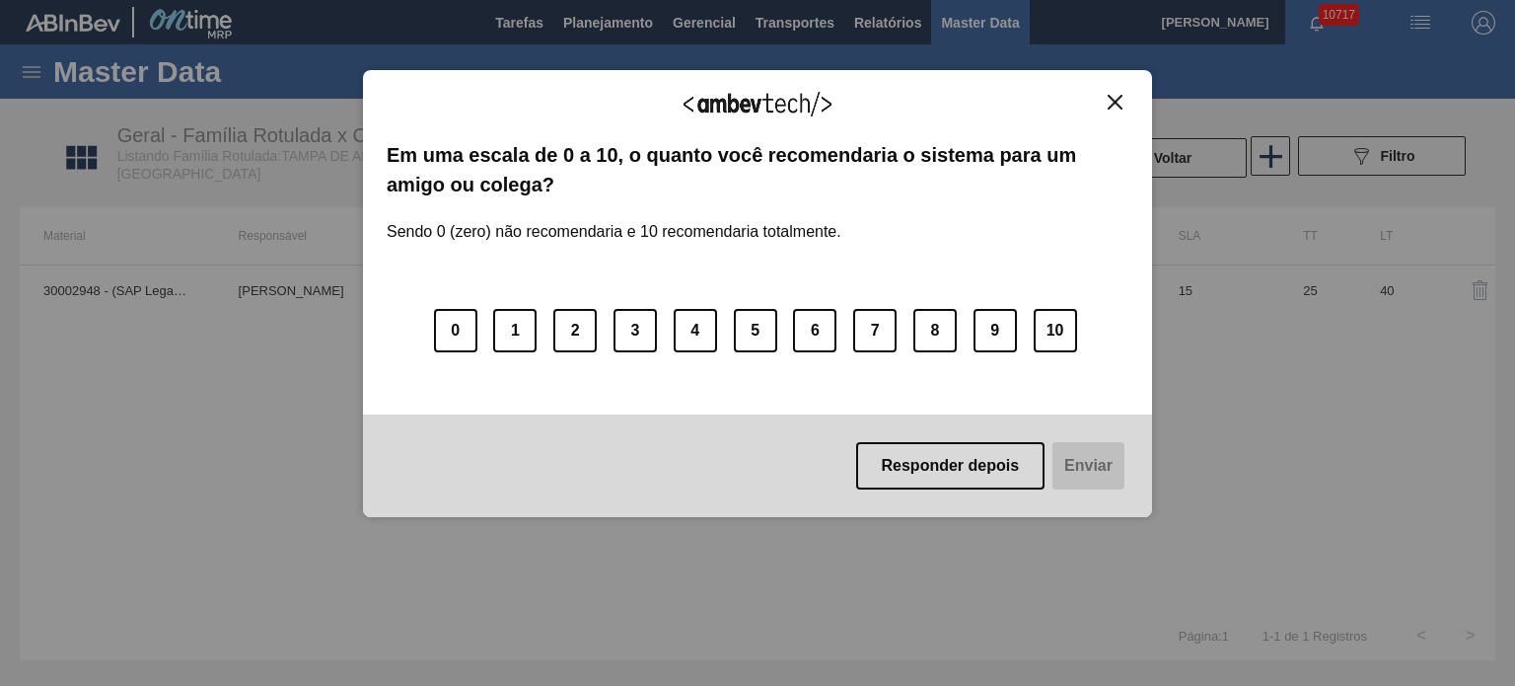
click at [1120, 99] on img "Close" at bounding box center [1115, 102] width 15 height 15
